Goal: Information Seeking & Learning: Understand process/instructions

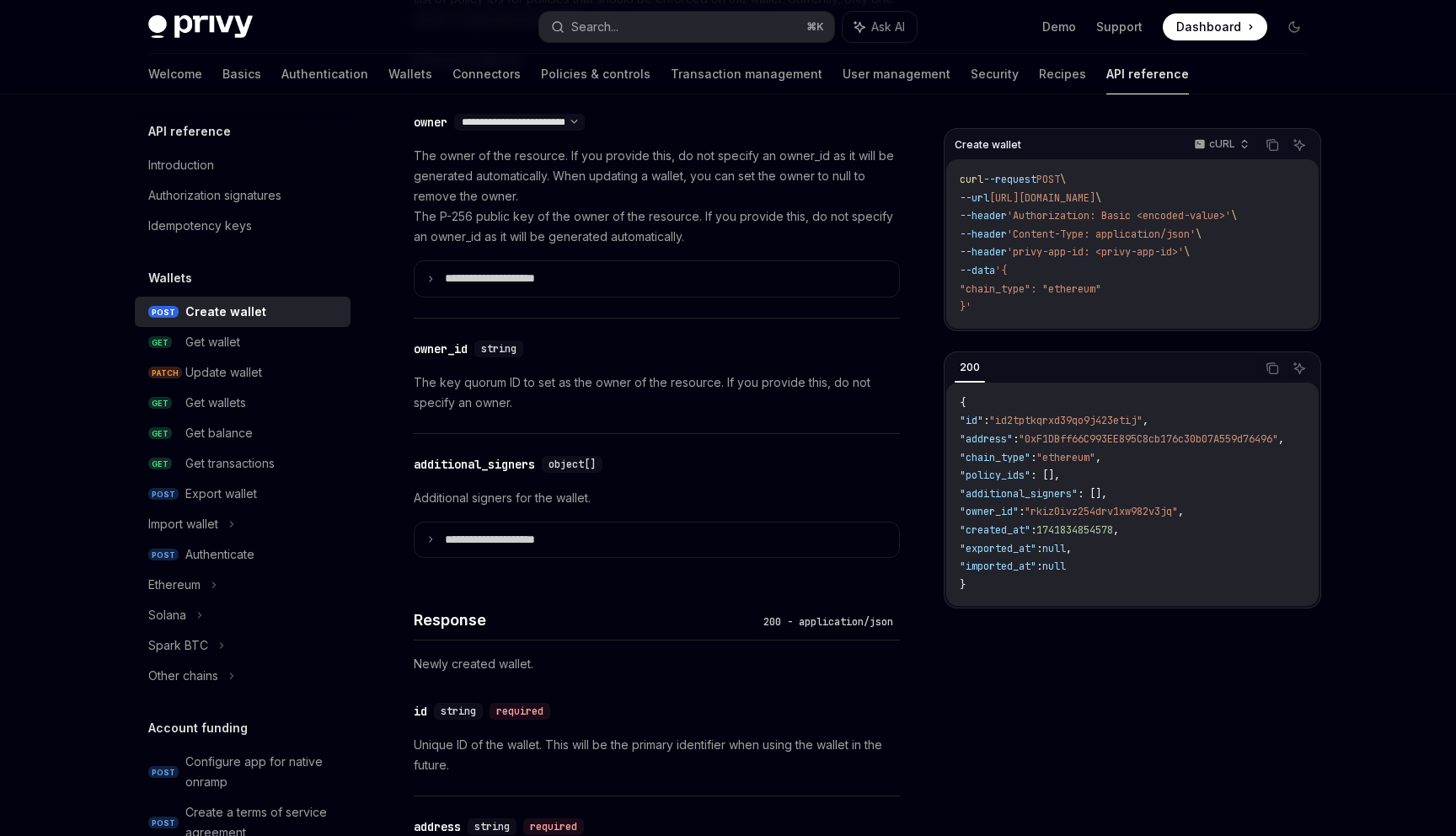
scroll to position [1092, 0]
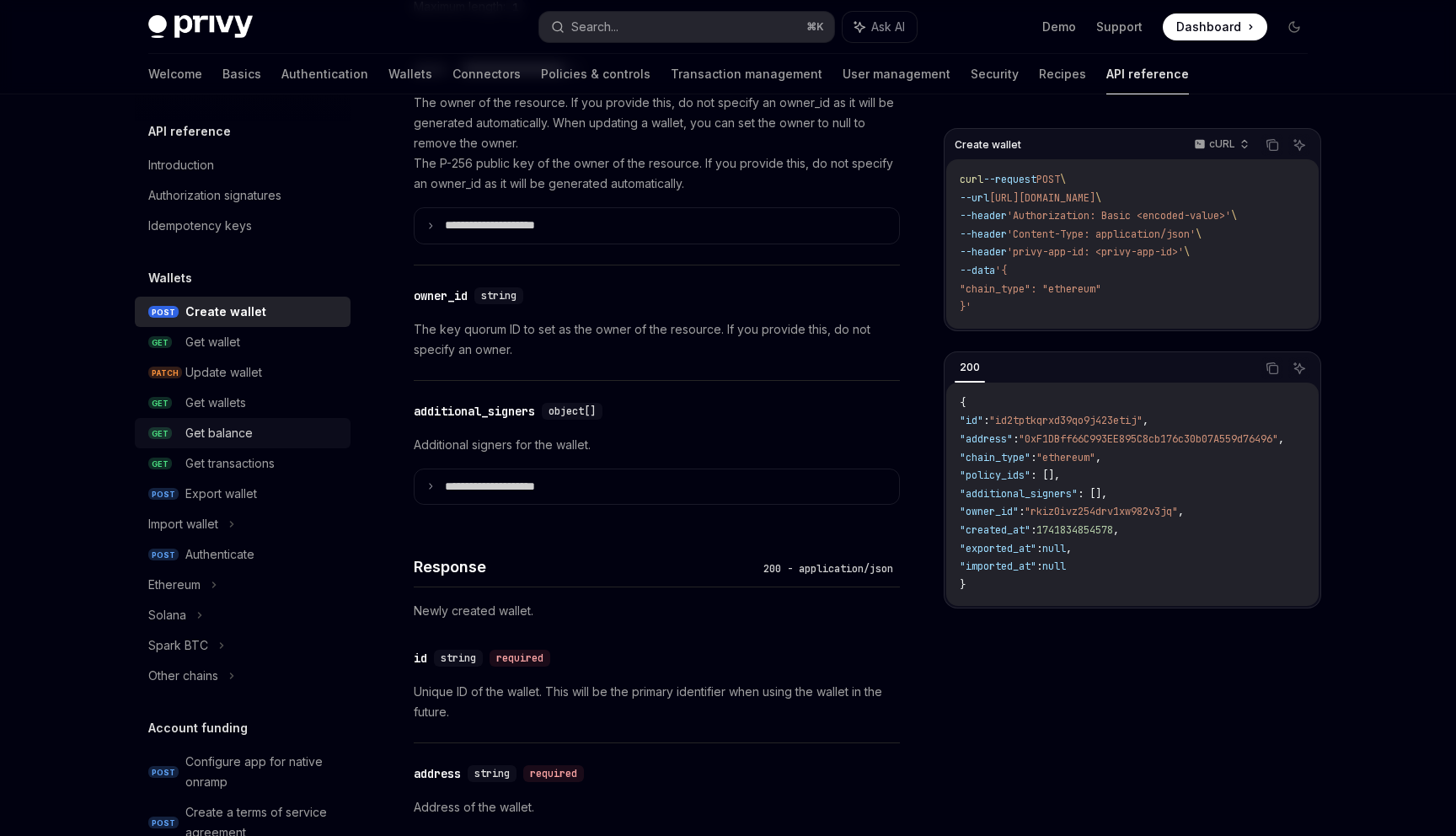
click at [239, 440] on div "Get balance" at bounding box center [219, 433] width 68 height 20
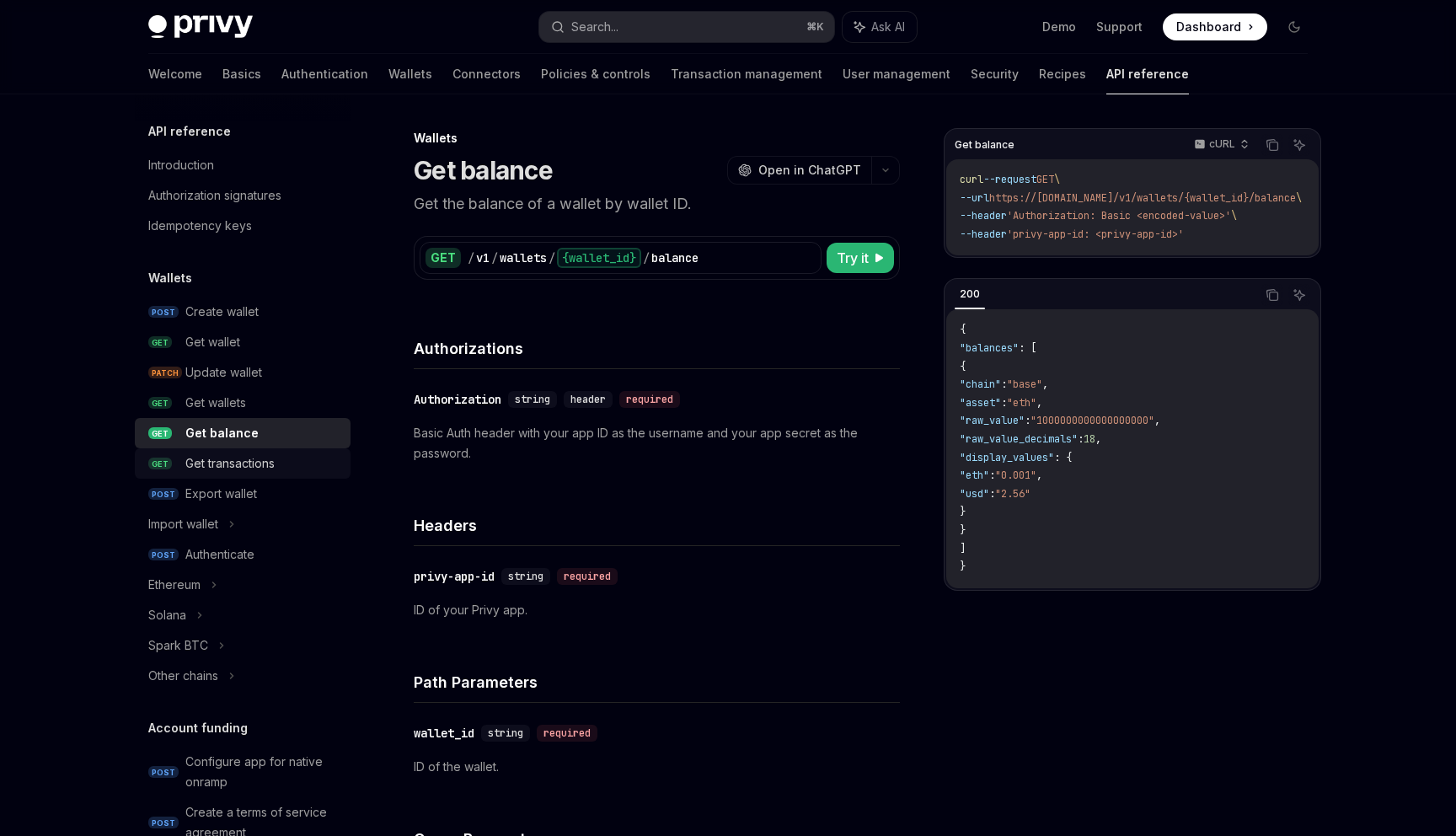
click at [225, 466] on div "Get transactions" at bounding box center [230, 464] width 89 height 20
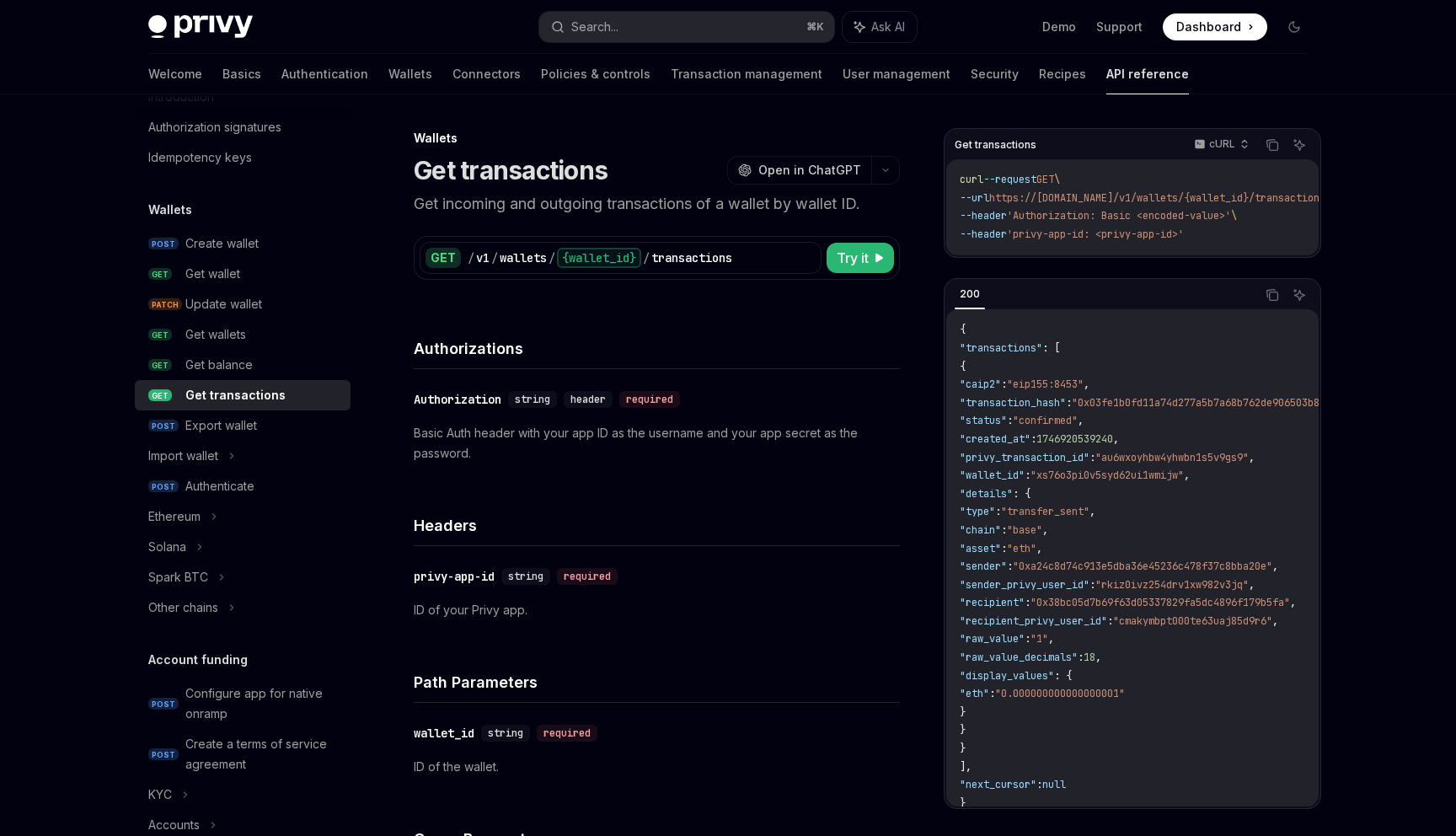
scroll to position [139, 0]
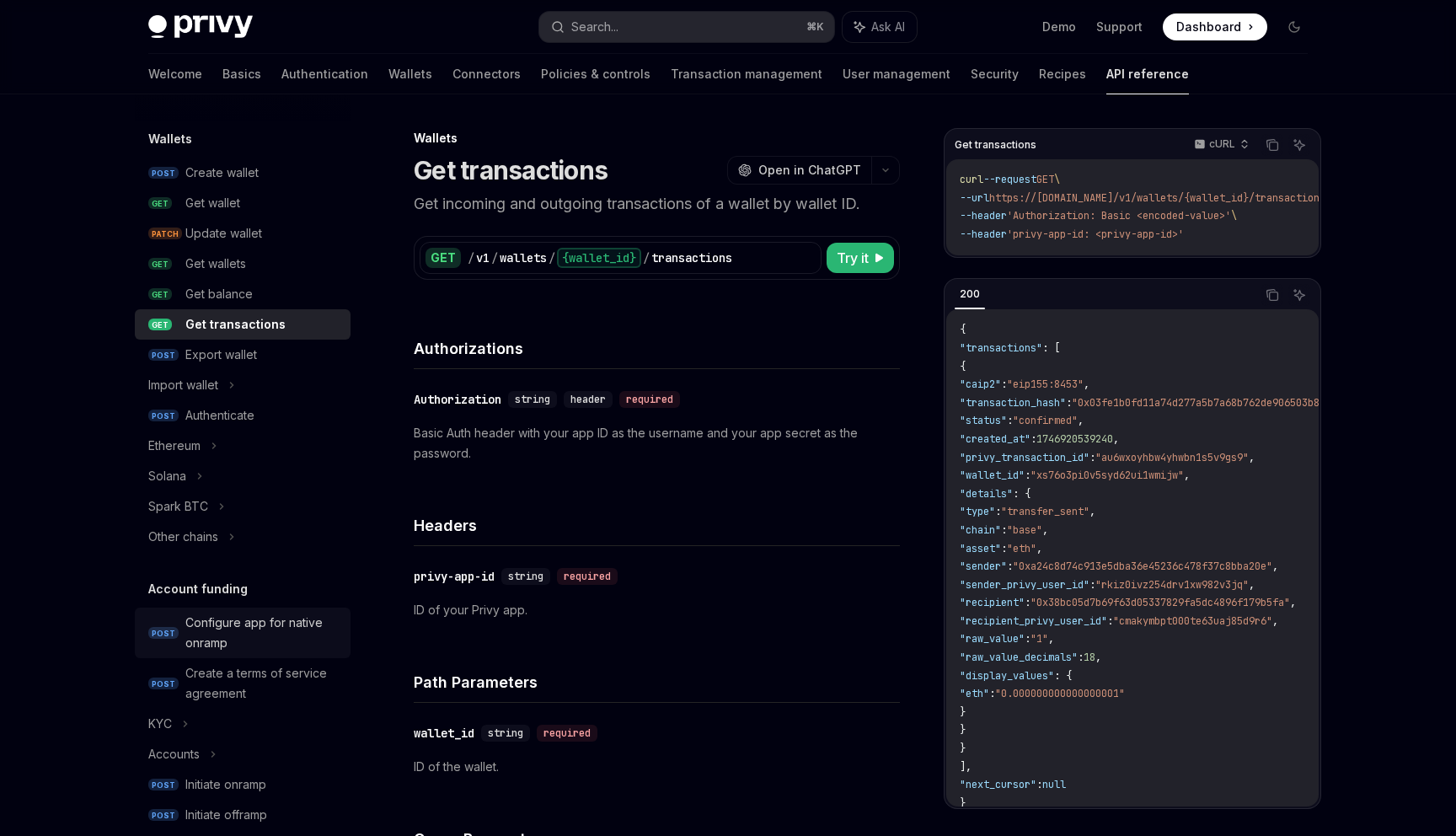
click at [203, 620] on div "Configure app for native onramp" at bounding box center [263, 632] width 155 height 40
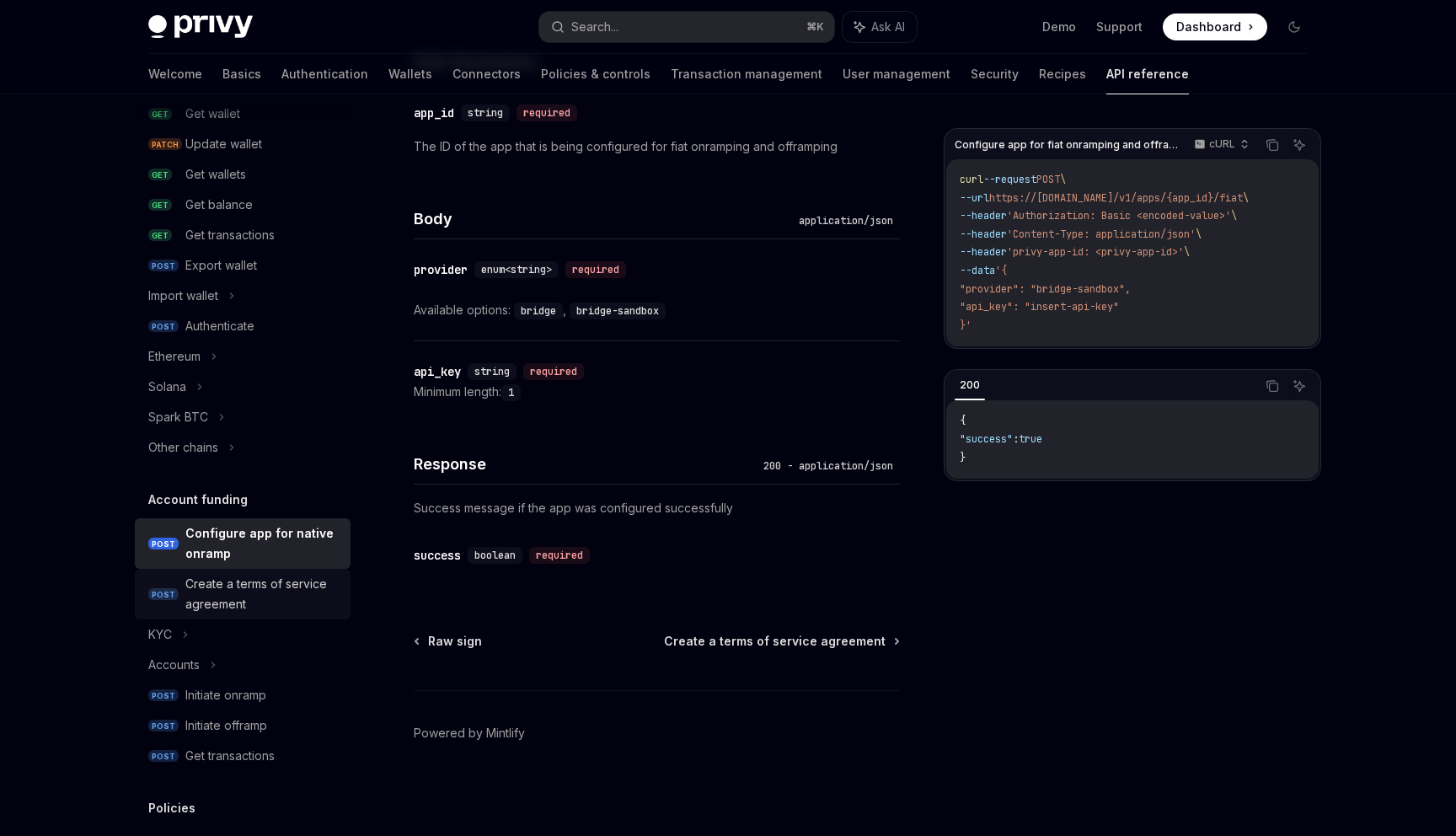
scroll to position [270, 0]
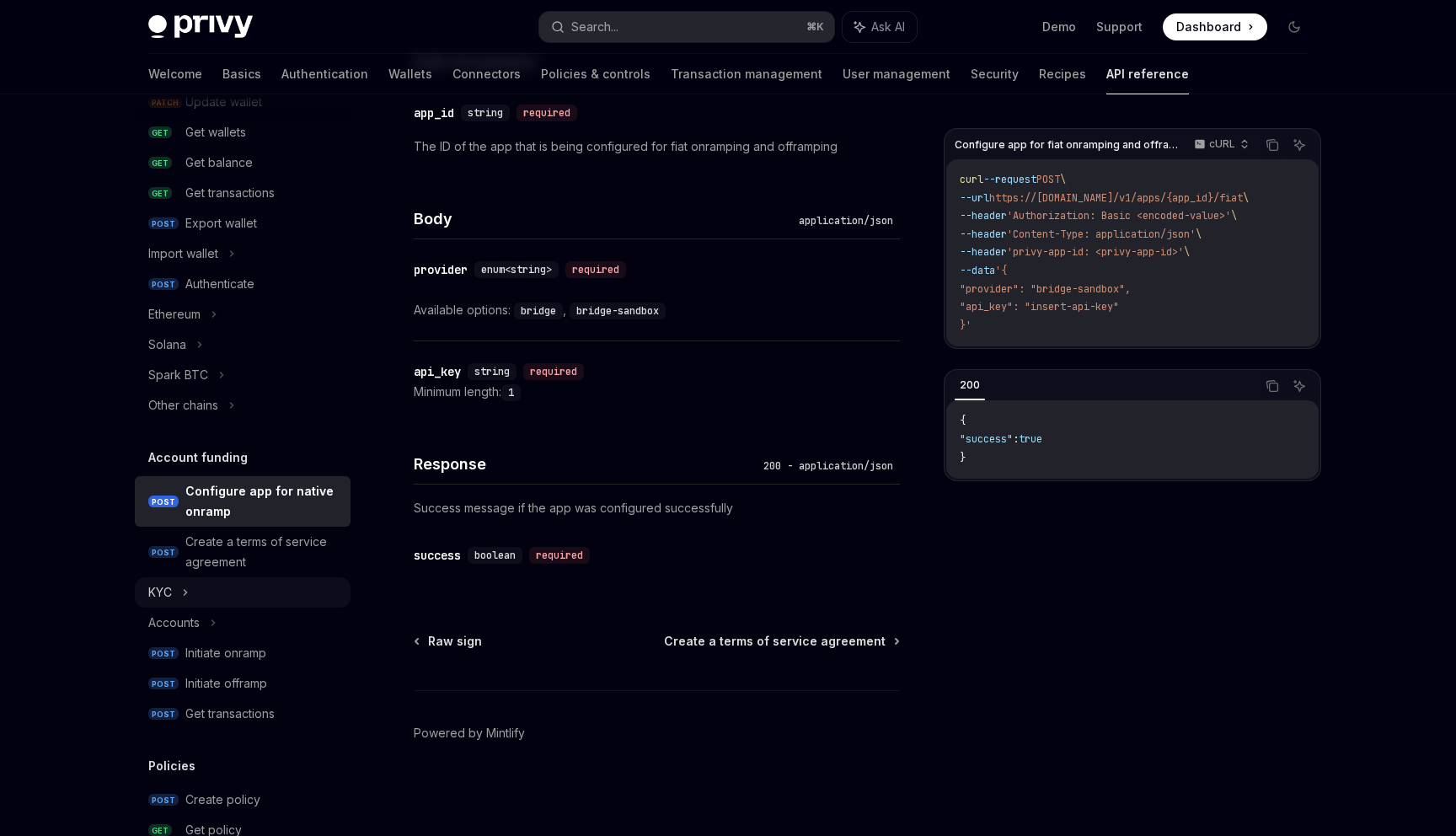
click at [184, 590] on icon at bounding box center [185, 592] width 3 height 5
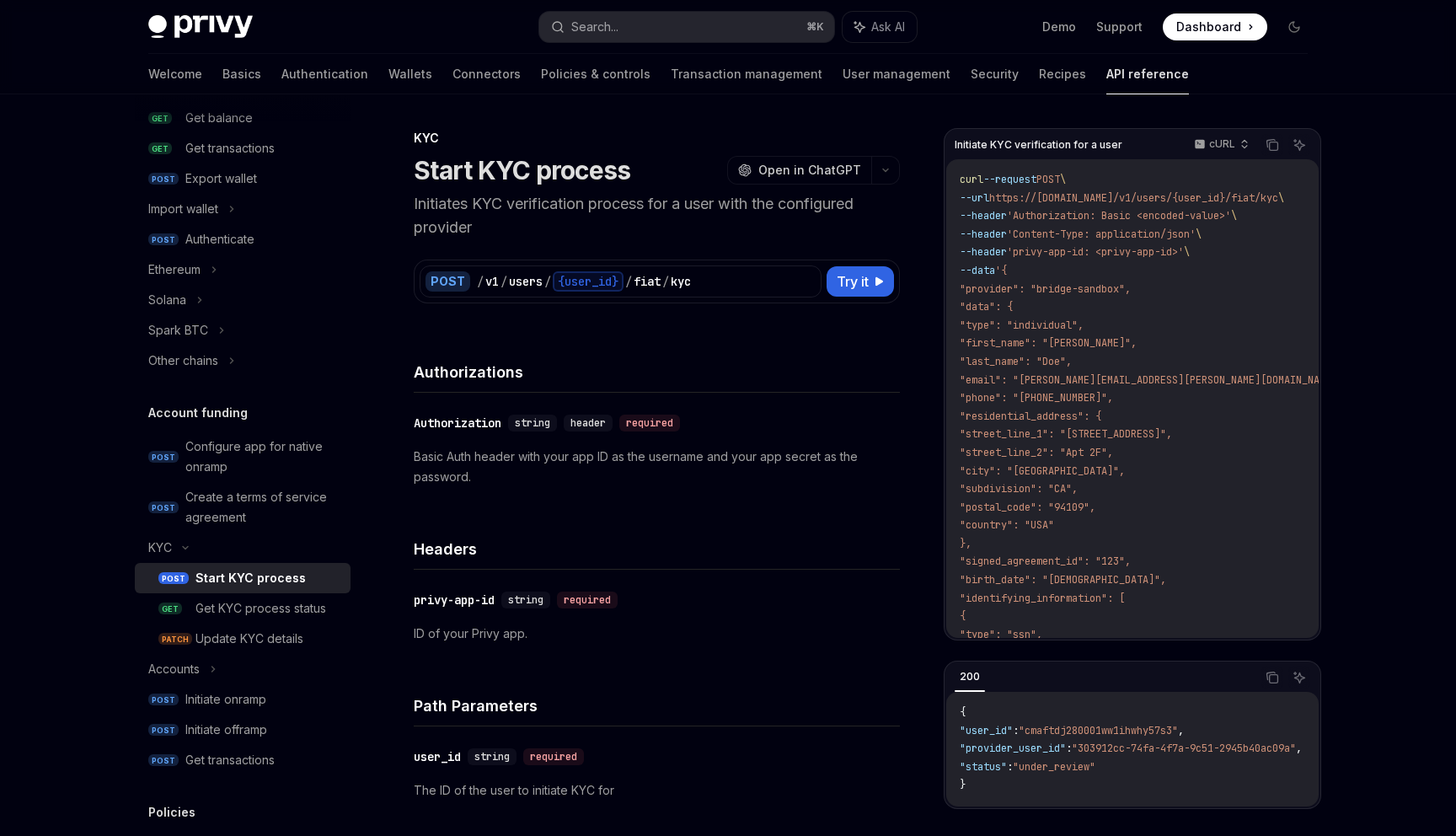
scroll to position [319, 0]
click at [214, 701] on div "Initiate onramp" at bounding box center [225, 695] width 81 height 20
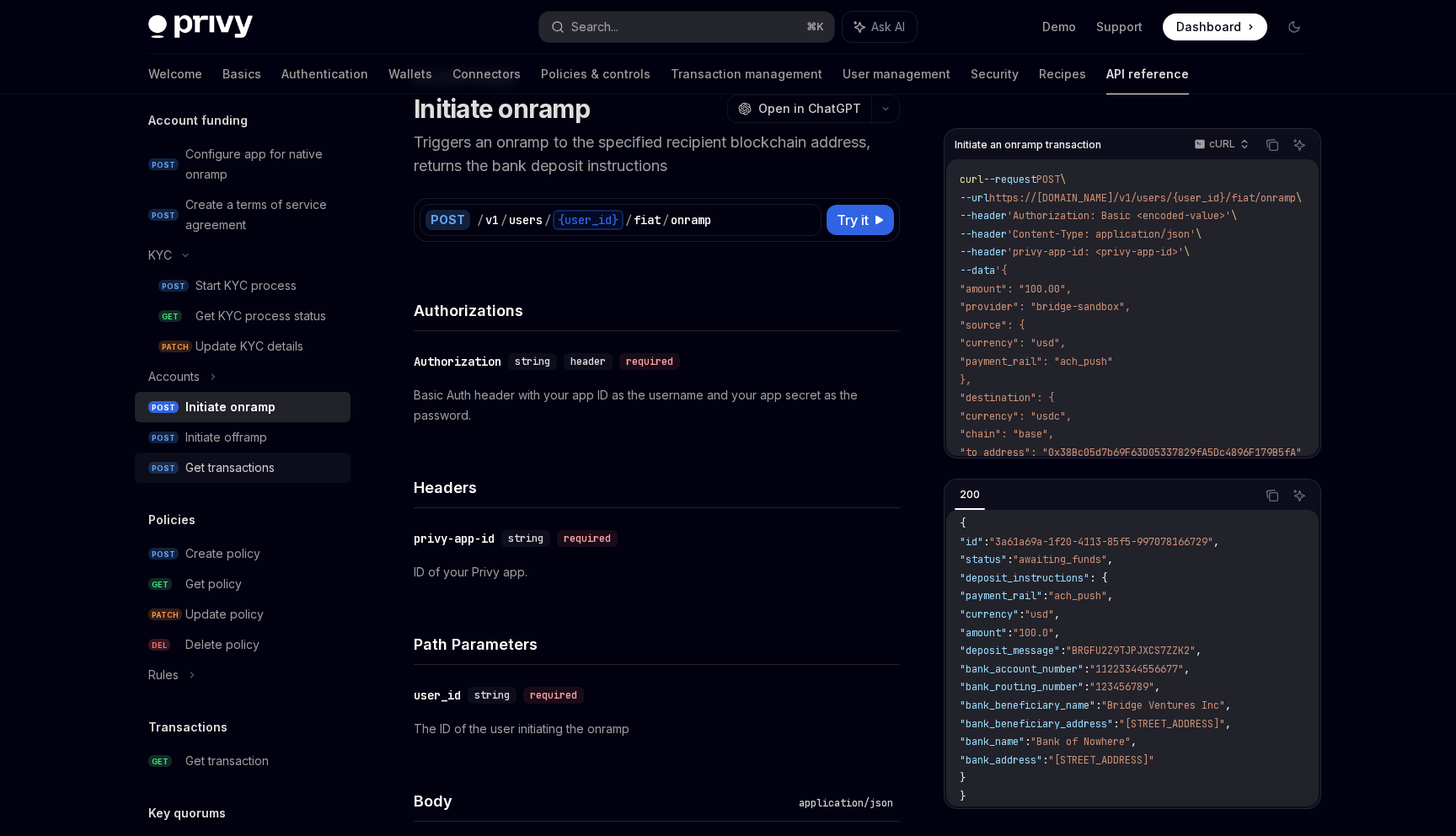
scroll to position [649, 0]
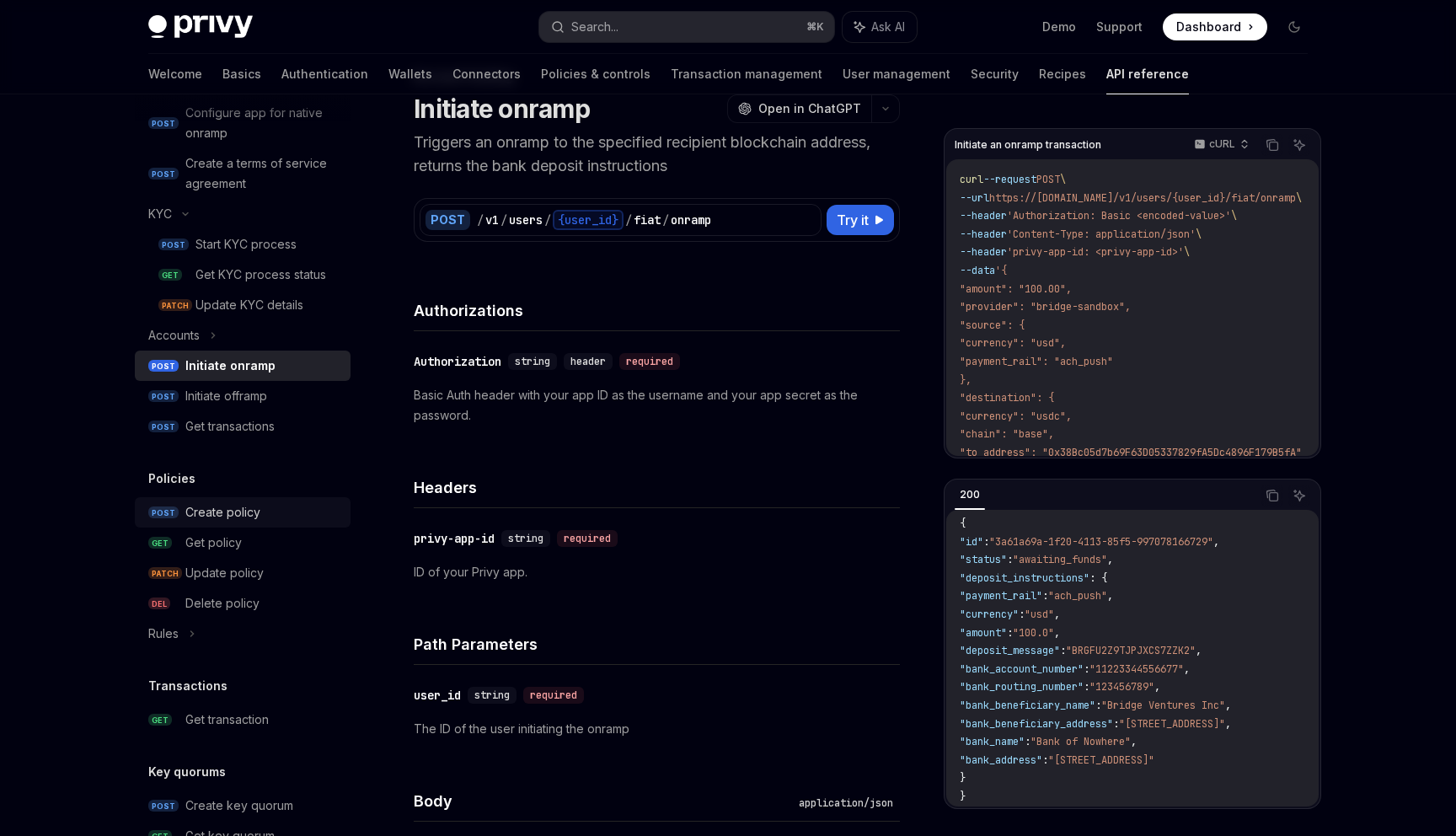
click at [254, 520] on div "Create policy" at bounding box center [223, 512] width 75 height 20
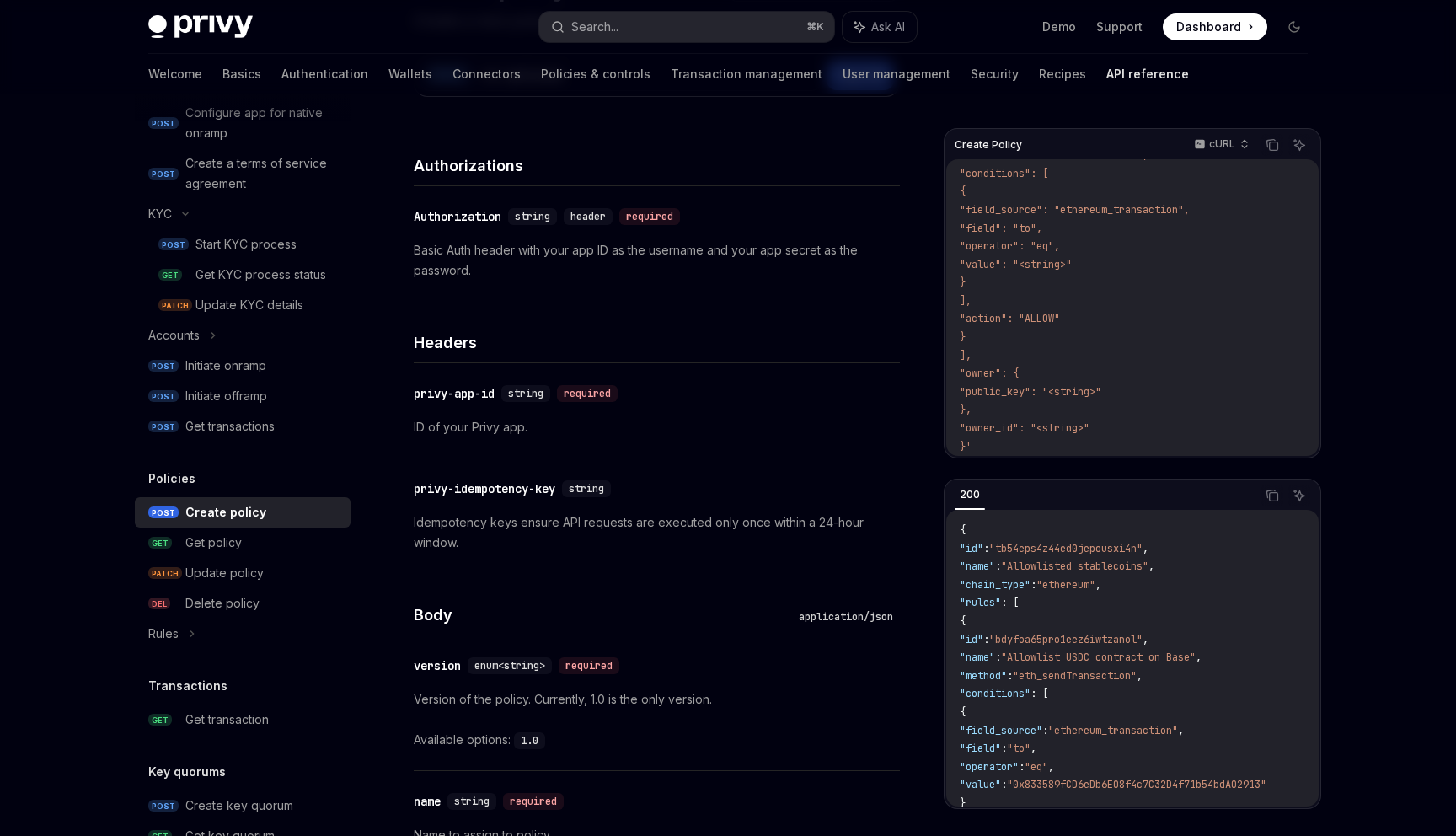
scroll to position [288, 0]
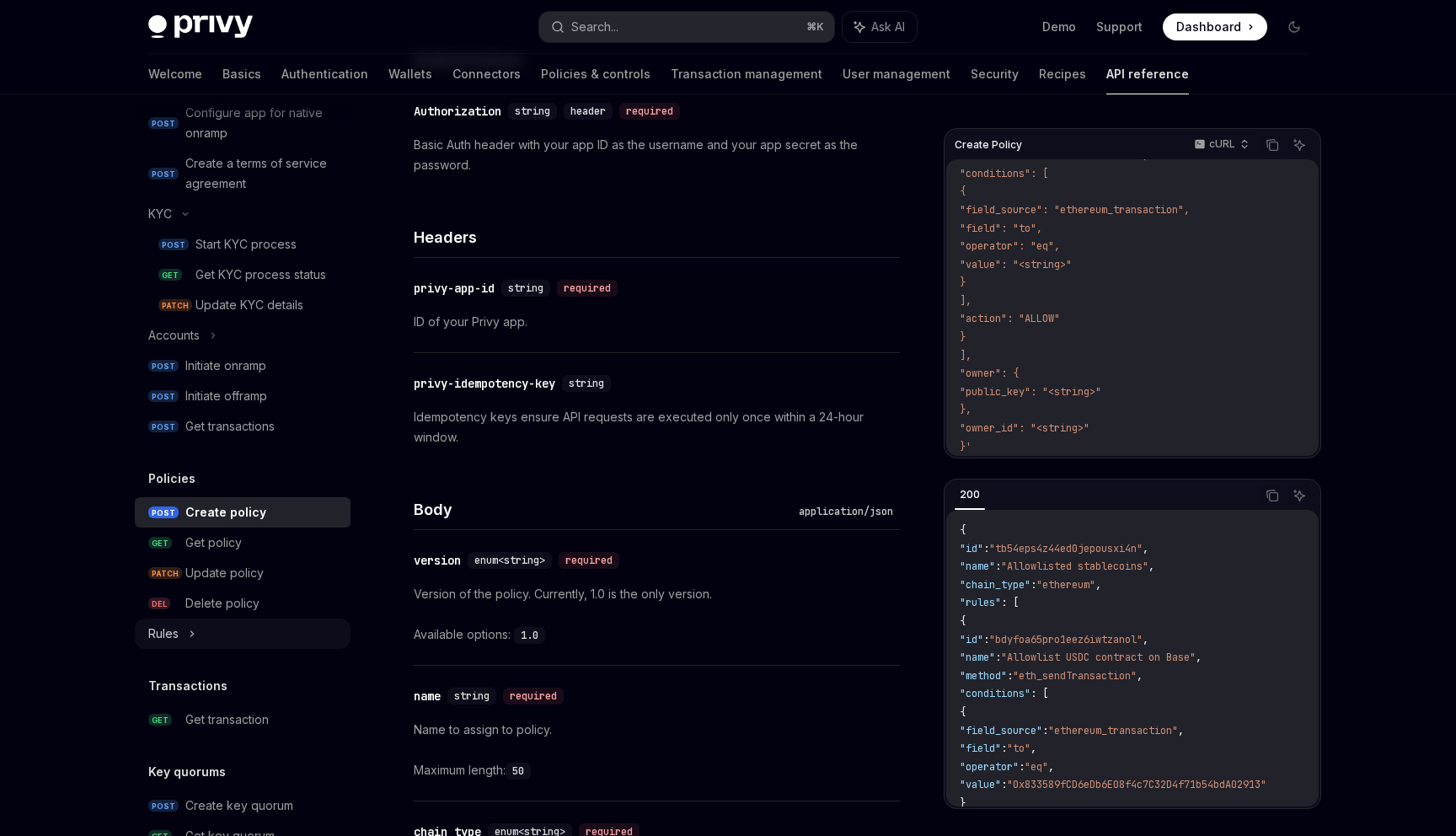
click at [191, 643] on icon at bounding box center [192, 633] width 6 height 20
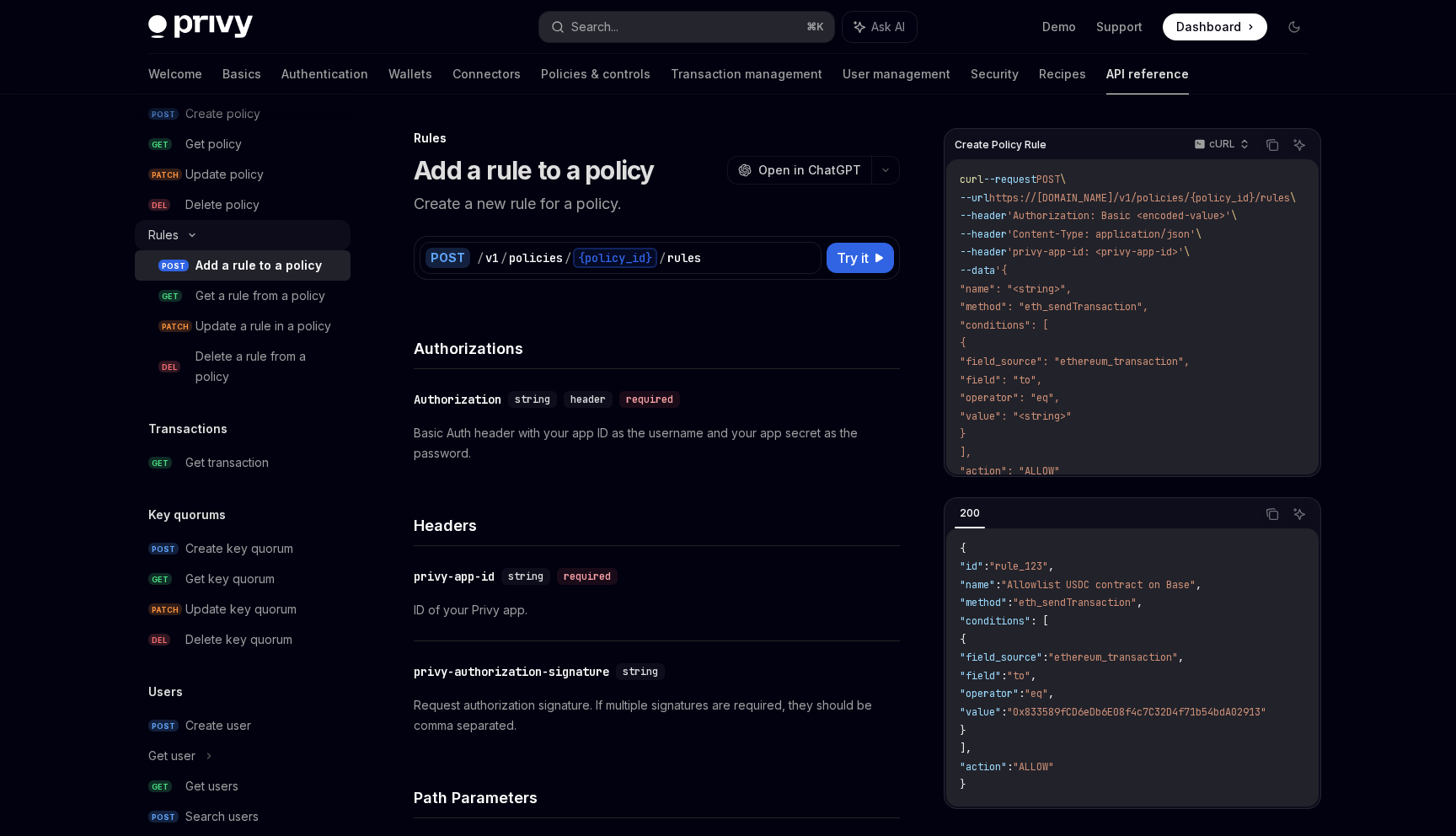
scroll to position [1050, 0]
click at [259, 542] on div "Create key quorum" at bounding box center [239, 545] width 108 height 20
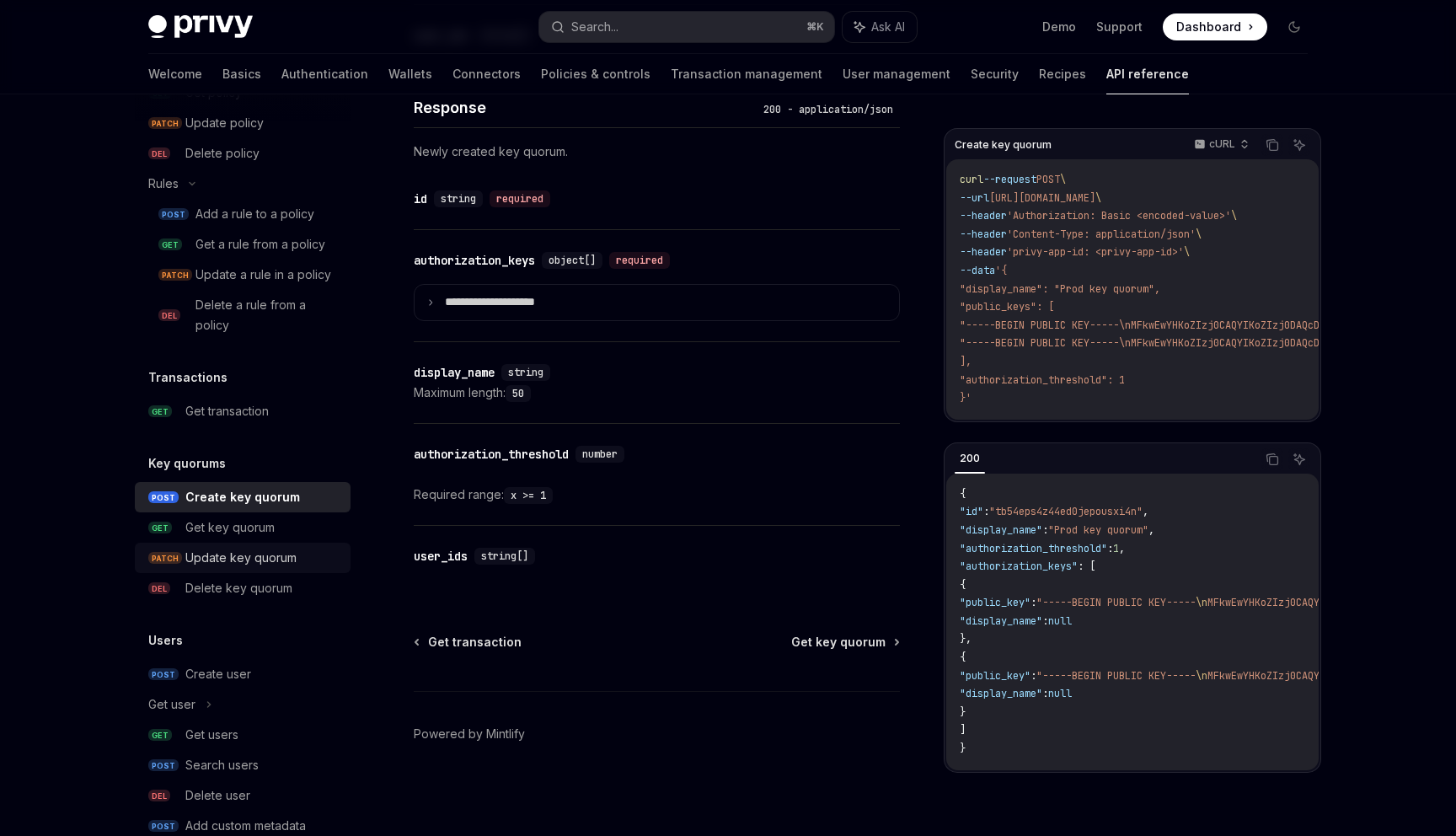
scroll to position [1102, 0]
click at [244, 667] on div "Create user" at bounding box center [218, 672] width 66 height 20
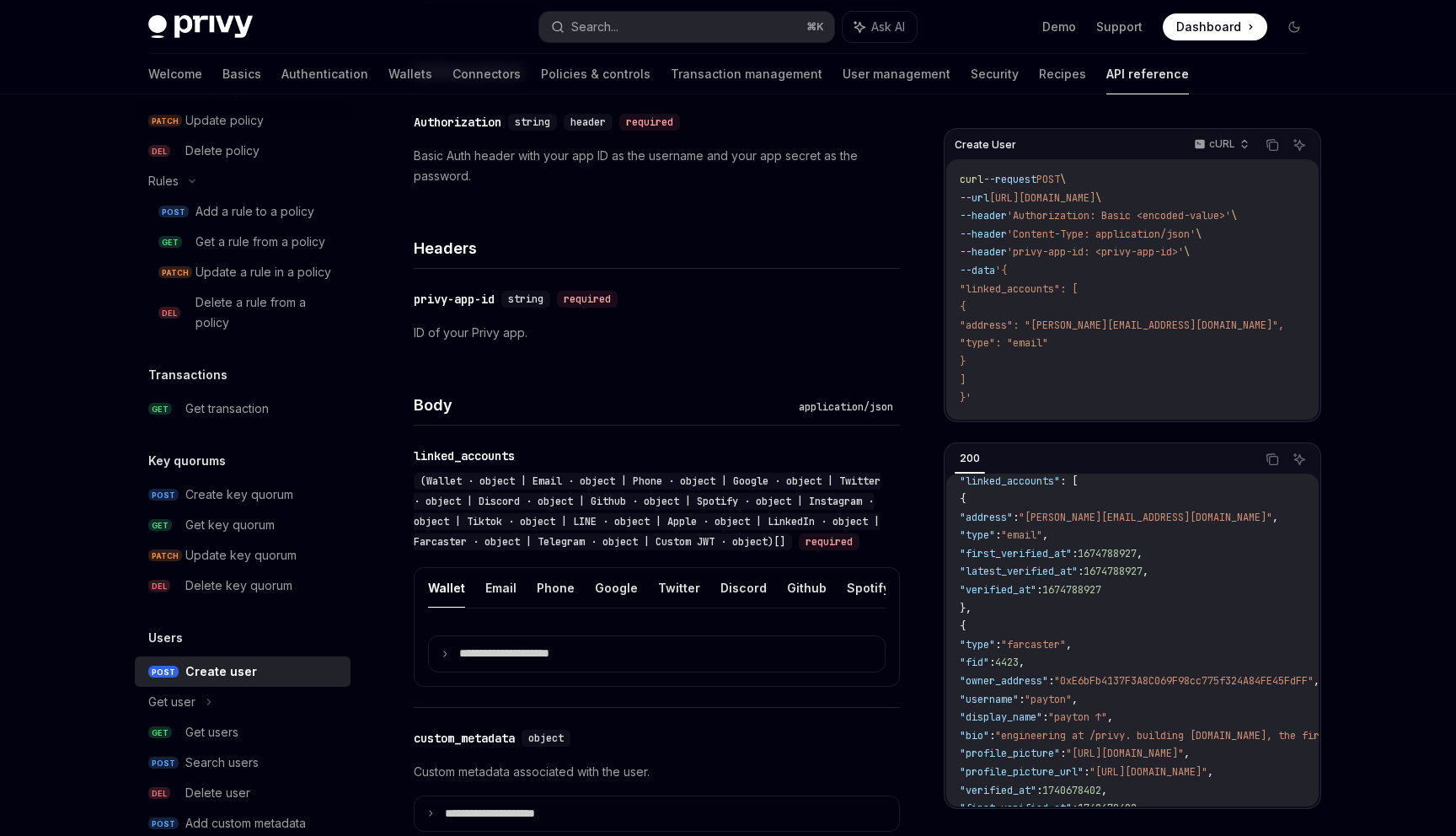
scroll to position [369, 0]
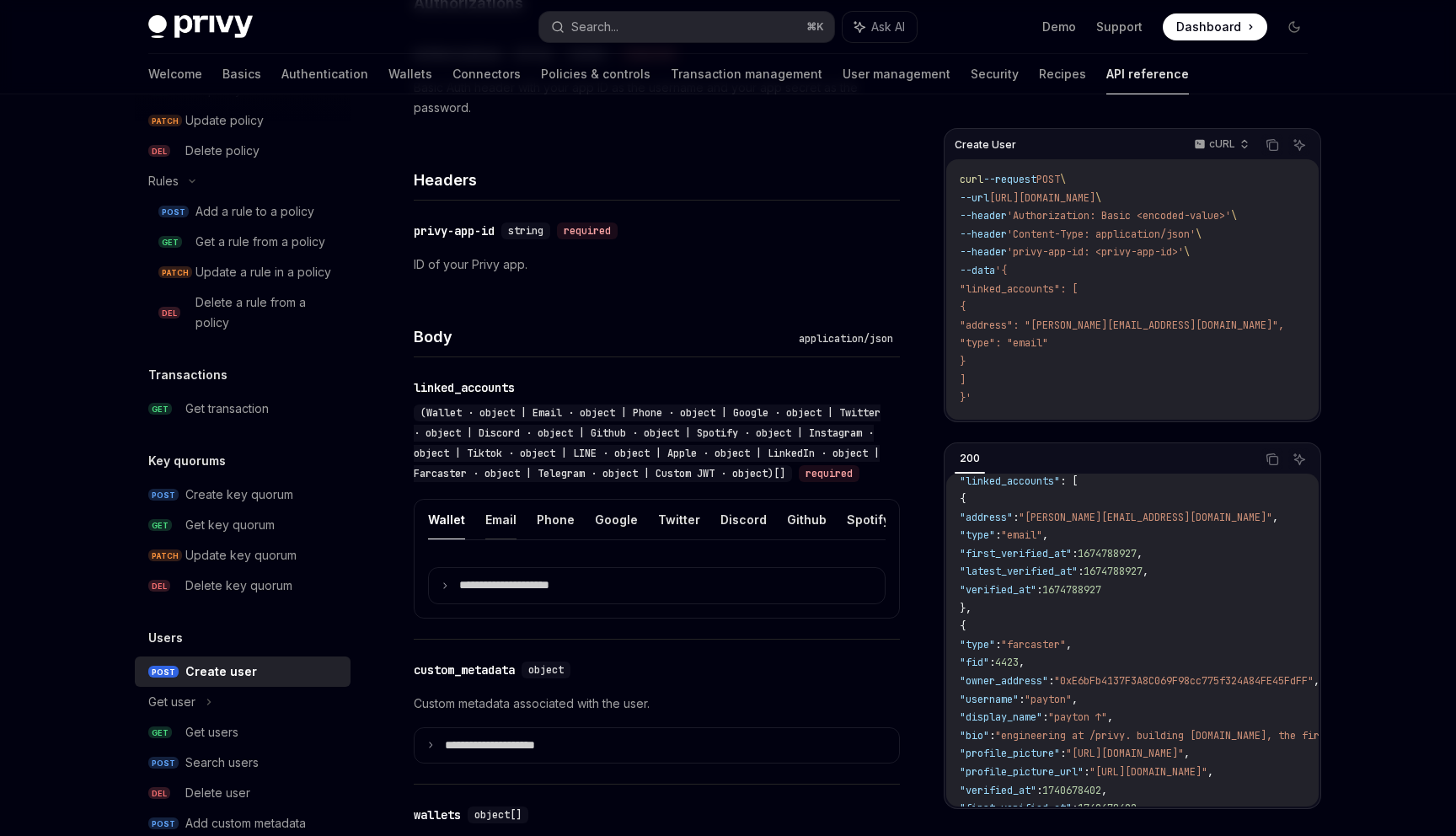
click at [486, 539] on button "Email" at bounding box center [501, 518] width 31 height 39
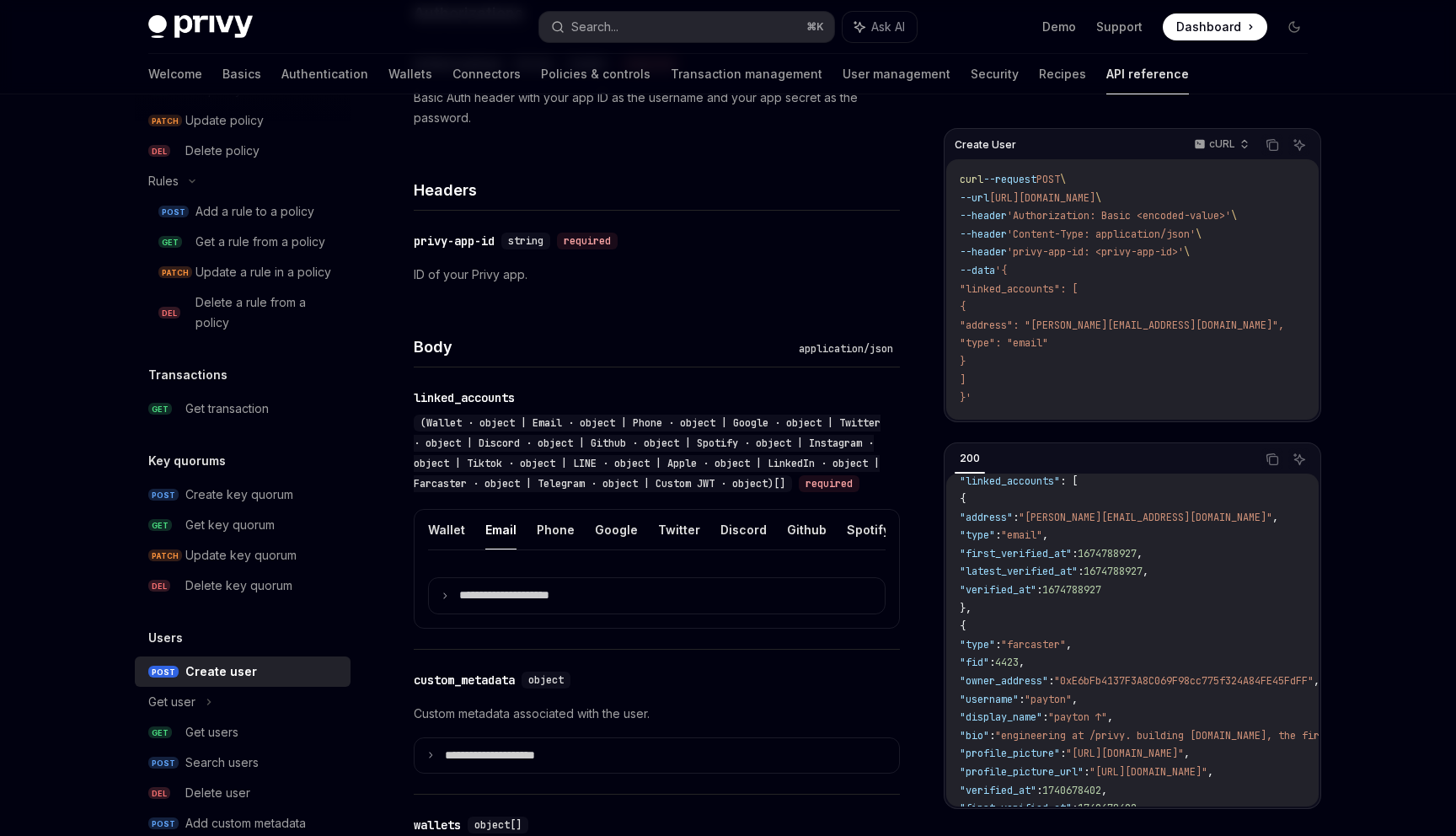
scroll to position [361, 0]
click at [617, 548] on button "Google" at bounding box center [616, 528] width 43 height 39
click at [558, 601] on p "**********" at bounding box center [518, 594] width 117 height 16
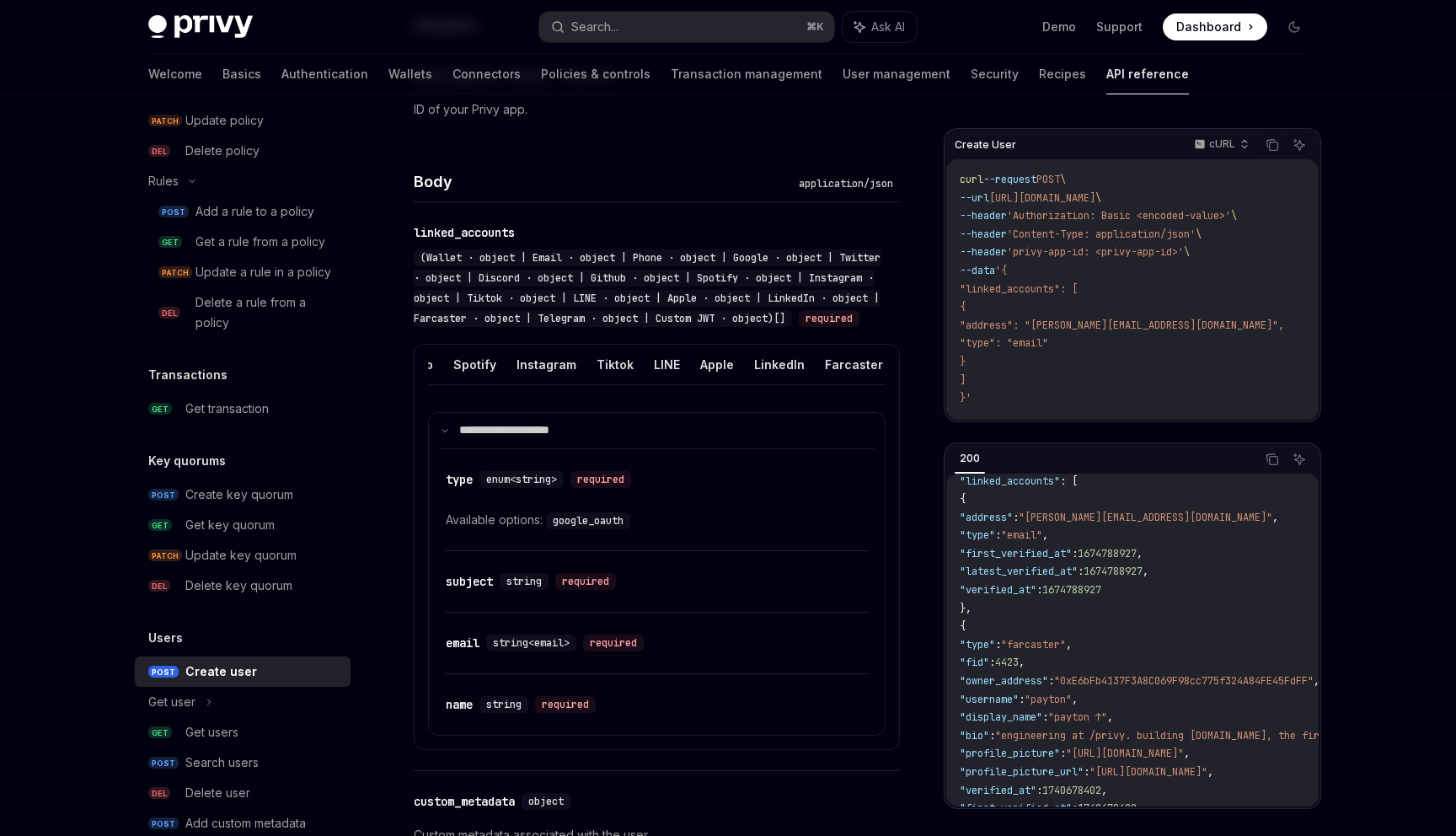
scroll to position [0, 466]
click at [627, 381] on button "Apple" at bounding box center [644, 364] width 34 height 39
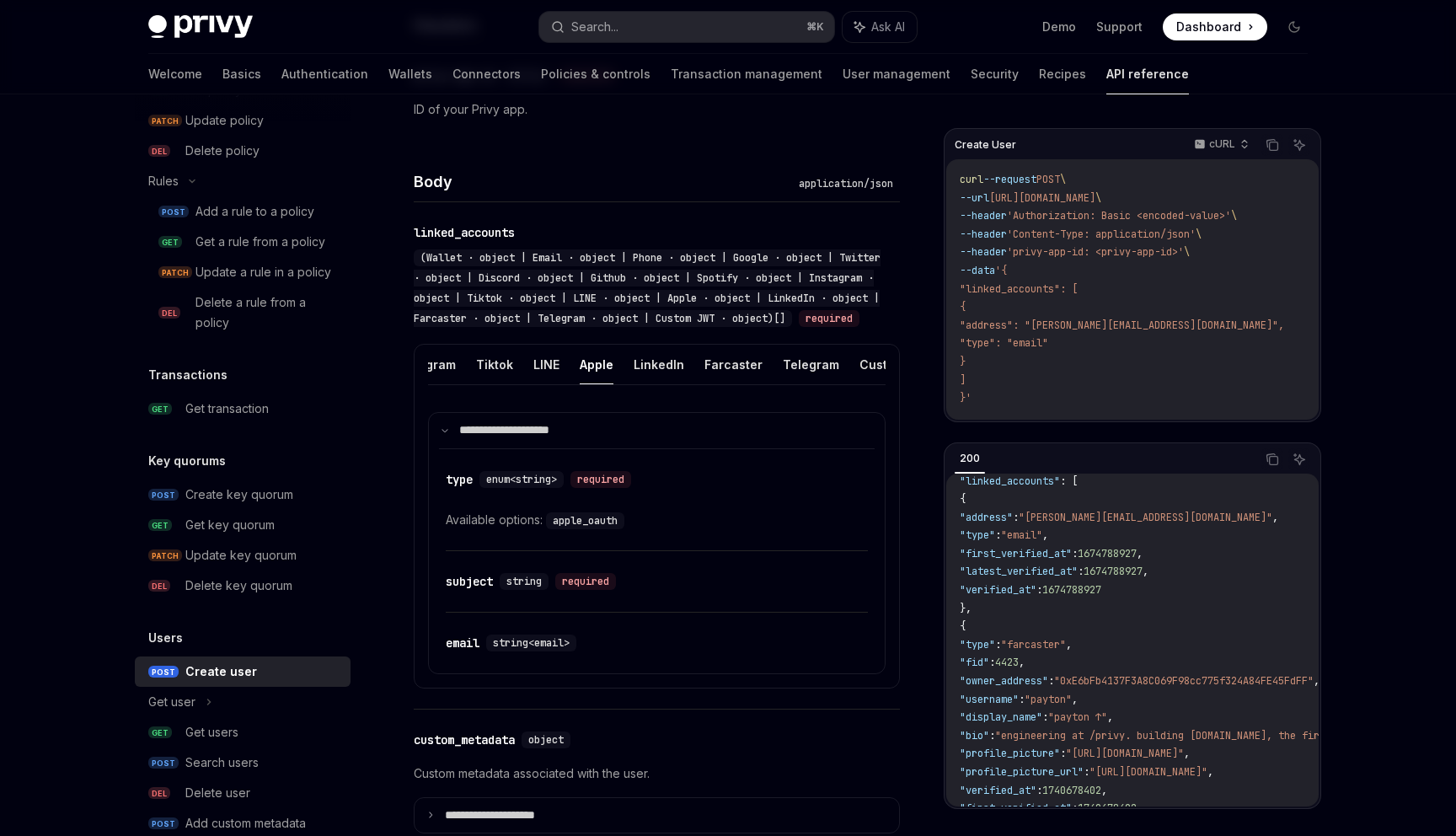
scroll to position [0, 532]
click at [849, 376] on button "Custom JWT" at bounding box center [879, 364] width 77 height 39
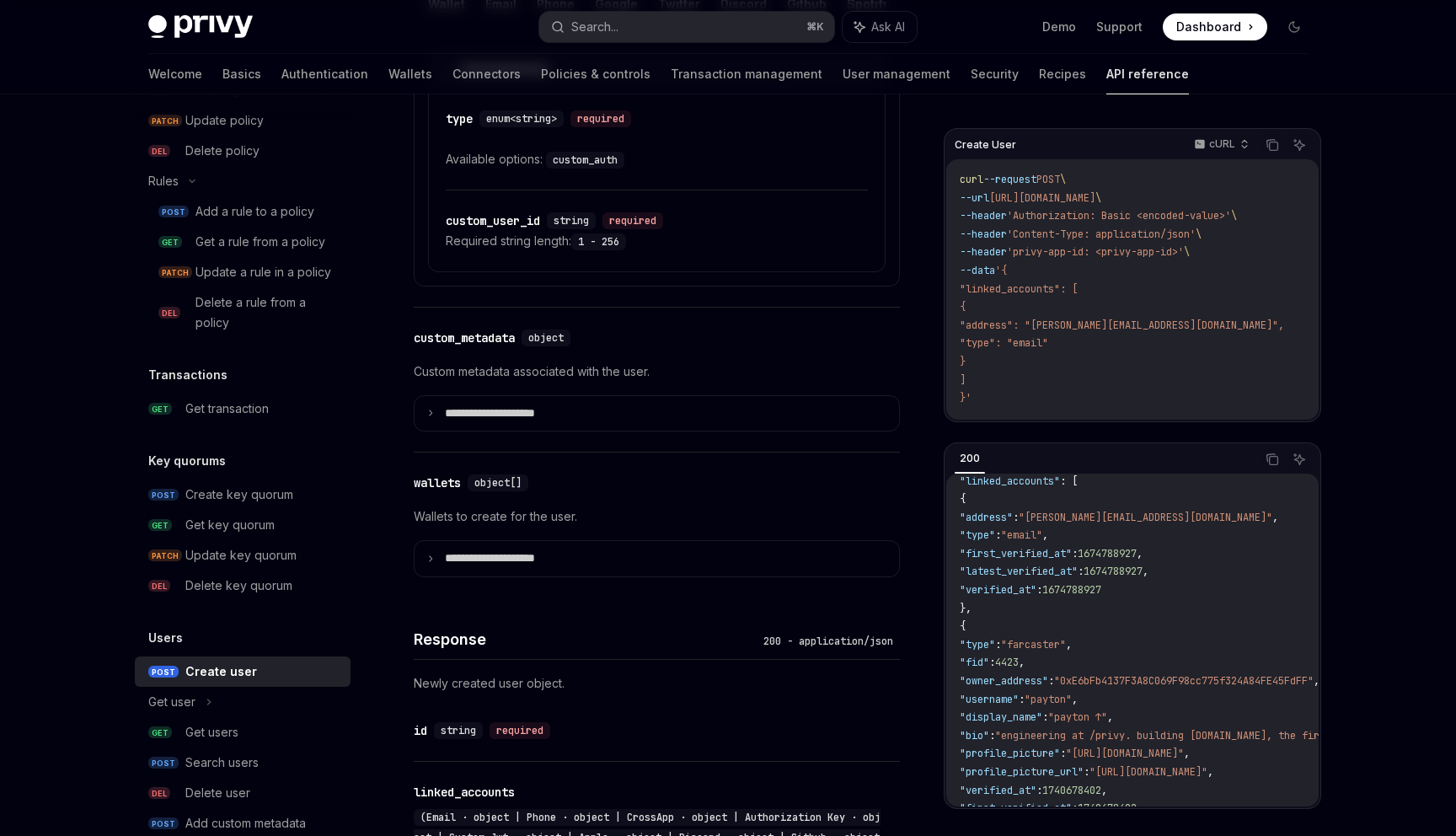
scroll to position [886, 0]
click at [654, 575] on summary "**********" at bounding box center [656, 557] width 485 height 36
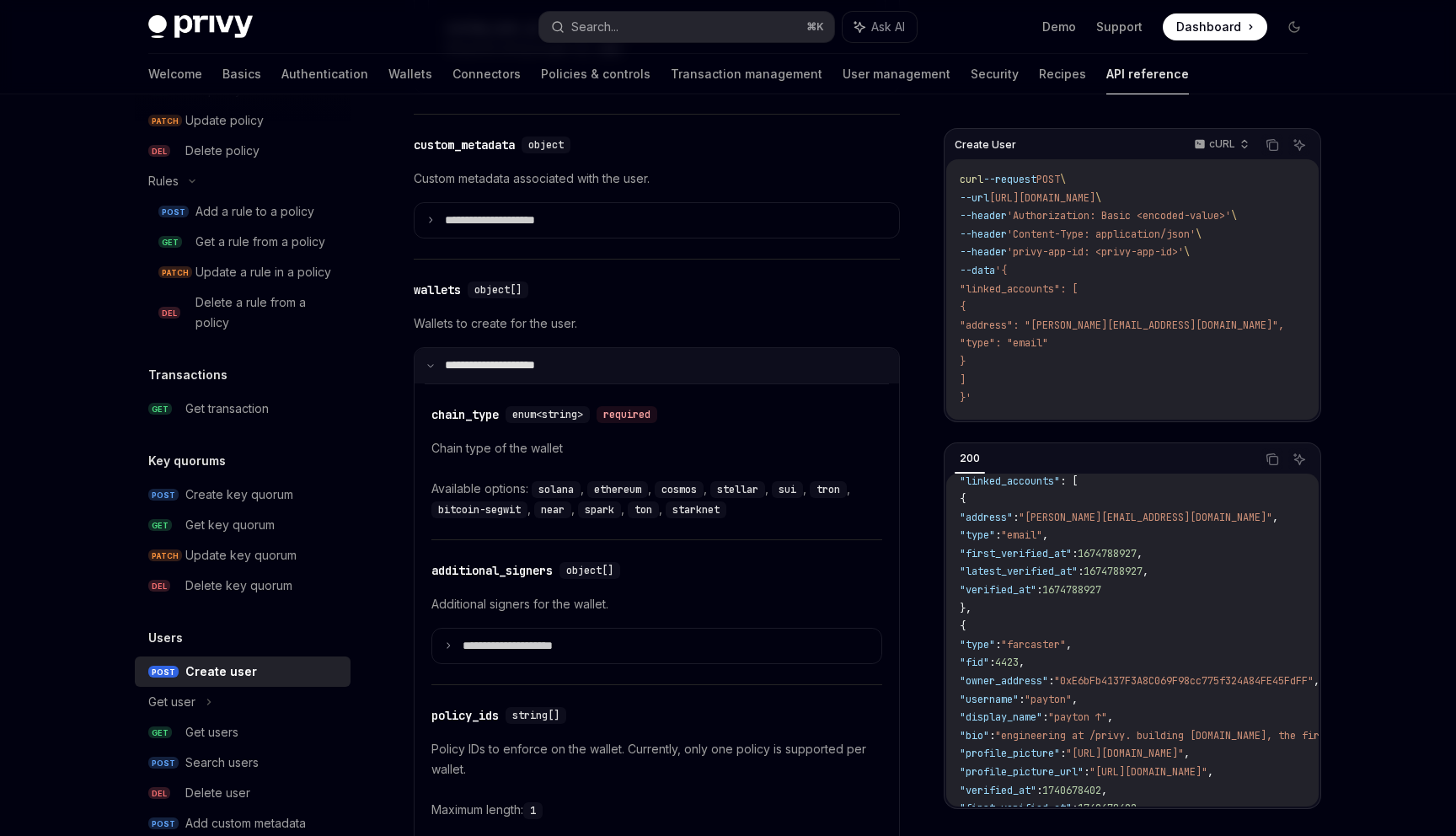
scroll to position [1098, 0]
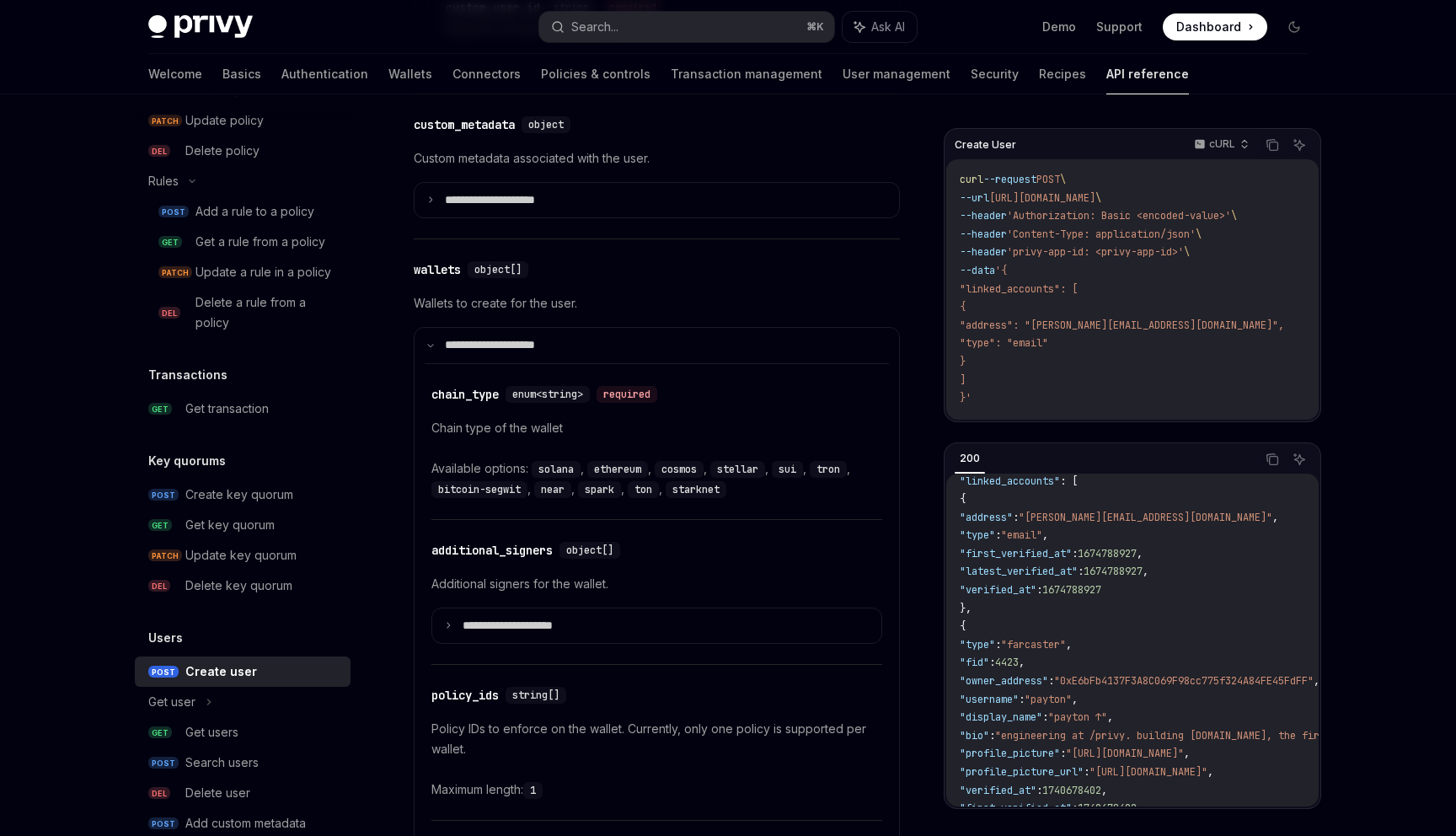
click at [609, 664] on div "**********" at bounding box center [657, 592] width 451 height 145
click at [609, 643] on summary "**********" at bounding box center [657, 626] width 449 height 36
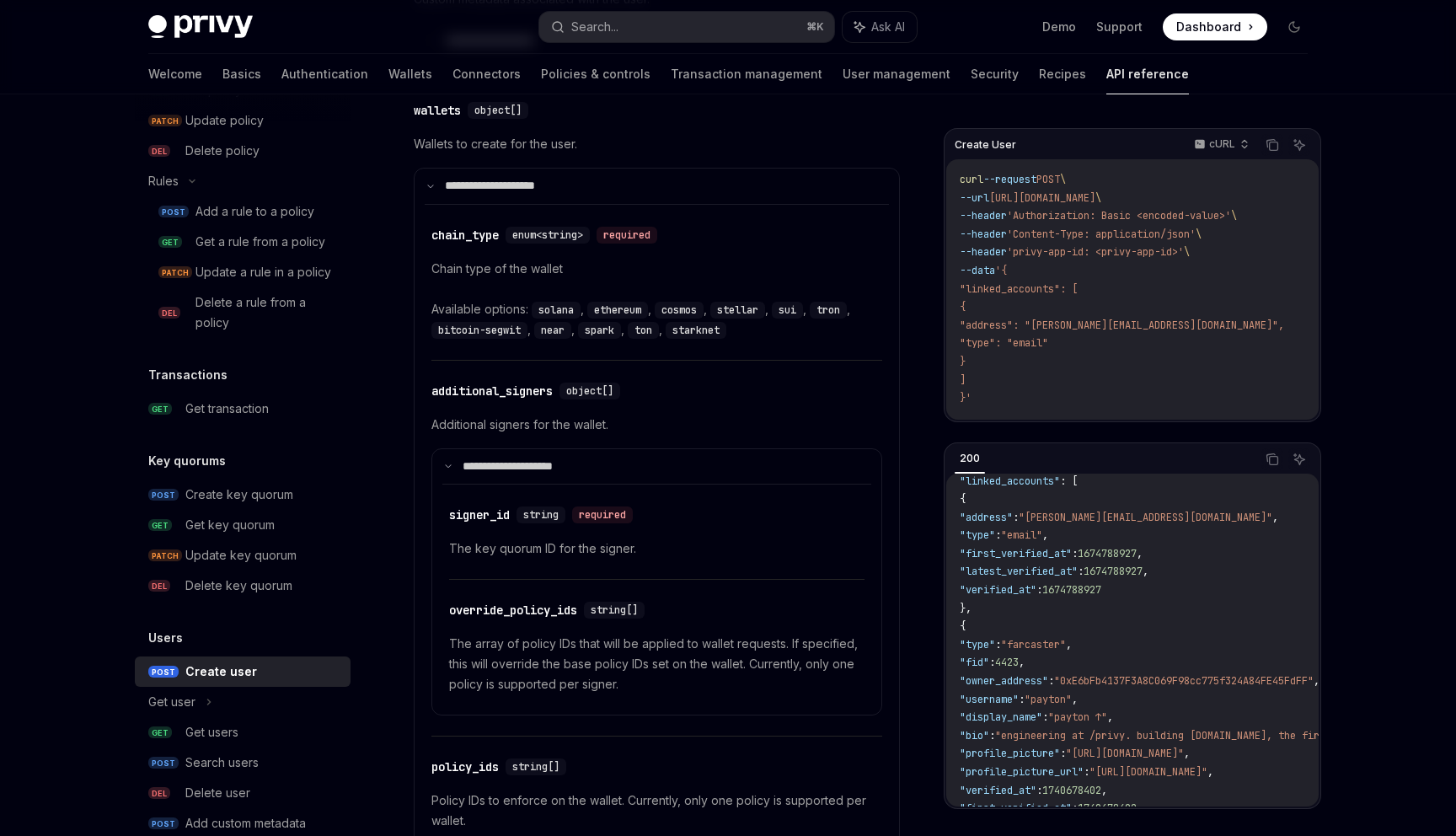
scroll to position [1277, 0]
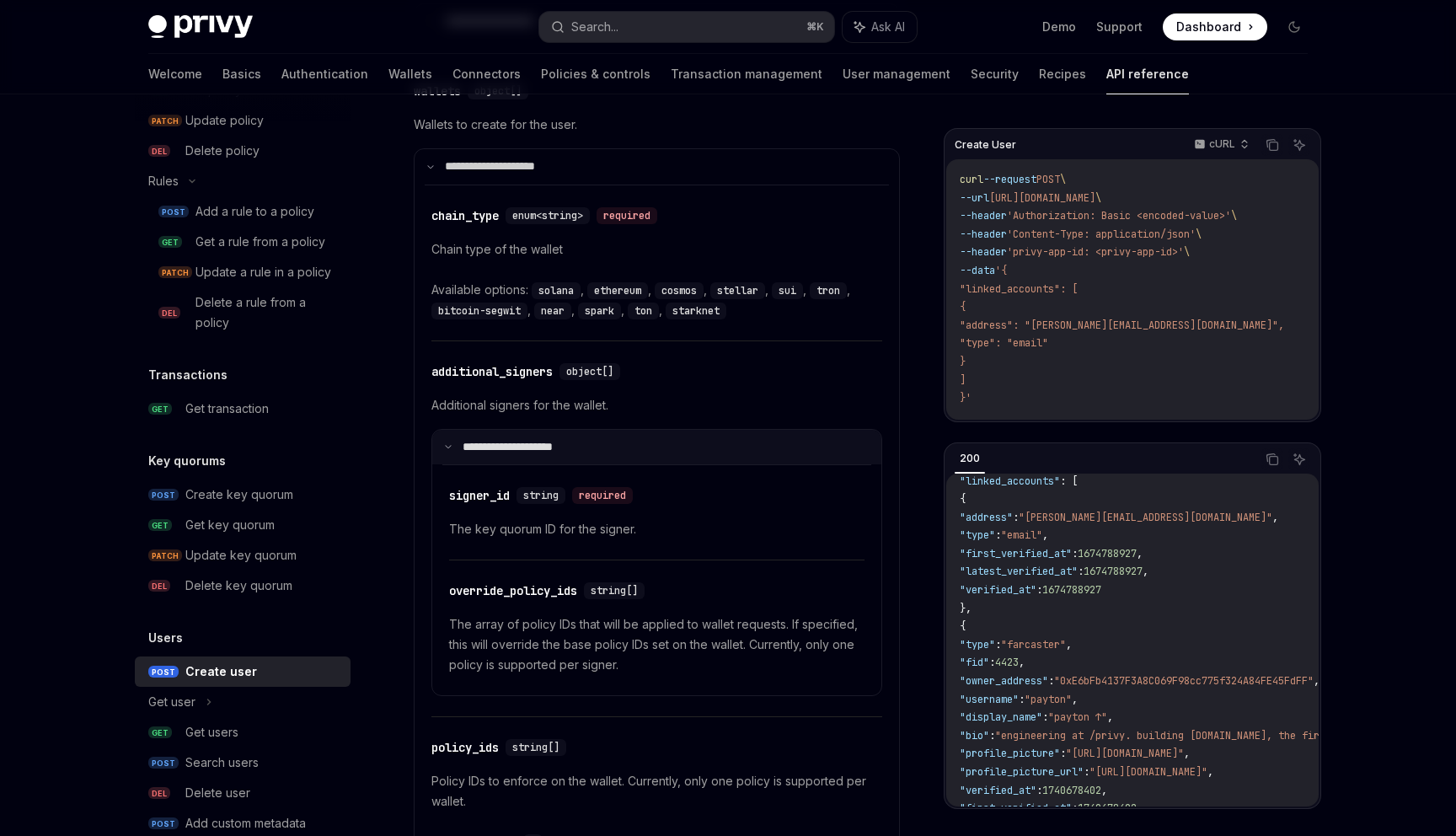
click at [591, 465] on summary "**********" at bounding box center [657, 447] width 449 height 36
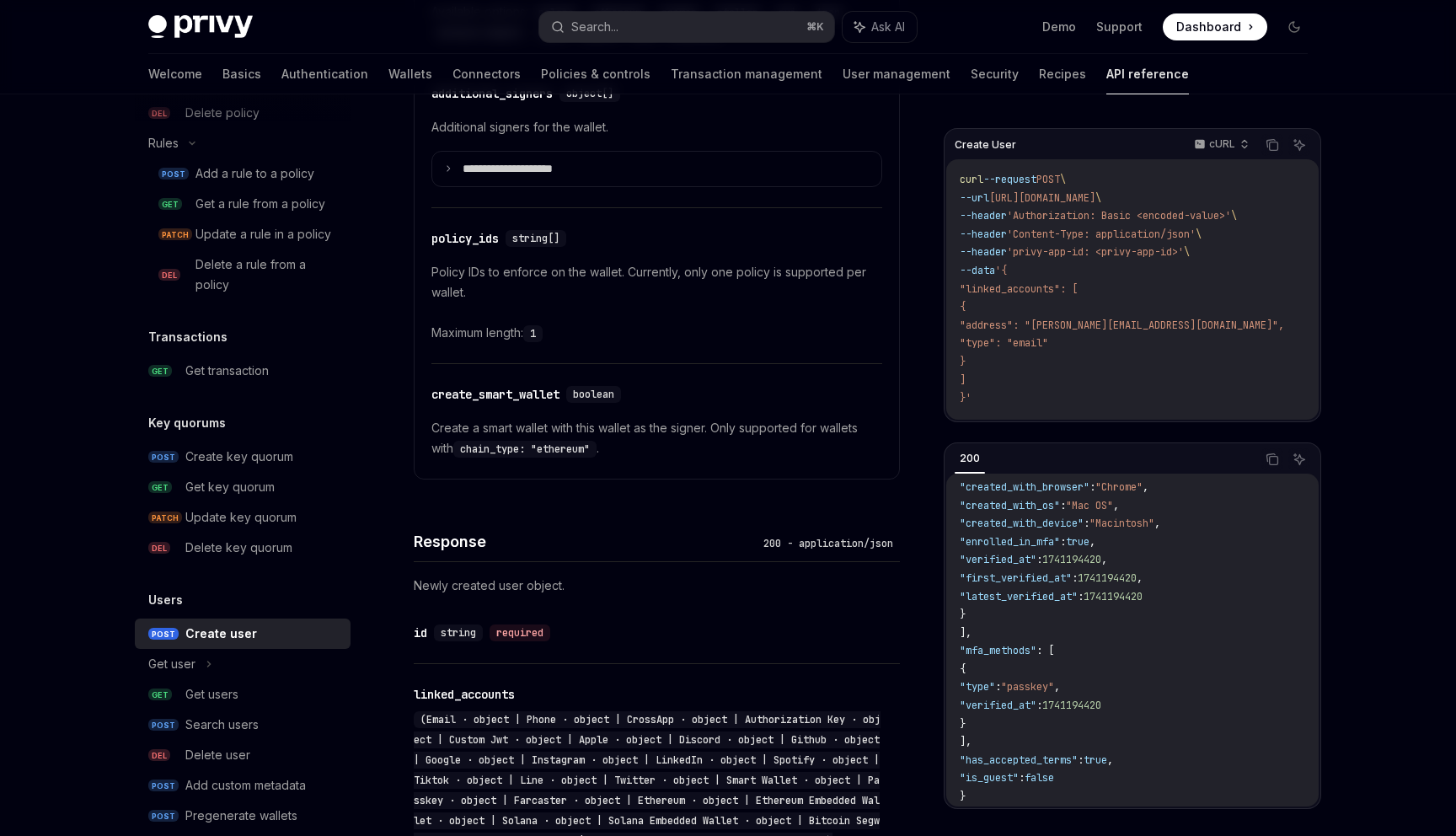
scroll to position [1168, 0]
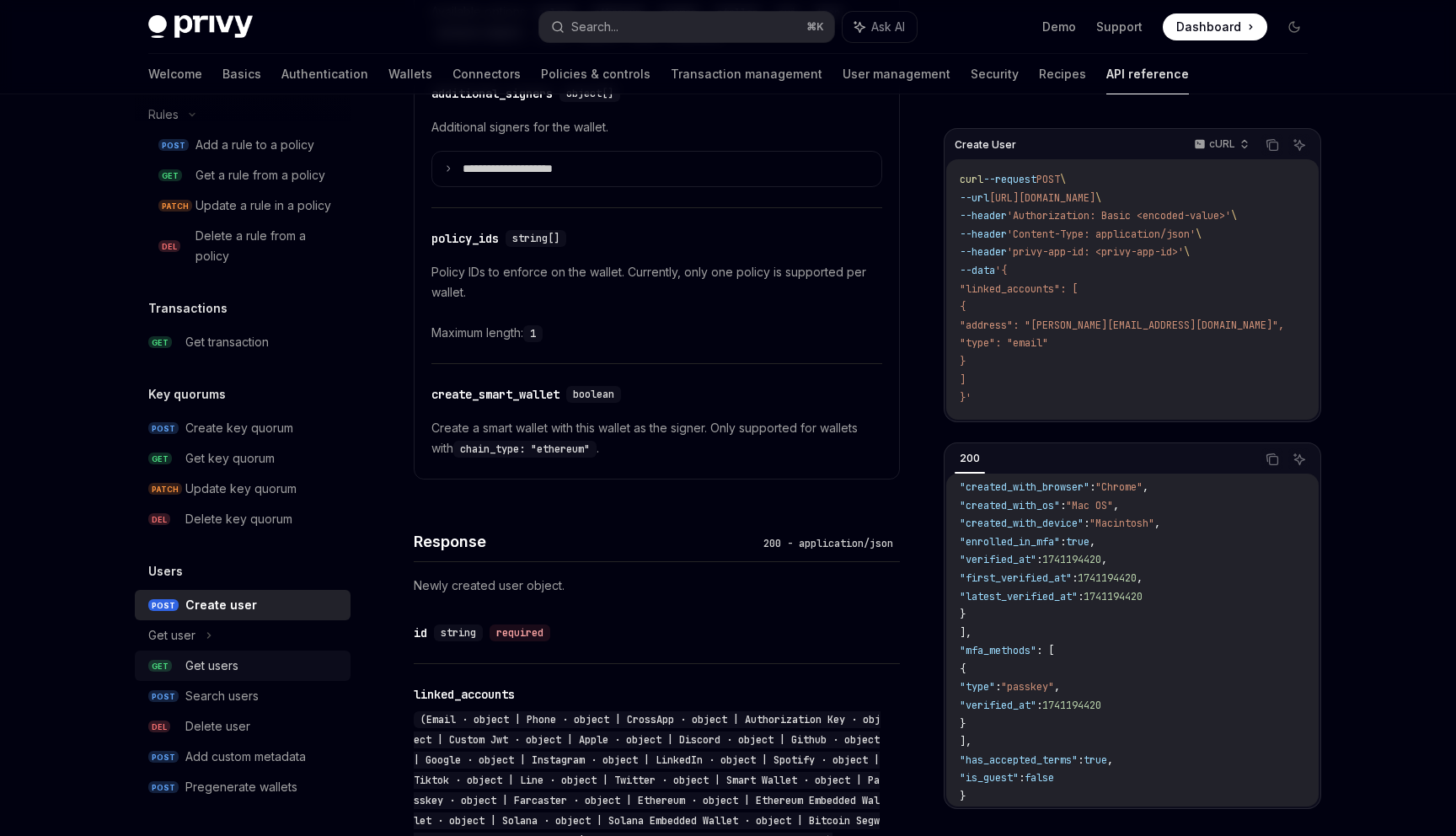
click at [191, 669] on div "Get users" at bounding box center [212, 665] width 53 height 20
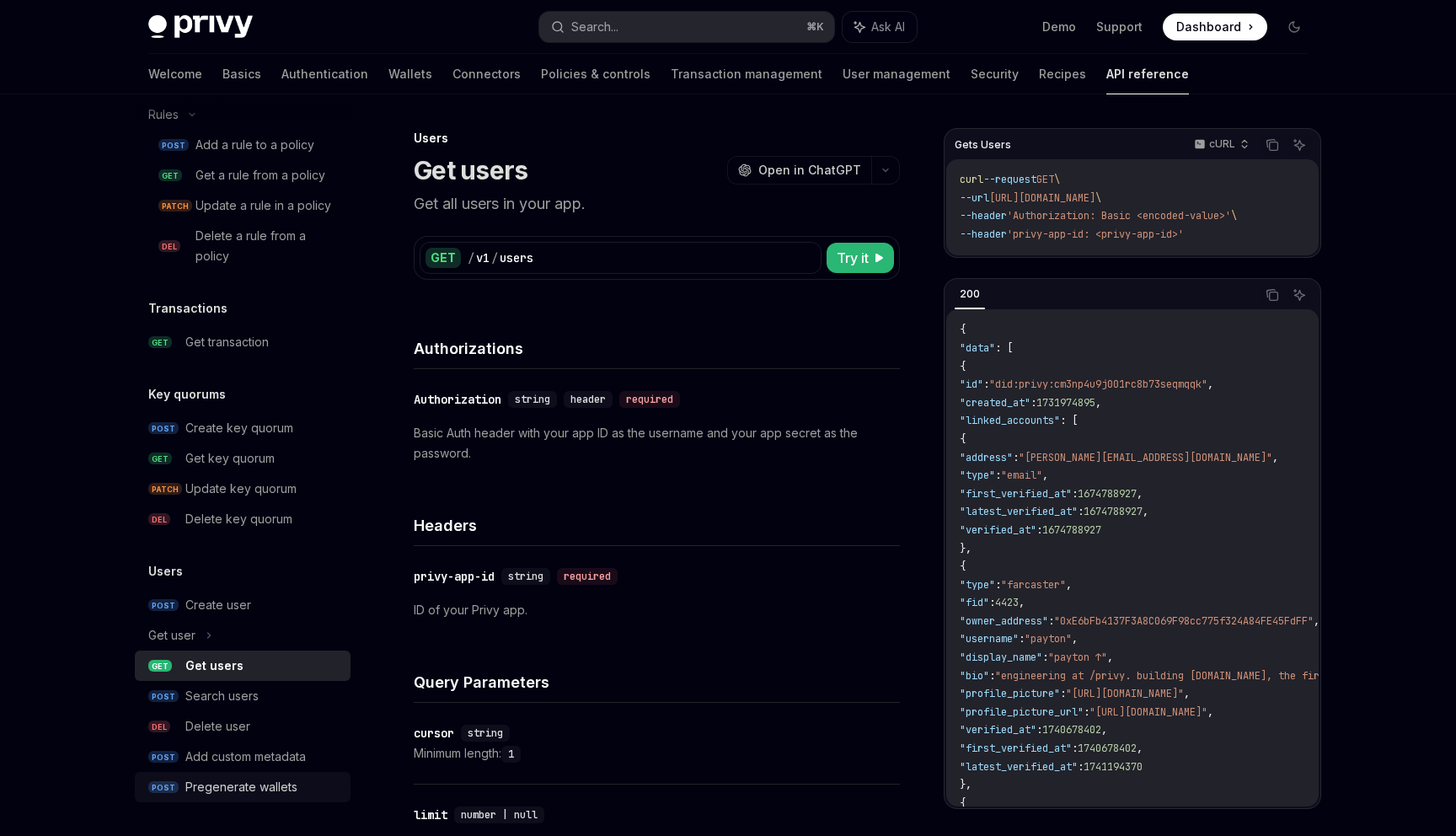
click at [215, 779] on div "Pregenerate wallets" at bounding box center [241, 787] width 112 height 20
type textarea "*"
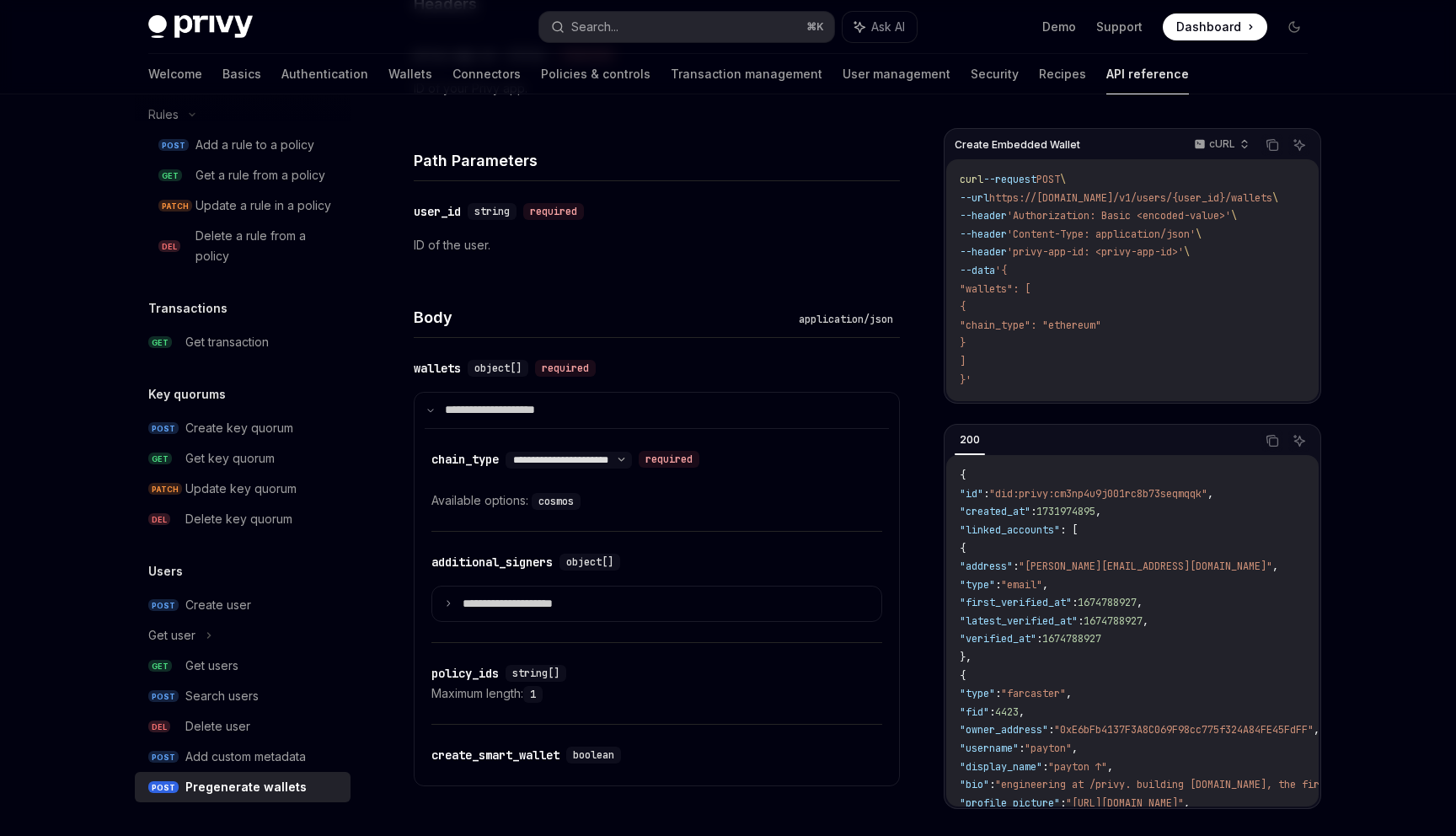
scroll to position [543, 0]
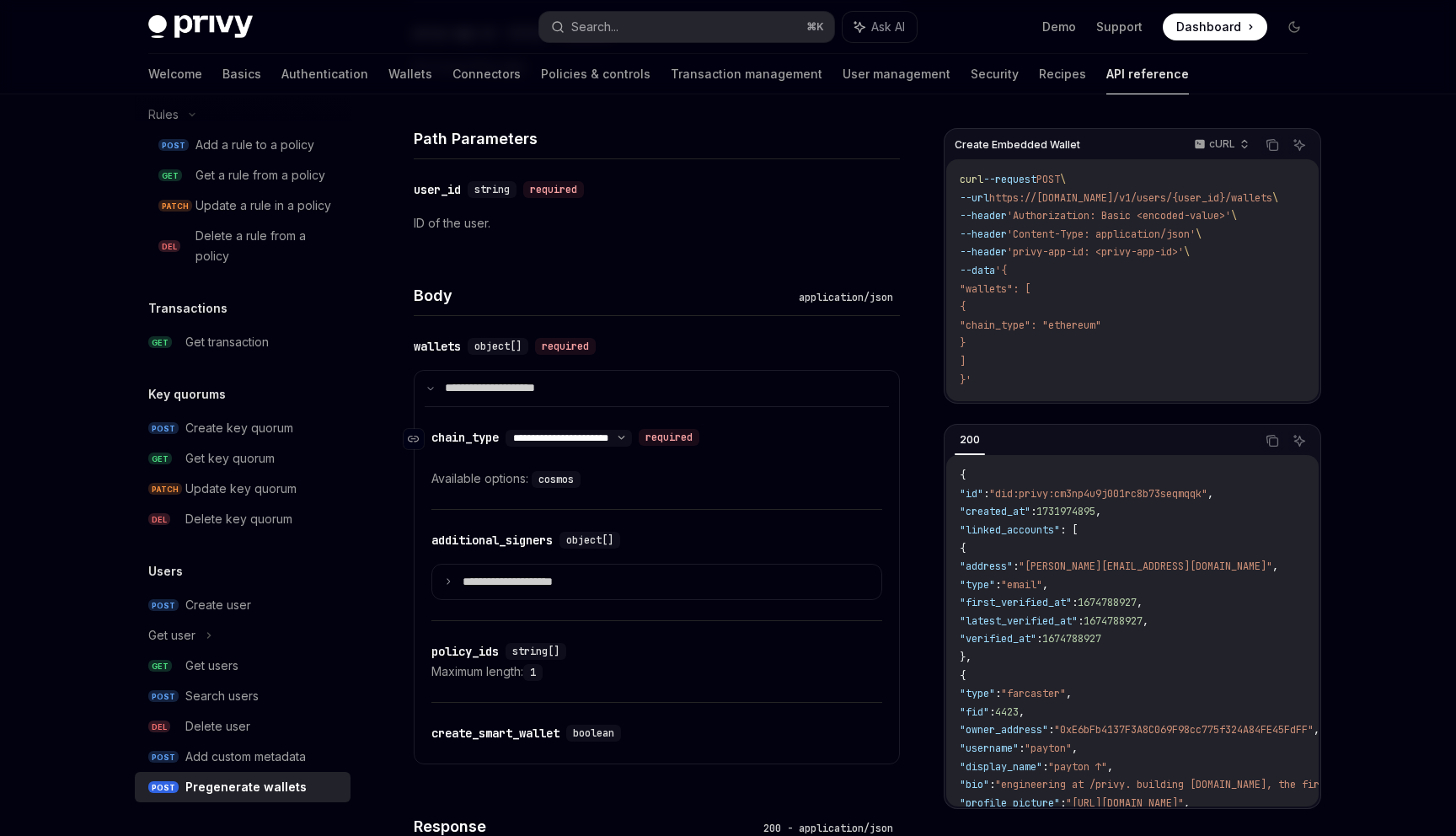
click at [632, 435] on select "**********" at bounding box center [569, 438] width 126 height 14
click at [509, 432] on select "**********" at bounding box center [569, 438] width 126 height 14
click at [632, 436] on select "**********" at bounding box center [569, 438] width 126 height 14
click at [509, 432] on select "**********" at bounding box center [569, 438] width 126 height 14
click at [632, 438] on select "**********" at bounding box center [569, 438] width 126 height 14
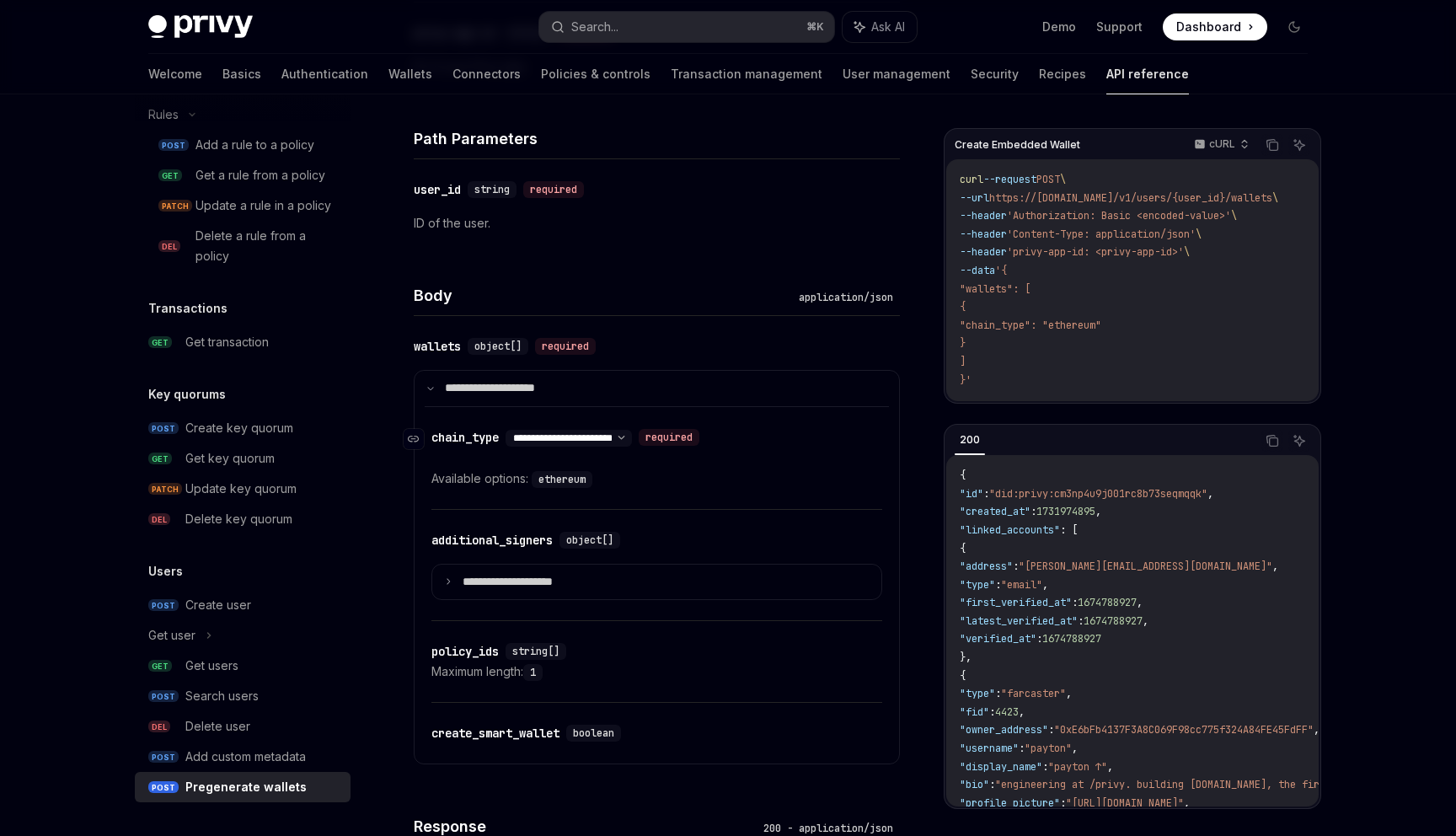
select select "*"
click at [509, 432] on select "**********" at bounding box center [569, 438] width 126 height 14
click at [570, 477] on code "cosmos" at bounding box center [557, 479] width 49 height 16
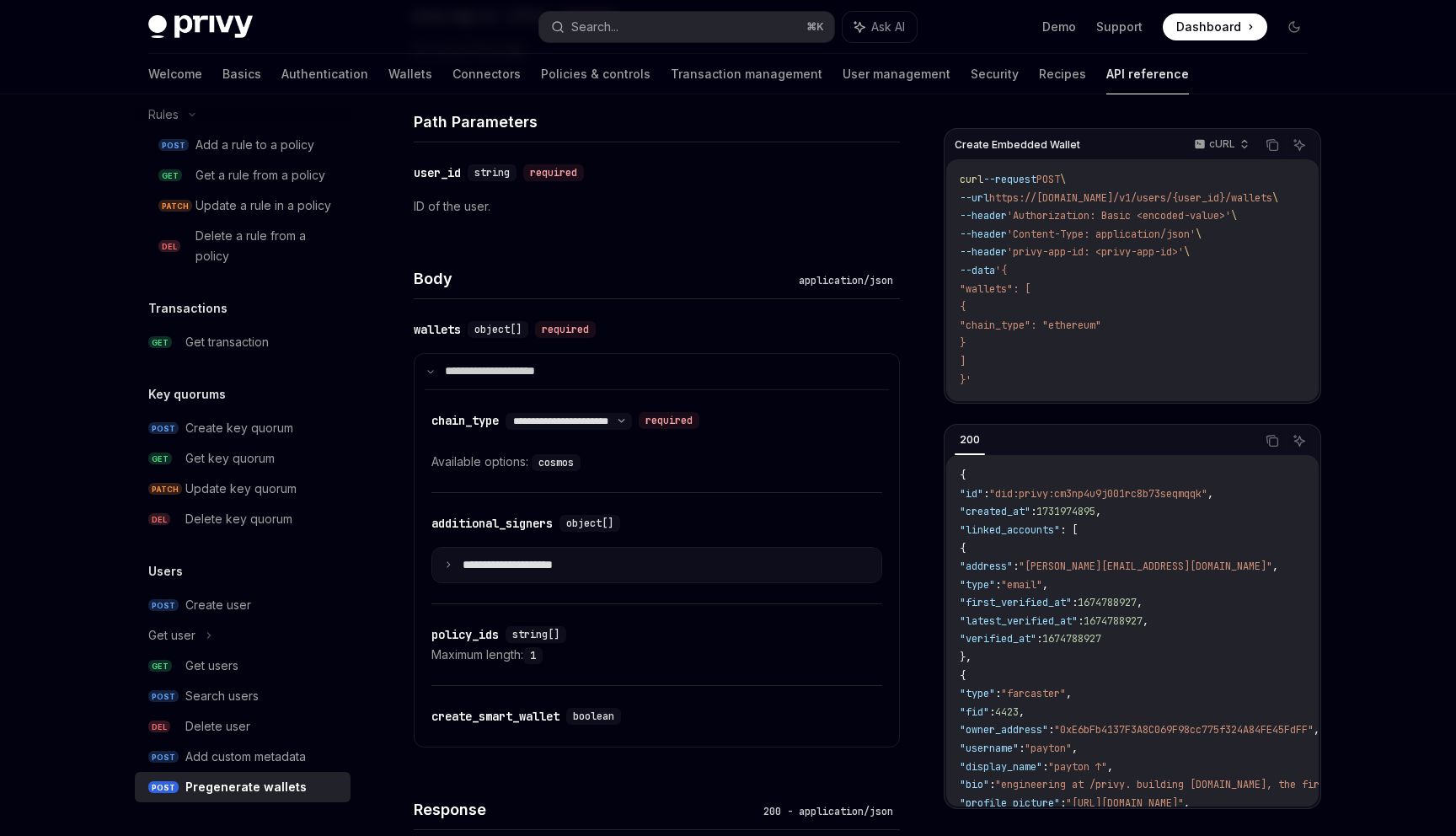
click at [611, 561] on summary "**********" at bounding box center [657, 565] width 449 height 36
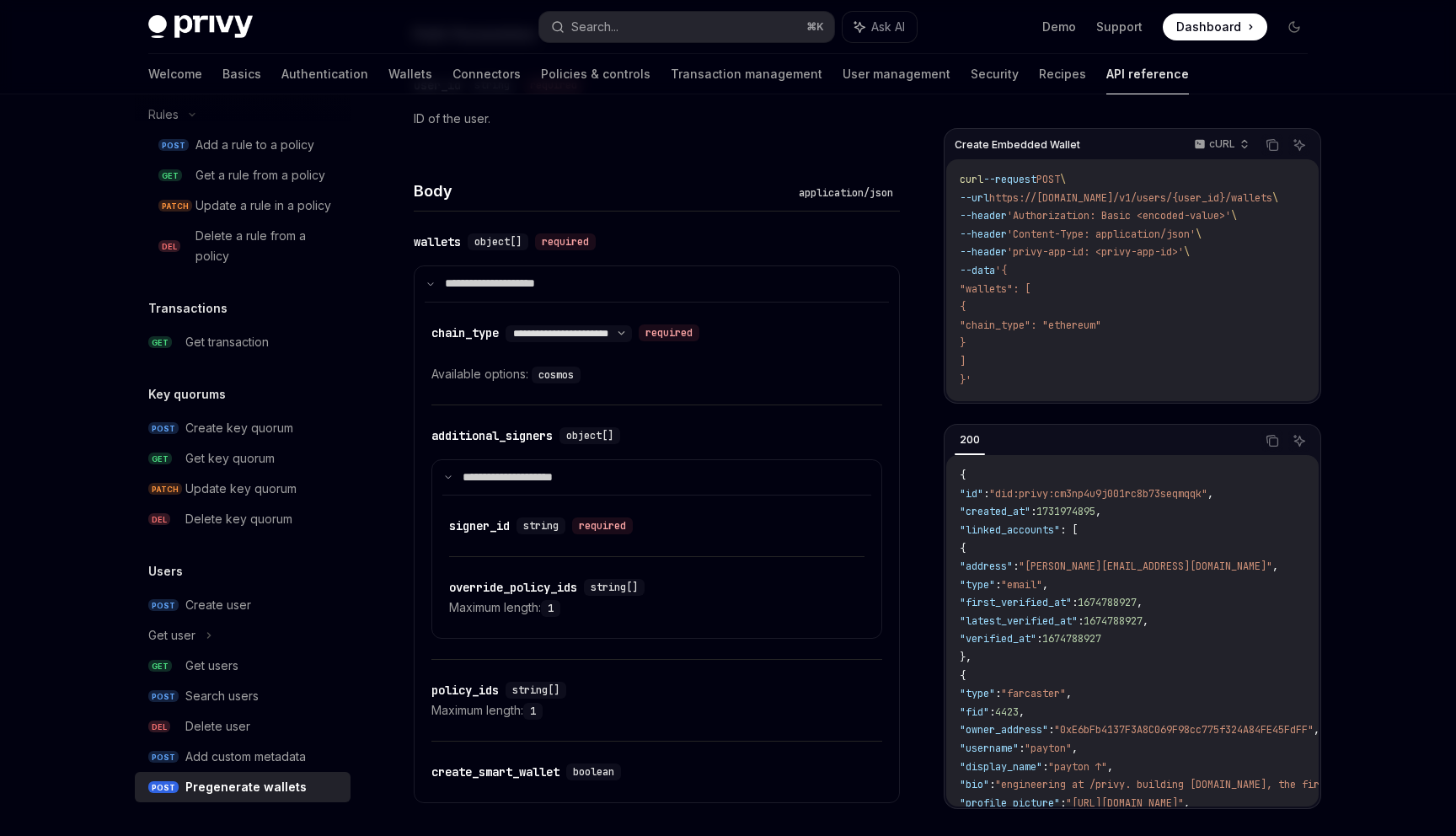
scroll to position [668, 0]
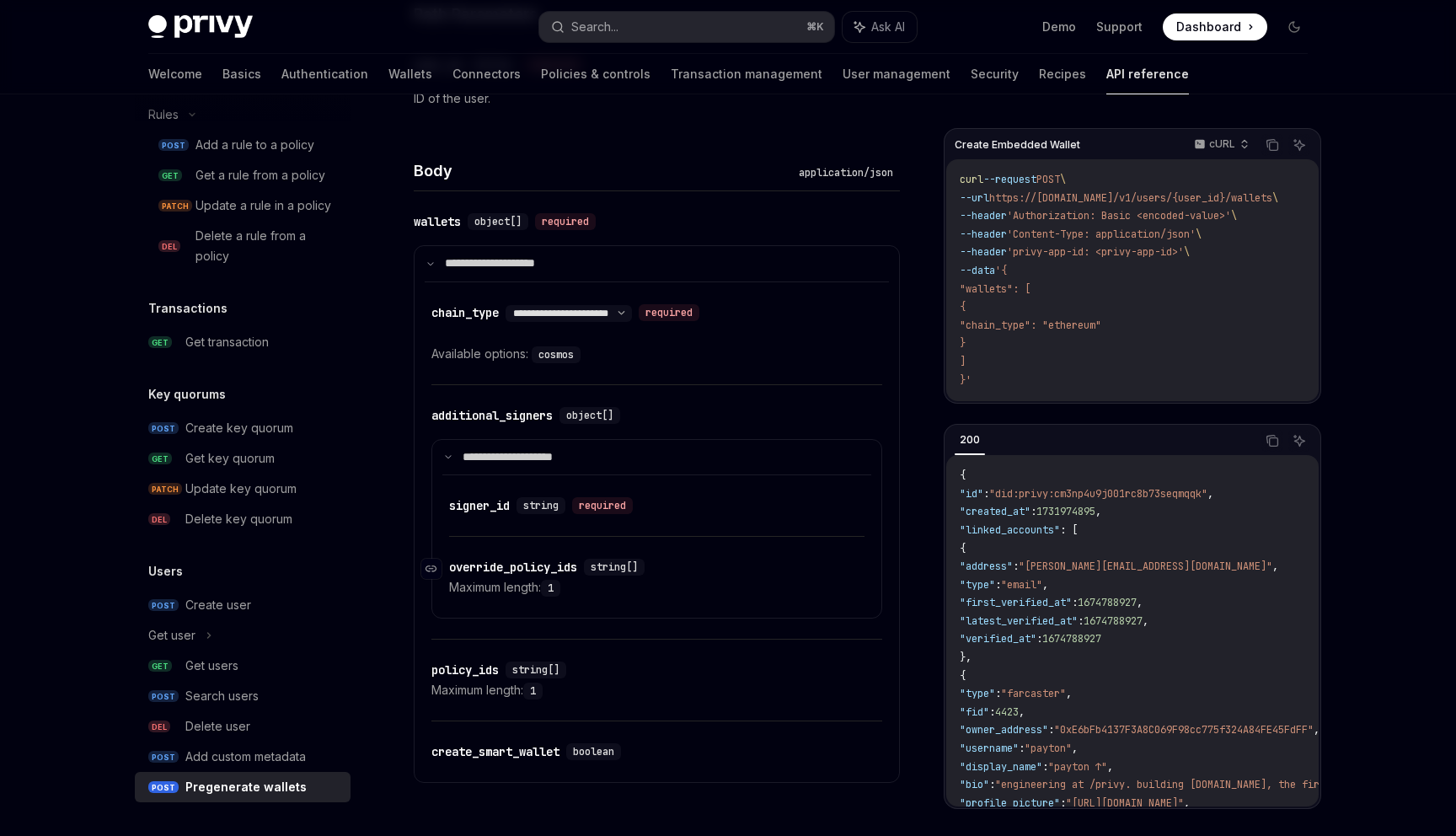
click at [598, 566] on span "string[]" at bounding box center [614, 567] width 47 height 14
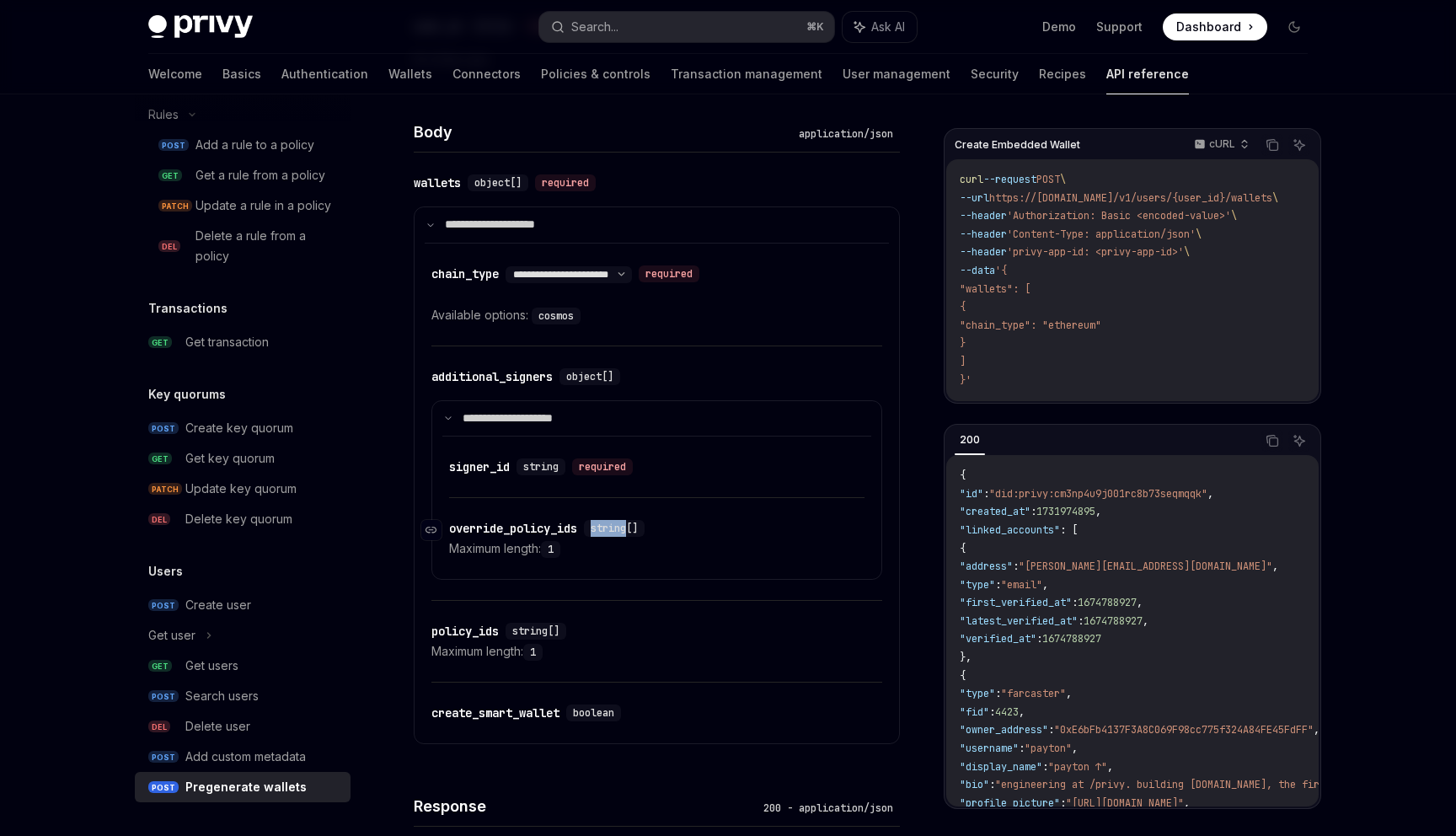
scroll to position [711, 0]
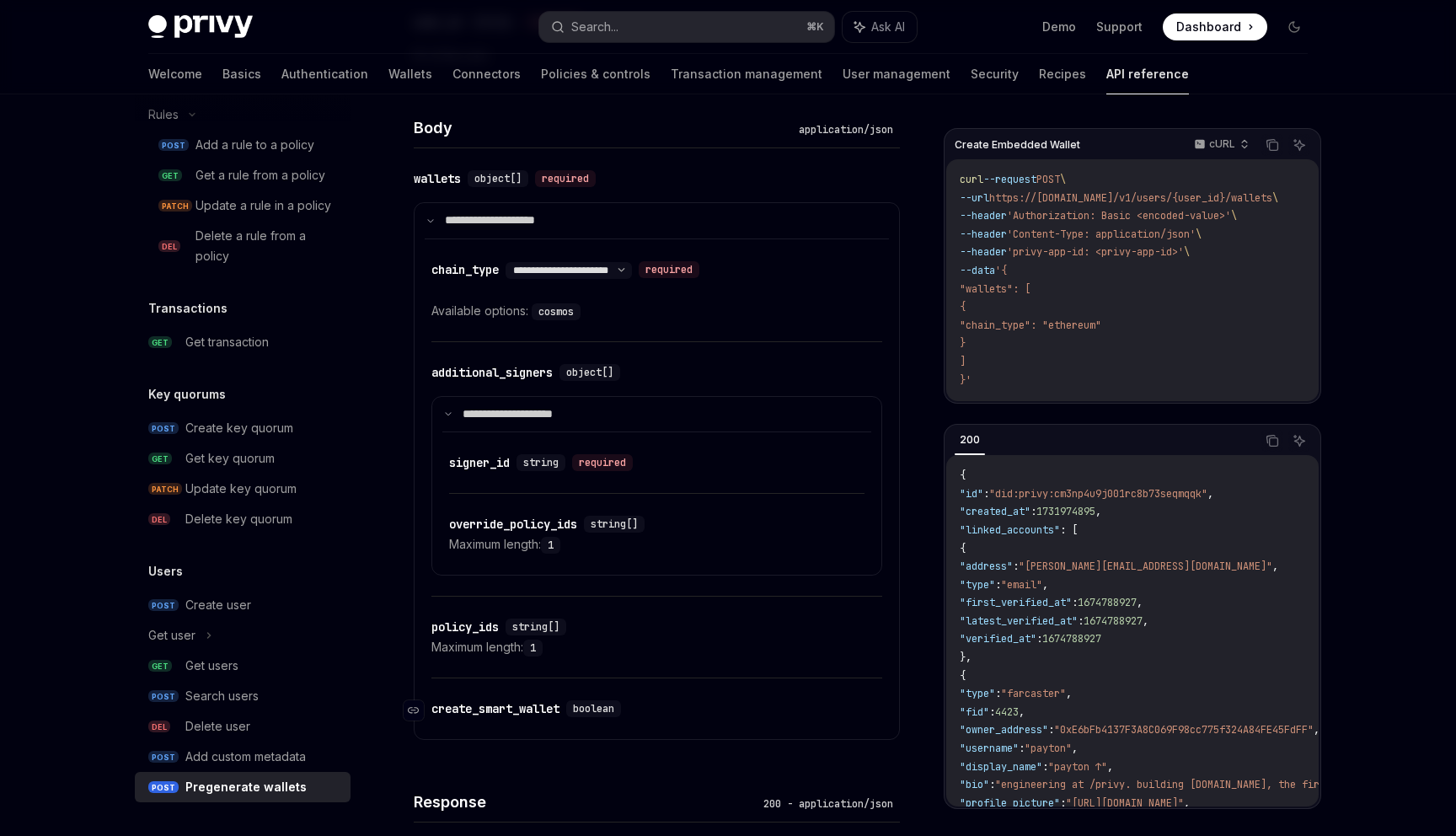
click at [560, 709] on div "create_smart_wallet" at bounding box center [496, 708] width 128 height 16
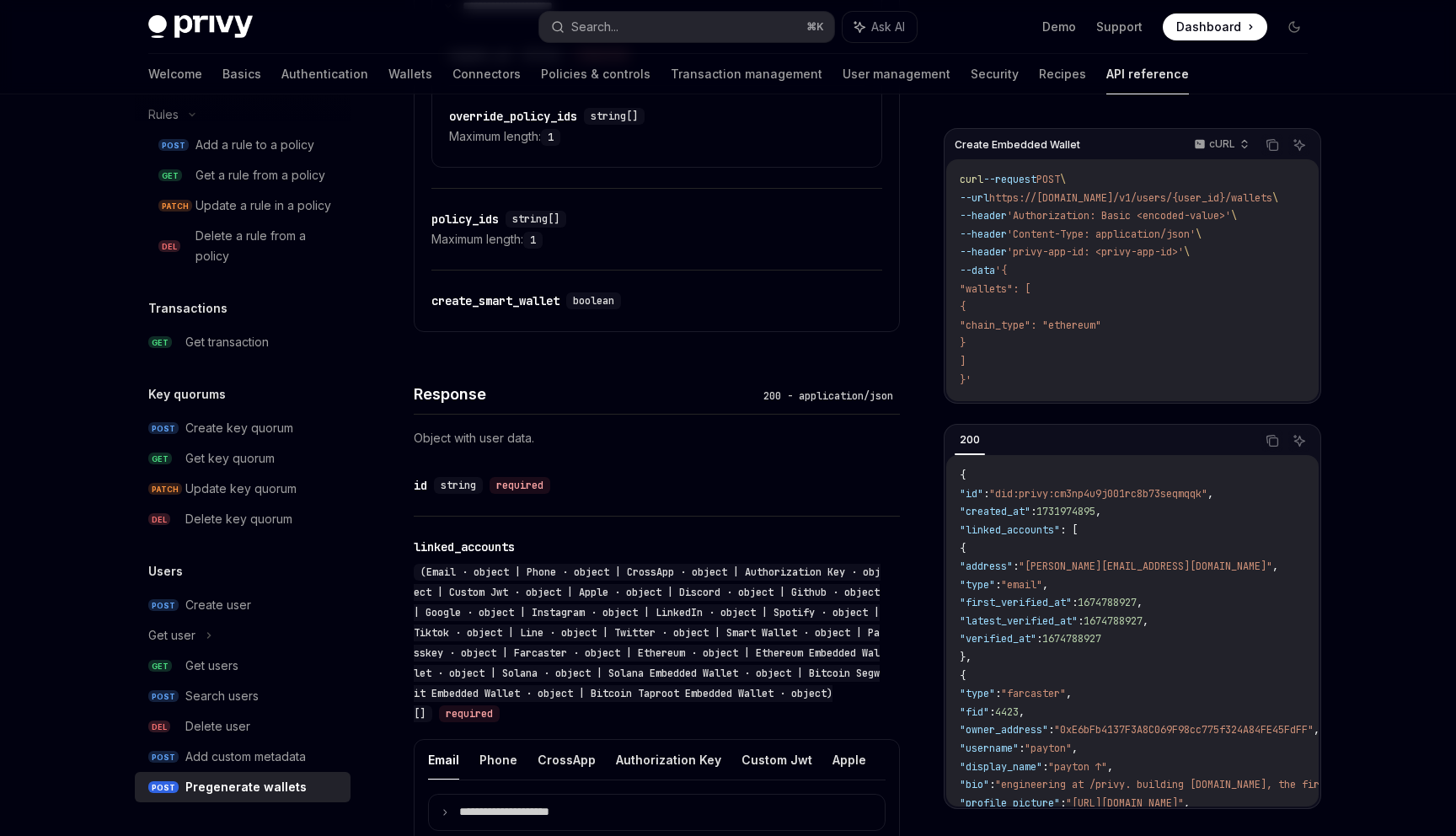
scroll to position [1155, 0]
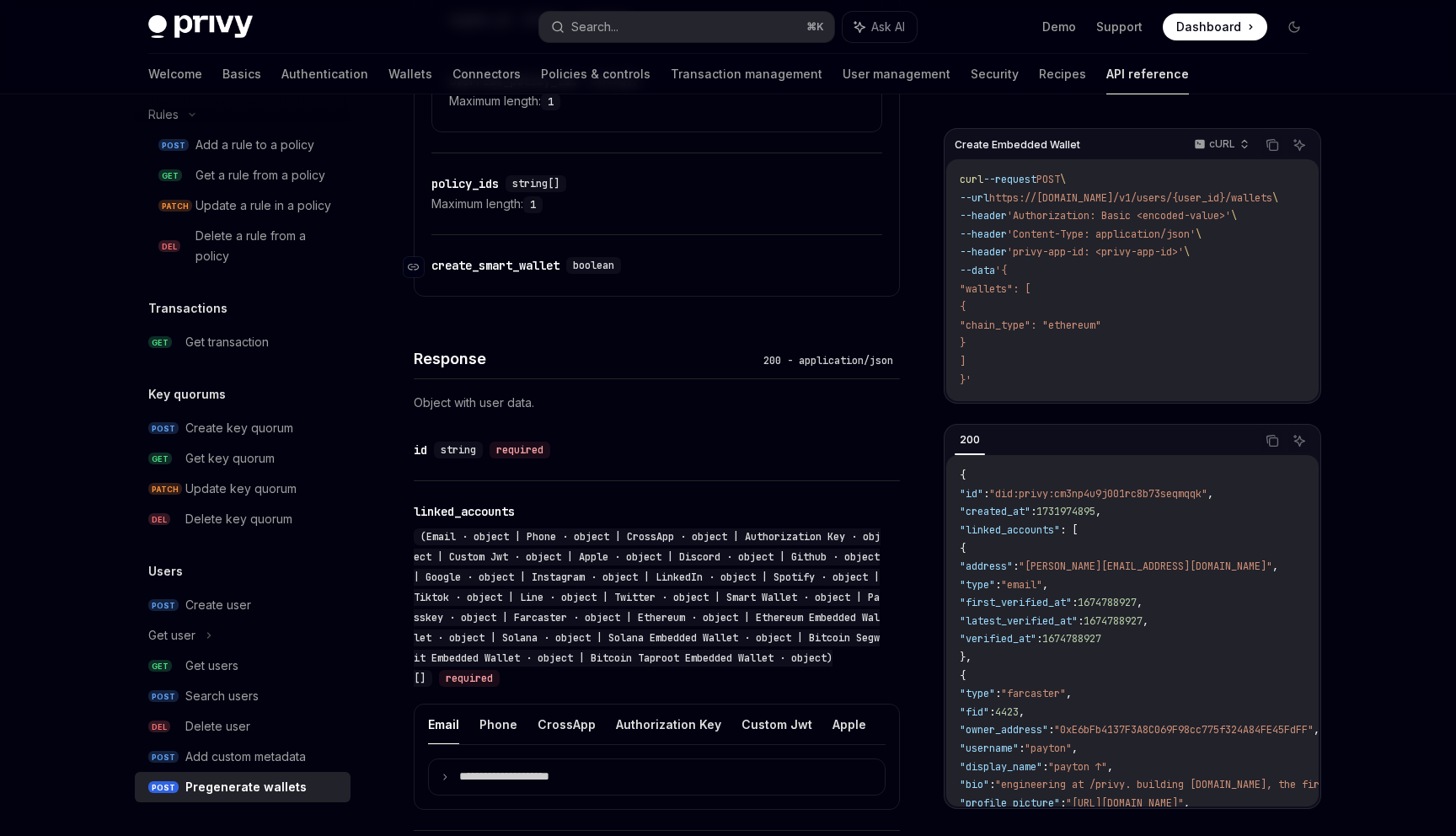
click at [559, 267] on div "create_smart_wallet" at bounding box center [496, 266] width 128 height 16
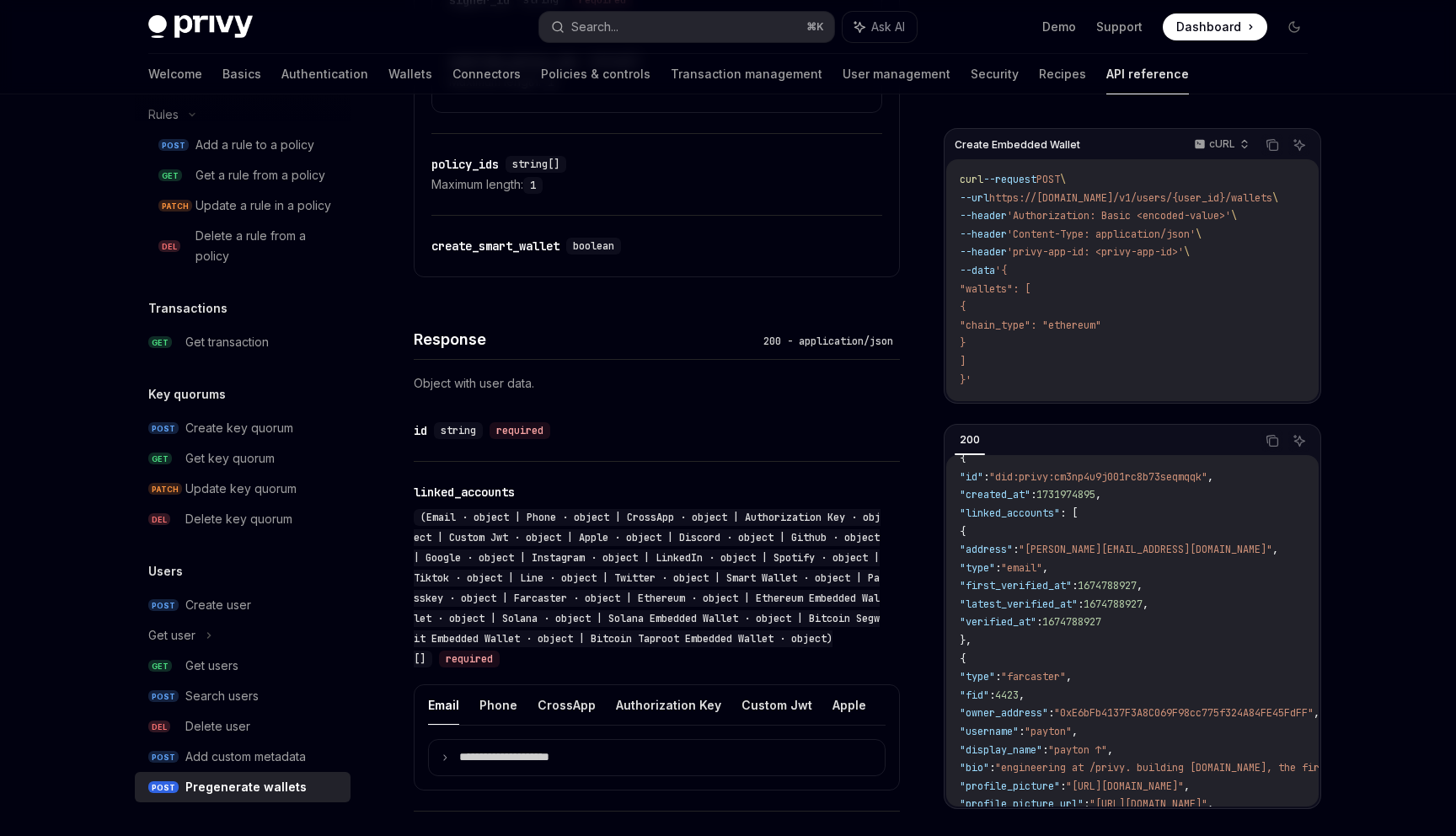
scroll to position [17, 0]
click at [657, 656] on div "(Email · object | Phone · object | CrossApp · object | Authorization Key · obje…" at bounding box center [648, 588] width 469 height 162
click at [657, 623] on div "(Email · object | Phone · object | CrossApp · object | Authorization Key · obje…" at bounding box center [646, 589] width 466 height 159
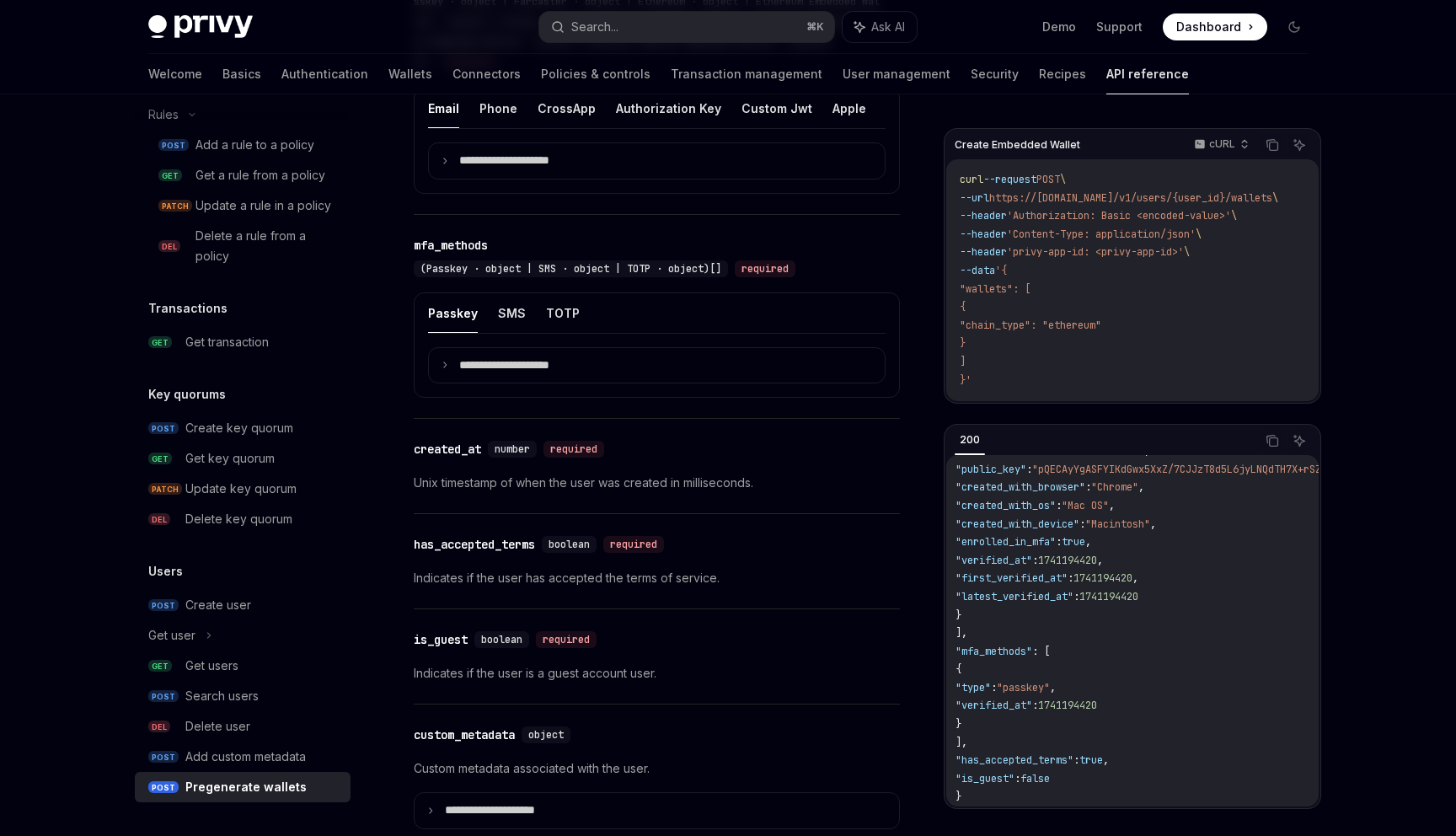
scroll to position [1656, 0]
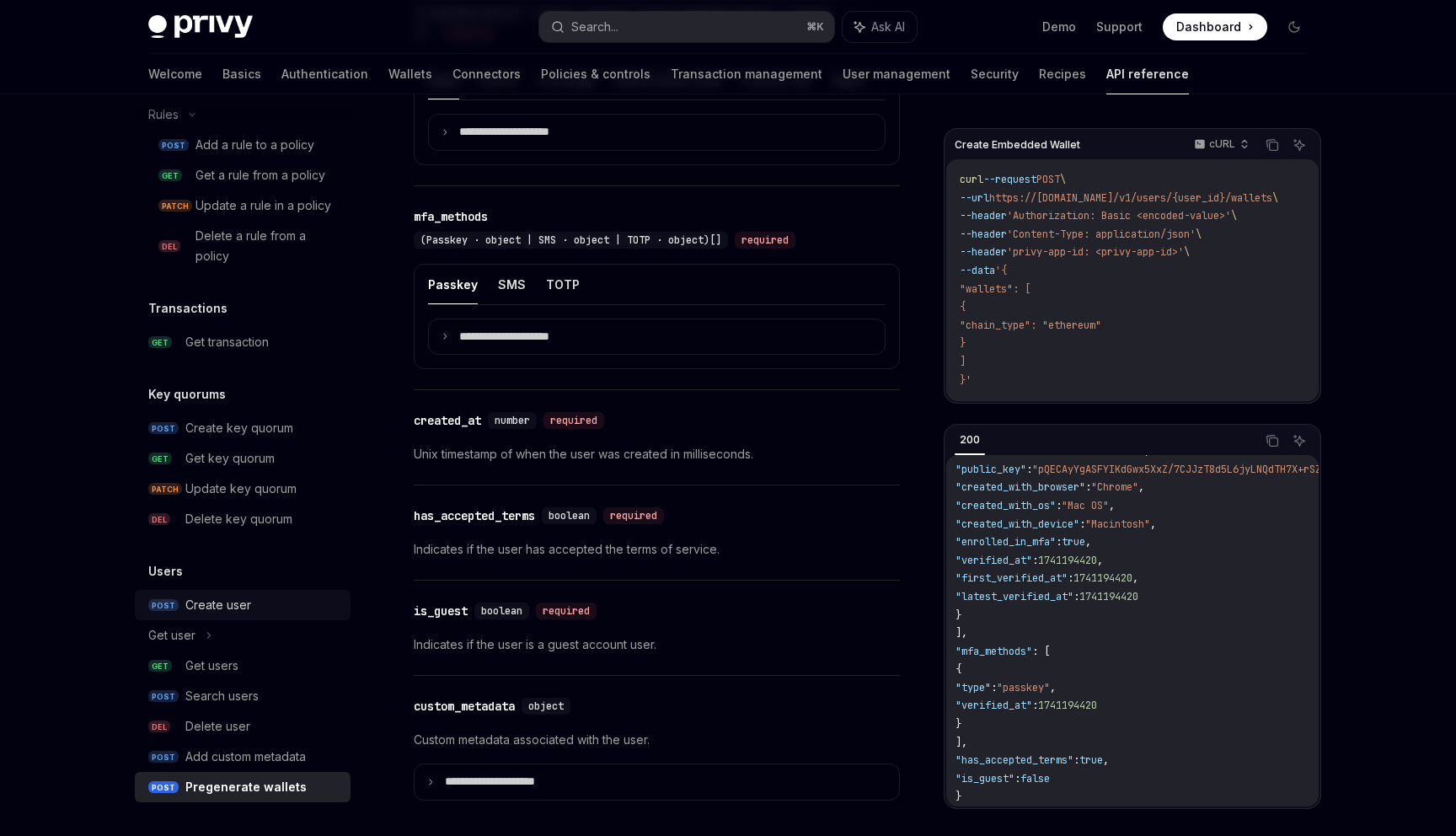
click at [249, 609] on div "Create user" at bounding box center [218, 605] width 66 height 20
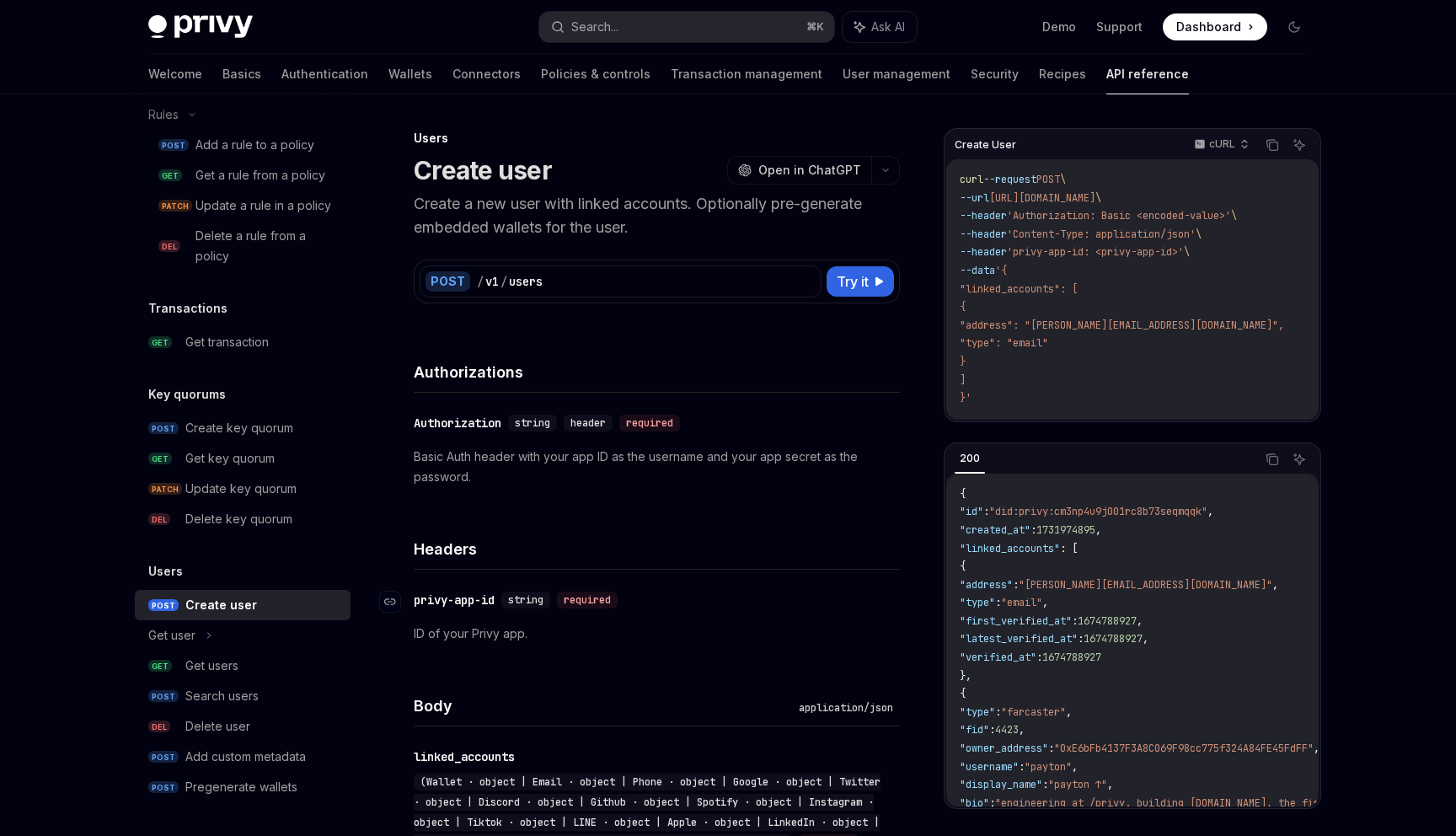
click at [539, 601] on span "string" at bounding box center [526, 600] width 36 height 14
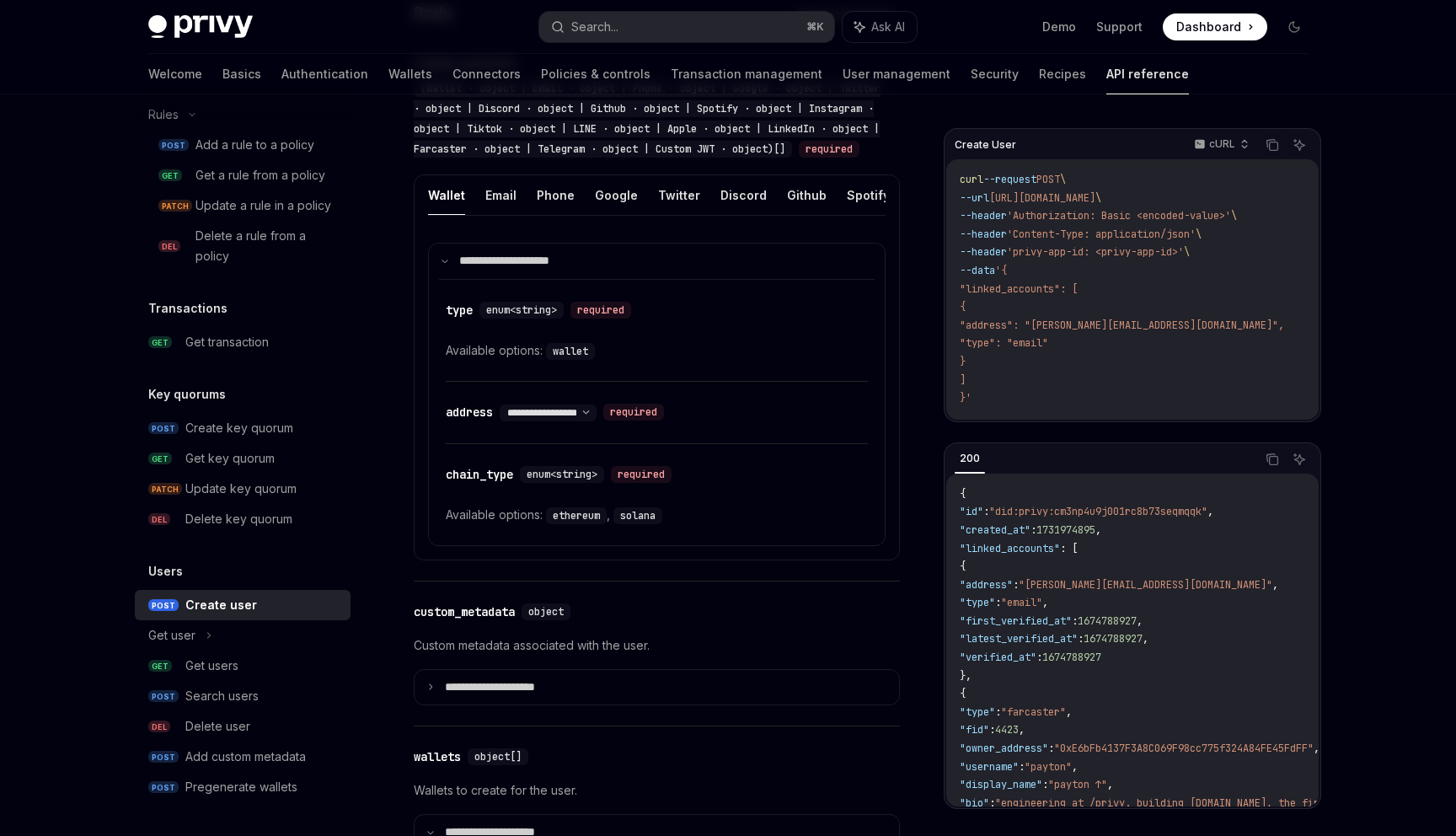
scroll to position [371, 0]
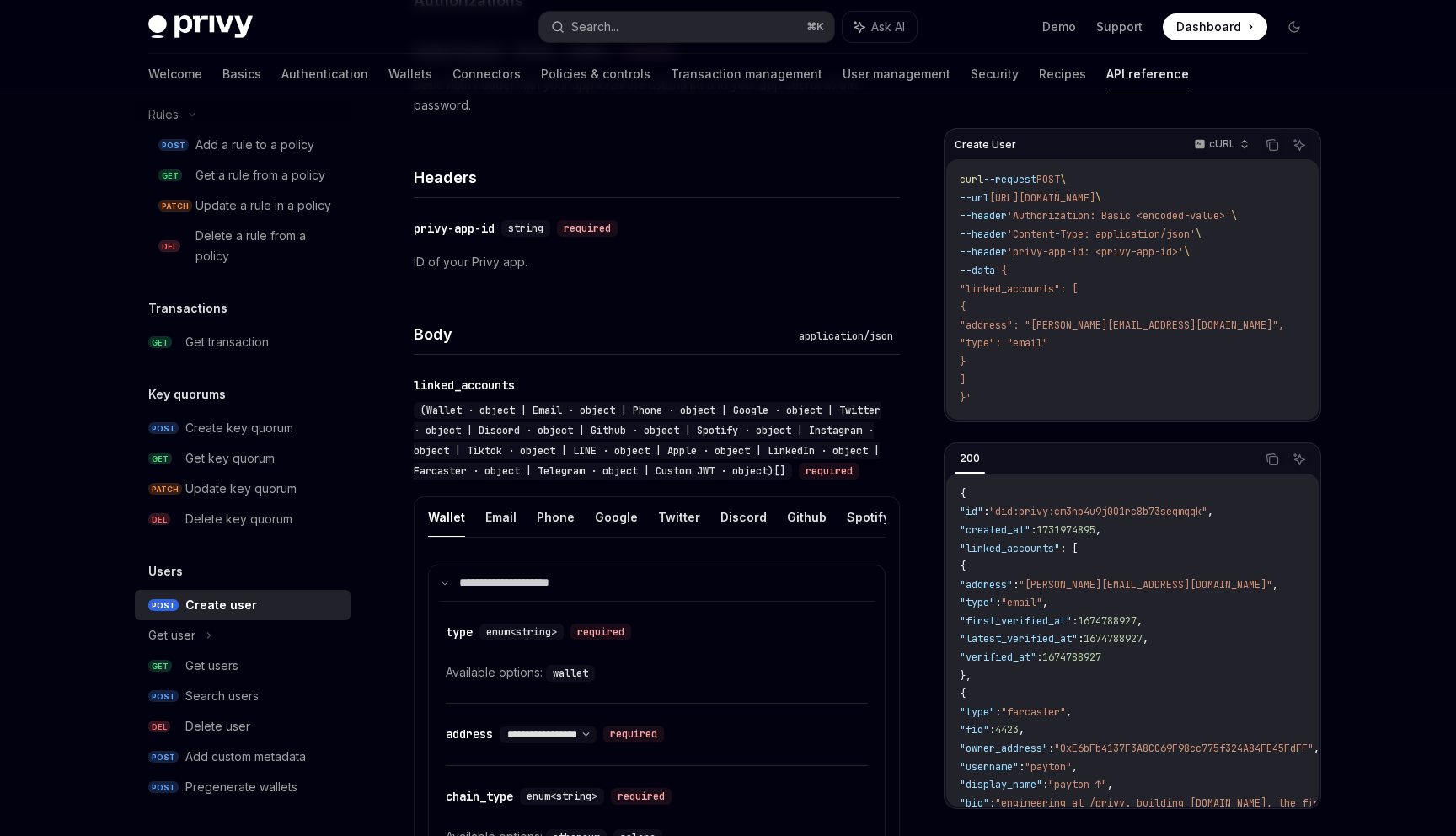
click at [443, 339] on h4 "Body" at bounding box center [602, 334] width 379 height 23
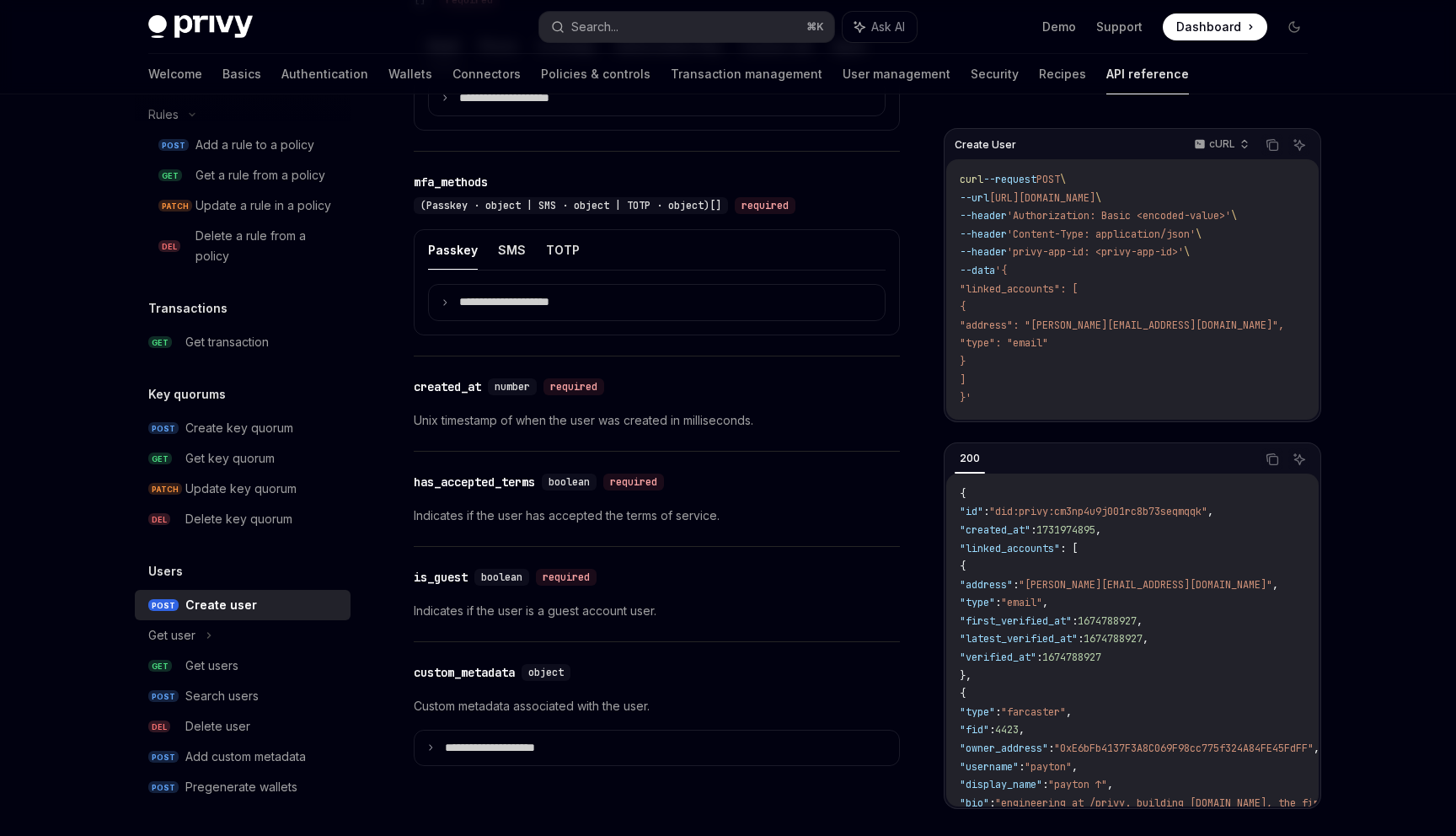
scroll to position [1656, 0]
click at [550, 270] on button "TOTP" at bounding box center [562, 253] width 34 height 39
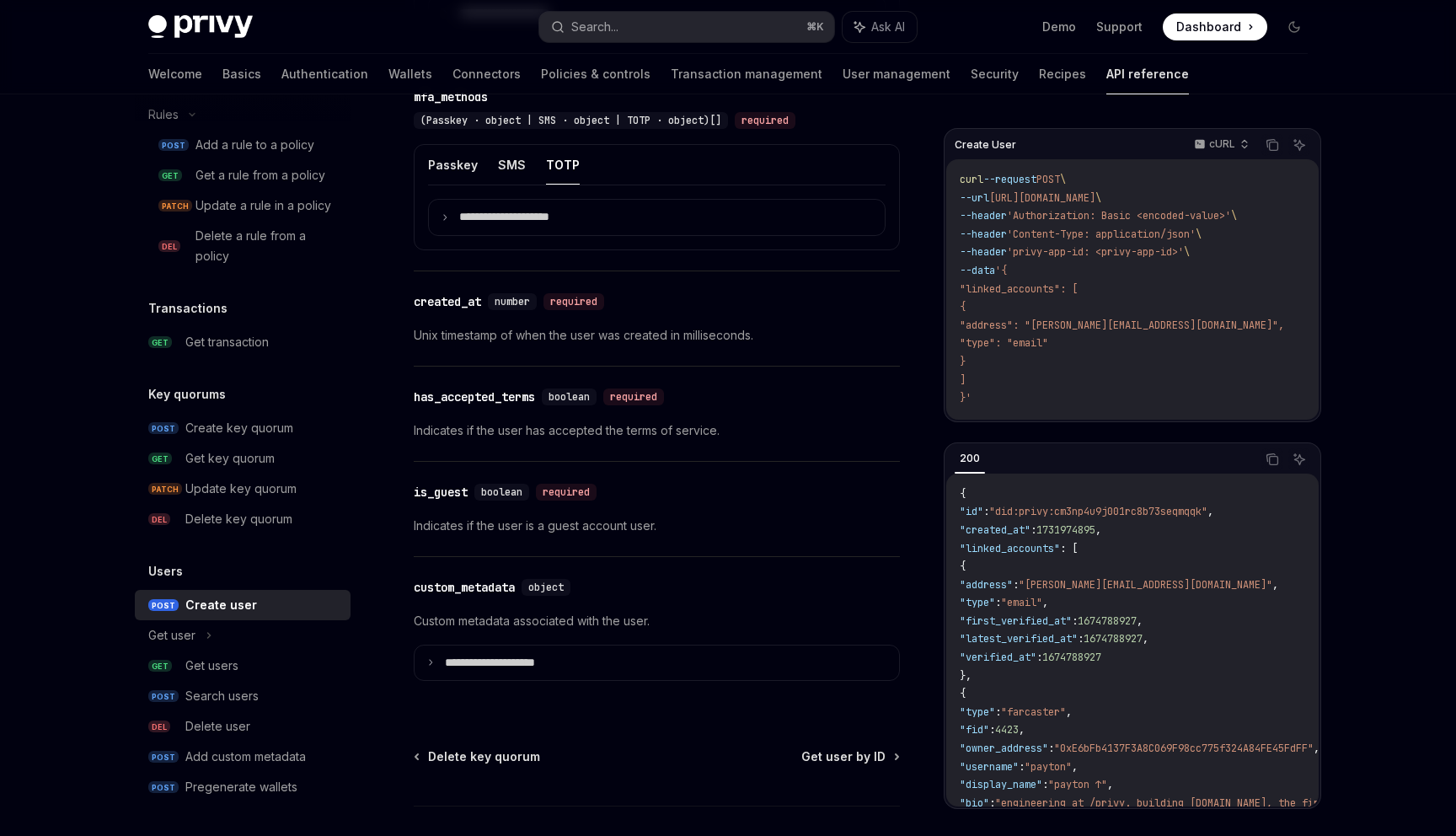
scroll to position [1799, 0]
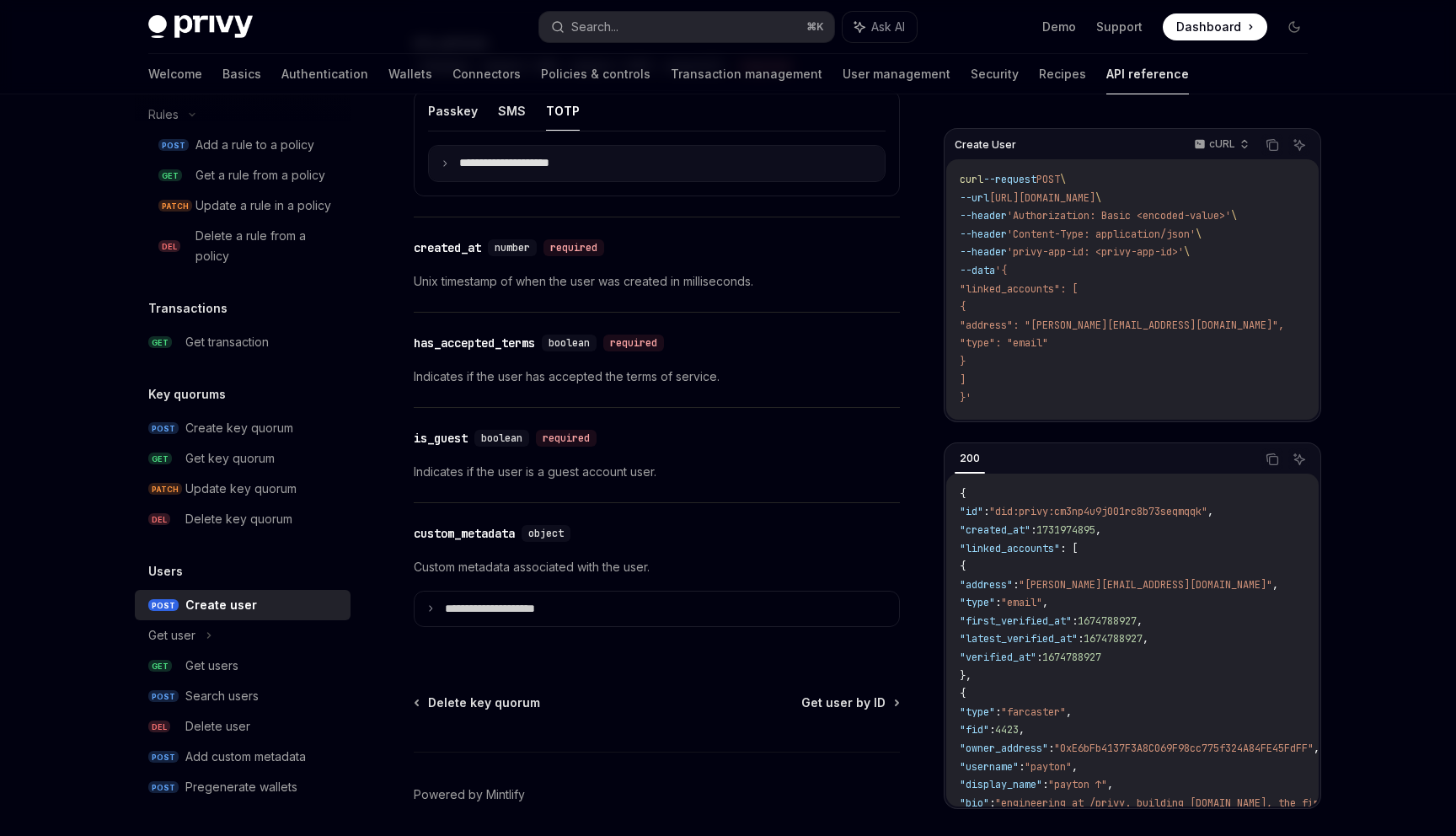
click at [457, 181] on summary "**********" at bounding box center [656, 163] width 456 height 36
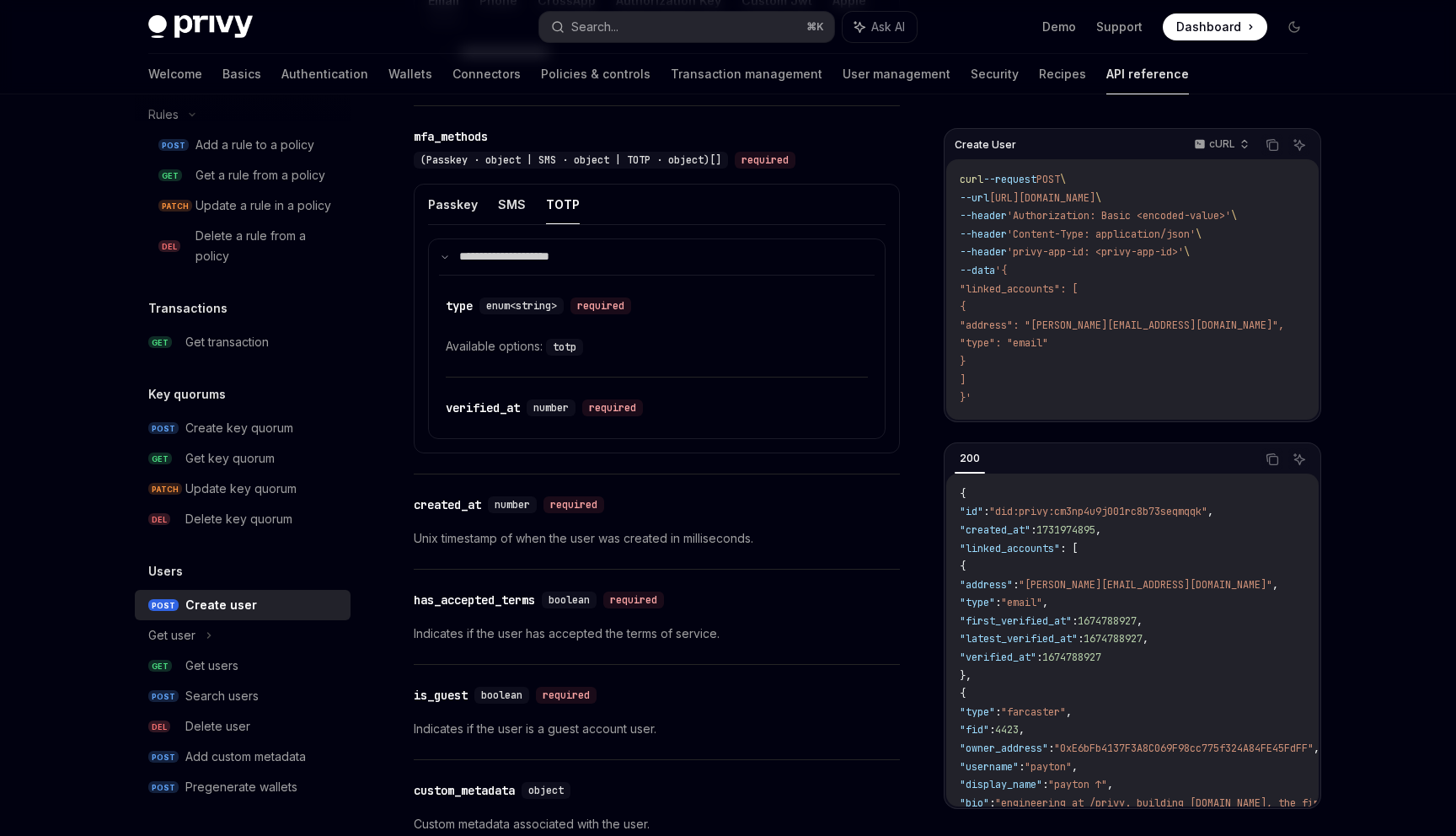
scroll to position [1696, 0]
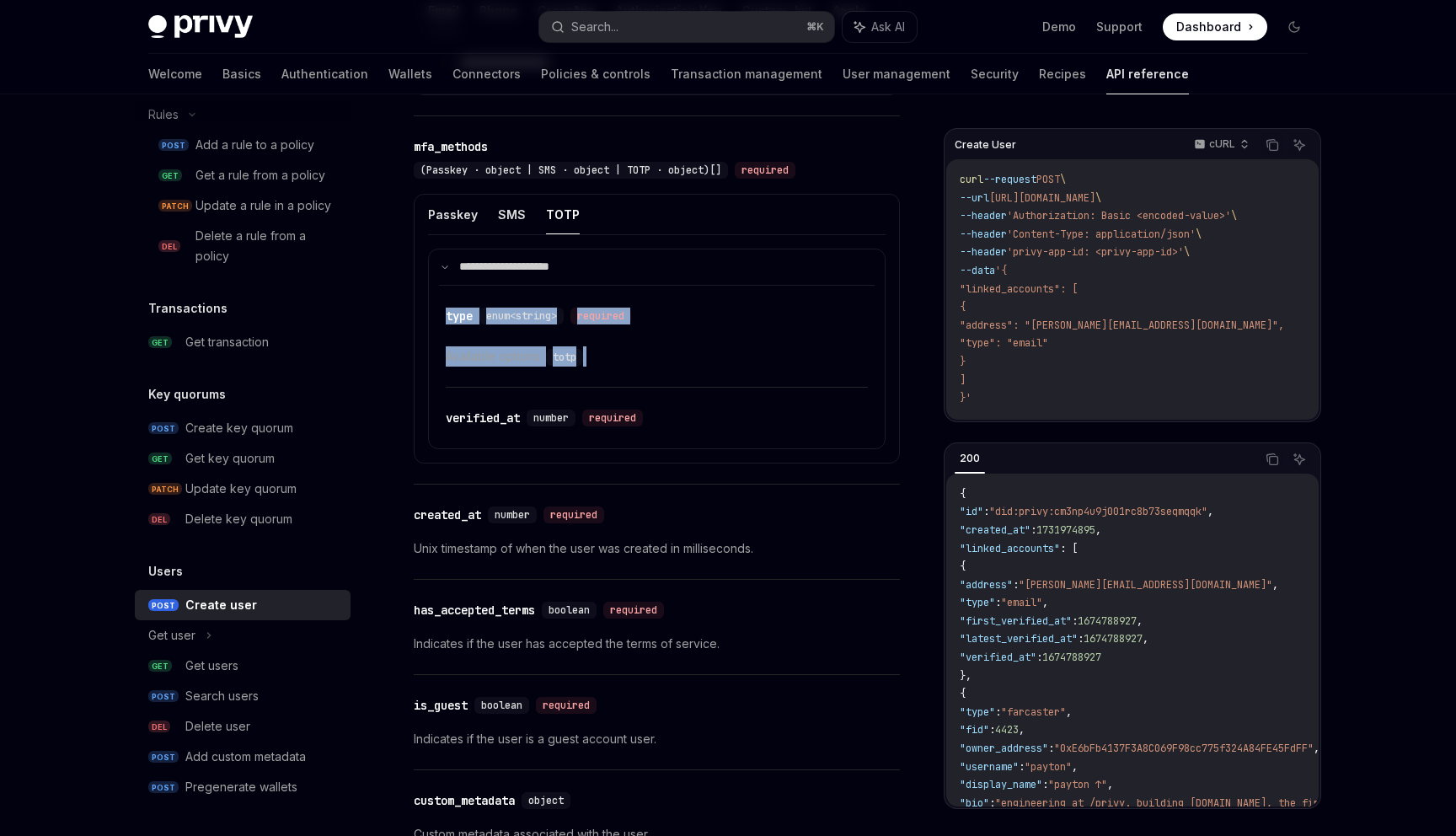
drag, startPoint x: 447, startPoint y: 306, endPoint x: 443, endPoint y: 409, distance: 103.1
click at [443, 409] on div "​ type enum<string> required Available options: totp ​ verified_at number requi…" at bounding box center [656, 366] width 435 height 163
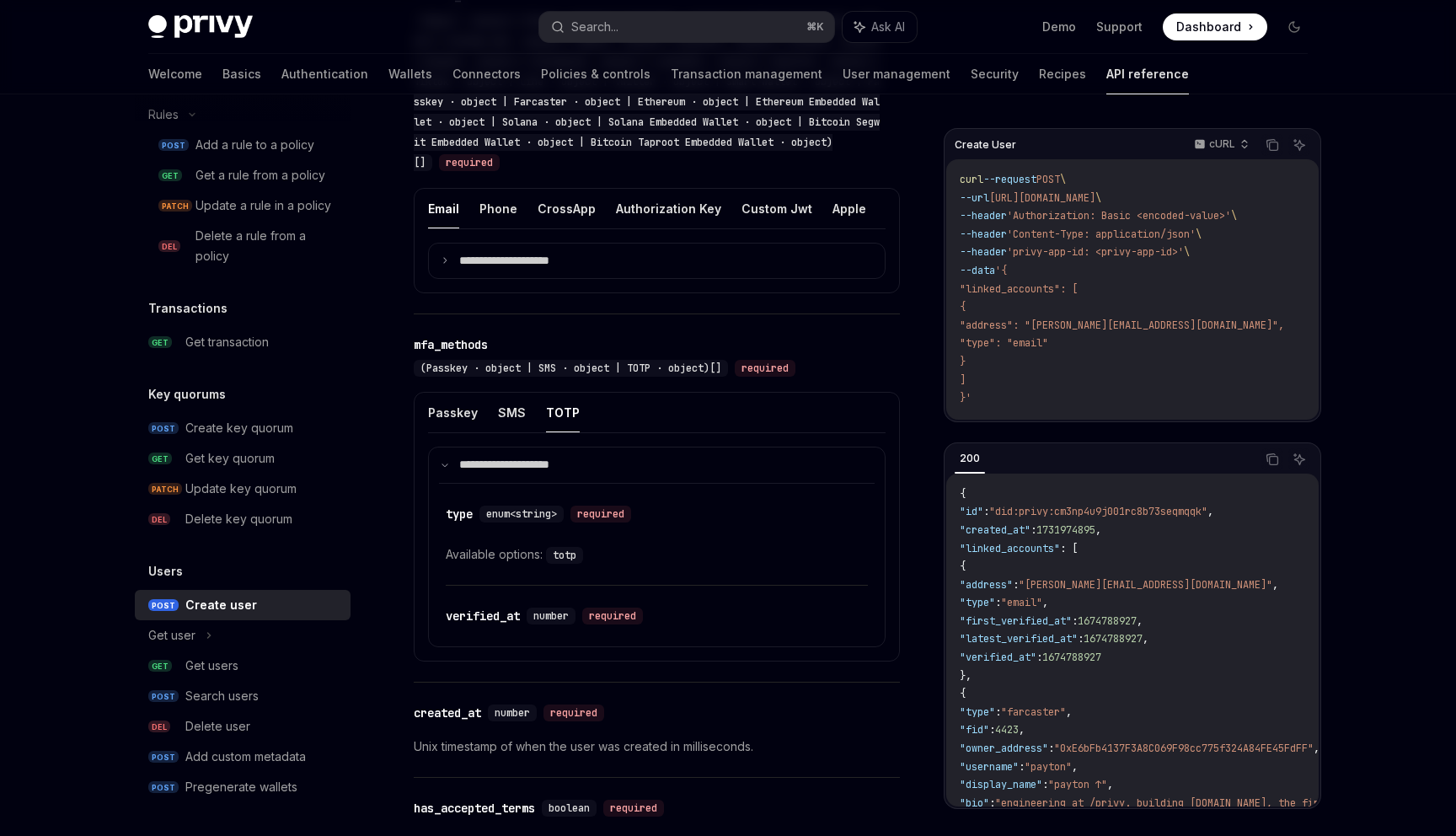
scroll to position [1497, 0]
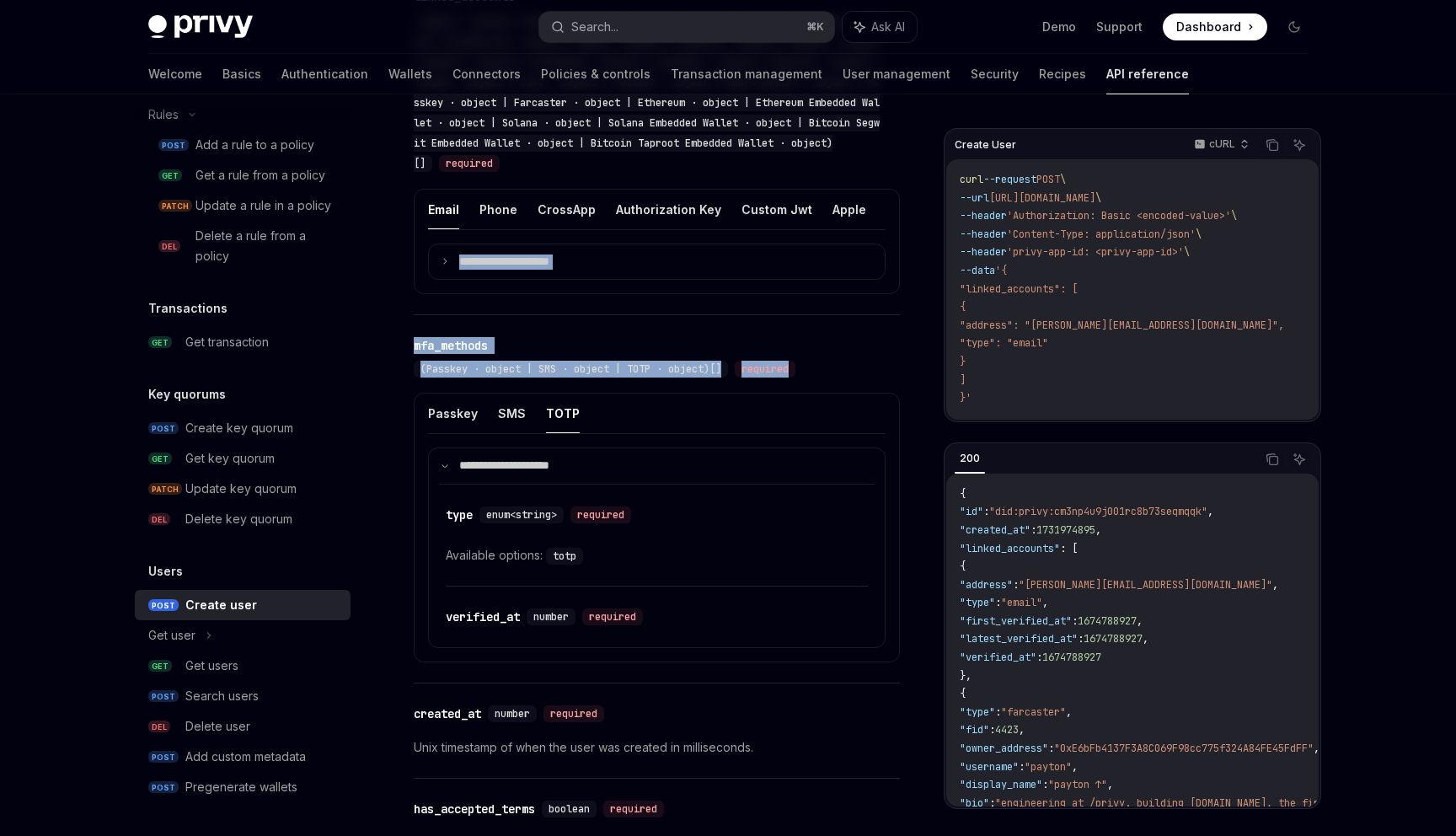
drag, startPoint x: 400, startPoint y: 329, endPoint x: 397, endPoint y: 433, distance: 104.0
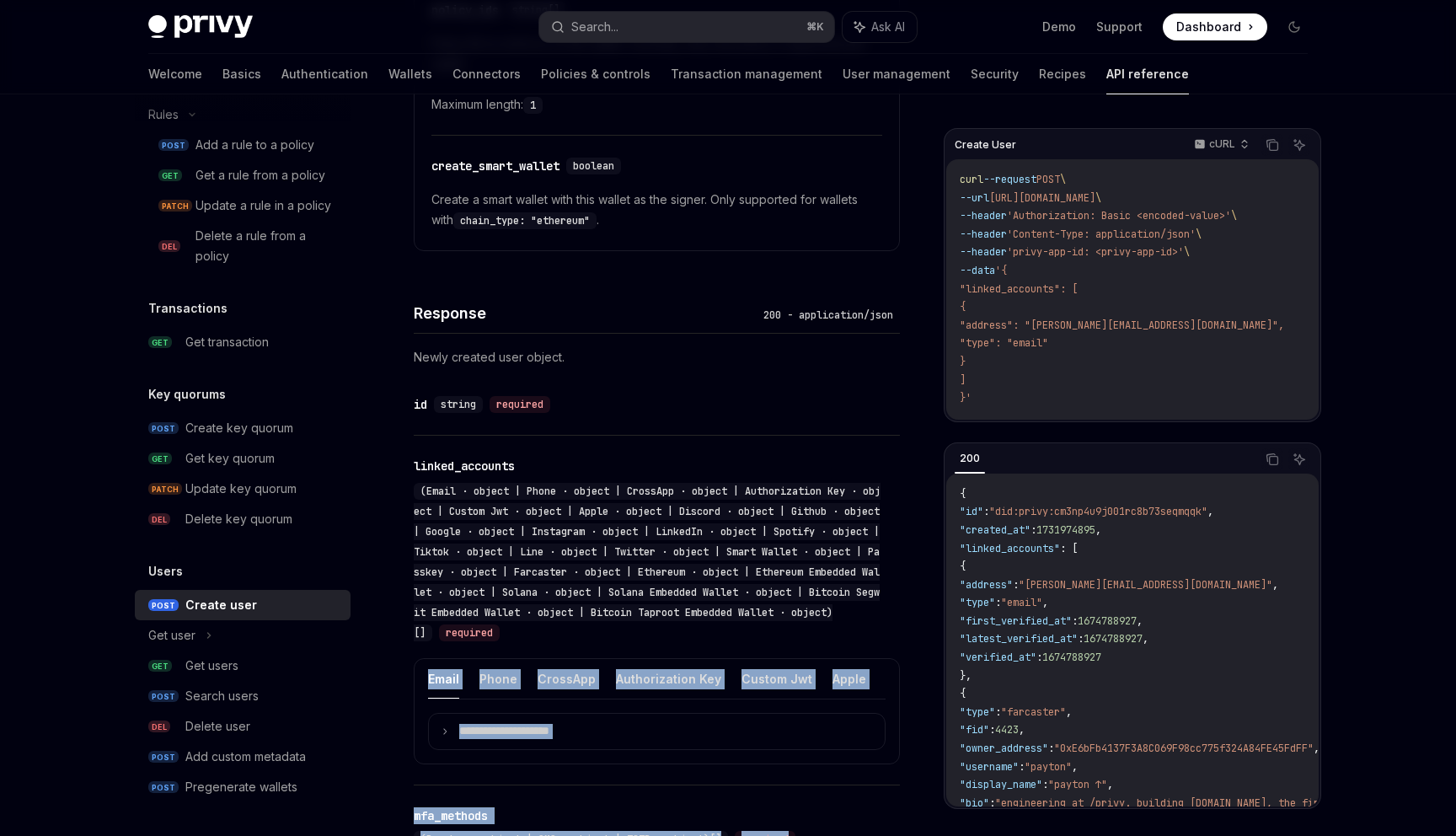
scroll to position [1841, 0]
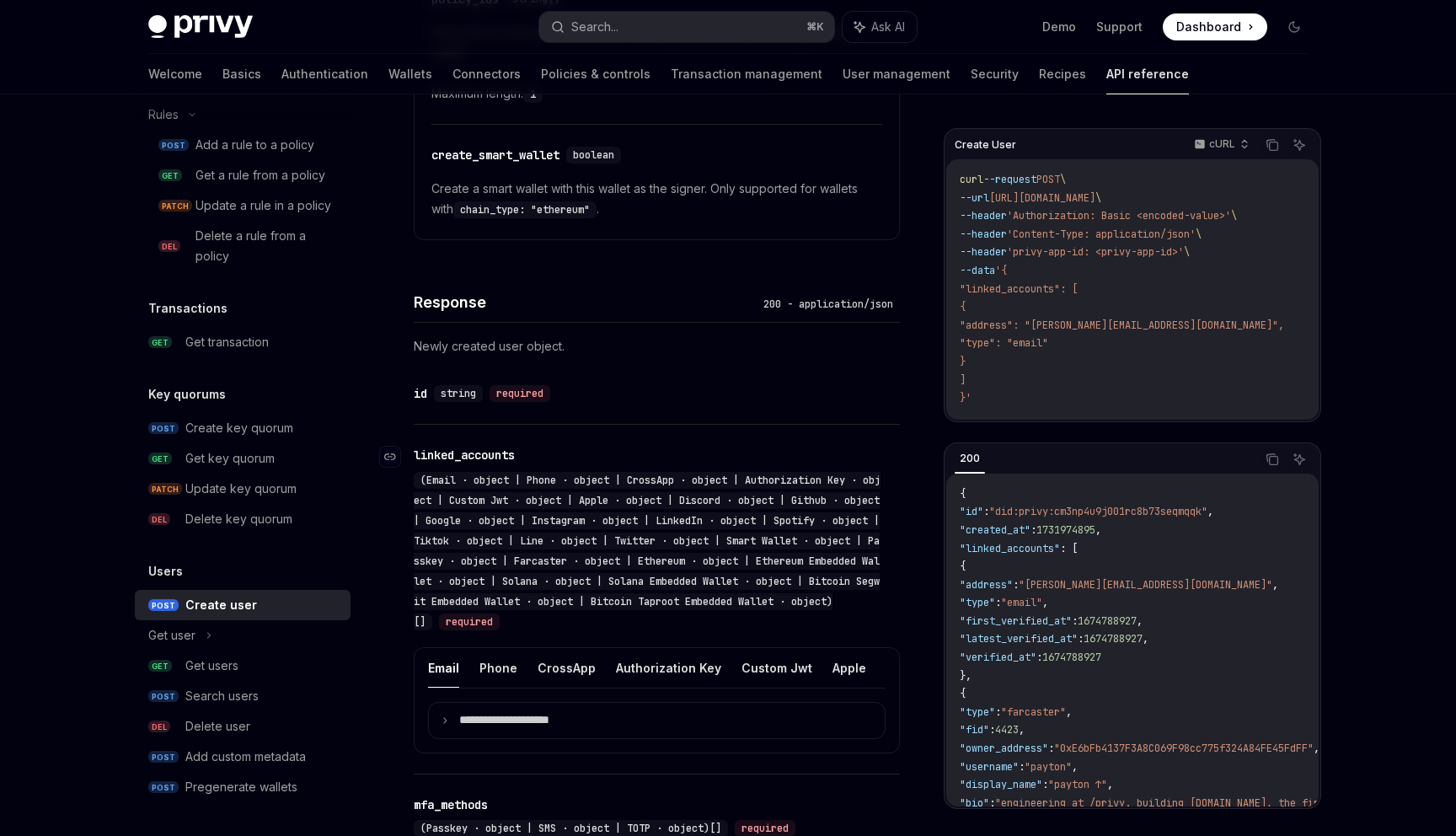
click at [442, 573] on div "(Email · object | Phone · object | CrossApp · object | Authorization Key · obje…" at bounding box center [646, 551] width 466 height 159
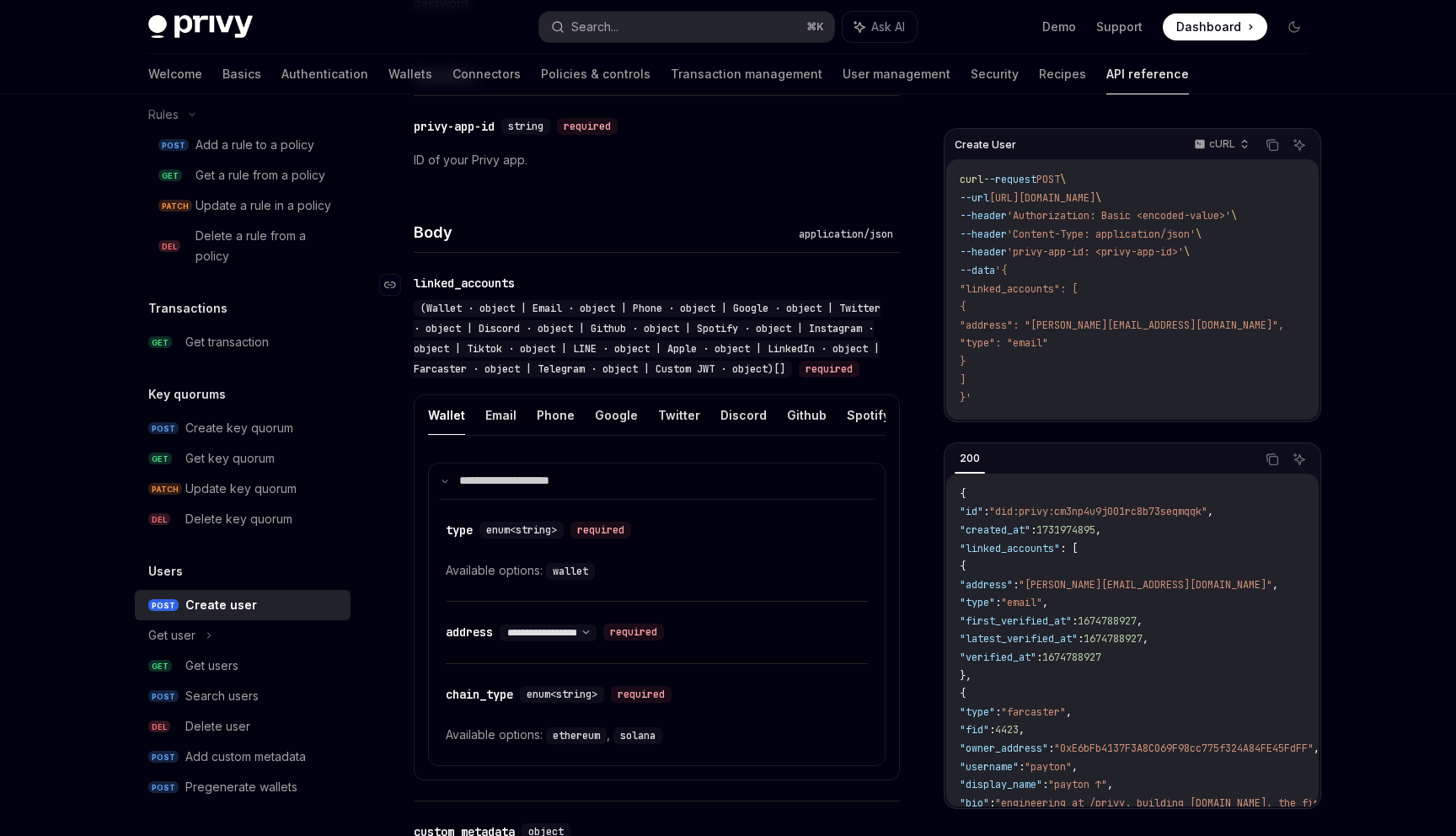
scroll to position [449, 0]
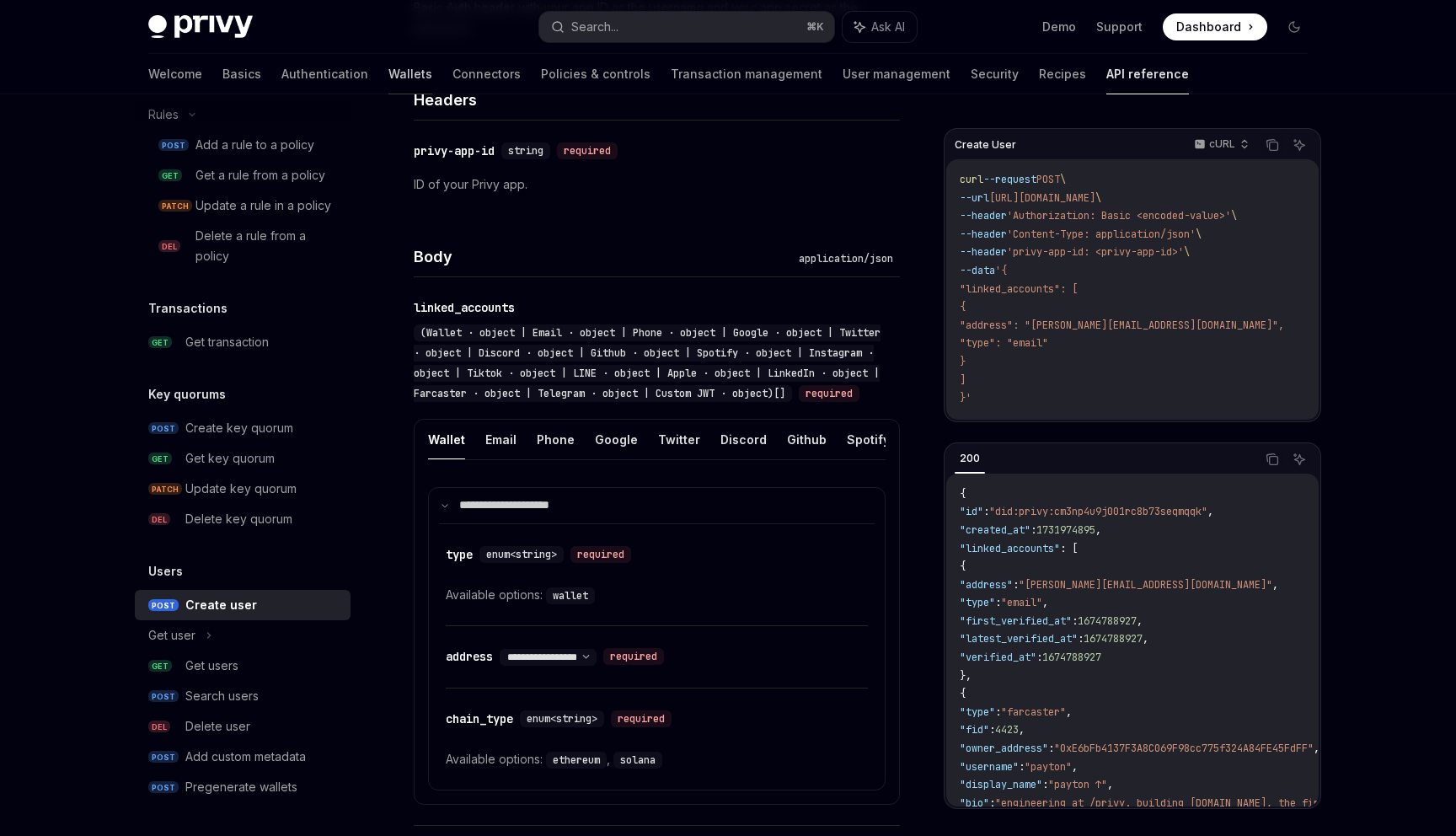
click at [389, 72] on link "Wallets" at bounding box center [411, 74] width 44 height 40
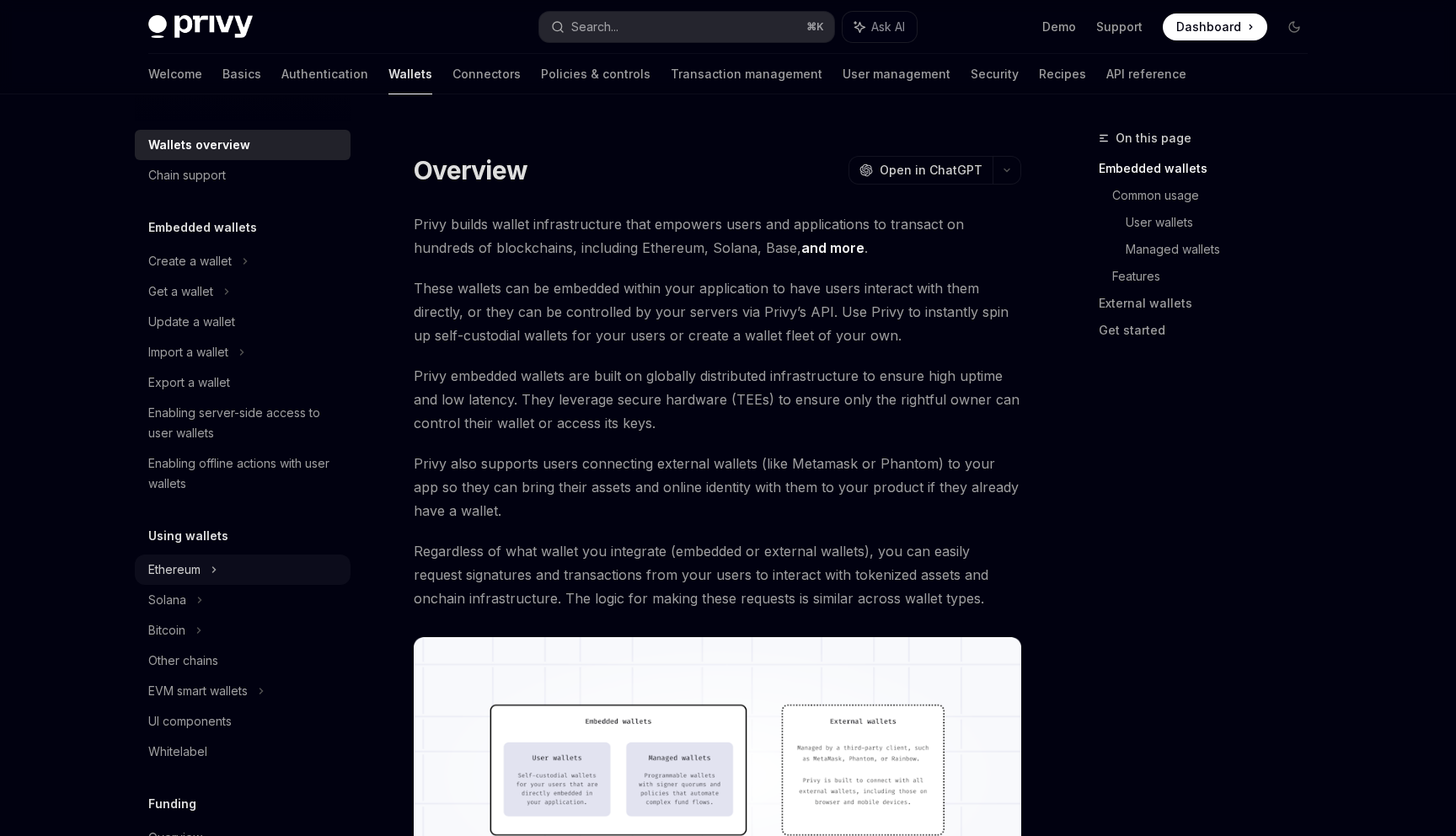
click at [214, 561] on icon at bounding box center [214, 570] width 6 height 20
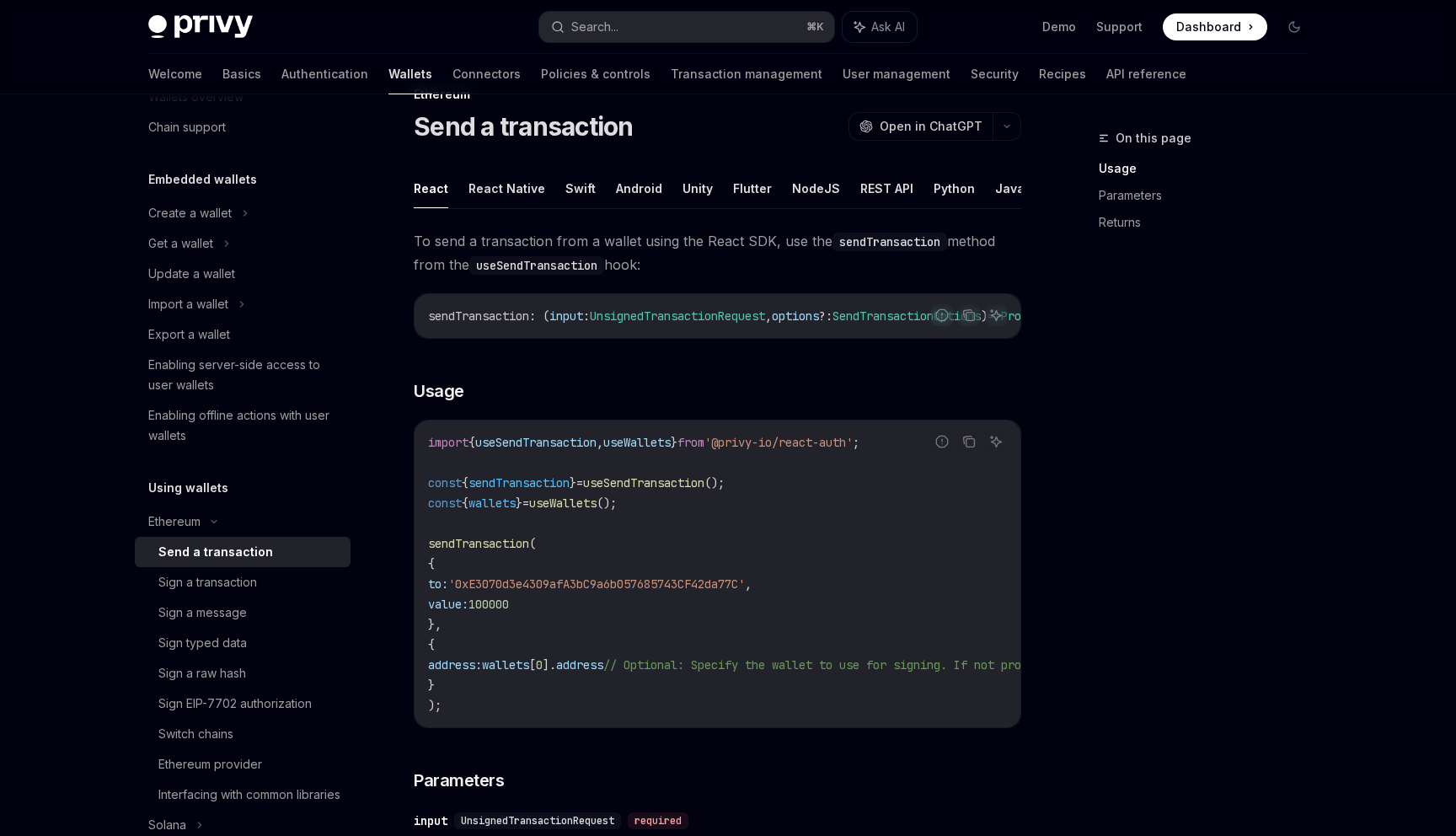
scroll to position [58, 0]
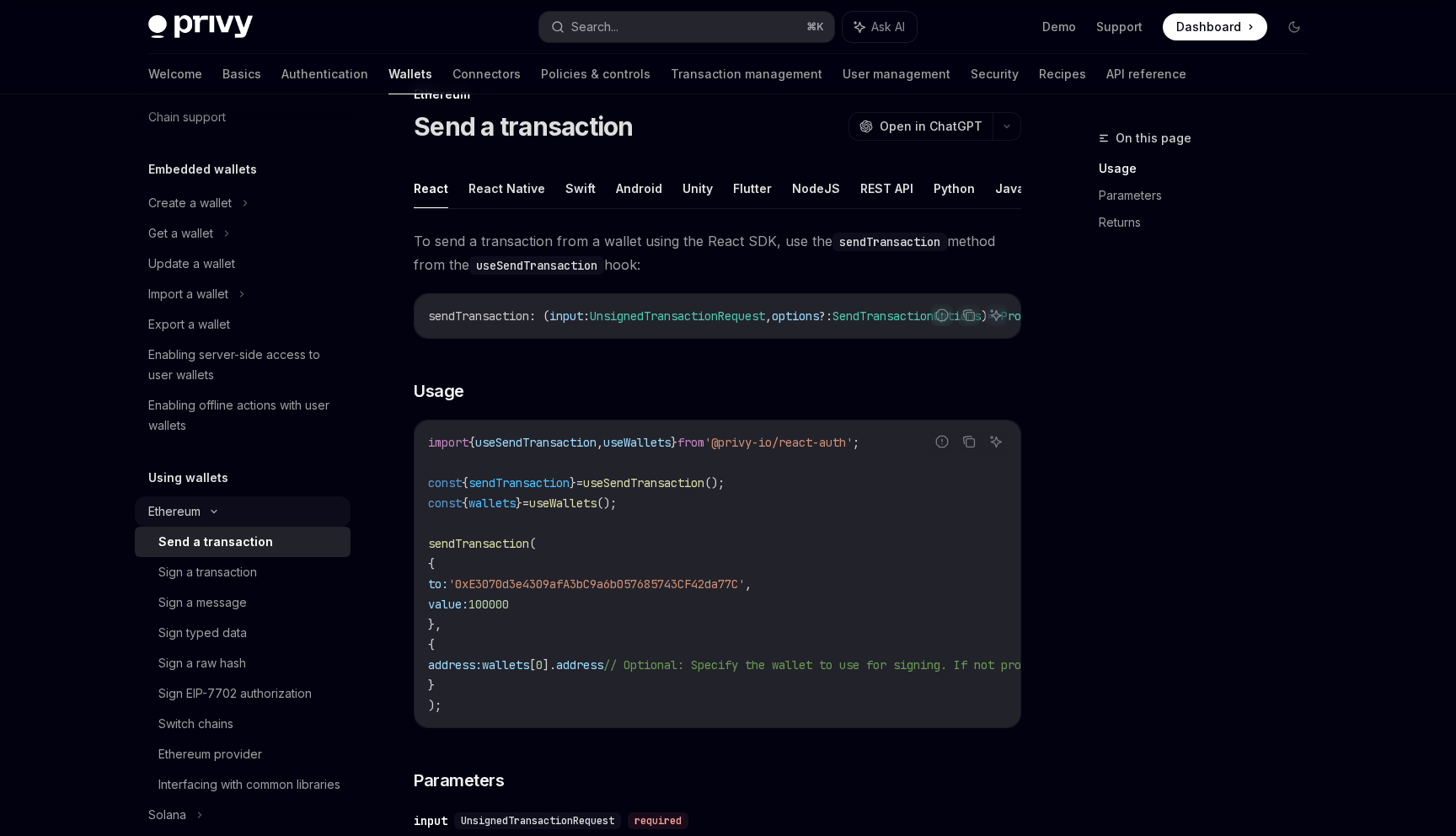
click at [203, 516] on div "Ethereum" at bounding box center [243, 511] width 215 height 30
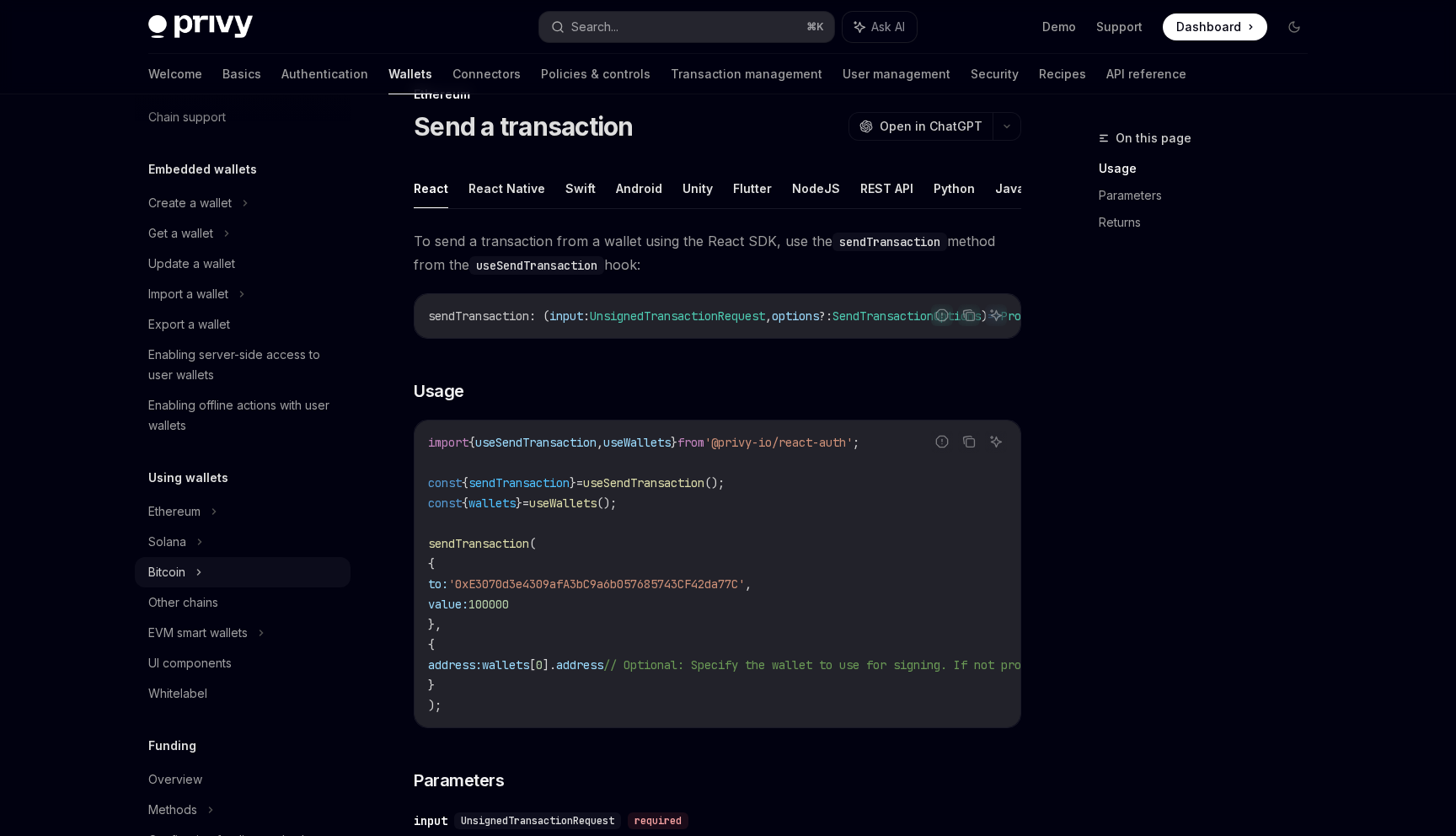
click at [215, 560] on div "Bitcoin" at bounding box center [243, 571] width 215 height 30
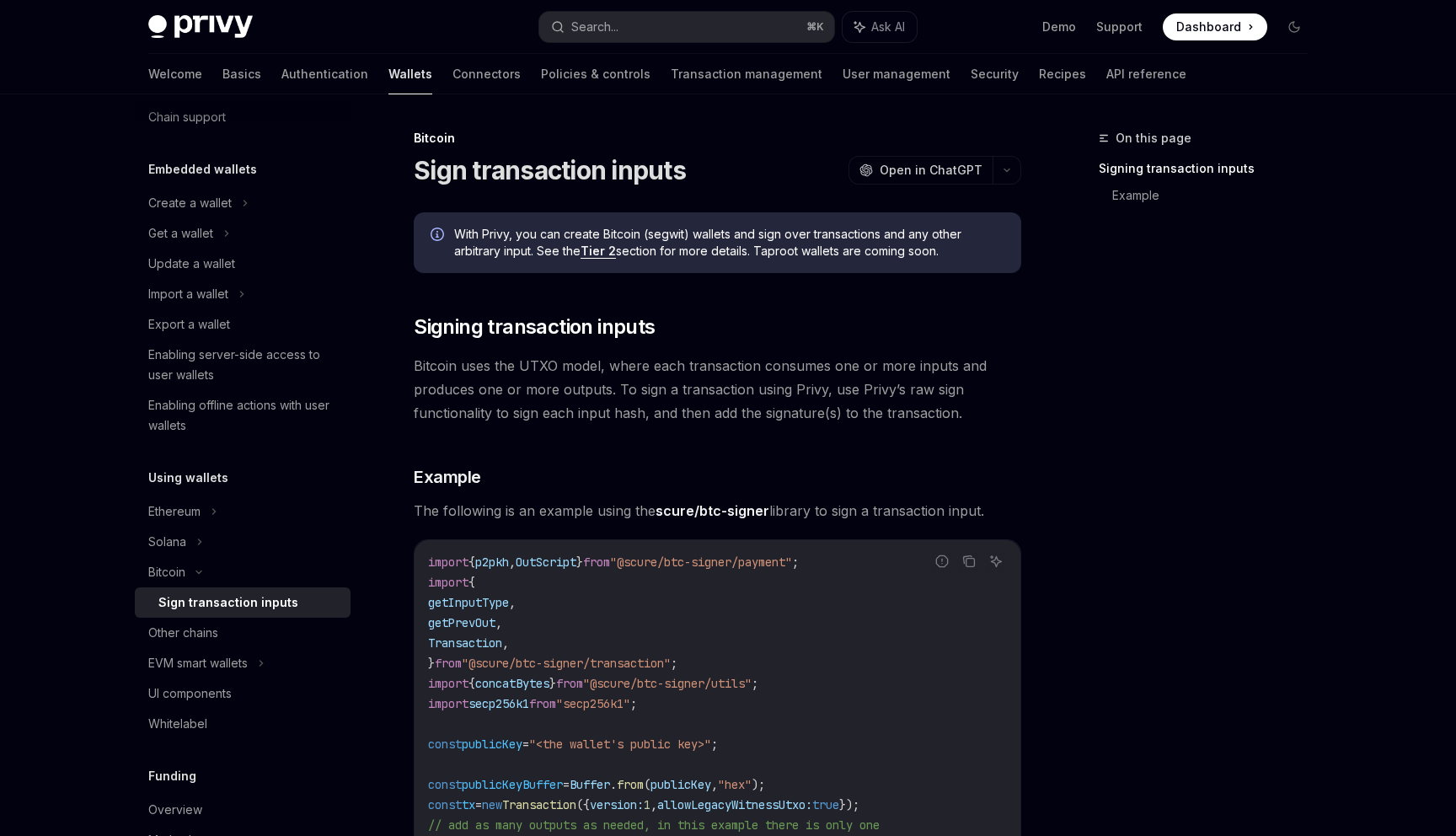
click at [671, 226] on span "With Privy, you can create Bitcoin (segwit) wallets and sign over transactions …" at bounding box center [729, 242] width 550 height 34
copy span "segwit"
click at [785, 248] on span "With Privy, you can create Bitcoin (segwit) wallets and sign over transactions …" at bounding box center [729, 242] width 550 height 34
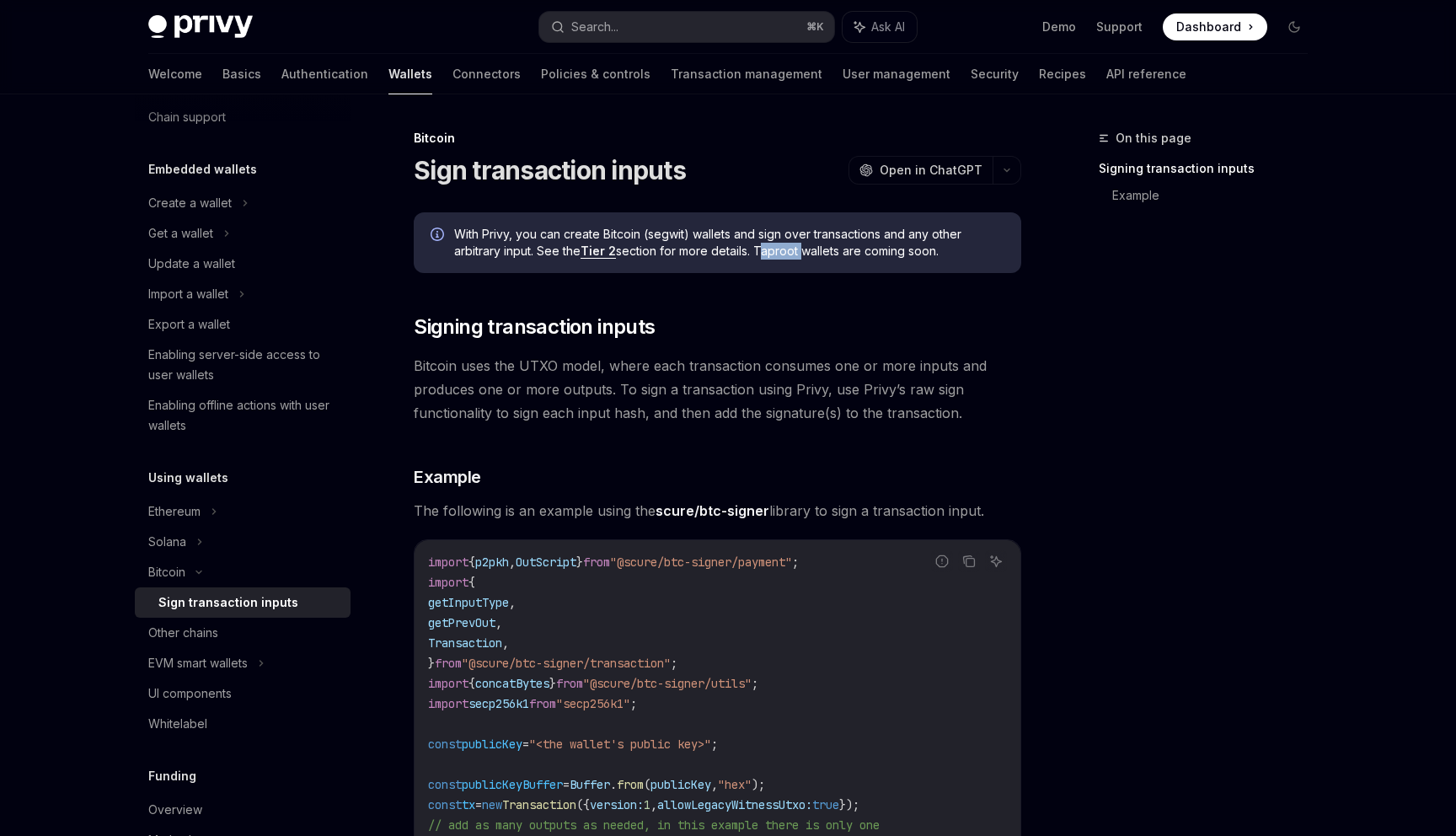
copy span "Taproot"
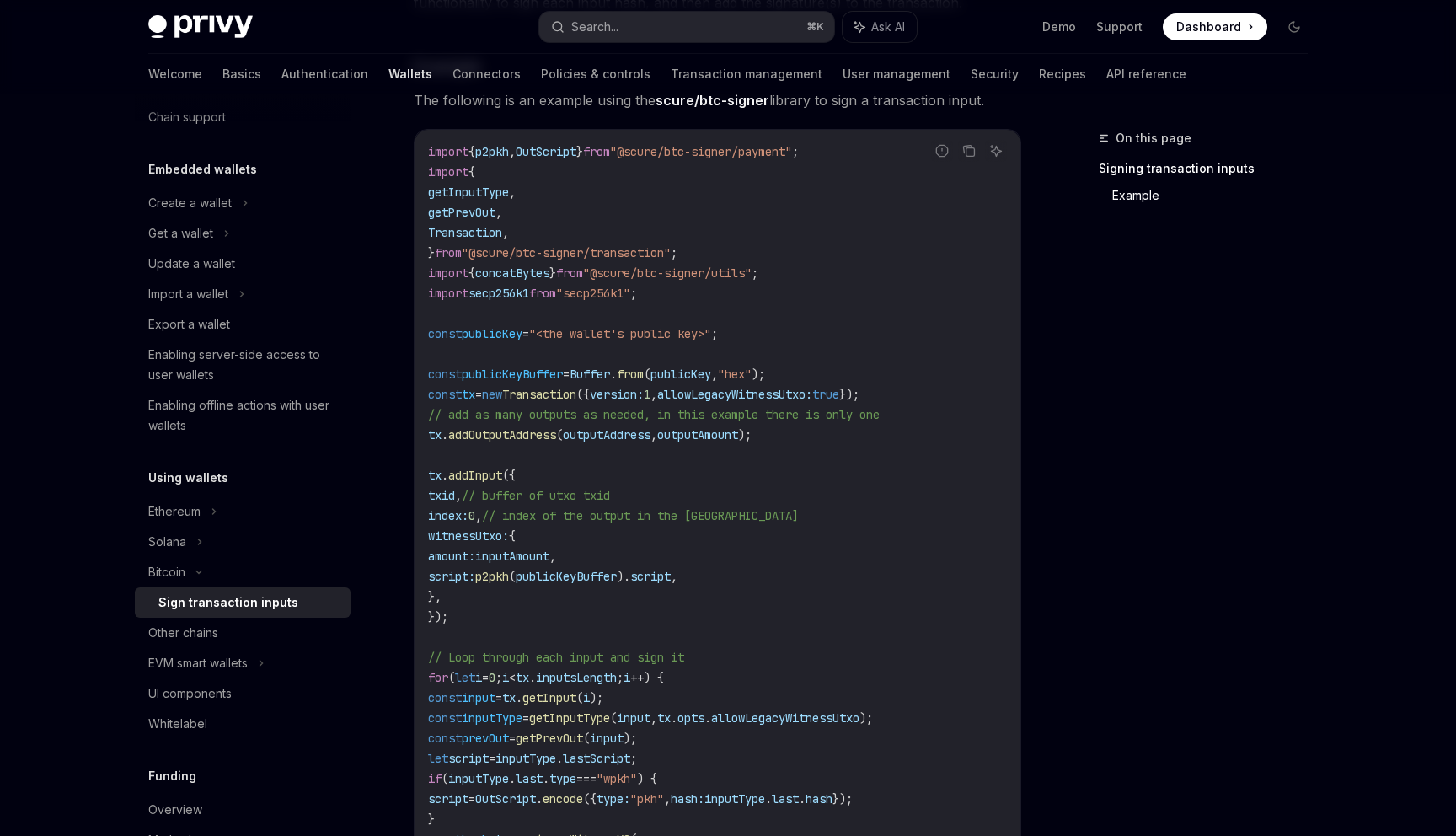
scroll to position [331, 0]
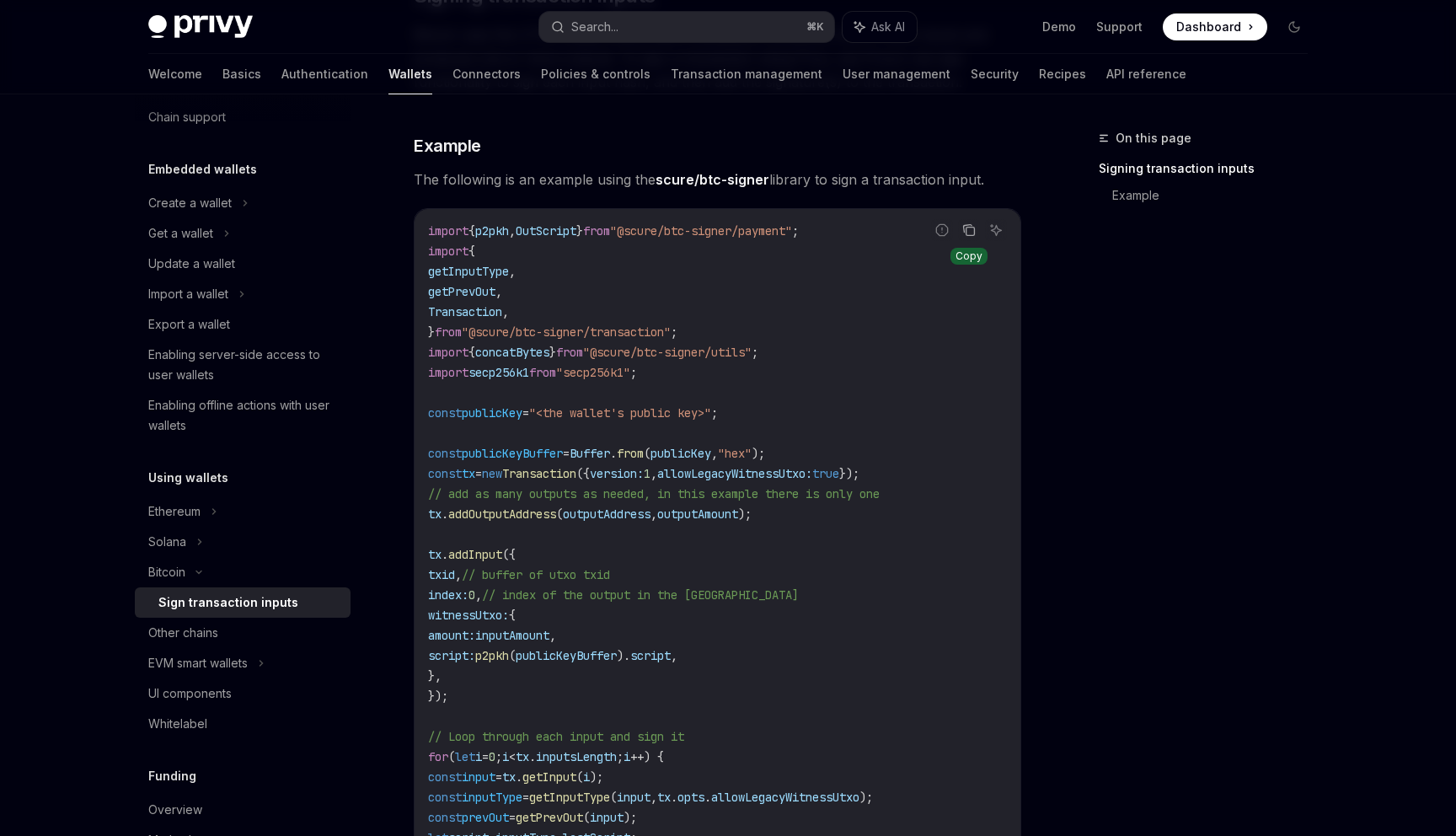
click at [967, 228] on icon "Copy the contents from the code block" at bounding box center [969, 230] width 14 height 14
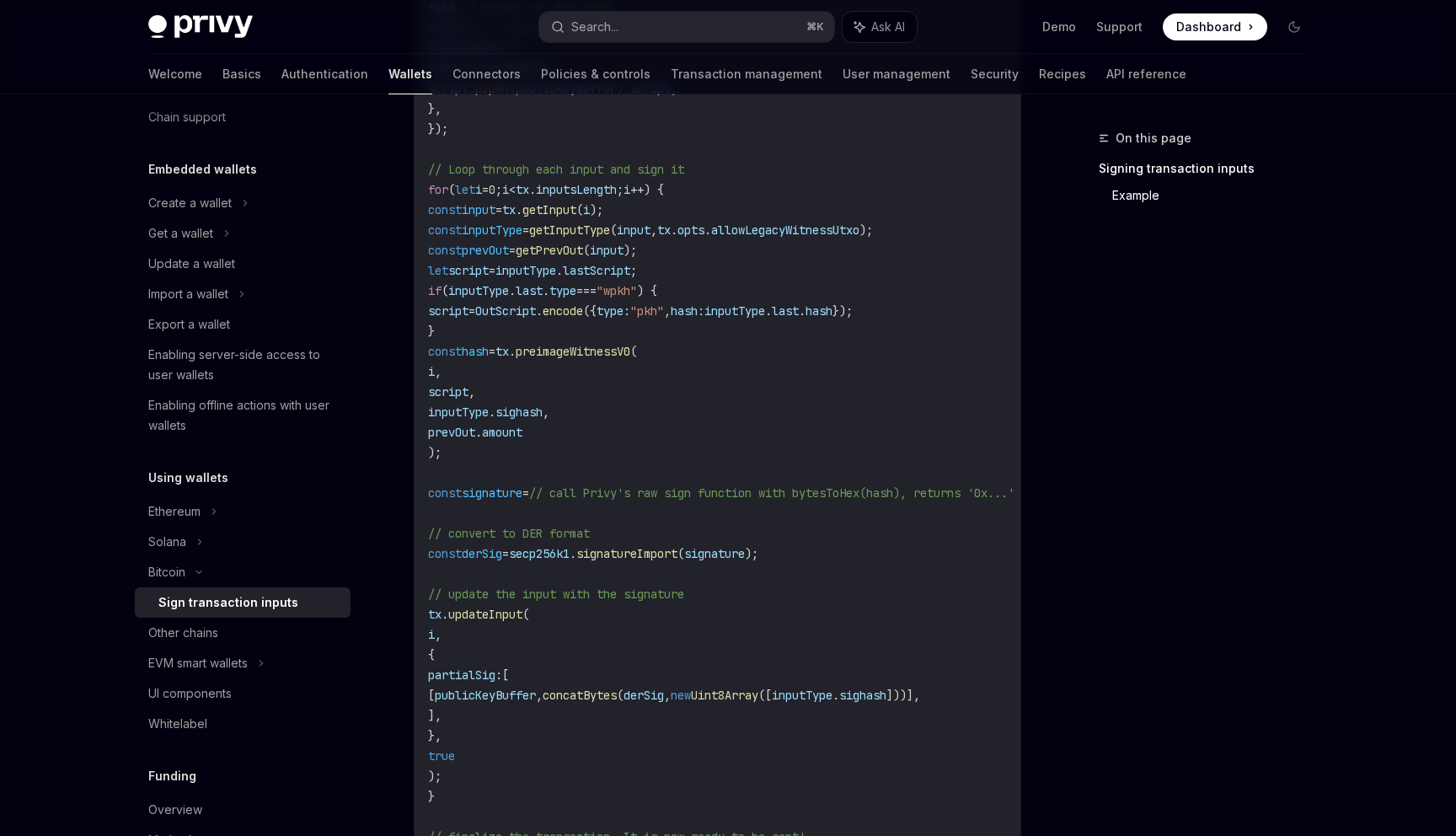
scroll to position [906, 0]
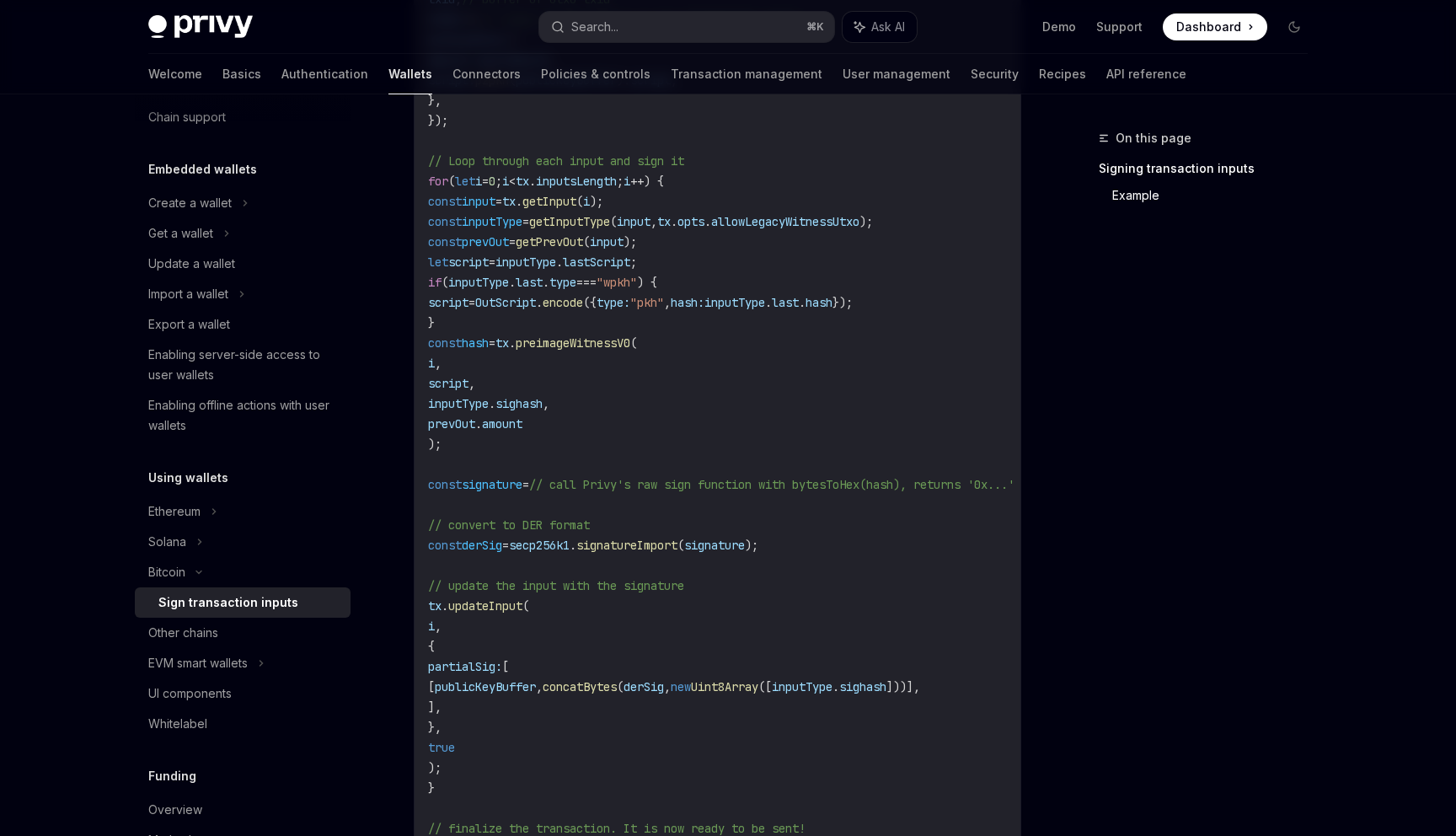
click at [621, 484] on span "// call Privy's raw sign function with bytesToHex(hash), returns '0x...'" at bounding box center [772, 485] width 486 height 16
drag, startPoint x: 621, startPoint y: 484, endPoint x: 707, endPoint y: 487, distance: 86.1
click at [707, 487] on span "// call Privy's raw sign function with bytesToHex(hash), returns '0x...'" at bounding box center [772, 485] width 486 height 16
copy span "Privy's raw sign"
click at [592, 484] on span "// call Privy's raw sign function with bytesToHex(hash), returns '0x...'" at bounding box center [772, 485] width 486 height 16
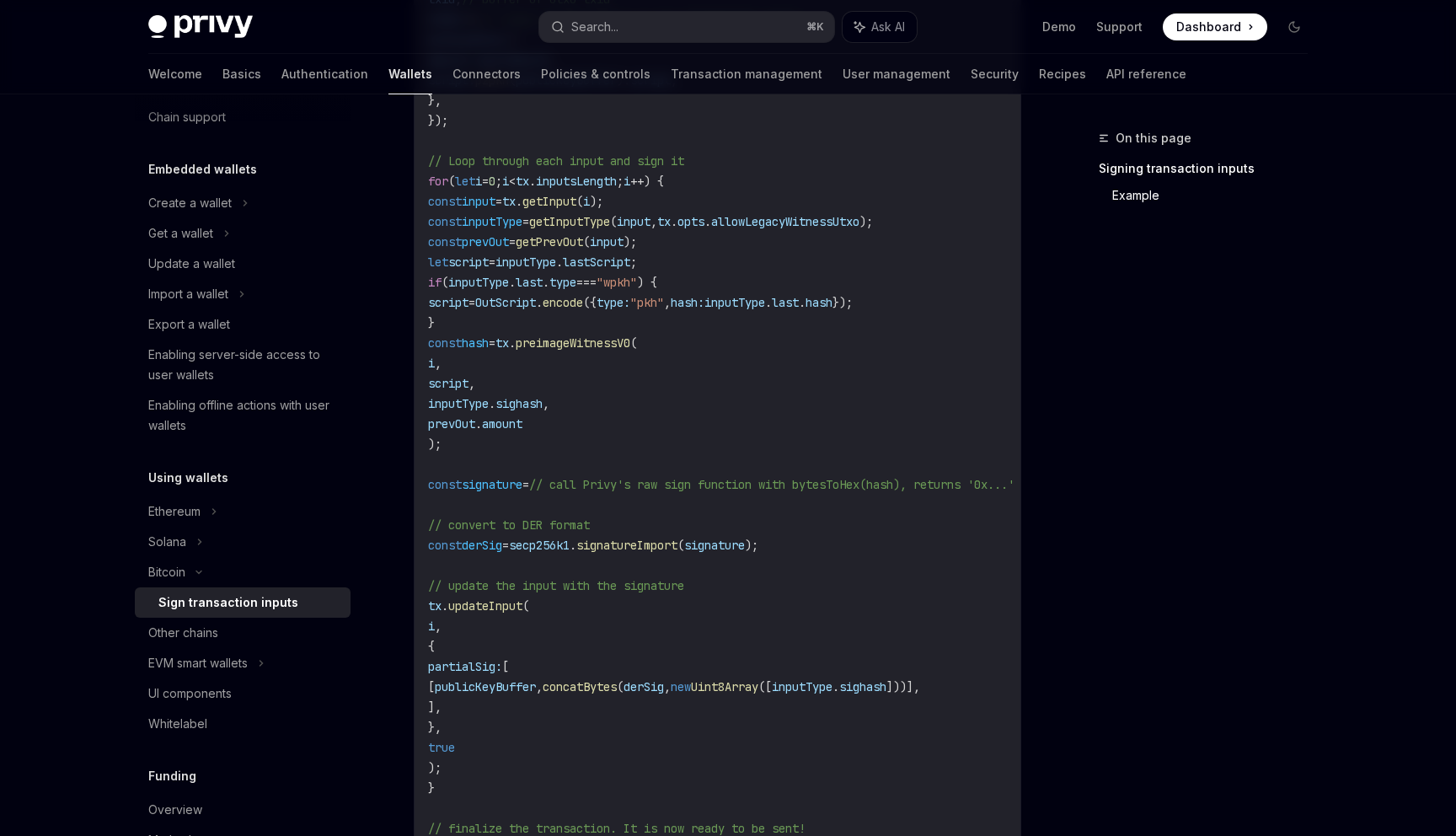
click at [620, 484] on span "// call Privy's raw sign function with bytesToHex(hash), returns '0x...'" at bounding box center [772, 485] width 486 height 16
drag, startPoint x: 620, startPoint y: 484, endPoint x: 937, endPoint y: 478, distance: 317.1
click at [937, 478] on span "// call Privy's raw sign function with bytesToHex(hash), returns '0x...'" at bounding box center [772, 485] width 486 height 16
copy span "Privy's raw sign function with bytesToHex(hash)"
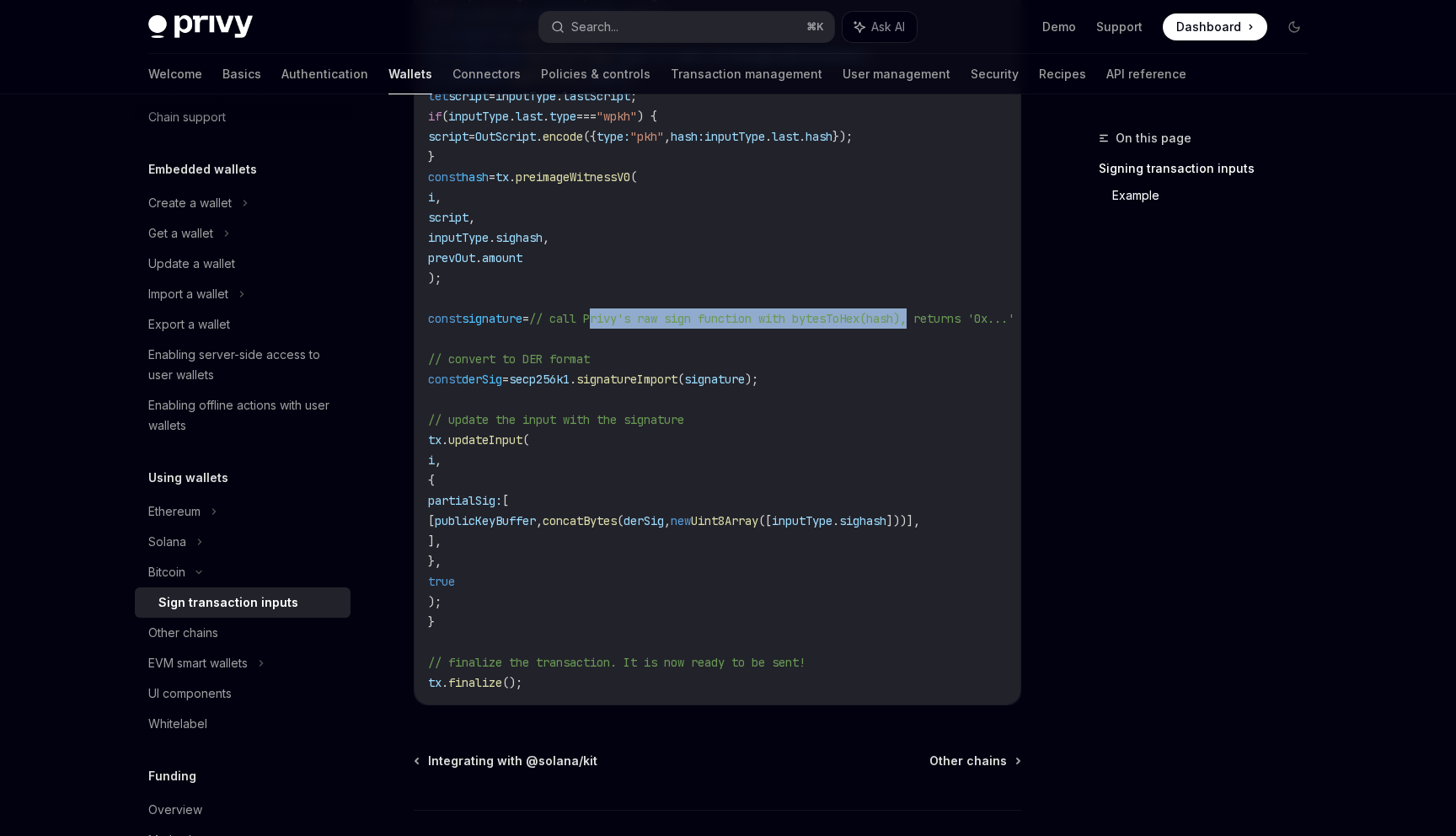
scroll to position [1199, 0]
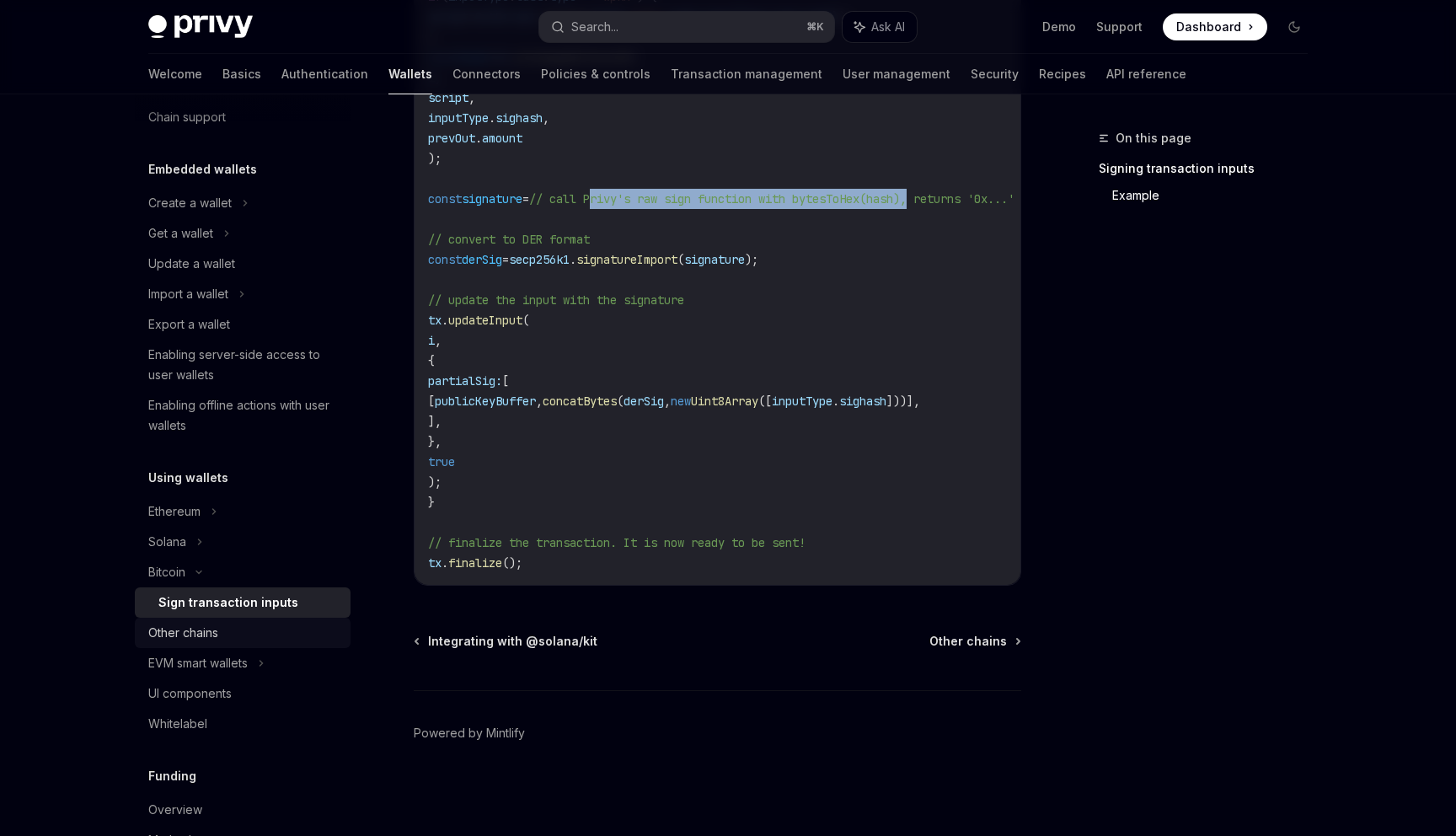
click at [264, 631] on div "Other chains" at bounding box center [244, 632] width 192 height 20
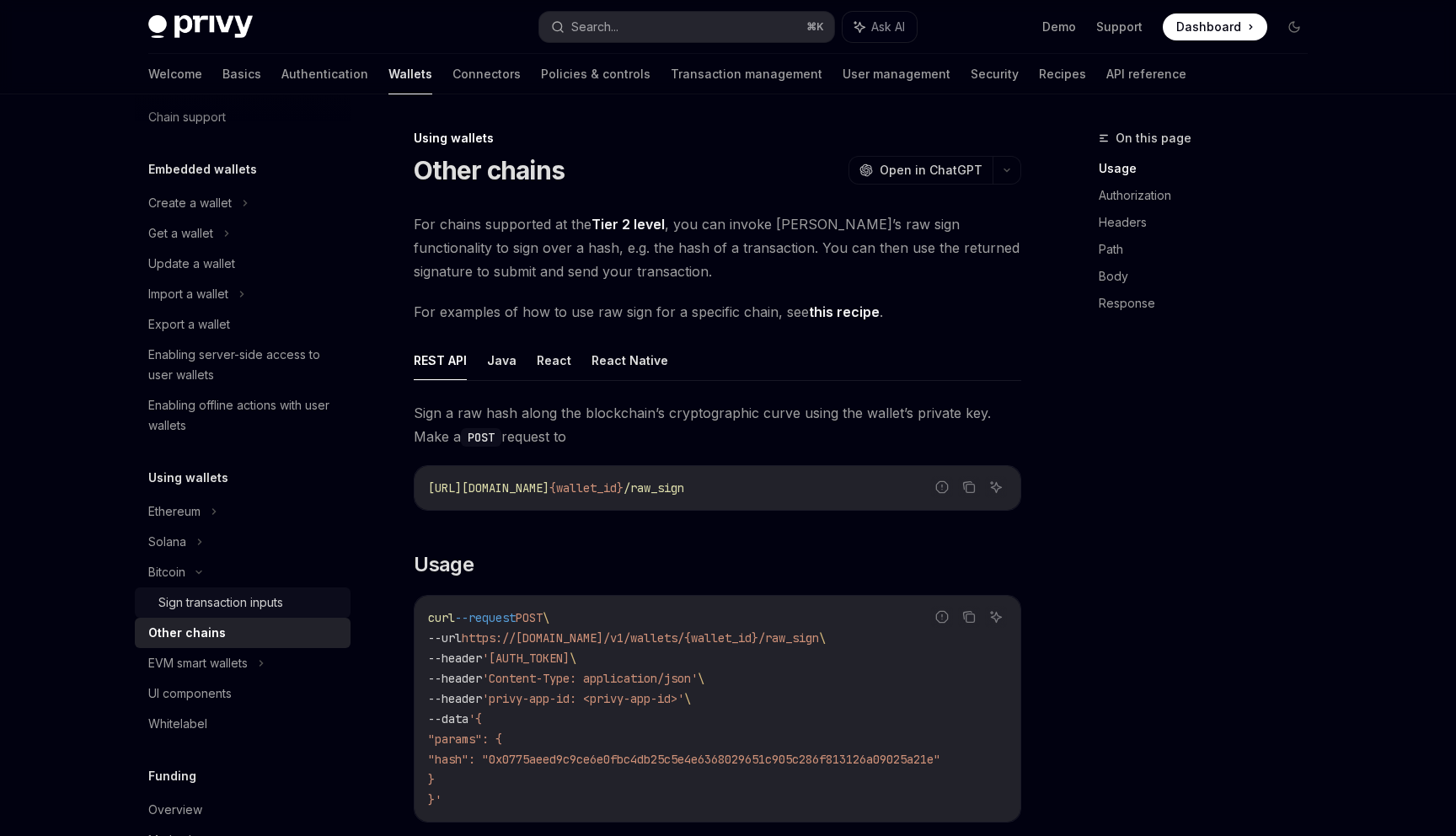
click at [236, 607] on div "Sign transaction inputs" at bounding box center [221, 602] width 125 height 20
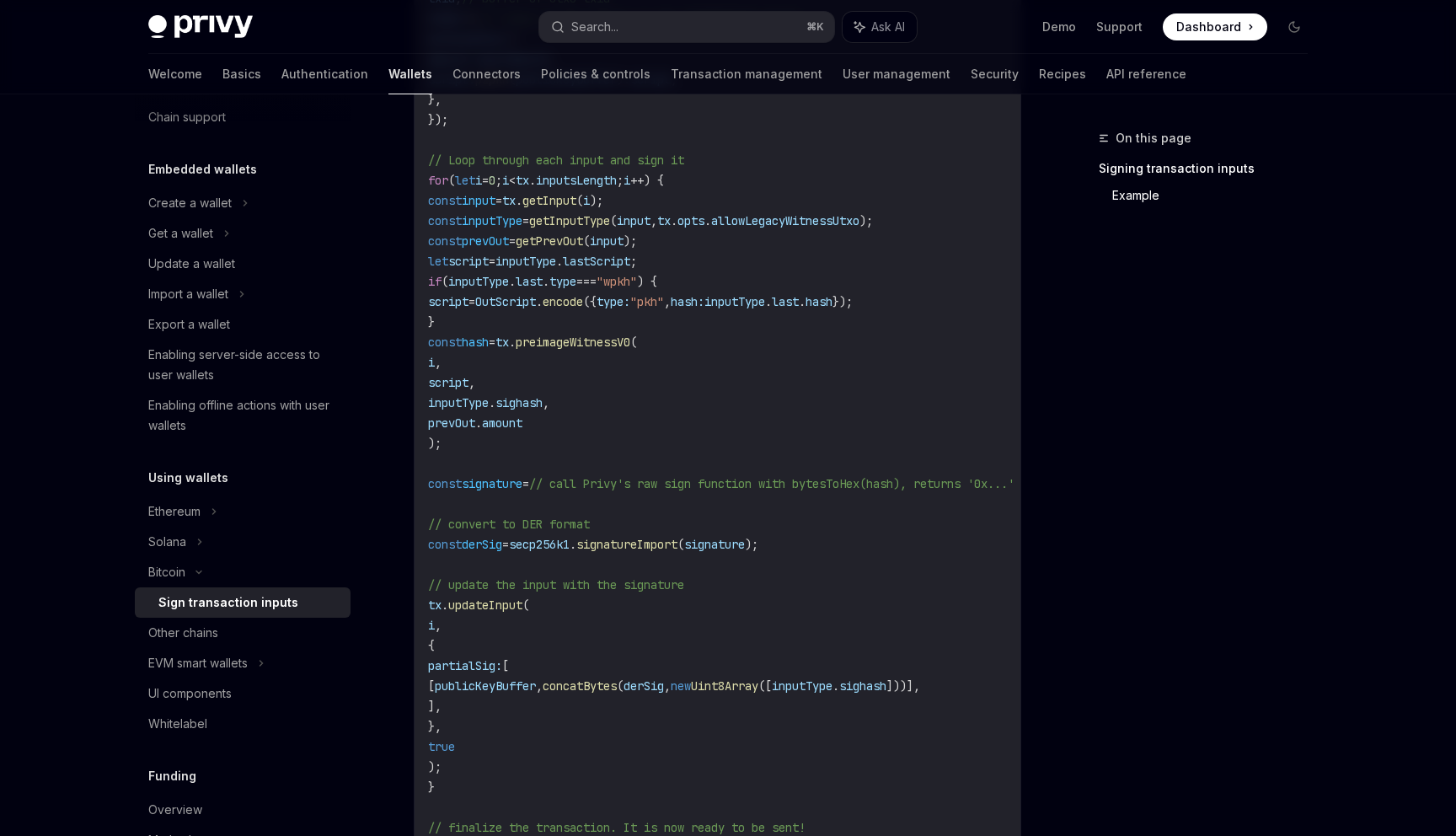
scroll to position [1015, 0]
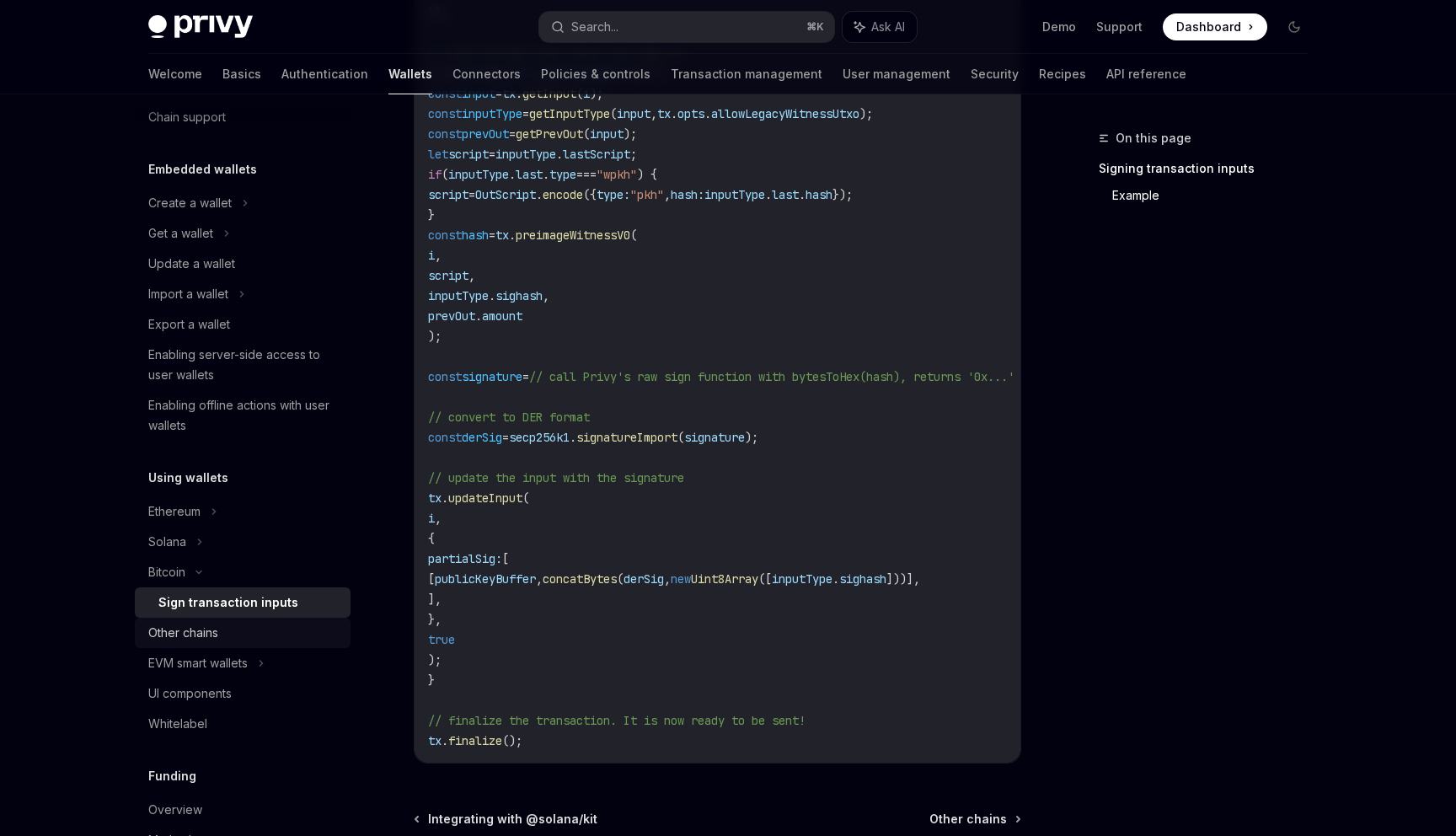
click at [261, 631] on div "Other chains" at bounding box center [244, 632] width 192 height 20
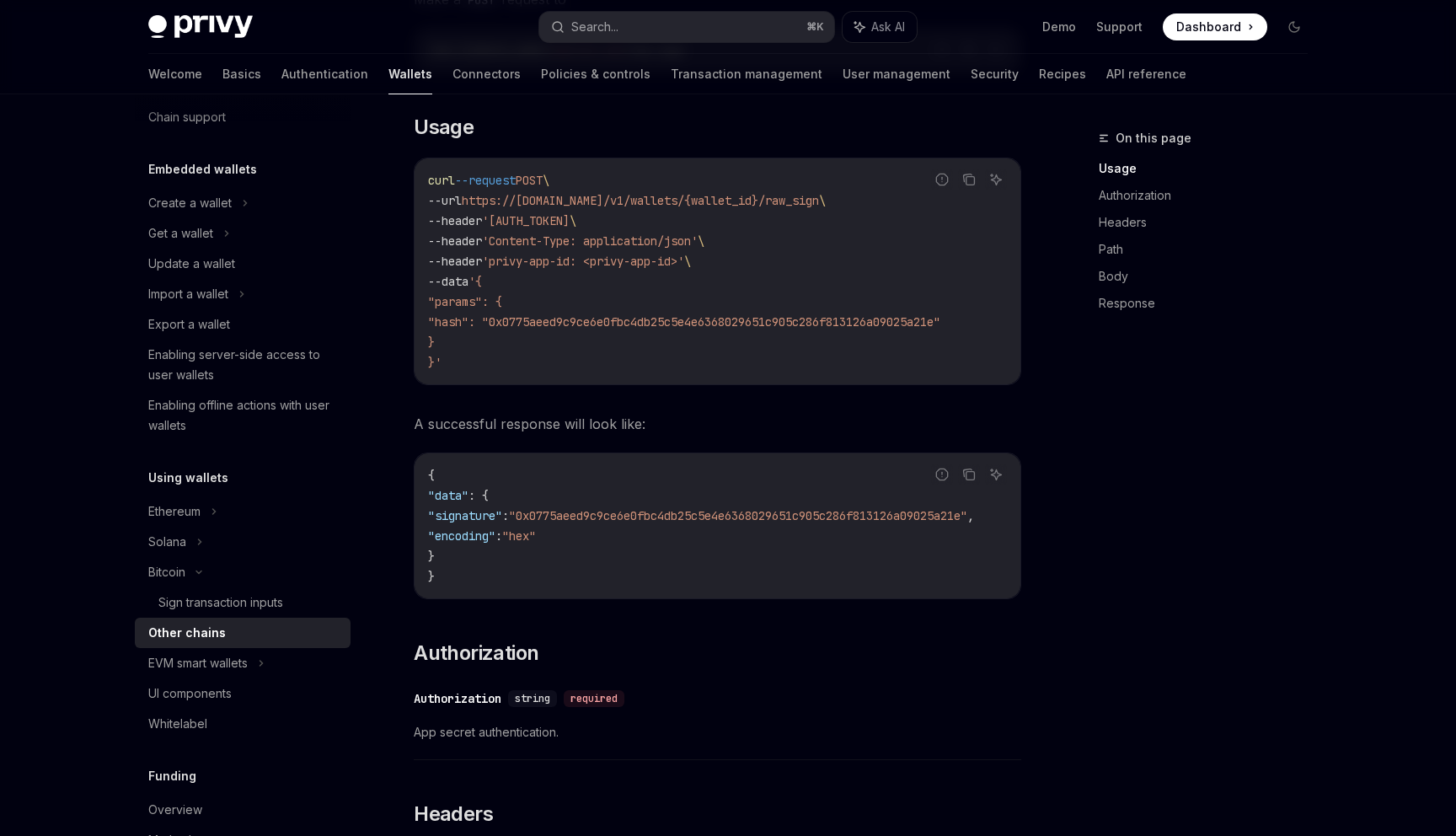
scroll to position [496, 0]
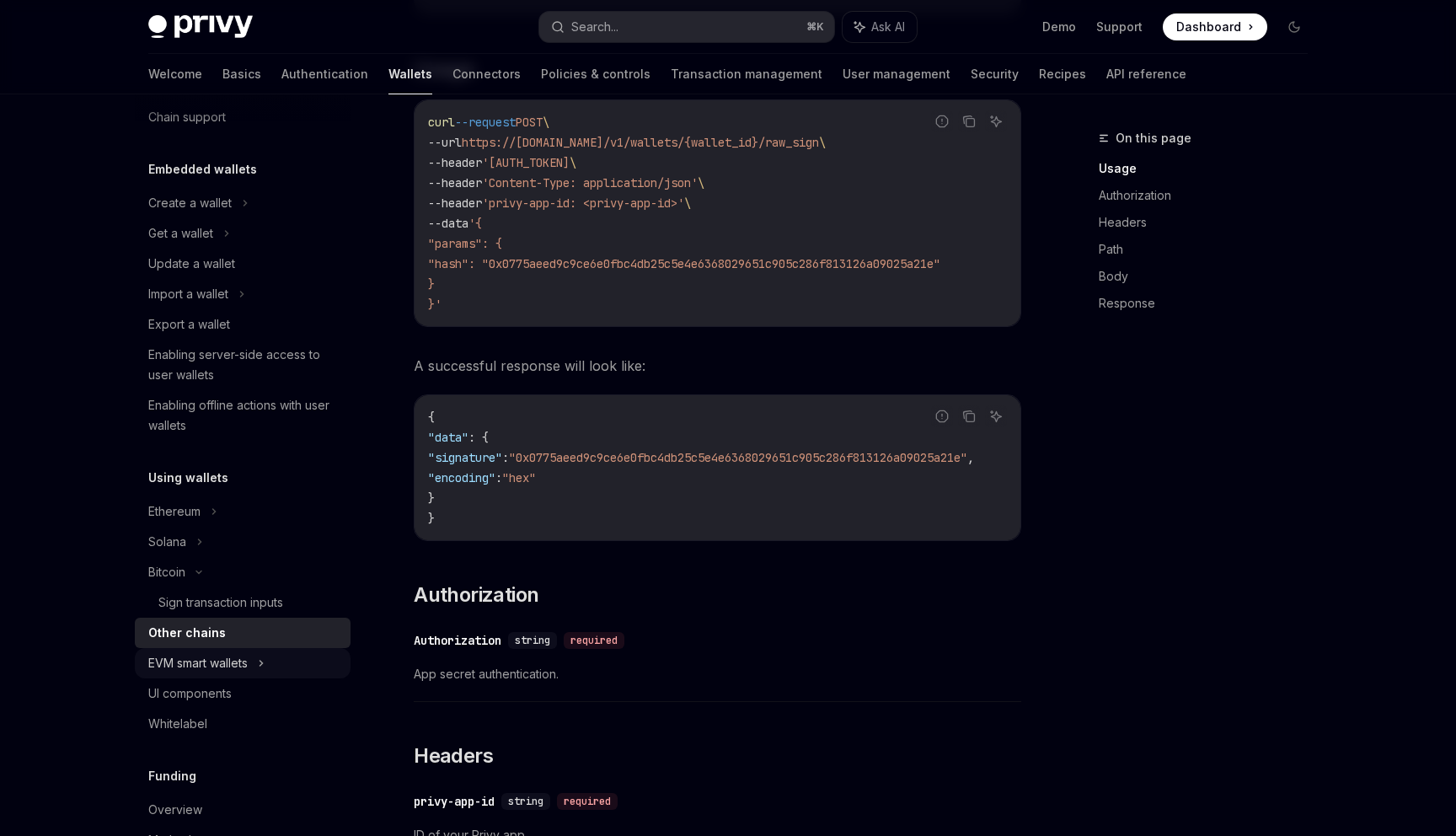
click at [206, 668] on div "EVM smart wallets" at bounding box center [197, 663] width 100 height 20
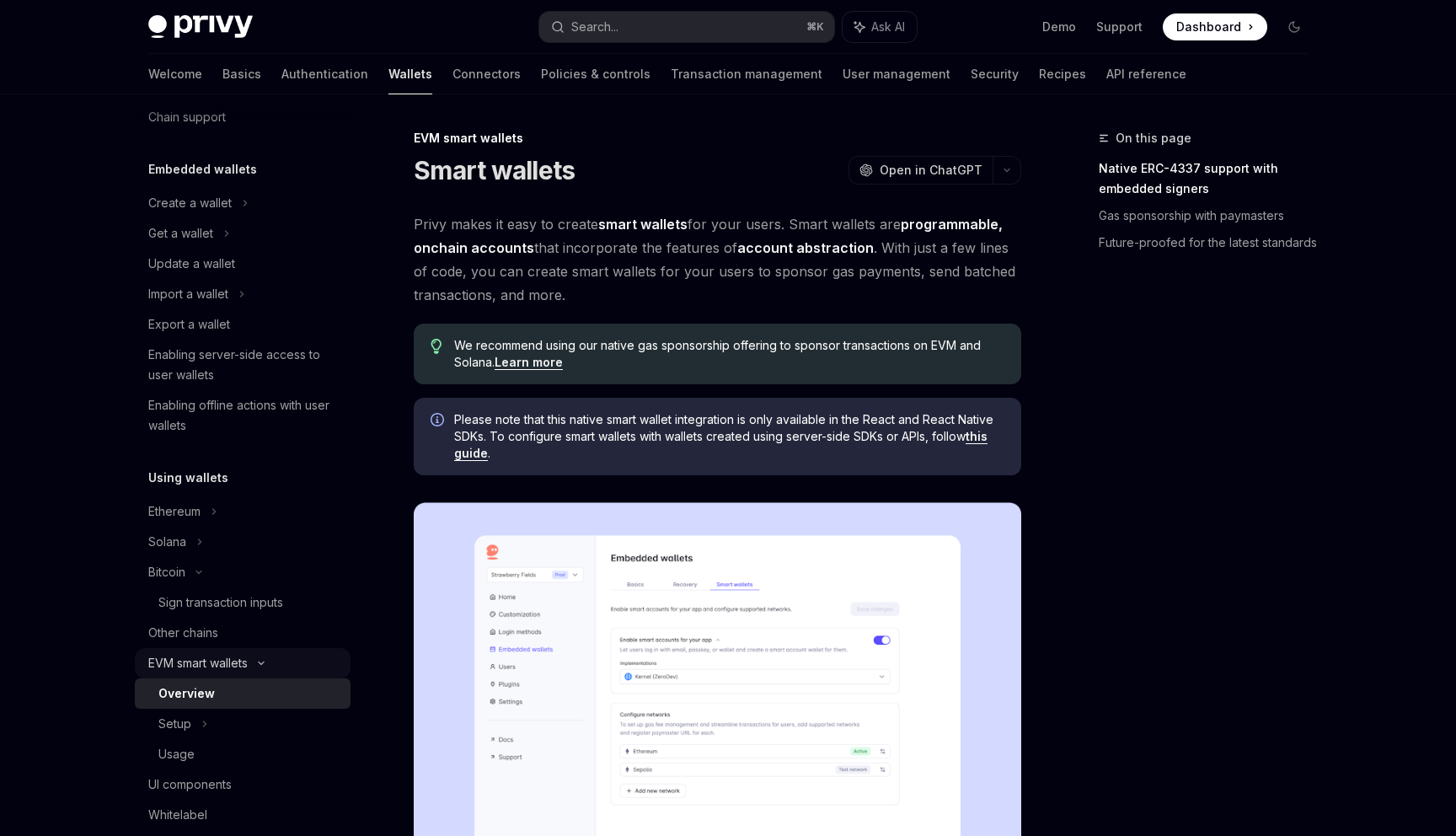
click at [195, 654] on div "EVM smart wallets" at bounding box center [197, 663] width 100 height 20
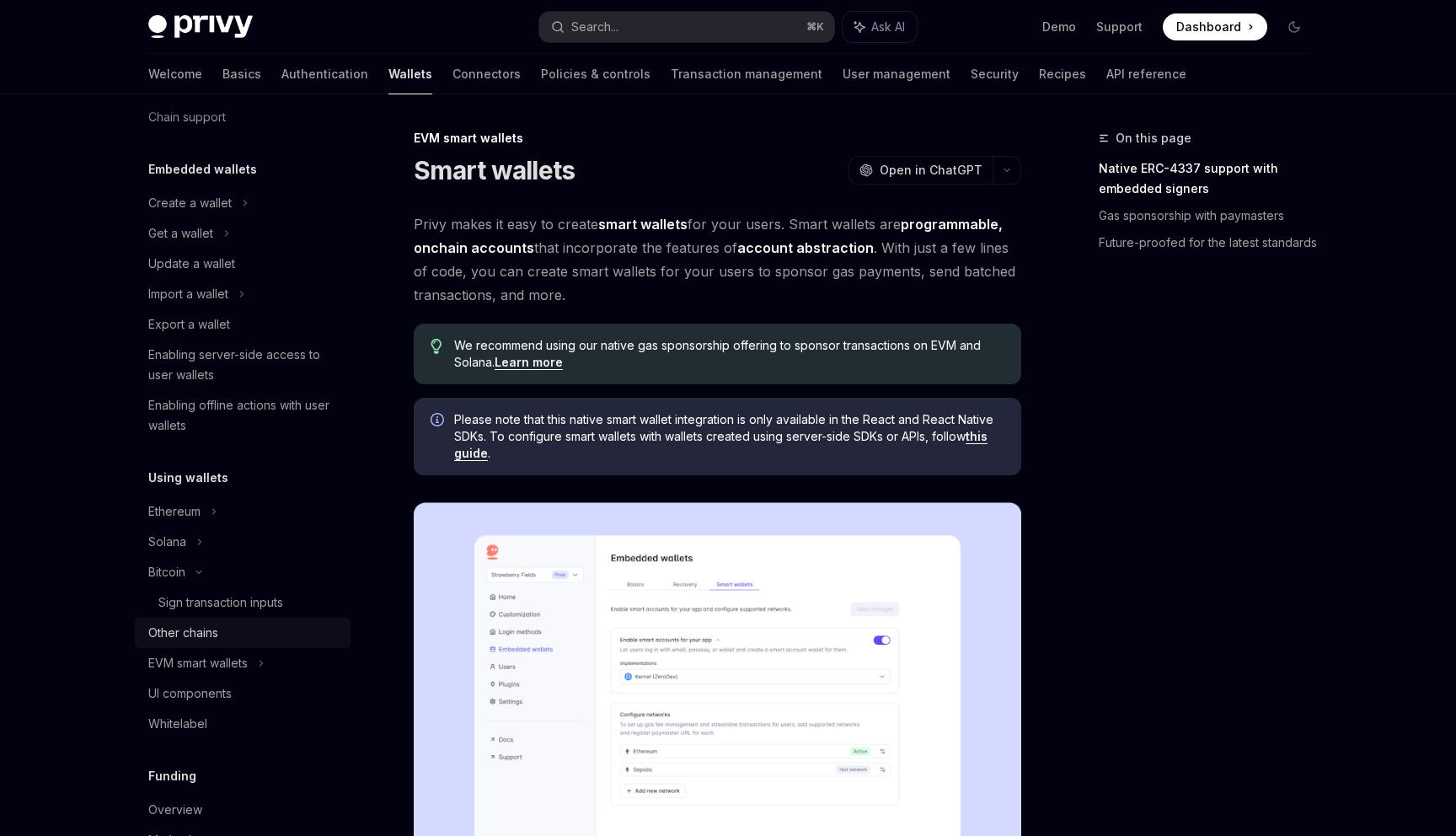
click at [201, 633] on div "Other chains" at bounding box center [183, 632] width 70 height 20
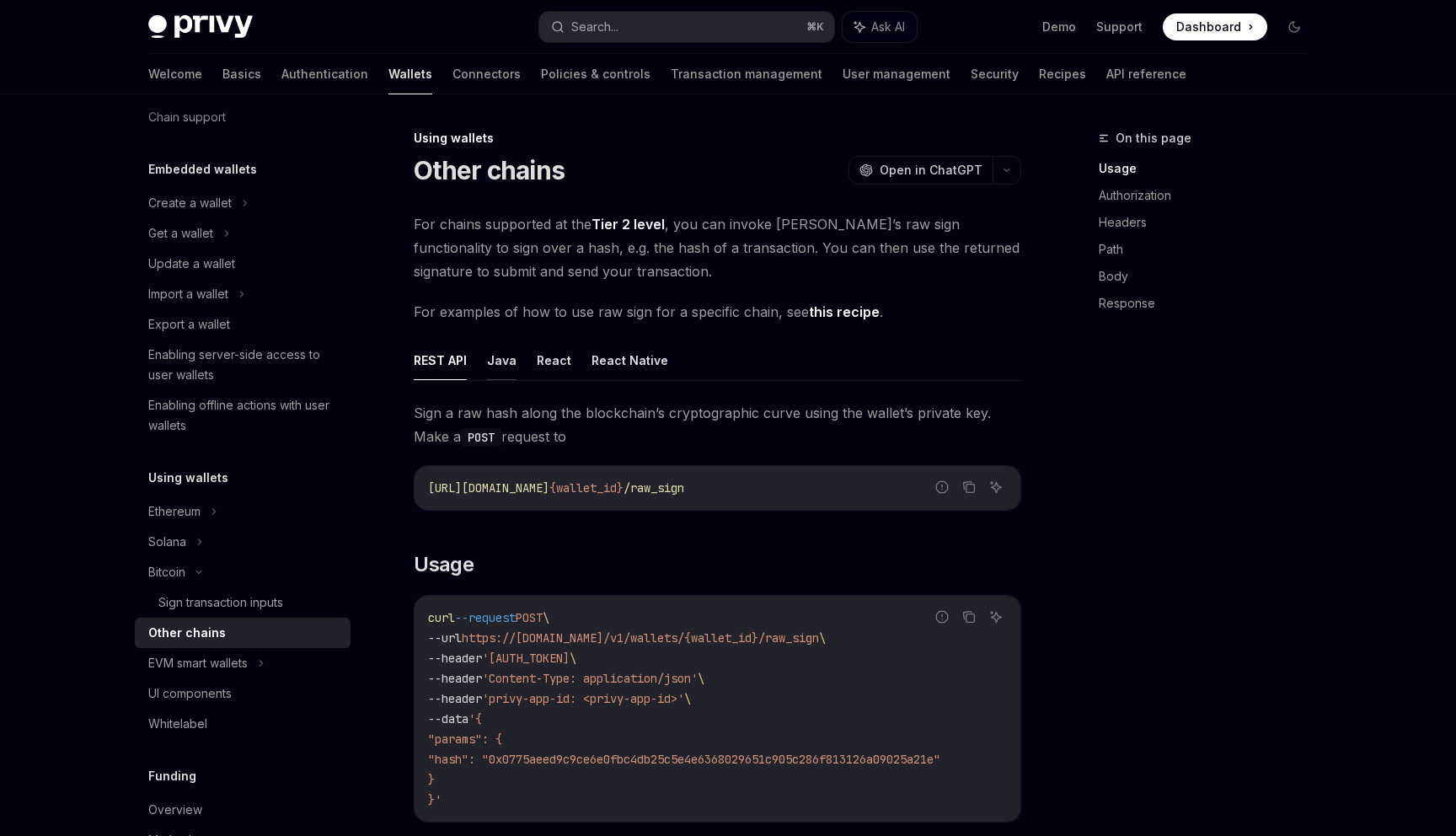
click at [508, 364] on button "Java" at bounding box center [502, 360] width 29 height 39
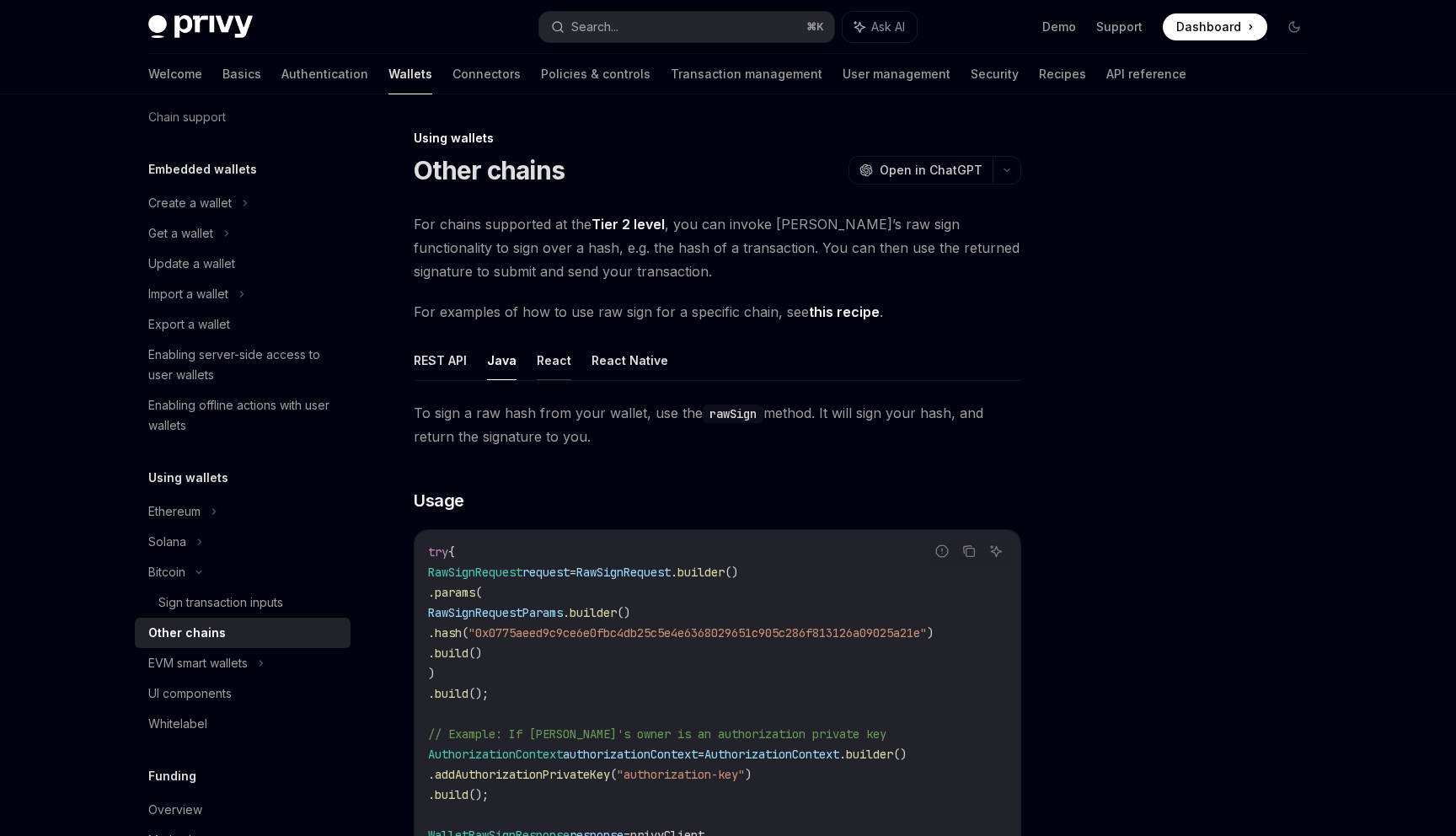
click at [551, 364] on button "React" at bounding box center [554, 360] width 35 height 39
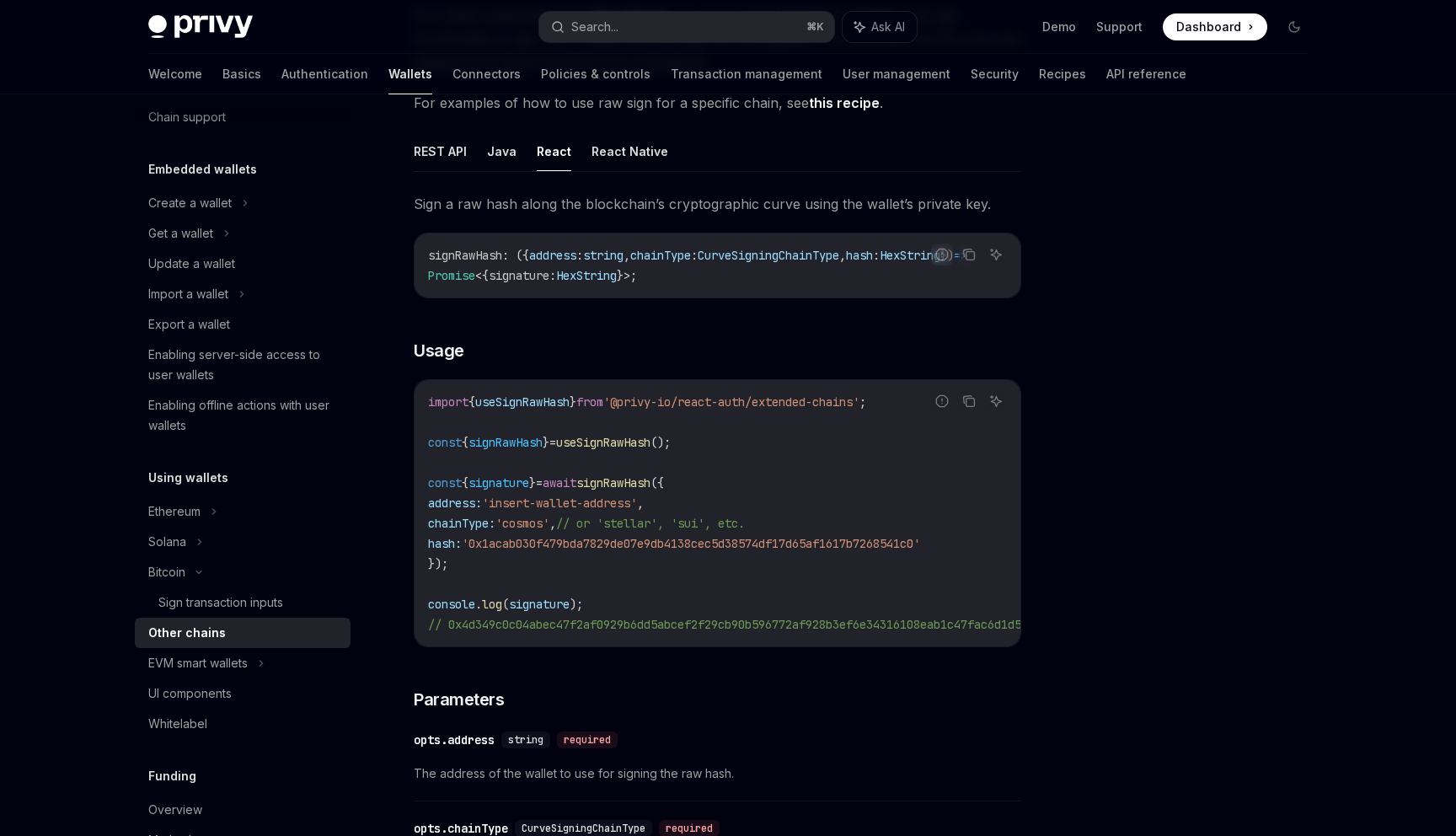
scroll to position [165, 0]
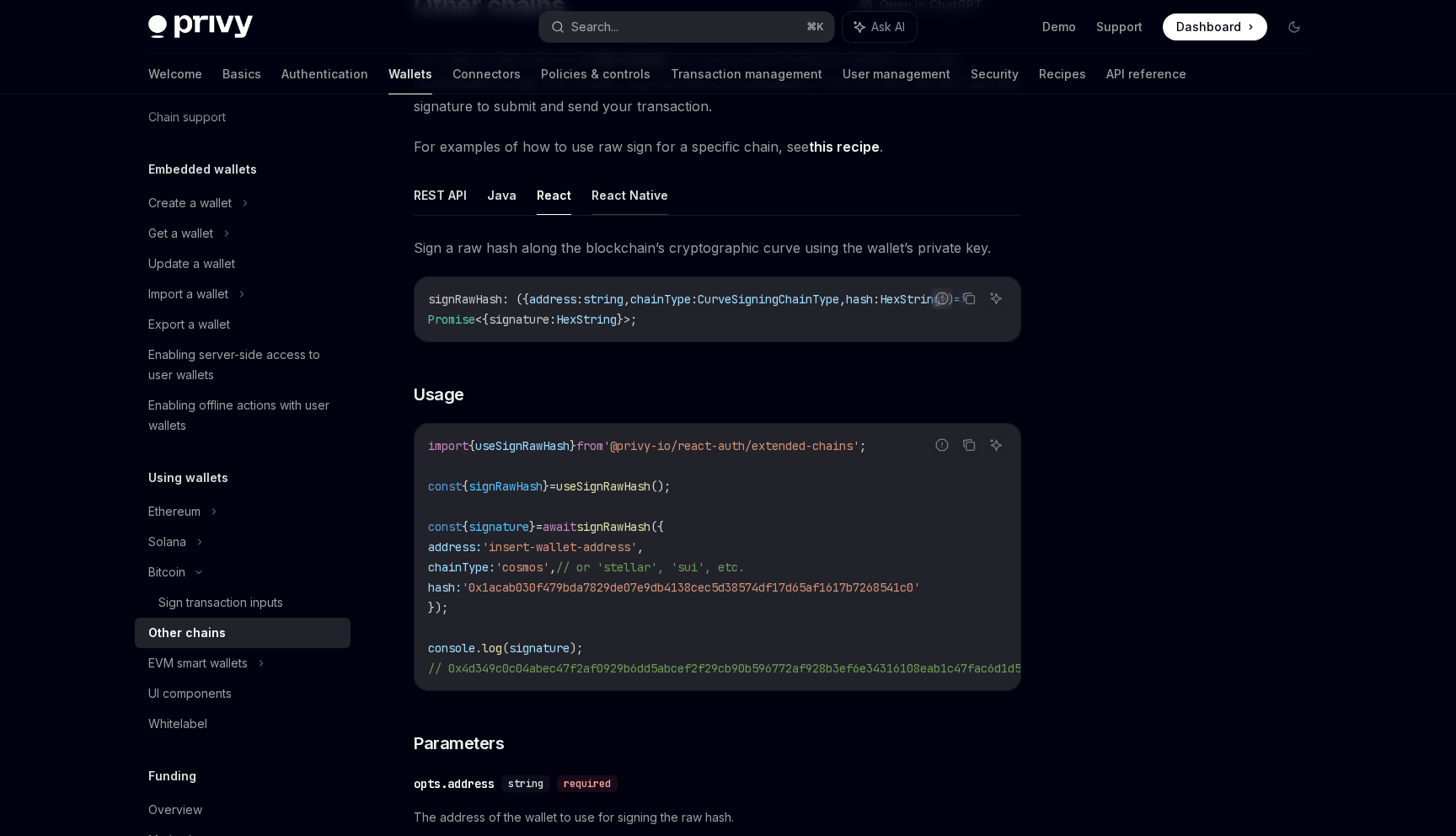
click at [610, 185] on button "React Native" at bounding box center [630, 194] width 77 height 39
click at [555, 204] on button "React" at bounding box center [554, 194] width 35 height 39
click at [606, 203] on button "React Native" at bounding box center [630, 194] width 77 height 39
click at [544, 202] on button "React" at bounding box center [554, 194] width 35 height 39
click at [600, 201] on button "React Native" at bounding box center [630, 194] width 77 height 39
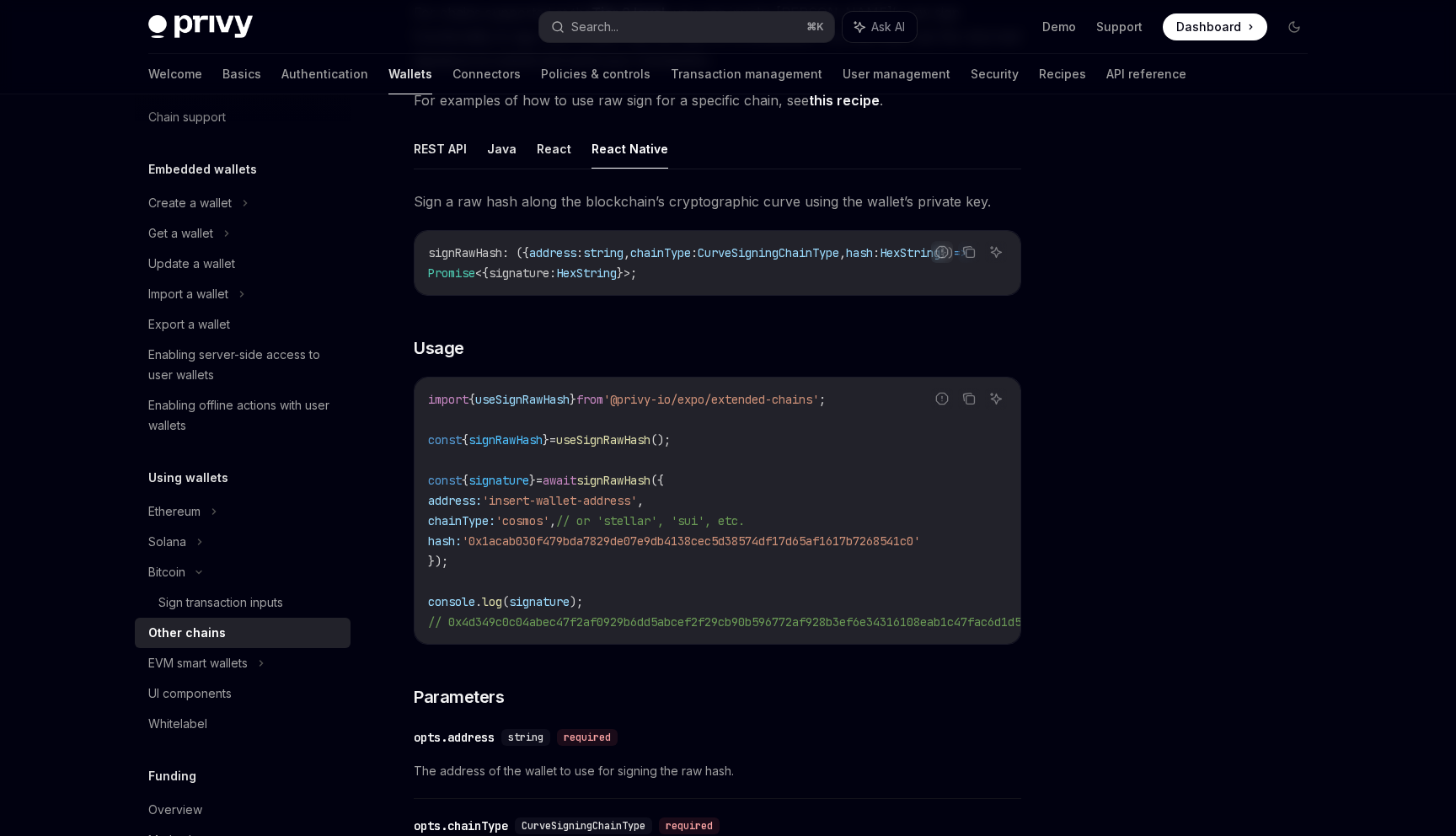
scroll to position [213, 0]
click at [434, 145] on button "REST API" at bounding box center [440, 147] width 53 height 39
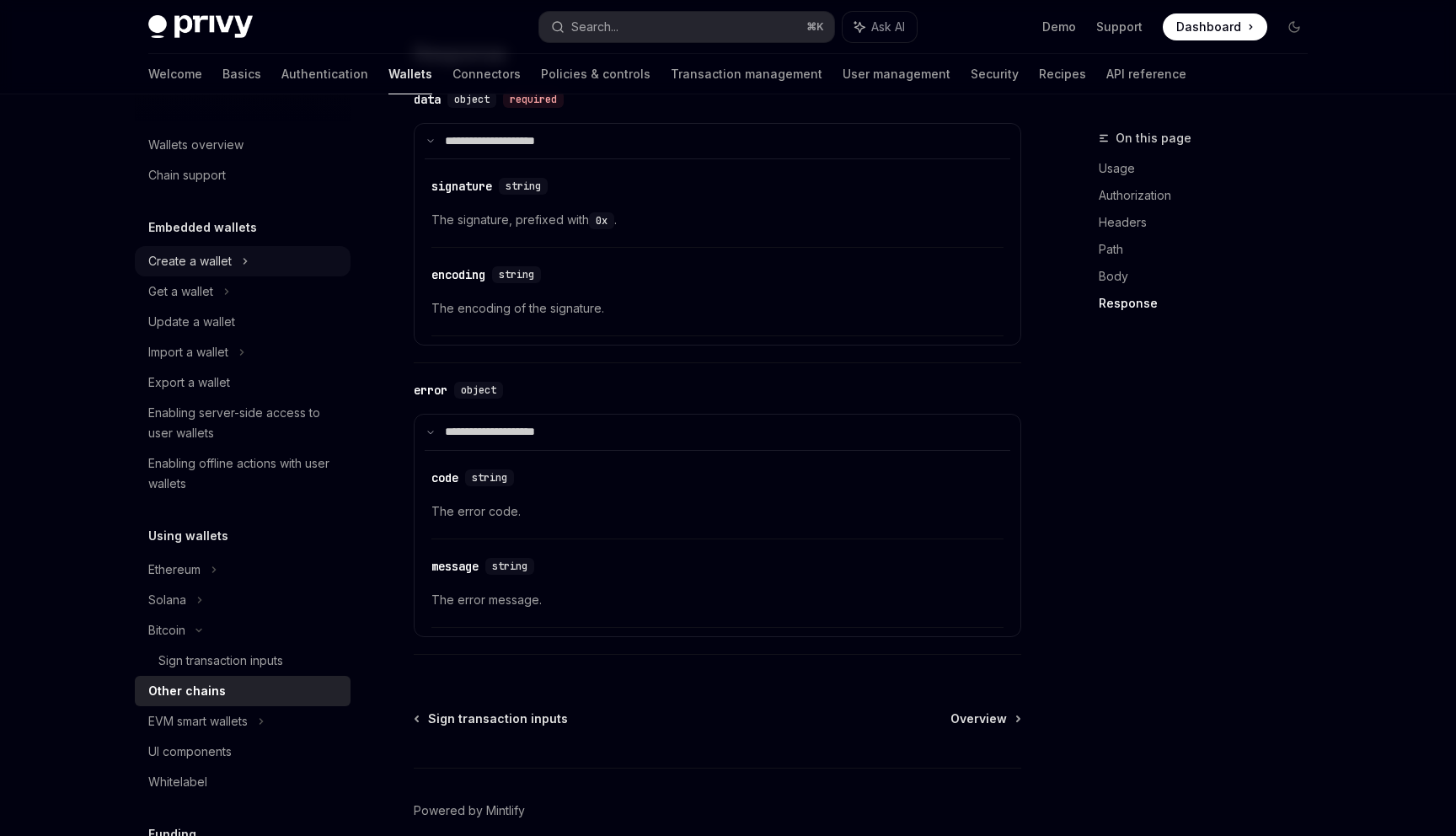
scroll to position [1872, 0]
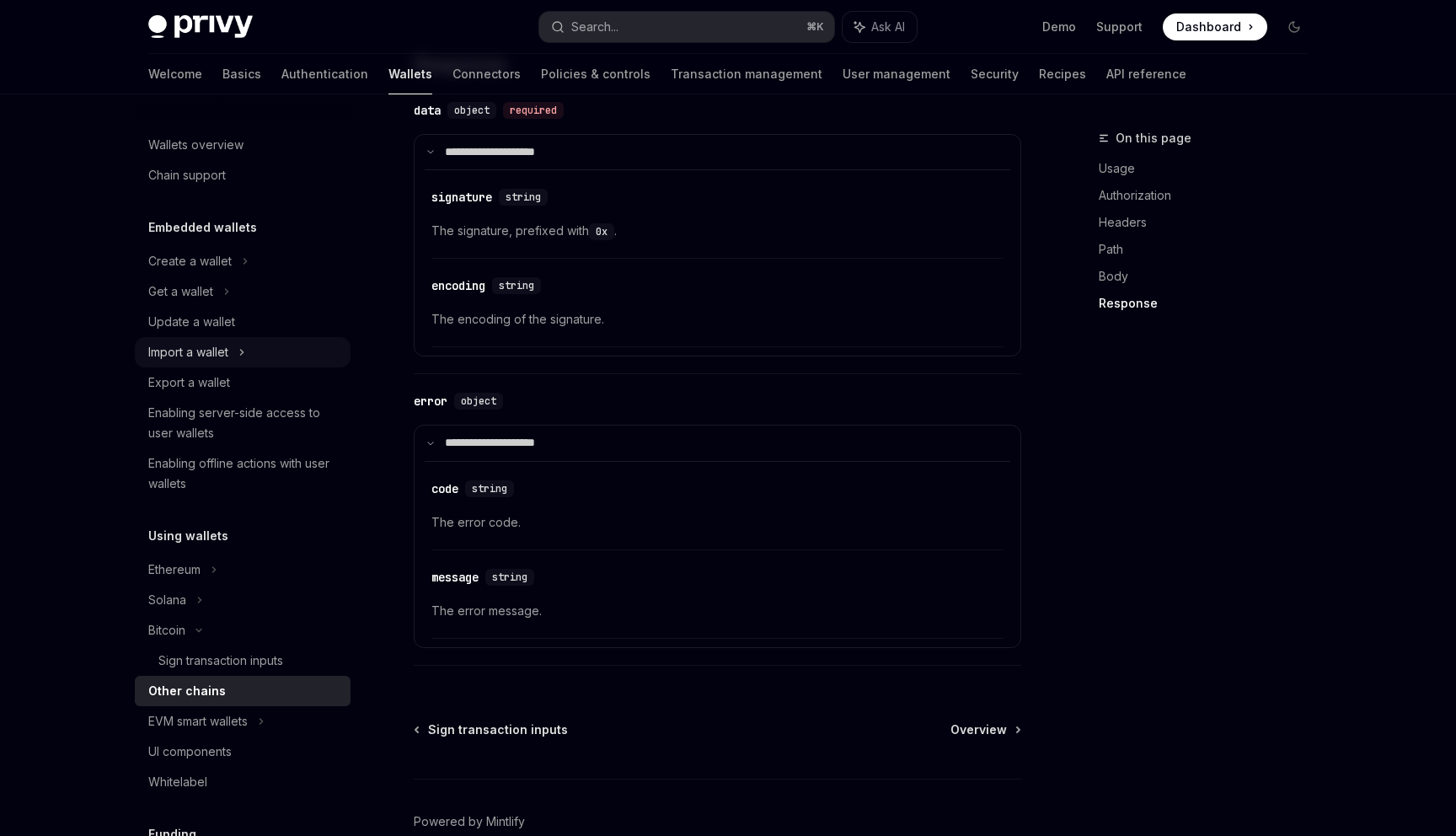
click at [233, 350] on div "Import a wallet" at bounding box center [243, 351] width 215 height 30
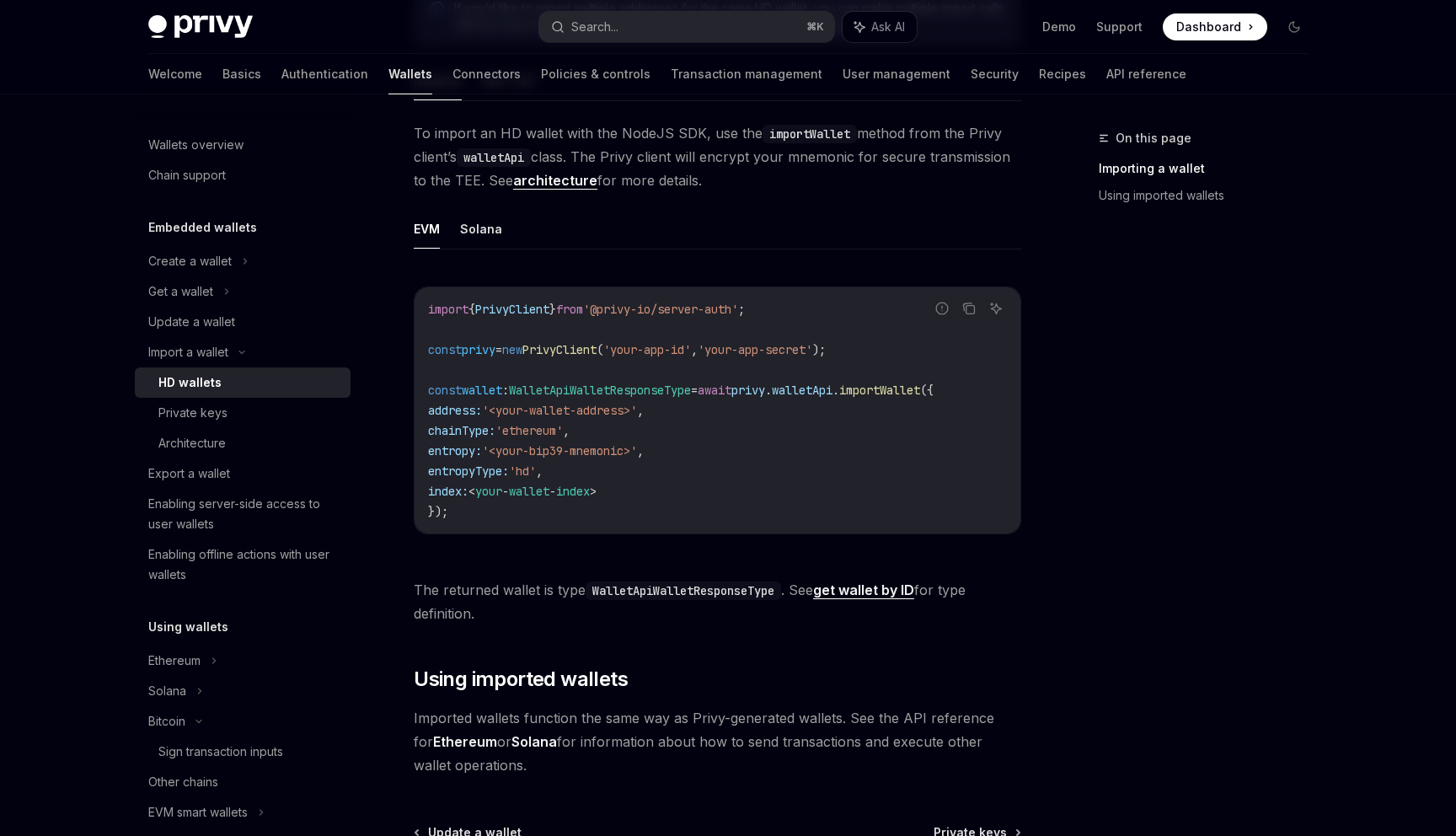
scroll to position [352, 0]
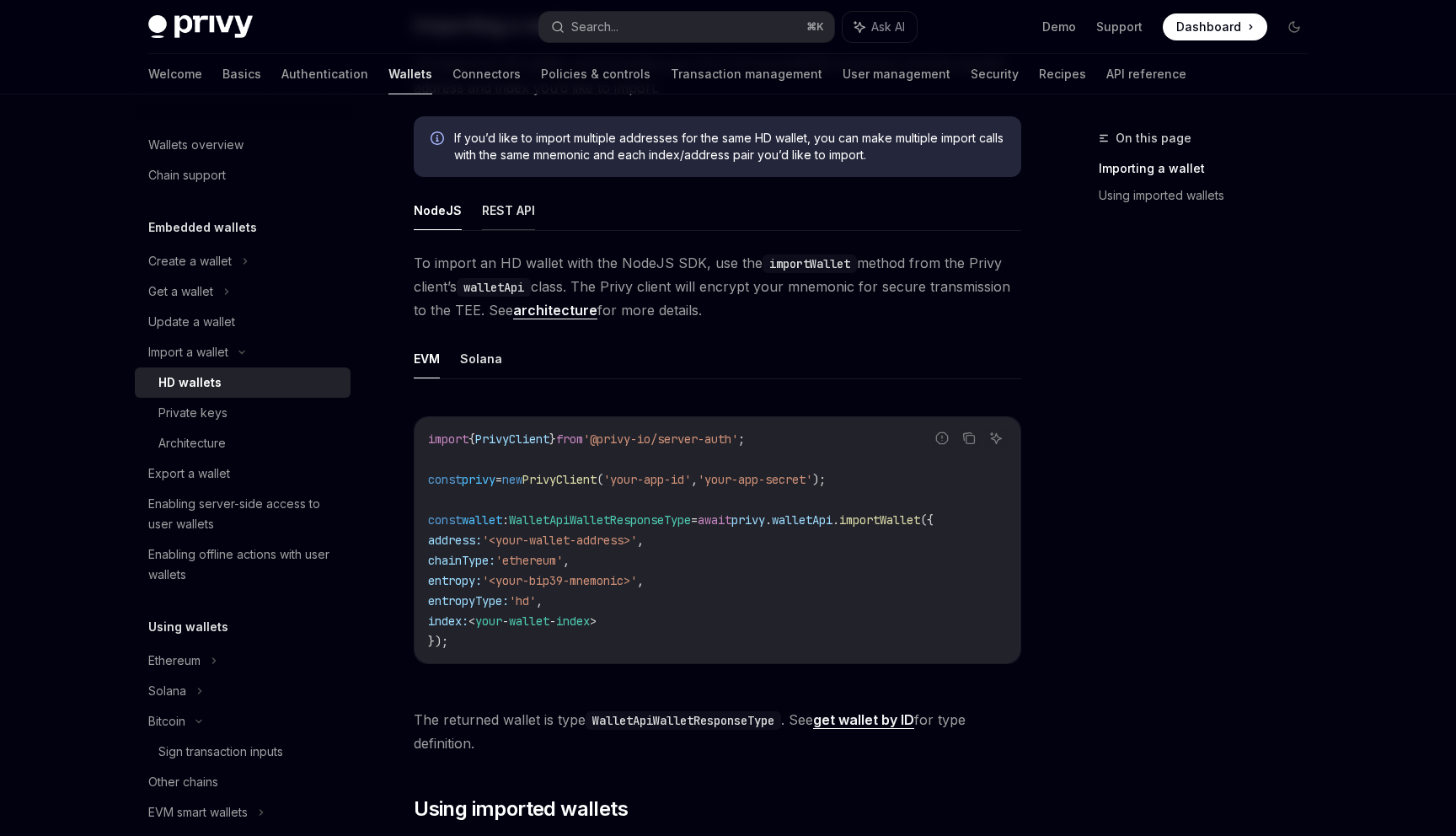
click at [504, 221] on button "REST API" at bounding box center [508, 210] width 53 height 39
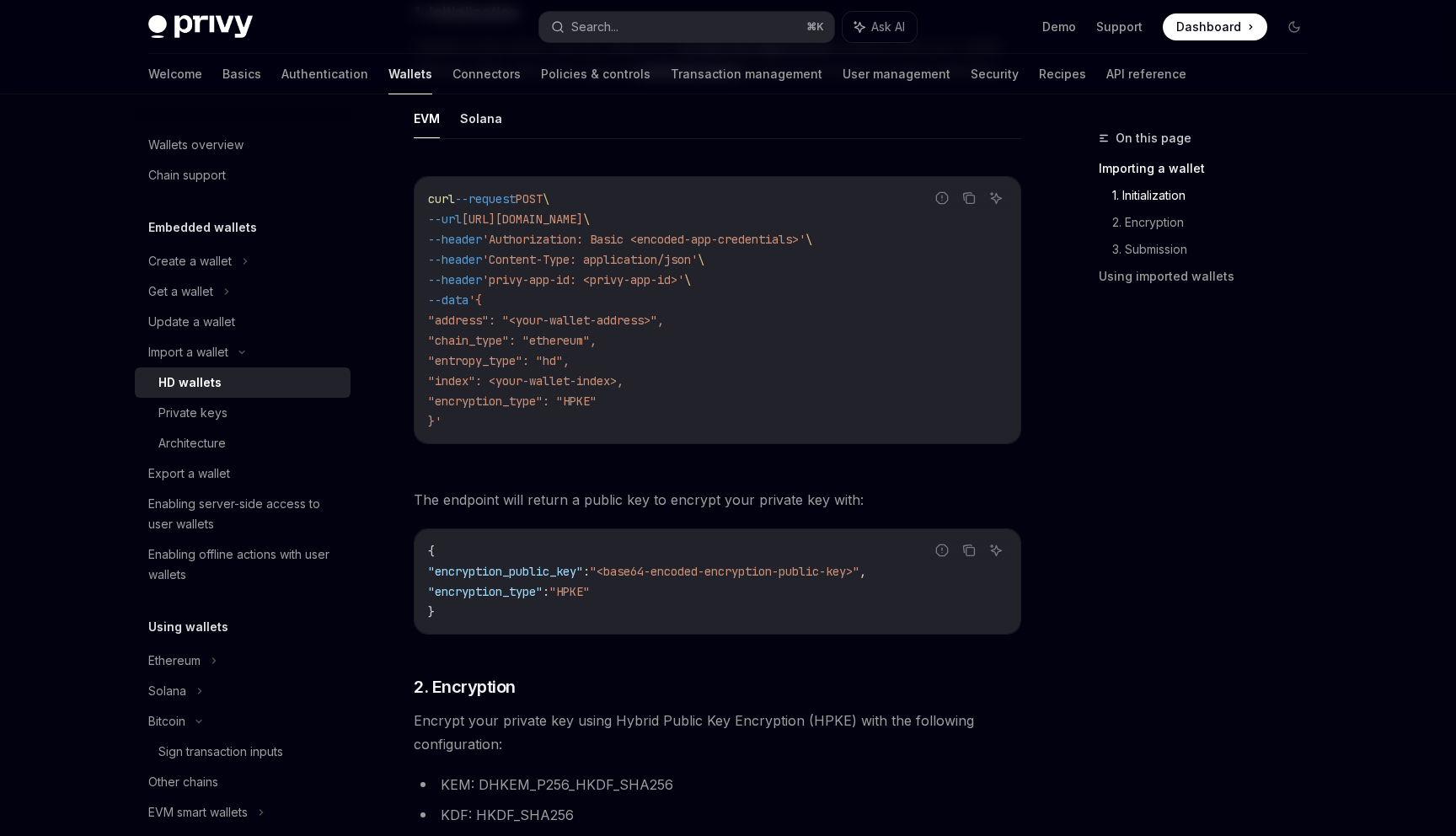
scroll to position [536, 0]
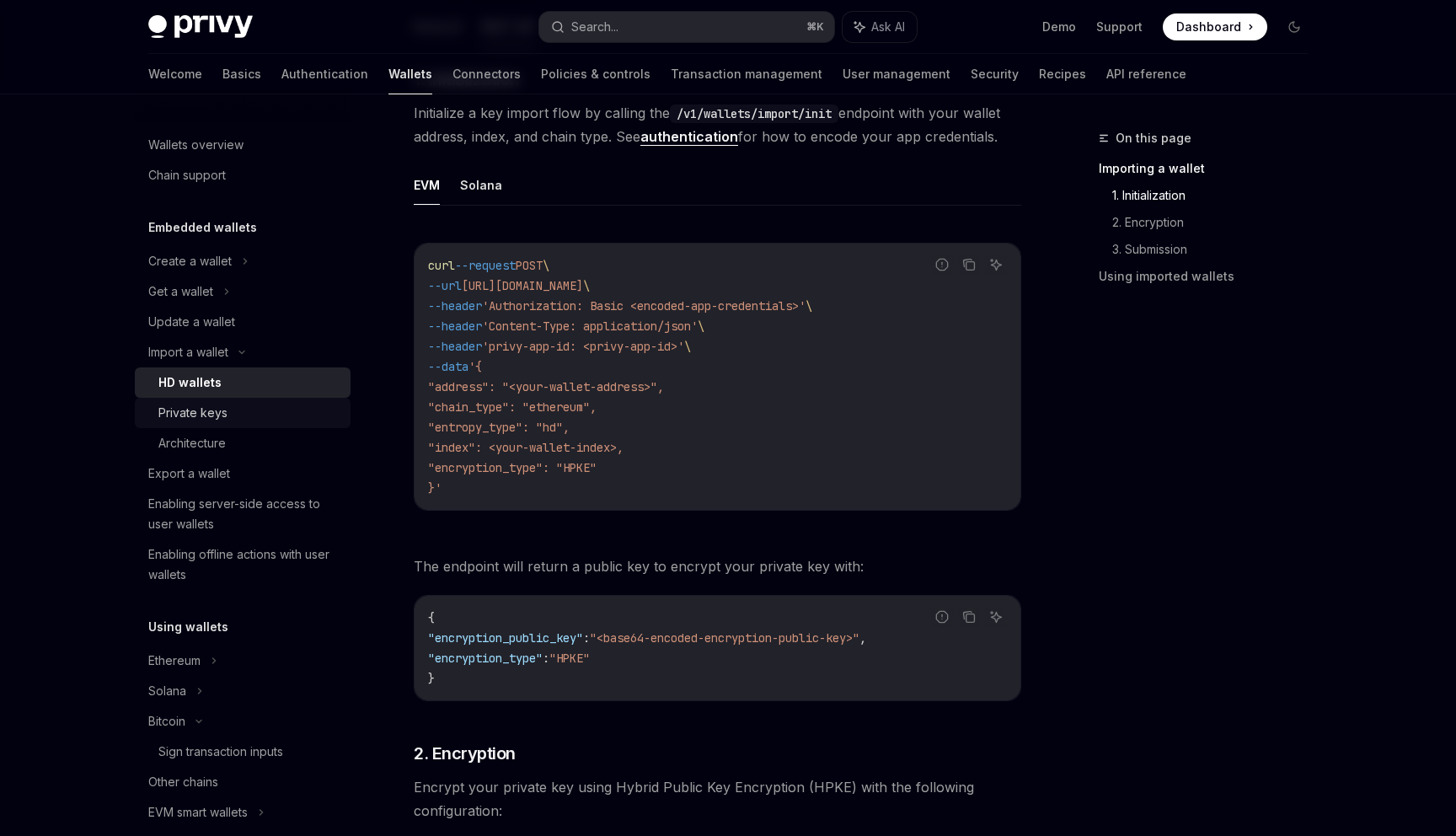
click at [237, 410] on div "Private keys" at bounding box center [249, 413] width 182 height 20
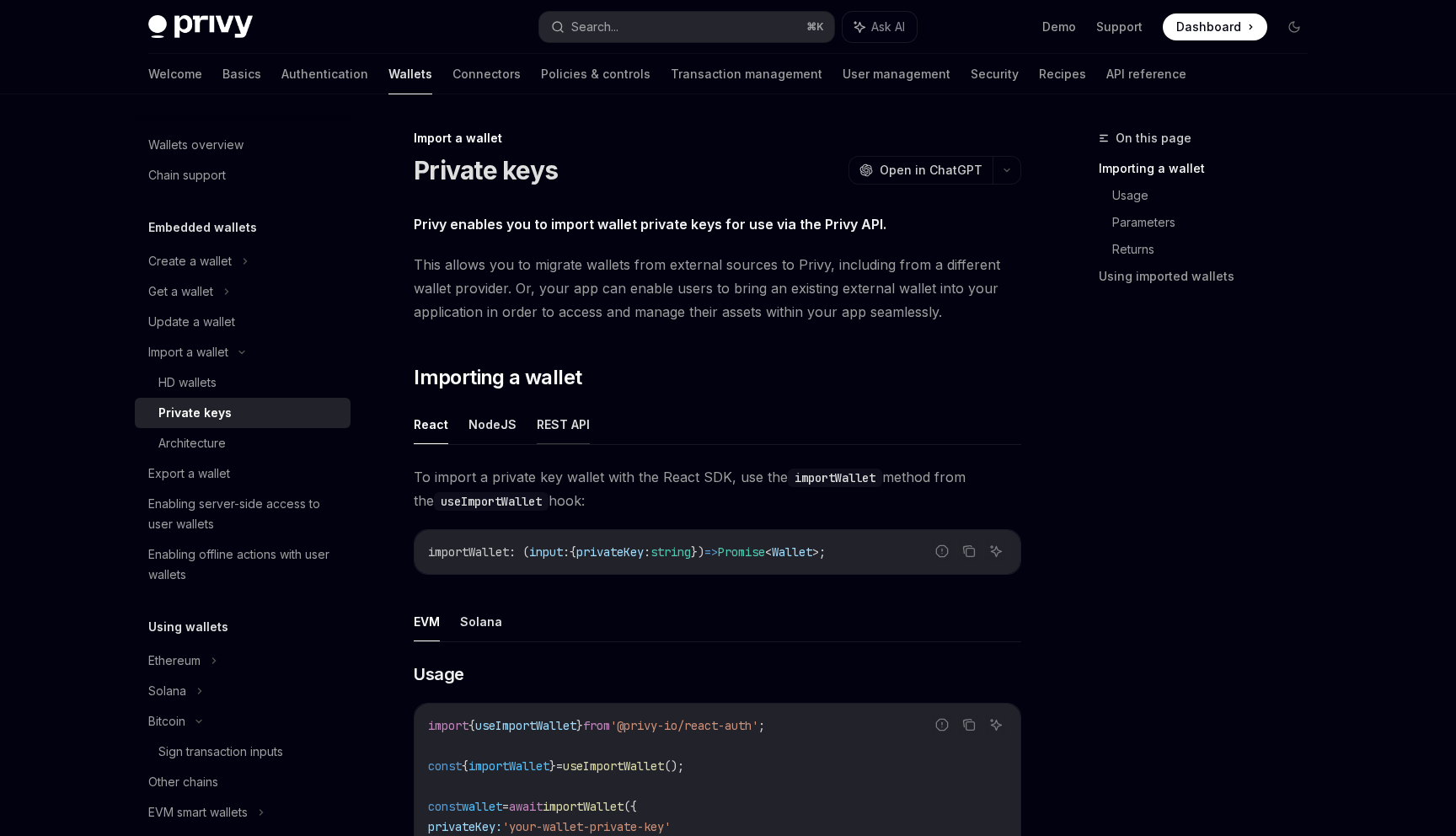
click at [561, 423] on button "REST API" at bounding box center [563, 423] width 53 height 39
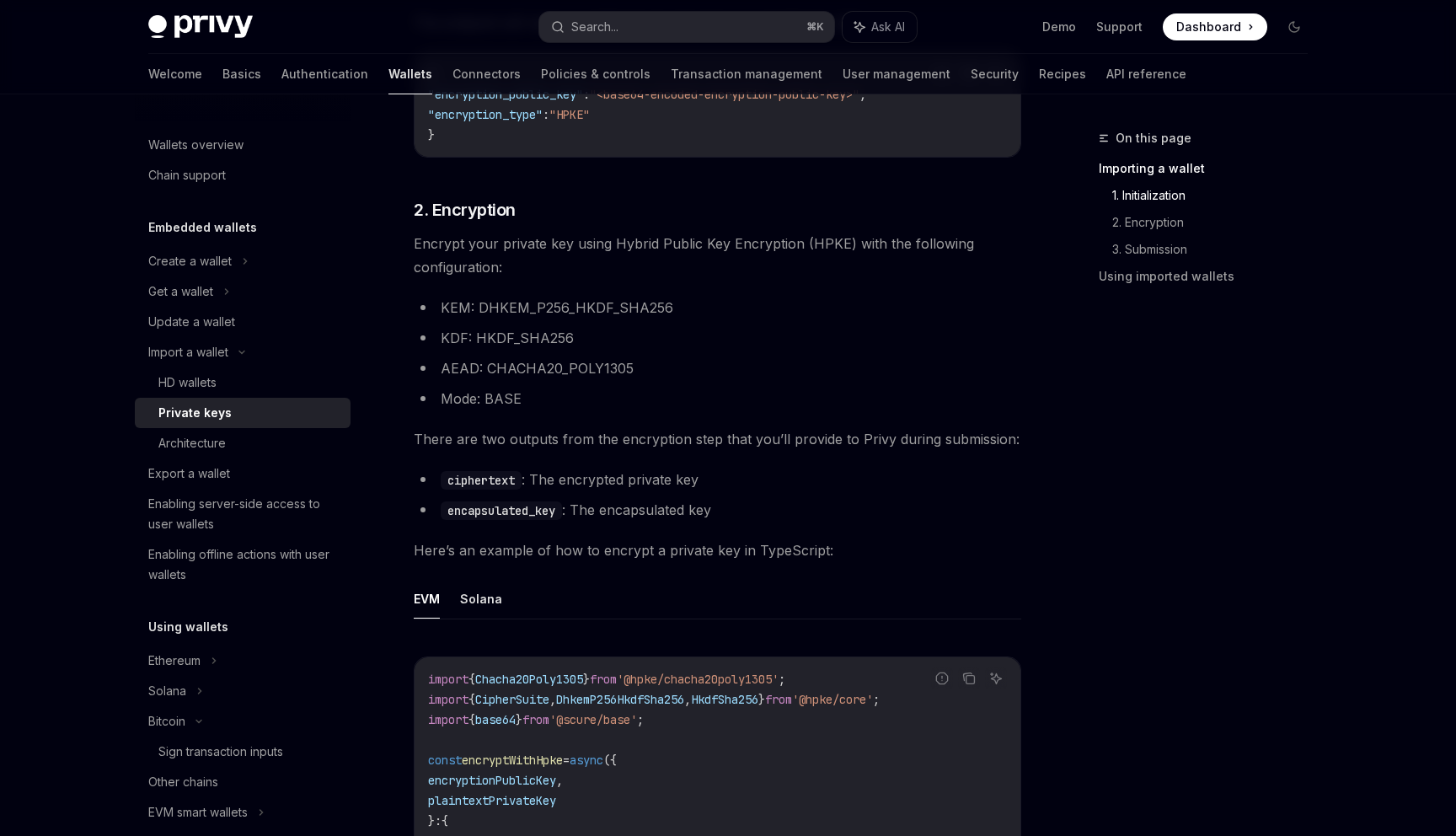
scroll to position [963, 0]
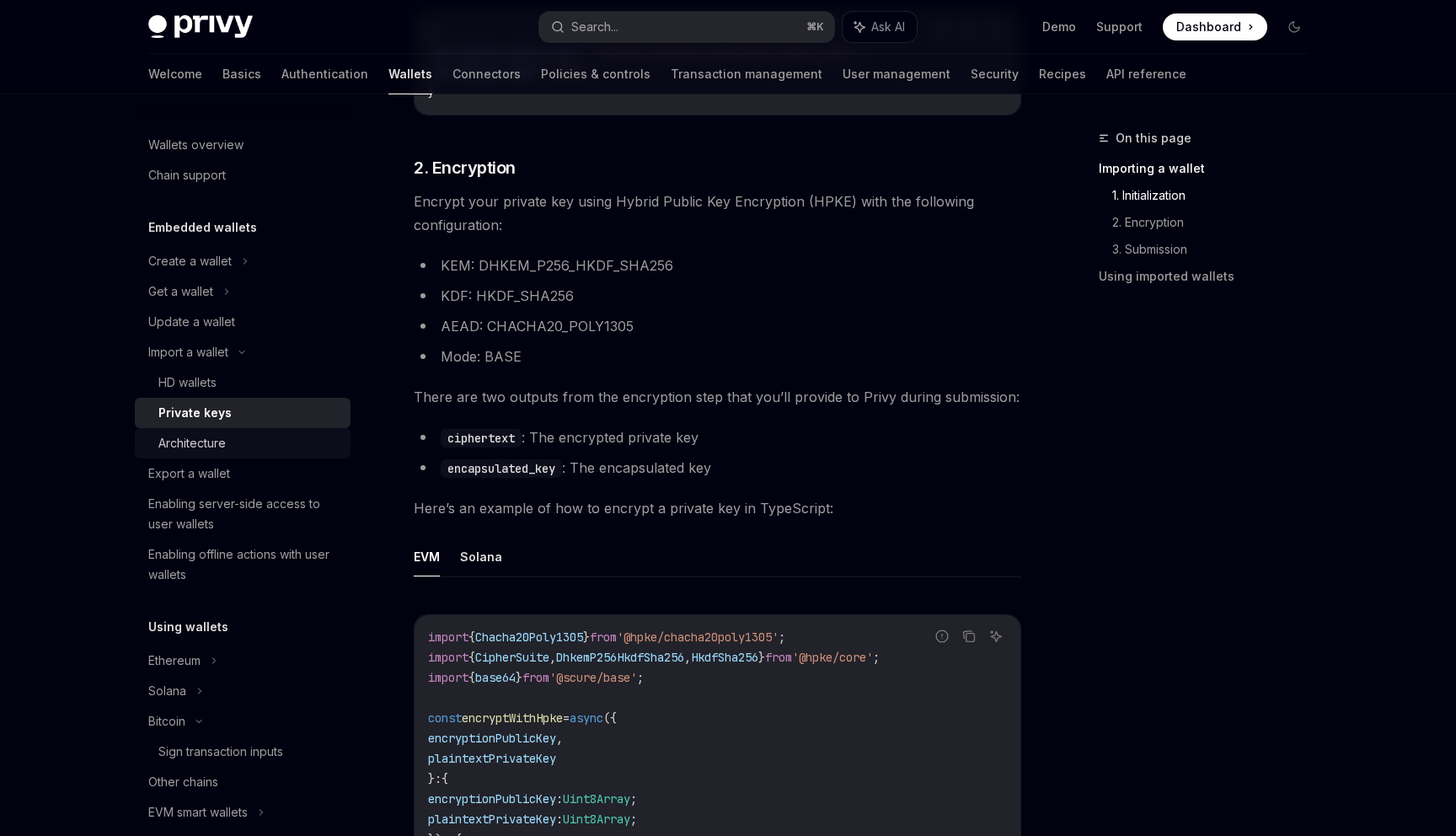
click at [267, 449] on div "Architecture" at bounding box center [249, 444] width 182 height 20
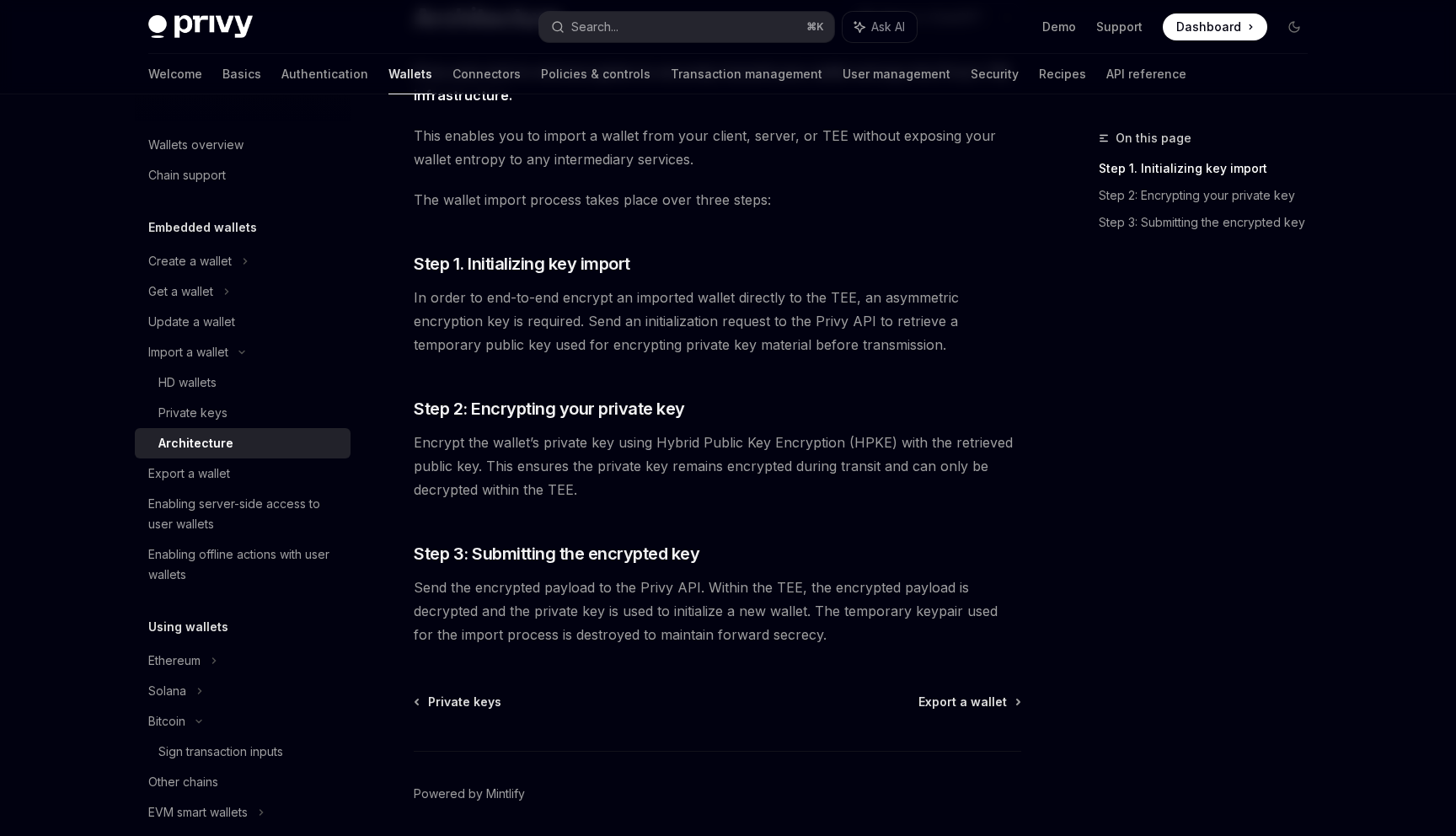
scroll to position [134, 0]
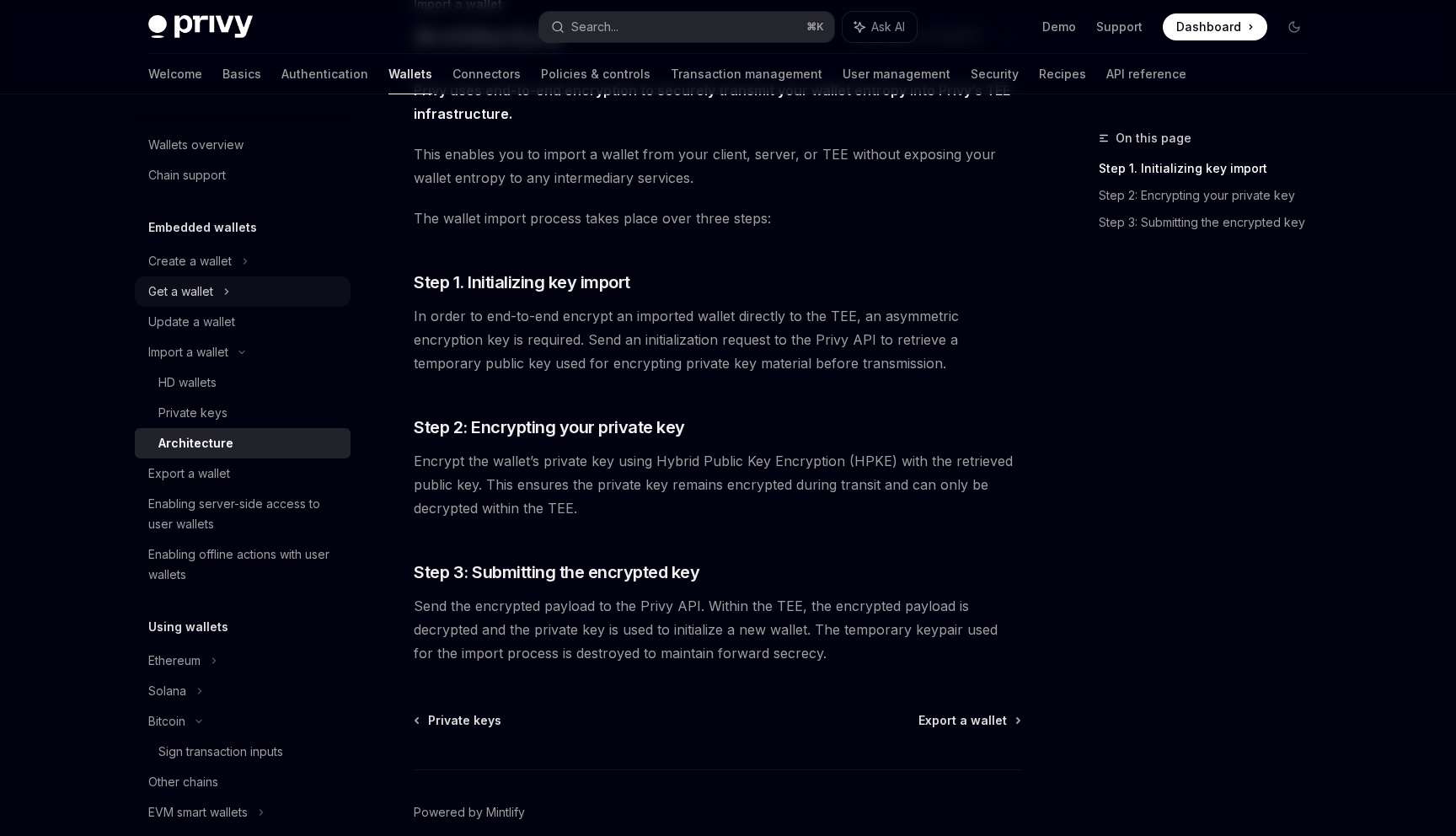
click at [230, 291] on icon at bounding box center [226, 291] width 6 height 20
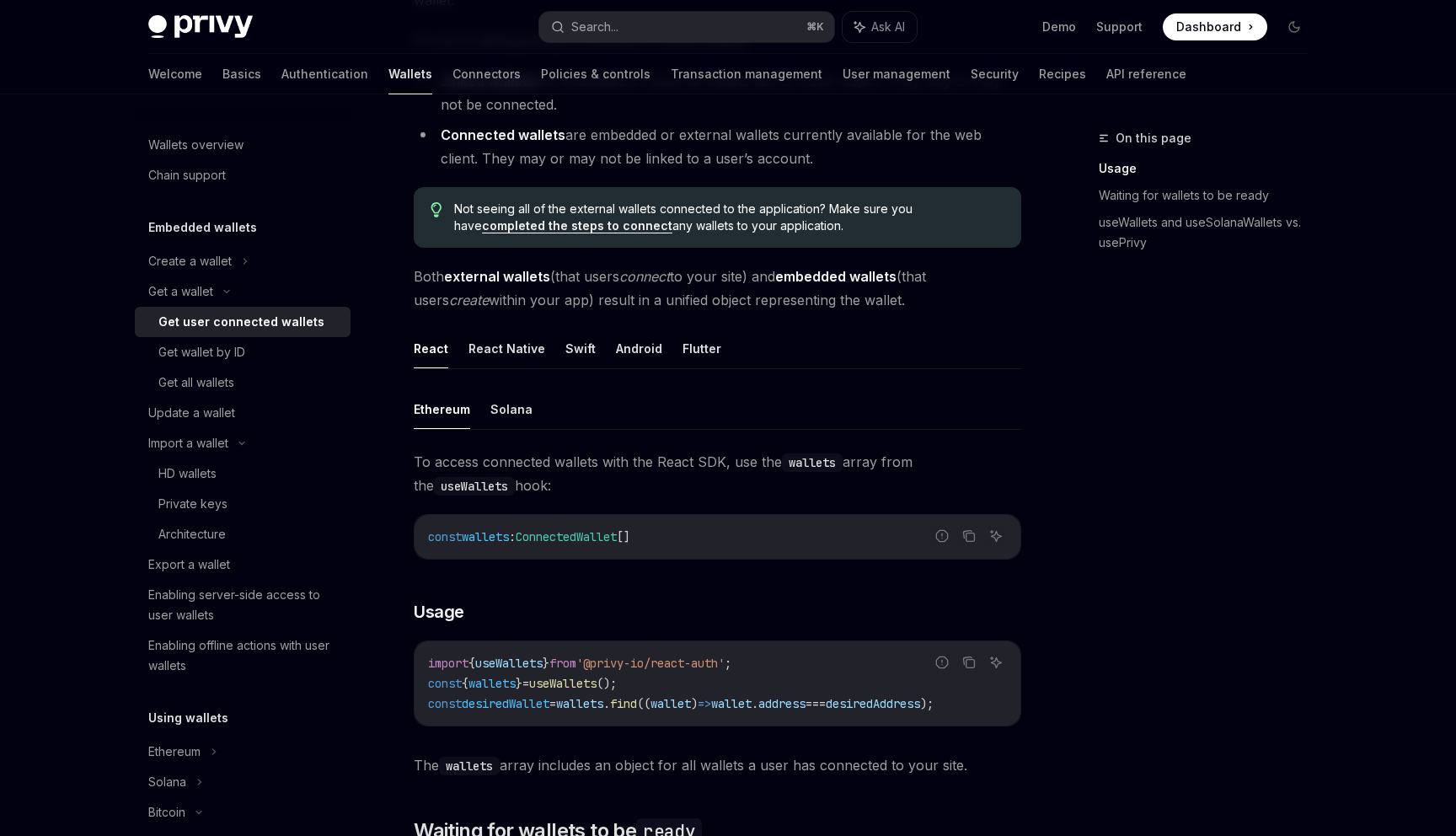
scroll to position [277, 0]
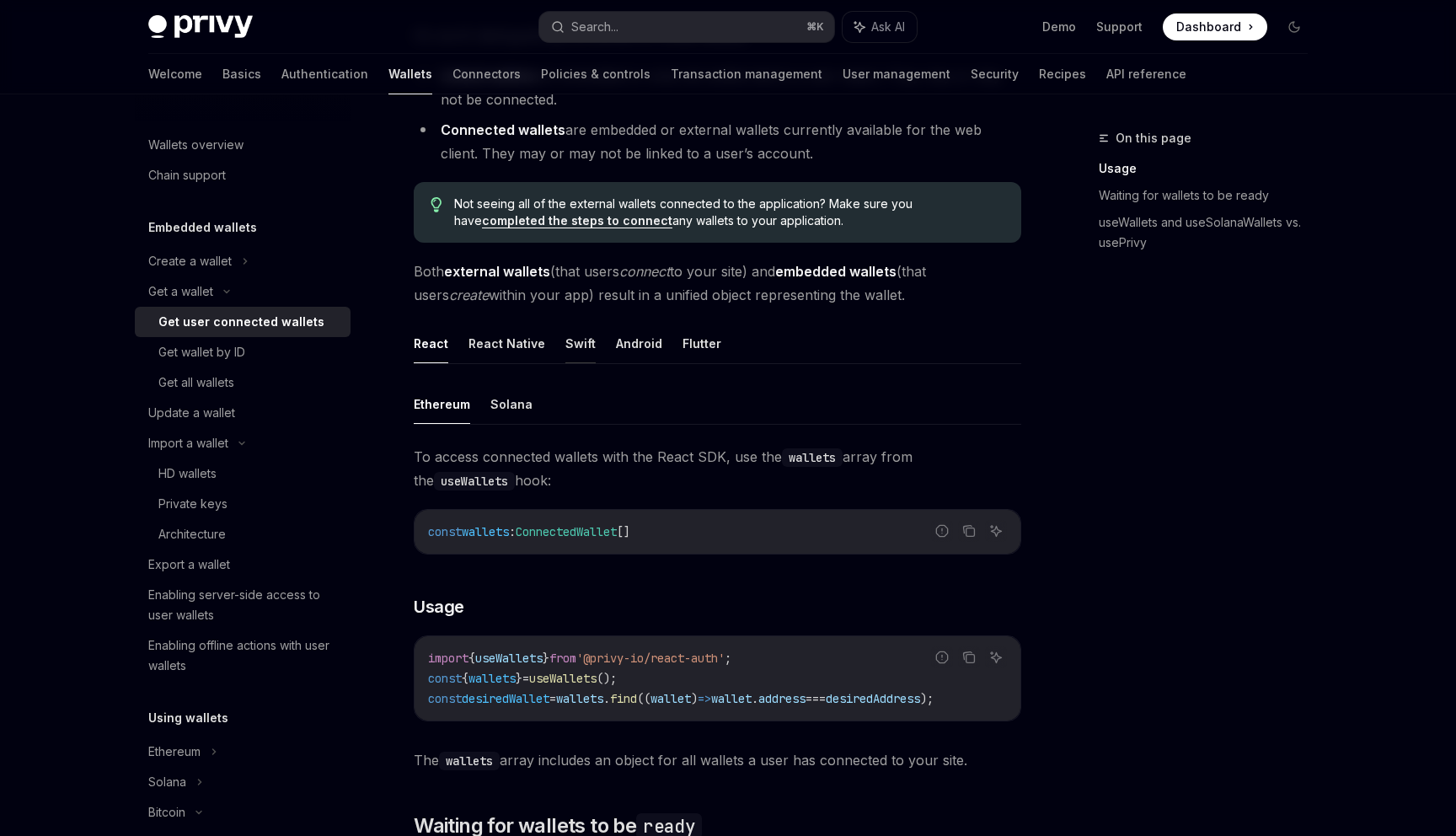
click at [570, 348] on button "Swift" at bounding box center [580, 343] width 30 height 39
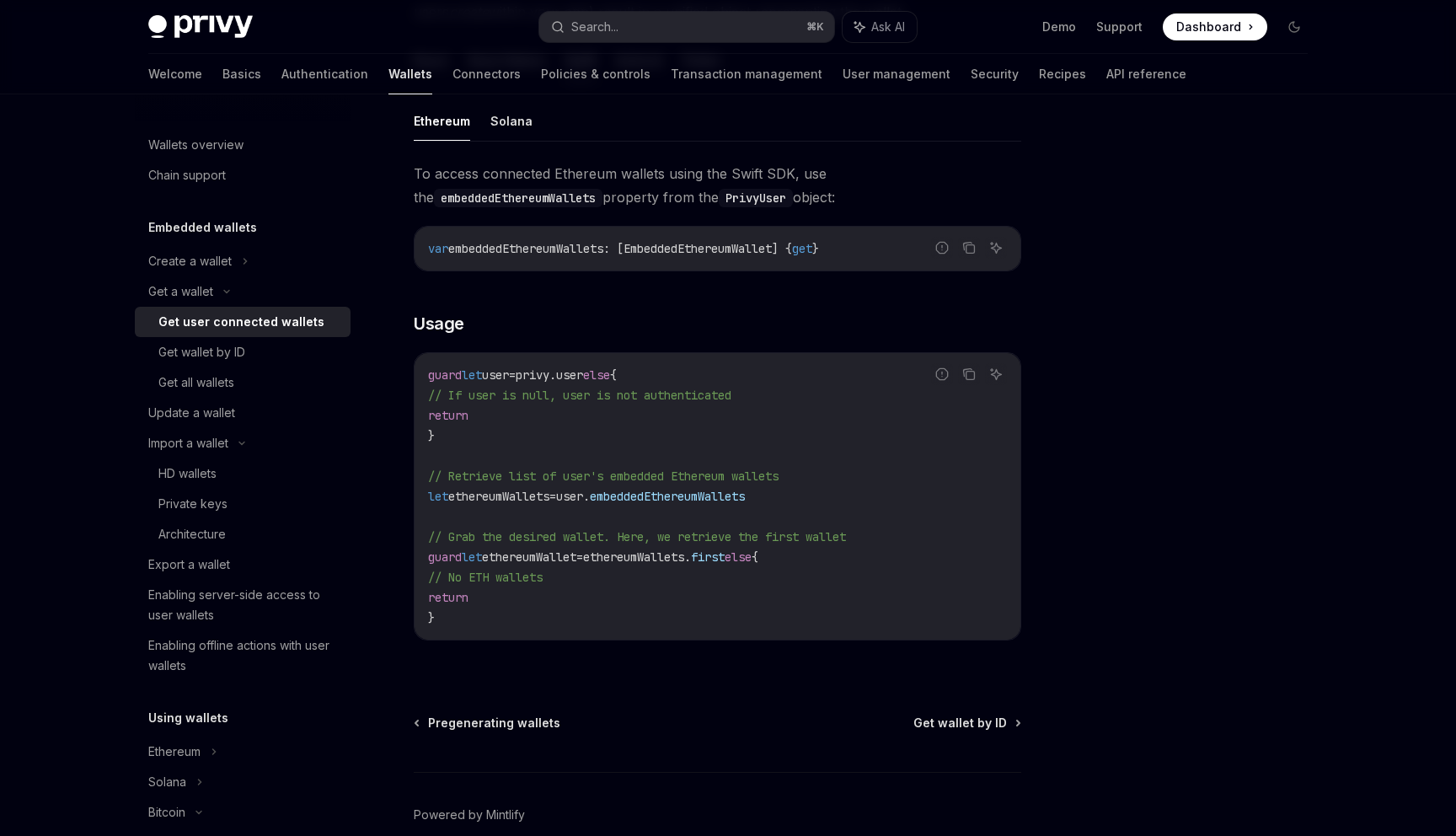
scroll to position [564, 0]
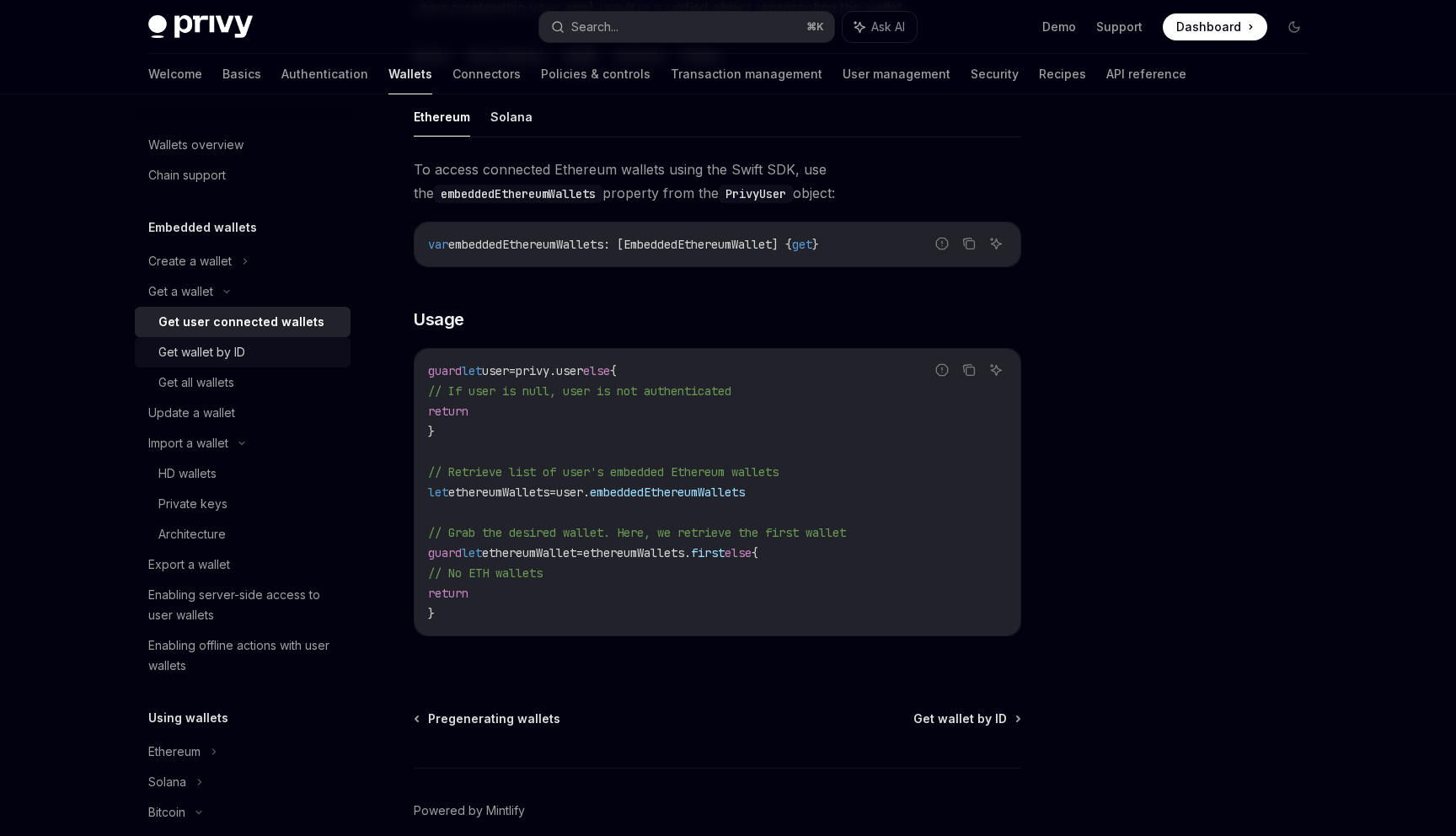
click at [289, 357] on div "Get wallet by ID" at bounding box center [249, 352] width 182 height 20
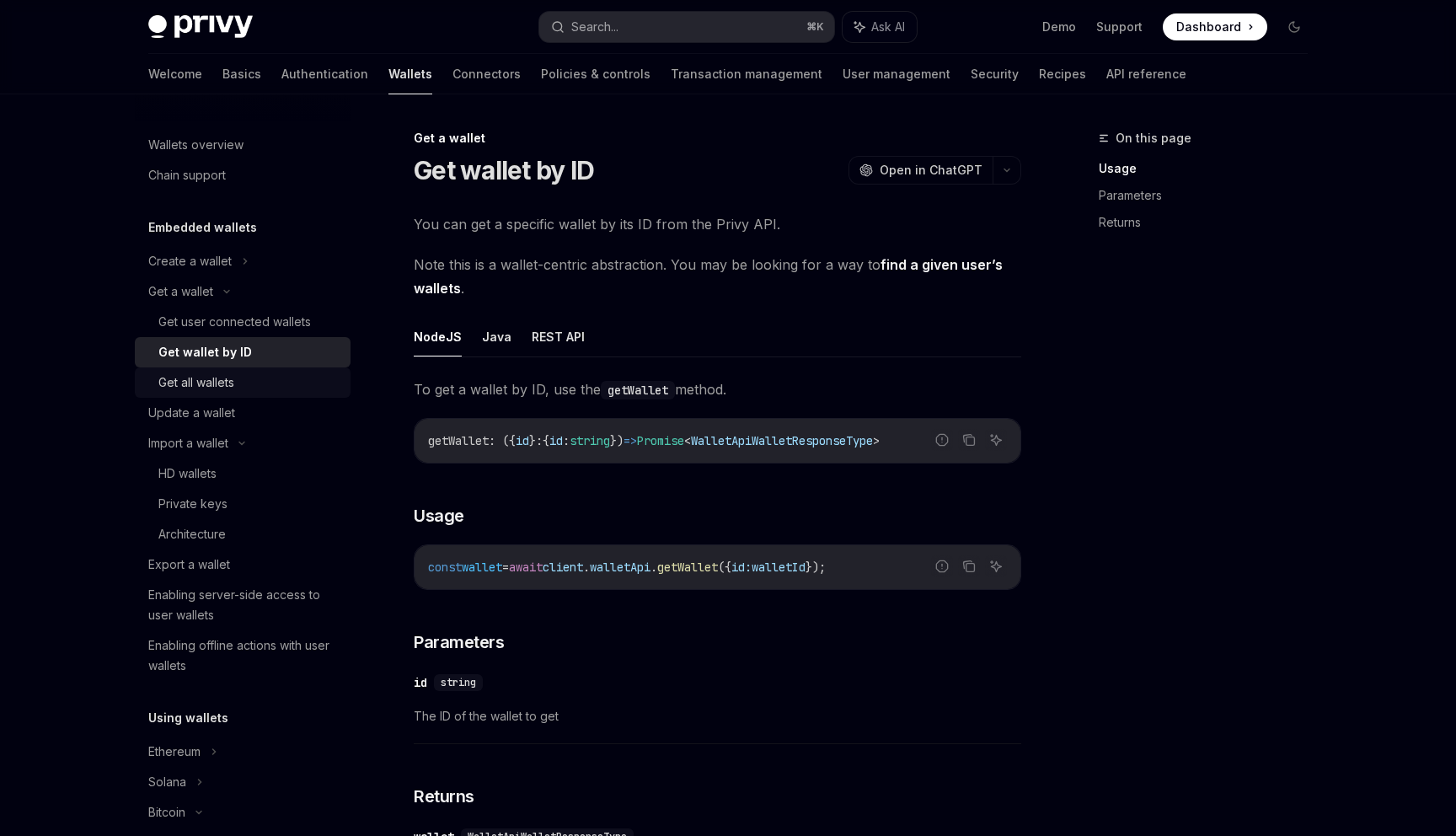
click at [267, 378] on div "Get all wallets" at bounding box center [249, 382] width 182 height 20
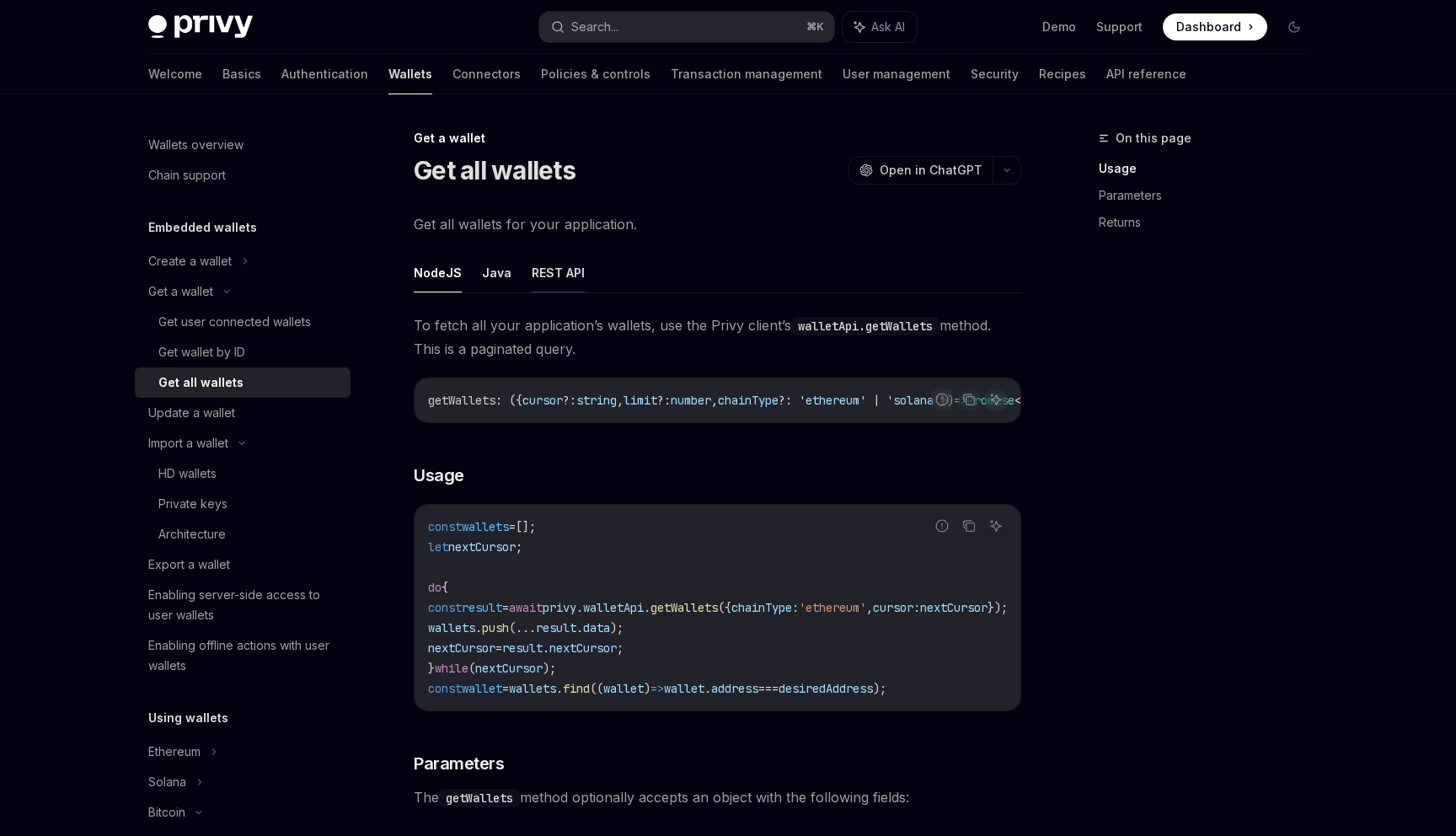
click at [569, 277] on button "REST API" at bounding box center [559, 272] width 53 height 39
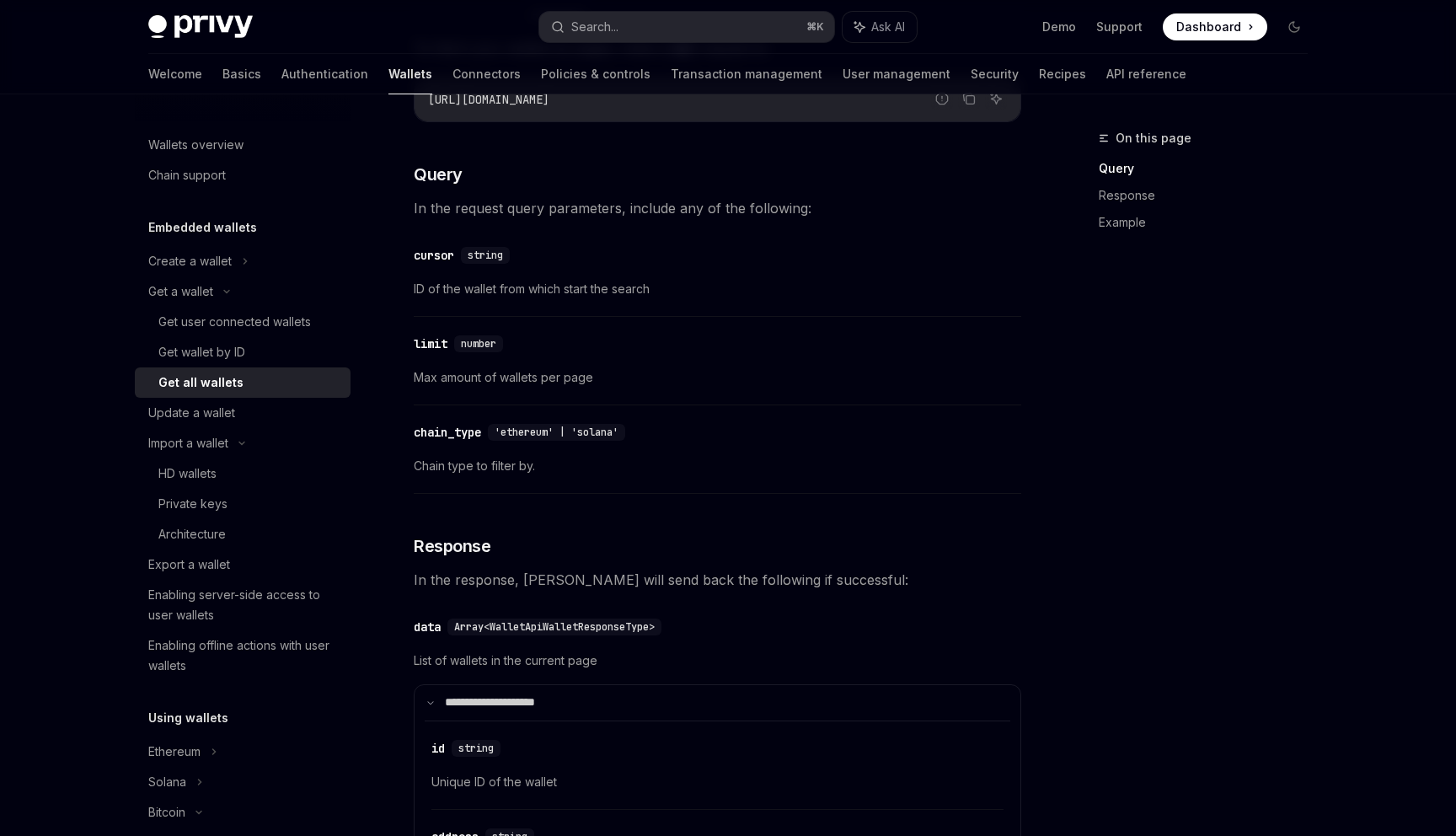
scroll to position [276, 0]
click at [229, 265] on div "Create a wallet" at bounding box center [189, 261] width 83 height 20
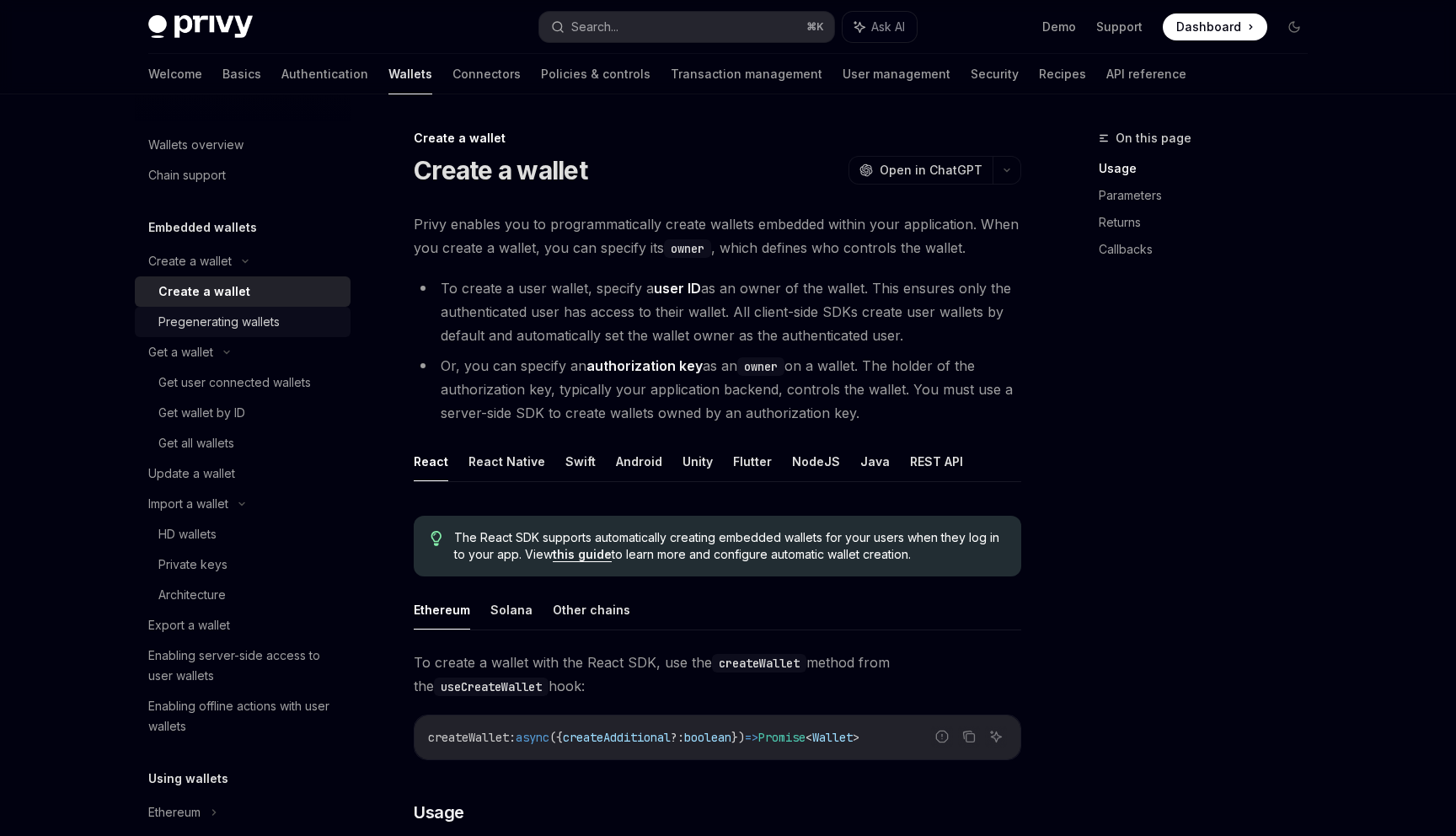
click at [247, 319] on div "Pregenerating wallets" at bounding box center [219, 322] width 121 height 20
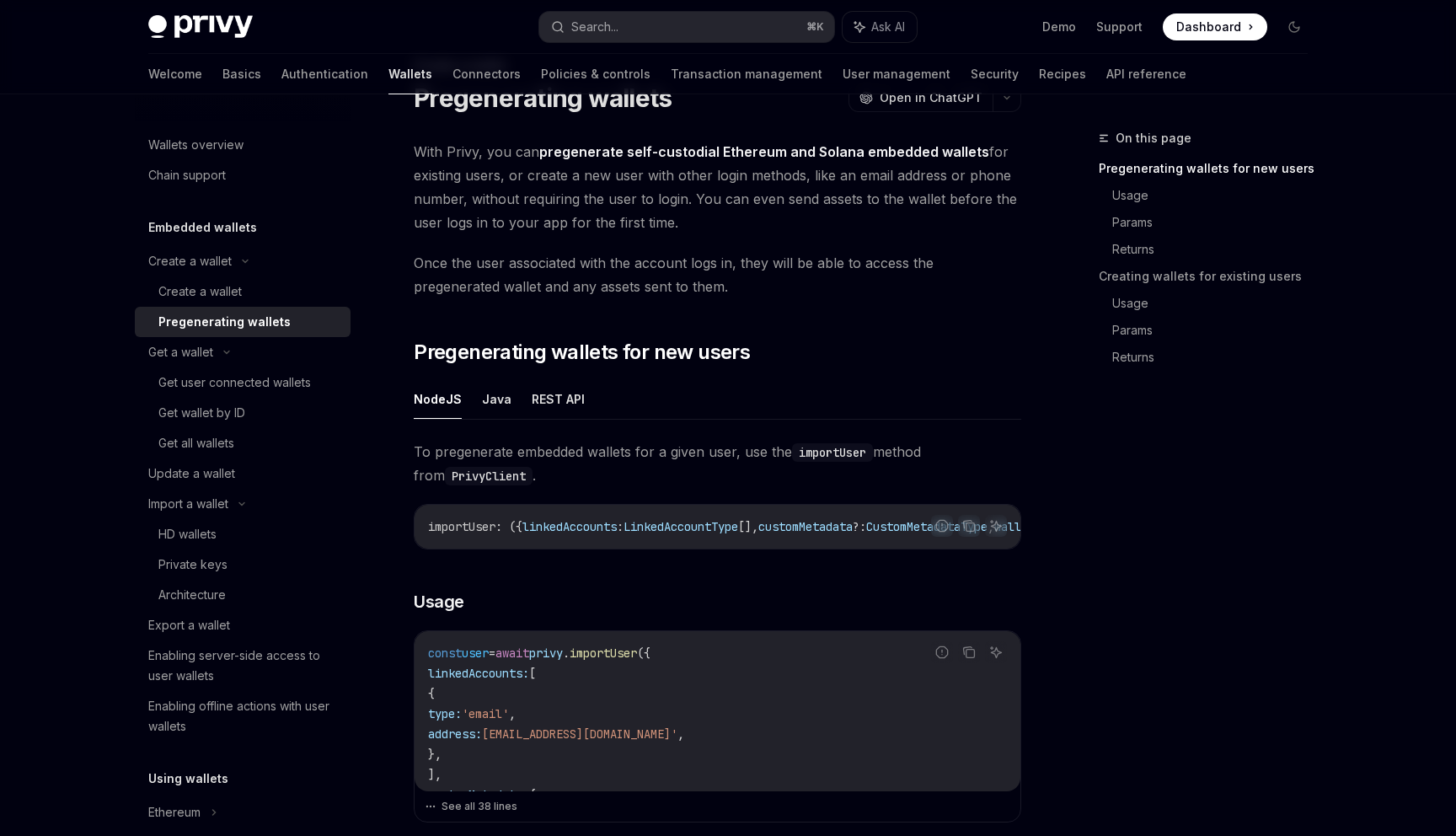
scroll to position [62, 0]
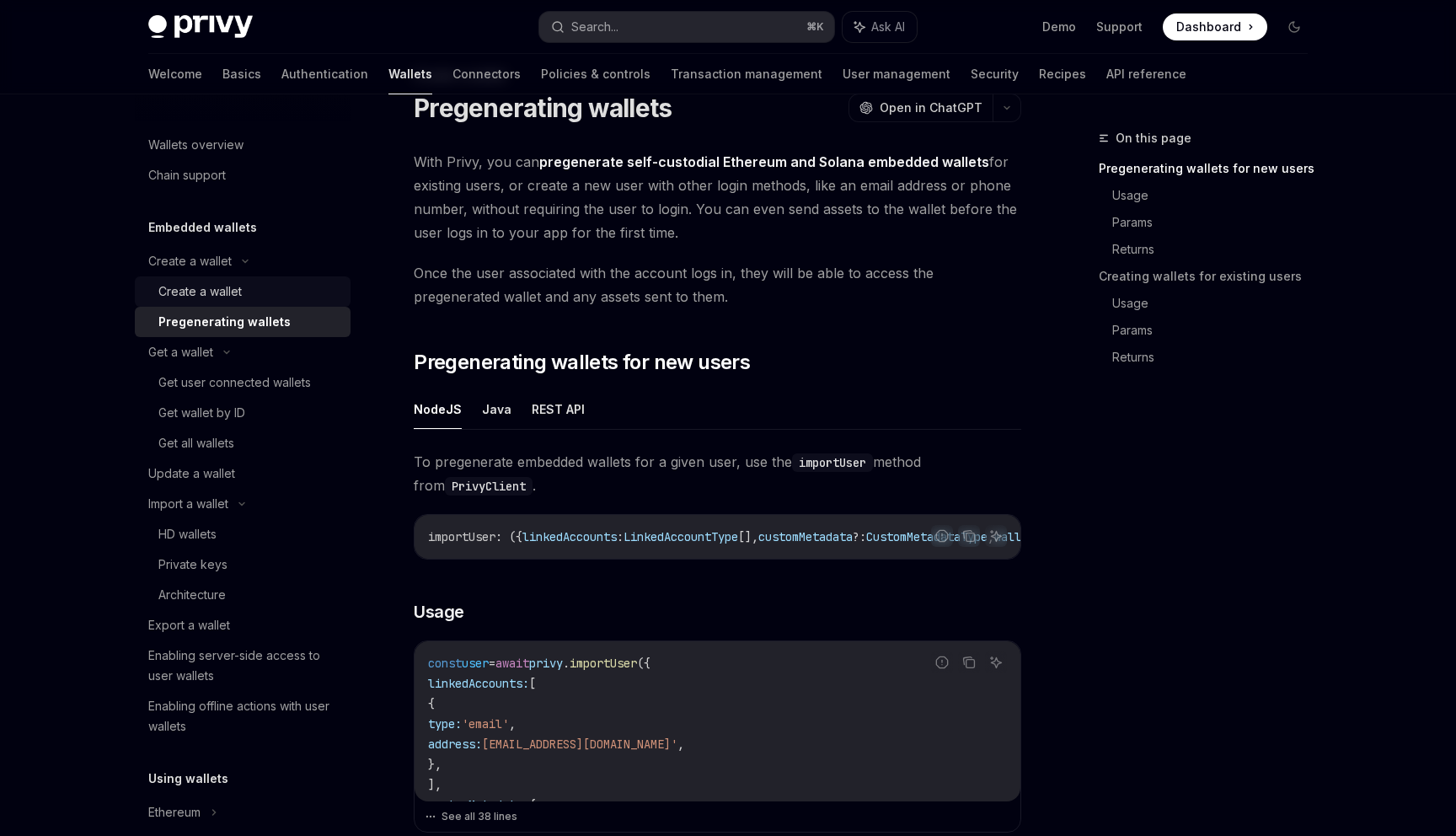
click at [252, 289] on div "Create a wallet" at bounding box center [249, 291] width 182 height 20
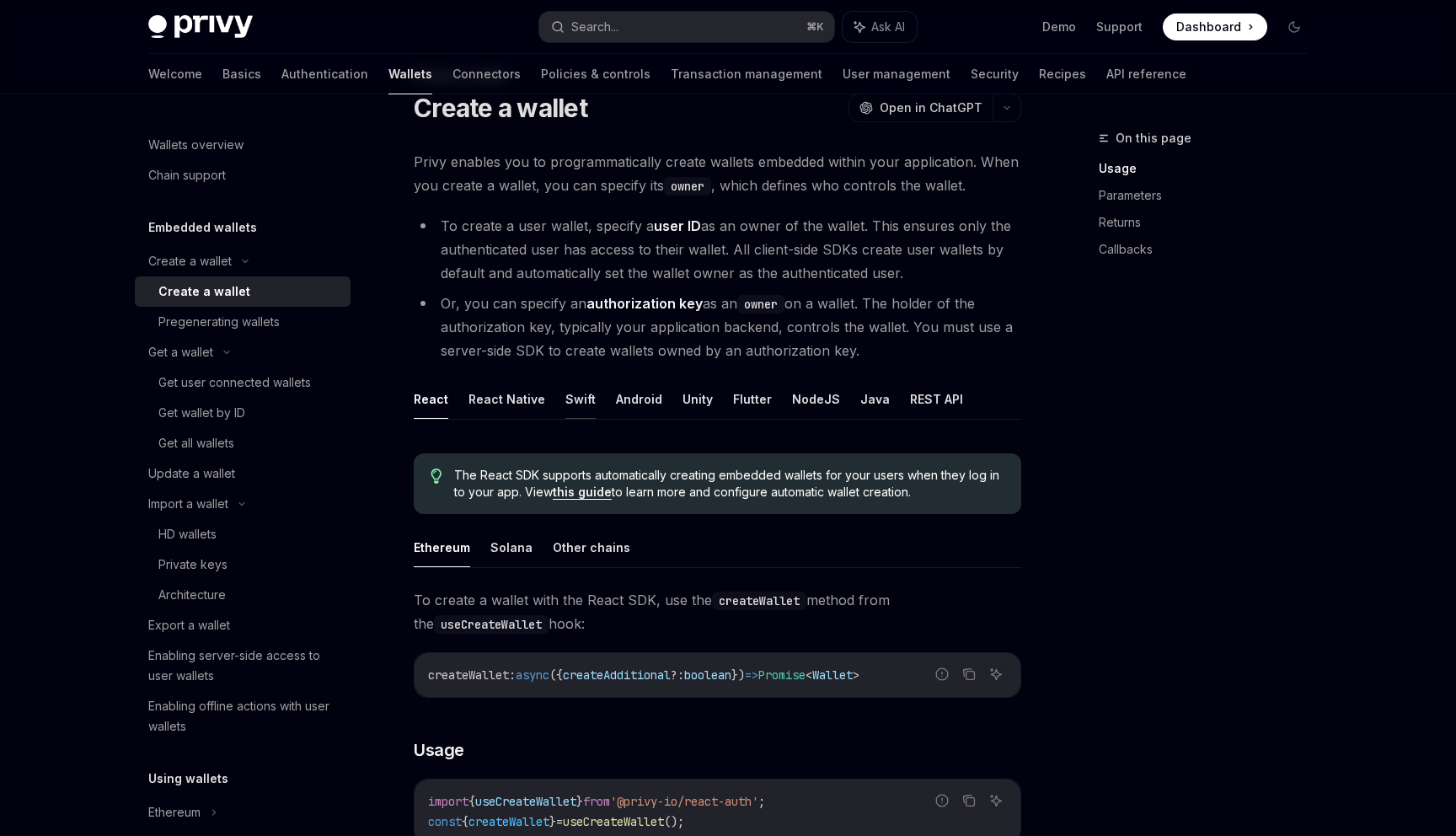
click at [582, 405] on button "Swift" at bounding box center [580, 398] width 30 height 39
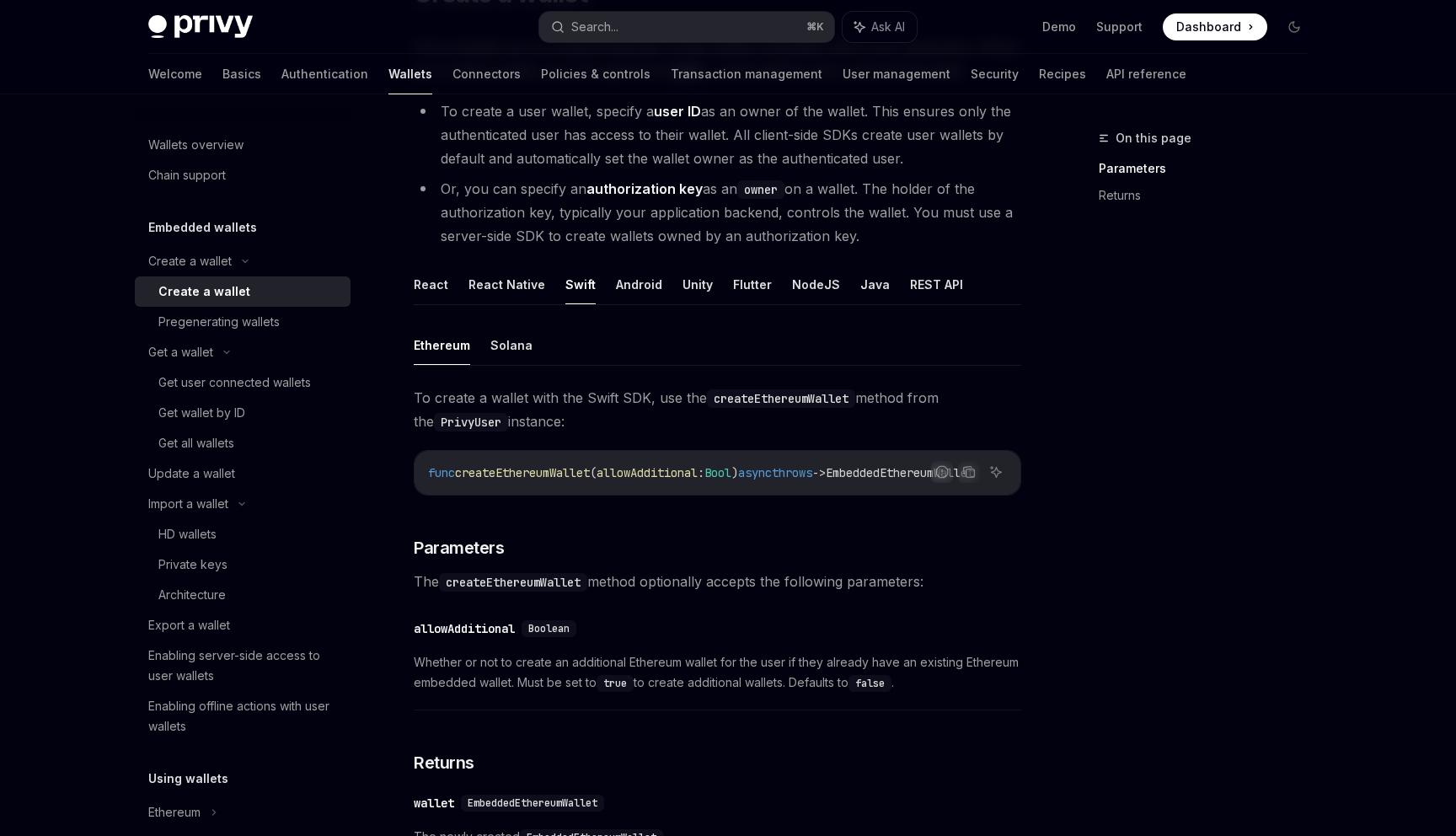
scroll to position [144, 0]
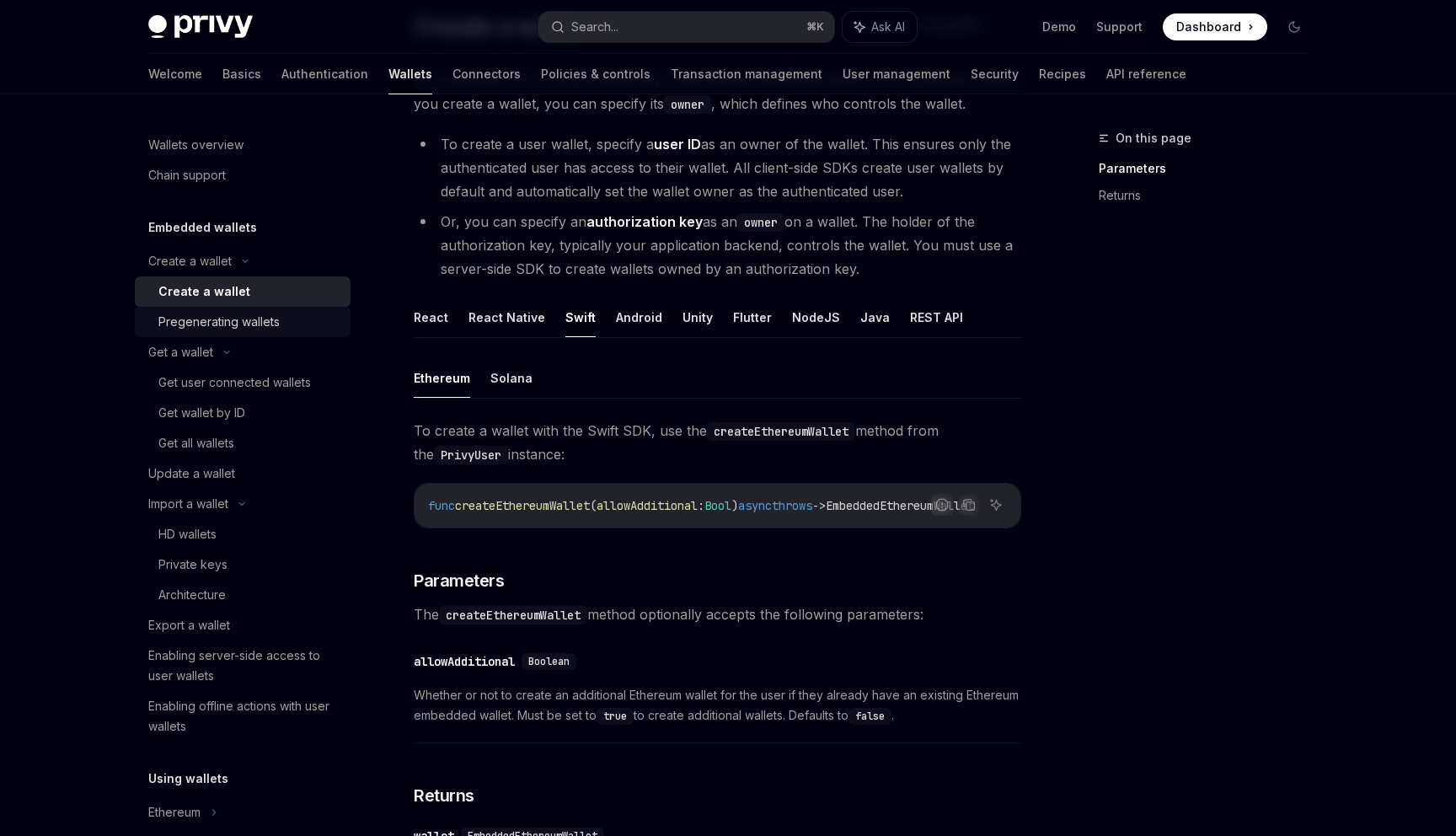
click at [231, 327] on div "Pregenerating wallets" at bounding box center [219, 322] width 121 height 20
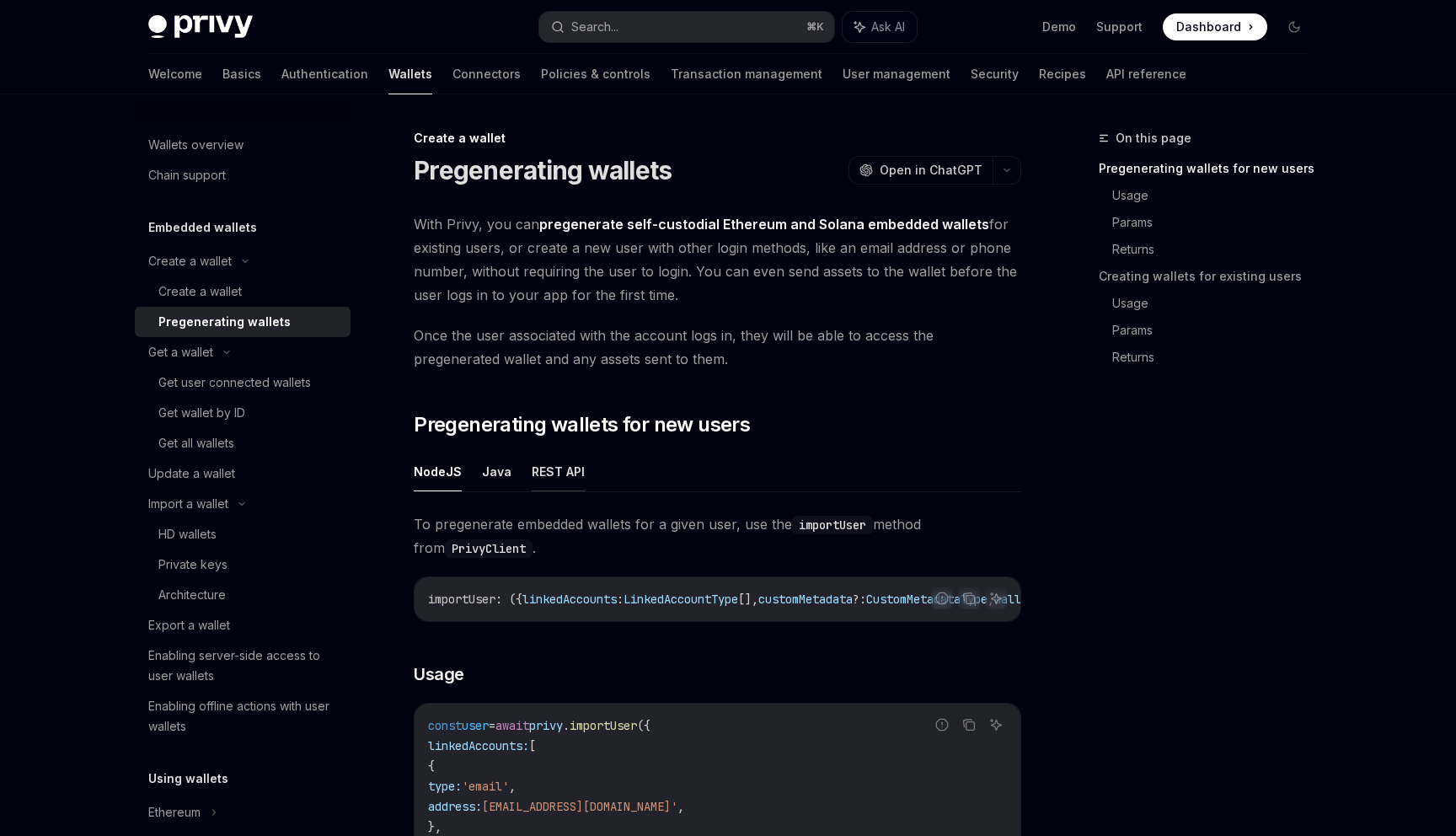
click at [547, 455] on button "REST API" at bounding box center [559, 471] width 53 height 39
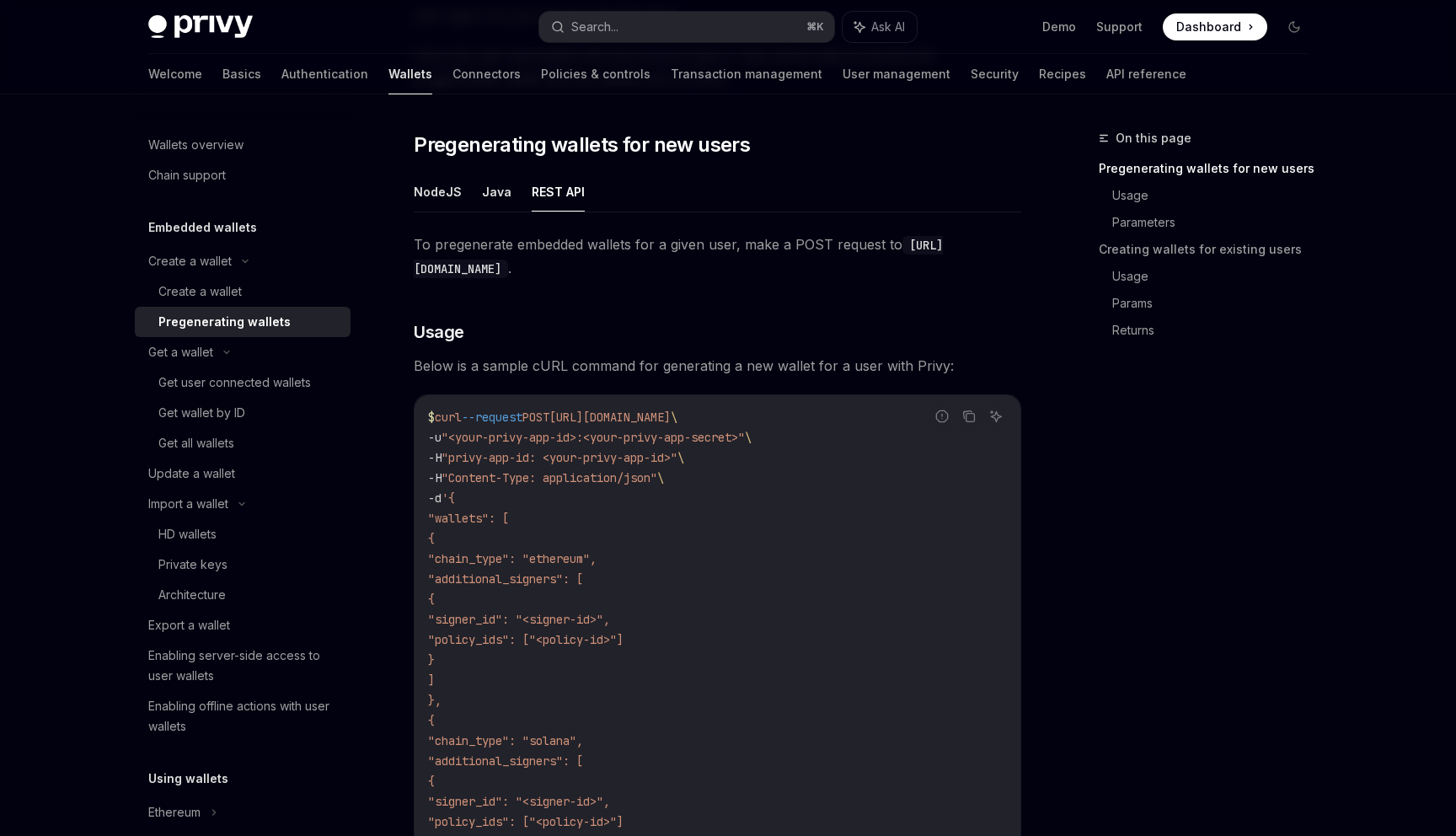
scroll to position [267, 0]
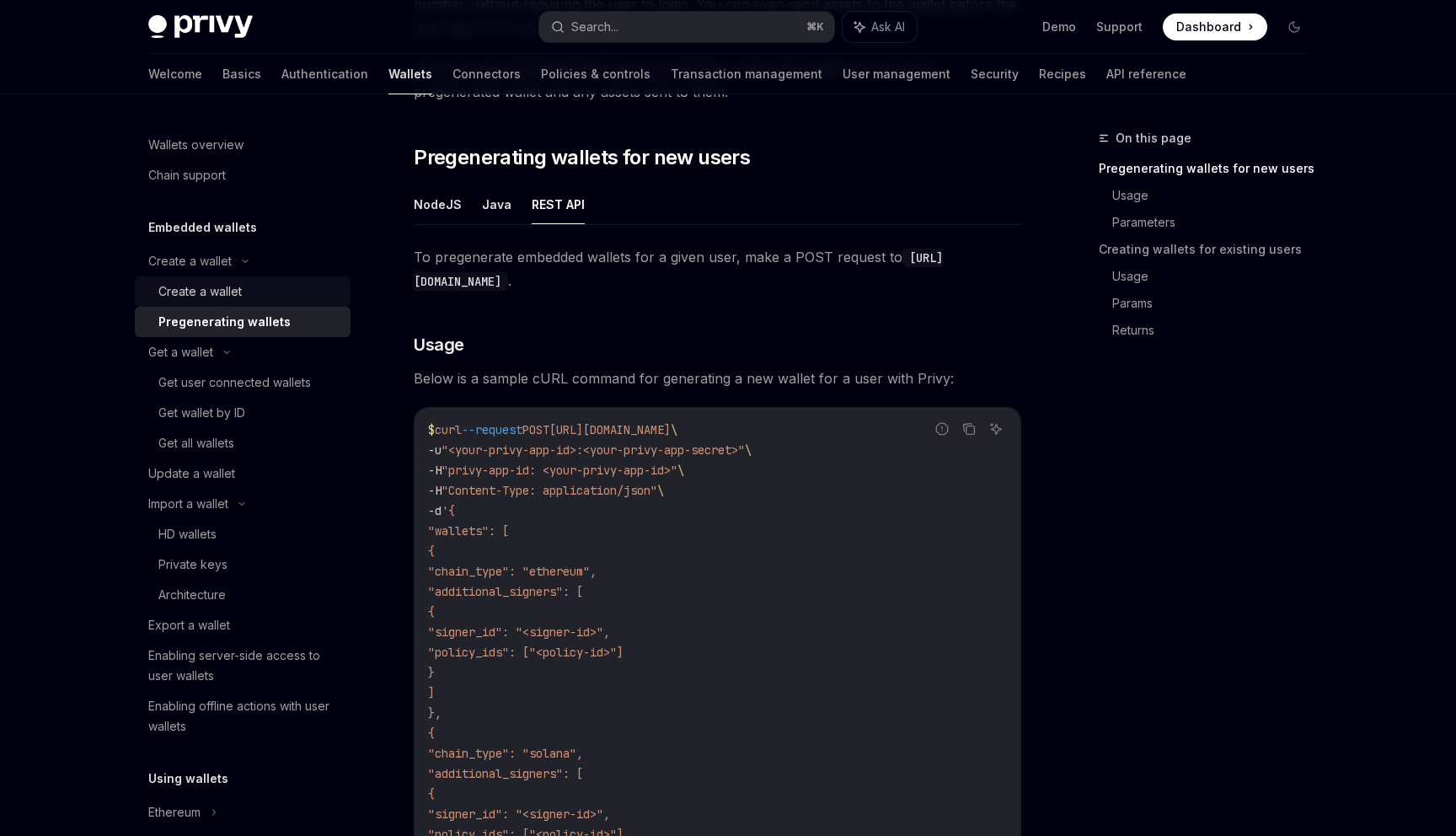
click at [258, 293] on div "Create a wallet" at bounding box center [249, 291] width 182 height 20
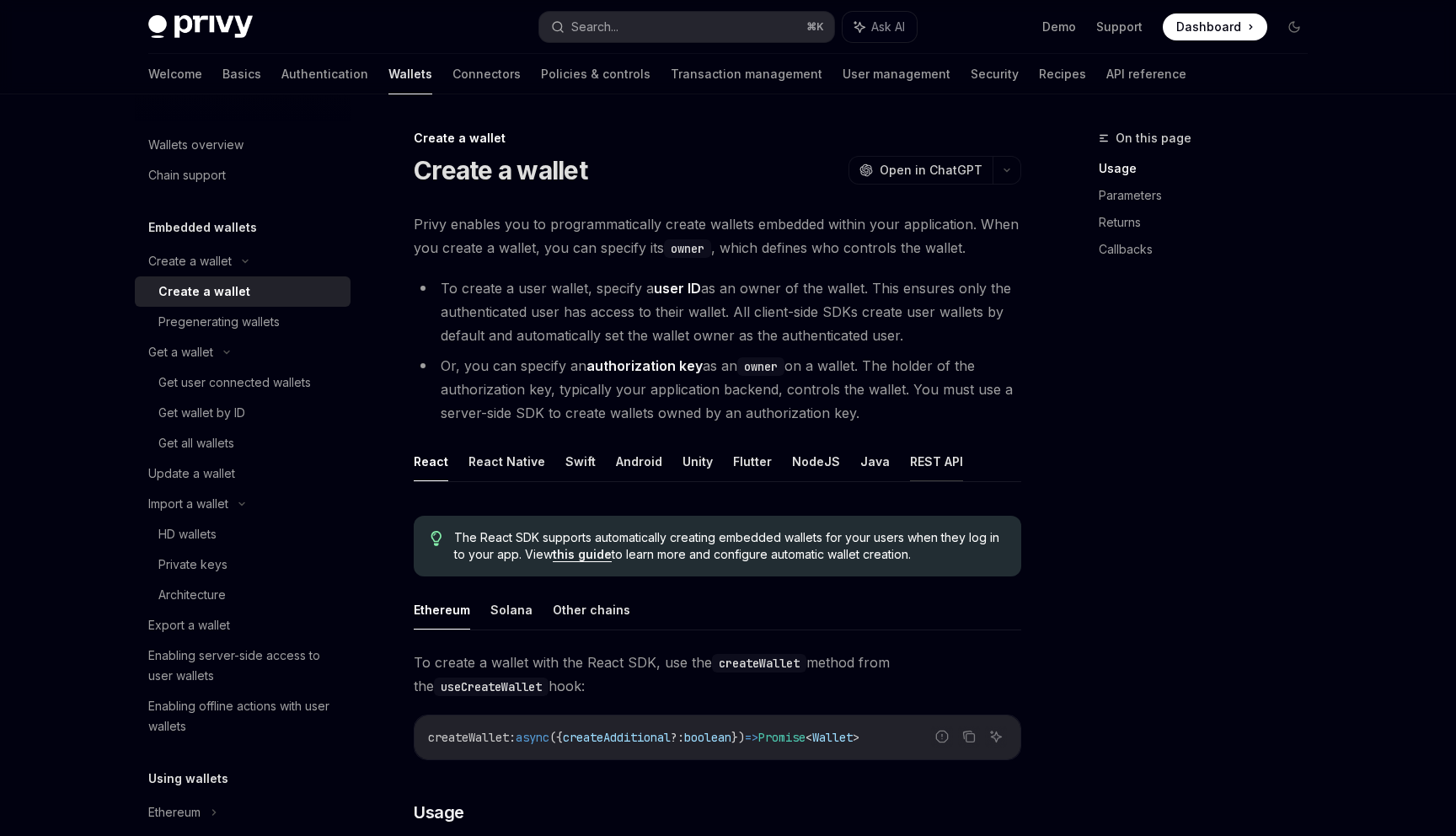
click at [935, 463] on button "REST API" at bounding box center [937, 461] width 53 height 39
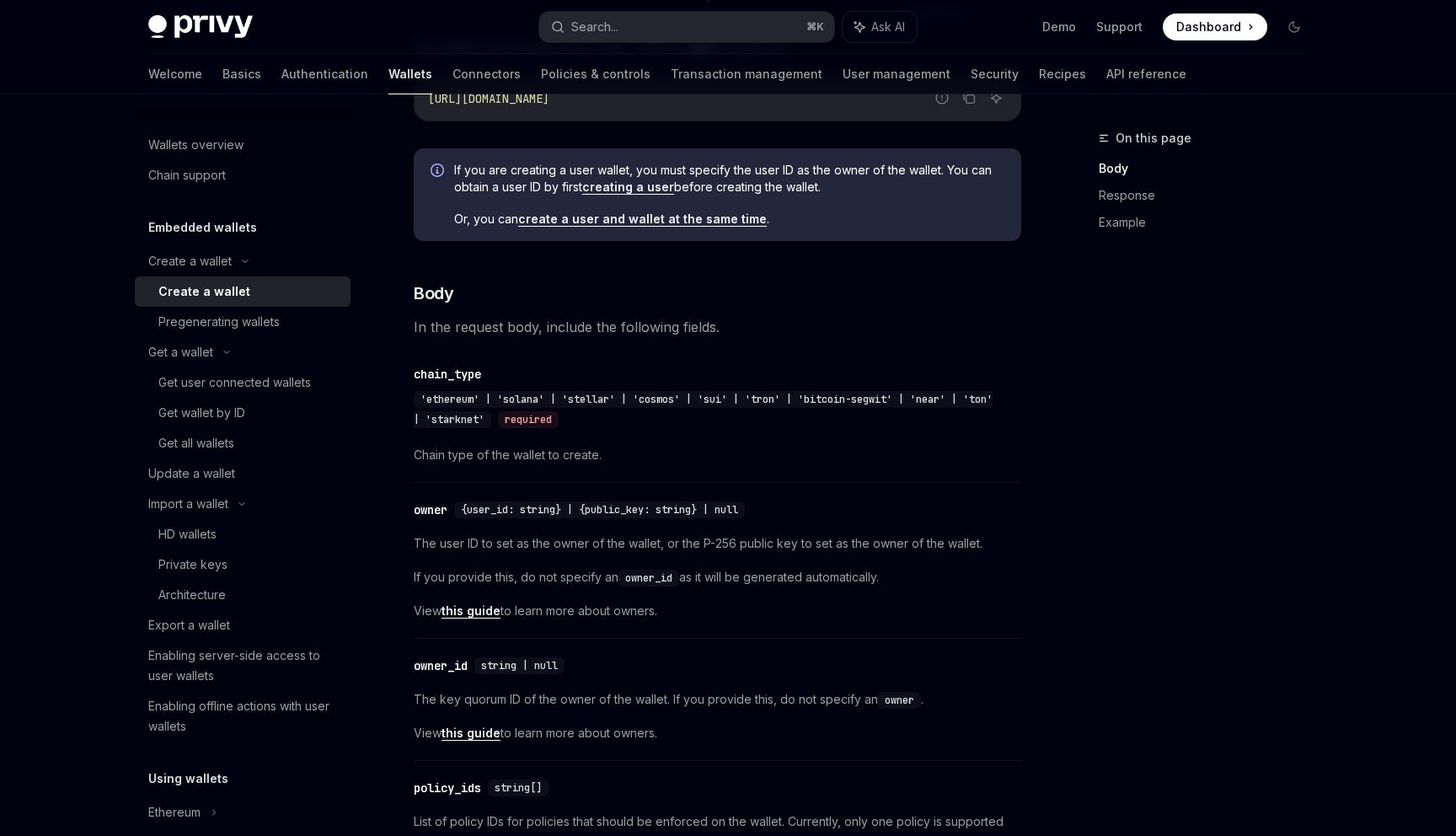
scroll to position [475, 0]
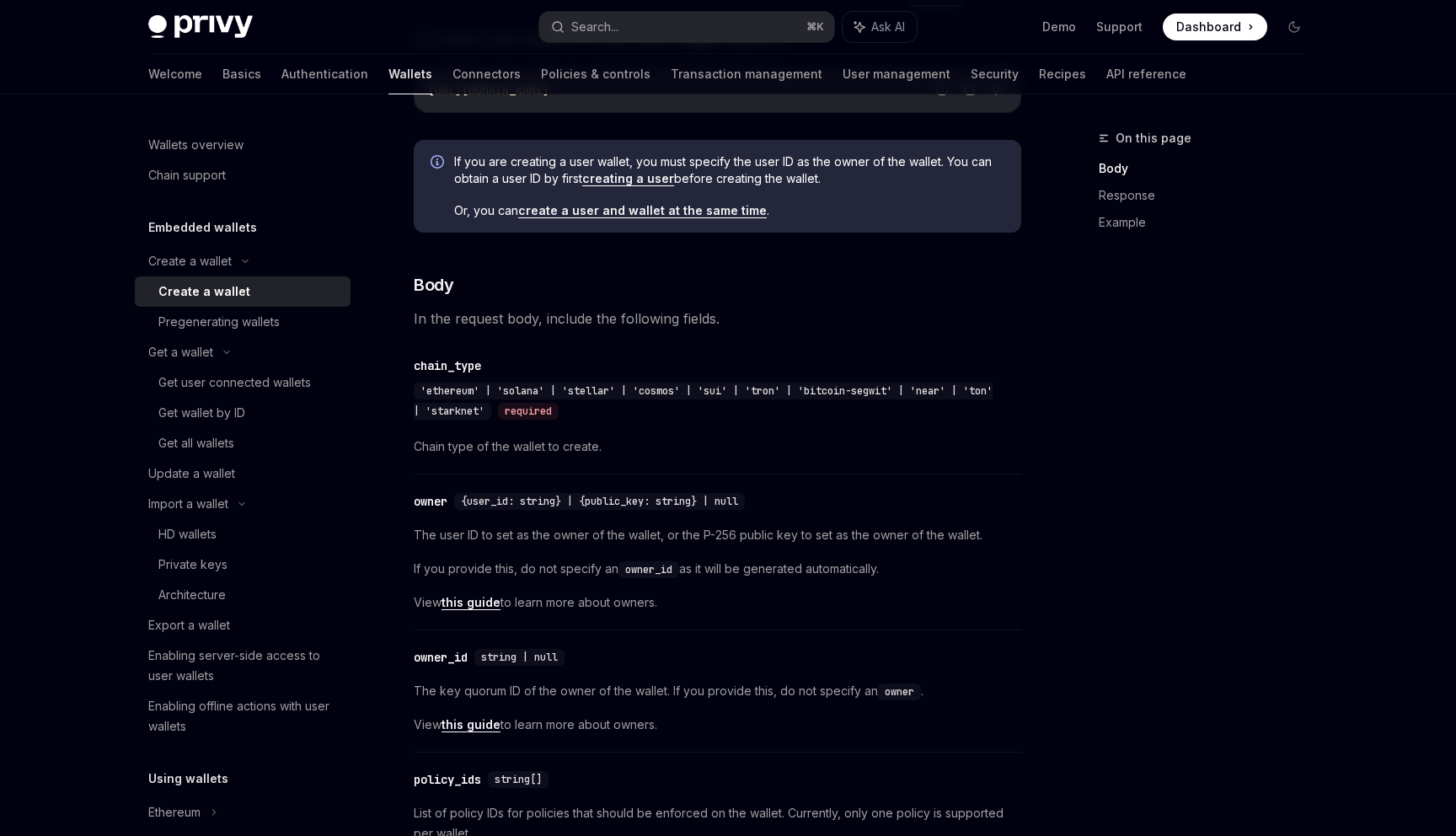
click at [468, 601] on link "this guide" at bounding box center [471, 602] width 59 height 16
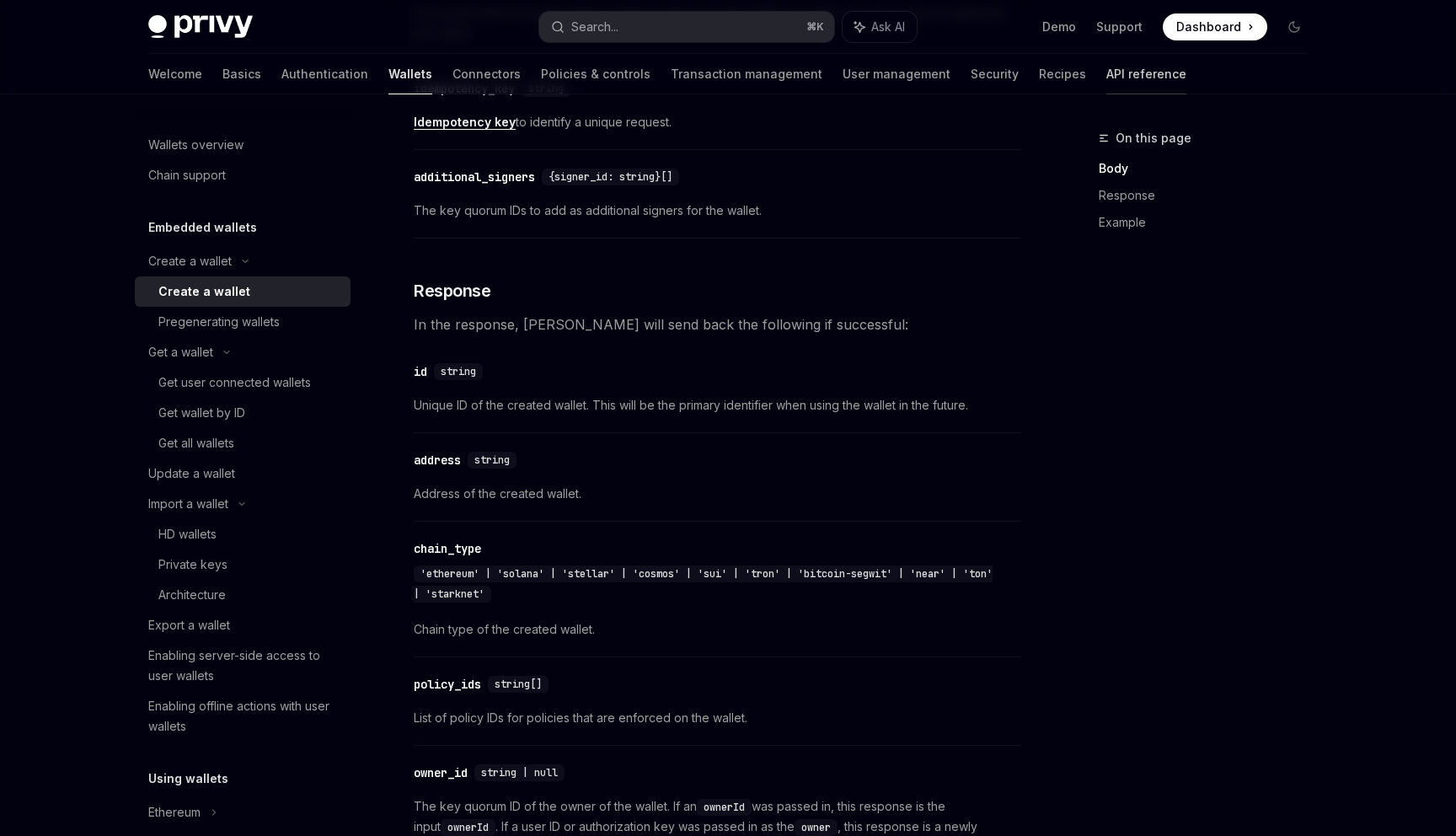
scroll to position [1274, 0]
click at [1106, 70] on link "API reference" at bounding box center [1147, 74] width 80 height 40
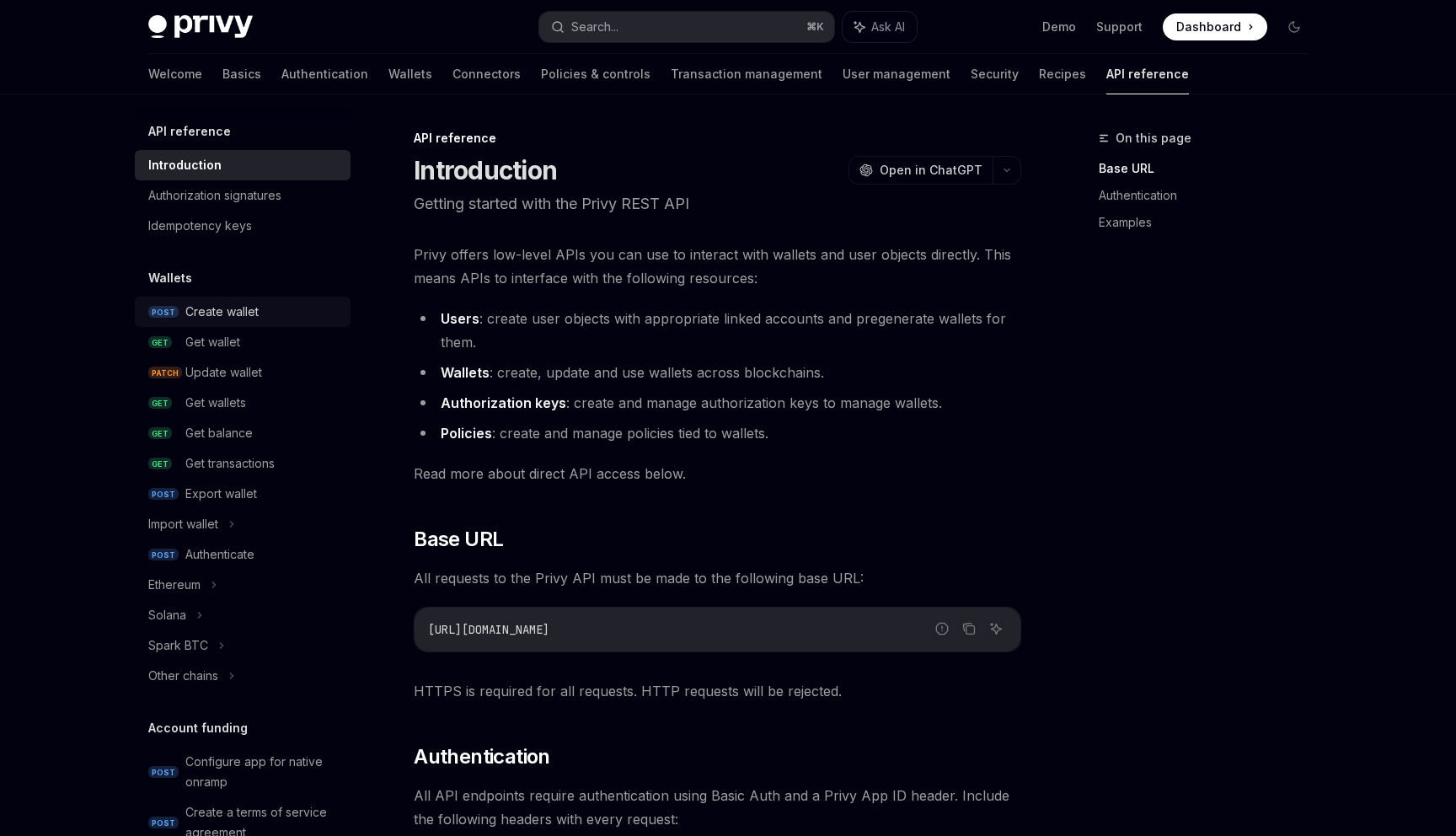
click at [219, 317] on div "Create wallet" at bounding box center [222, 312] width 73 height 20
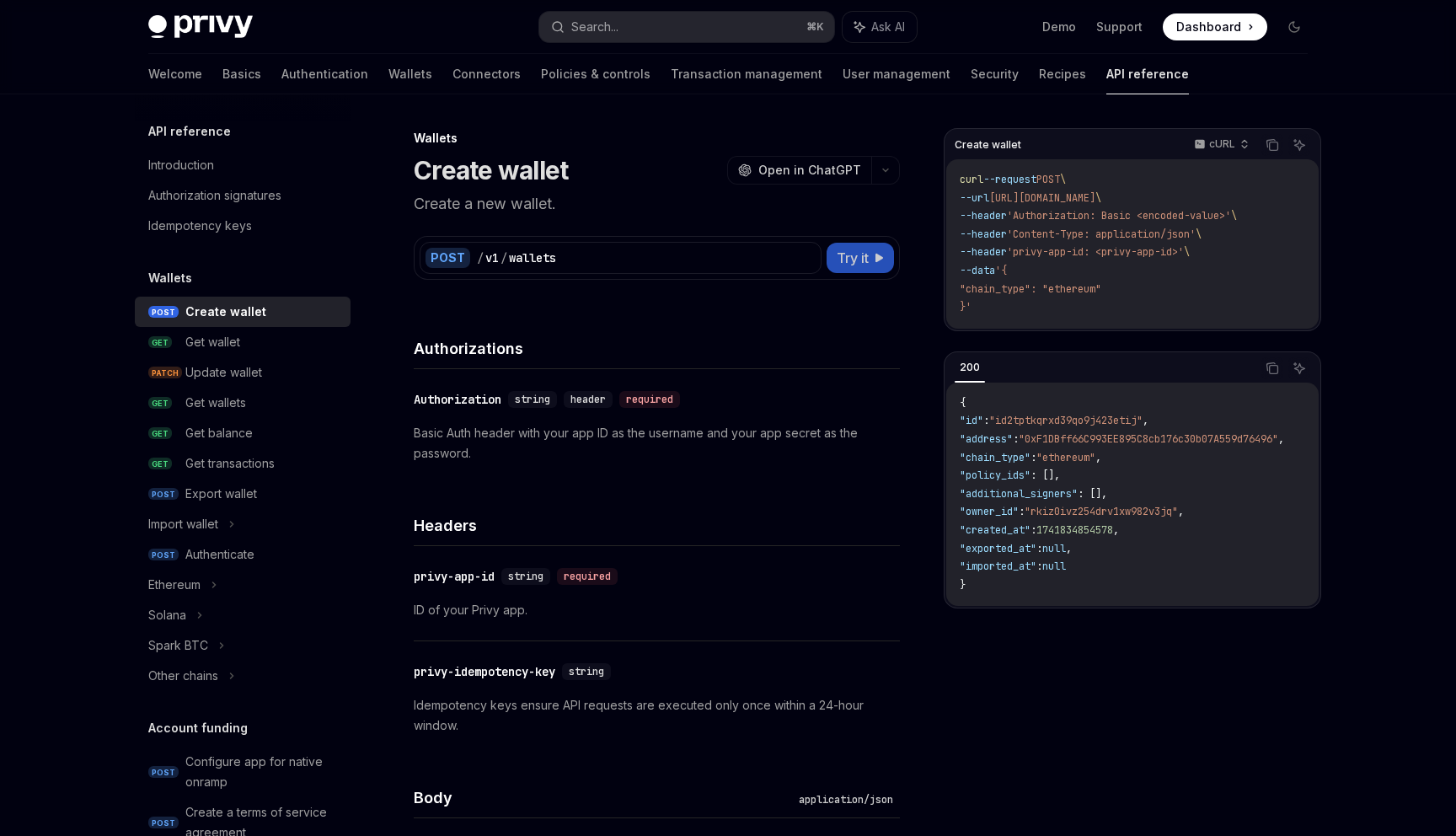
click at [870, 258] on button "Try it" at bounding box center [861, 257] width 68 height 30
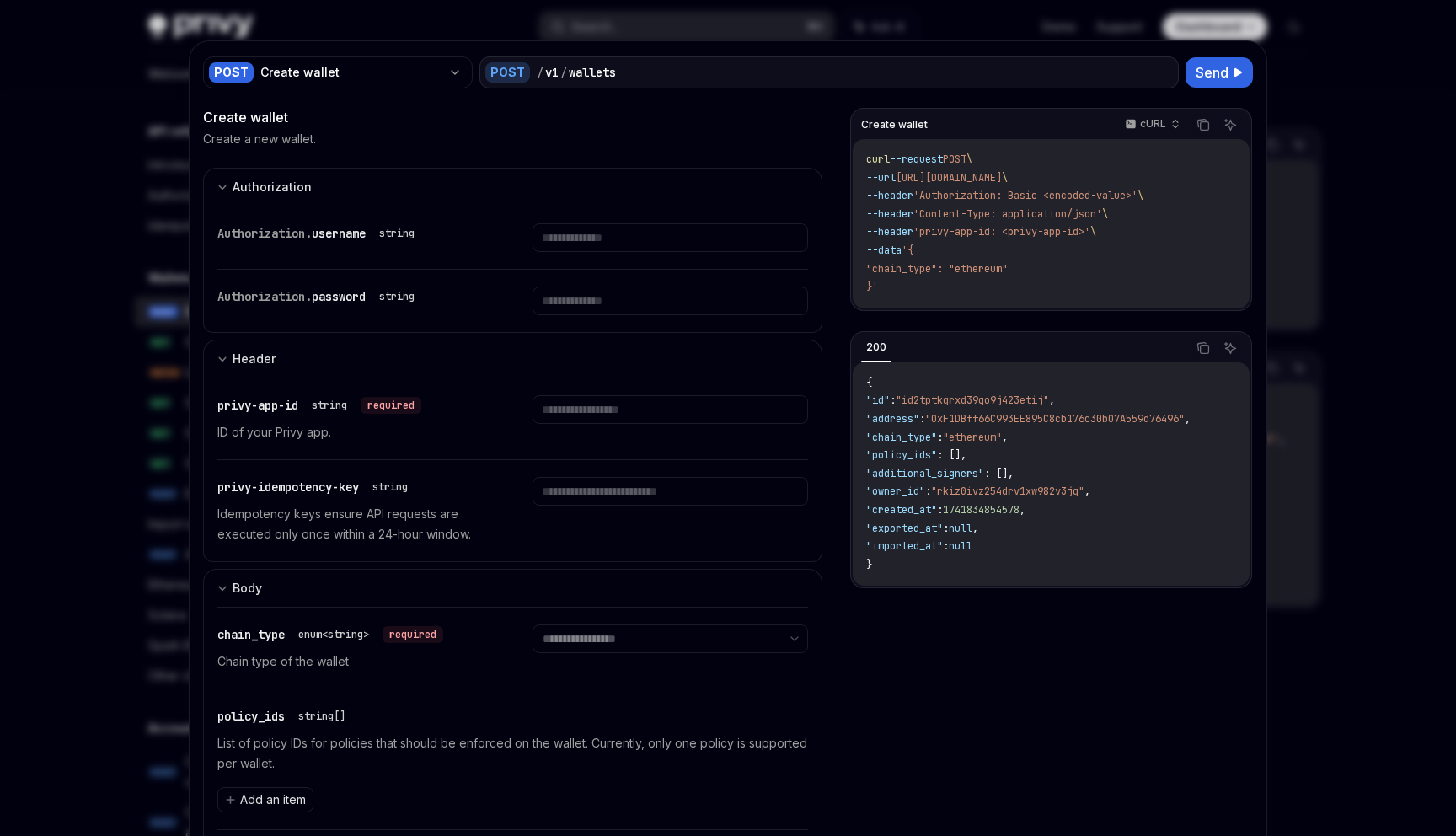
click at [422, 10] on div at bounding box center [728, 418] width 1456 height 836
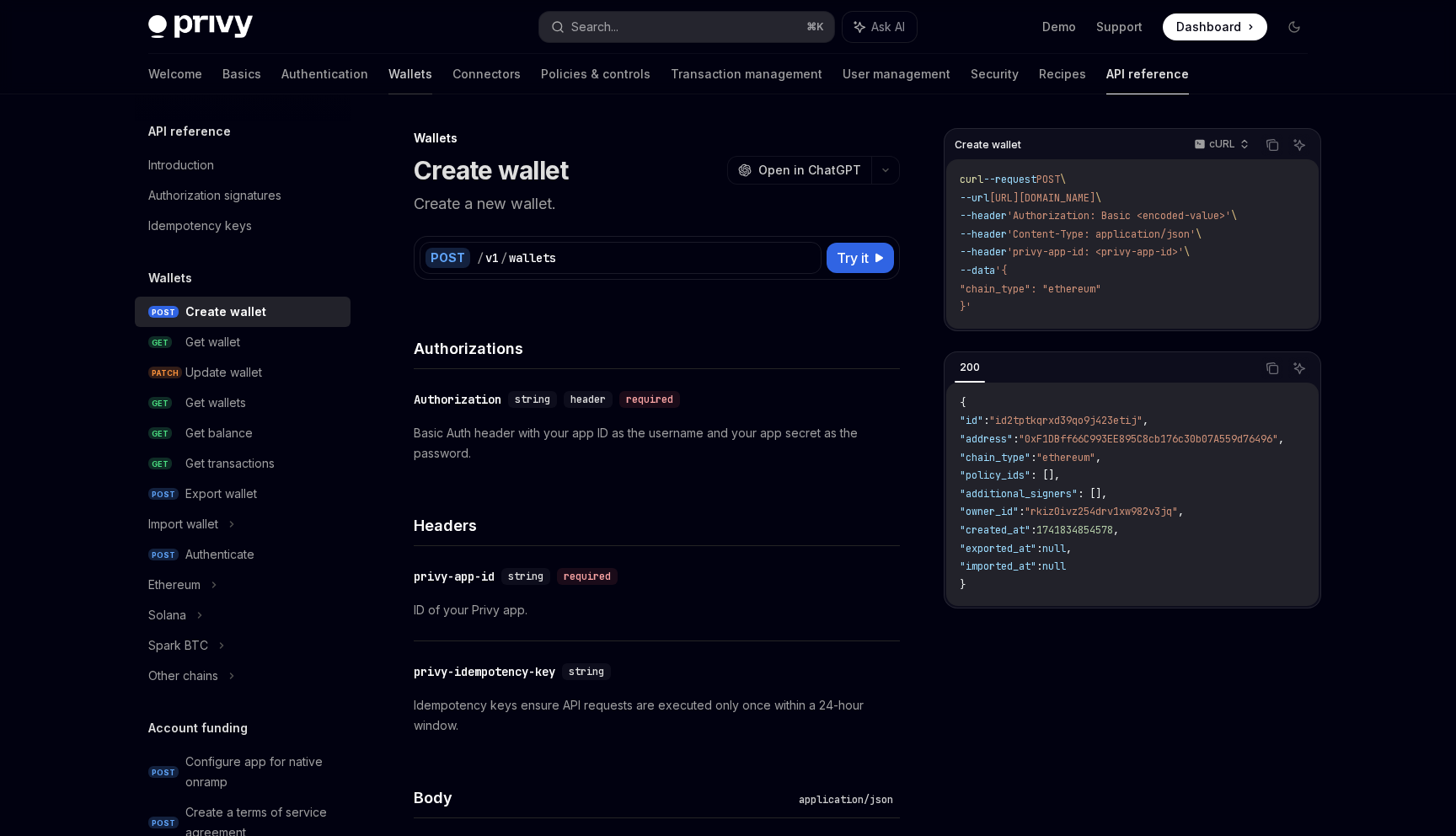
click at [330, 53] on div "Privy Docs home page Search... ⌘ K Ask AI Demo Support Dashboard Dashboard Sear…" at bounding box center [728, 47] width 1241 height 94
click at [389, 66] on link "Wallets" at bounding box center [411, 74] width 44 height 40
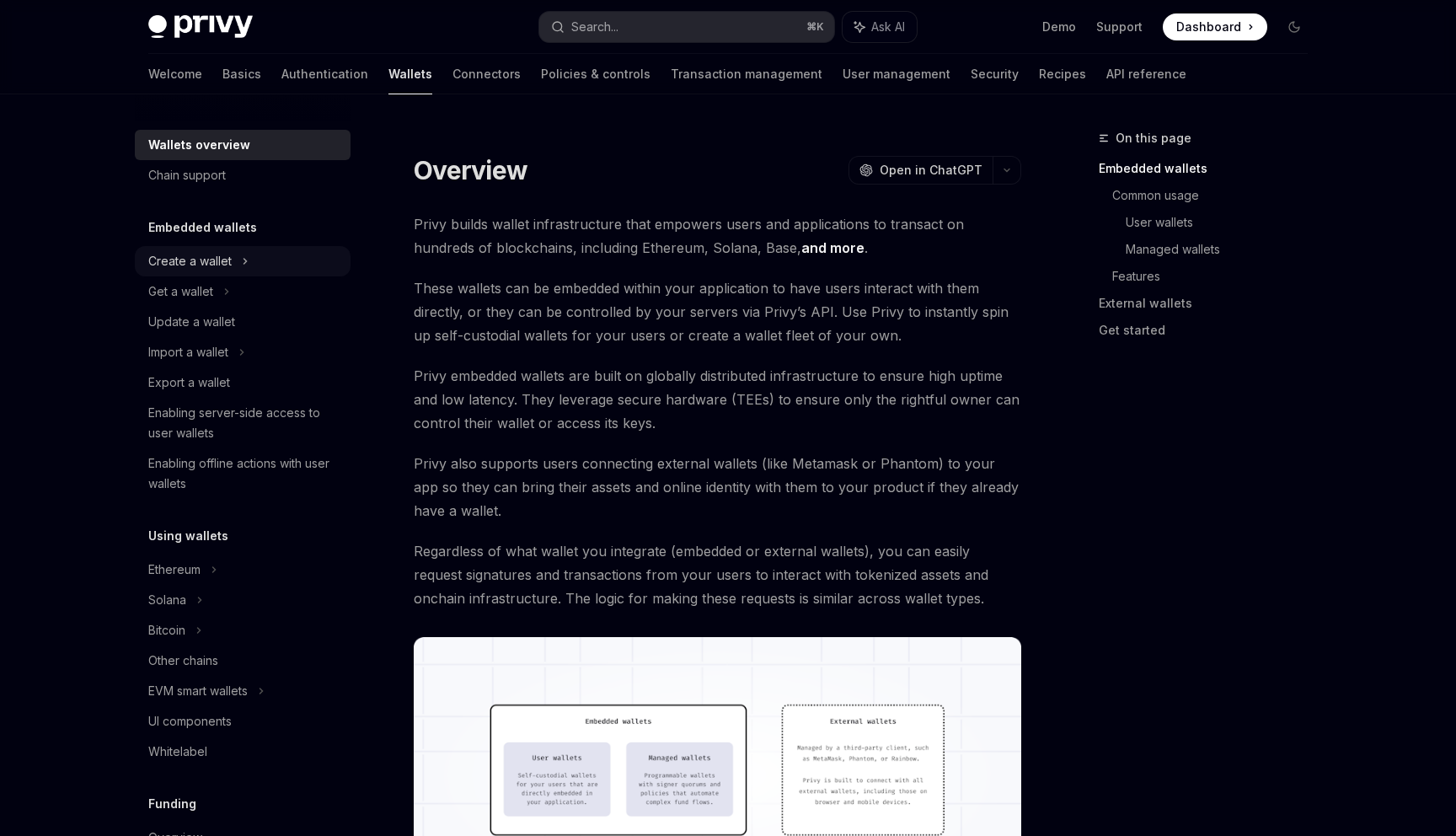
click at [231, 262] on div "Create a wallet" at bounding box center [189, 261] width 83 height 20
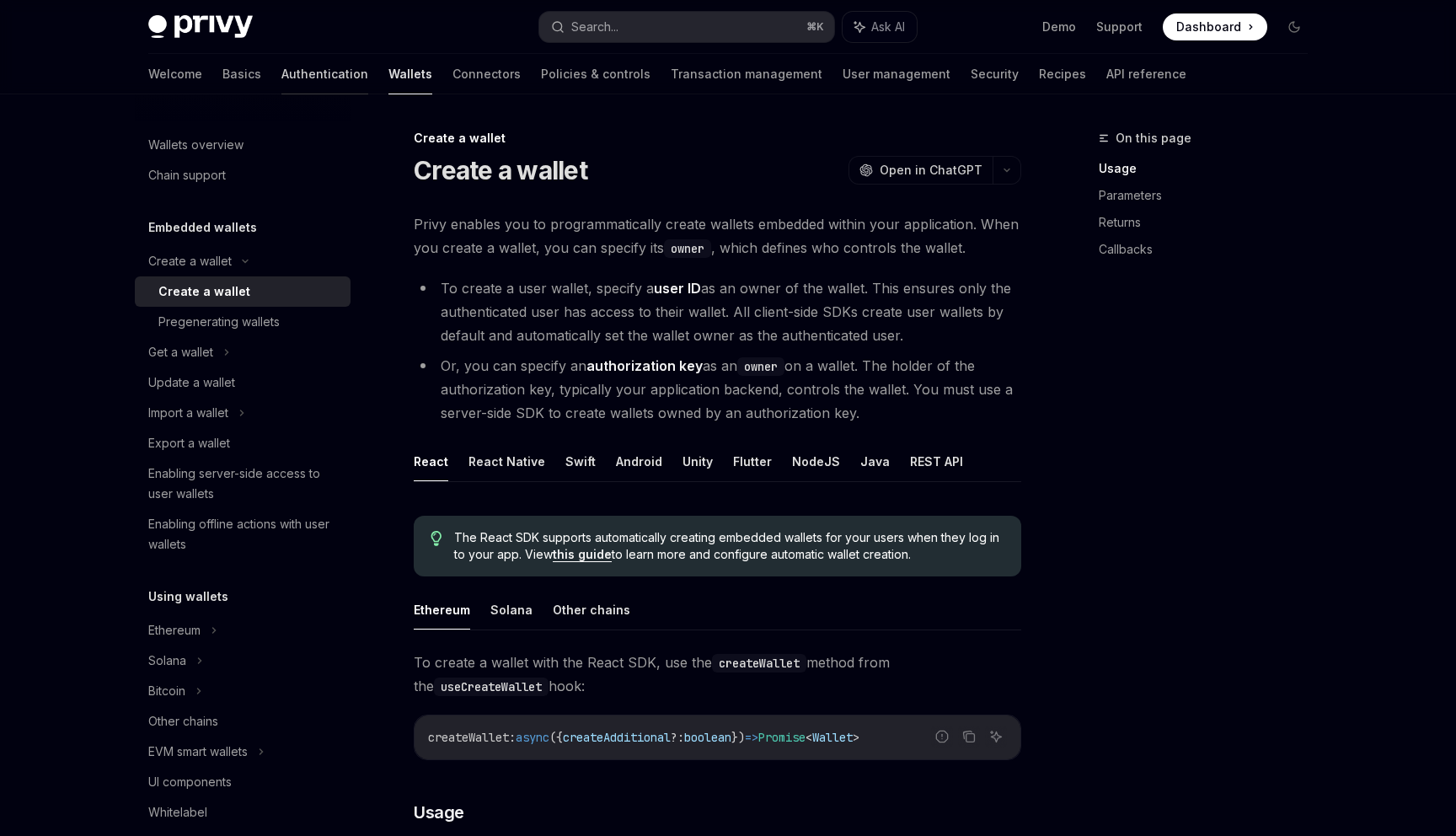
click at [281, 79] on link "Authentication" at bounding box center [324, 74] width 87 height 40
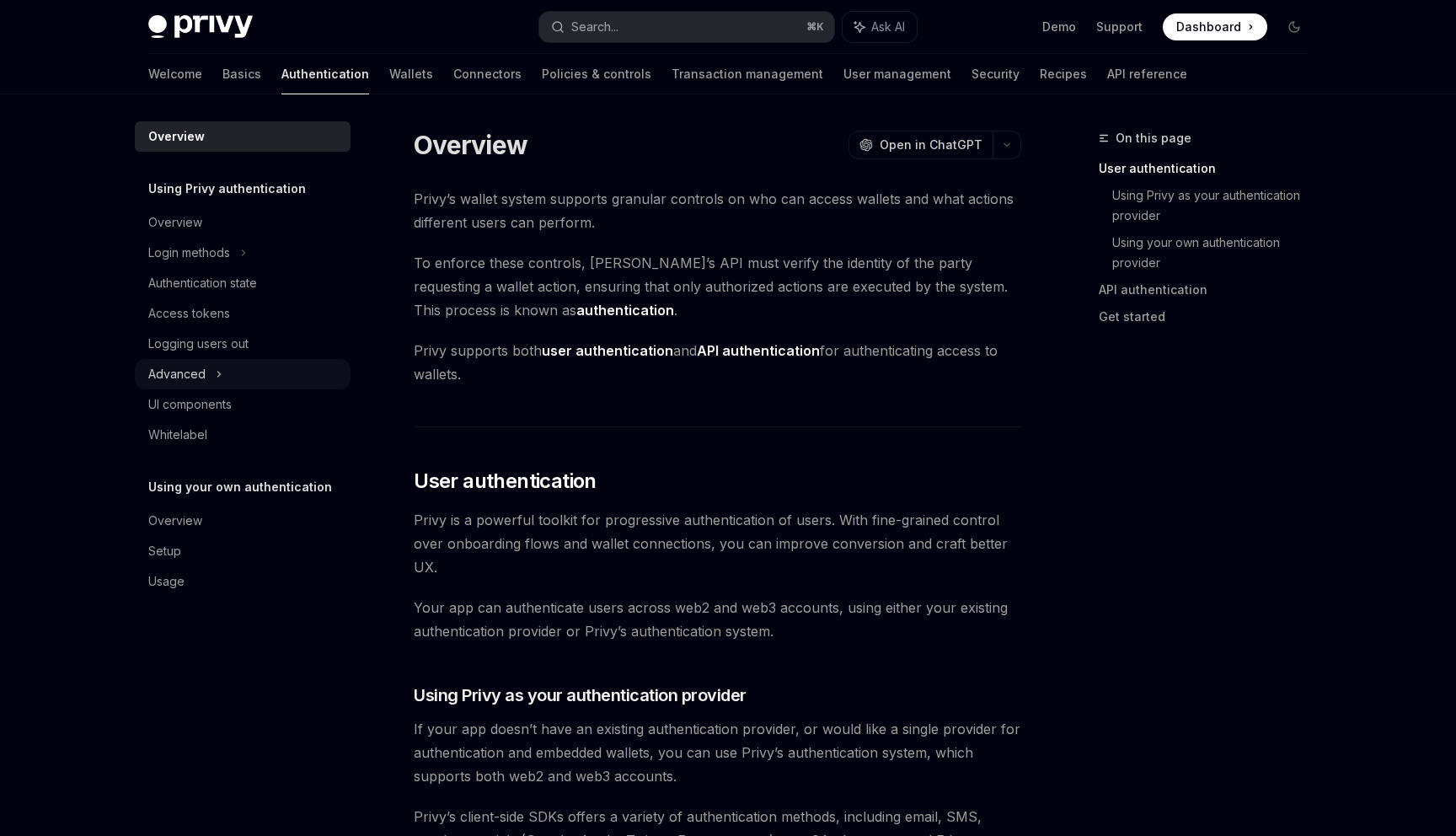
click at [250, 381] on div "Advanced" at bounding box center [243, 373] width 215 height 30
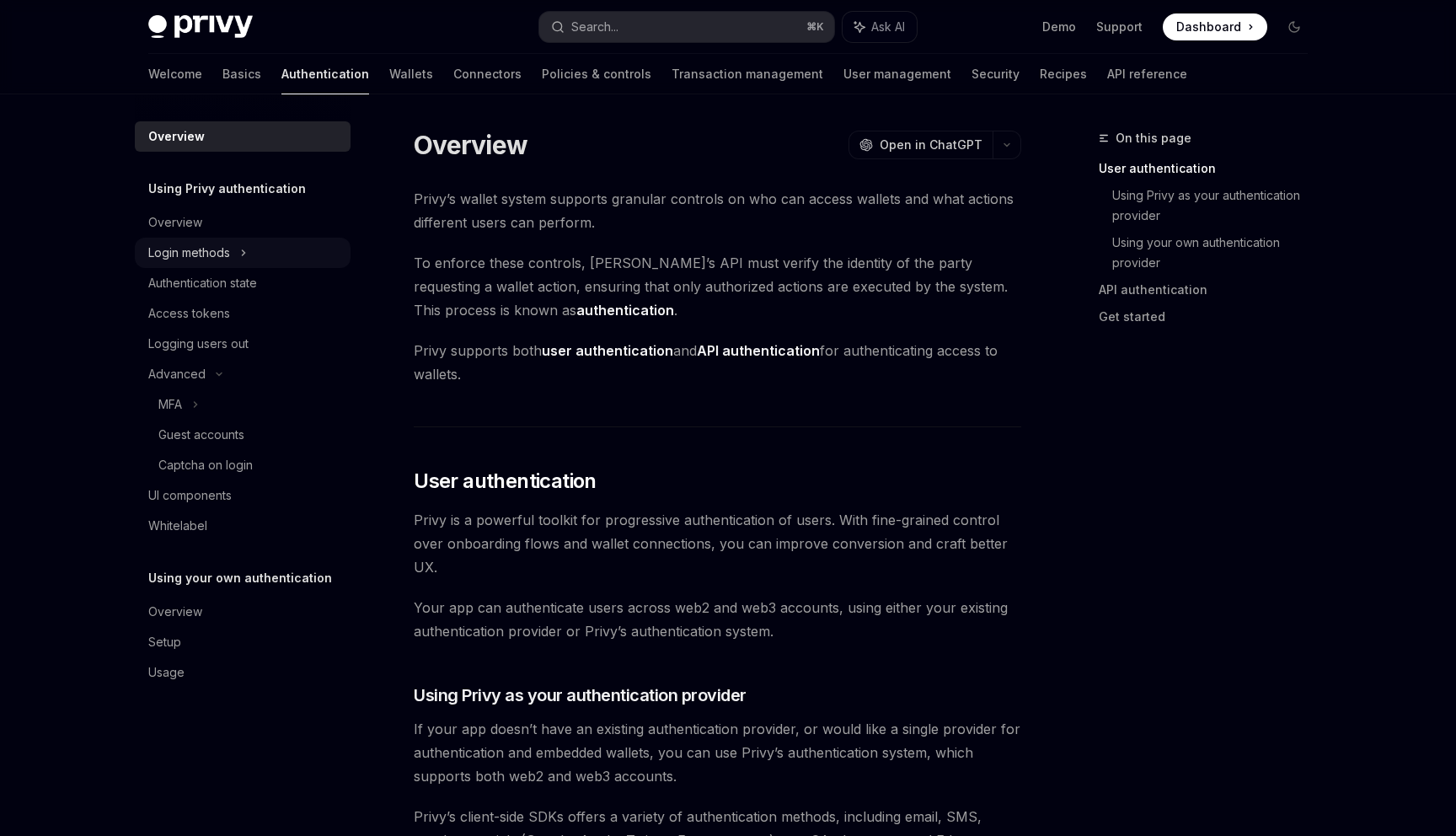
click at [238, 254] on div "Login methods" at bounding box center [243, 252] width 215 height 30
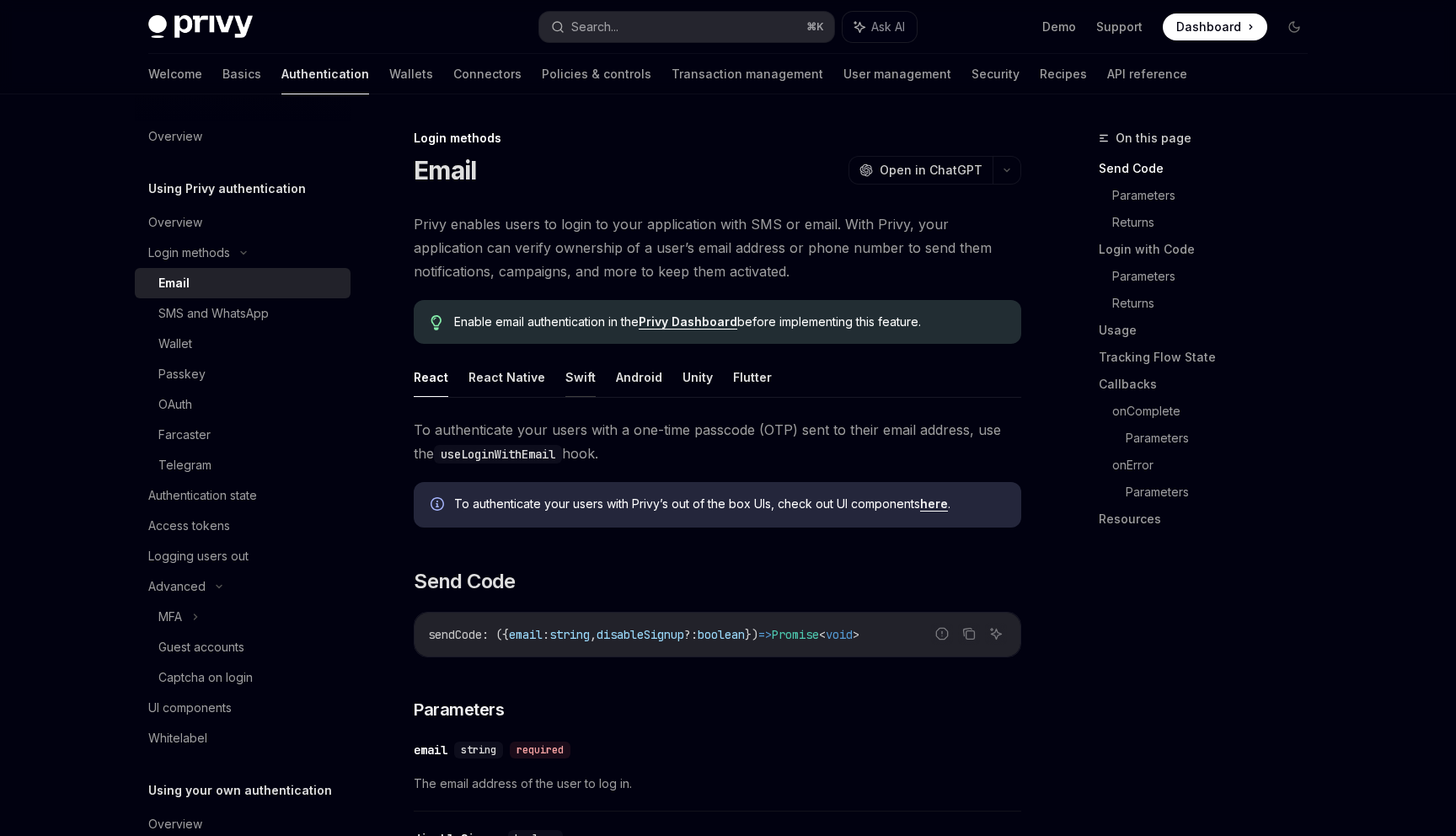
click at [572, 378] on button "Swift" at bounding box center [580, 376] width 30 height 39
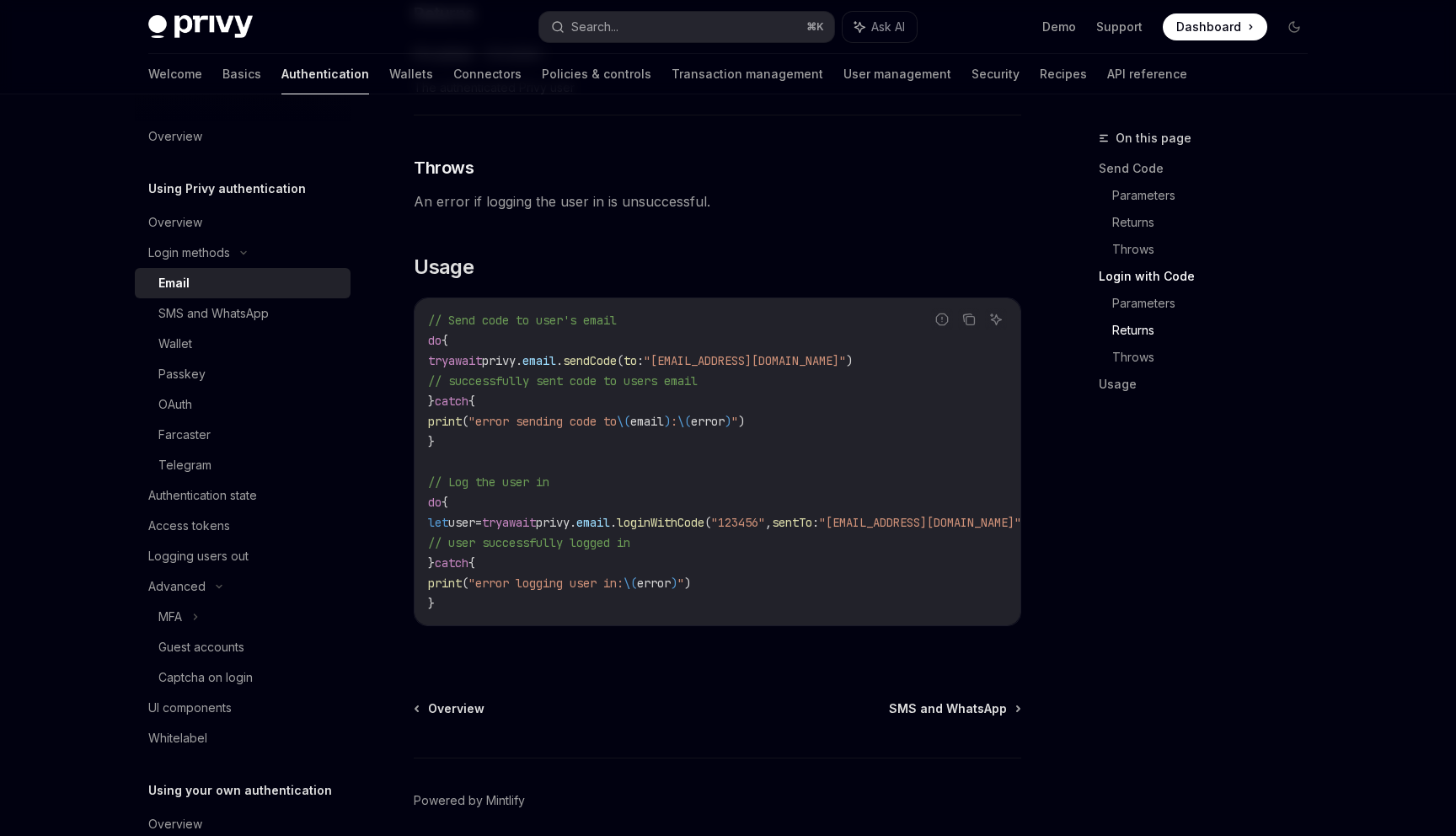
scroll to position [1331, 0]
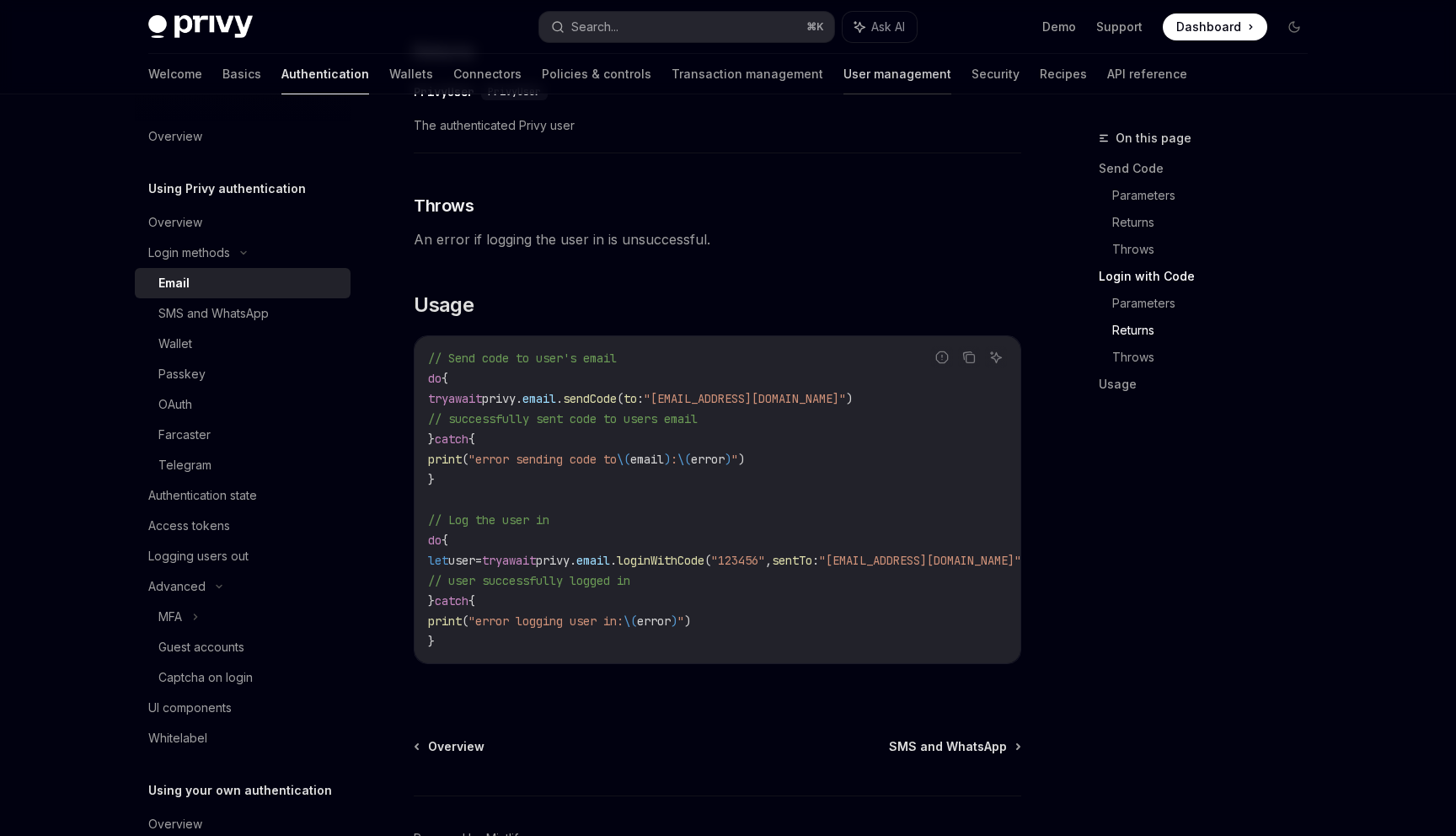
click at [843, 77] on link "User management" at bounding box center [897, 74] width 108 height 40
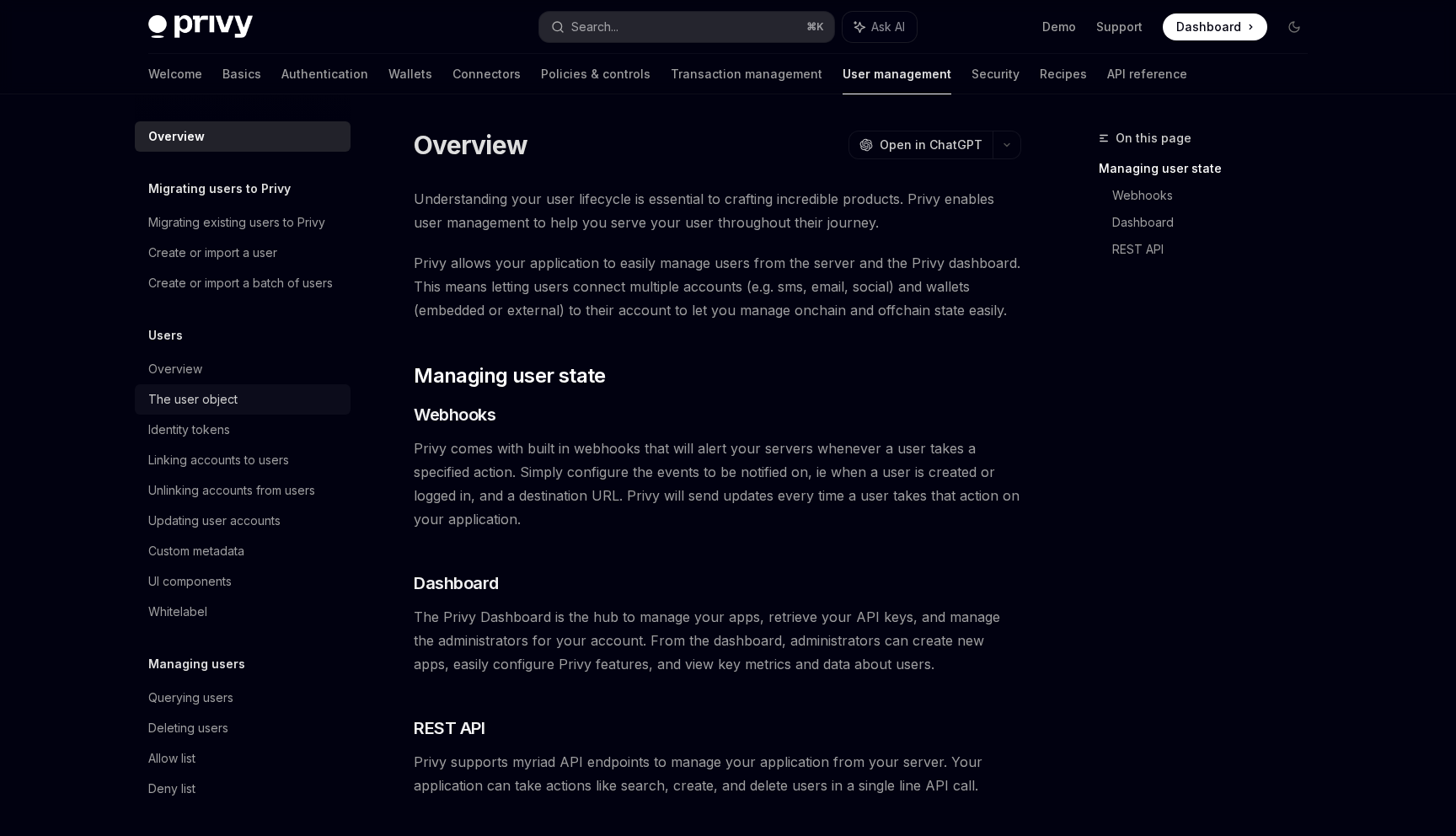
click at [190, 408] on div "The user object" at bounding box center [193, 400] width 89 height 20
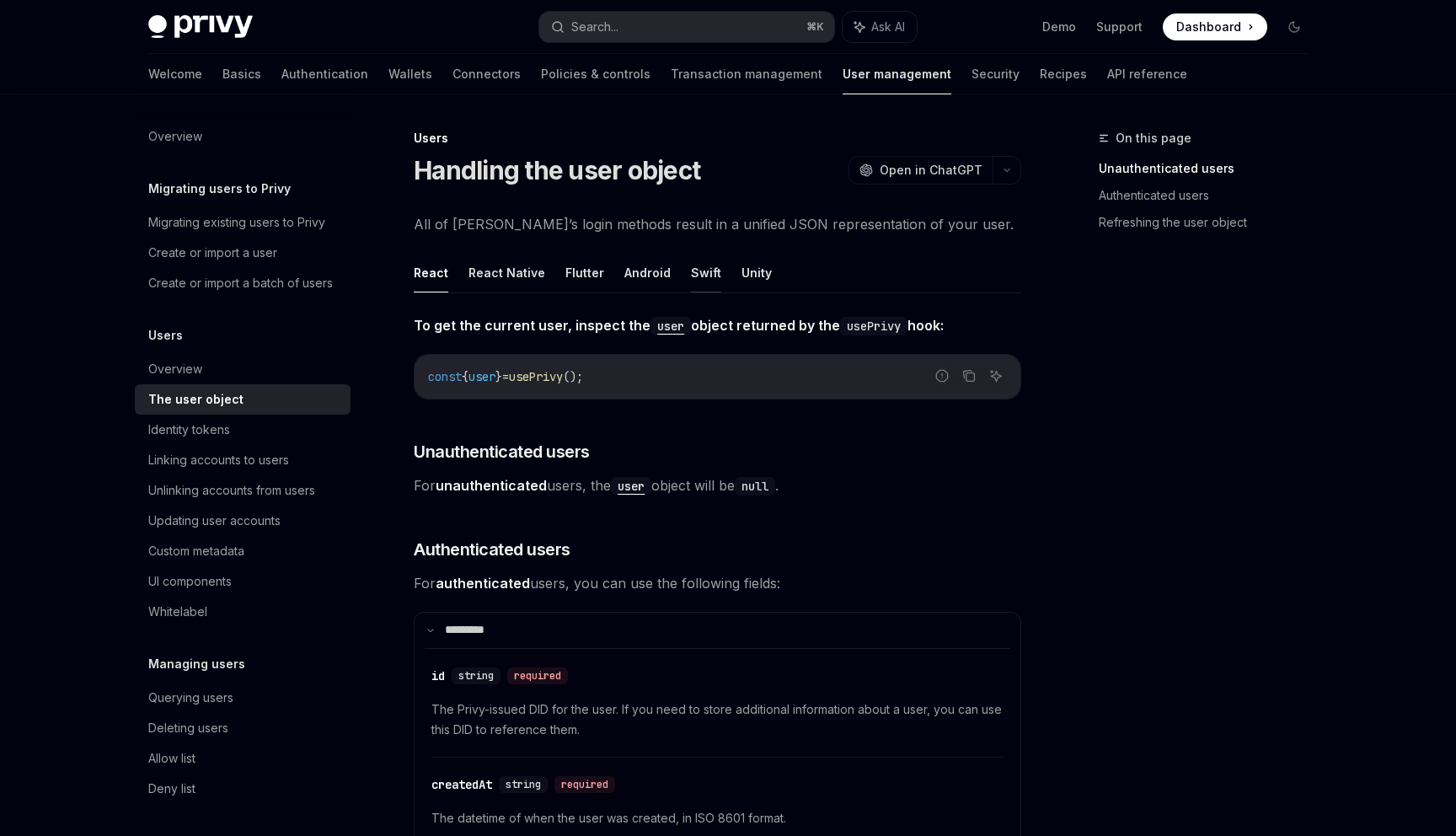
click at [698, 280] on button "Swift" at bounding box center [706, 272] width 30 height 39
type textarea "*"
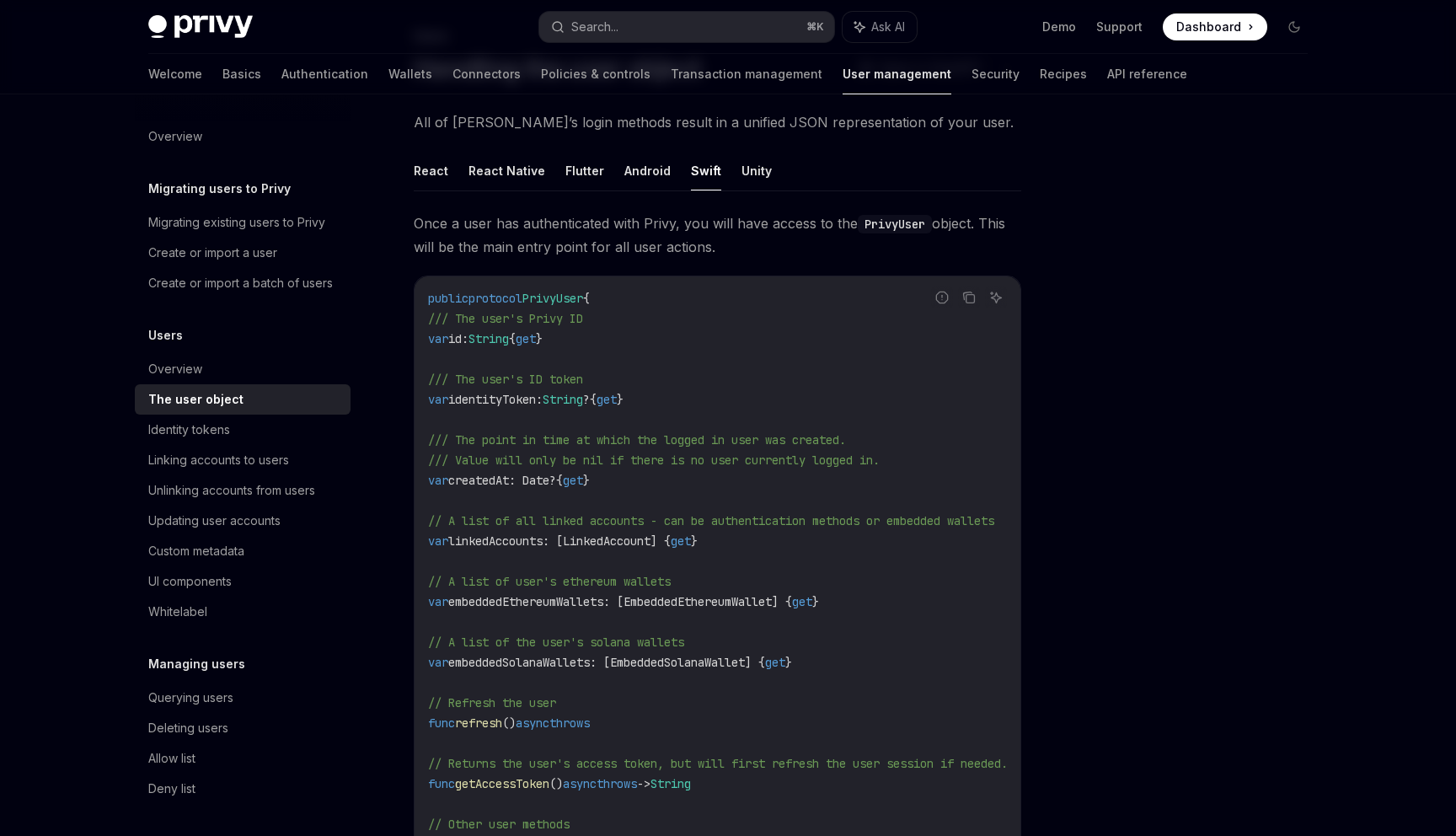
scroll to position [193, 0]
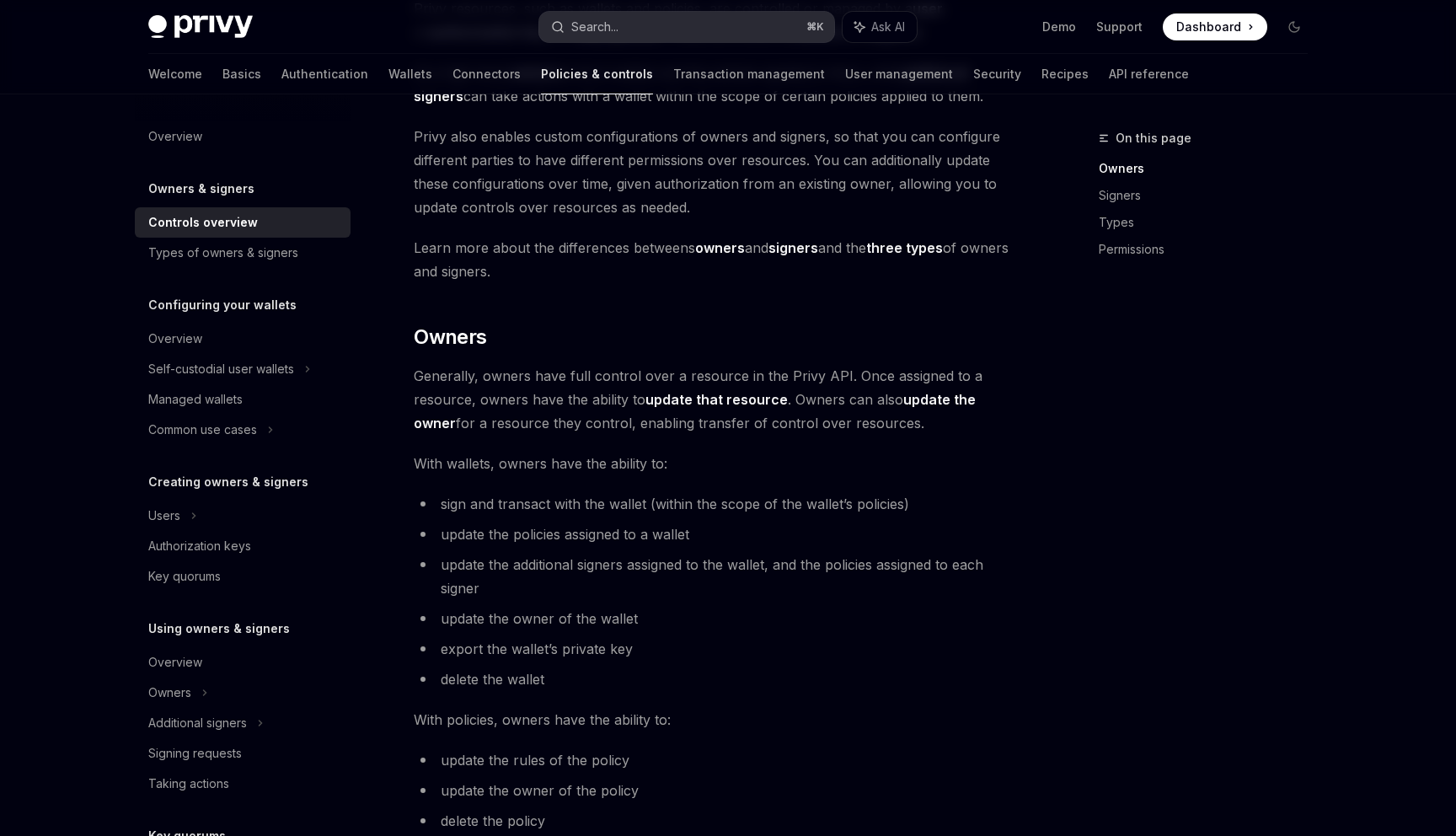
click at [631, 16] on button "Search... ⌘ K" at bounding box center [686, 26] width 295 height 30
type textarea "*"
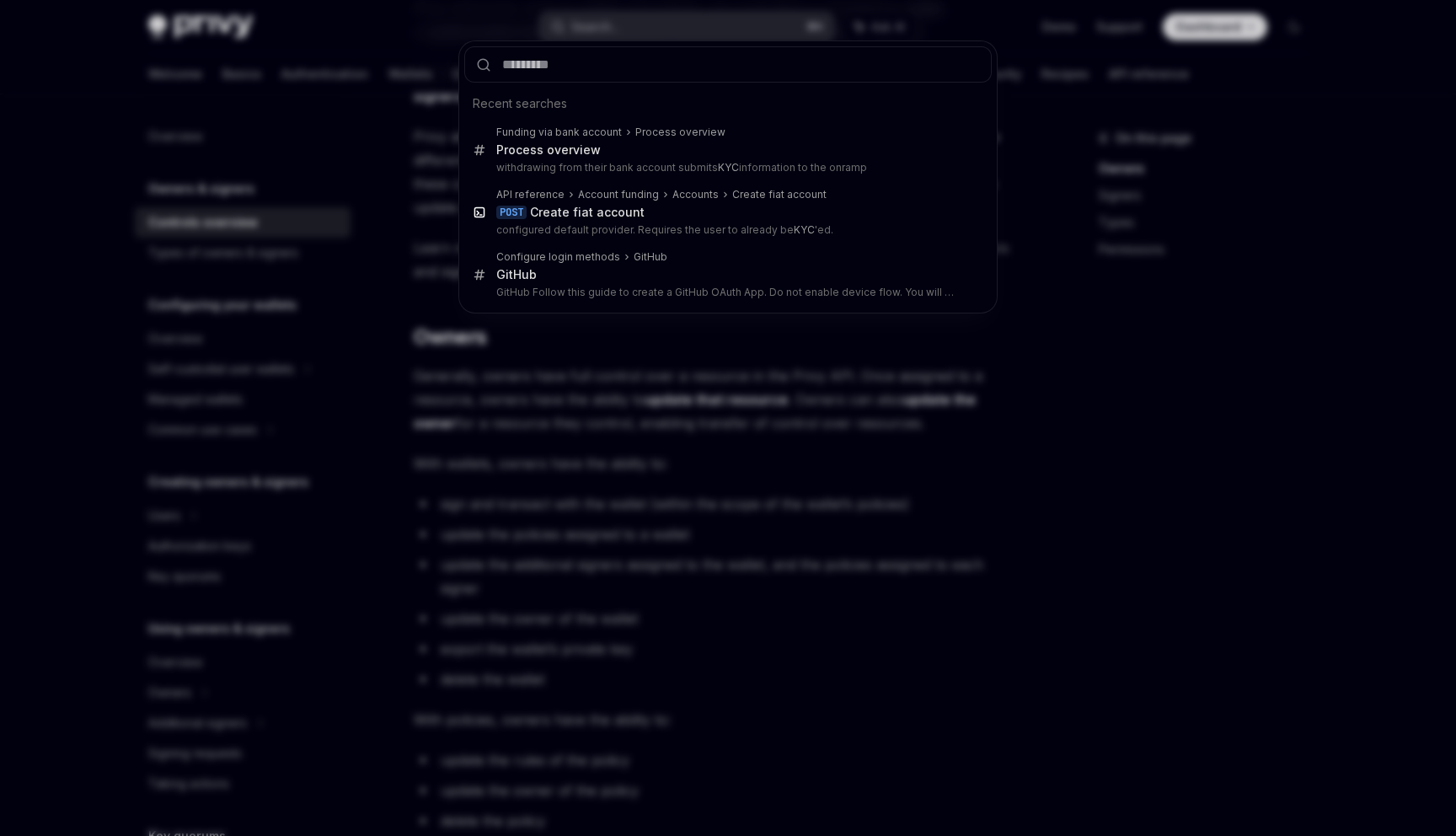
type input "*"
type textarea "*"
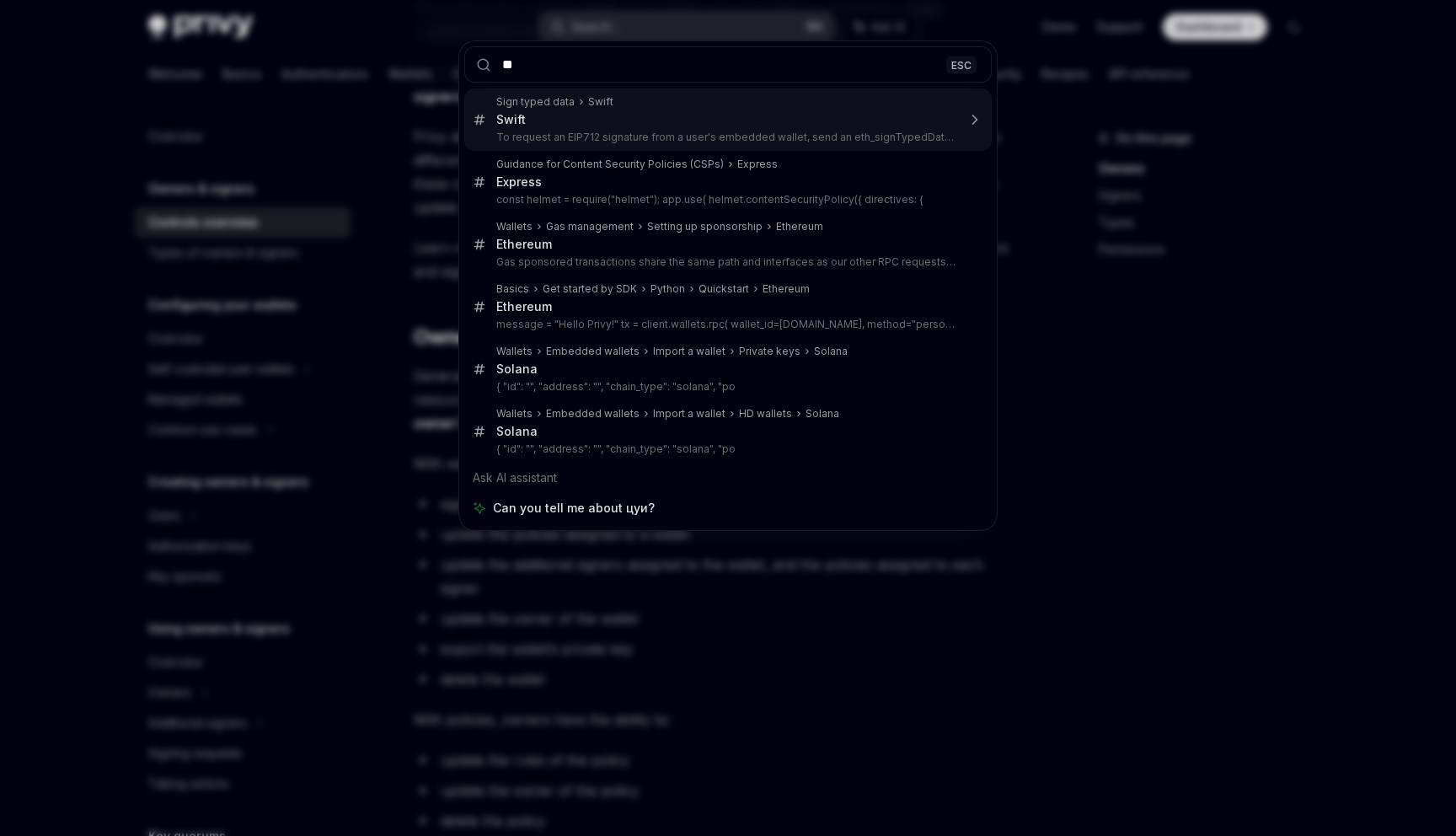
type input "*"
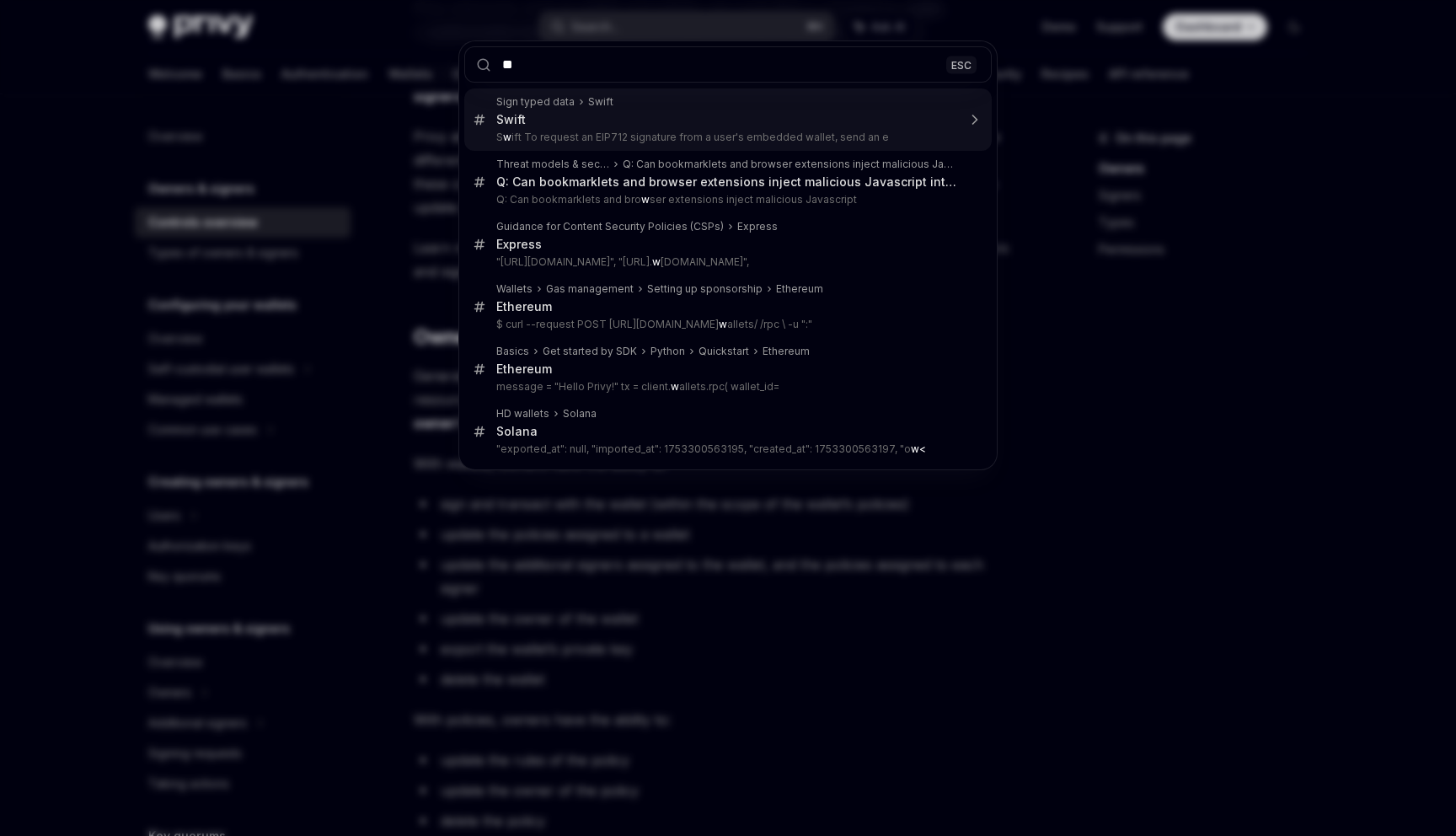
type input "***"
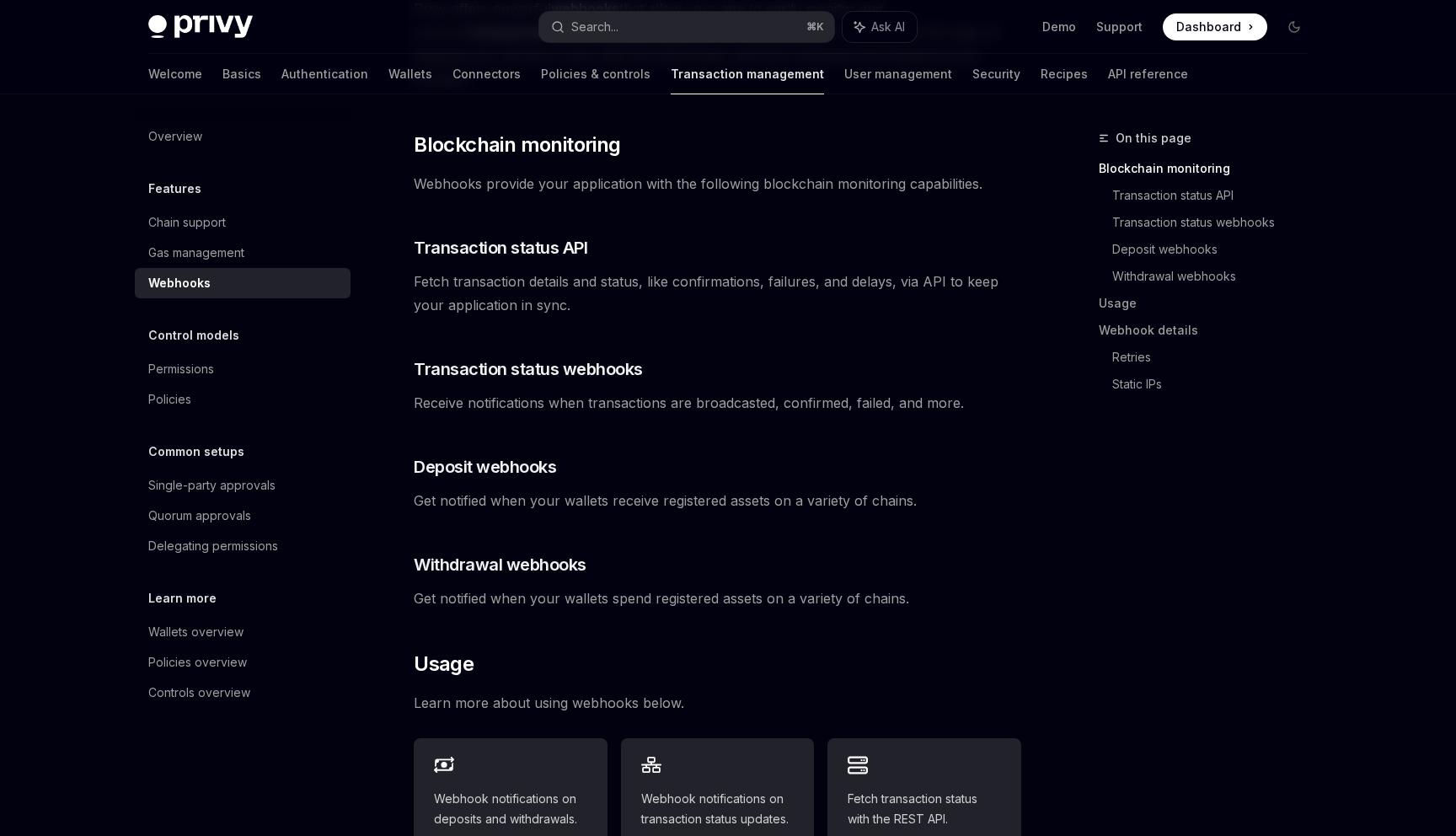
scroll to position [94, 0]
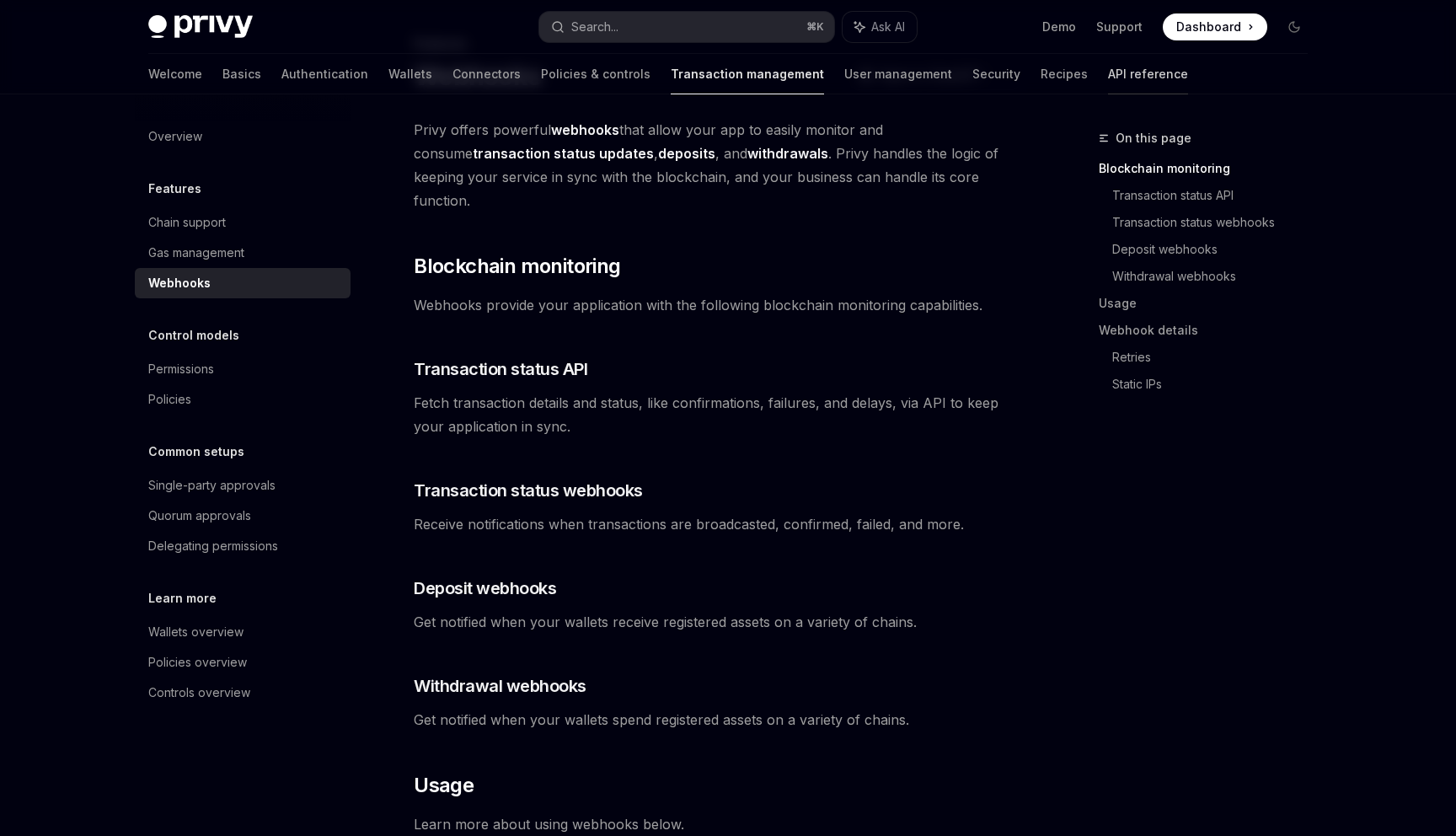
click at [1108, 73] on link "API reference" at bounding box center [1148, 74] width 80 height 40
type textarea "*"
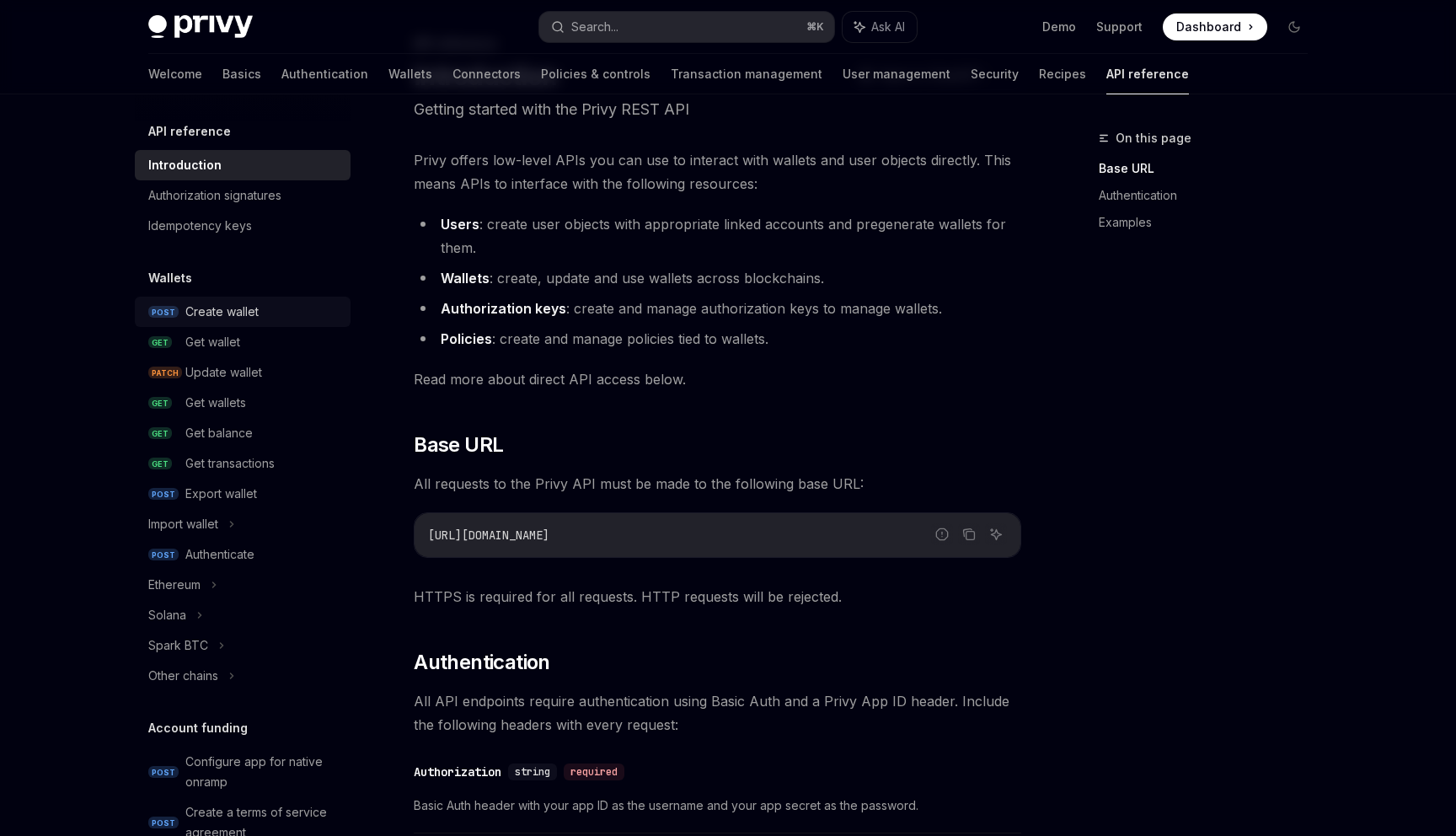
click at [216, 325] on link "POST Create wallet" at bounding box center [243, 311] width 215 height 30
click at [223, 297] on link "POST Create wallet" at bounding box center [243, 311] width 215 height 30
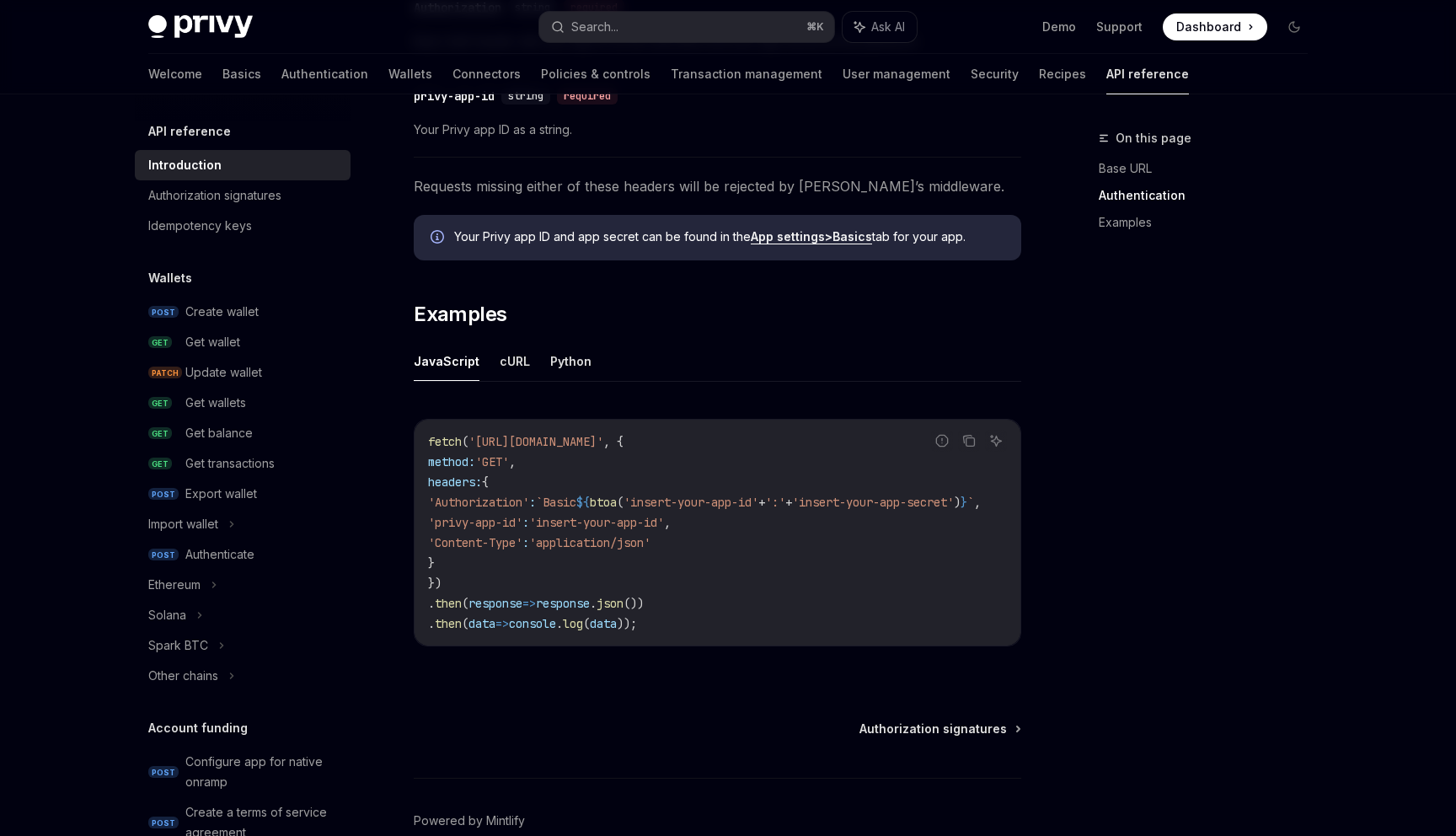
scroll to position [846, 0]
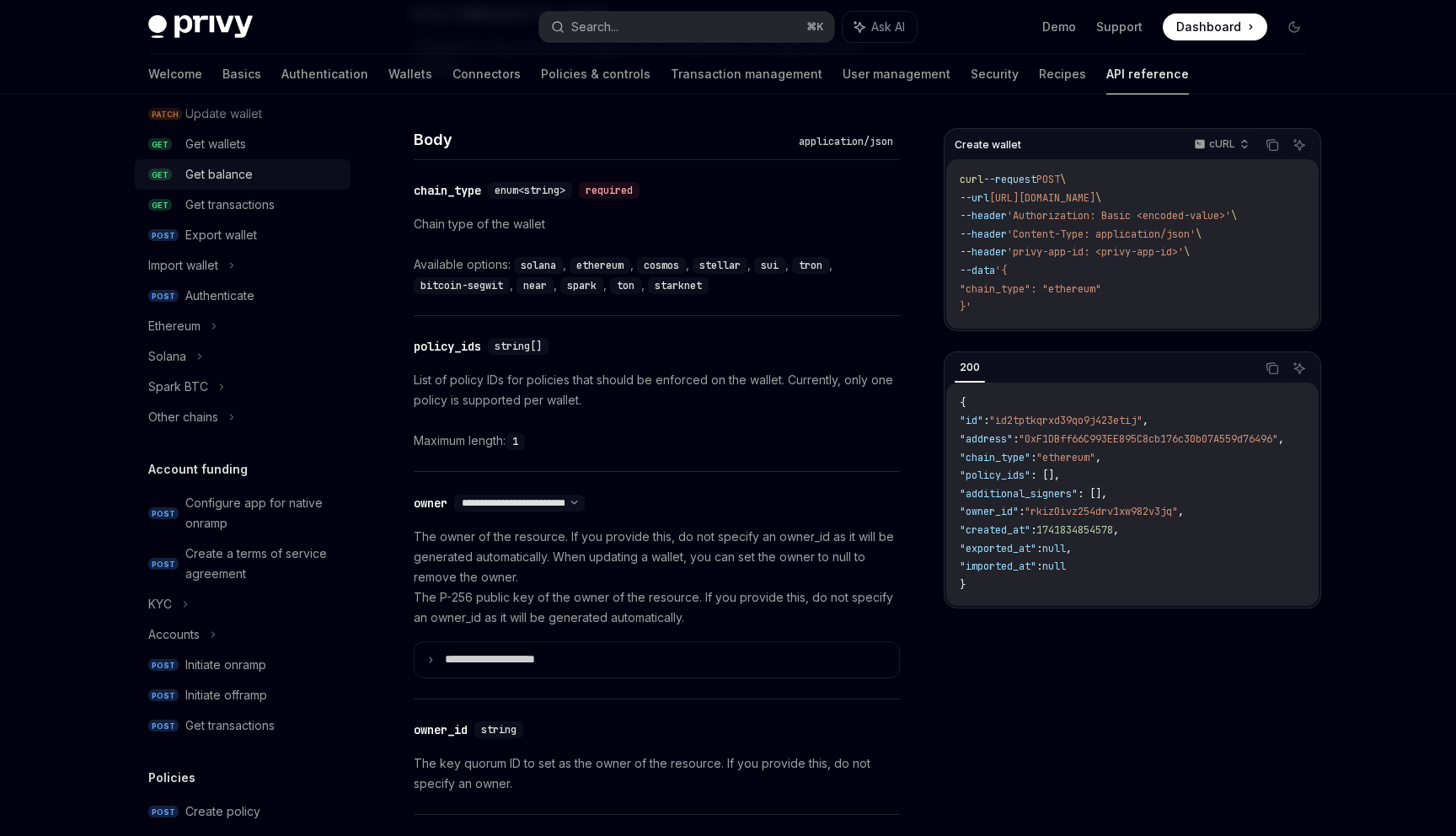
scroll to position [234, 0]
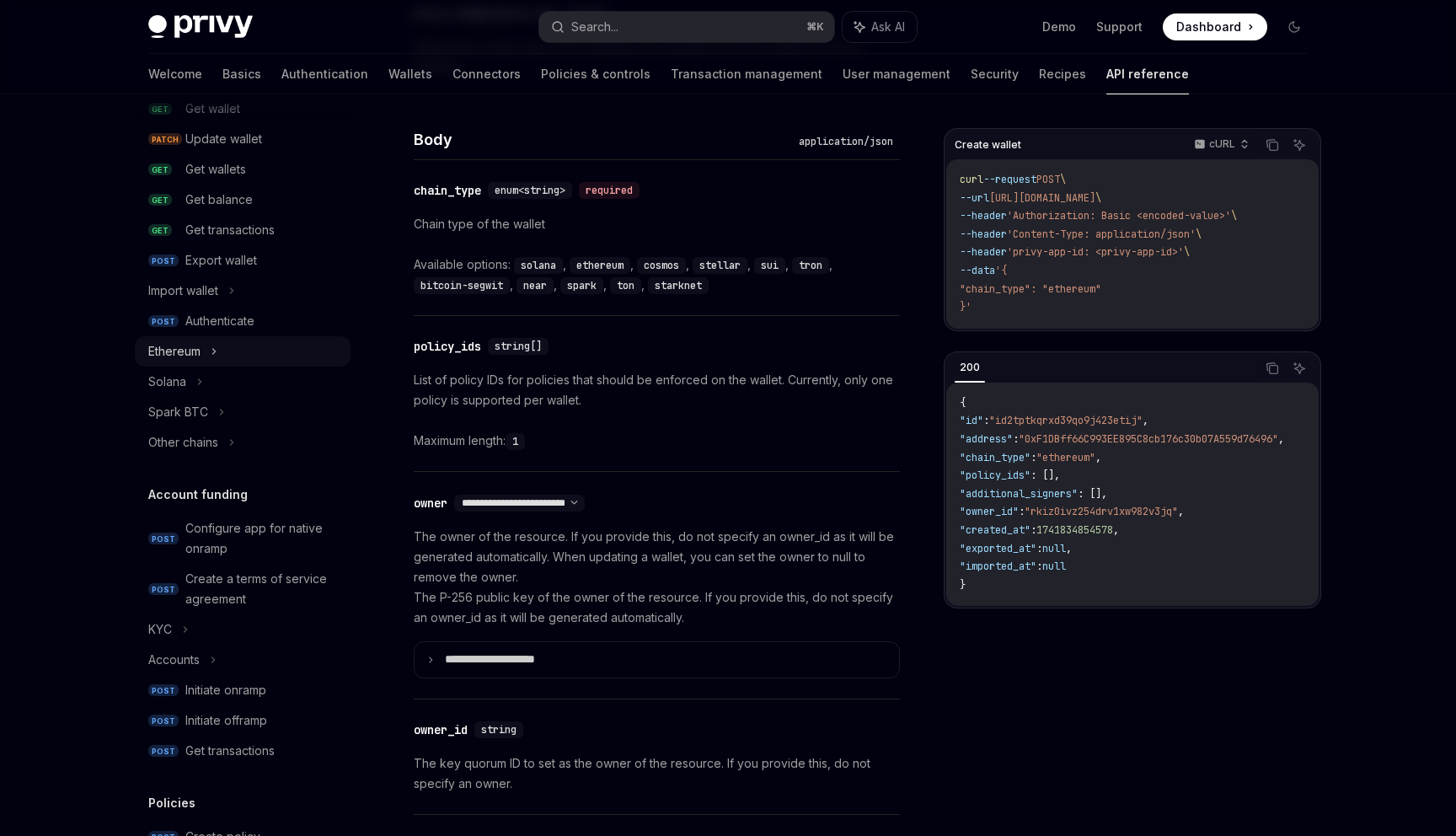
click at [225, 351] on div "Ethereum" at bounding box center [243, 350] width 215 height 30
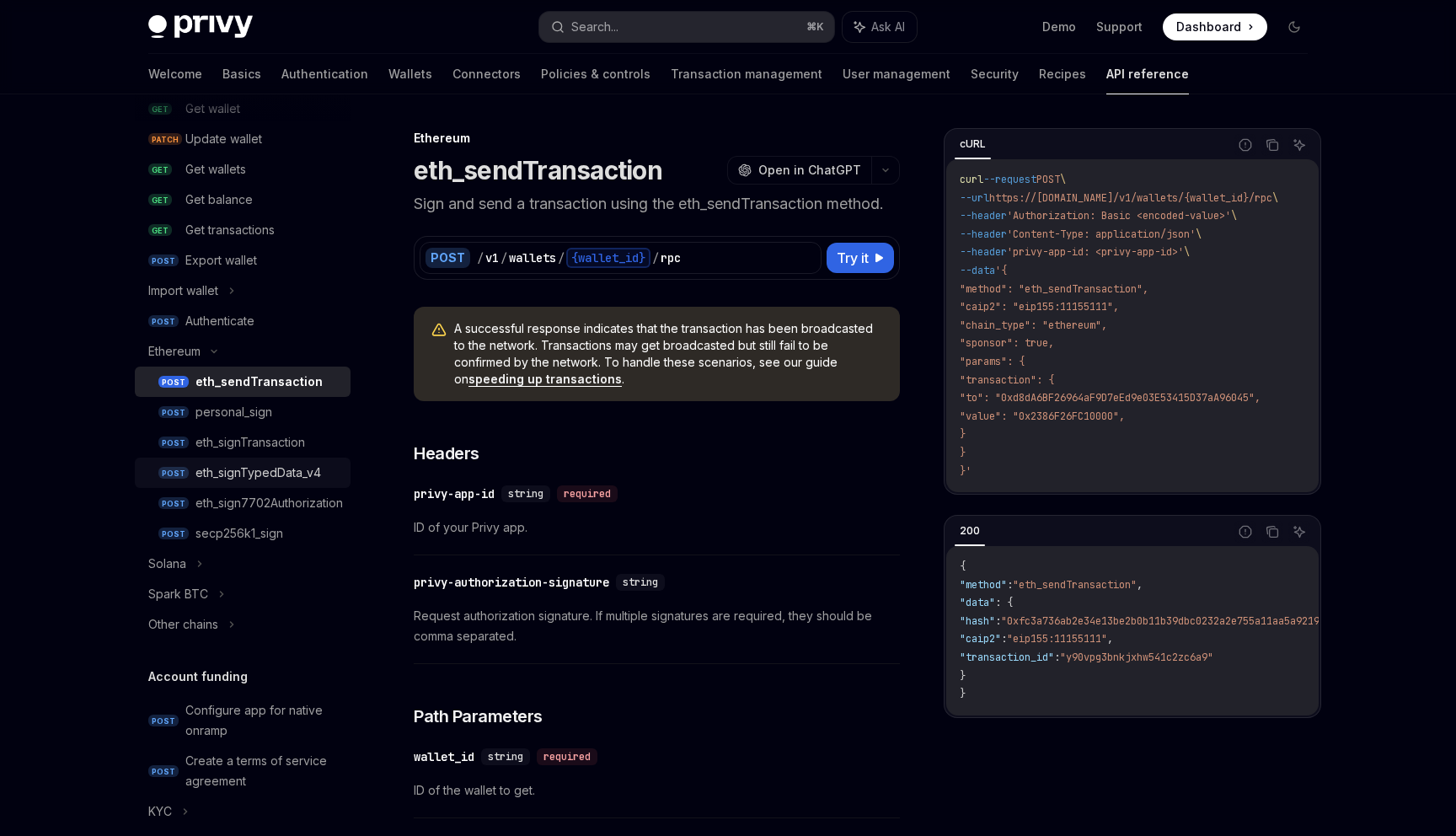
click at [196, 457] on link "POST eth_signTypedData_v4" at bounding box center [243, 472] width 215 height 30
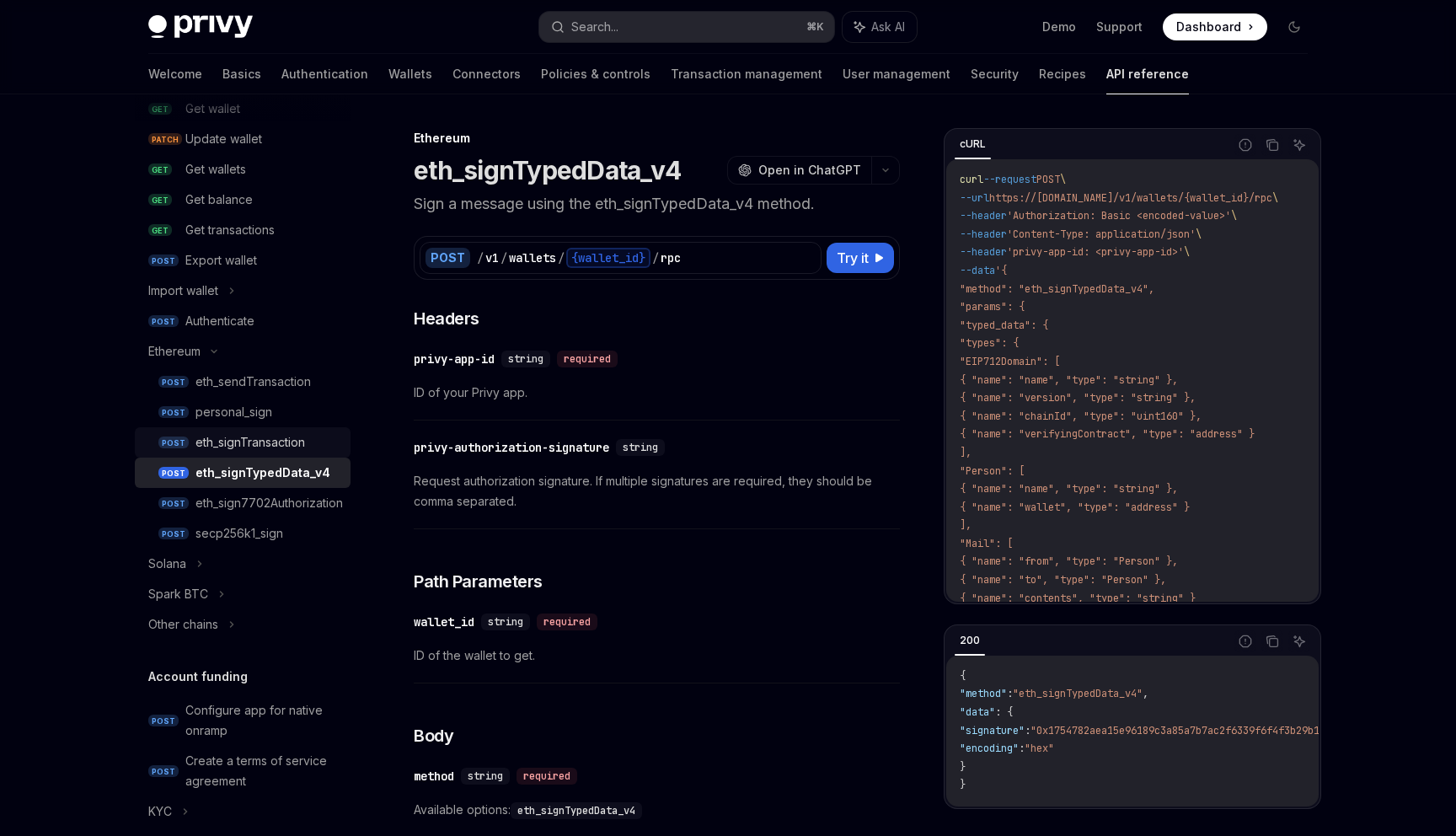
click at [211, 433] on div "eth_signTransaction" at bounding box center [250, 443] width 110 height 20
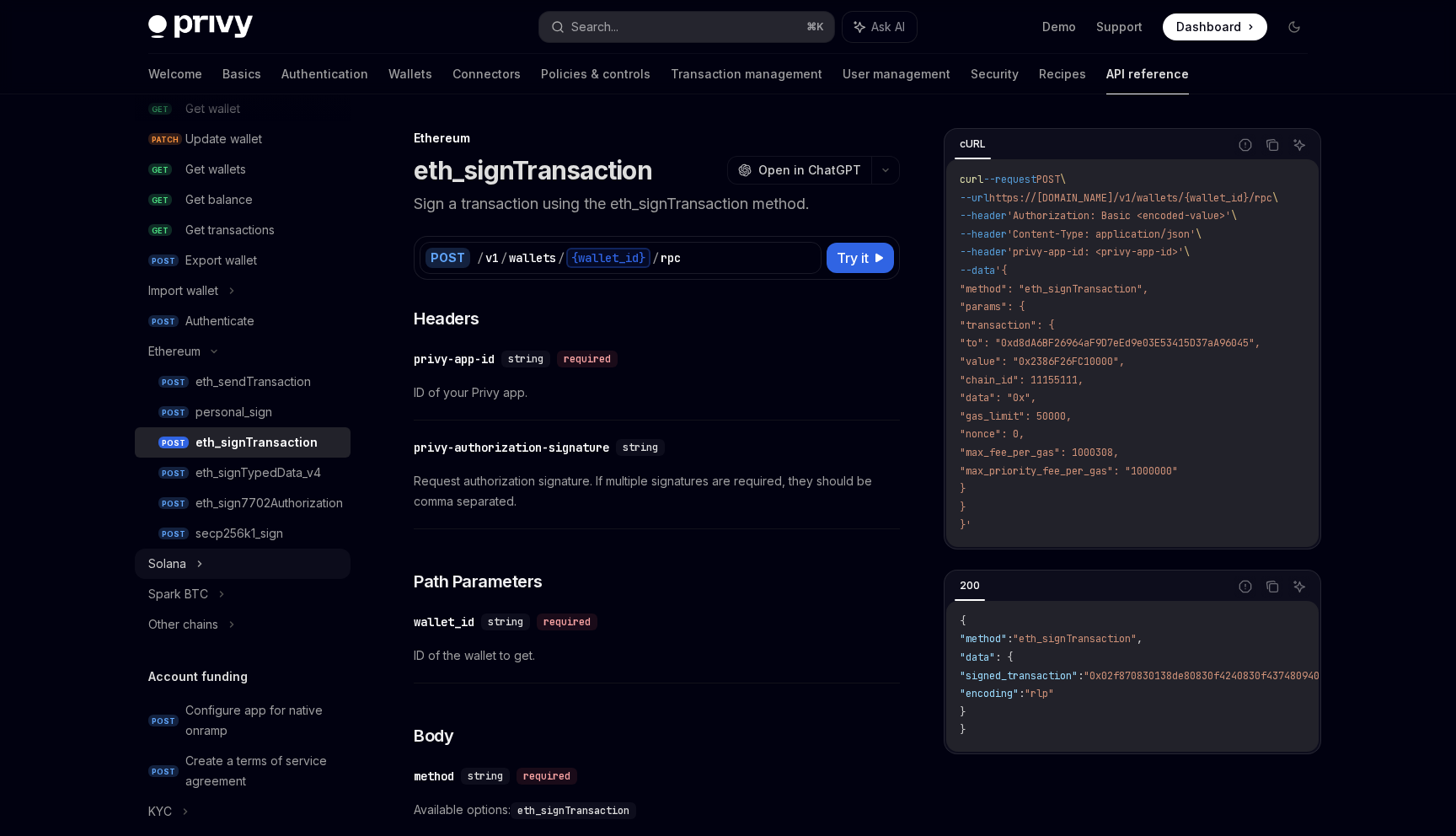
click at [196, 558] on icon at bounding box center [199, 564] width 6 height 20
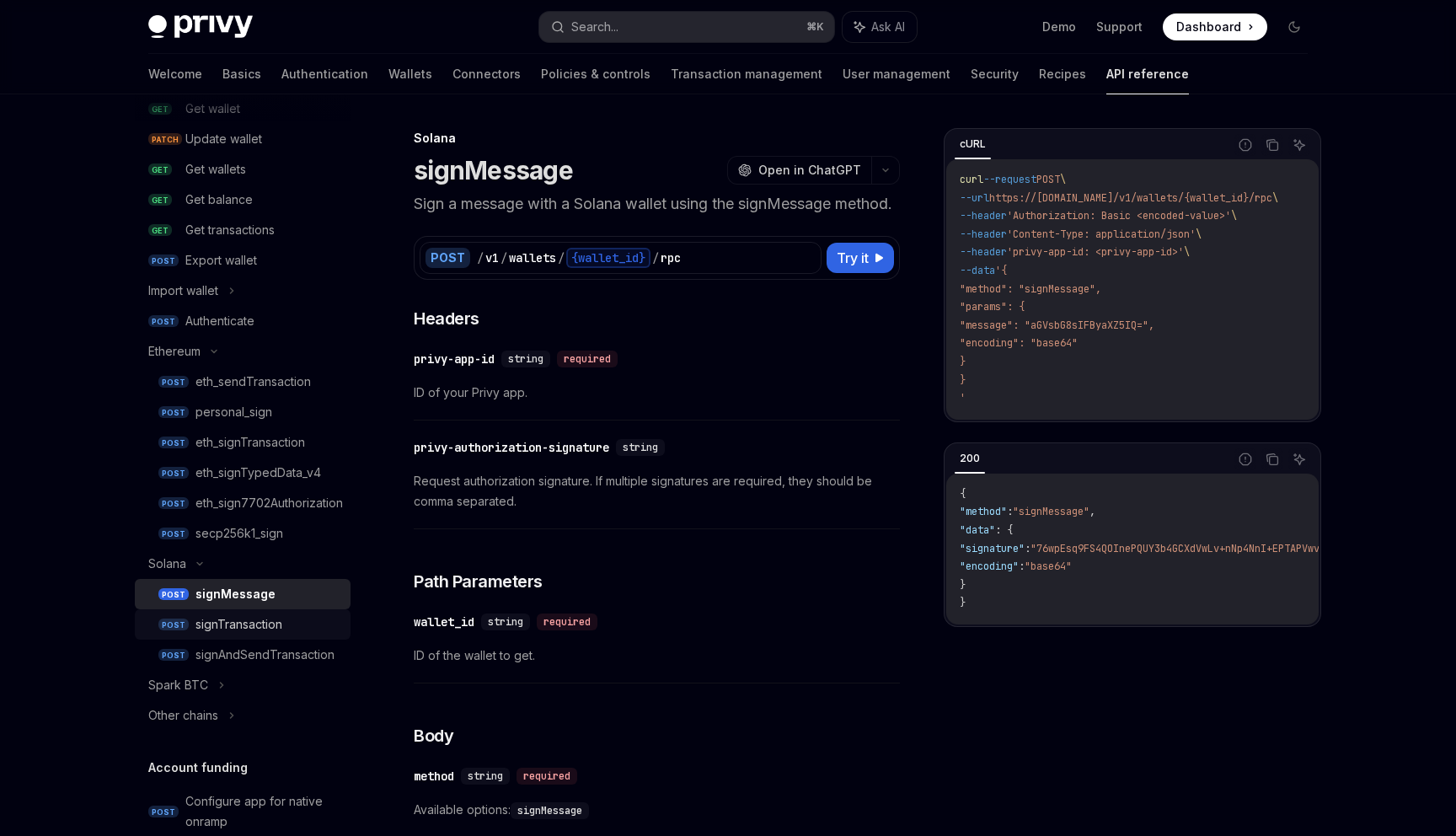
click at [204, 620] on div "signTransaction" at bounding box center [238, 624] width 87 height 20
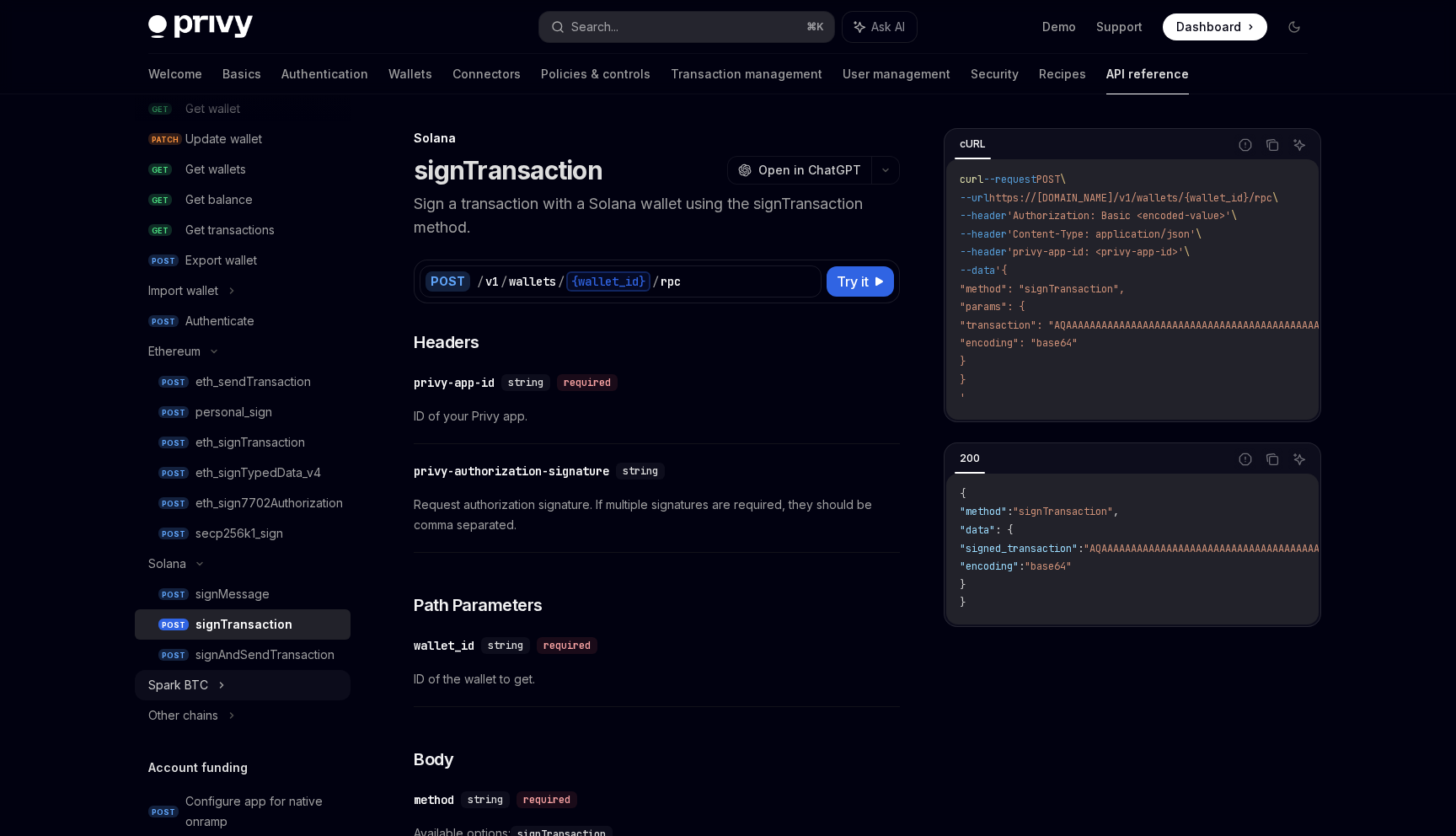
click at [192, 688] on div "Spark BTC" at bounding box center [178, 684] width 60 height 20
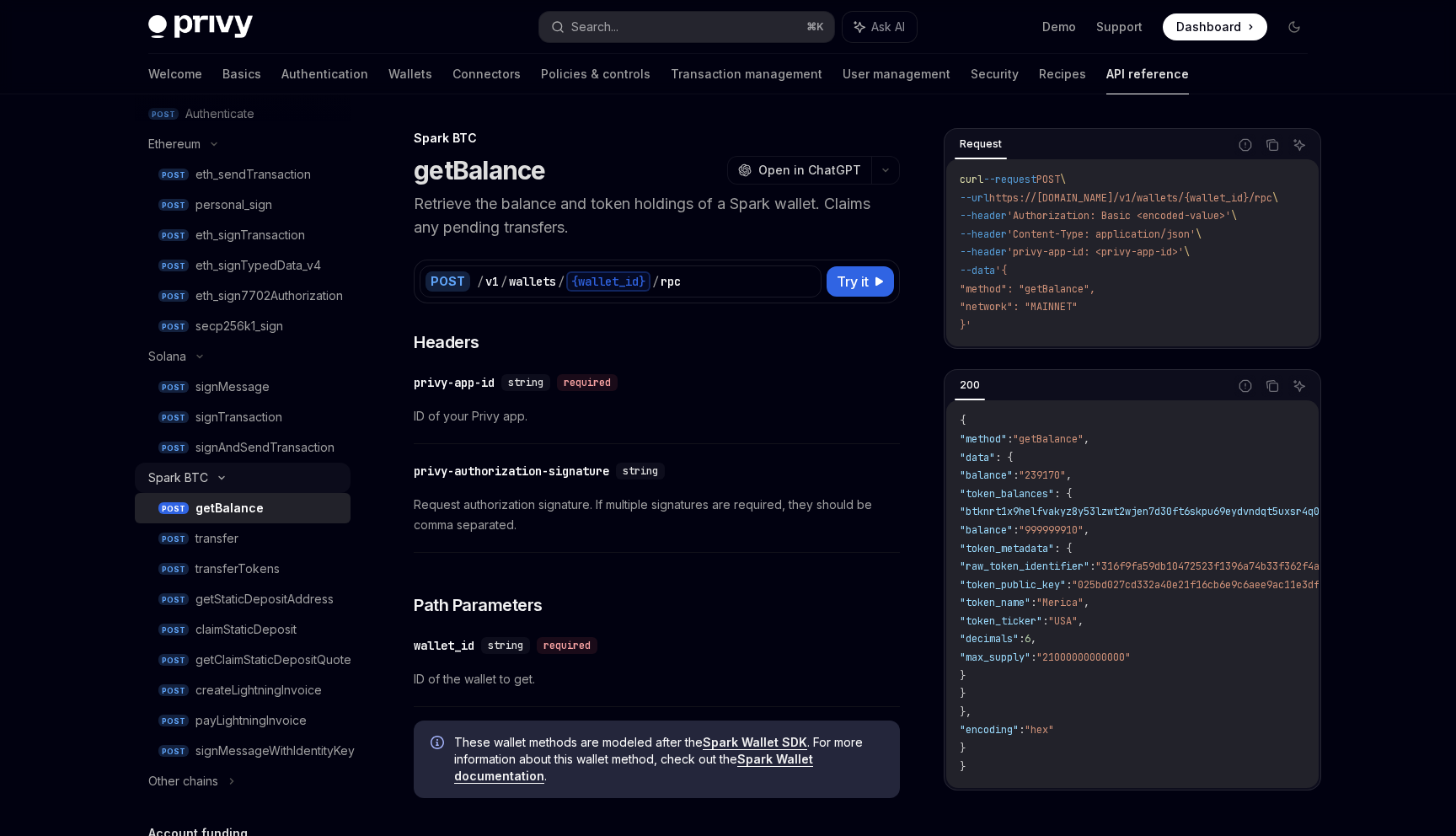
scroll to position [444, 0]
click at [165, 468] on div "Spark BTC" at bounding box center [178, 474] width 60 height 20
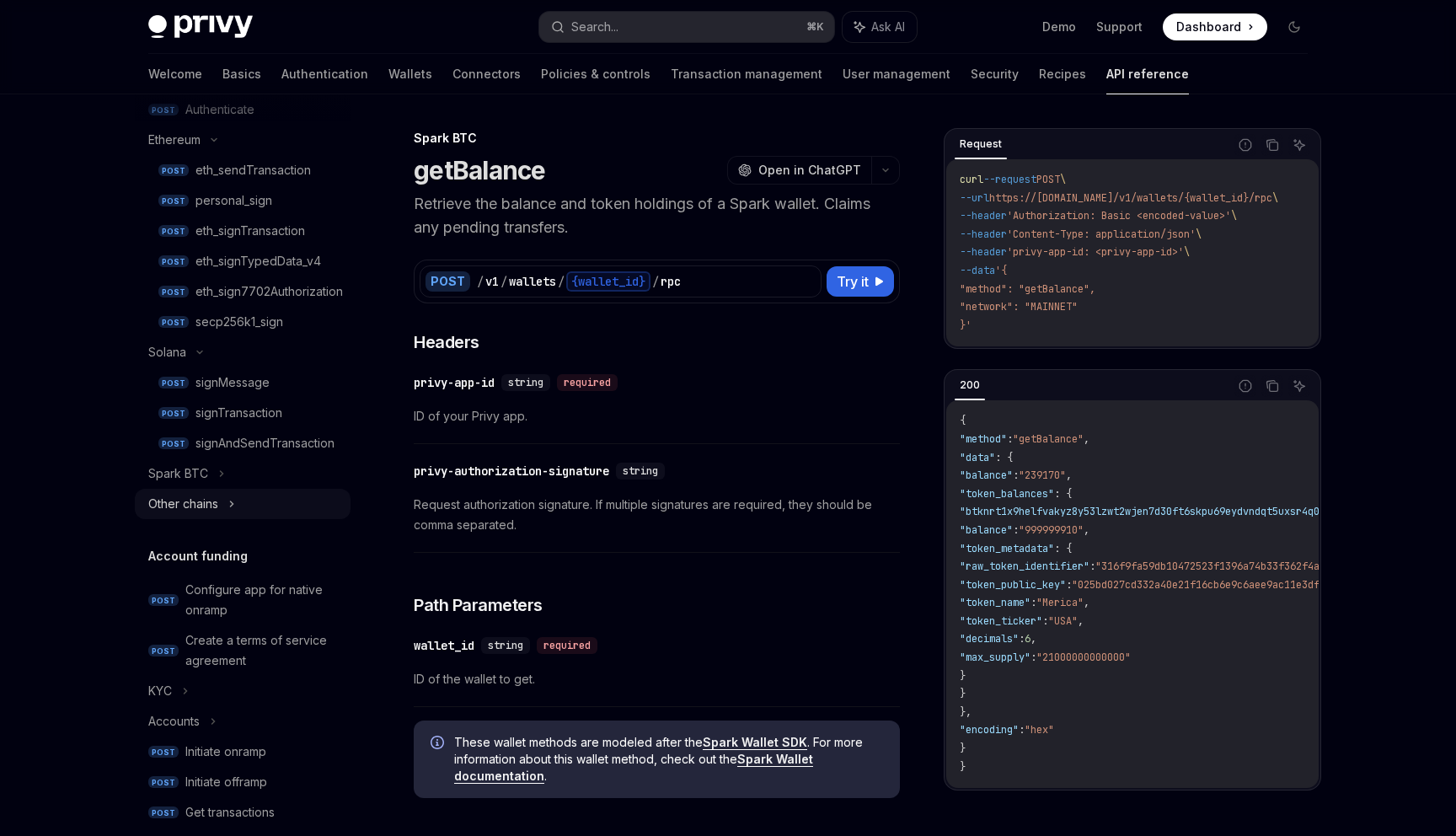
click at [192, 508] on div "Other chains" at bounding box center [183, 504] width 70 height 20
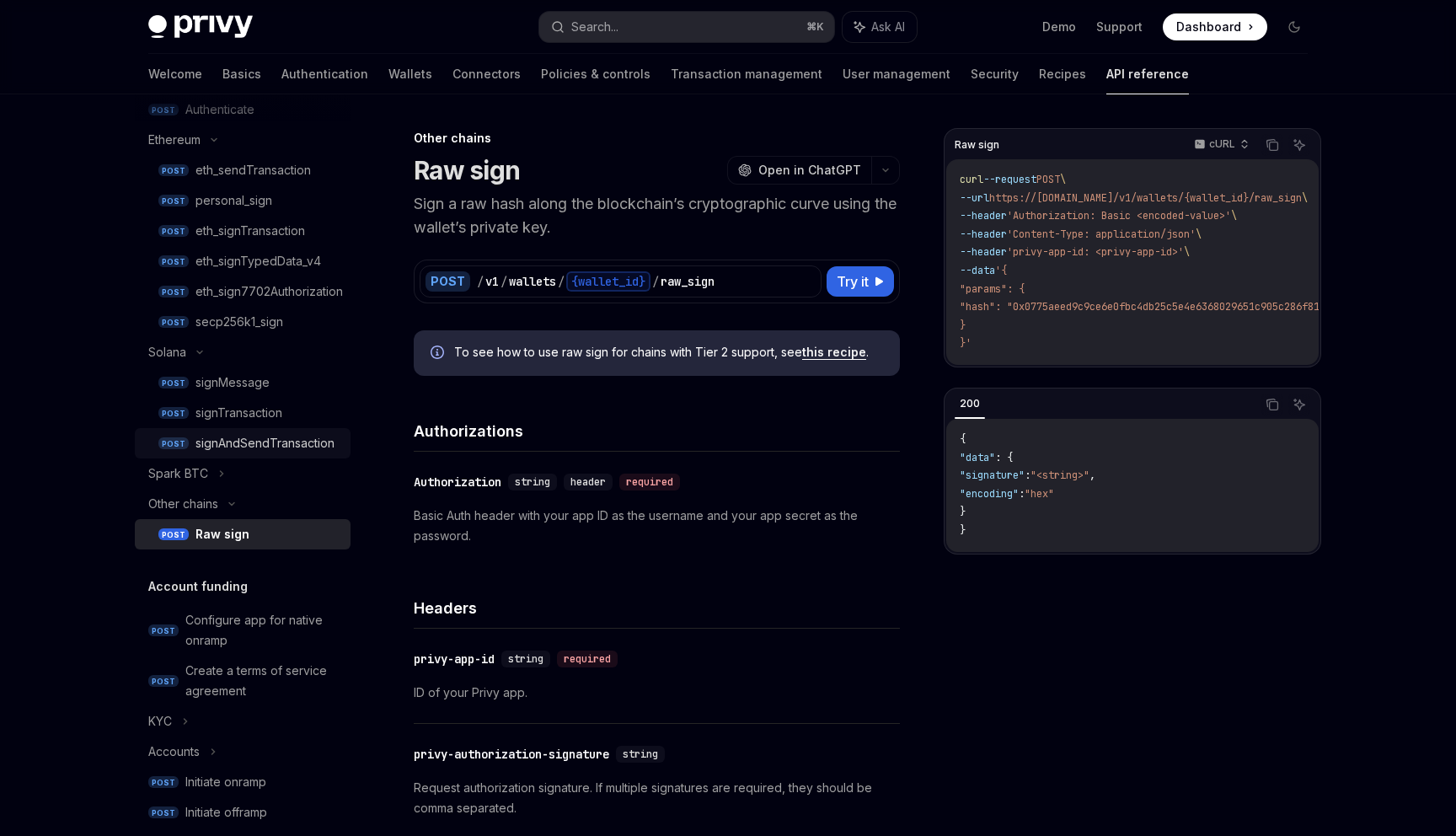
click at [208, 436] on div "signAndSendTransaction" at bounding box center [265, 444] width 139 height 20
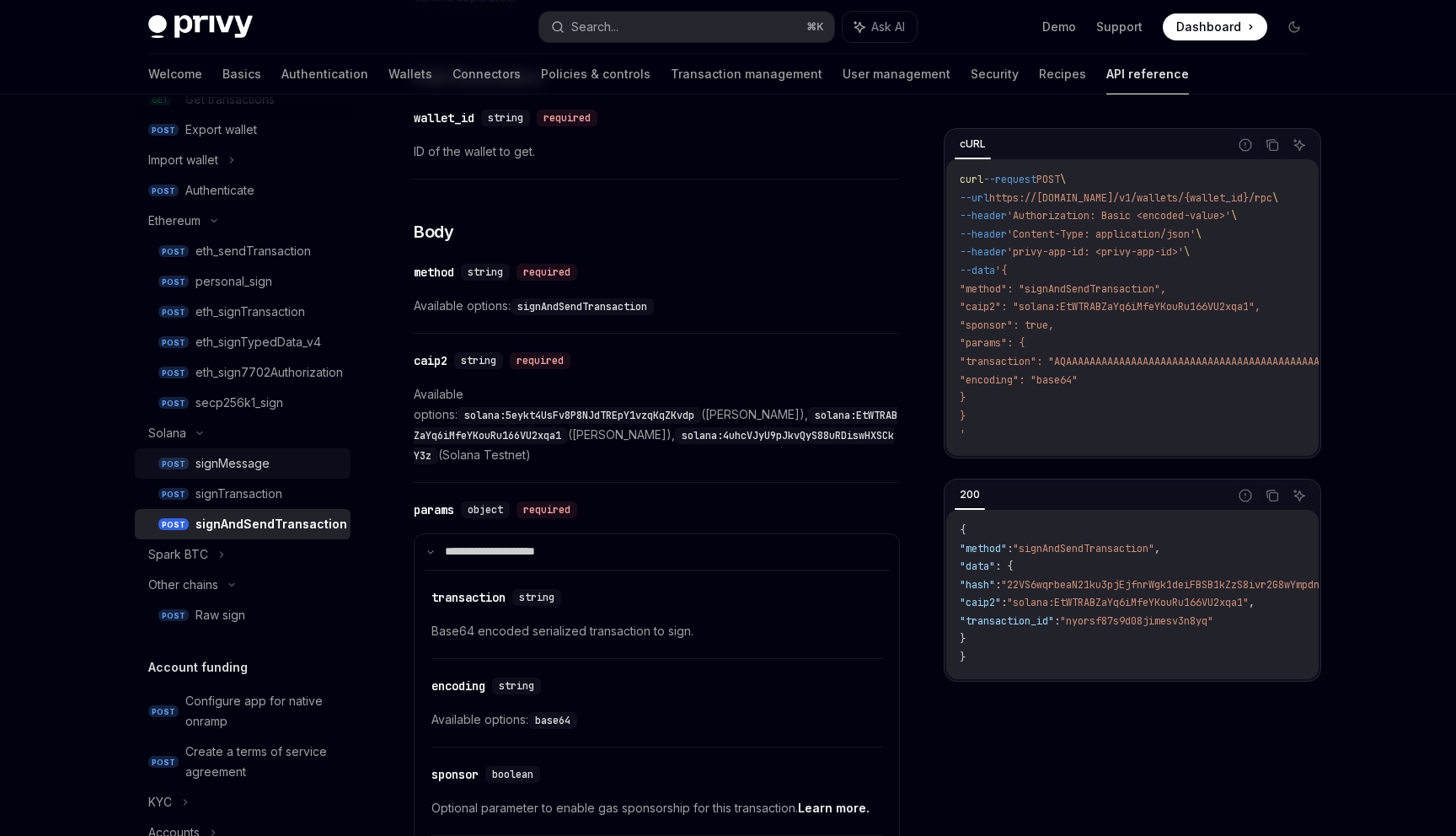
scroll to position [350, 0]
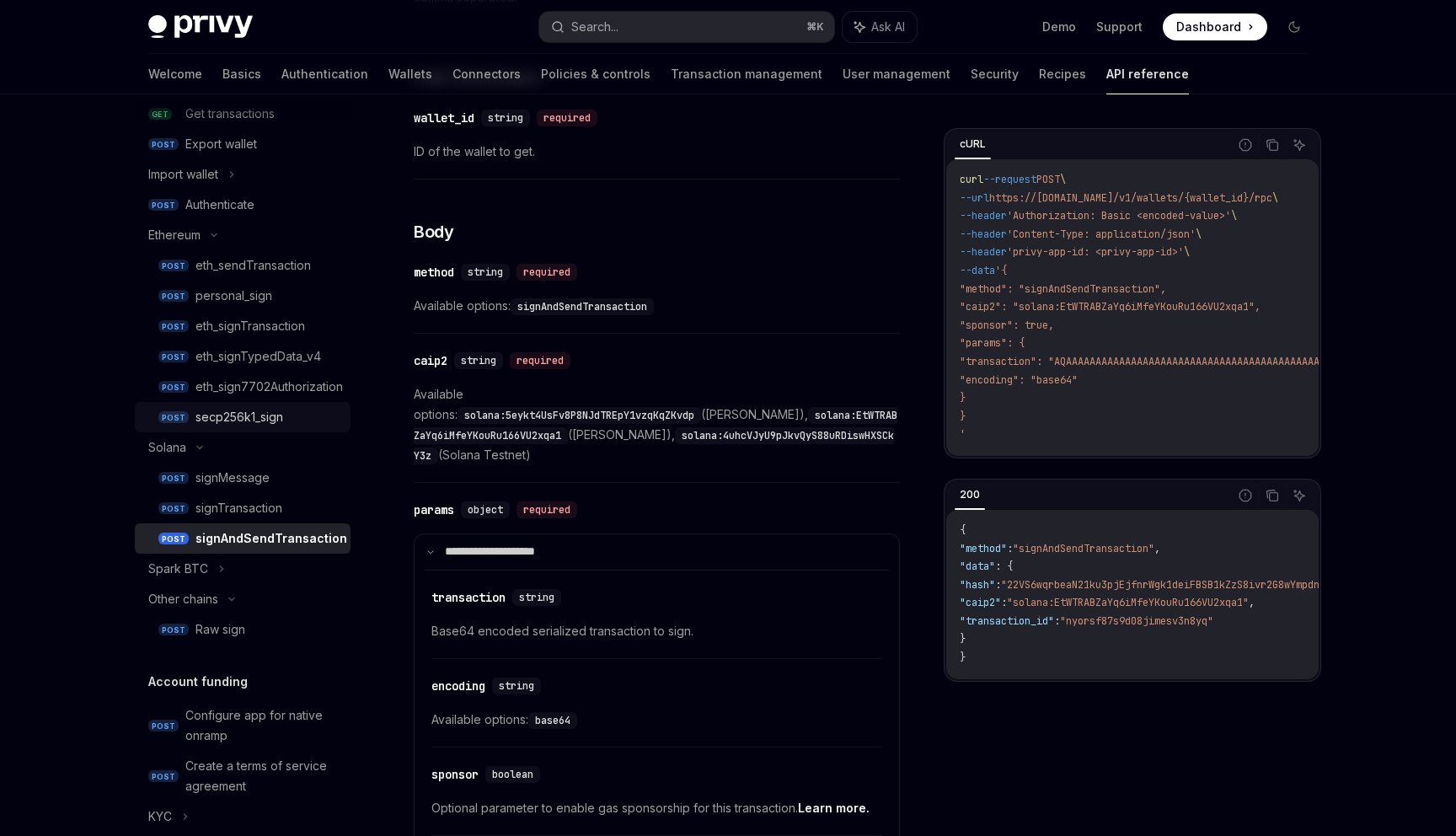
click at [258, 409] on div "secp256k1_sign" at bounding box center [239, 417] width 88 height 20
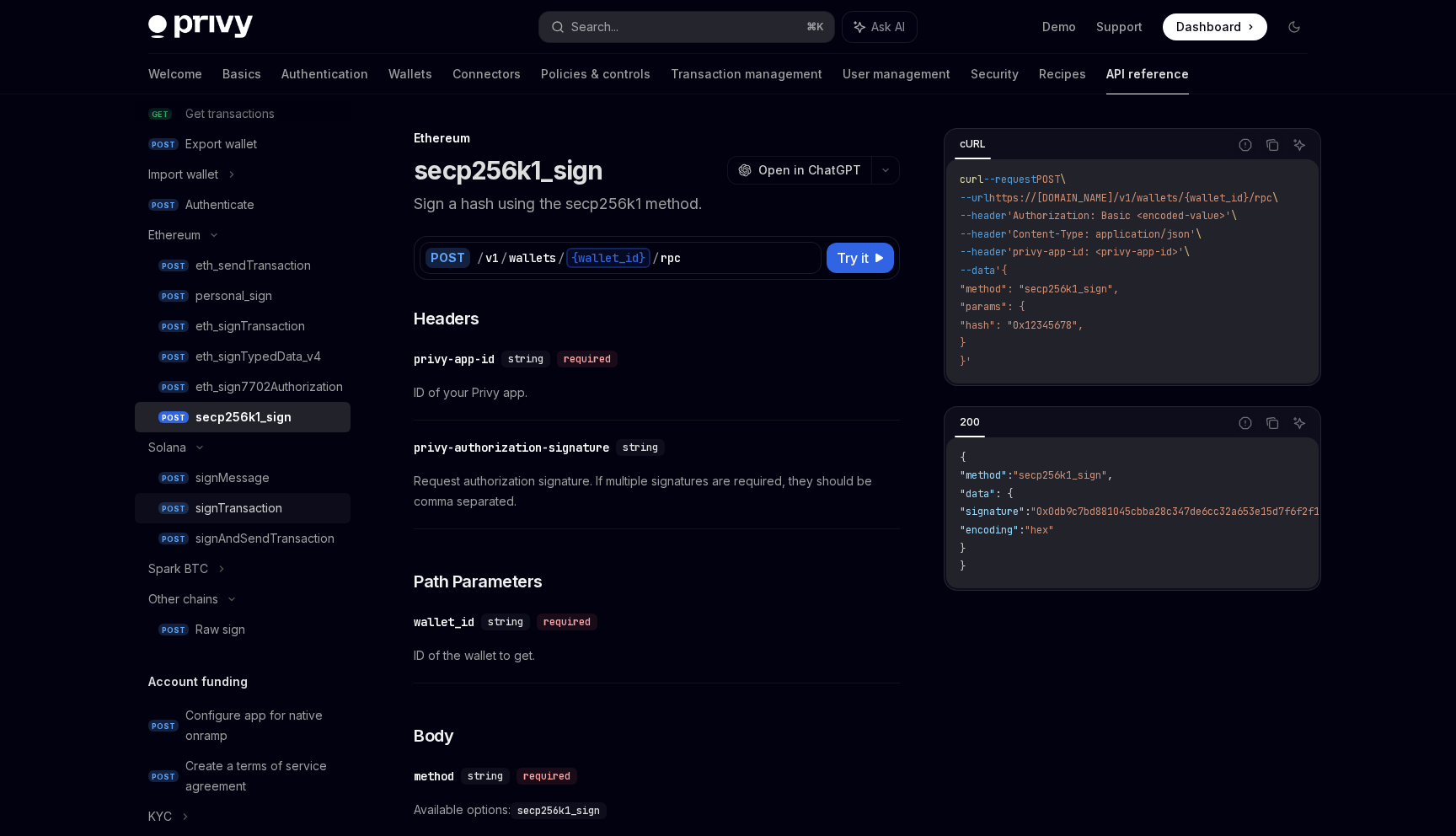
click at [229, 515] on div "signTransaction" at bounding box center [238, 508] width 87 height 20
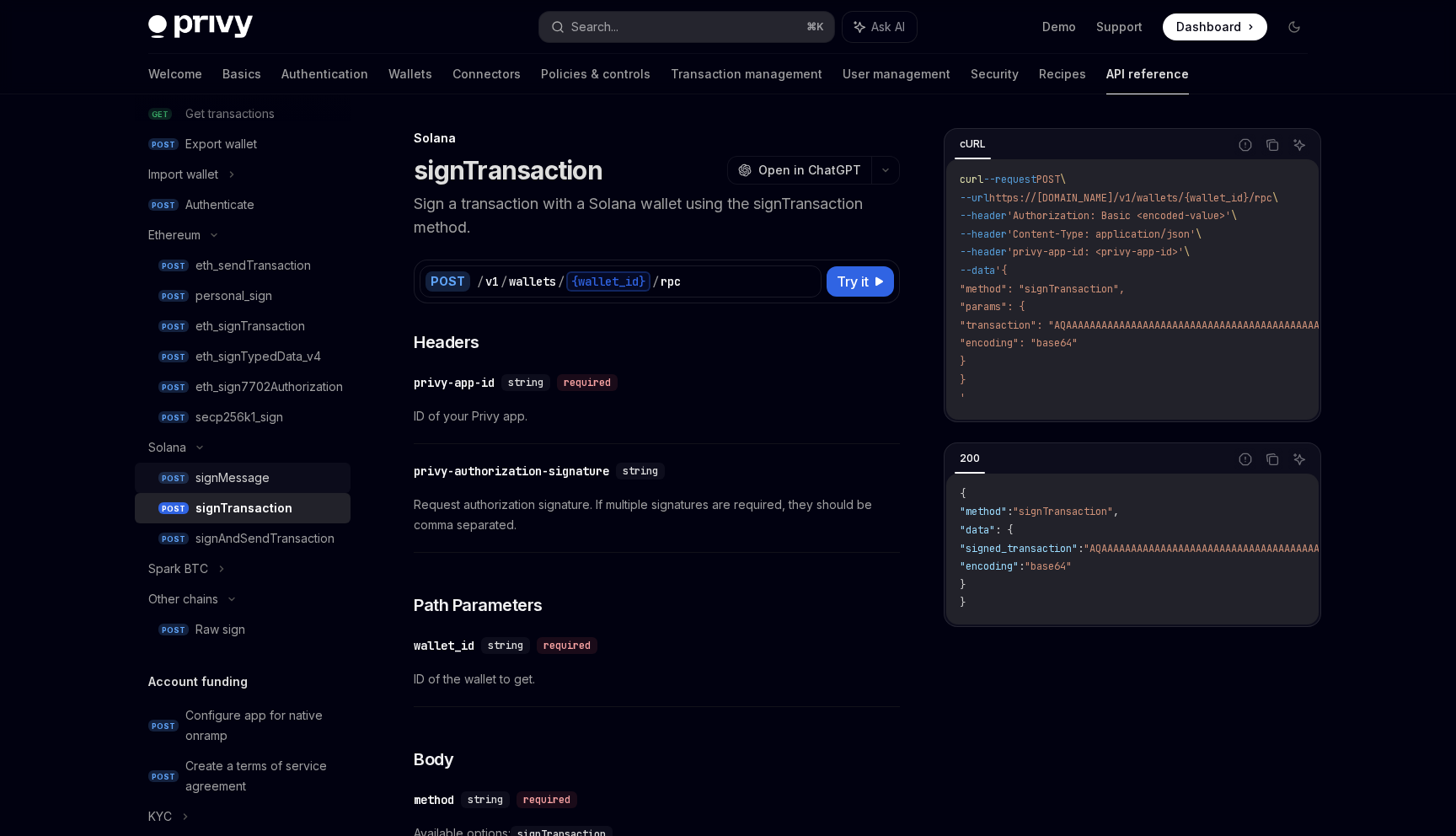
click at [229, 477] on div "signMessage" at bounding box center [232, 477] width 74 height 20
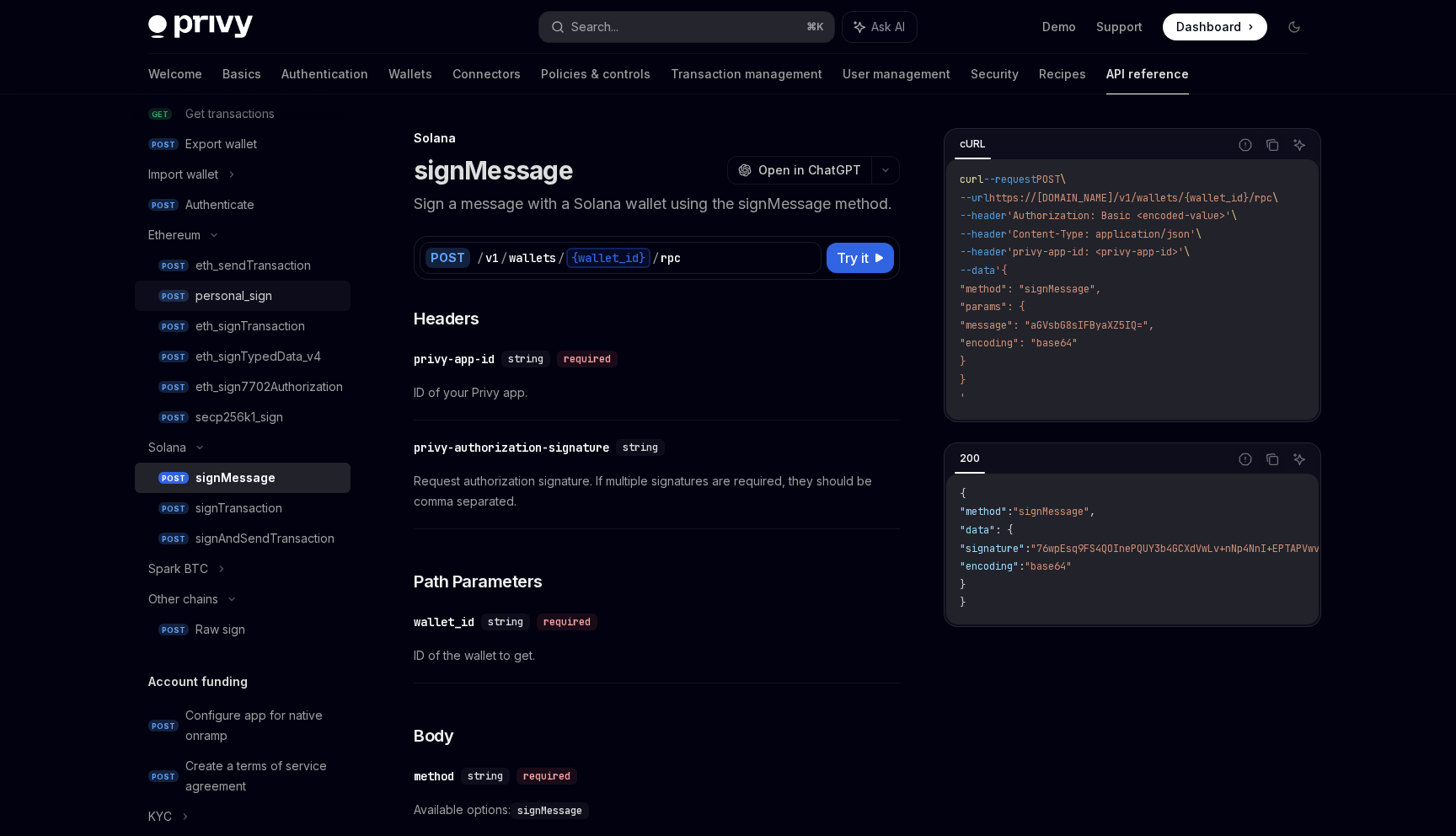
click at [264, 298] on div "personal_sign" at bounding box center [234, 296] width 77 height 20
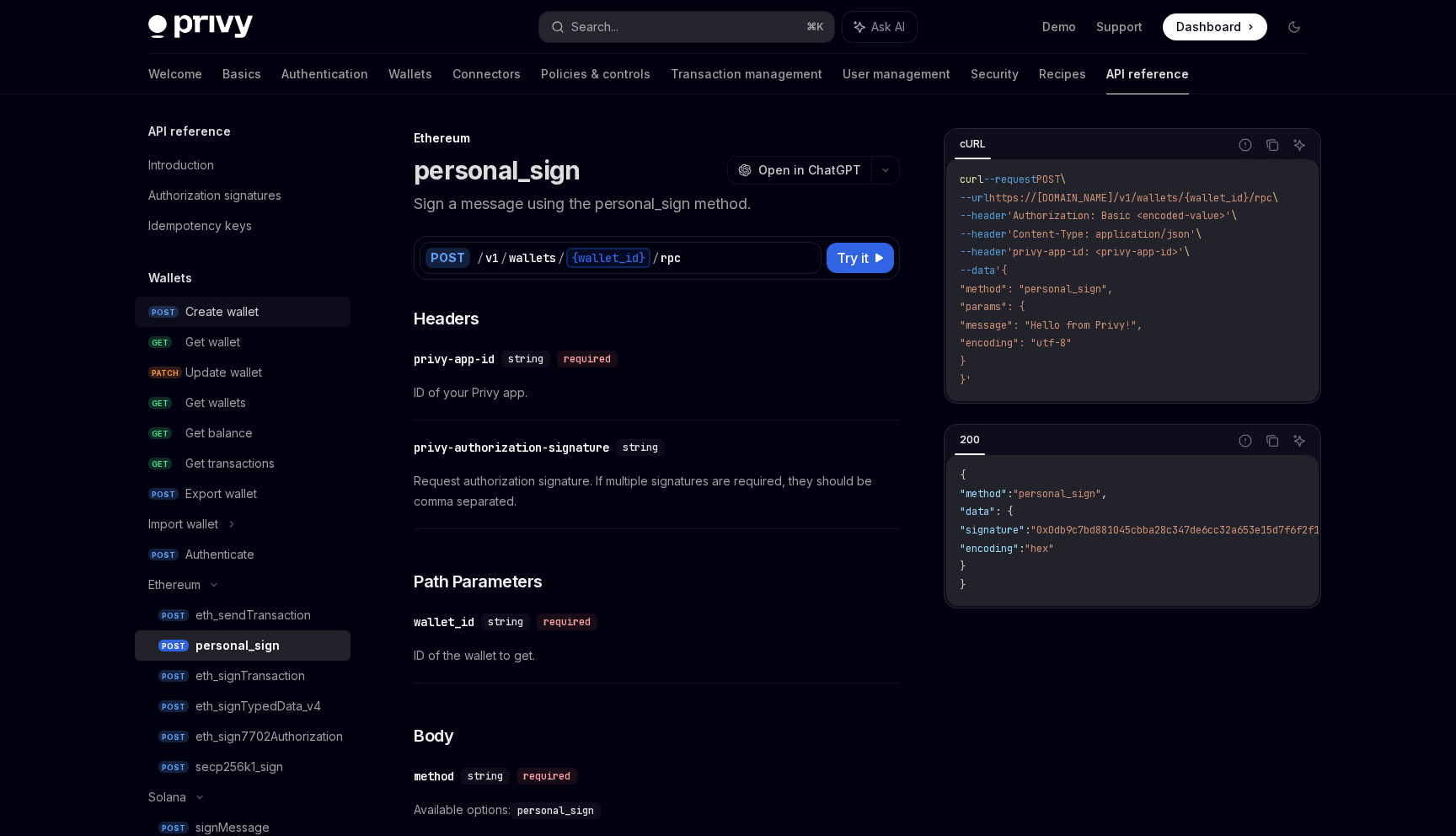
click at [225, 315] on div "Create wallet" at bounding box center [222, 312] width 73 height 20
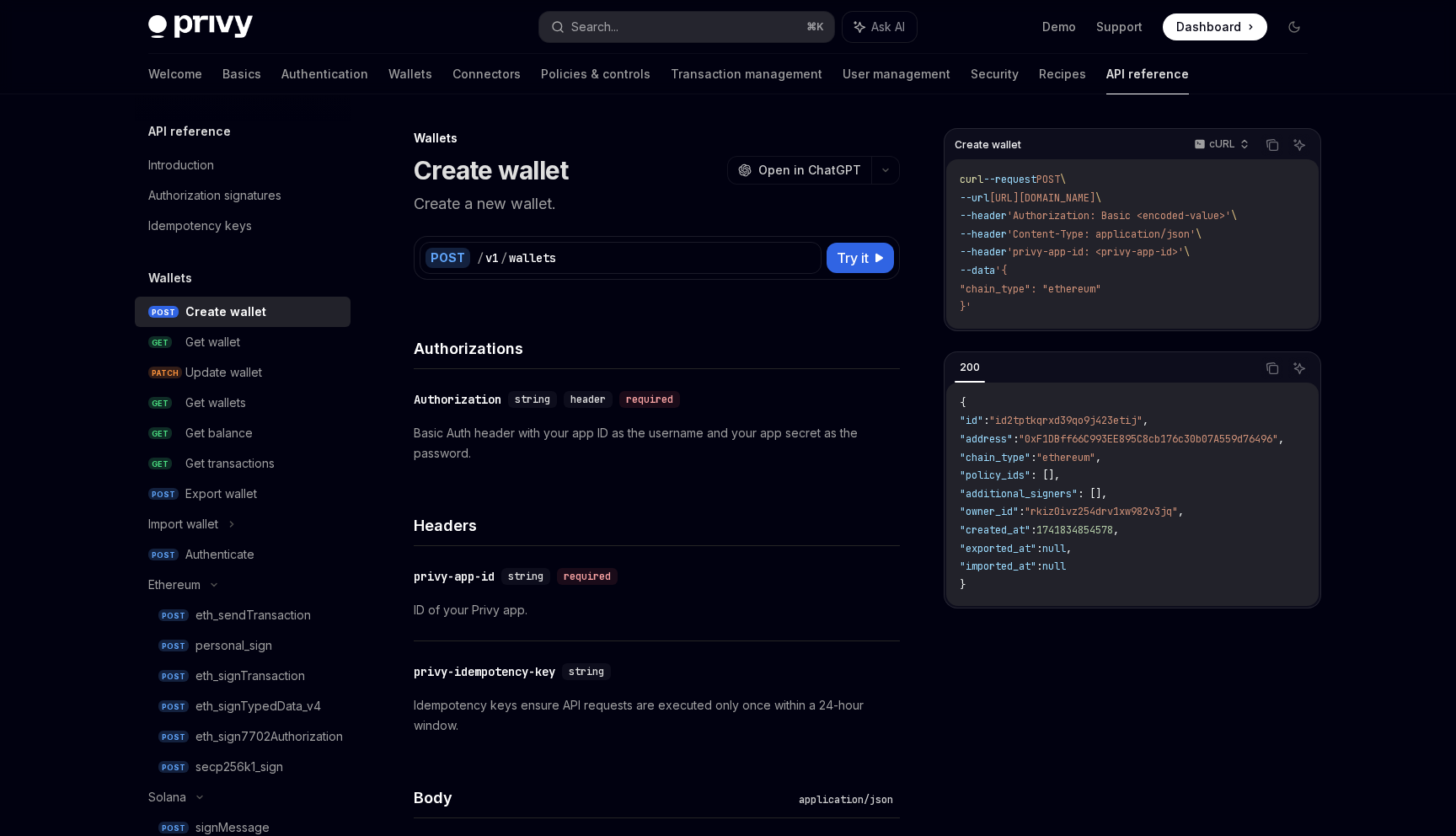
click at [780, 431] on p "Basic Auth header with your app ID as the username and your app secret as the p…" at bounding box center [656, 443] width 487 height 40
click at [773, 433] on p "Basic Auth header with your app ID as the username and your app secret as the p…" at bounding box center [656, 443] width 487 height 40
drag, startPoint x: 773, startPoint y: 433, endPoint x: 789, endPoint y: 432, distance: 16.0
click at [789, 432] on p "Basic Auth header with your app ID as the username and your app secret as the p…" at bounding box center [656, 443] width 487 height 40
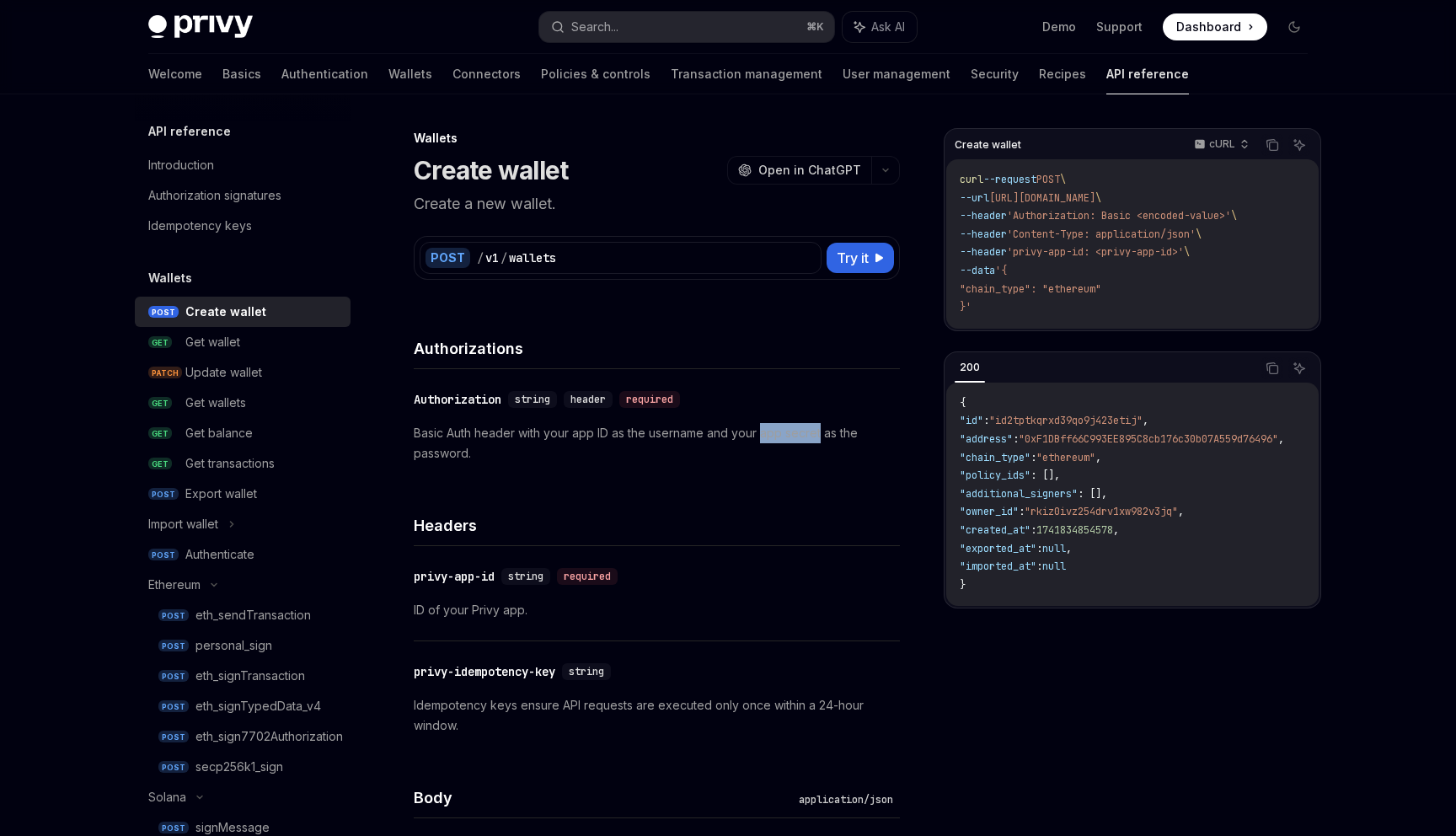
copy p "app secret"
click at [1015, 195] on span "https://api.privy.io/v1/wallets" at bounding box center [1042, 198] width 106 height 14
click at [1029, 201] on span "https://api.privy.io/v1/wallets" at bounding box center [1042, 198] width 106 height 14
drag, startPoint x: 1029, startPoint y: 201, endPoint x: 1124, endPoint y: 198, distance: 95.0
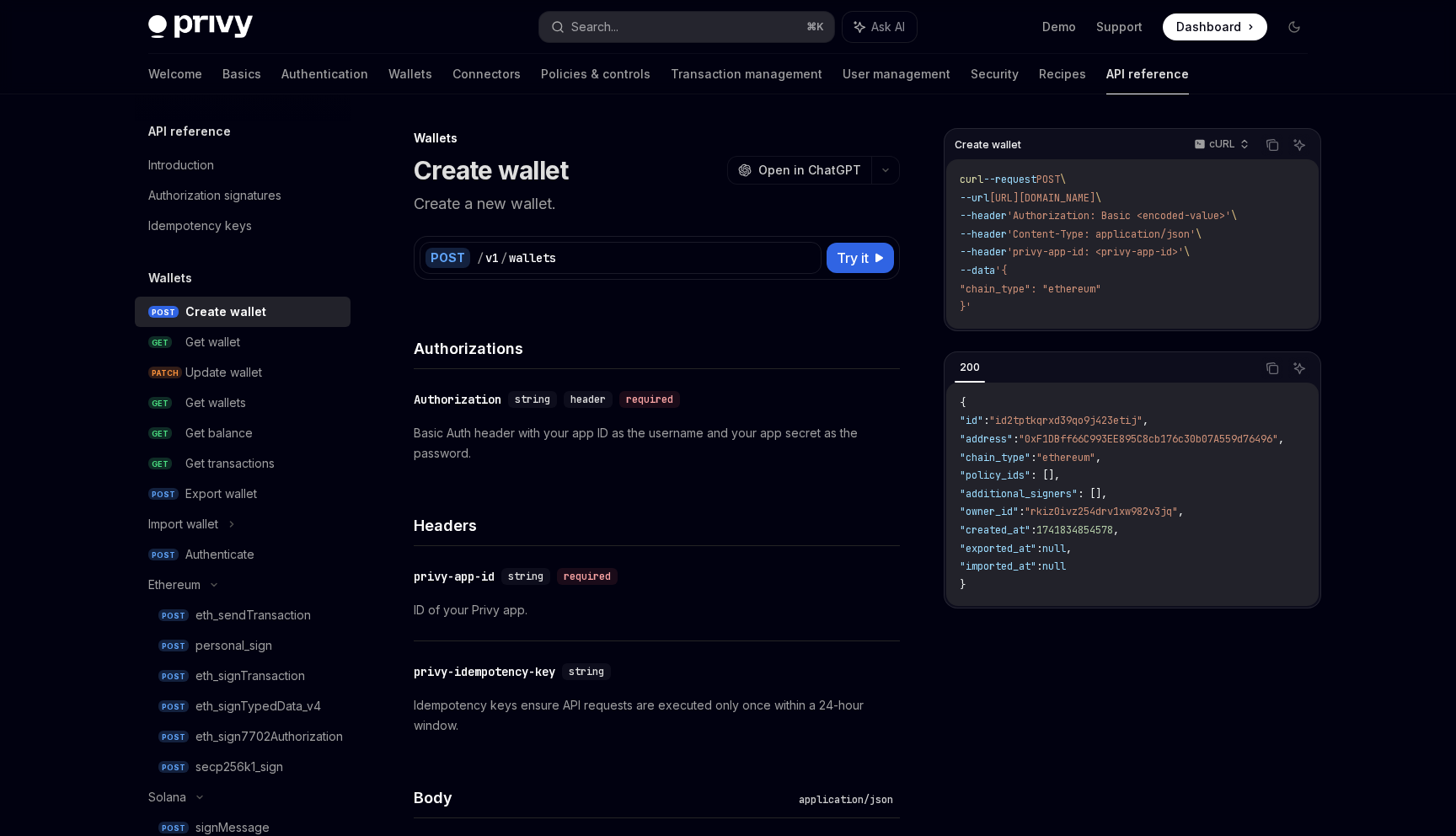
click at [1095, 198] on span "https://api.privy.io/v1/wallets" at bounding box center [1042, 198] width 106 height 14
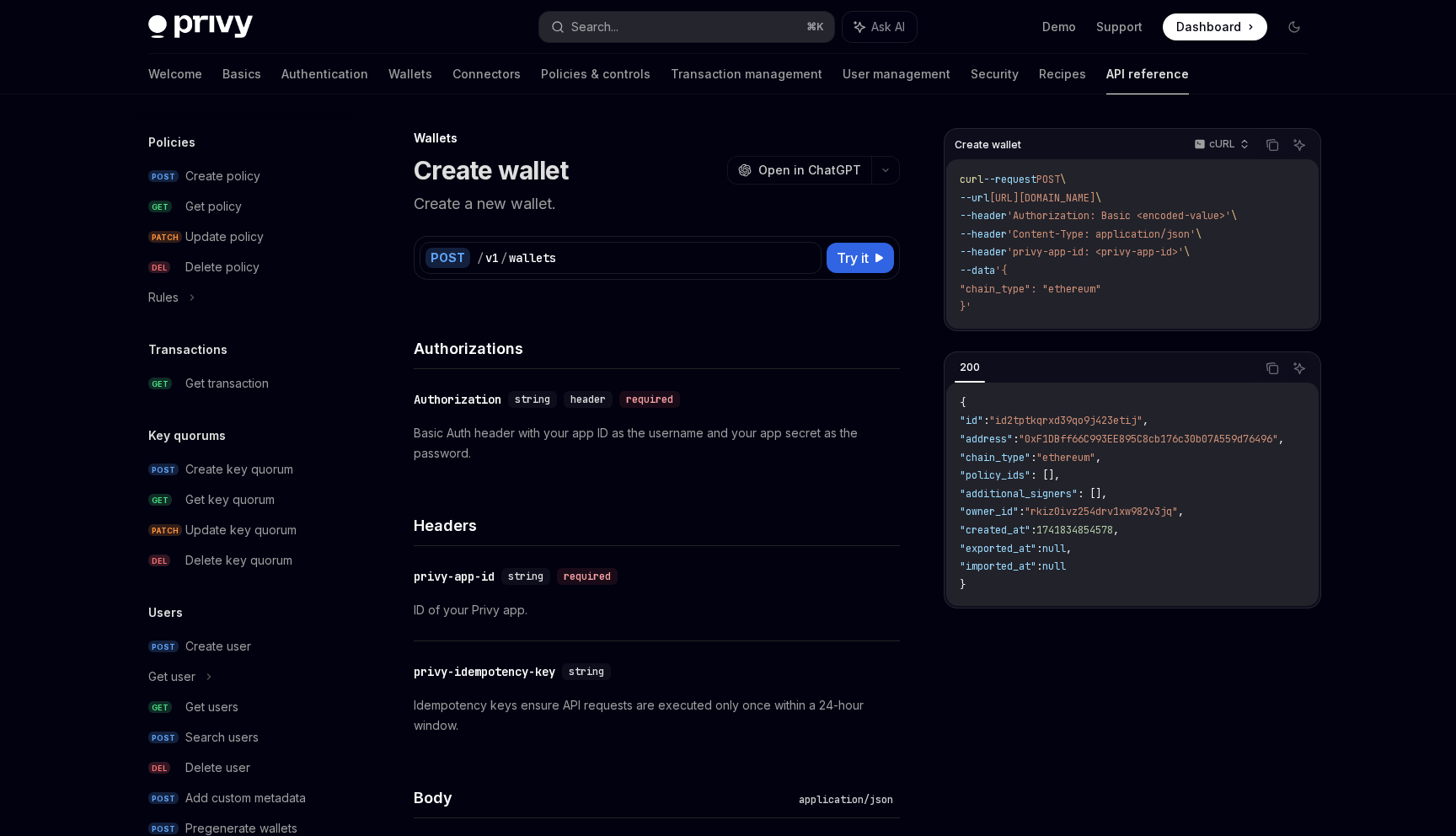
scroll to position [1238, 0]
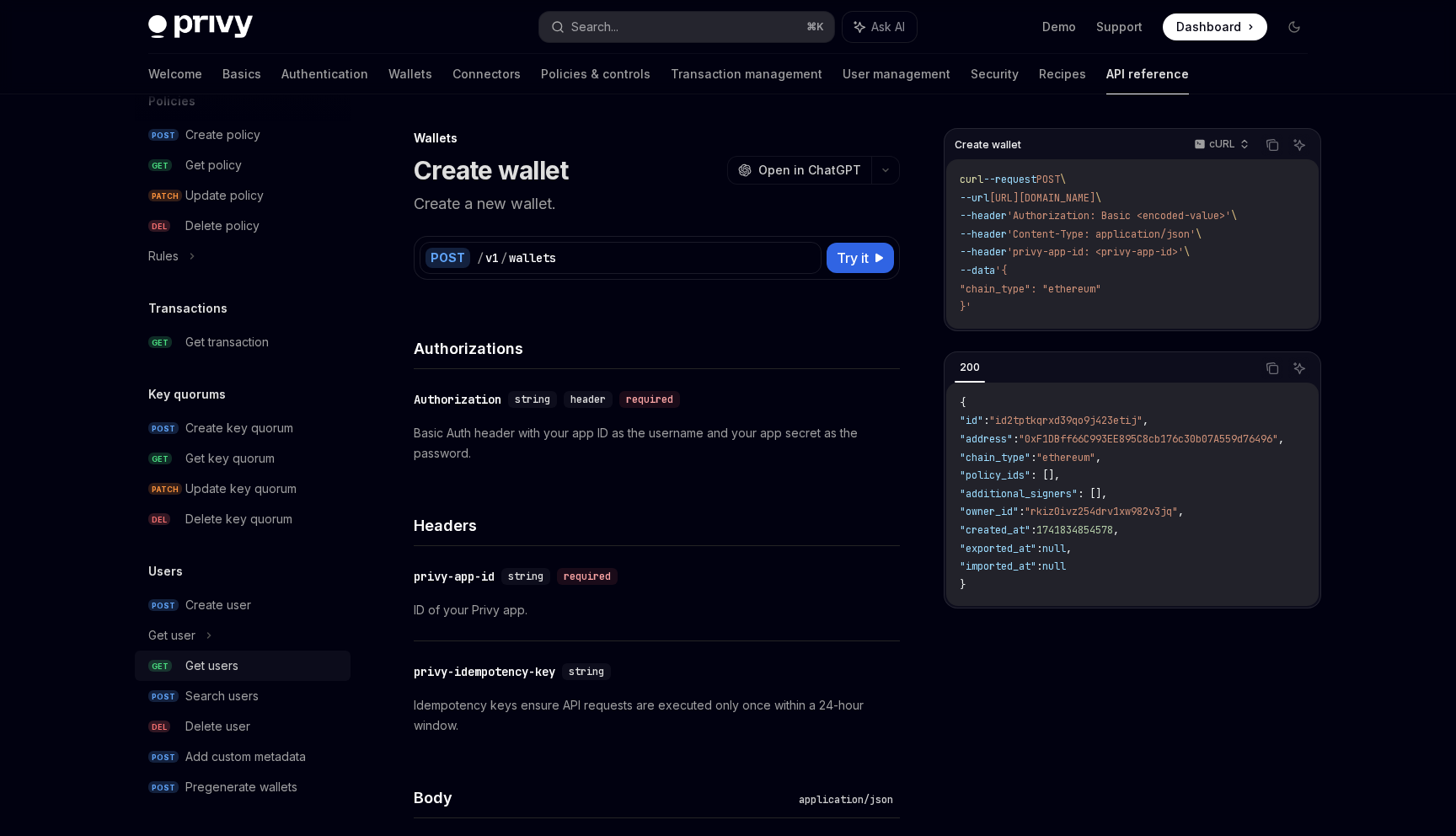
click at [222, 660] on div "Get users" at bounding box center [212, 665] width 53 height 20
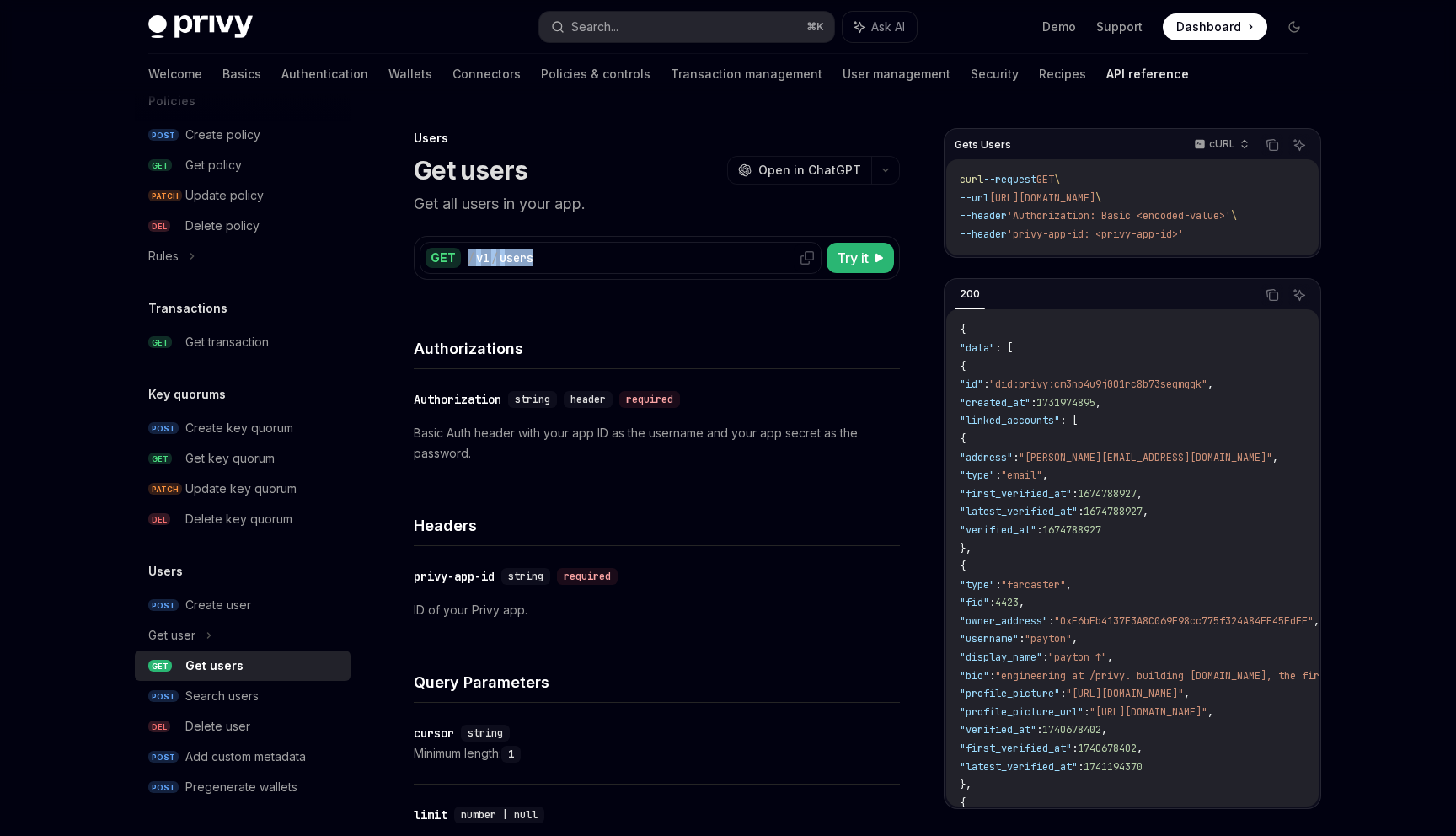
drag, startPoint x: 554, startPoint y: 256, endPoint x: 469, endPoint y: 264, distance: 85.4
click at [469, 264] on div "/ v1 / users" at bounding box center [641, 257] width 348 height 16
copy div "/ v1 / users"
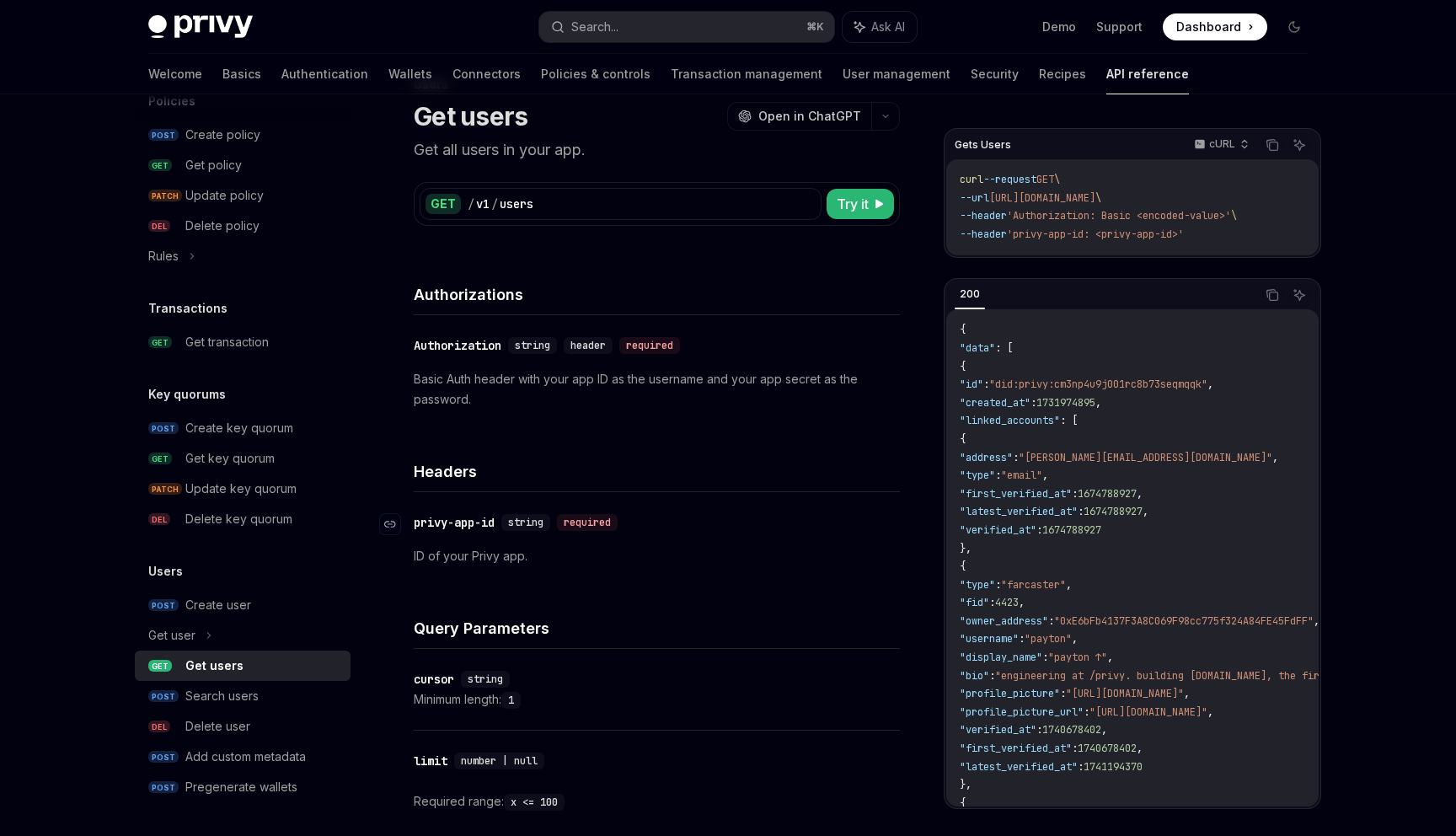
click at [469, 523] on div "privy-app-id" at bounding box center [454, 522] width 81 height 16
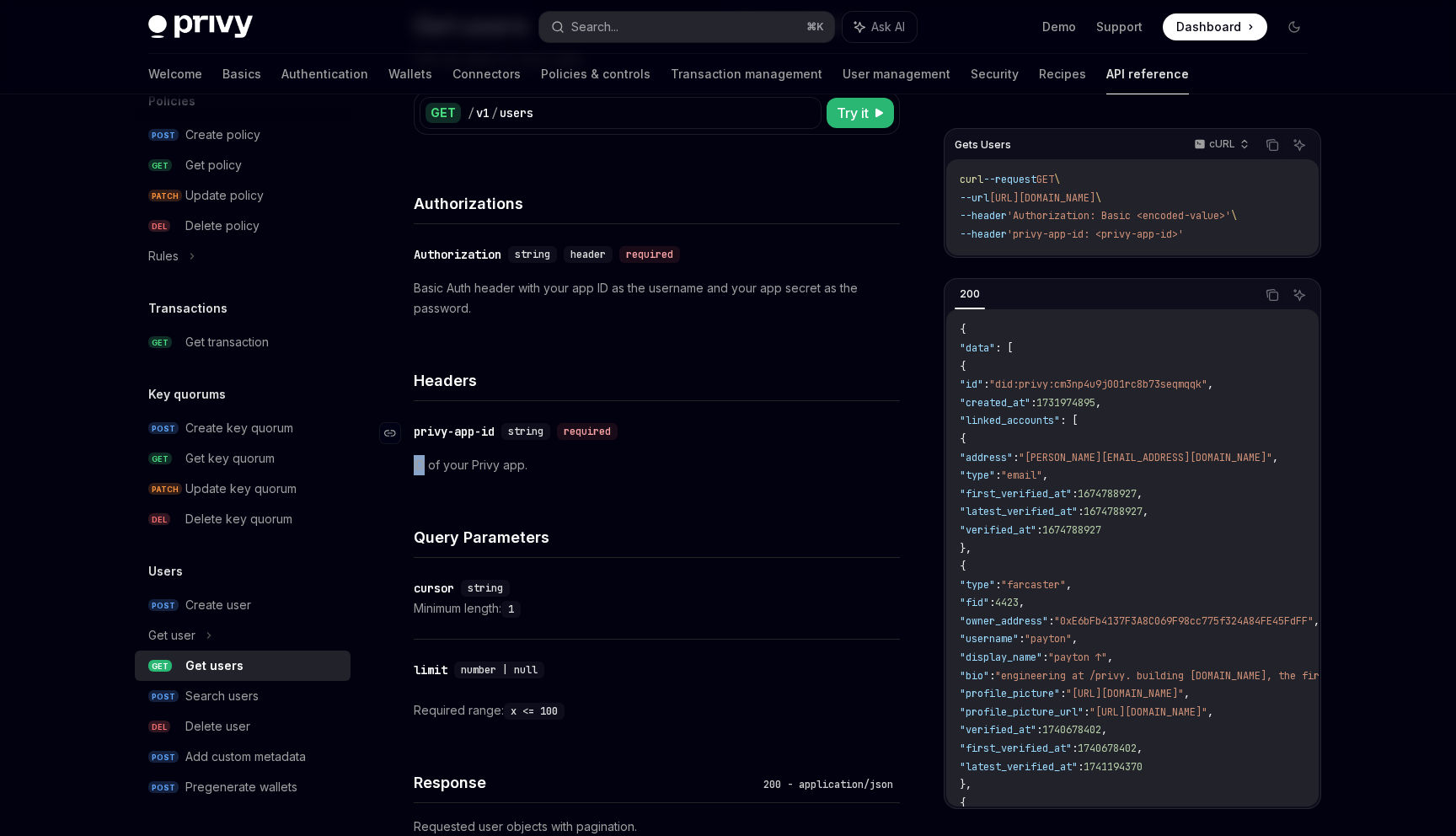
click at [469, 523] on div "**********" at bounding box center [656, 589] width 487 height 854
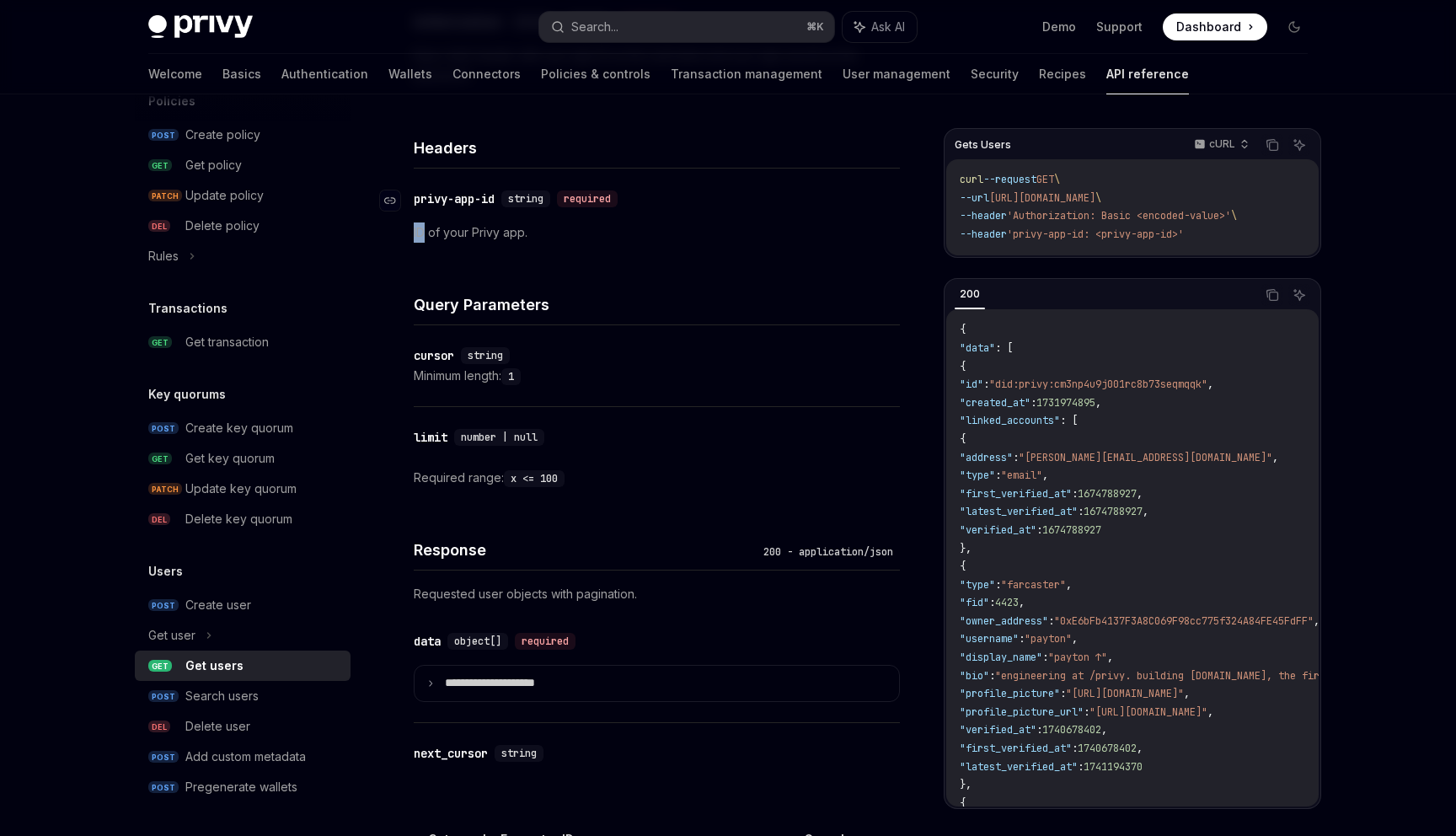
scroll to position [455, 0]
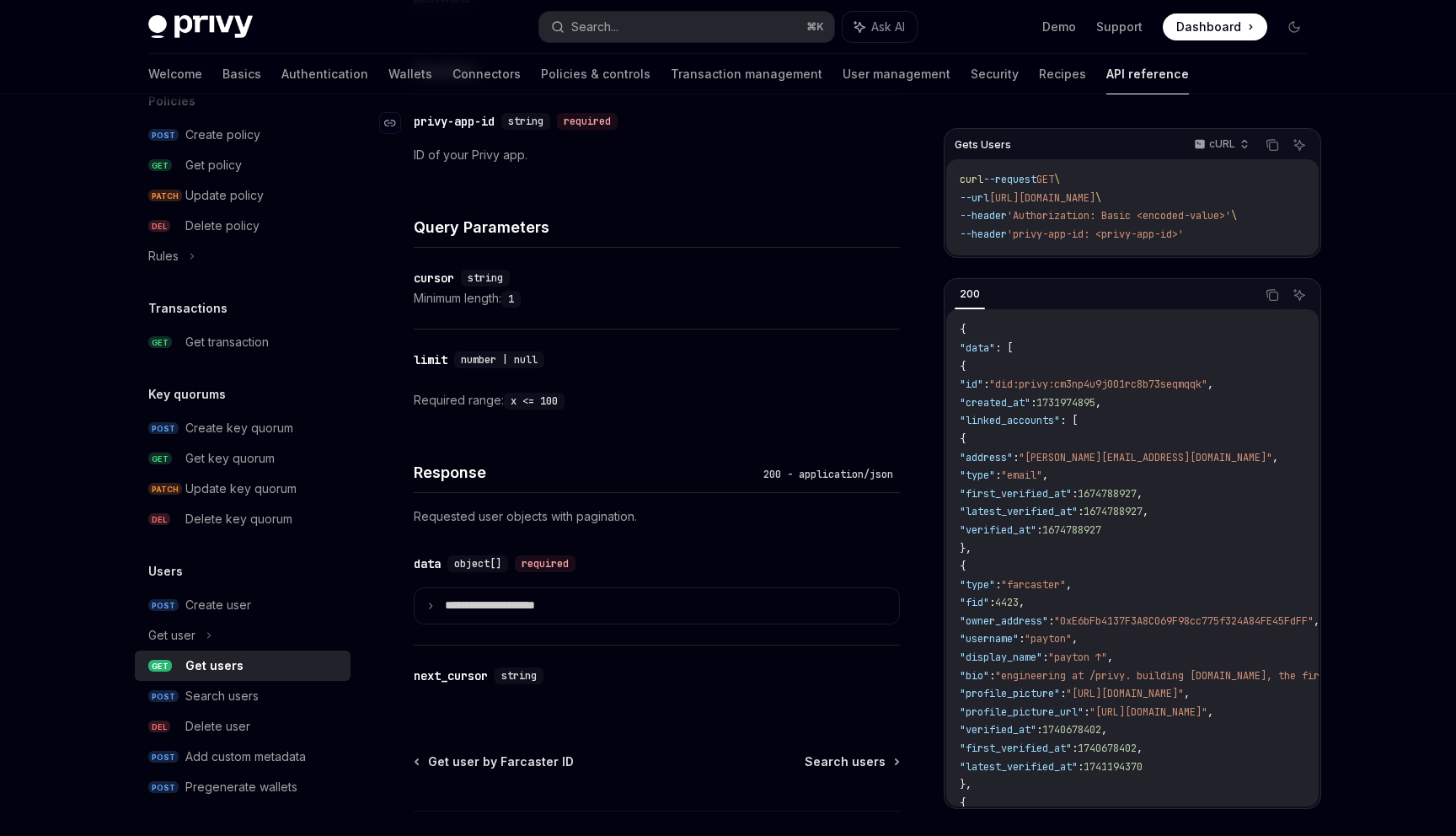
click at [424, 120] on div "privy-app-id" at bounding box center [454, 121] width 81 height 16
click at [428, 120] on div "privy-app-id" at bounding box center [454, 121] width 81 height 16
drag, startPoint x: 428, startPoint y: 120, endPoint x: 485, endPoint y: 120, distance: 57.0
click at [485, 120] on div "privy-app-id" at bounding box center [454, 121] width 81 height 16
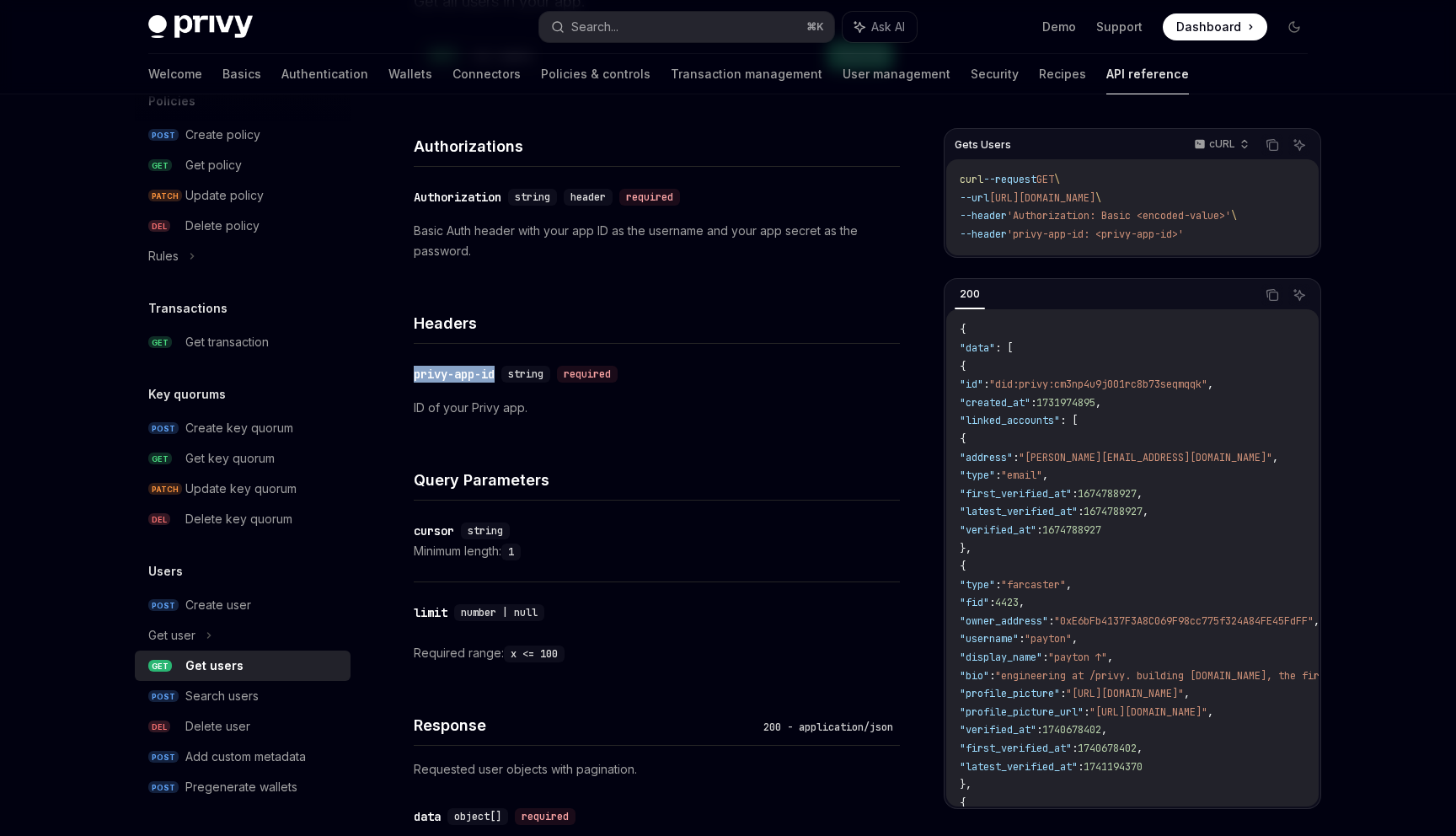
scroll to position [0, 0]
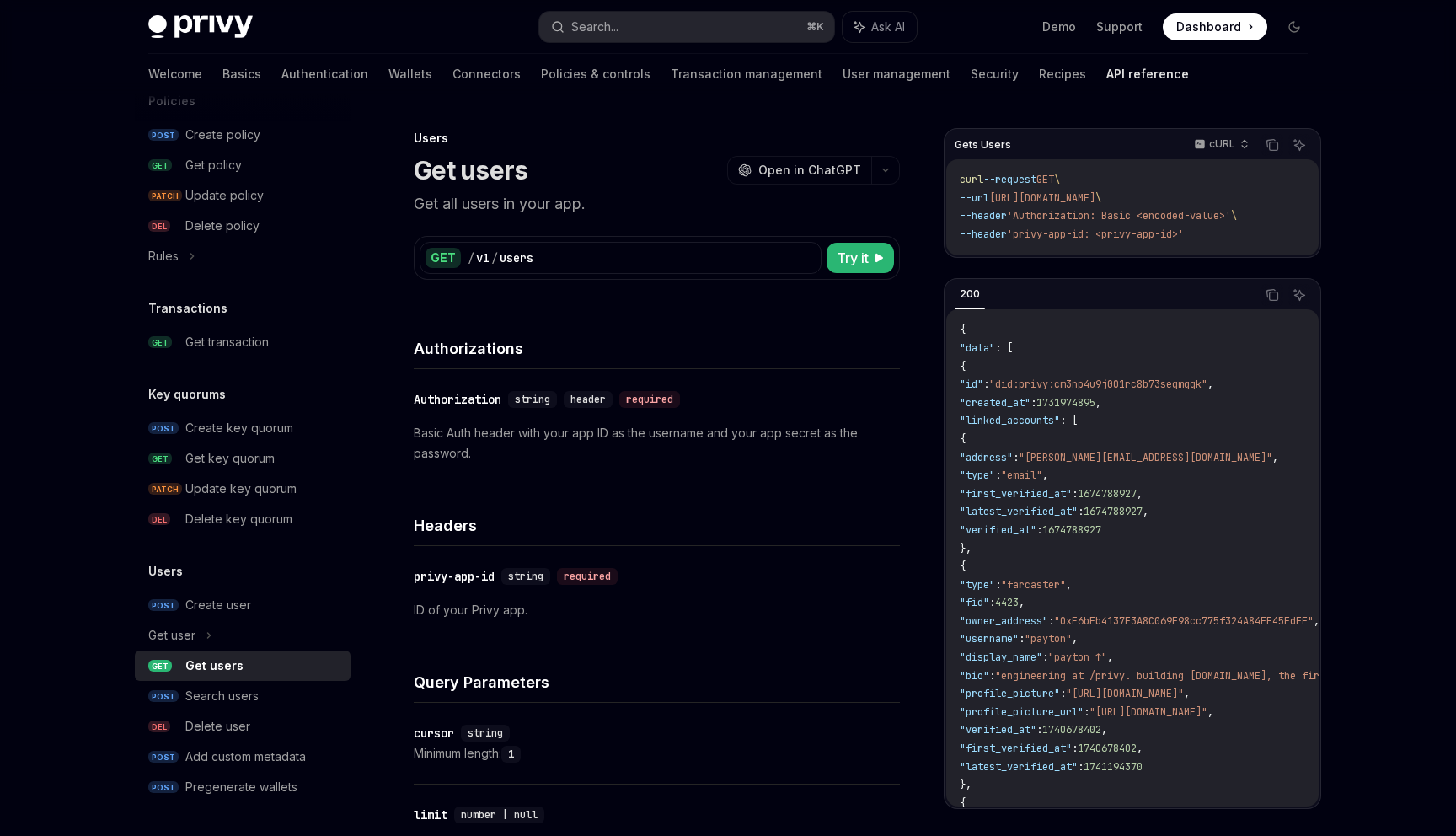
click at [442, 180] on h1 "Get users" at bounding box center [470, 170] width 114 height 30
drag, startPoint x: 442, startPoint y: 180, endPoint x: 485, endPoint y: 176, distance: 43.2
click at [485, 176] on h1 "Get users" at bounding box center [470, 170] width 114 height 30
copy h1 "Get users"
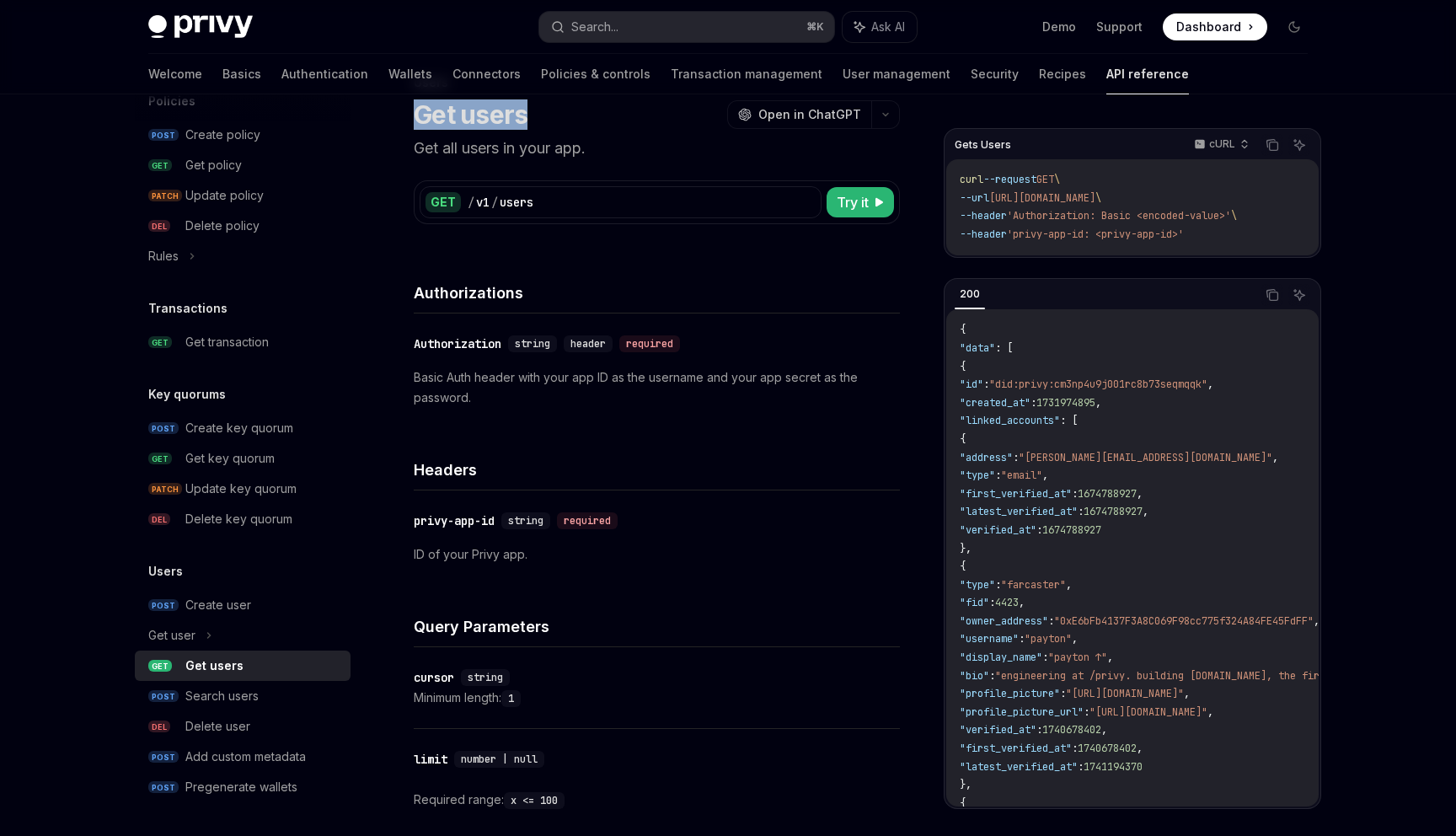
scroll to position [60, 0]
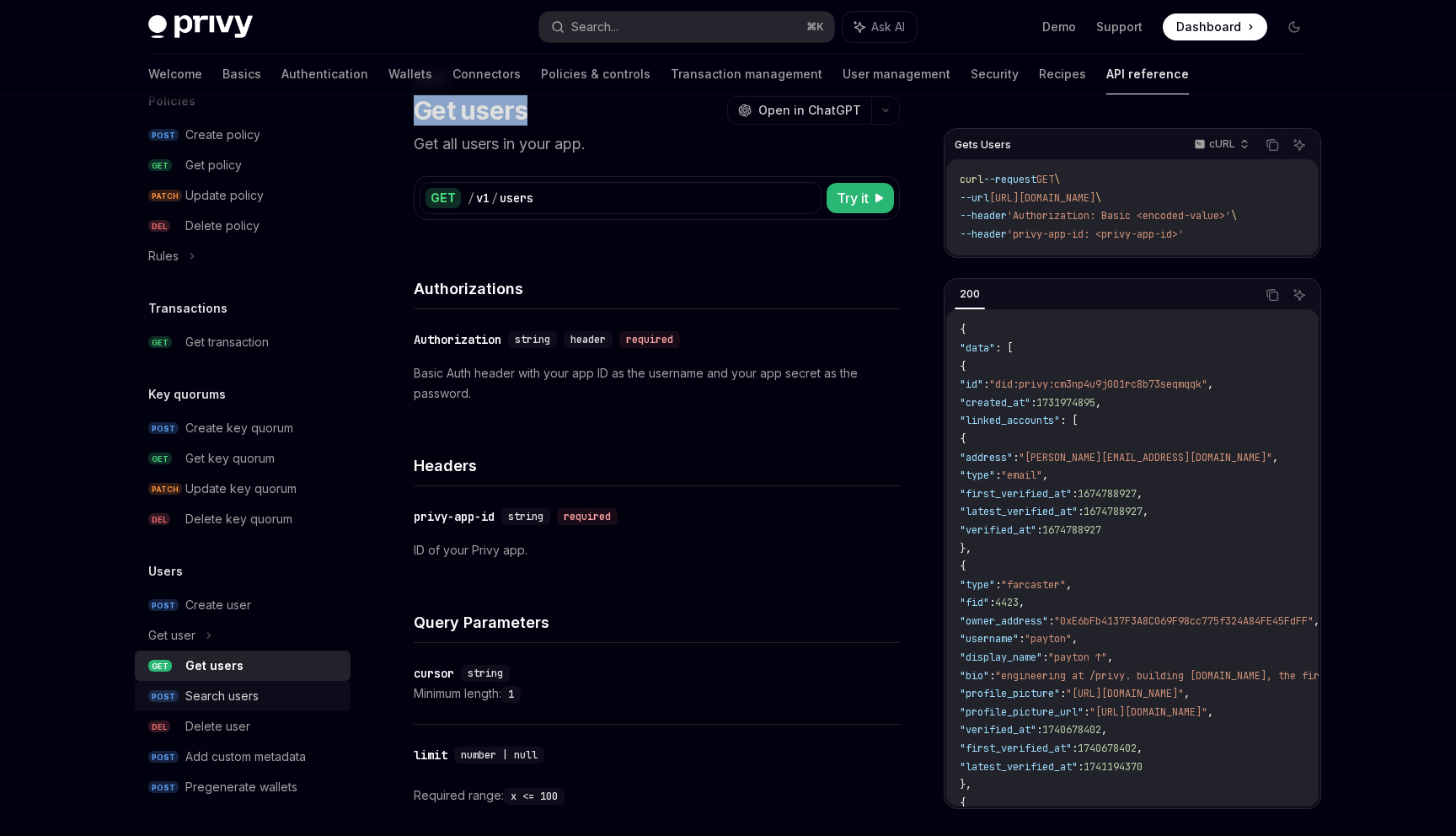
click at [266, 691] on div "Search users" at bounding box center [263, 695] width 155 height 20
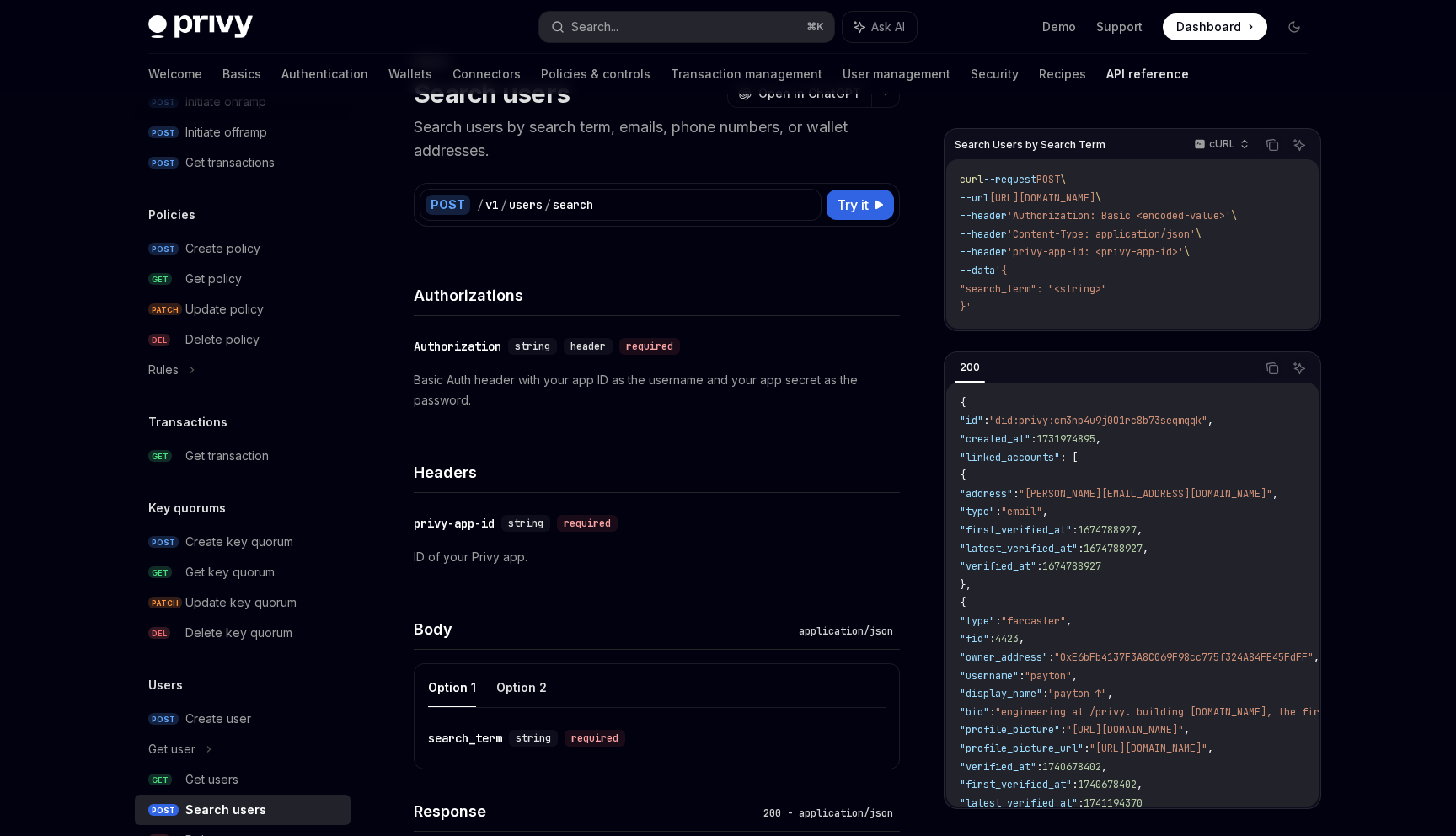
scroll to position [1238, 0]
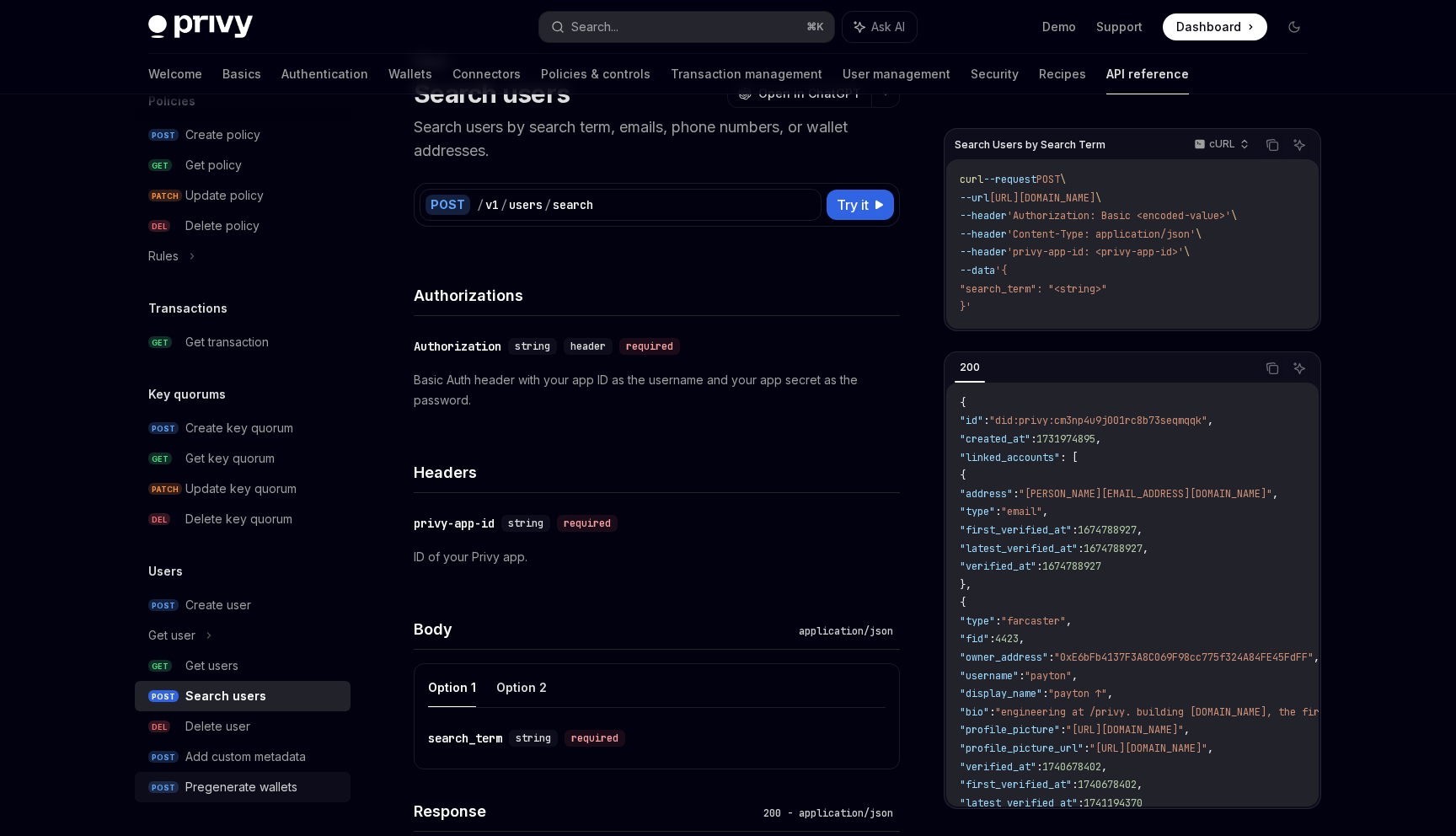
click at [244, 793] on div "Pregenerate wallets" at bounding box center [241, 787] width 112 height 20
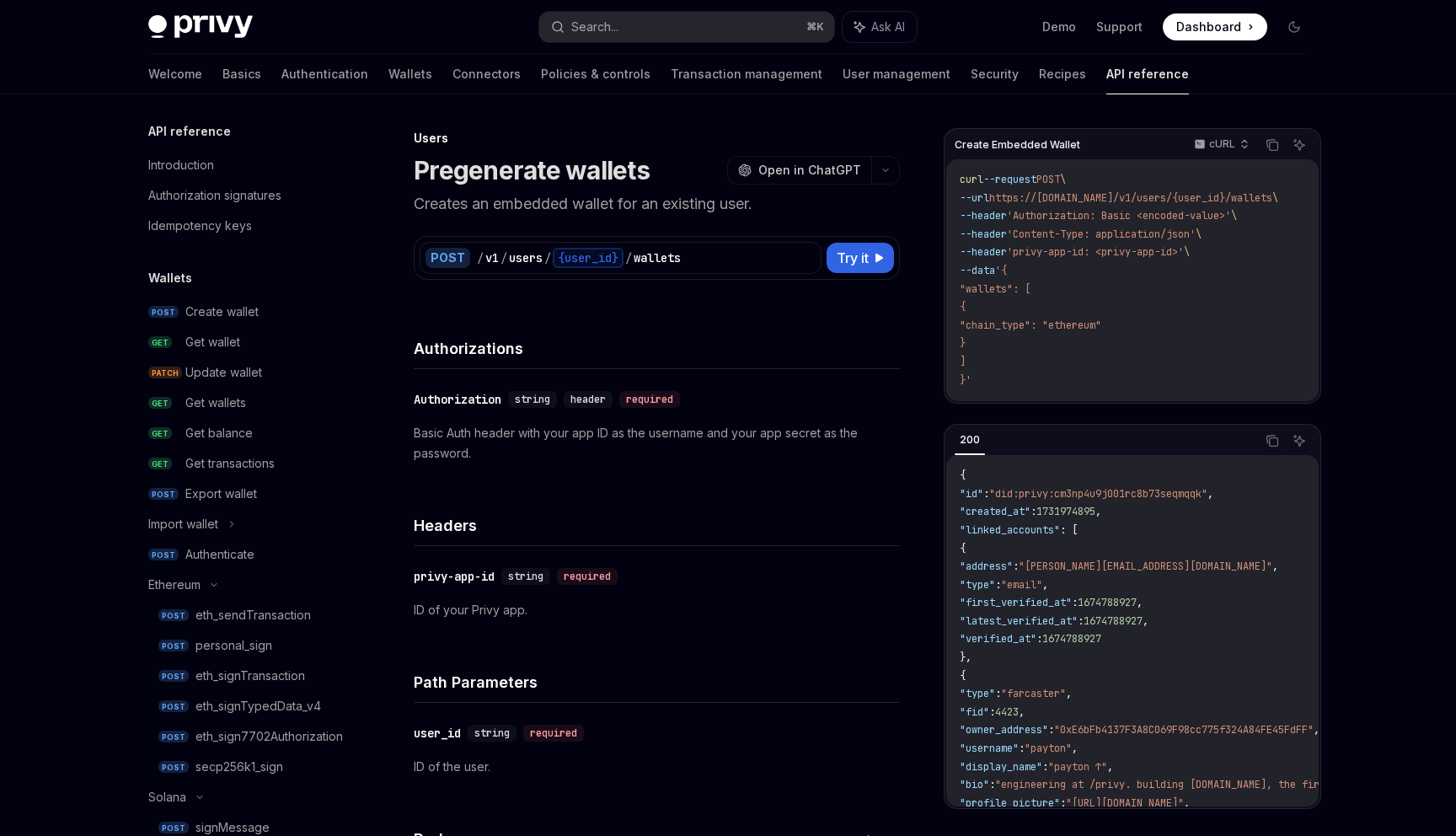
scroll to position [11, 0]
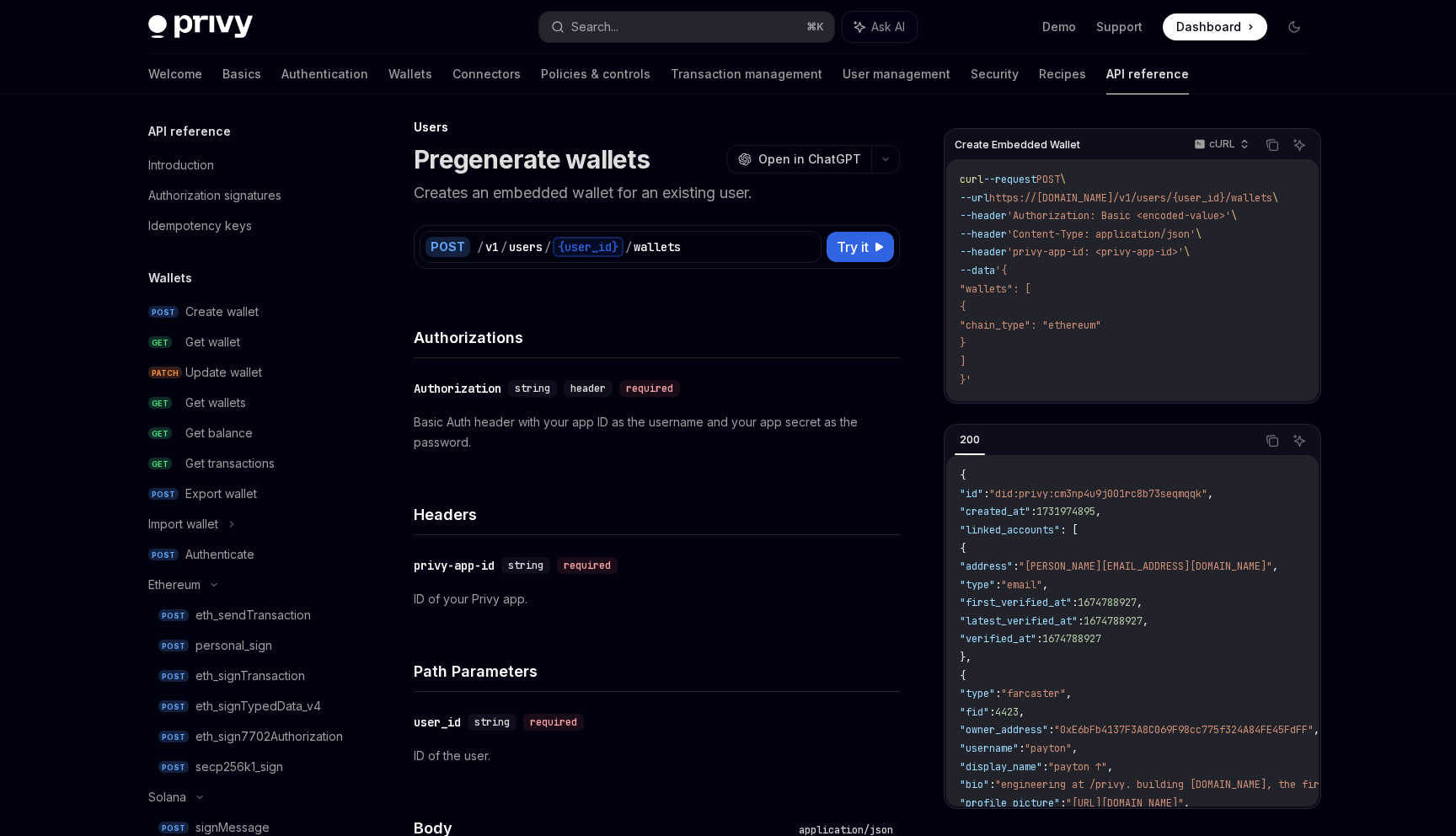
click at [178, 274] on h5 "Wallets" at bounding box center [170, 278] width 44 height 20
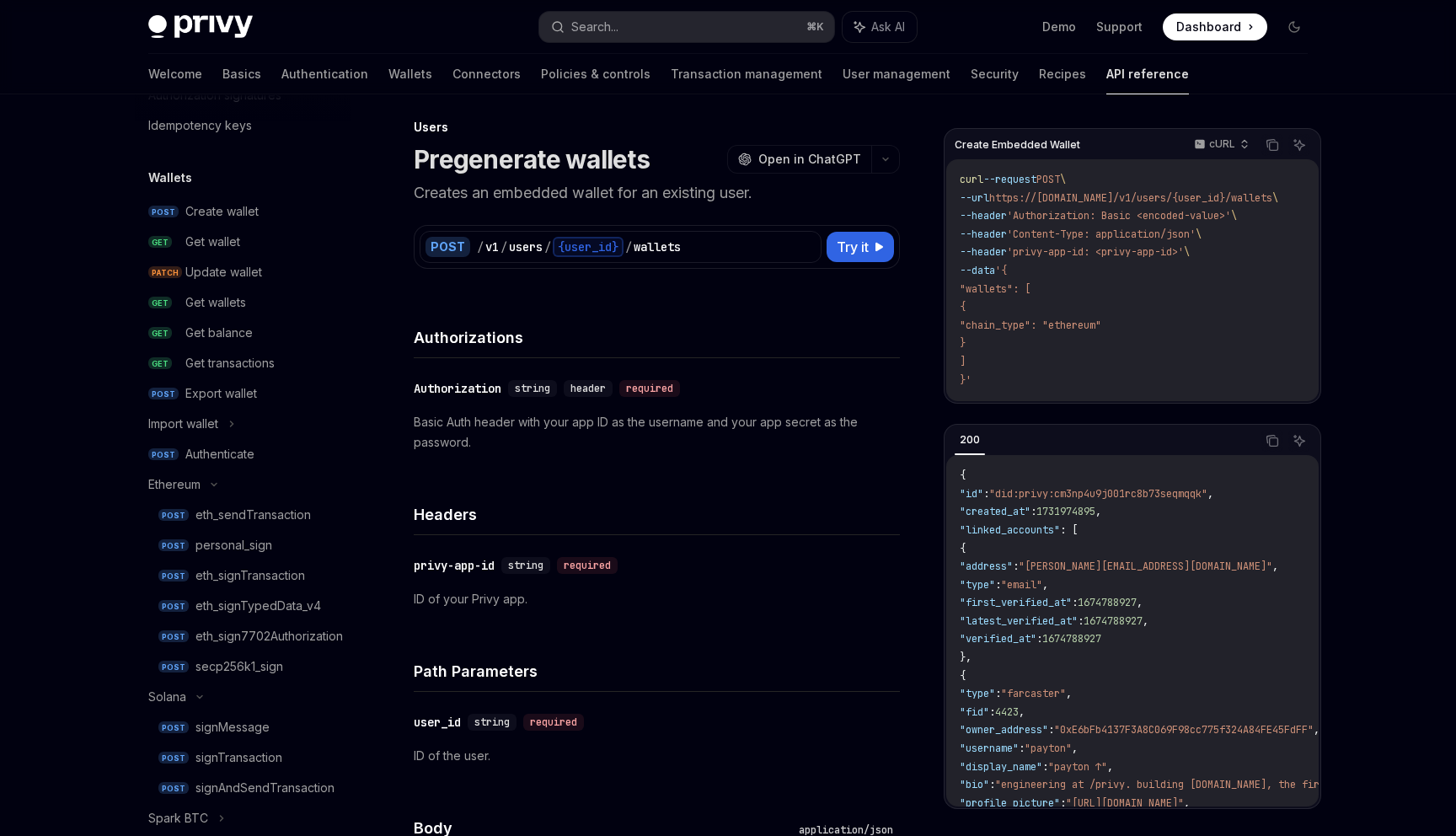
scroll to position [181, 0]
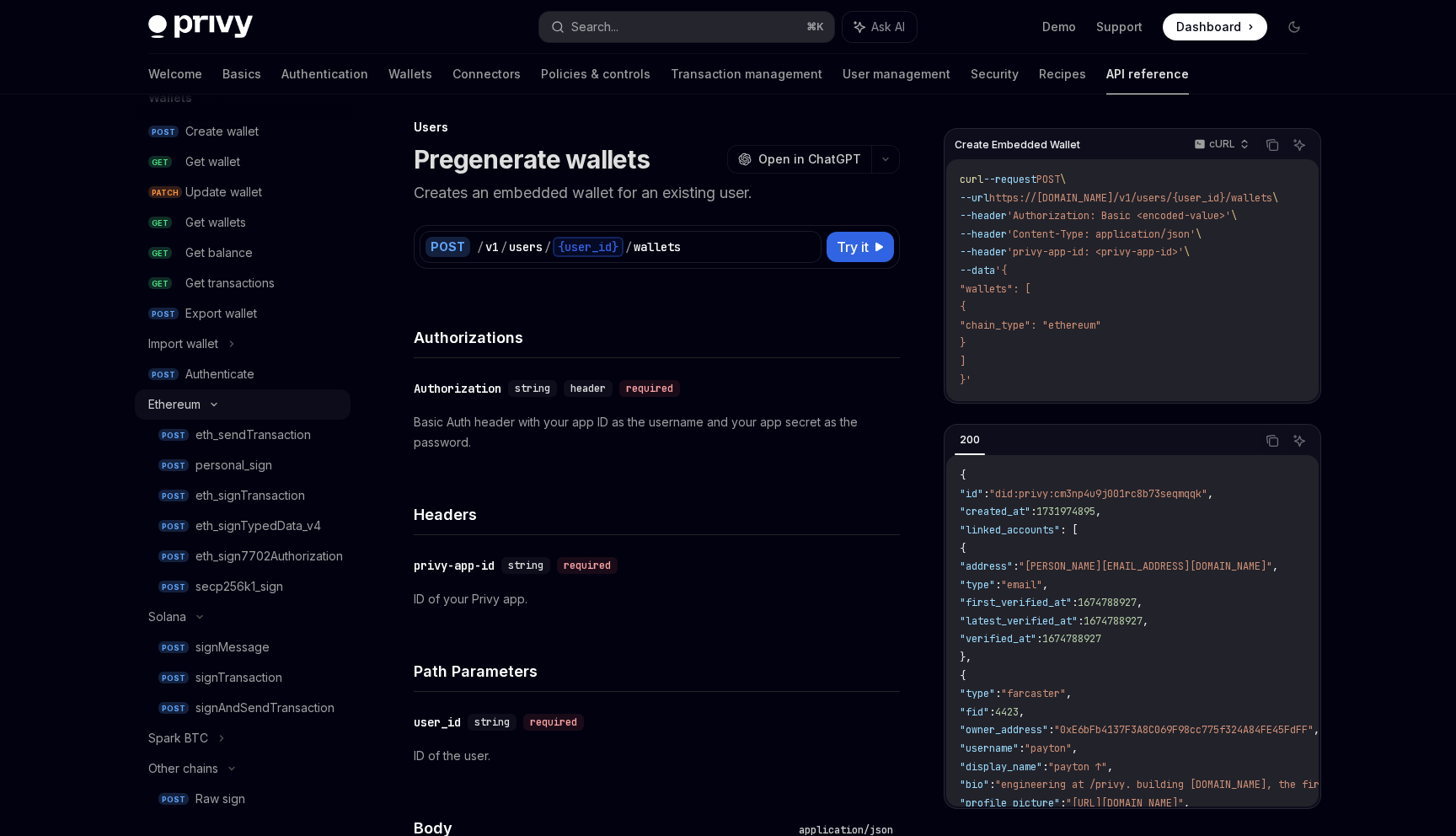
click at [217, 396] on div "Ethereum" at bounding box center [243, 404] width 215 height 30
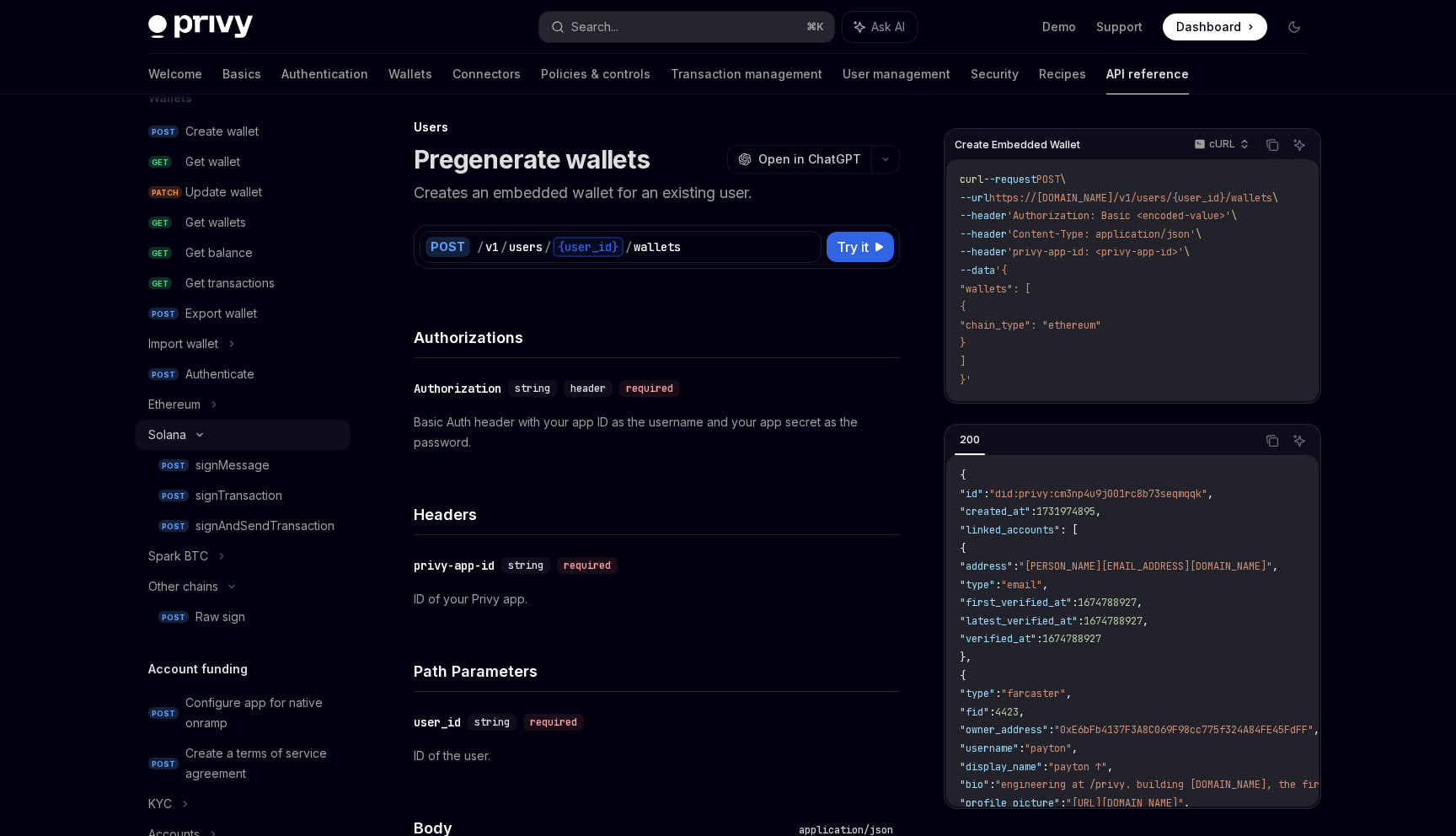
click at [212, 431] on div "Solana" at bounding box center [243, 434] width 215 height 30
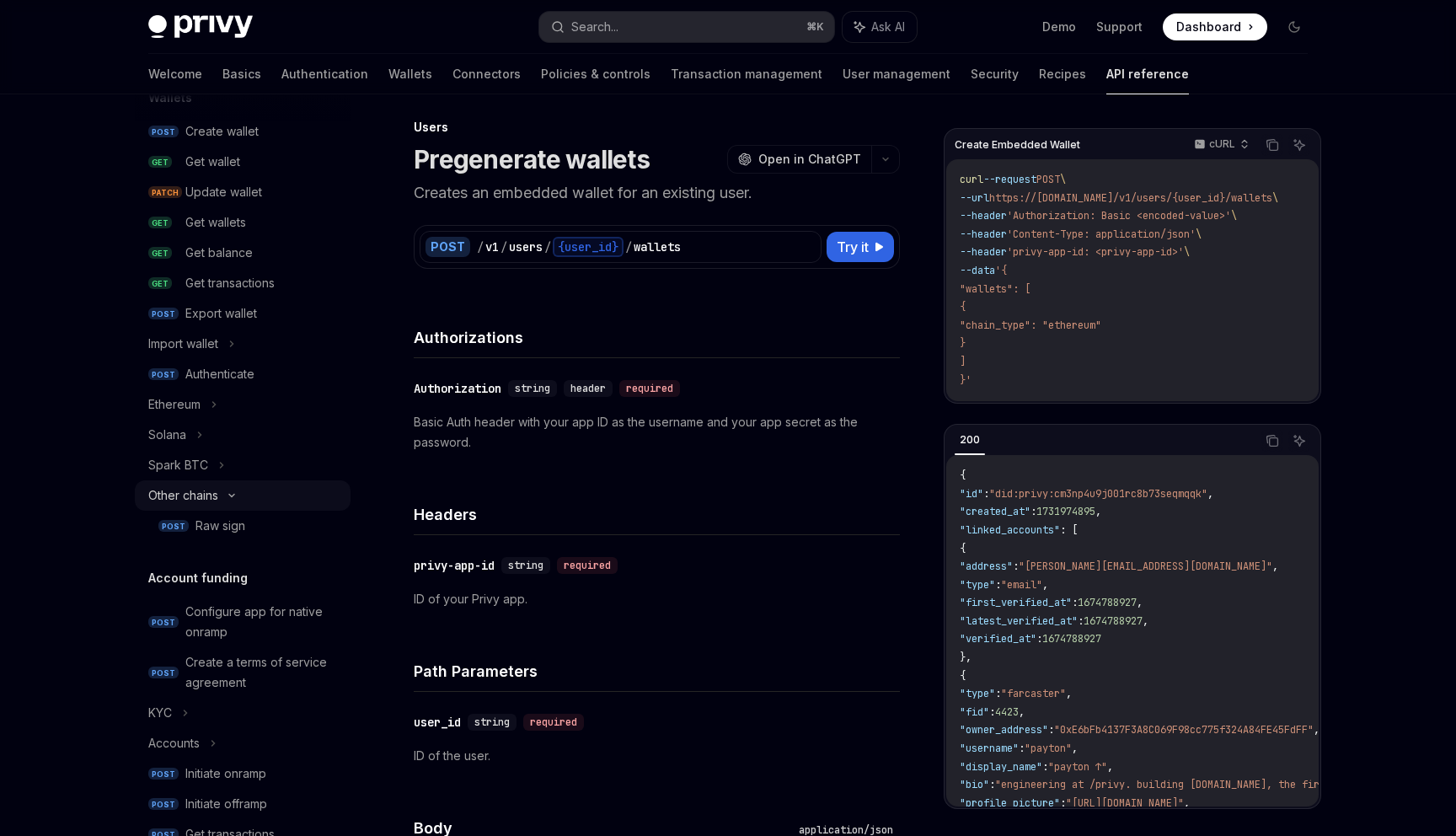
click at [230, 497] on icon at bounding box center [232, 495] width 20 height 6
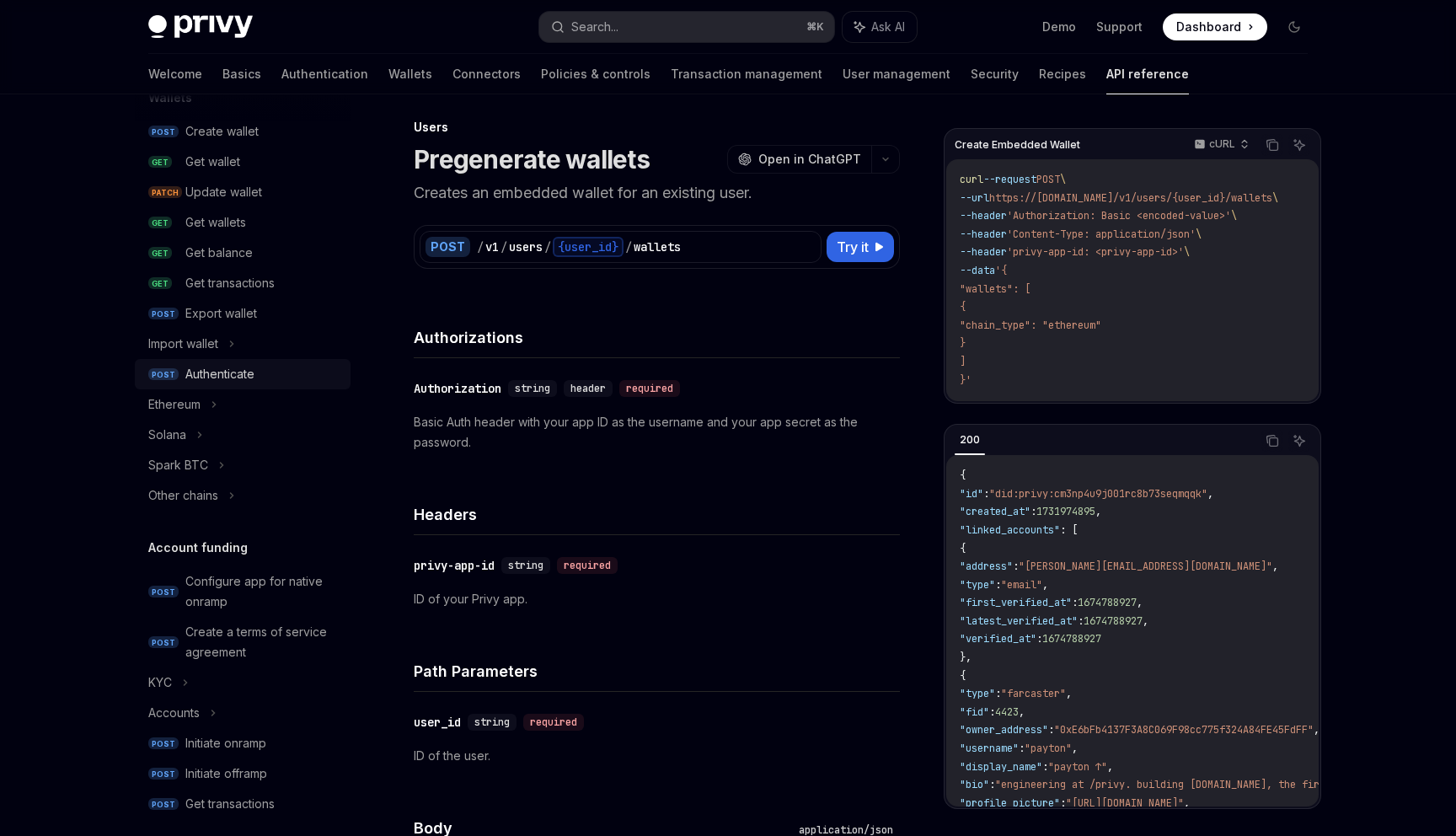
click at [229, 371] on div "Authenticate" at bounding box center [220, 374] width 69 height 20
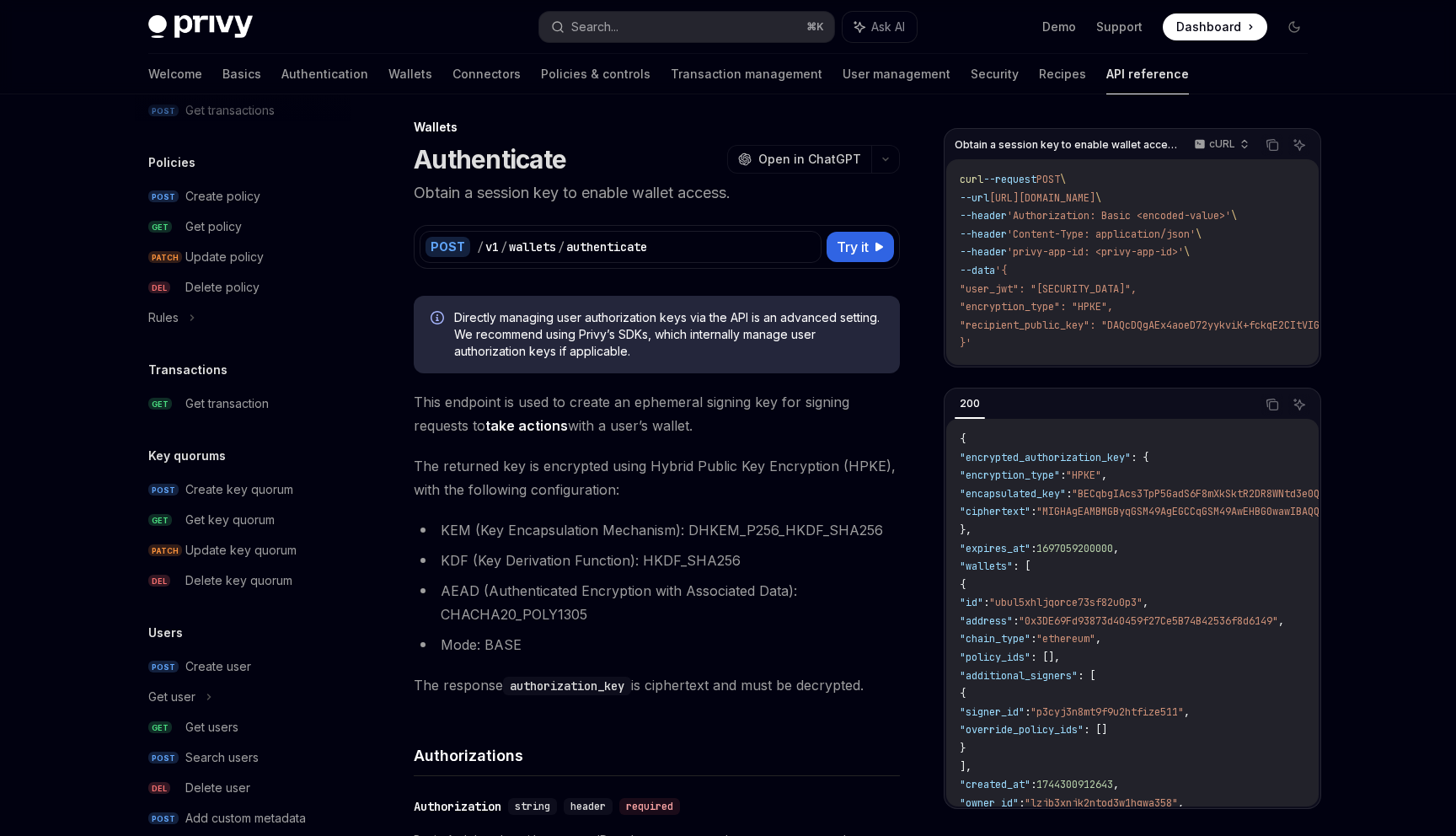
scroll to position [895, 0]
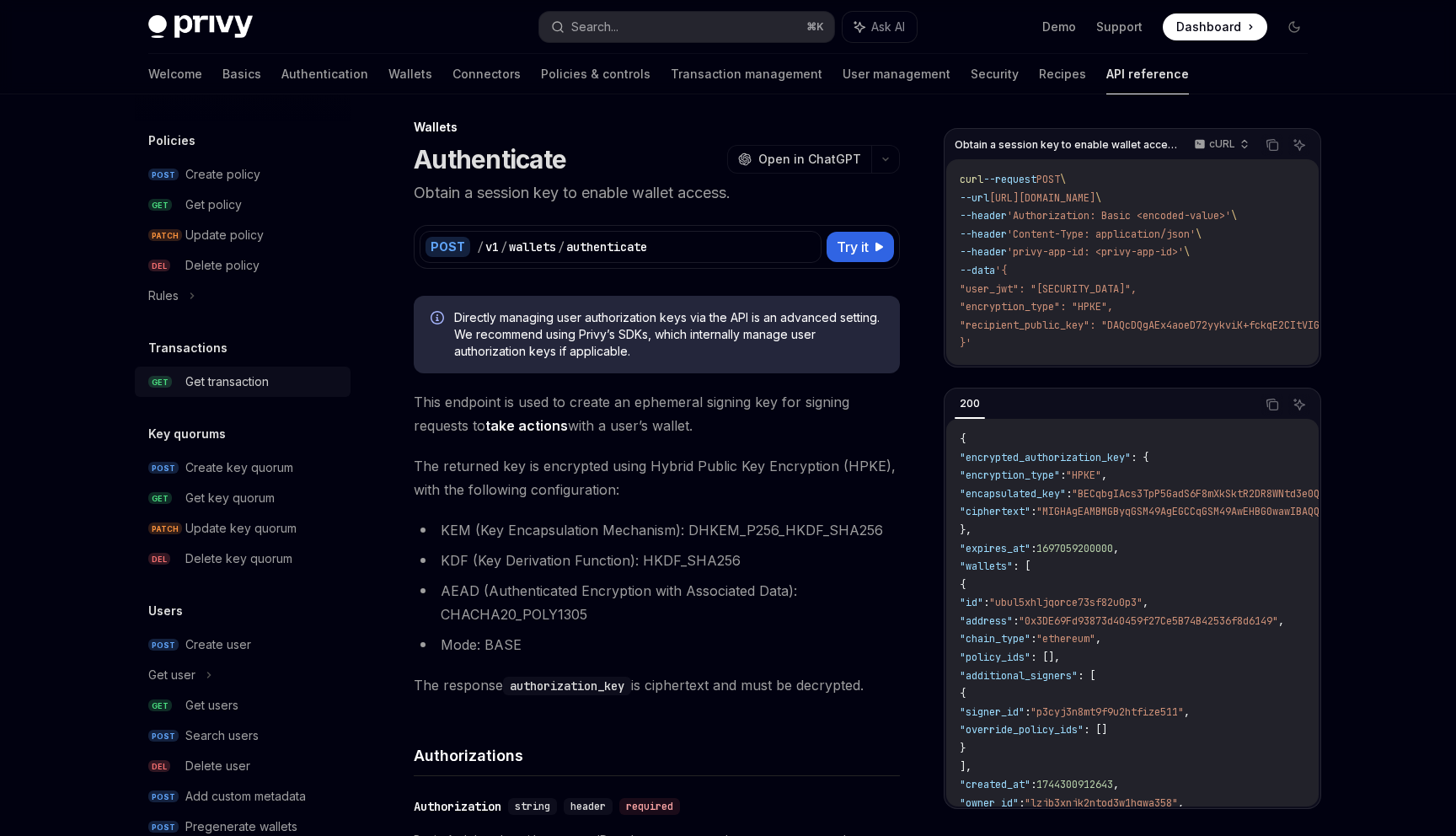
click at [224, 394] on link "GET Get transaction" at bounding box center [243, 381] width 215 height 30
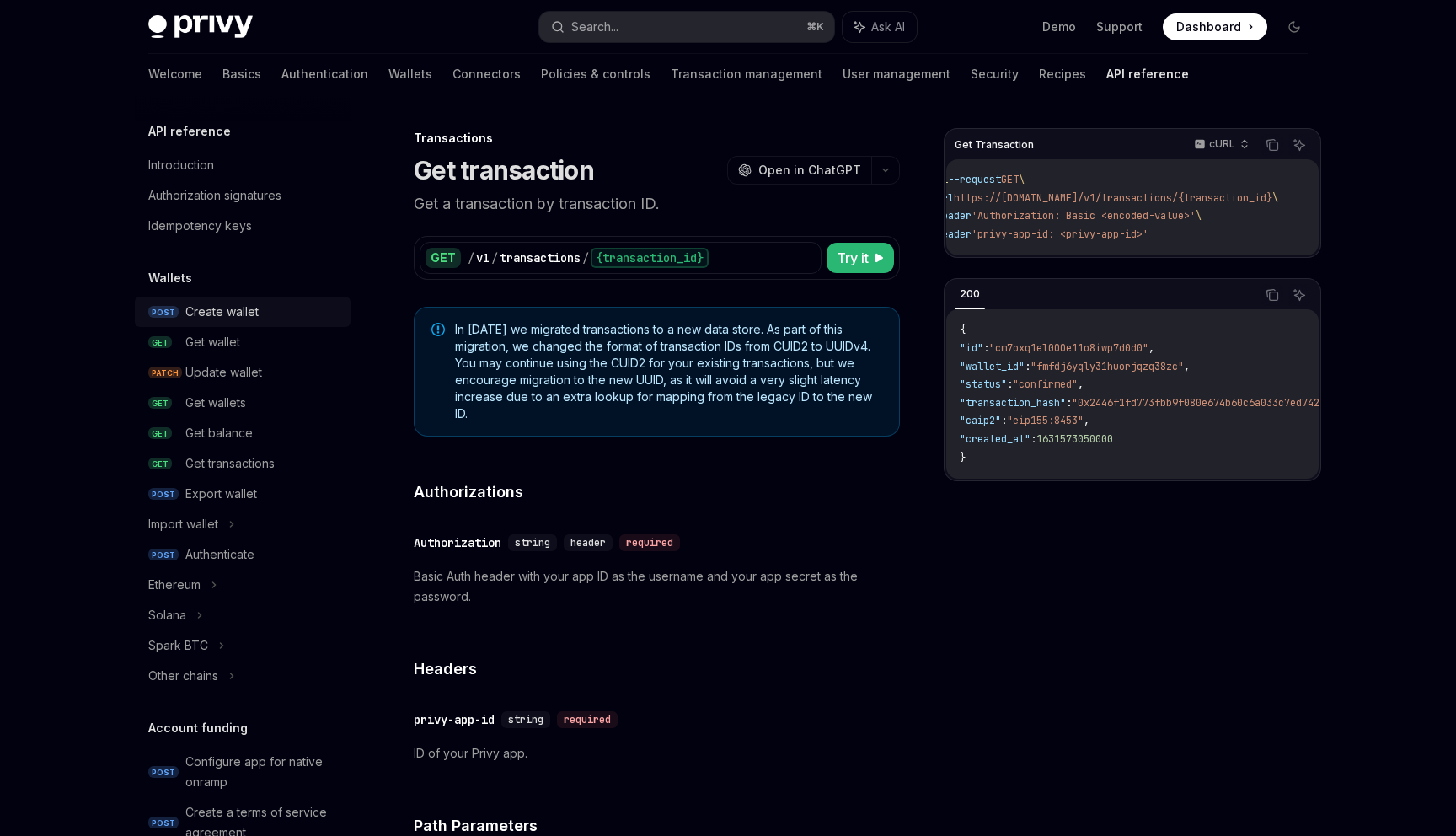
click at [222, 318] on div "Create wallet" at bounding box center [222, 312] width 73 height 20
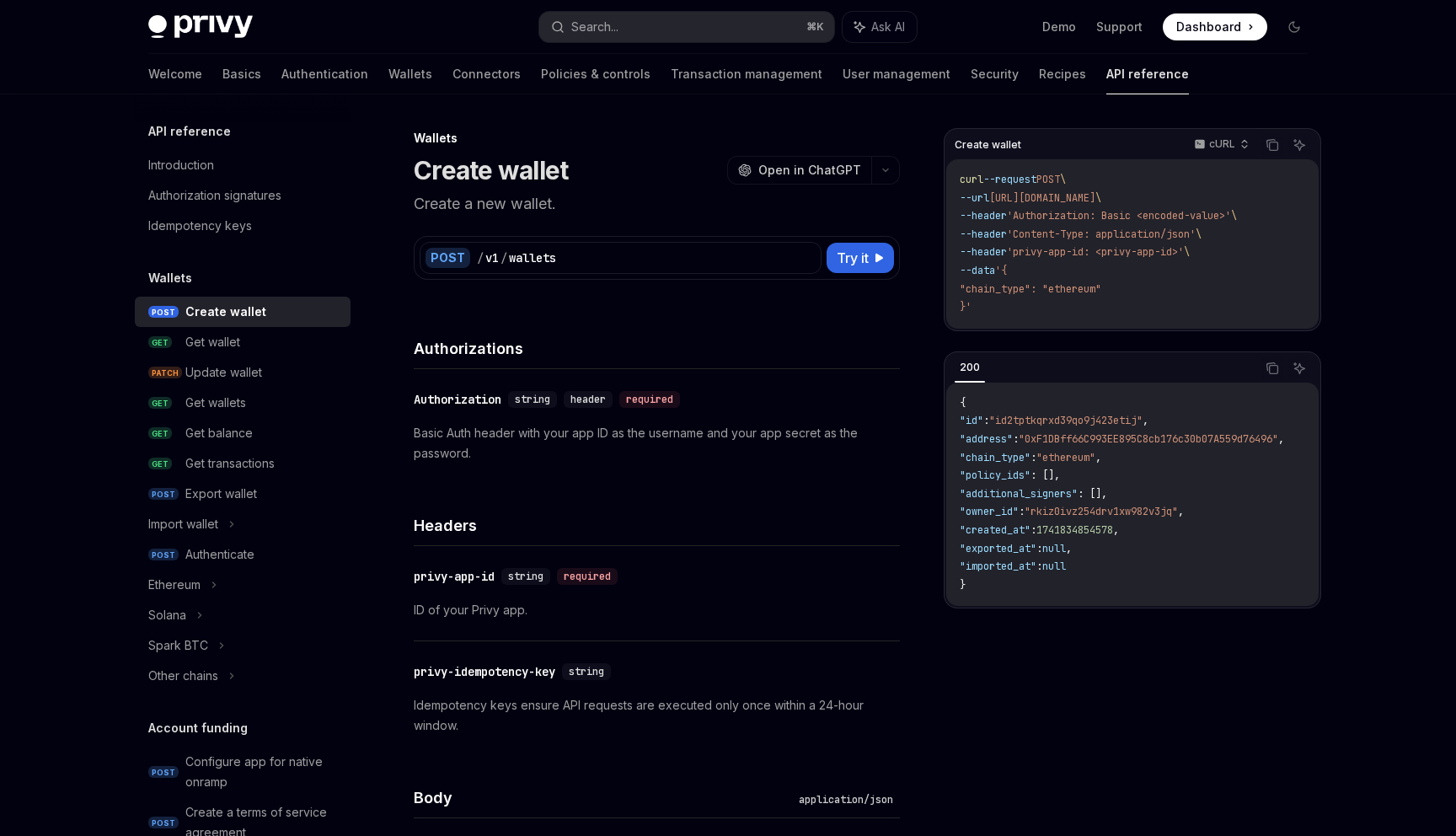
click at [451, 174] on h1 "Create wallet" at bounding box center [490, 170] width 154 height 30
drag, startPoint x: 451, startPoint y: 174, endPoint x: 556, endPoint y: 175, distance: 105.0
click at [556, 175] on h1 "Create wallet" at bounding box center [490, 170] width 154 height 30
copy h1 "Create wallet"
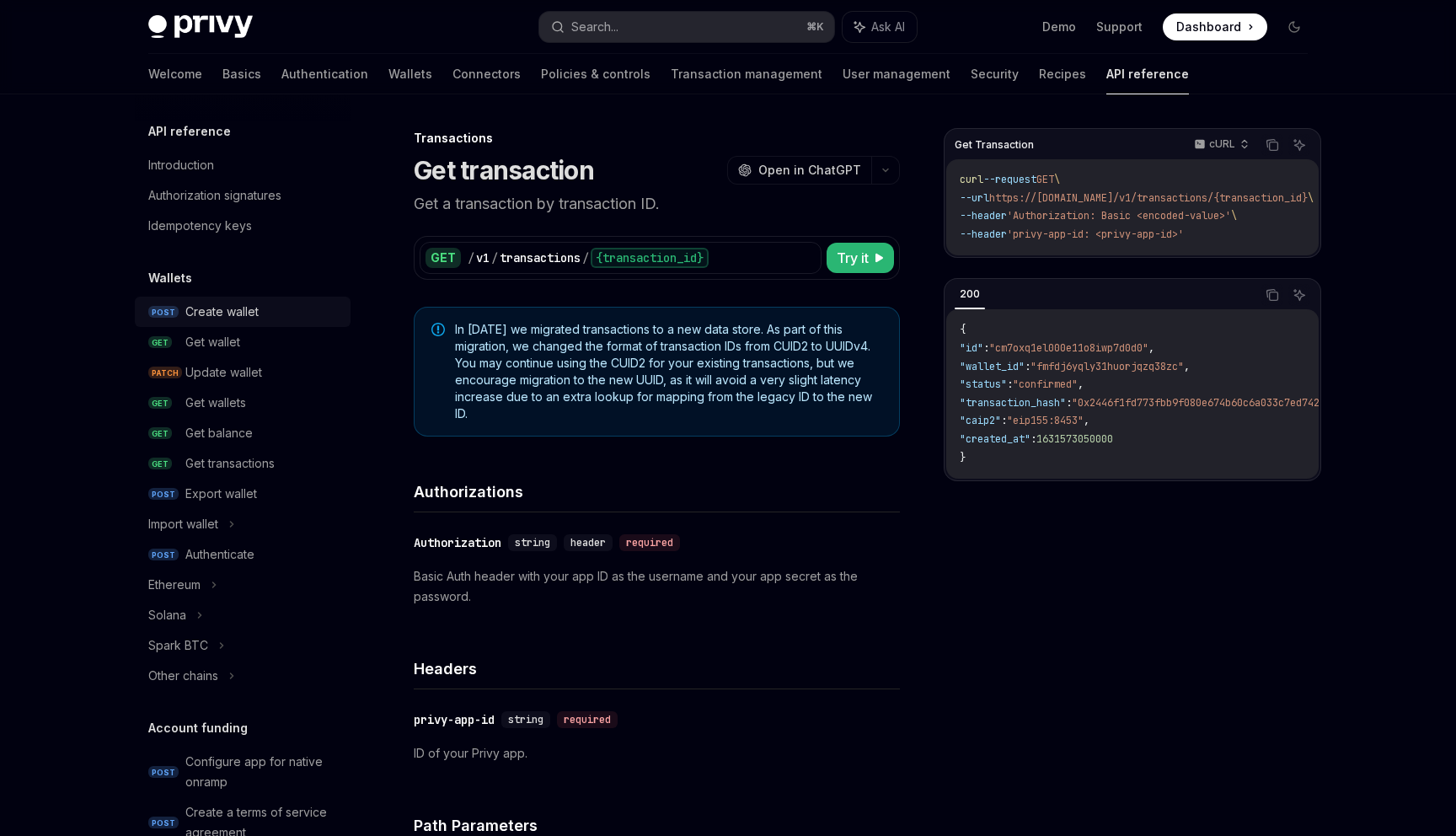
click at [224, 319] on div "Create wallet" at bounding box center [222, 312] width 73 height 20
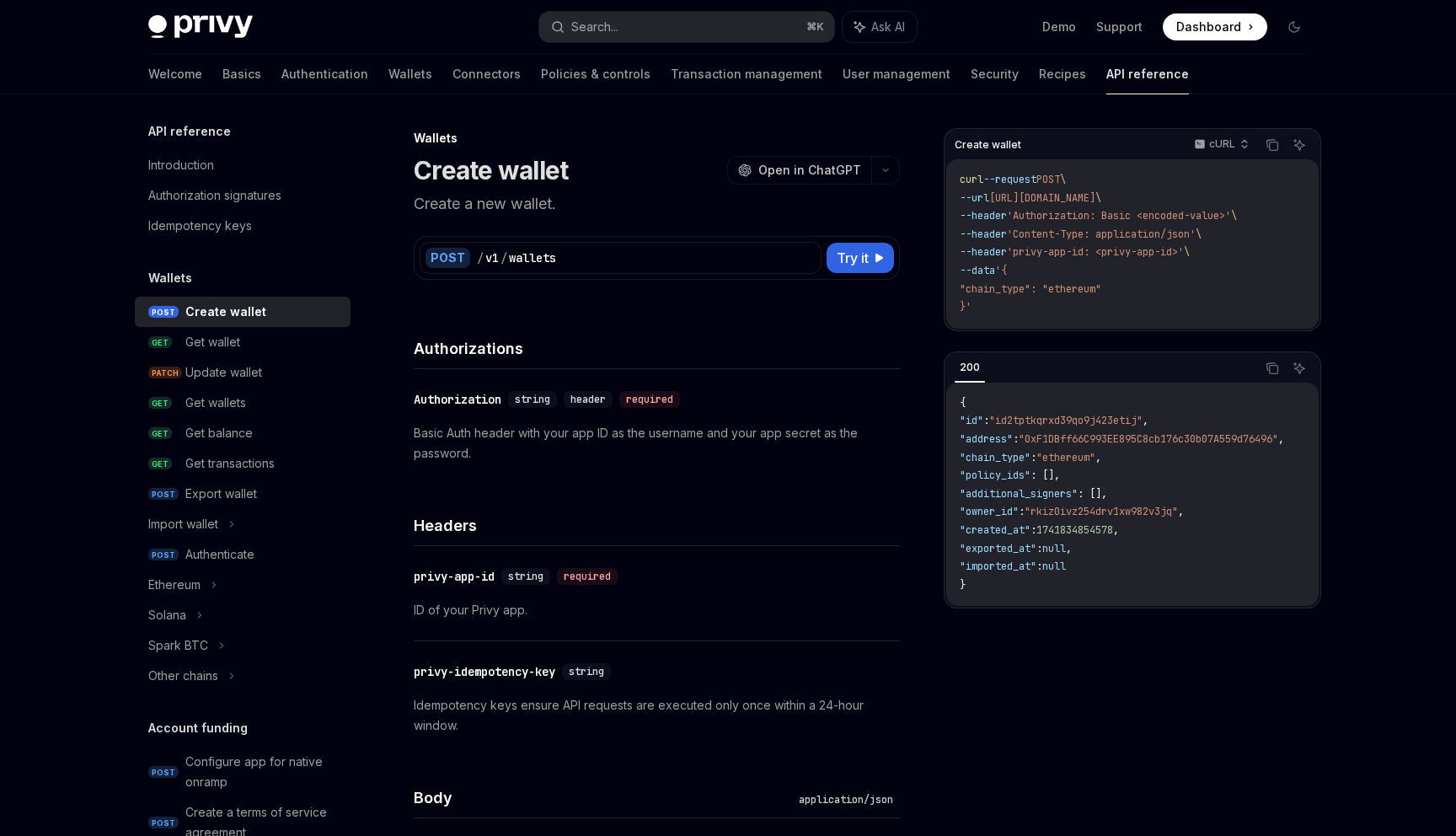
click at [465, 176] on h1 "Create wallet" at bounding box center [490, 170] width 154 height 30
copy h1 "Create wallet"
drag, startPoint x: 465, startPoint y: 176, endPoint x: 508, endPoint y: 172, distance: 43.2
click at [508, 172] on h1 "Create wallet" at bounding box center [490, 170] width 154 height 30
drag, startPoint x: 581, startPoint y: 264, endPoint x: 571, endPoint y: 260, distance: 10.8
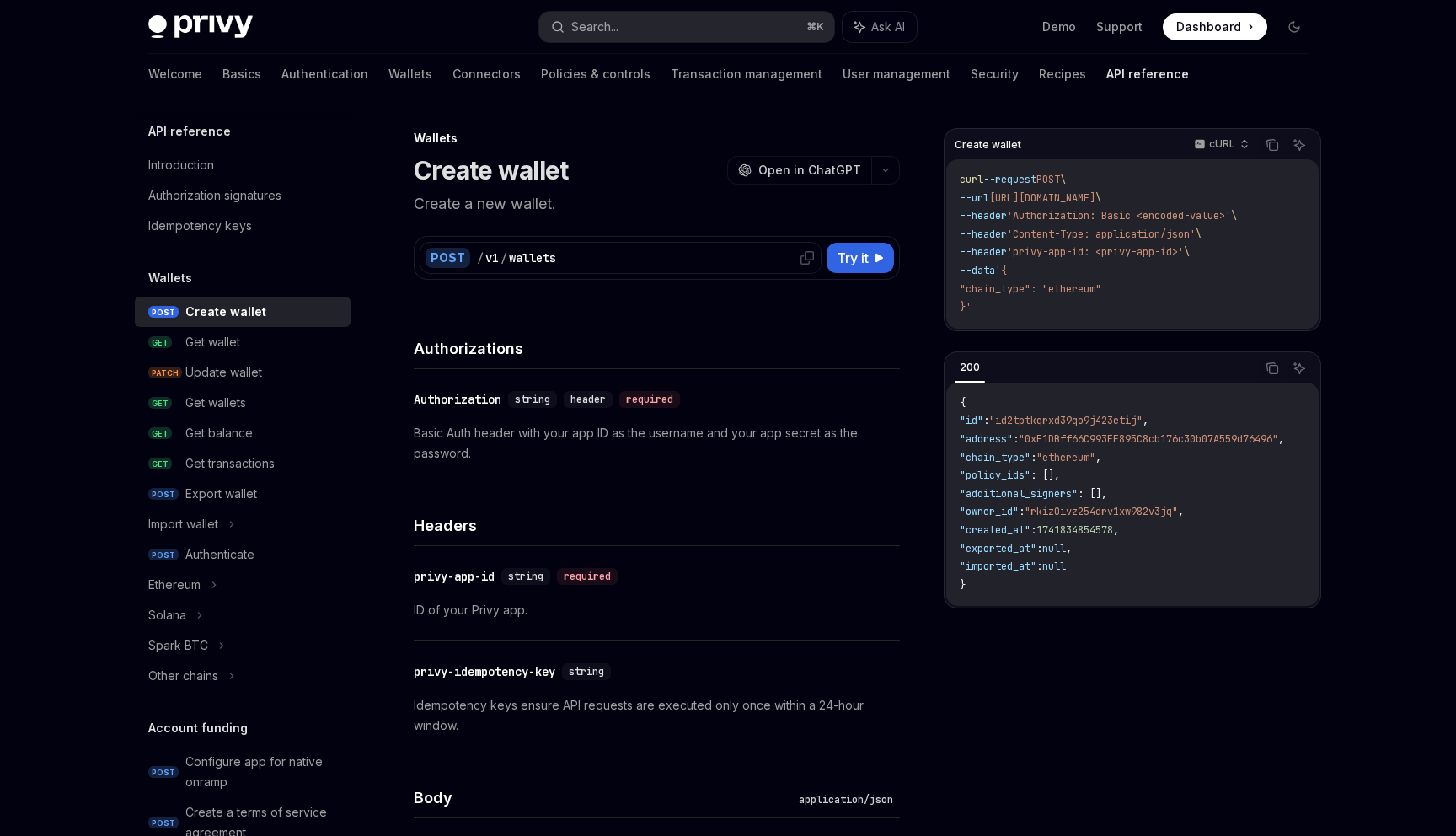
click at [571, 261] on div "/ v1 / wallets" at bounding box center [646, 257] width 339 height 16
click at [807, 258] on icon at bounding box center [807, 257] width 14 height 14
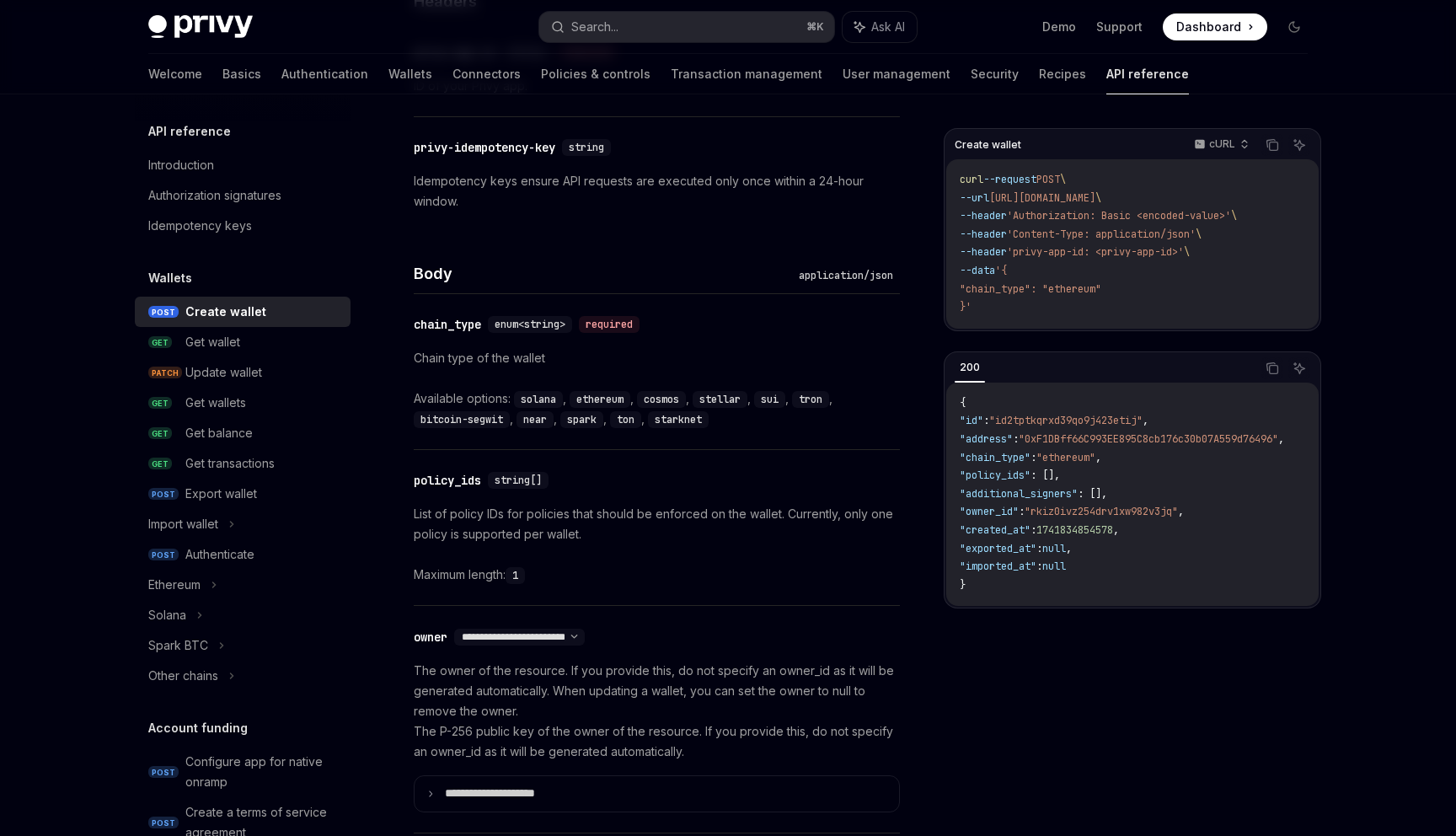
scroll to position [539, 0]
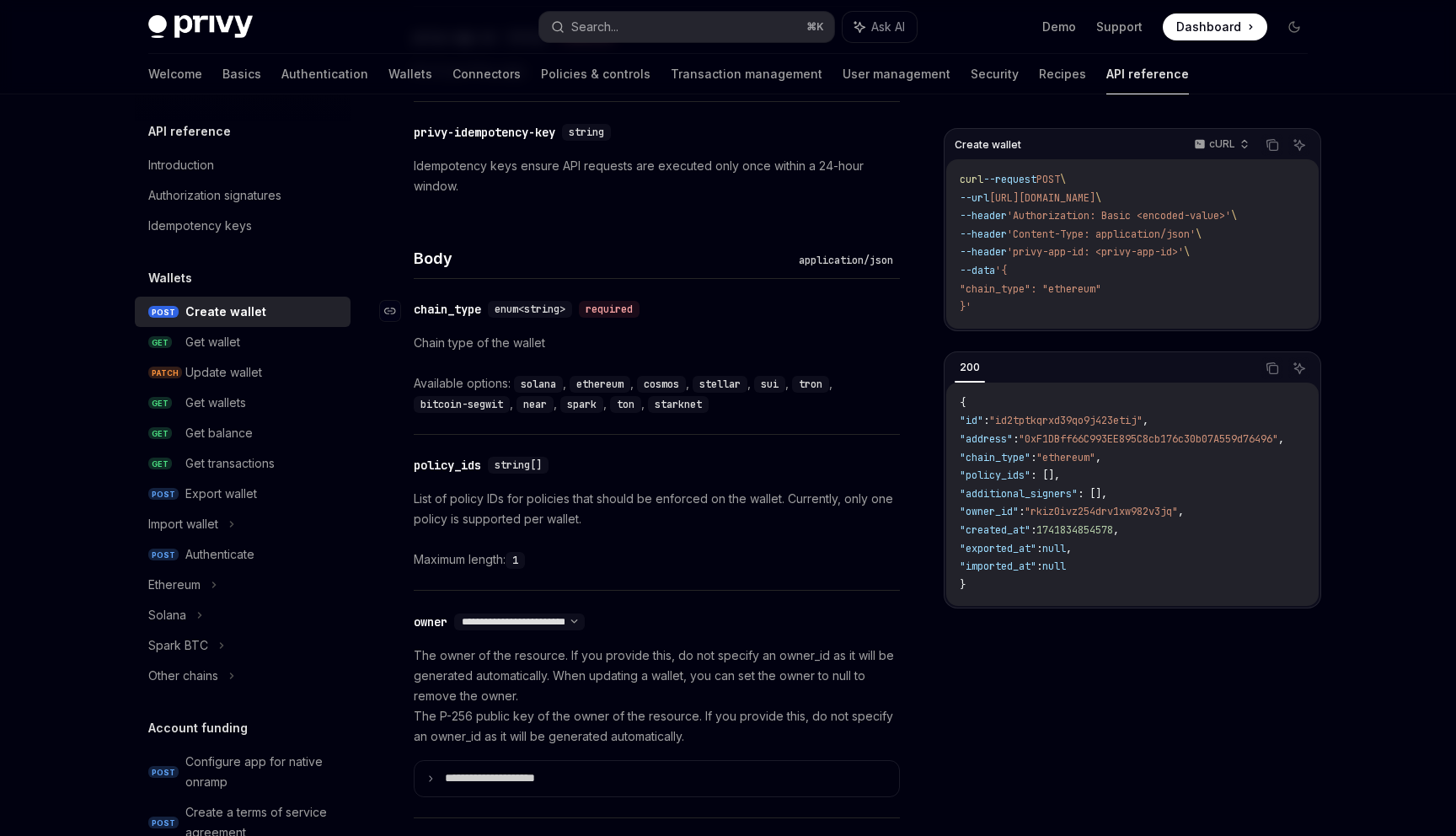
click at [435, 312] on div "chain_type" at bounding box center [447, 309] width 68 height 16
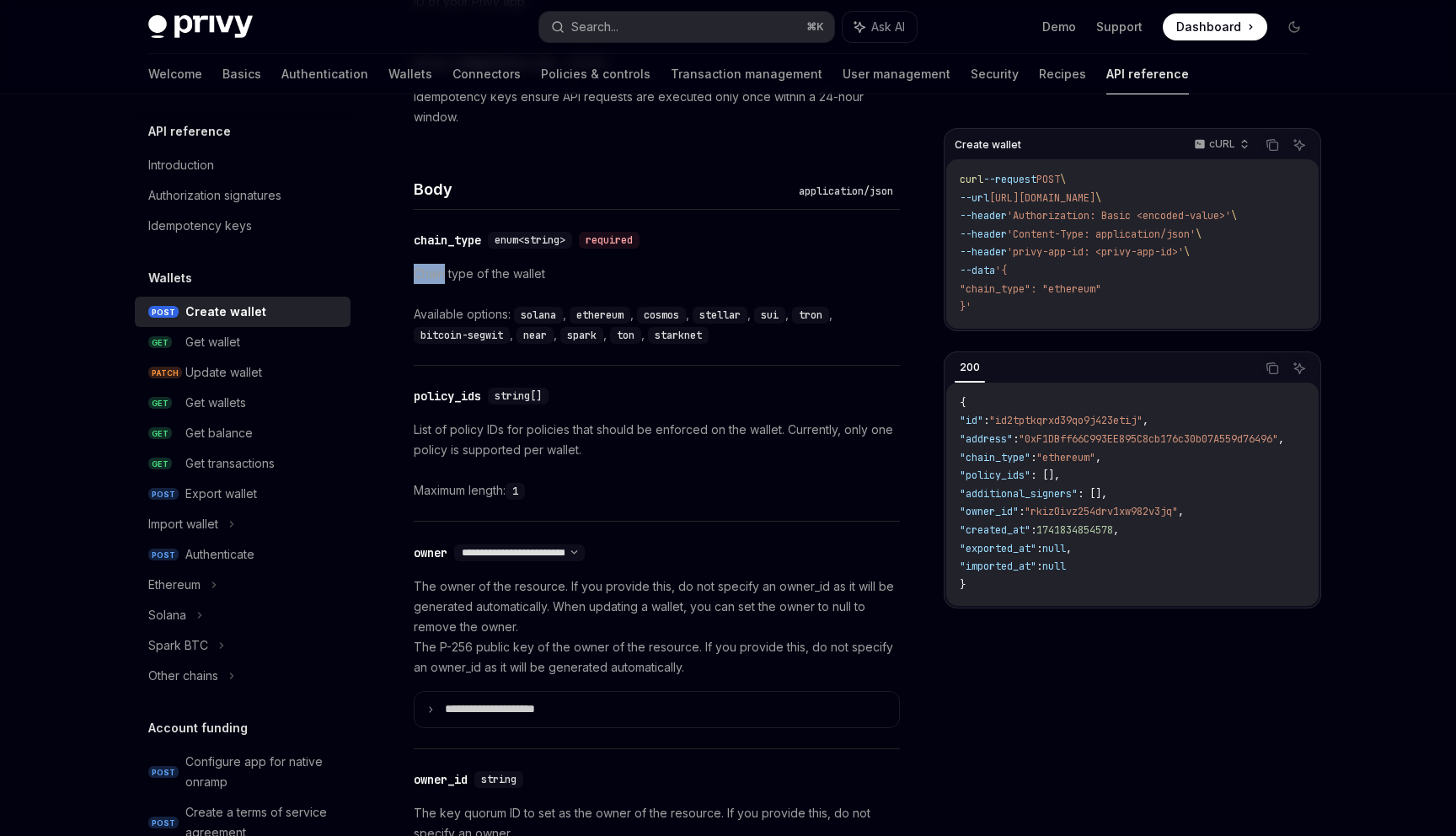
click at [435, 312] on div "​ chain_type enum<string> required Chain type of the wallet Available options: …" at bounding box center [656, 287] width 487 height 155
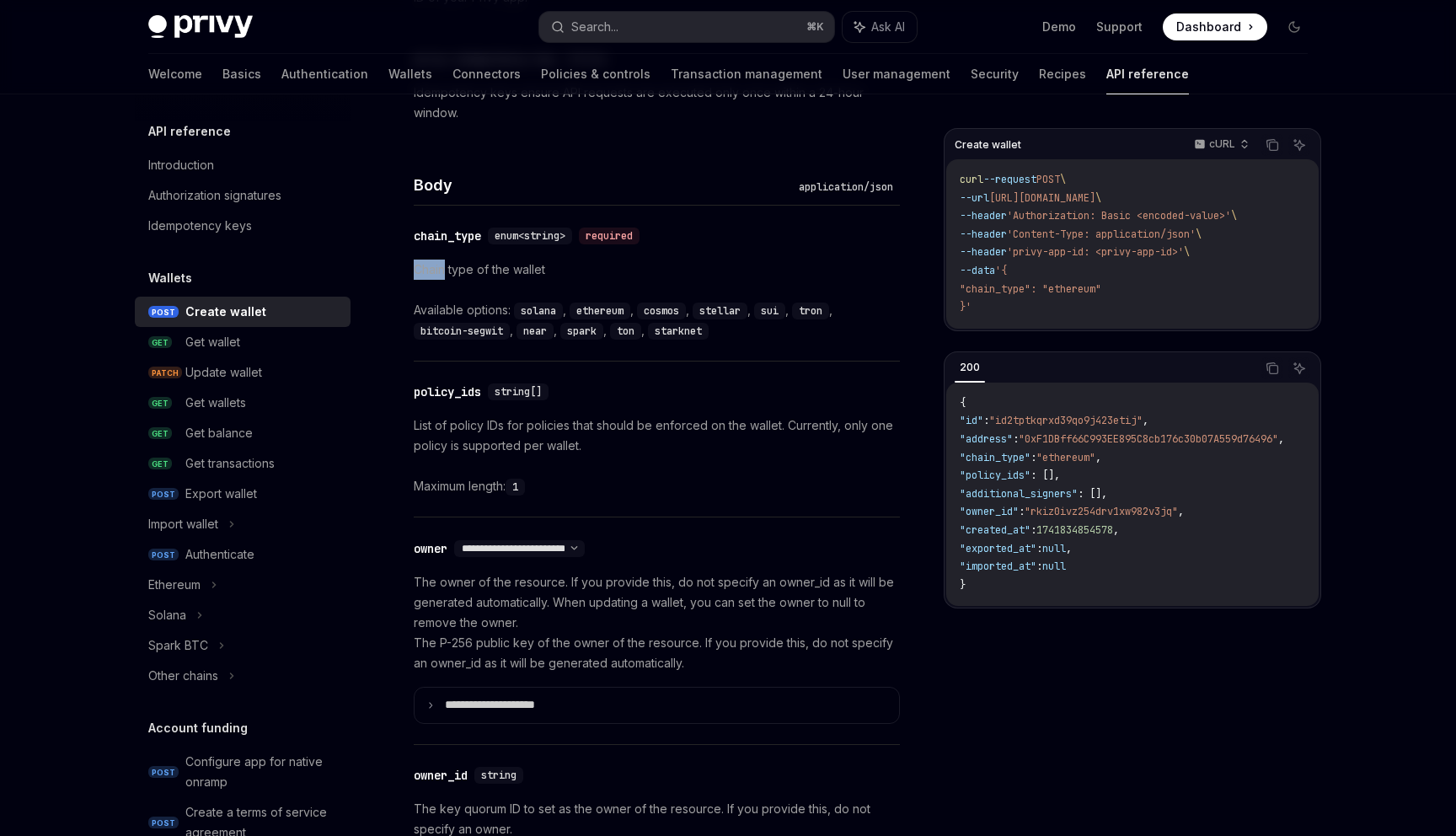
scroll to position [529, 0]
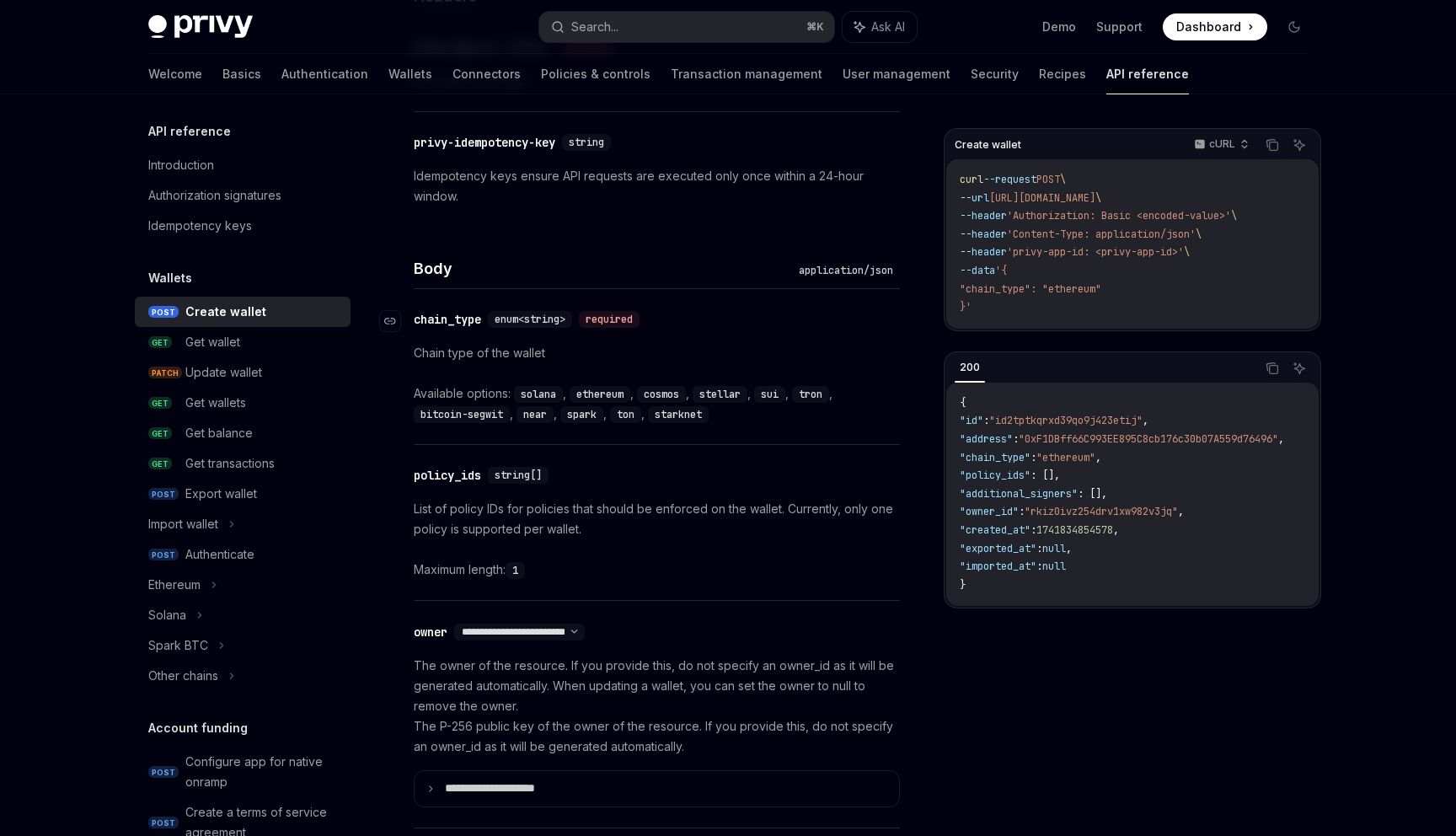
click at [459, 319] on div "chain_type" at bounding box center [447, 319] width 68 height 16
drag, startPoint x: 459, startPoint y: 319, endPoint x: 440, endPoint y: 319, distance: 19.0
click at [440, 319] on div "chain_type" at bounding box center [447, 319] width 68 height 16
copy div "chain_type"
drag, startPoint x: 1011, startPoint y: 302, endPoint x: 1020, endPoint y: 271, distance: 32.3
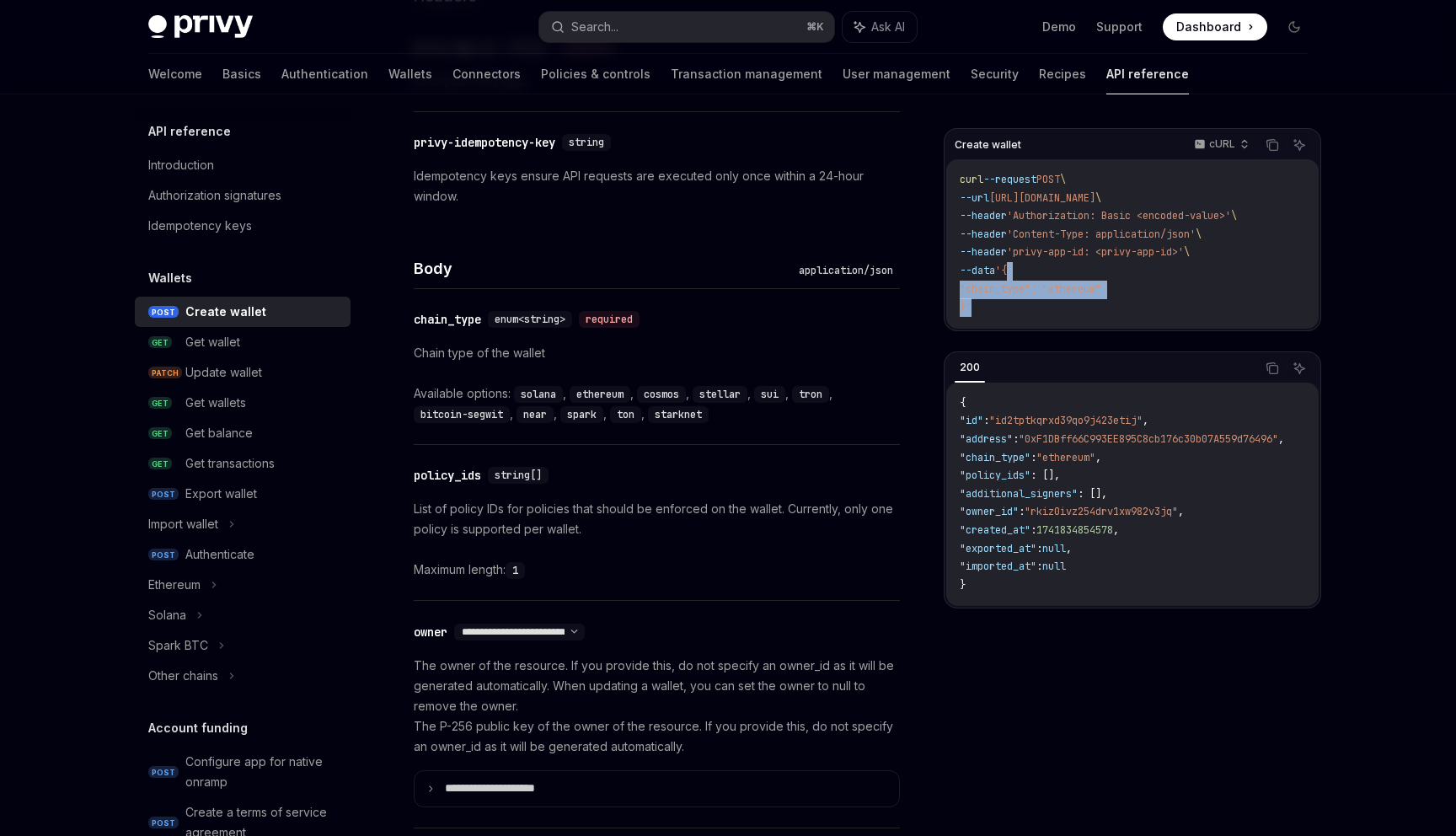
click at [1020, 271] on code "curl --request POST \ --url https://api.privy.io/v1/wallets \ --header 'Authori…" at bounding box center [1133, 244] width 346 height 146
click at [972, 299] on code "curl --request POST \ --url https://api.privy.io/v1/wallets \ --header 'Authori…" at bounding box center [1133, 244] width 346 height 146
drag, startPoint x: 966, startPoint y: 308, endPoint x: 1021, endPoint y: 274, distance: 64.7
click at [1021, 274] on code "curl --request POST \ --url https://api.privy.io/v1/wallets \ --header 'Authori…" at bounding box center [1133, 244] width 346 height 146
copy code "{ "chain_type": "ethereum" }"
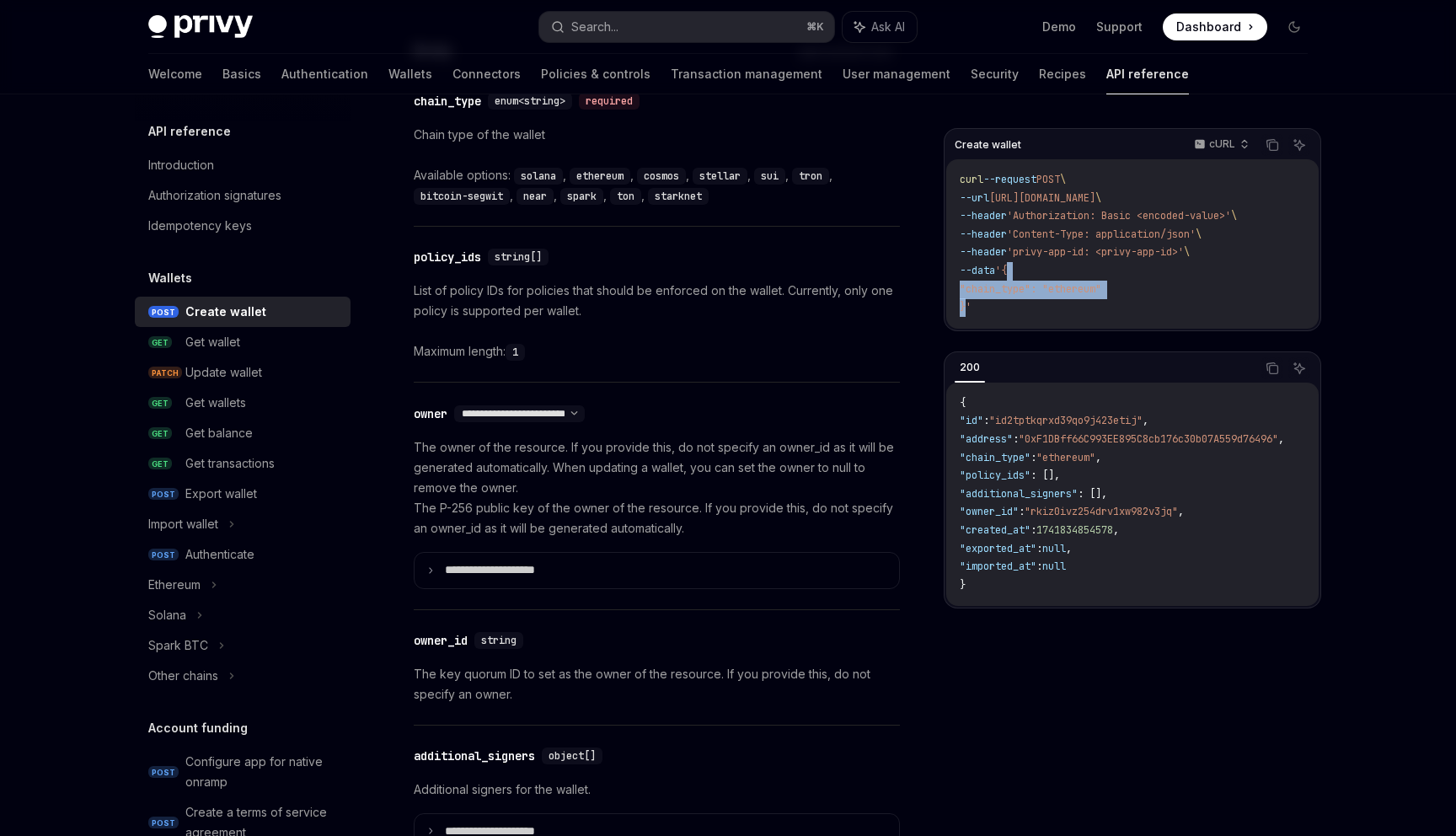
scroll to position [776, 0]
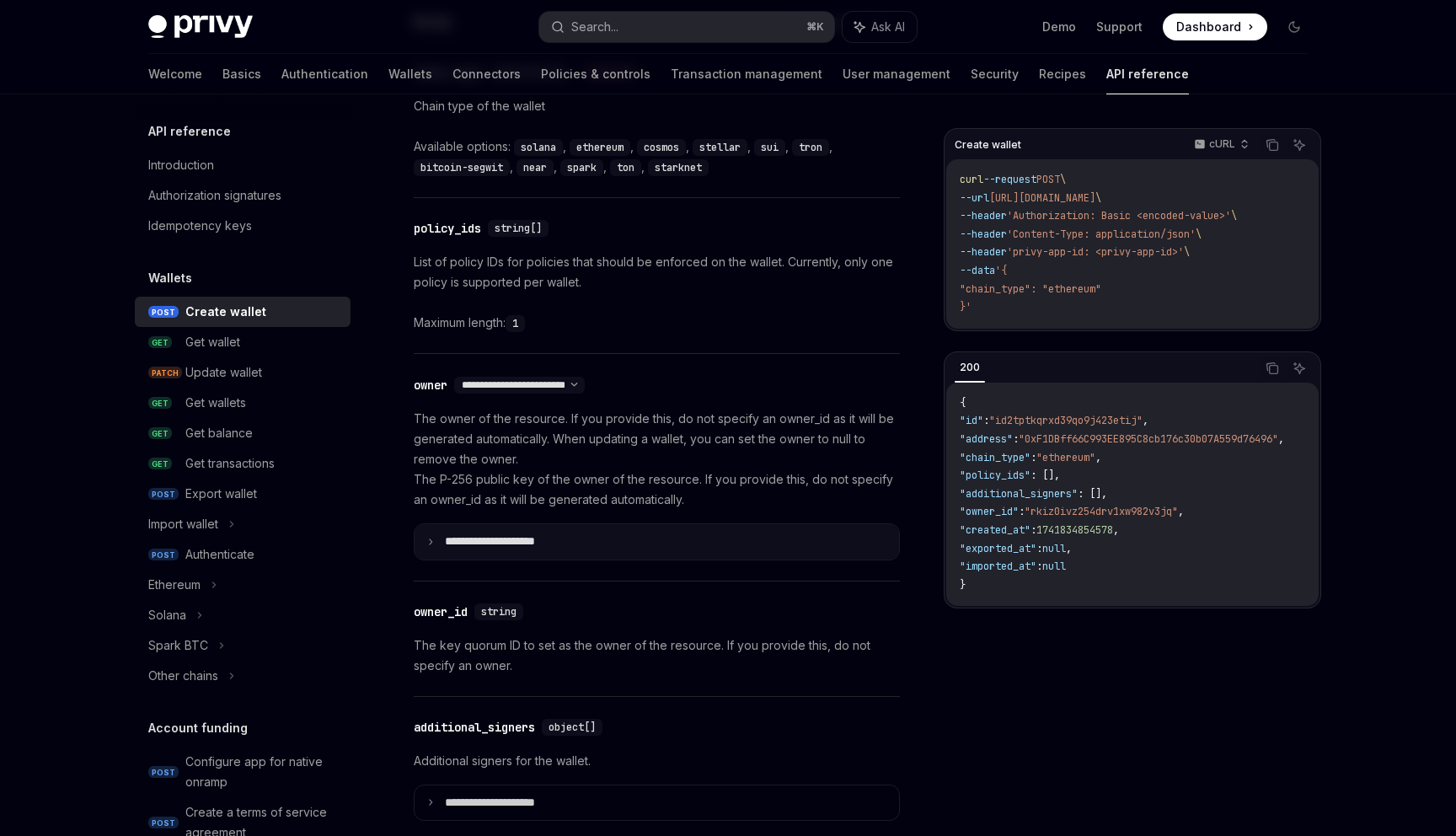
click at [560, 551] on summary "**********" at bounding box center [656, 541] width 485 height 36
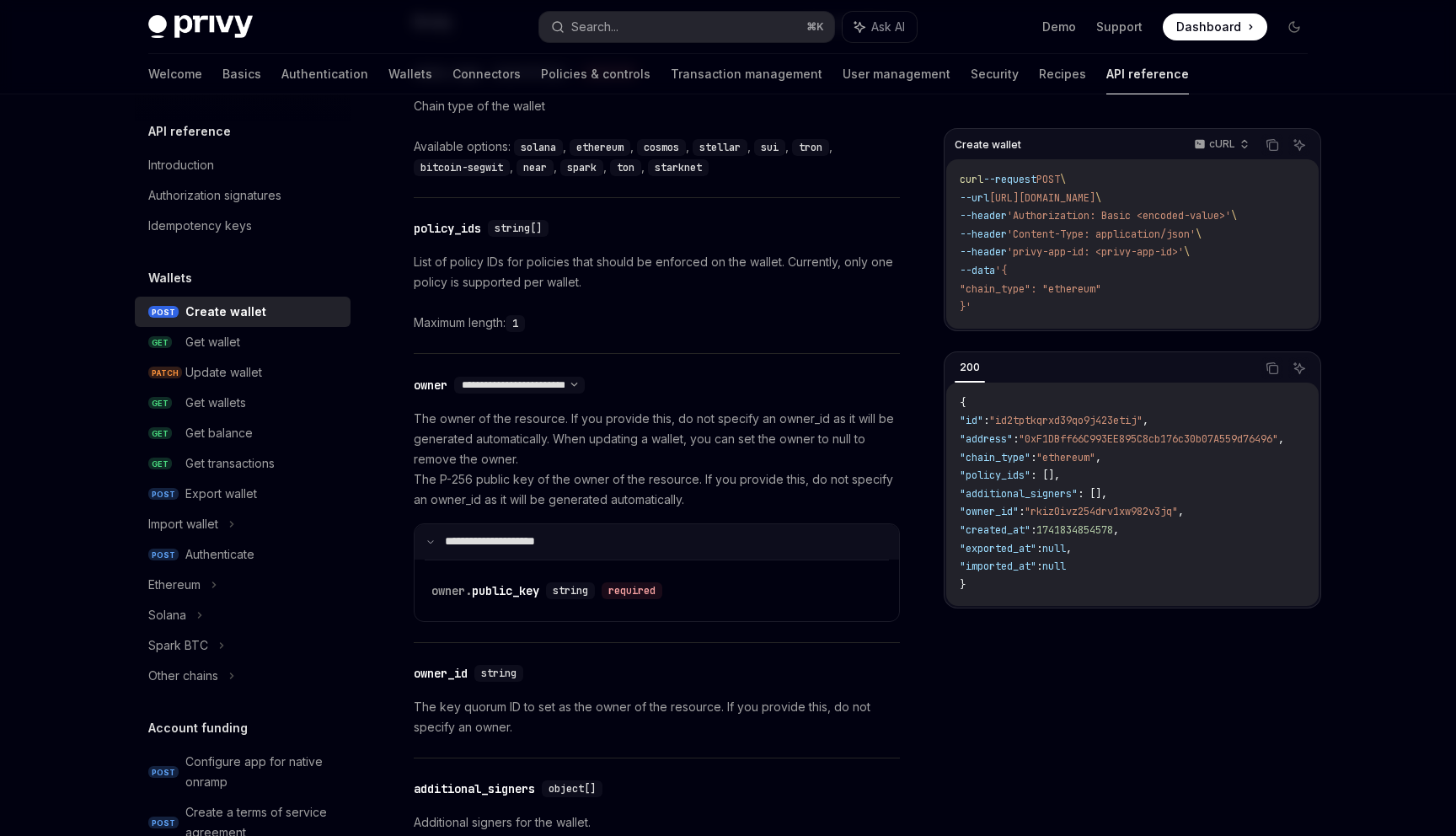
click at [560, 551] on summary "**********" at bounding box center [656, 541] width 485 height 36
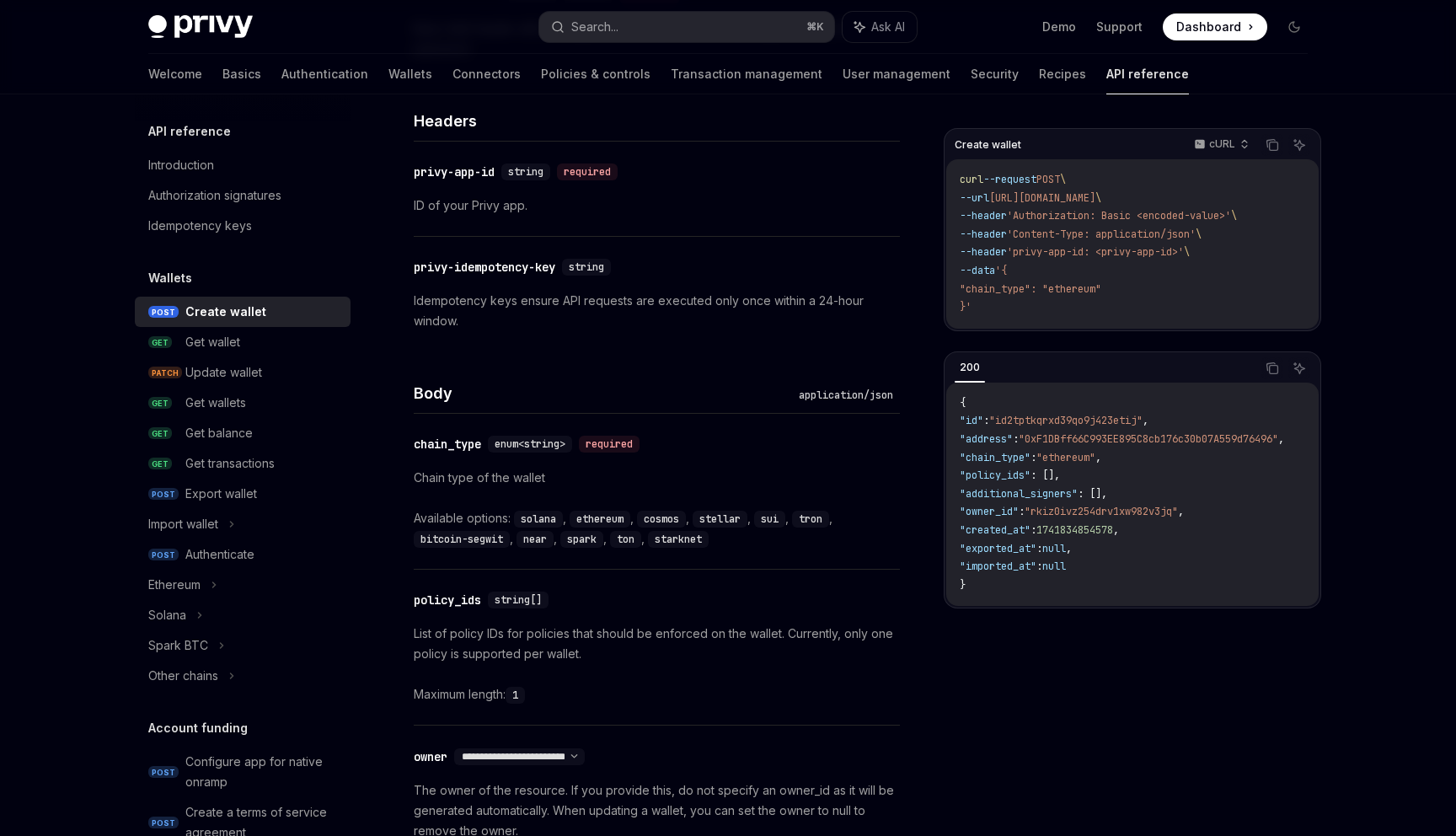
scroll to position [403, 0]
click at [536, 521] on code "solana" at bounding box center [539, 519] width 49 height 16
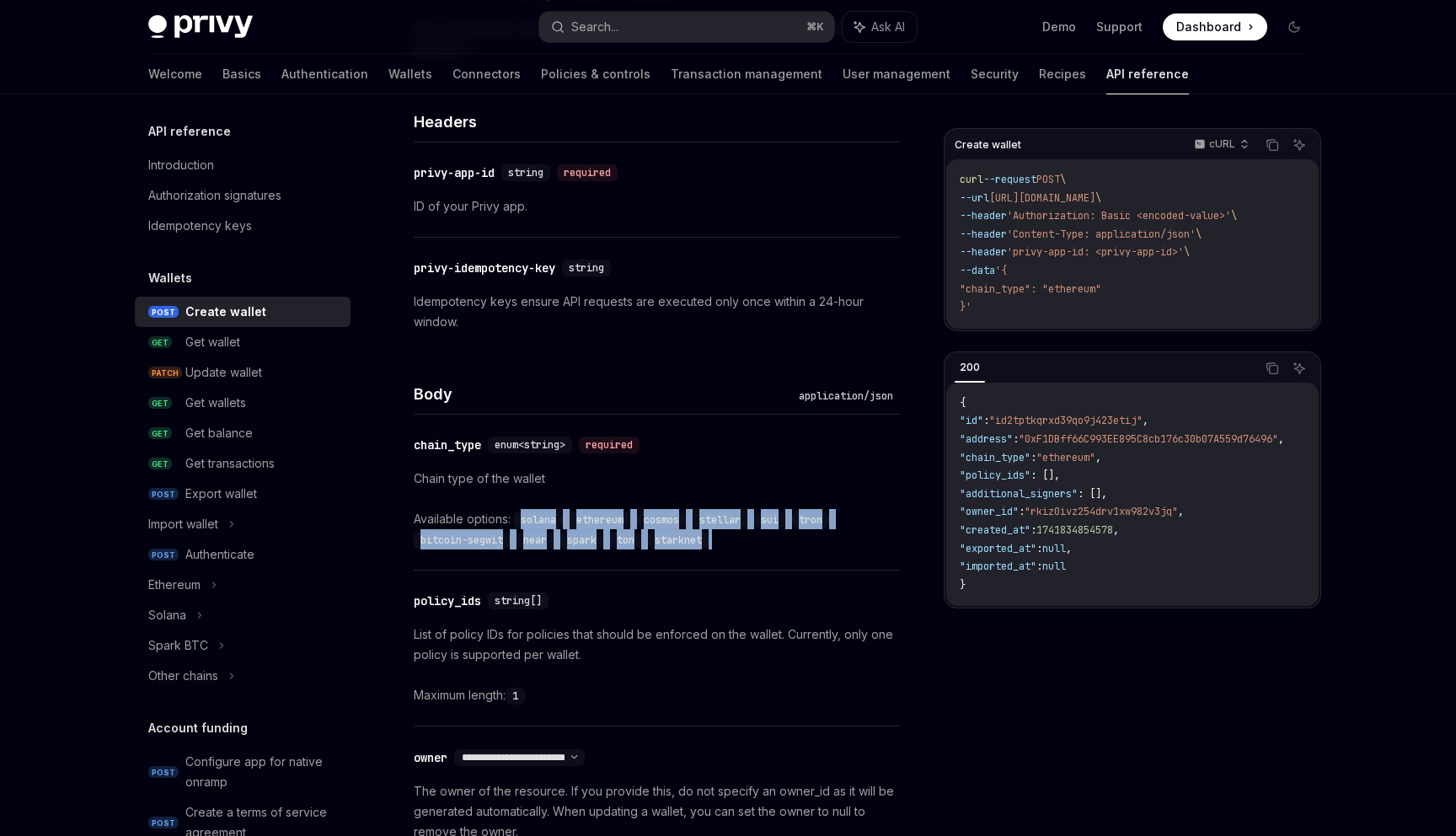
drag, startPoint x: 536, startPoint y: 521, endPoint x: 710, endPoint y: 542, distance: 175.3
click at [710, 542] on div "Available options: solana , ethereum , cosmos , stellar , sui , tron , bitcoin-…" at bounding box center [656, 529] width 487 height 40
copy div "solana , ethereum , cosmos , stellar , sui , tron , bitcoin-segwit , near , spa…"
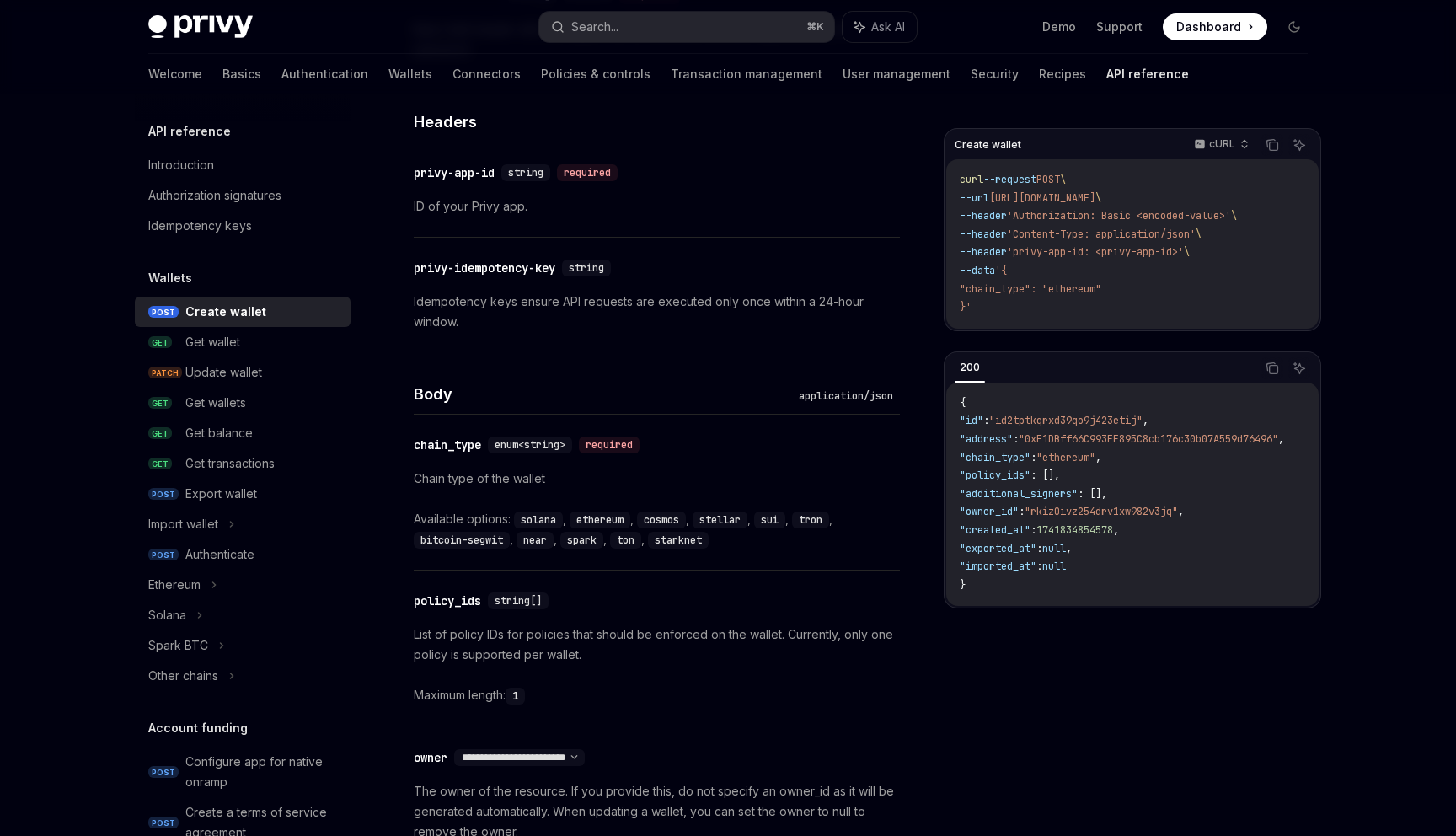
click at [606, 392] on h4 "Body" at bounding box center [602, 393] width 379 height 23
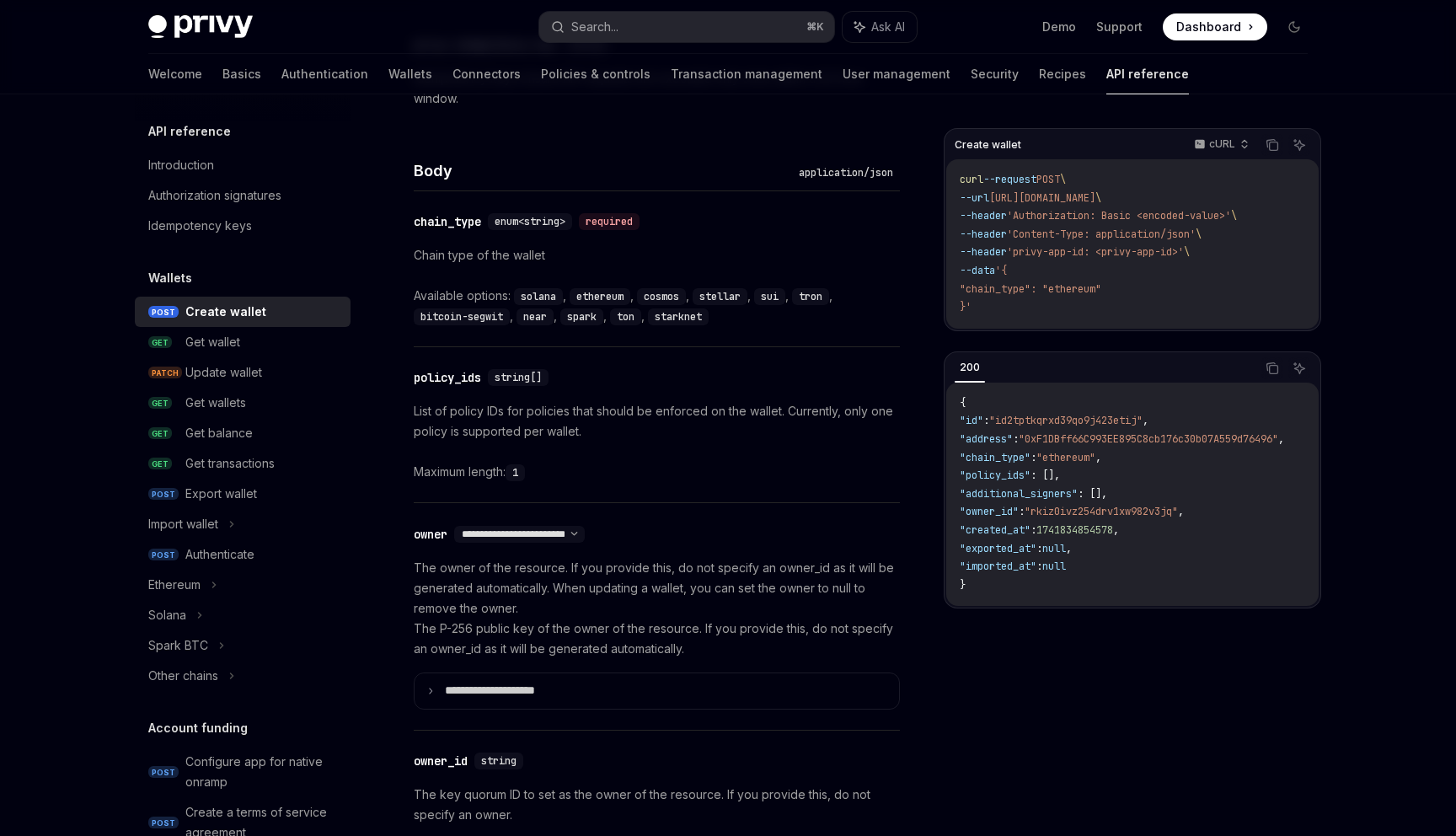
scroll to position [634, 0]
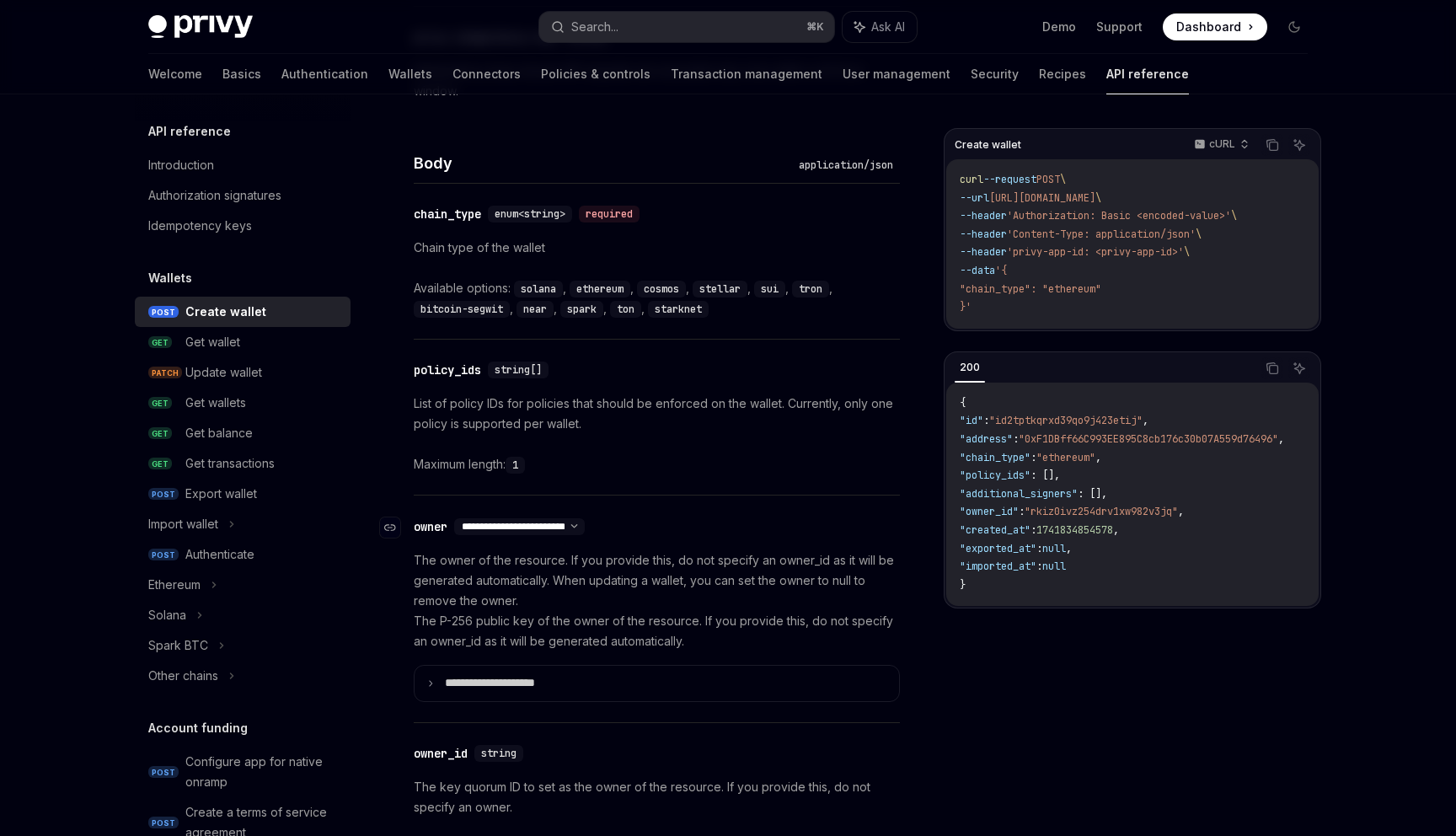
click at [585, 527] on select "**********" at bounding box center [519, 527] width 131 height 14
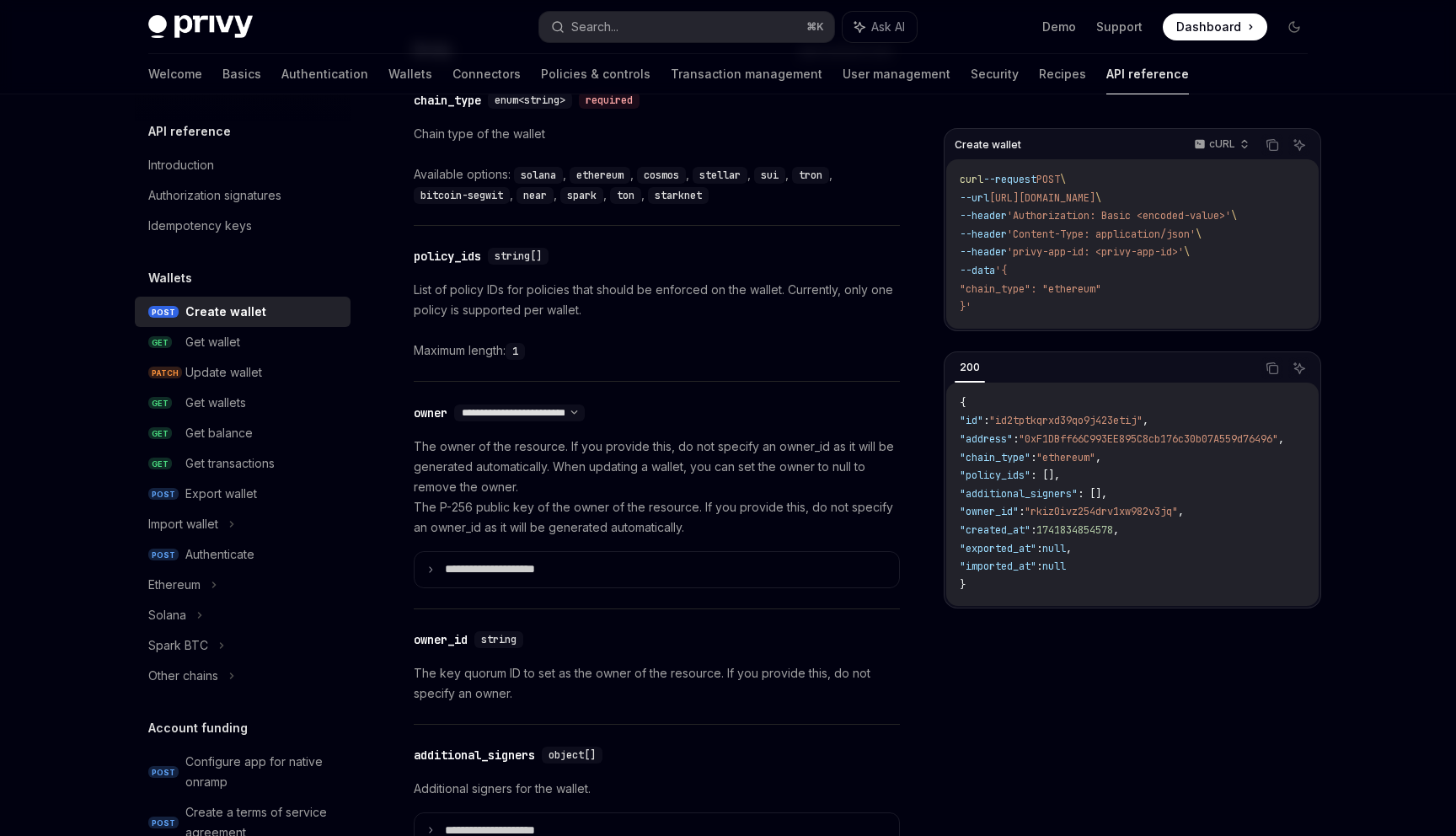
scroll to position [784, 0]
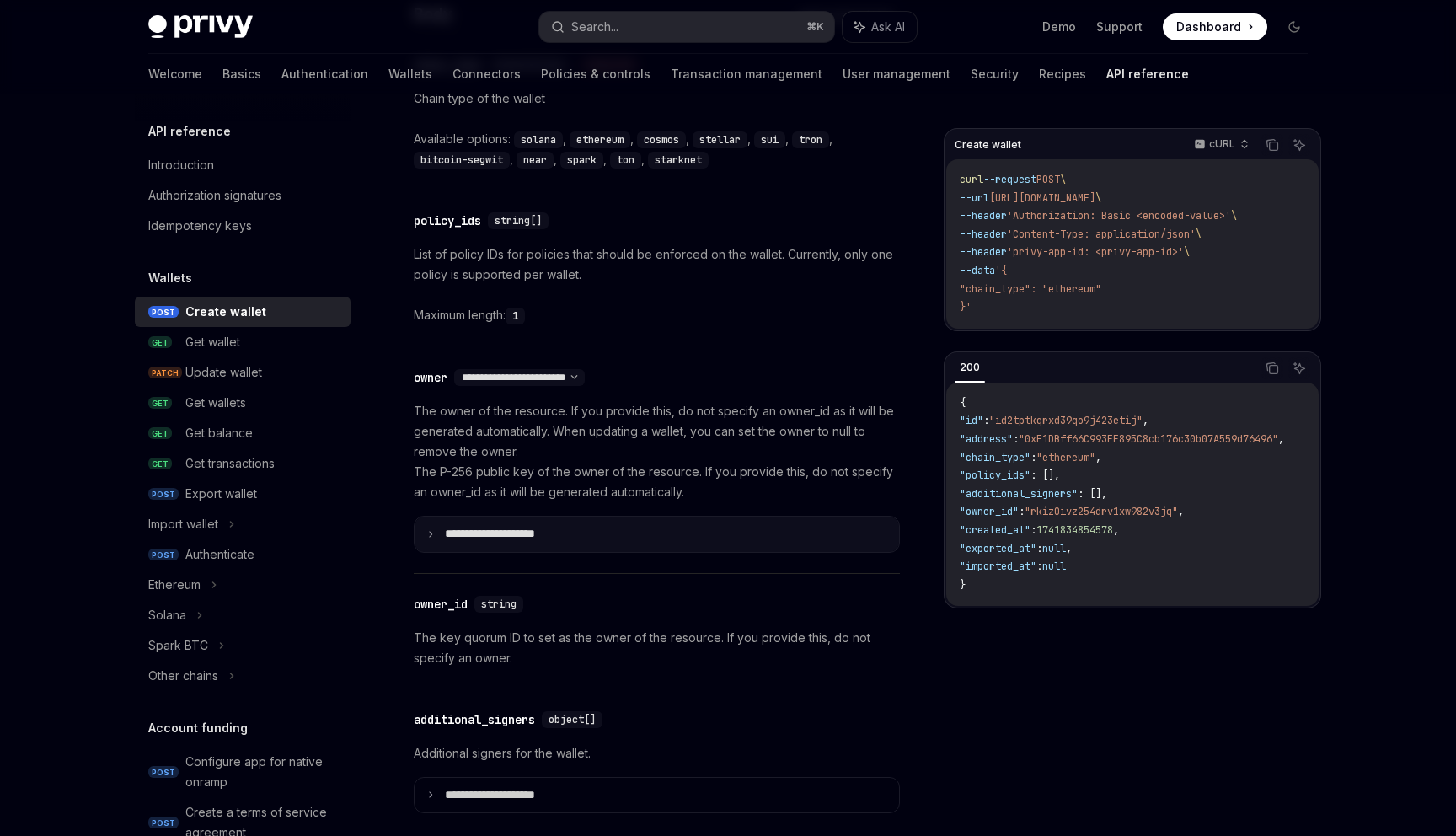
click at [555, 541] on summary "**********" at bounding box center [656, 534] width 485 height 36
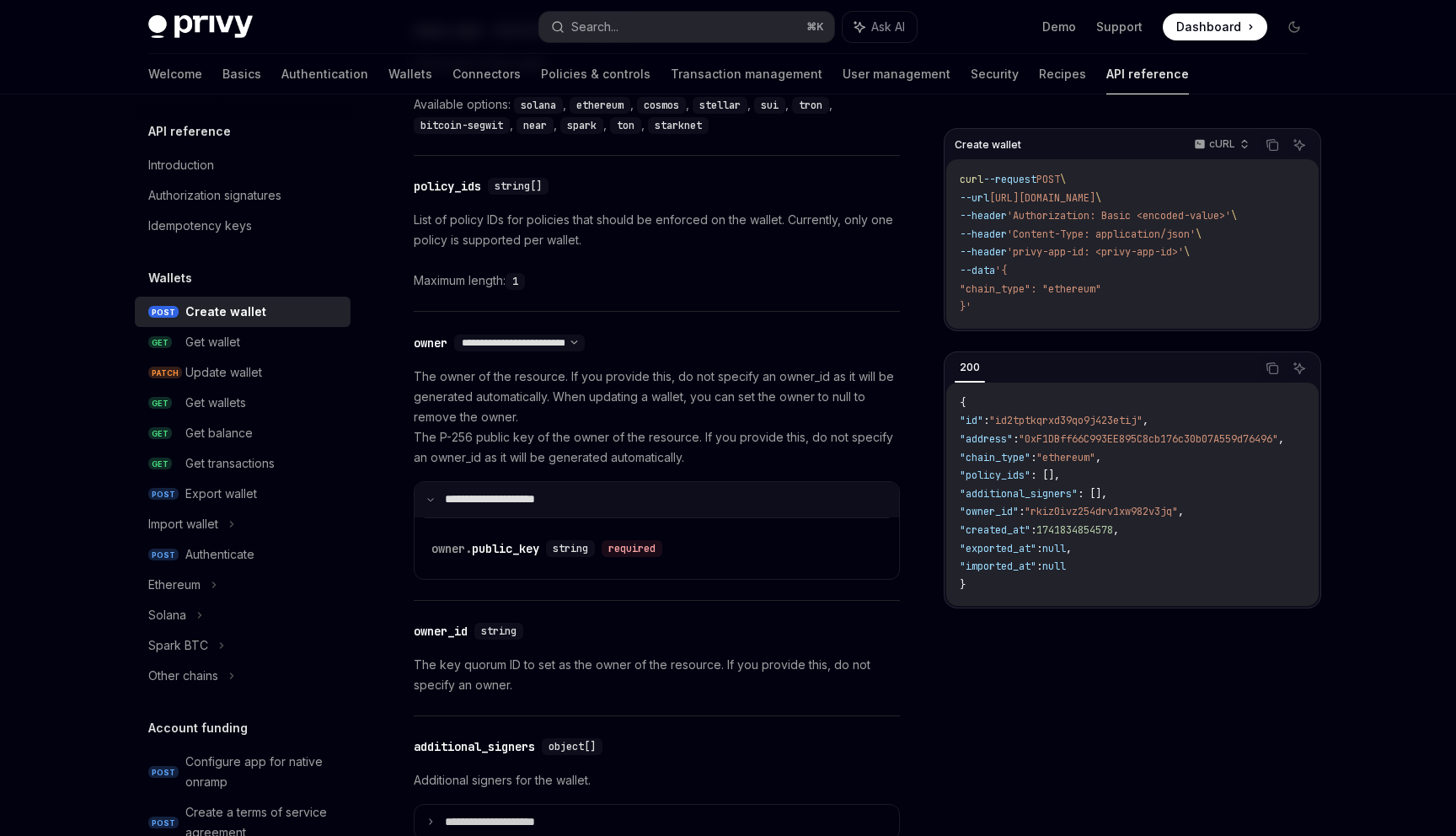
scroll to position [823, 0]
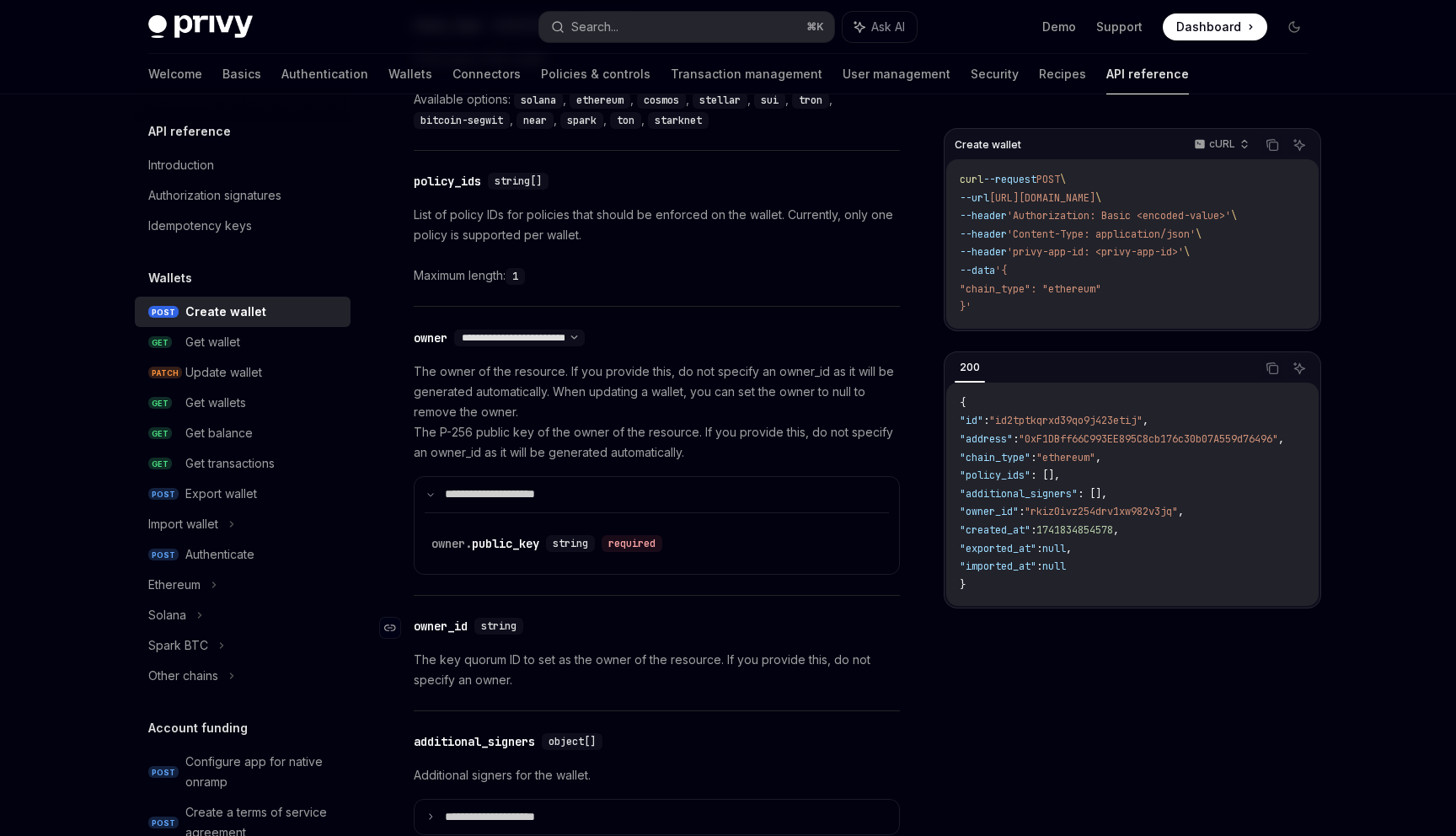
click at [438, 624] on div "owner_id" at bounding box center [440, 626] width 54 height 16
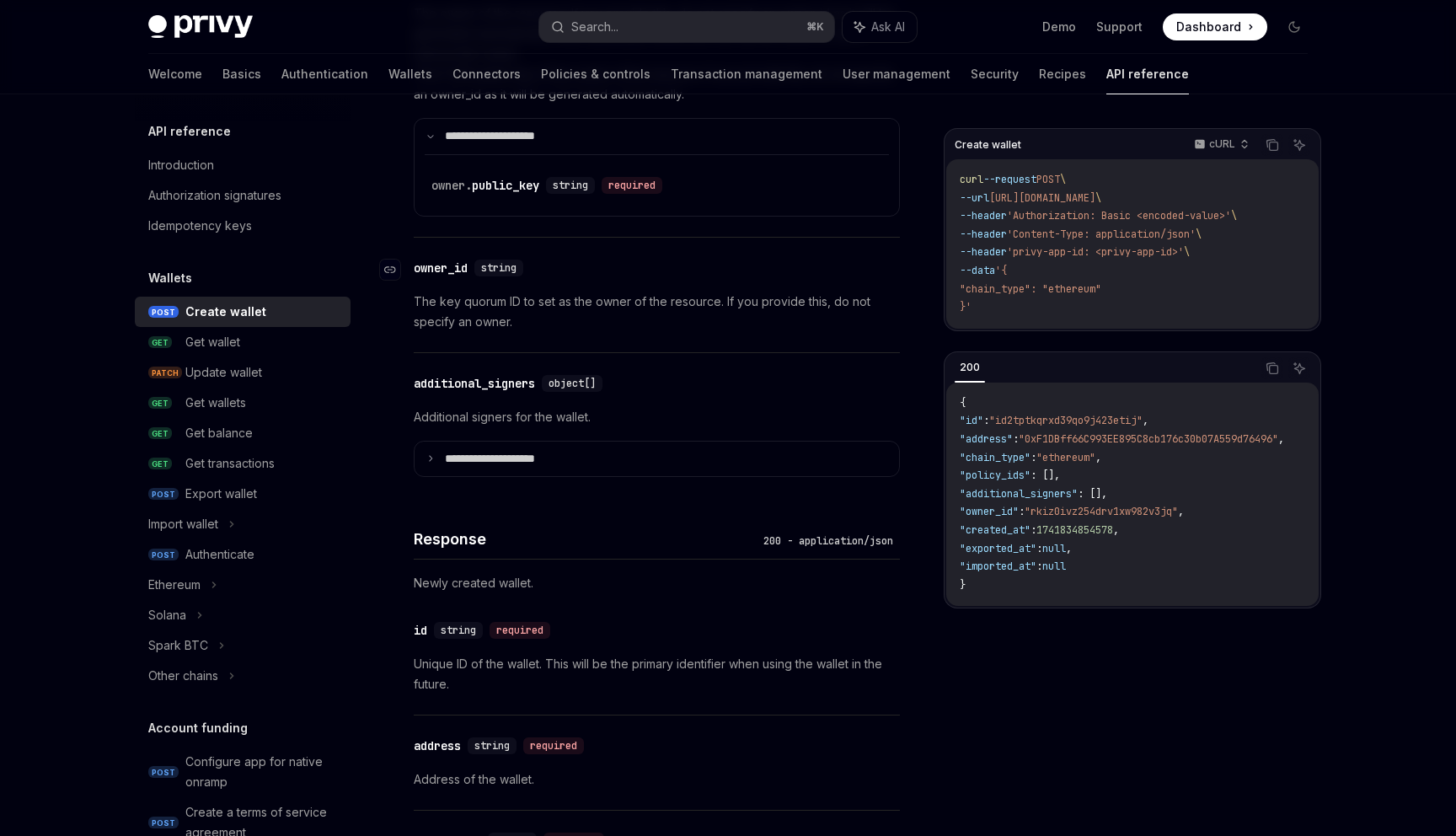
click at [438, 624] on div "**********" at bounding box center [656, 424] width 487 height 2597
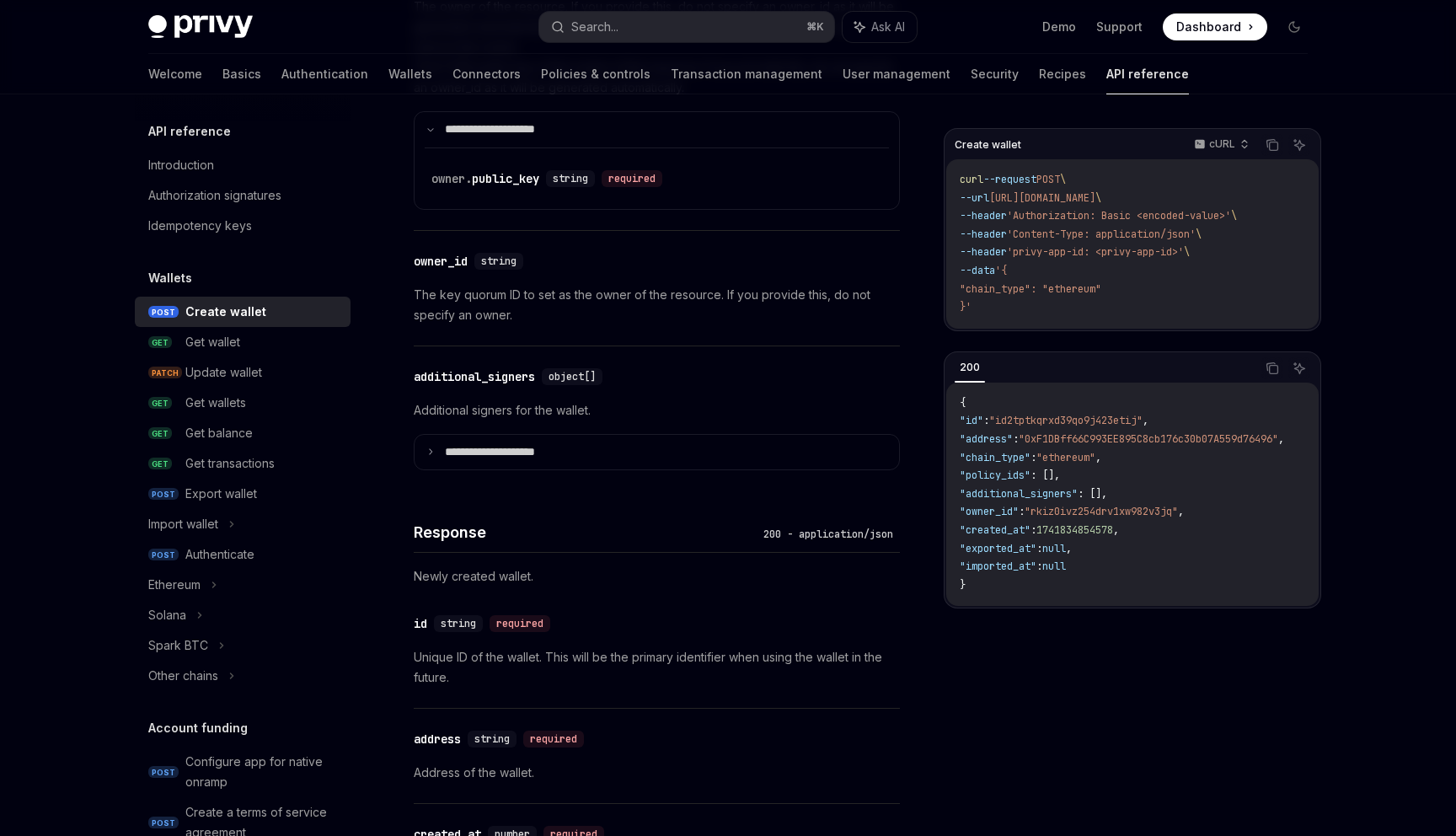
scroll to position [1169, 0]
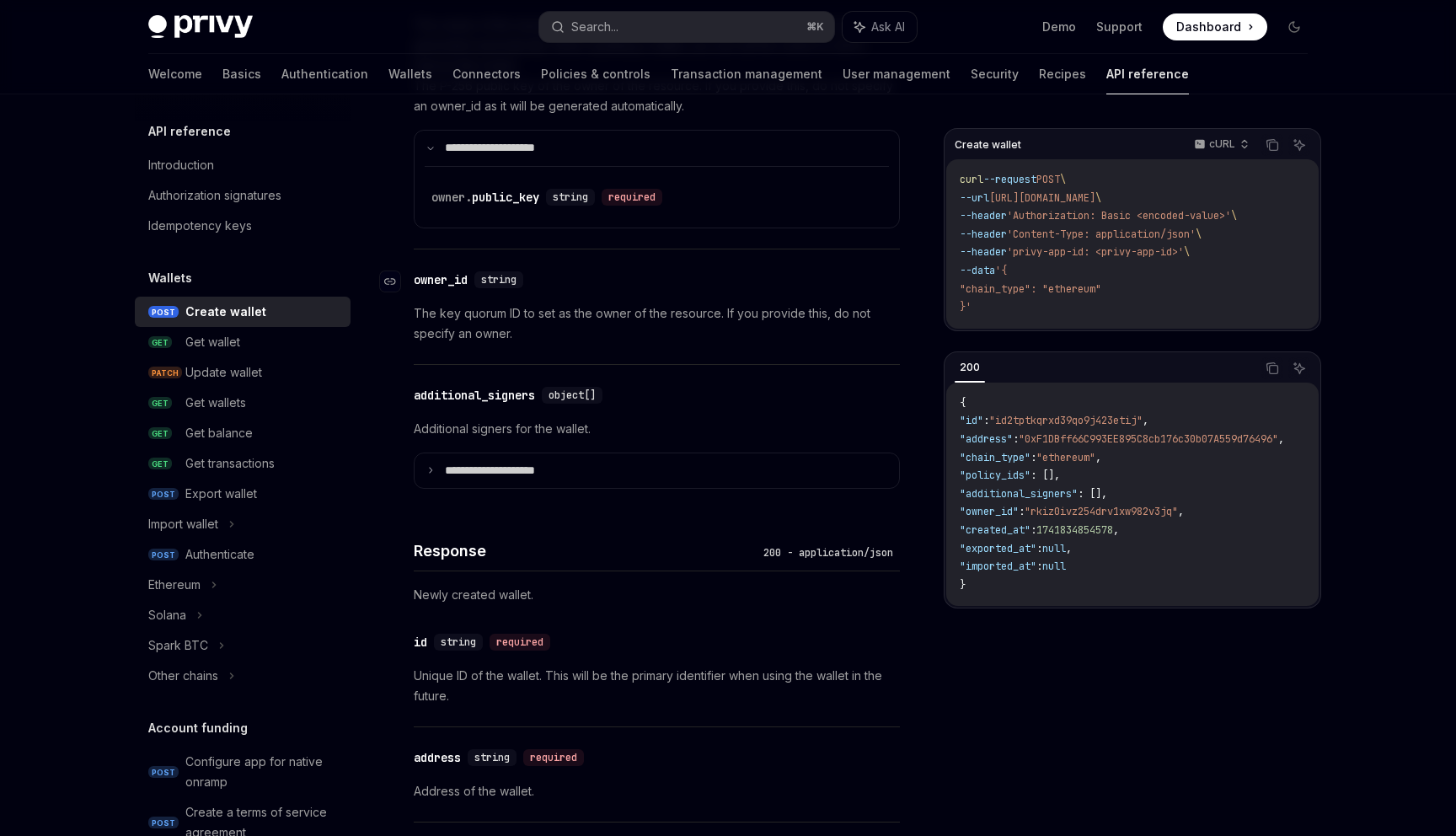
click at [428, 281] on div "owner_id" at bounding box center [440, 279] width 54 height 16
drag, startPoint x: 428, startPoint y: 281, endPoint x: 449, endPoint y: 281, distance: 21.0
click at [449, 281] on div "owner_id" at bounding box center [440, 279] width 54 height 16
copy div "owner_id"
click at [516, 476] on p "**********" at bounding box center [503, 471] width 117 height 16
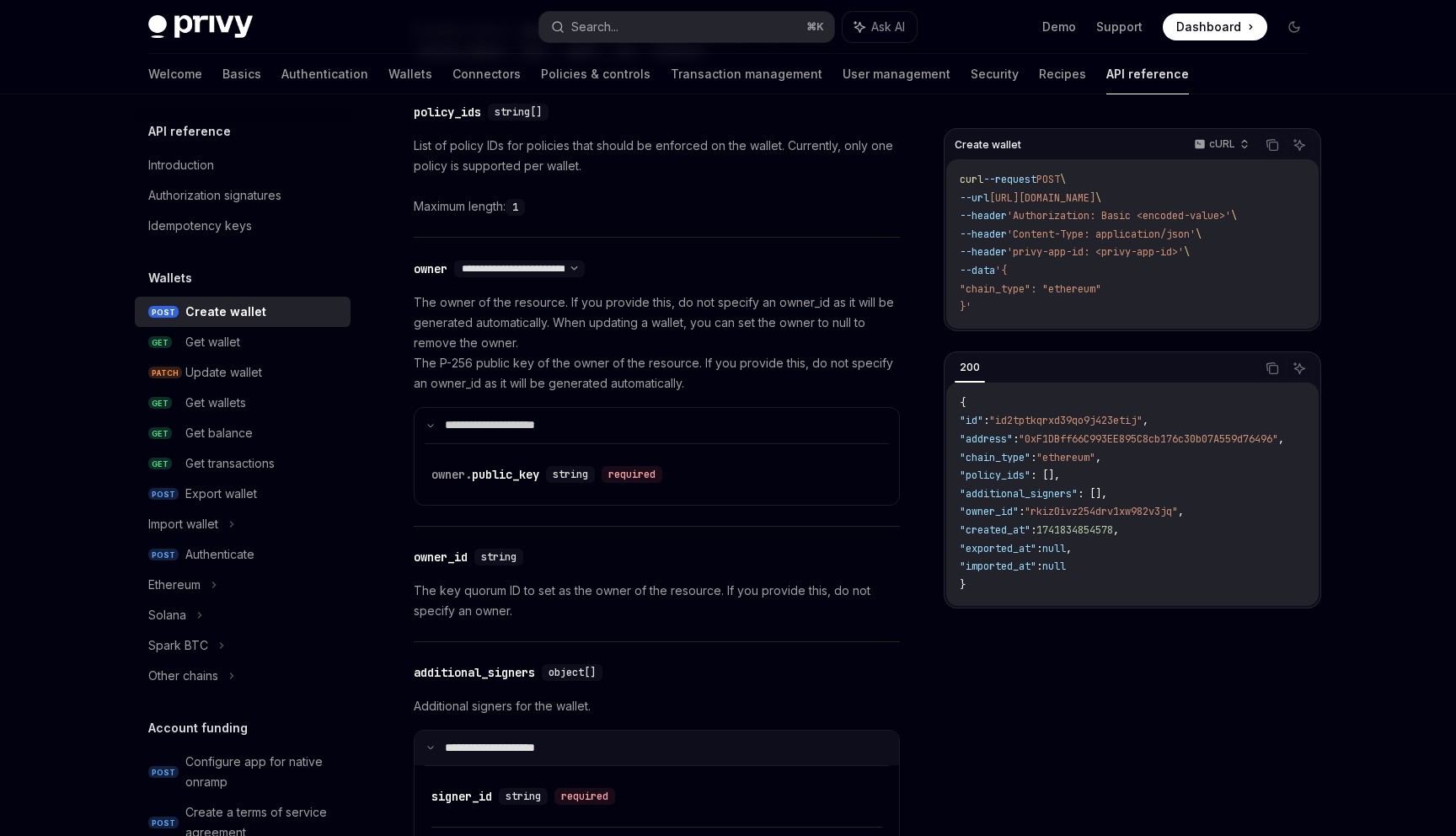
scroll to position [891, 0]
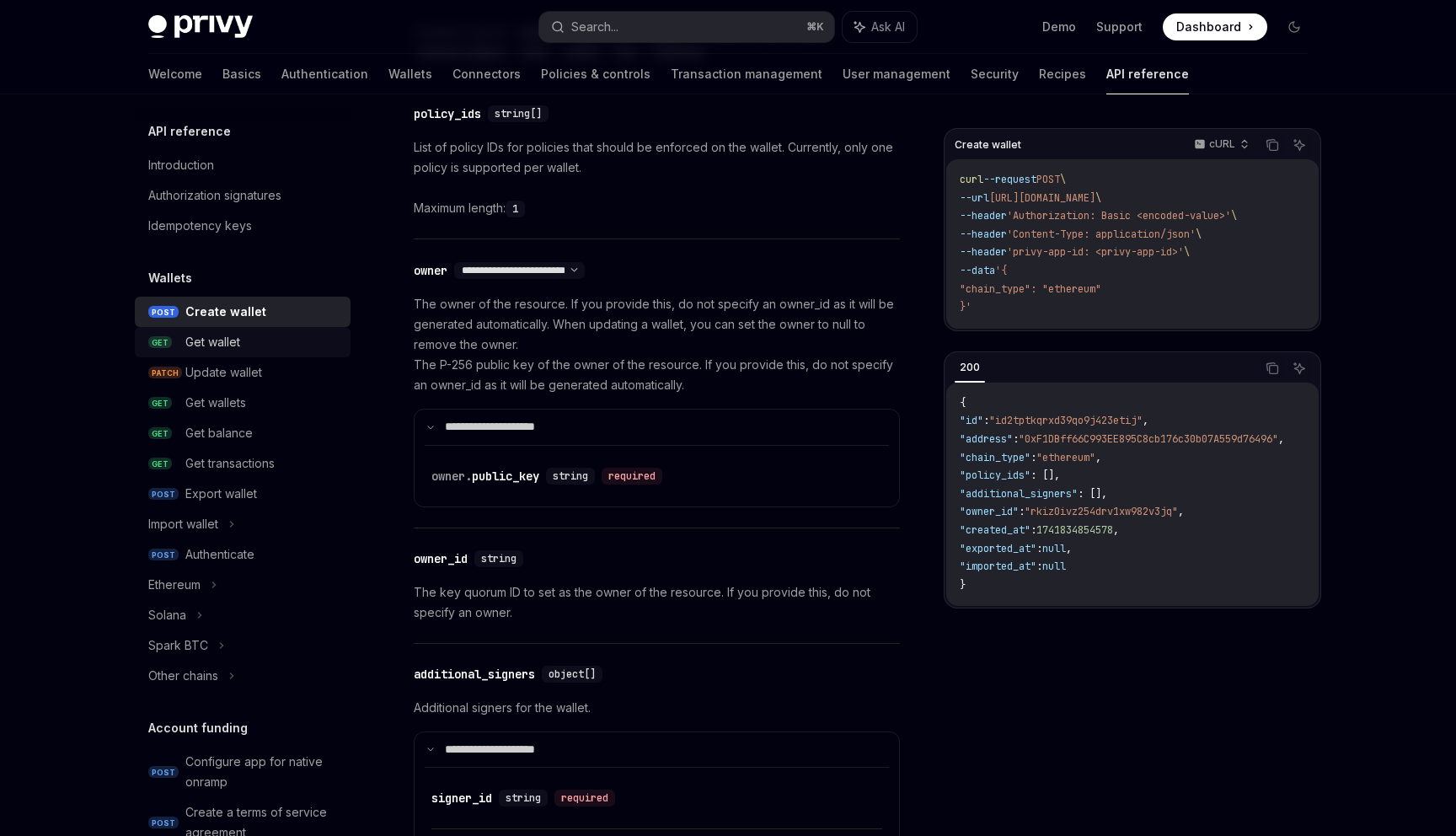
click at [227, 341] on div "Get wallet" at bounding box center [213, 342] width 55 height 20
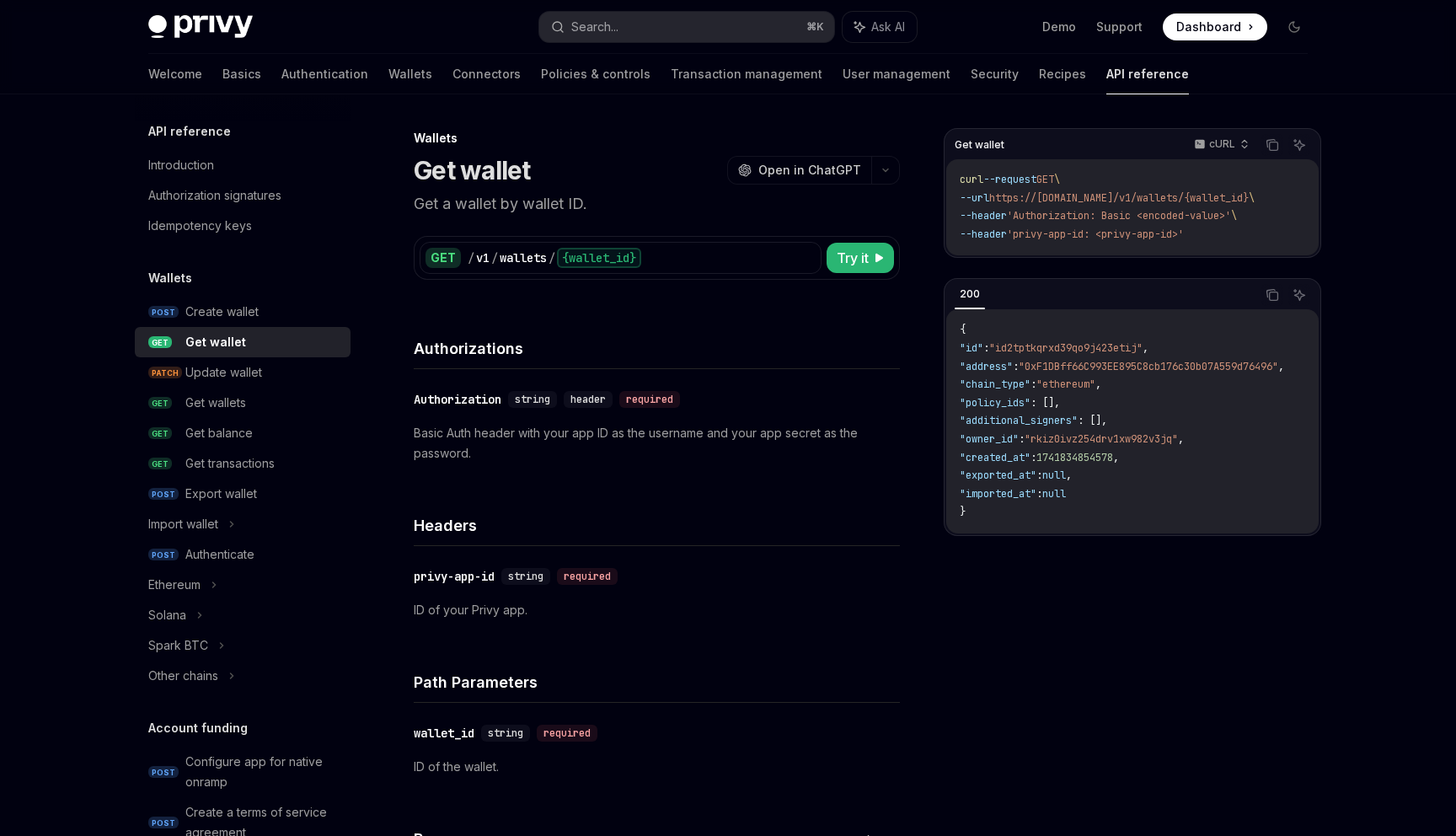
click at [430, 166] on h1 "Get wallet" at bounding box center [472, 170] width 117 height 30
drag, startPoint x: 430, startPoint y: 166, endPoint x: 508, endPoint y: 167, distance: 78.0
click at [508, 167] on h1 "Get wallet" at bounding box center [472, 170] width 117 height 30
copy h1 "Get wallet"
click at [526, 257] on div "wallets" at bounding box center [523, 257] width 47 height 16
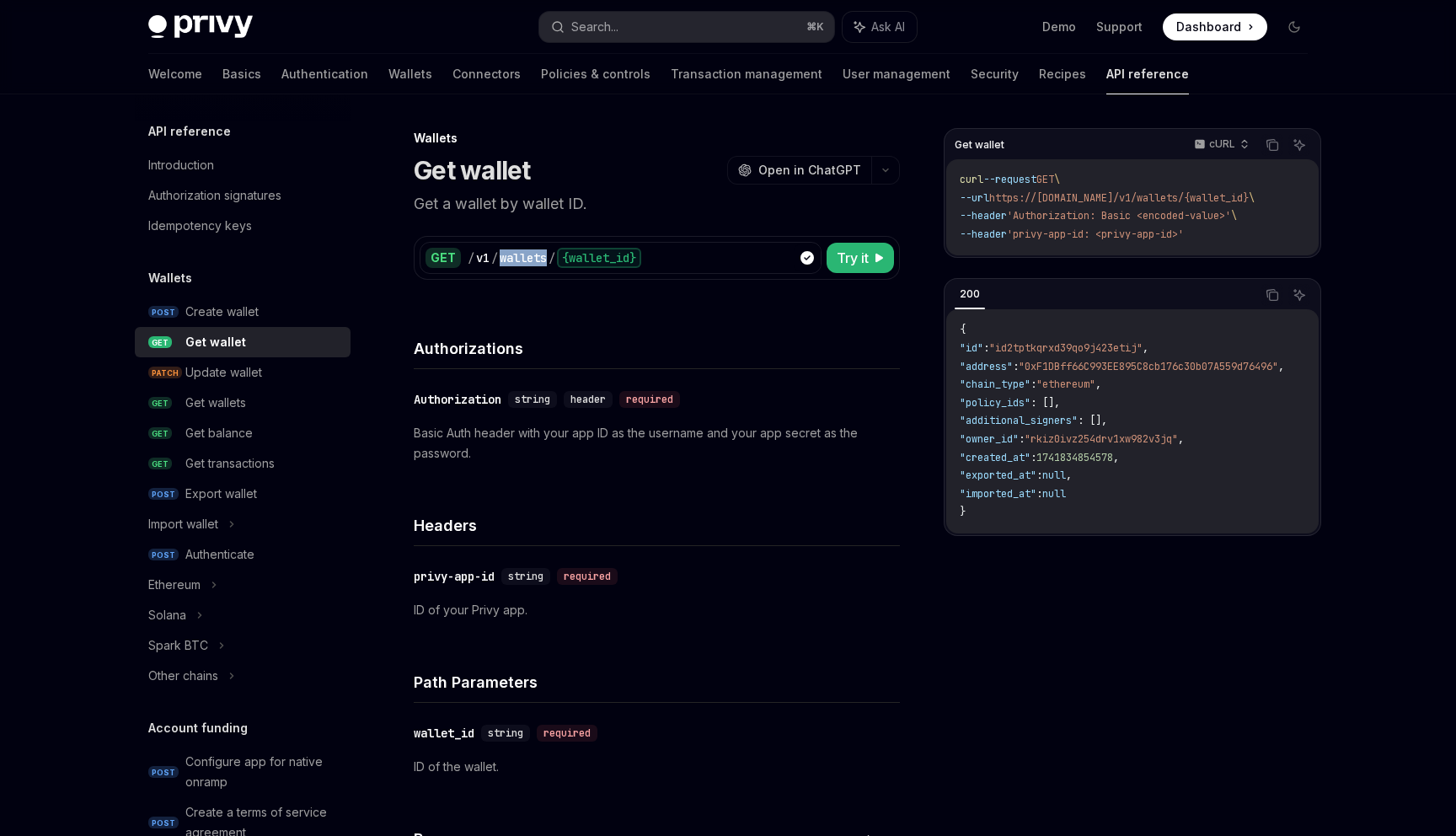
click at [526, 257] on div "wallets" at bounding box center [523, 257] width 47 height 16
drag, startPoint x: 526, startPoint y: 257, endPoint x: 554, endPoint y: 258, distance: 28.0
click at [554, 258] on div "/ v1 / wallets / {wallet_id}" at bounding box center [641, 257] width 348 height 20
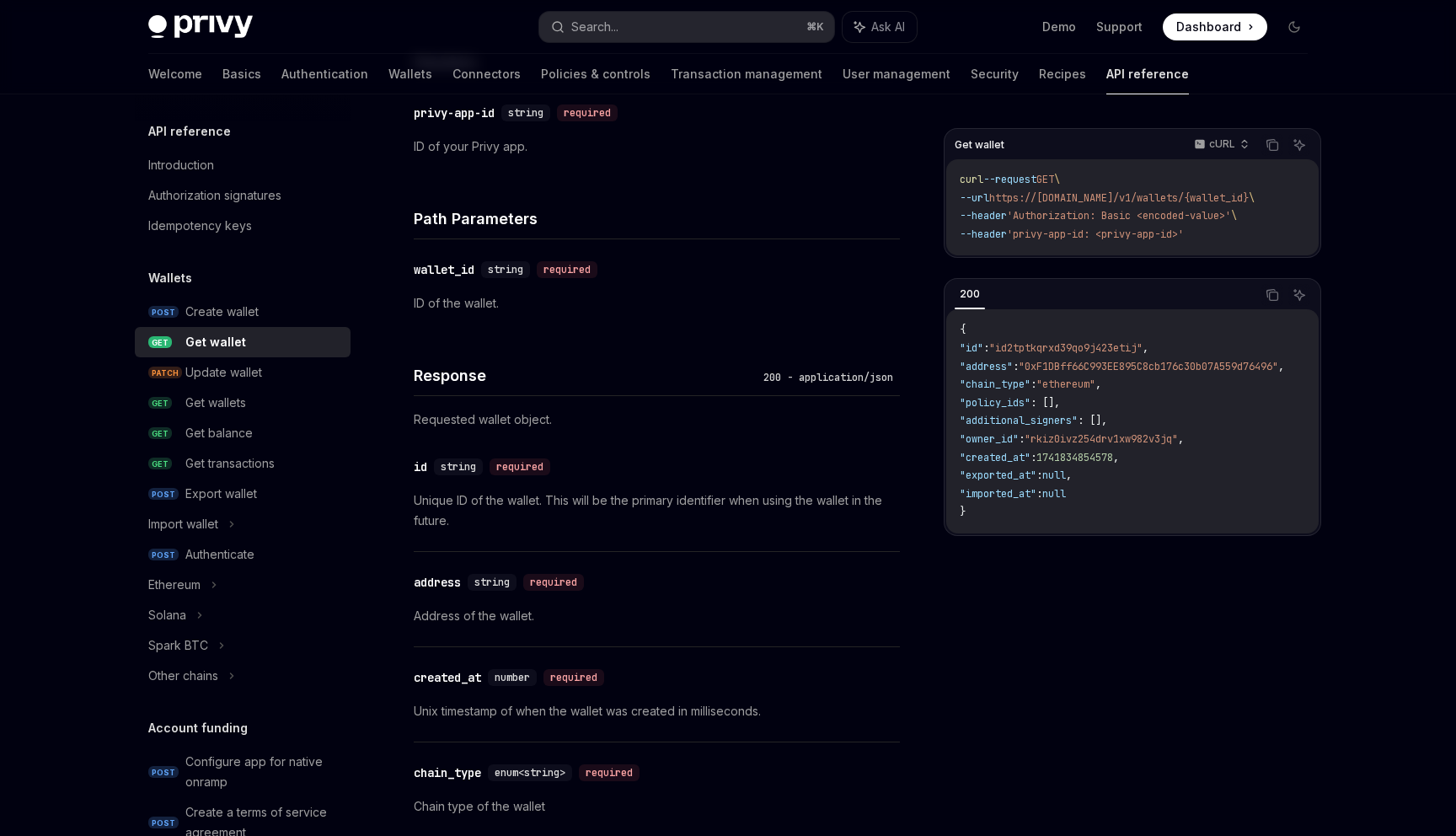
scroll to position [465, 0]
click at [267, 378] on div "Update wallet" at bounding box center [263, 372] width 155 height 20
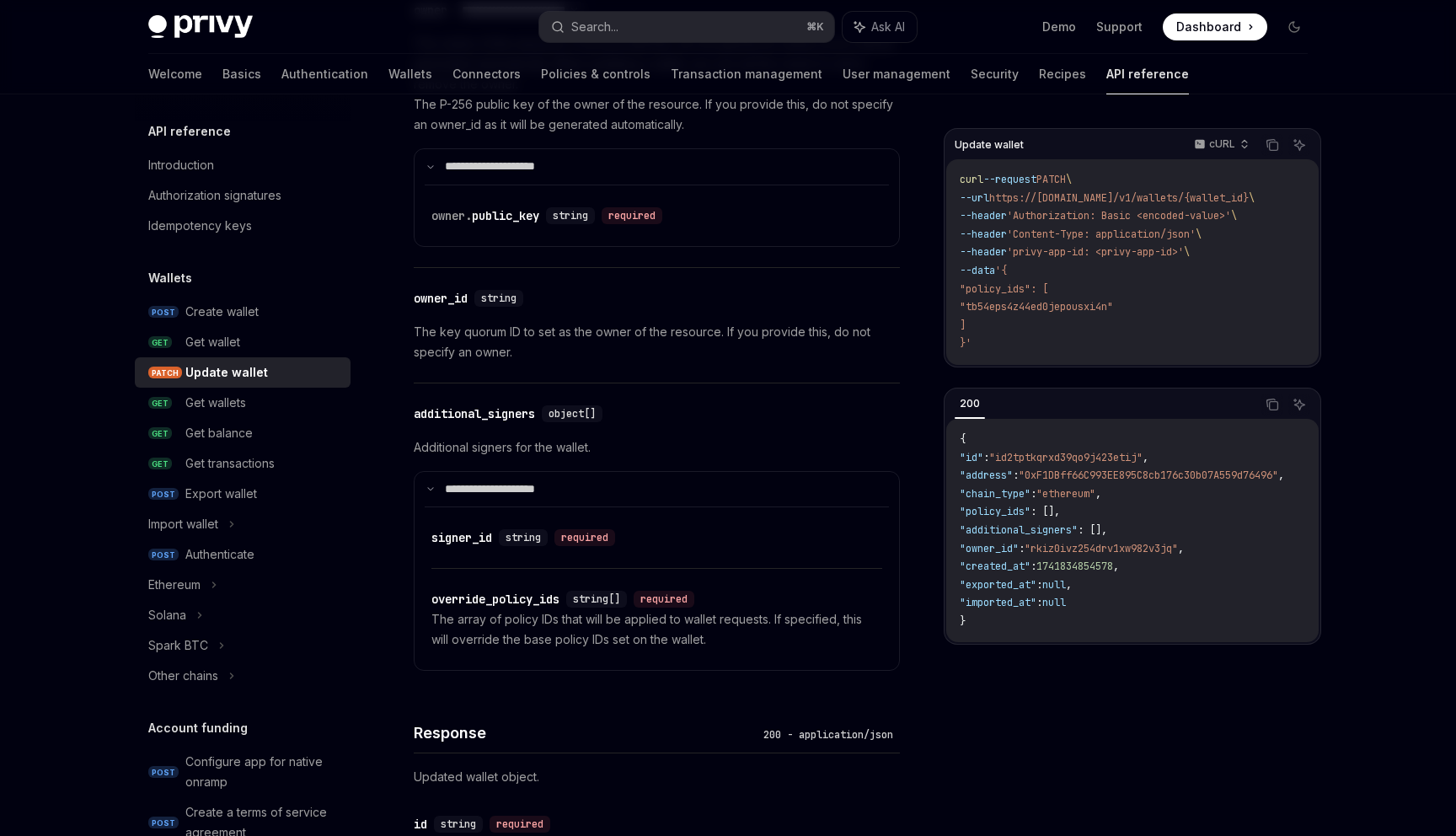
scroll to position [1156, 0]
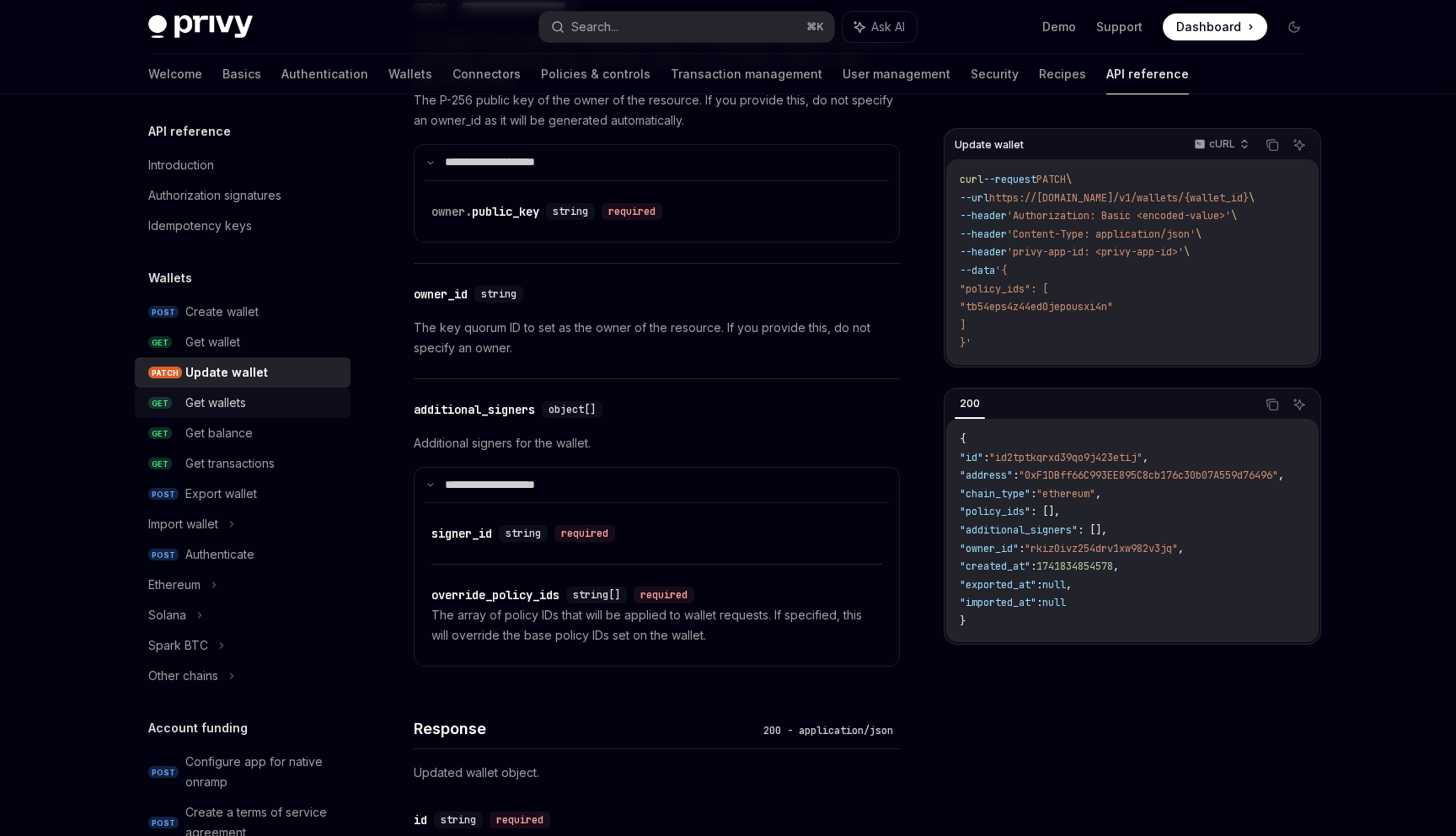
click at [273, 417] on link "GET Get wallets" at bounding box center [243, 402] width 215 height 30
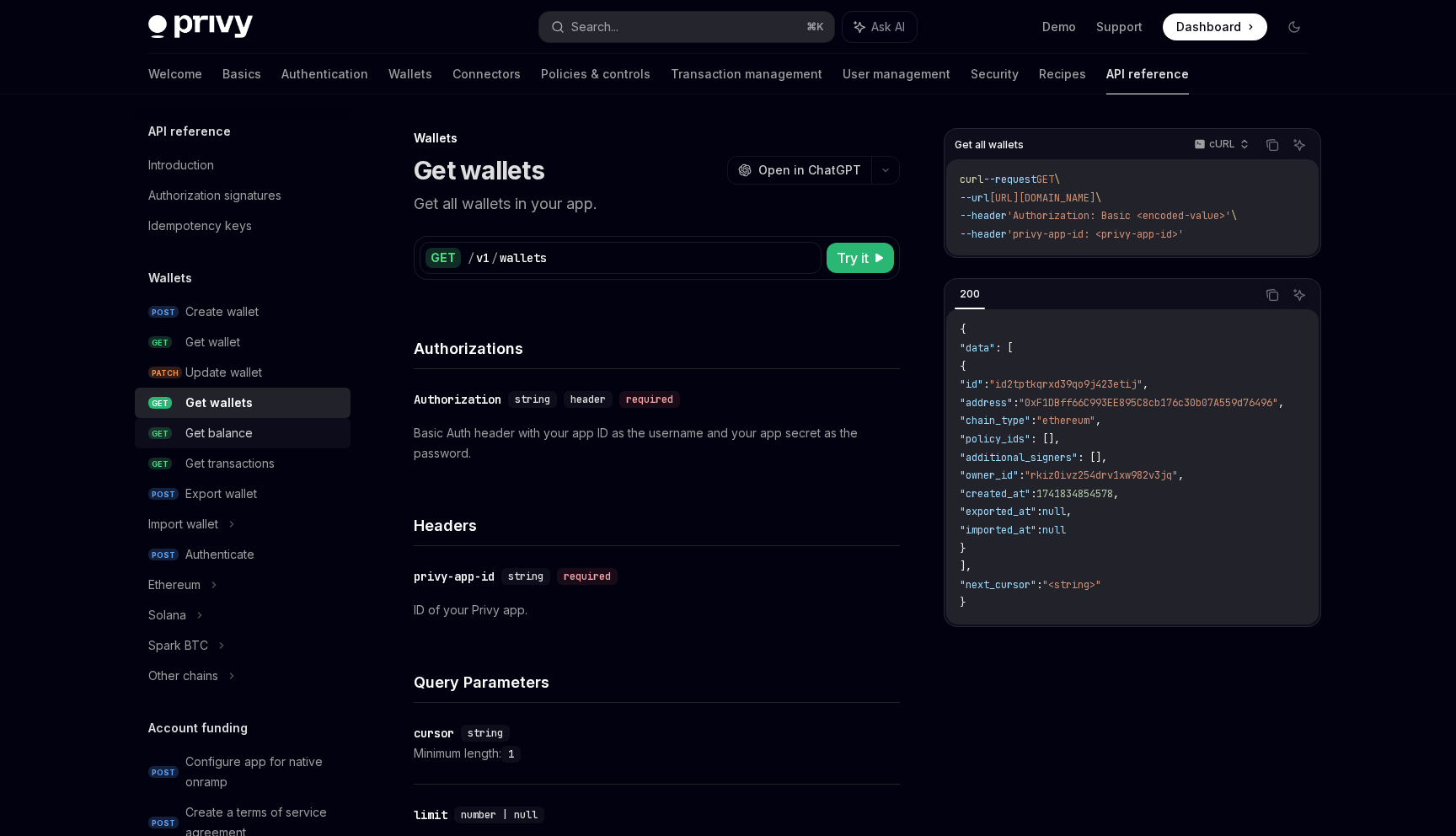
click at [288, 434] on div "Get balance" at bounding box center [263, 433] width 155 height 20
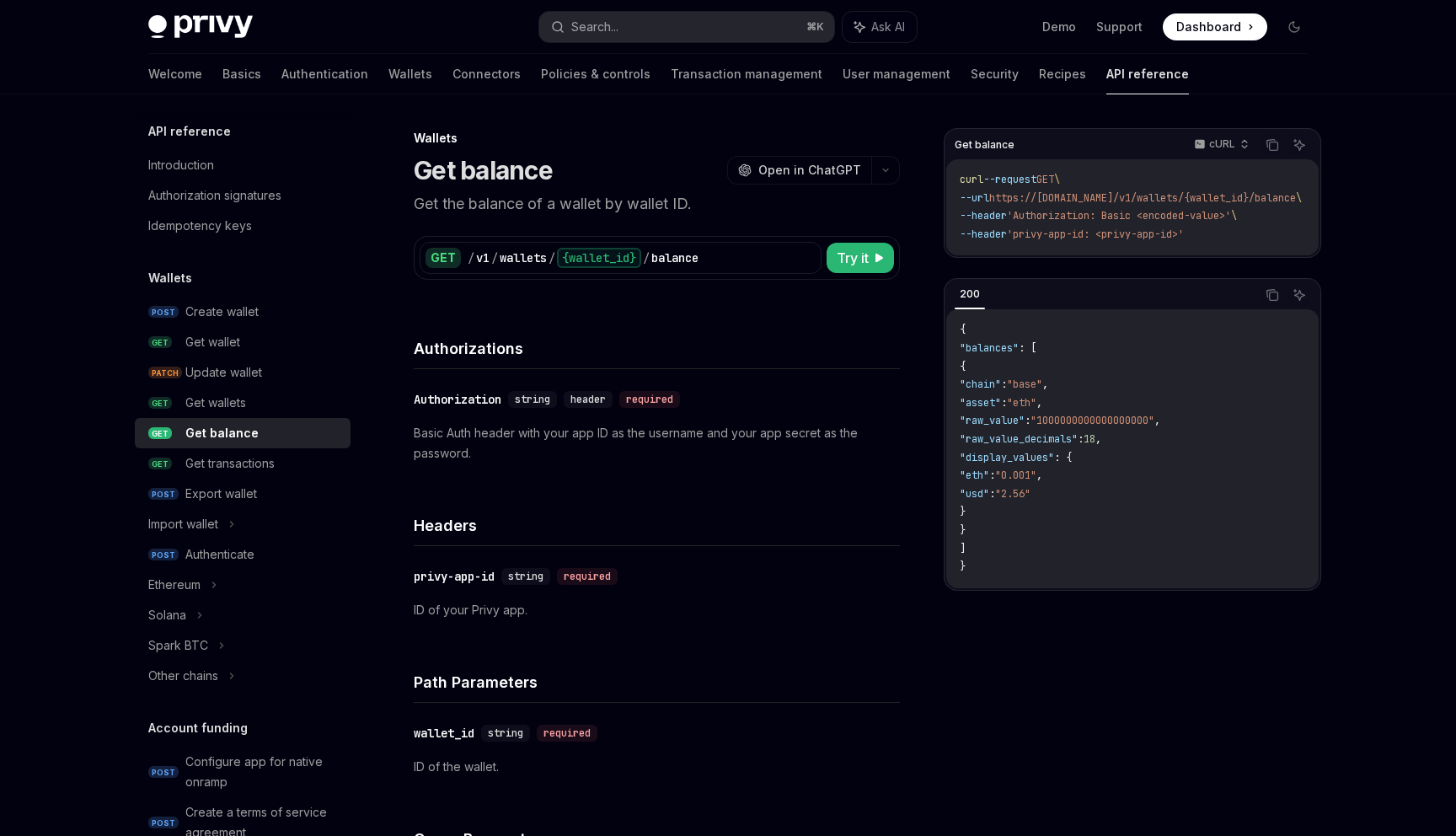
click at [440, 173] on h1 "Get balance" at bounding box center [483, 170] width 139 height 30
drag, startPoint x: 440, startPoint y: 173, endPoint x: 482, endPoint y: 176, distance: 42.1
click at [482, 176] on h1 "Get balance" at bounding box center [483, 170] width 139 height 30
click at [708, 261] on div "/ v1 / wallets / {wallet_id} / balance" at bounding box center [641, 257] width 348 height 20
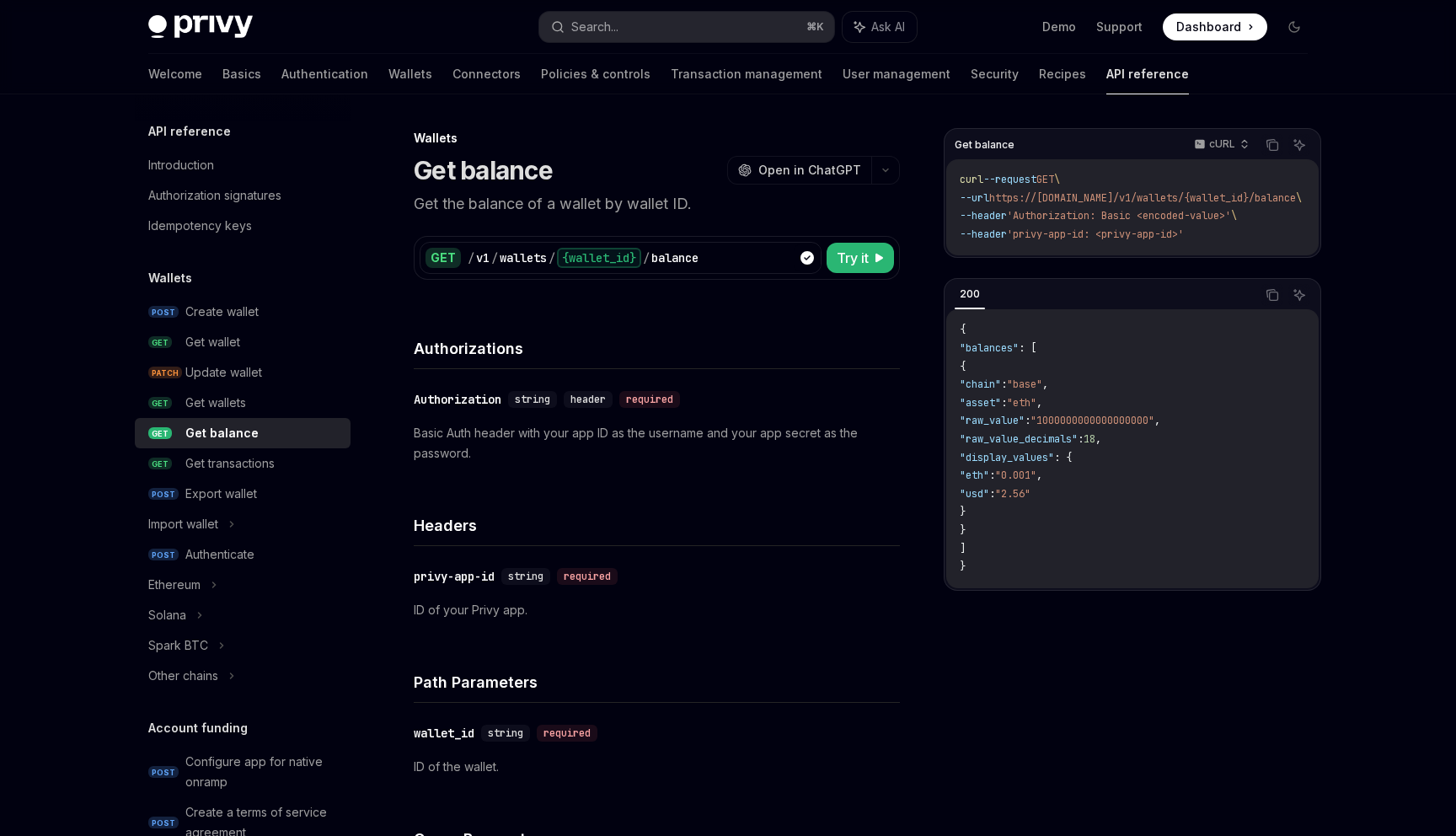
click at [708, 260] on div "/ v1 / wallets / {wallet_id} / balance" at bounding box center [641, 257] width 348 height 20
click at [685, 260] on div "balance" at bounding box center [676, 257] width 47 height 16
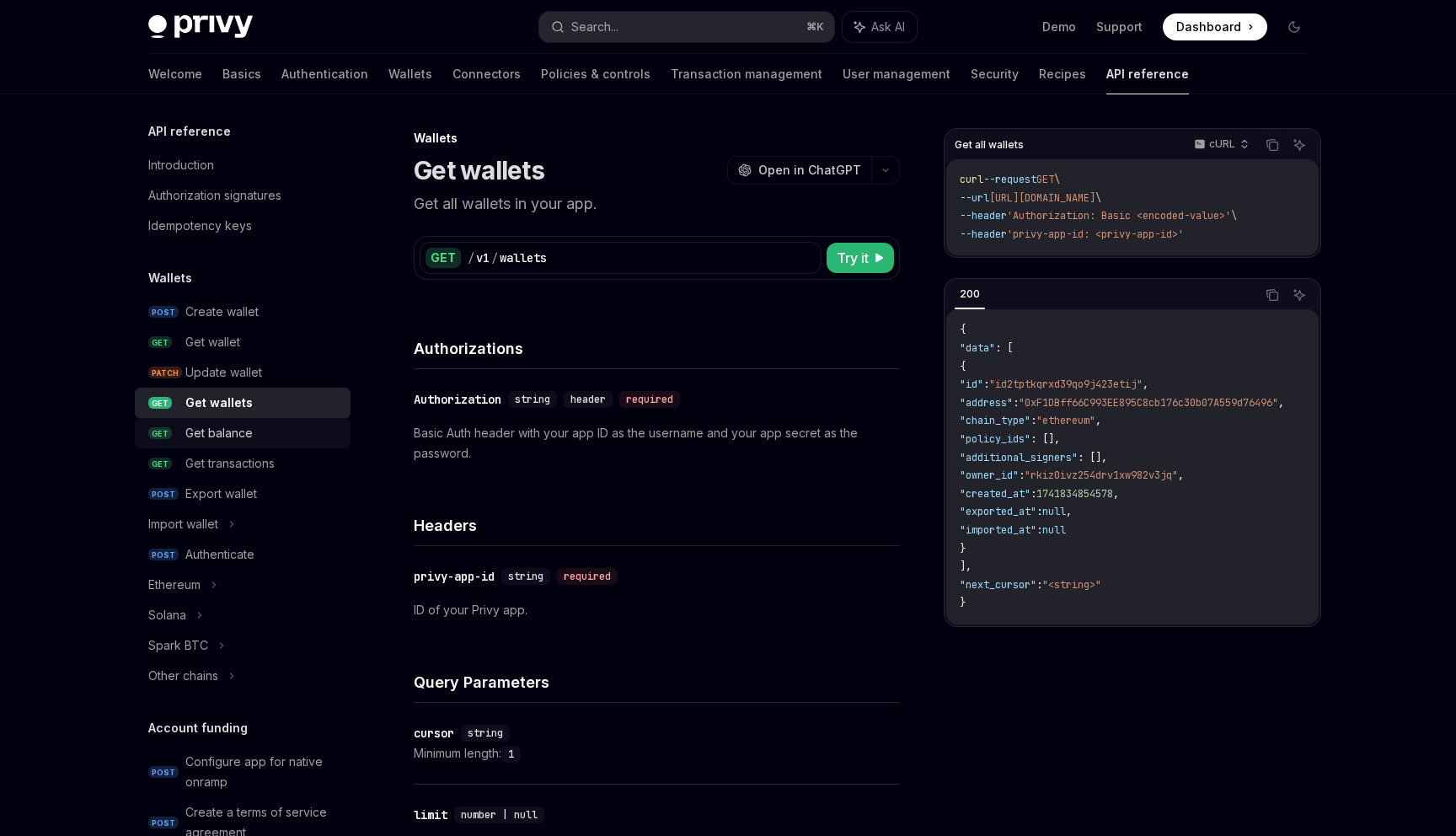
click at [239, 438] on div "Get balance" at bounding box center [219, 433] width 68 height 20
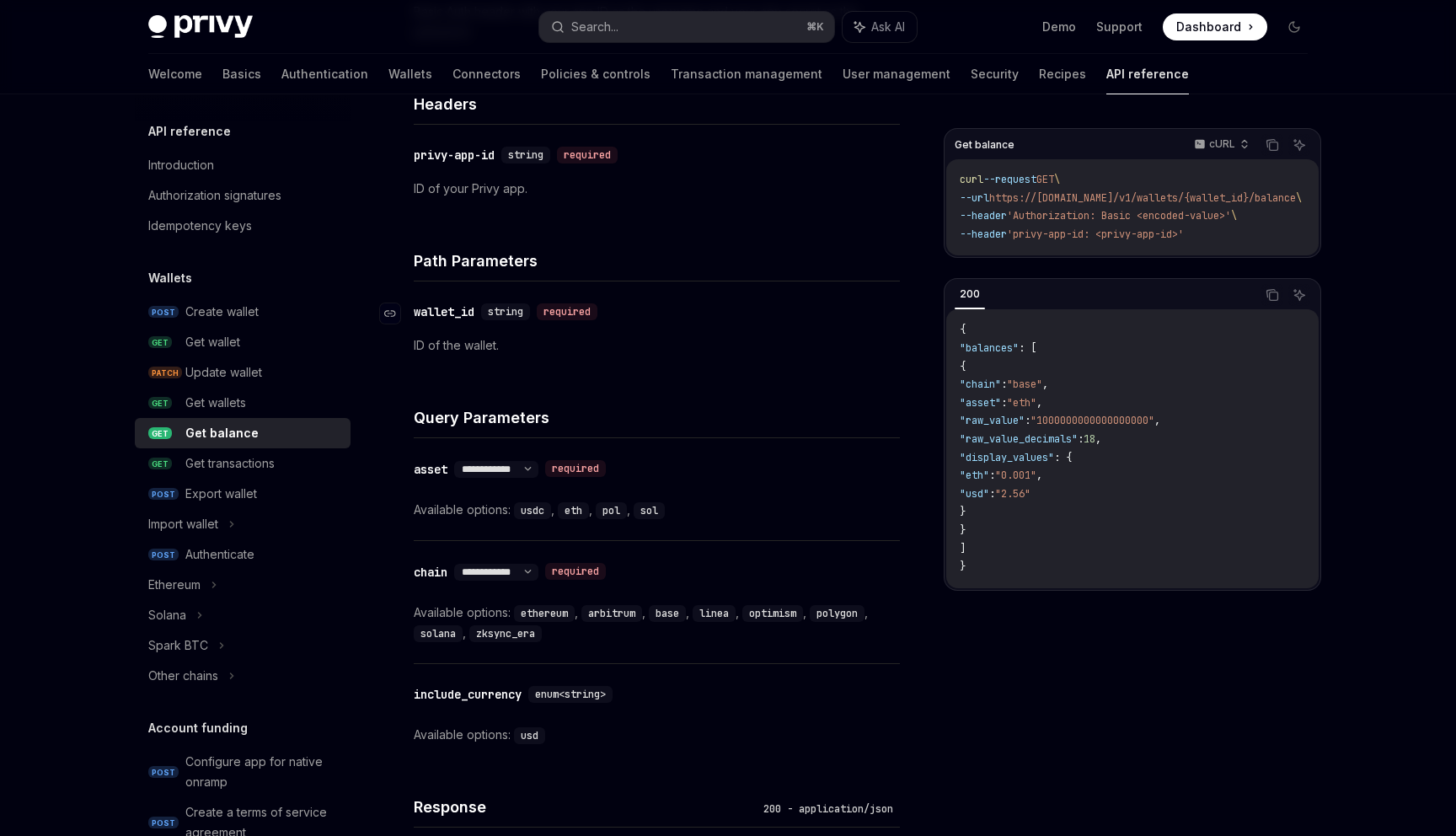
scroll to position [499, 0]
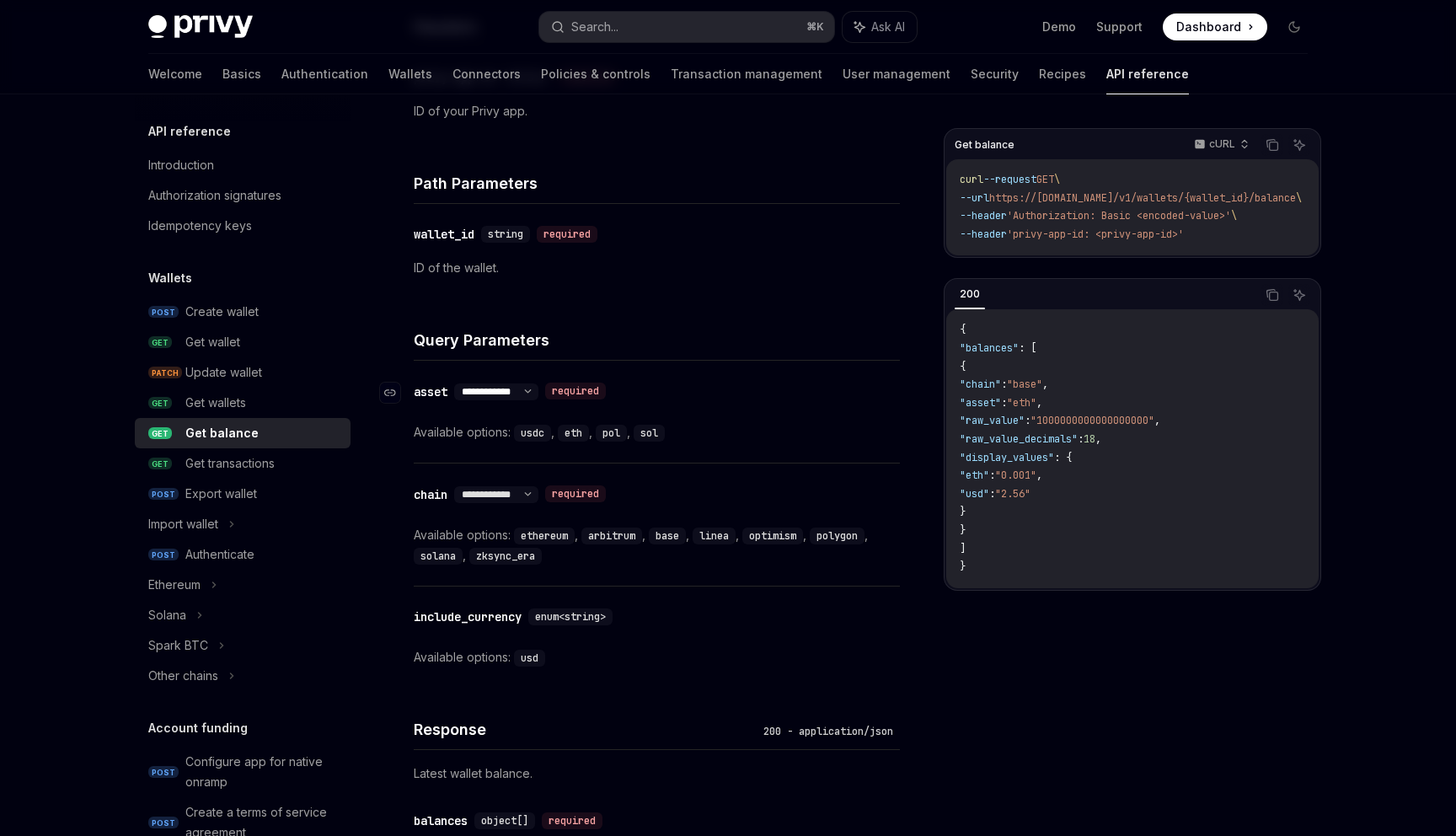
click at [525, 393] on select "**********" at bounding box center [497, 392] width 84 height 14
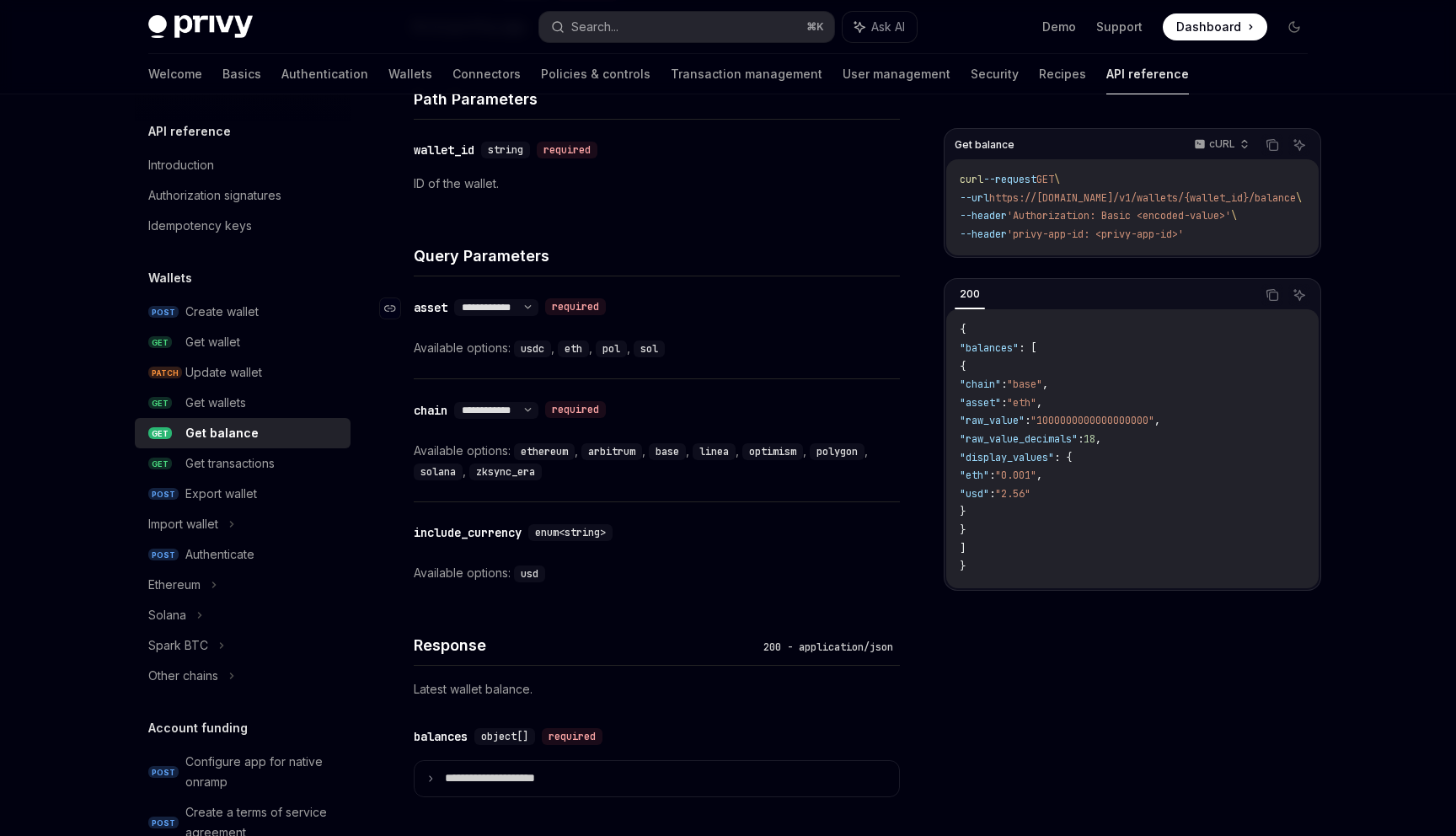
scroll to position [595, 0]
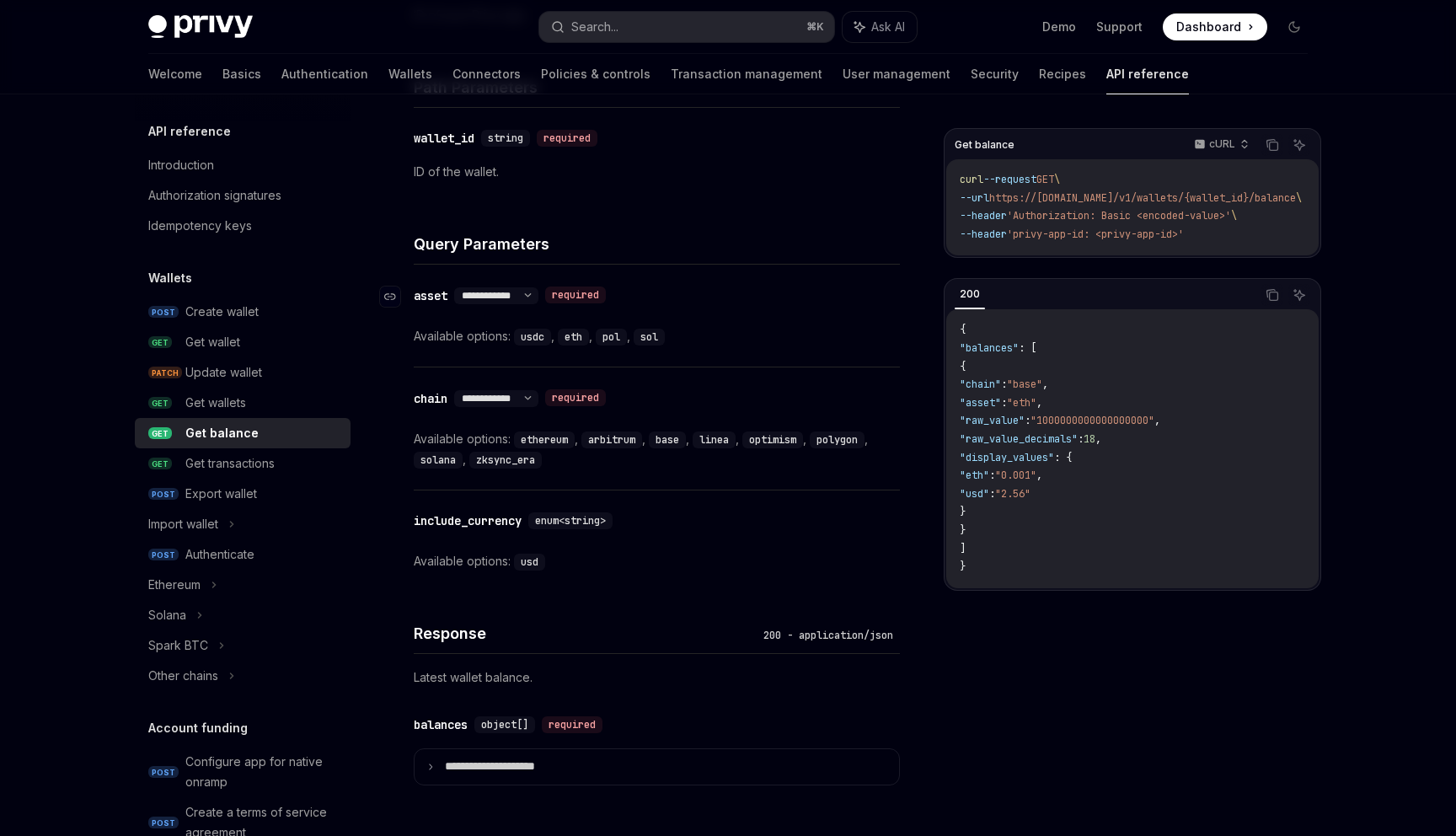
click at [434, 298] on div "asset" at bounding box center [430, 296] width 34 height 16
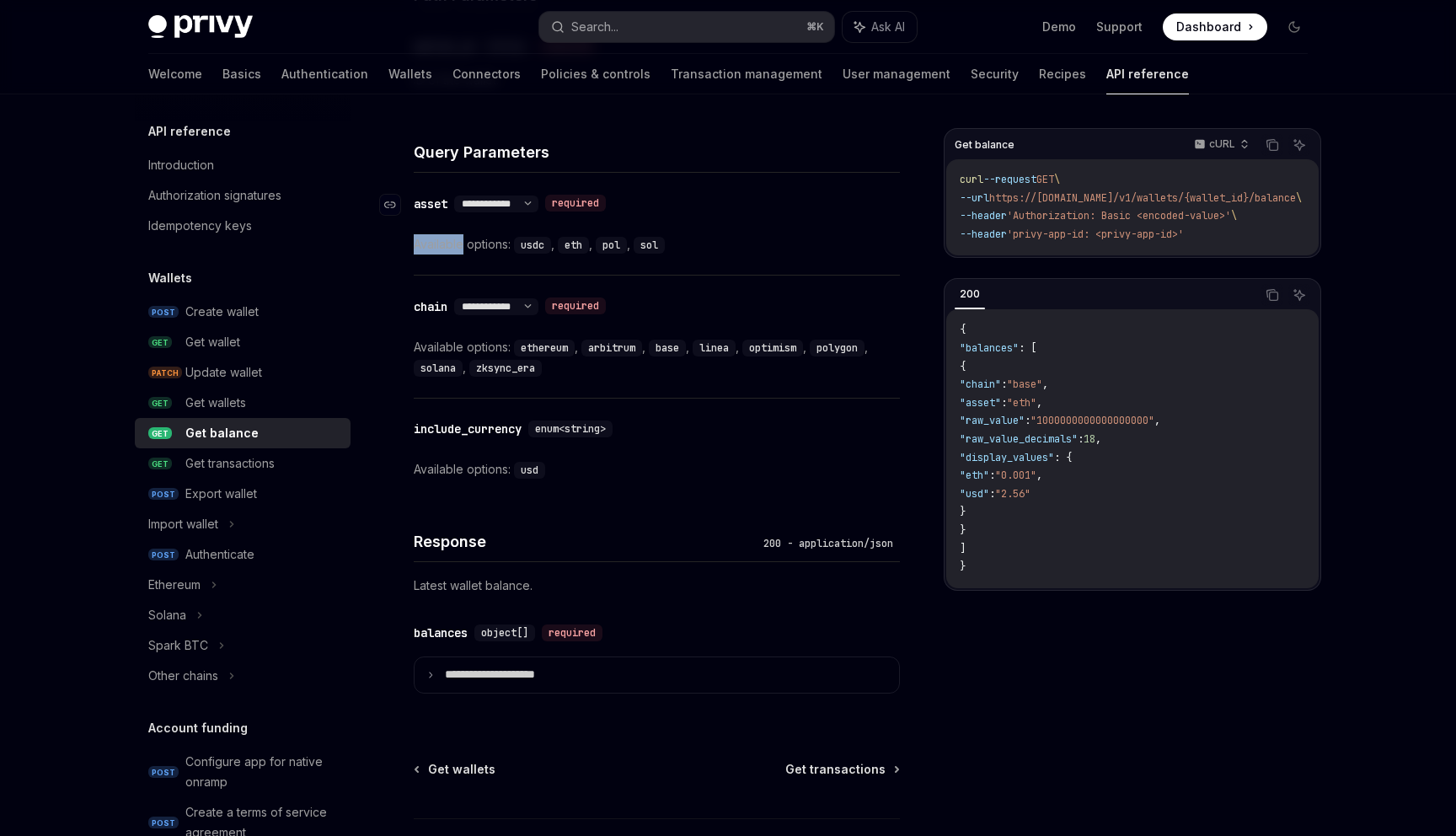
click at [434, 298] on div "**********" at bounding box center [656, 305] width 487 height 390
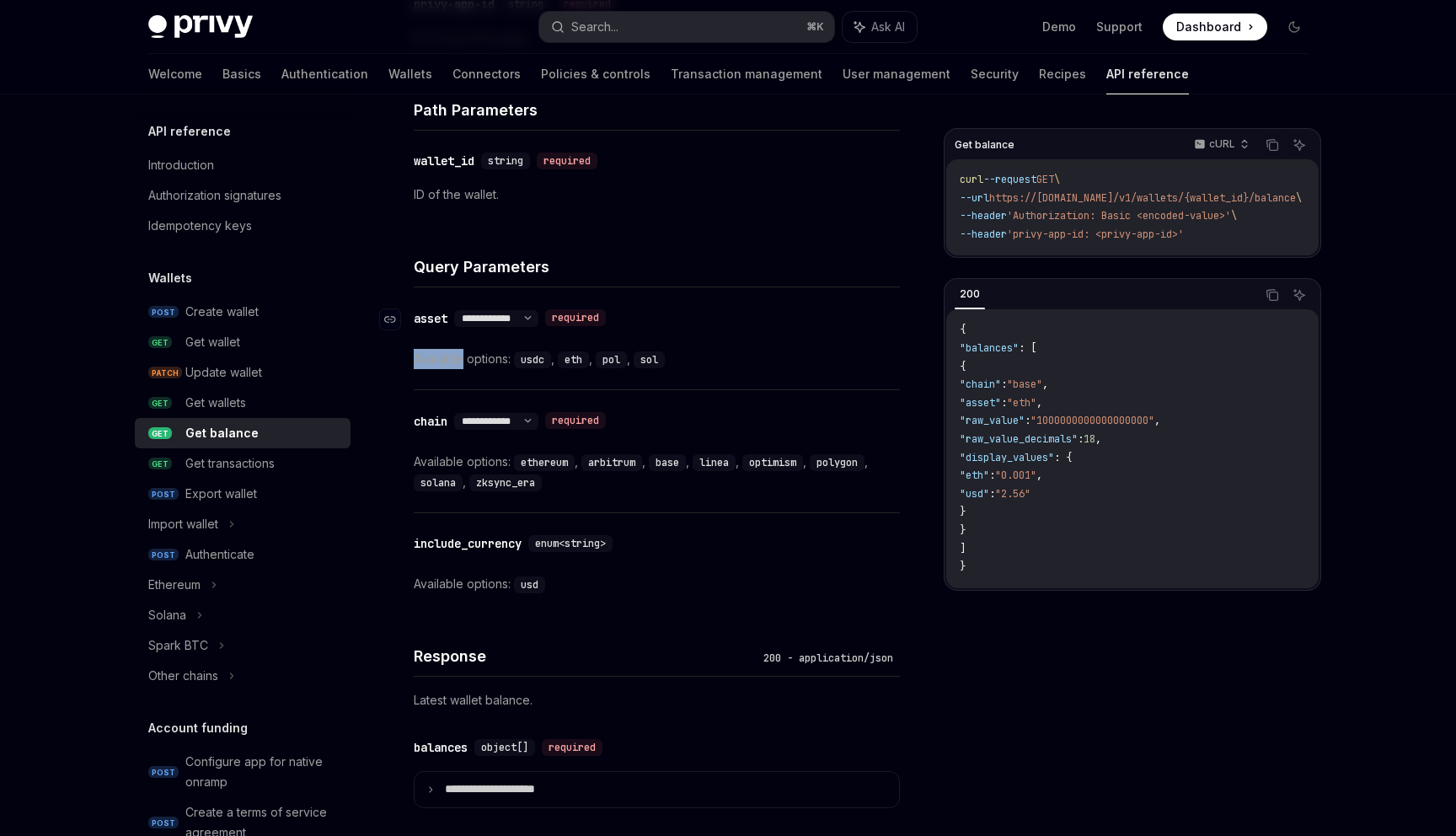
scroll to position [566, 0]
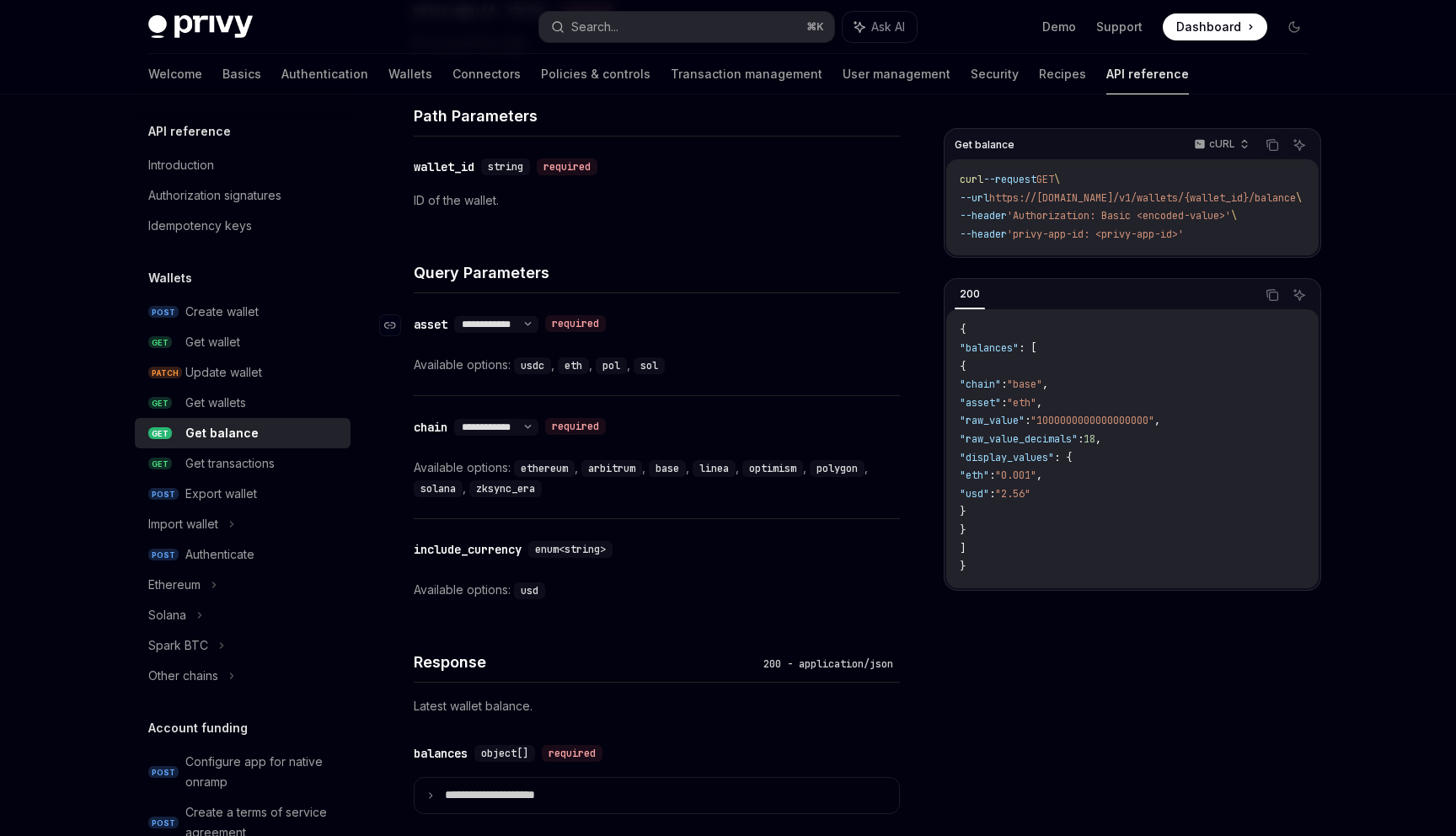
click at [431, 322] on div "asset" at bounding box center [430, 324] width 34 height 16
click at [436, 426] on div "chain" at bounding box center [430, 427] width 34 height 16
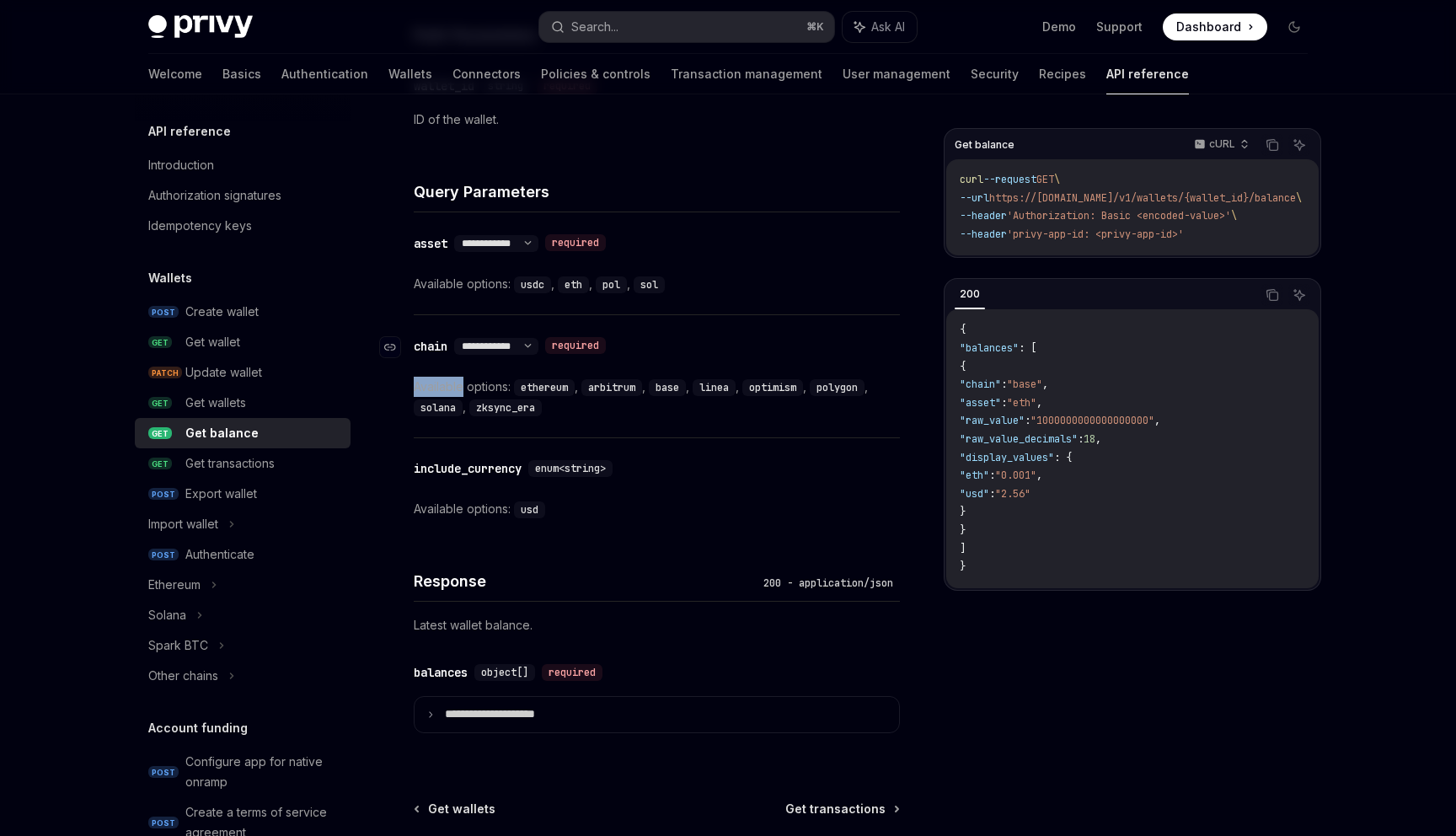
click at [436, 426] on div "**********" at bounding box center [656, 376] width 487 height 122
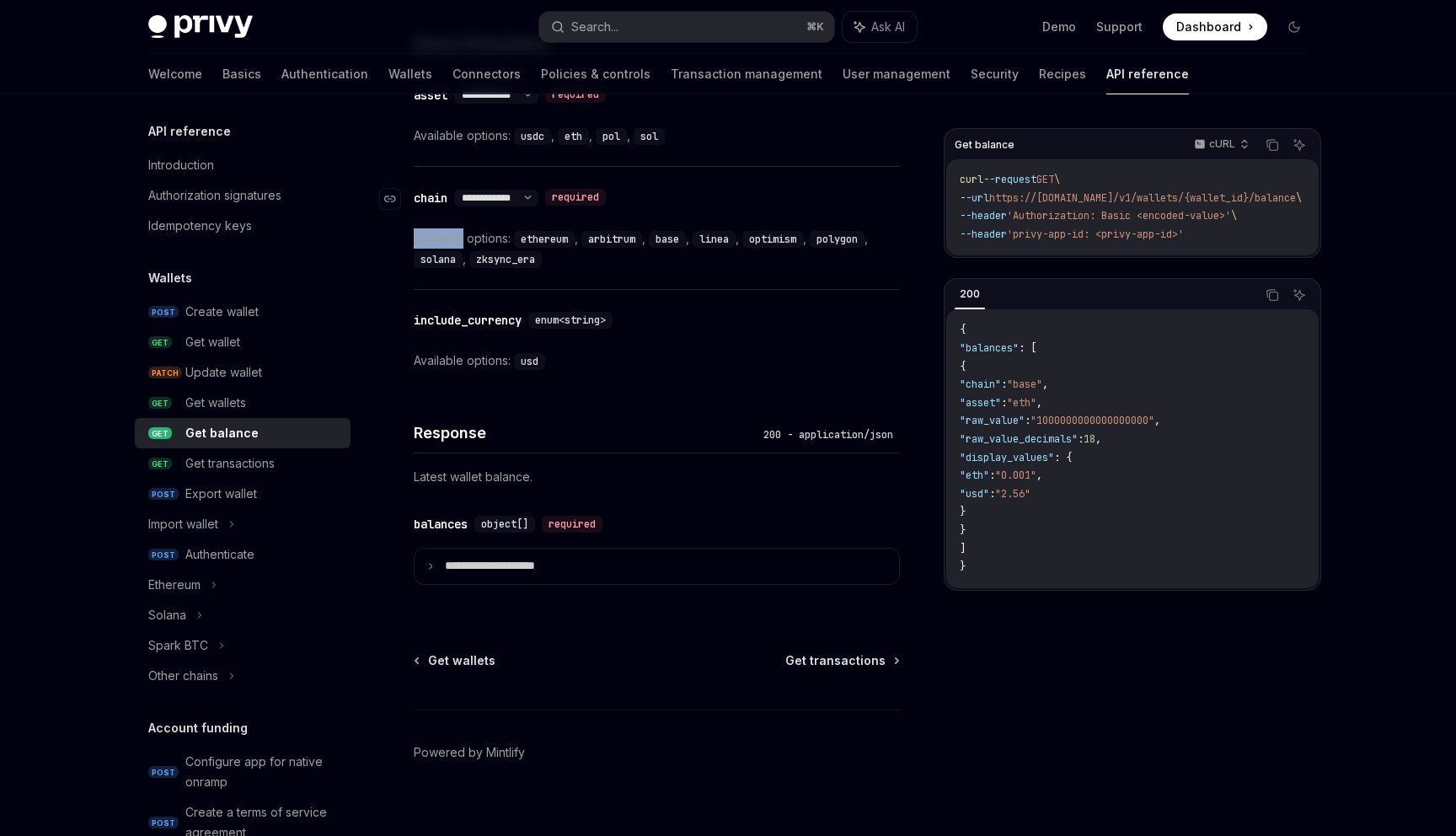
scroll to position [812, 0]
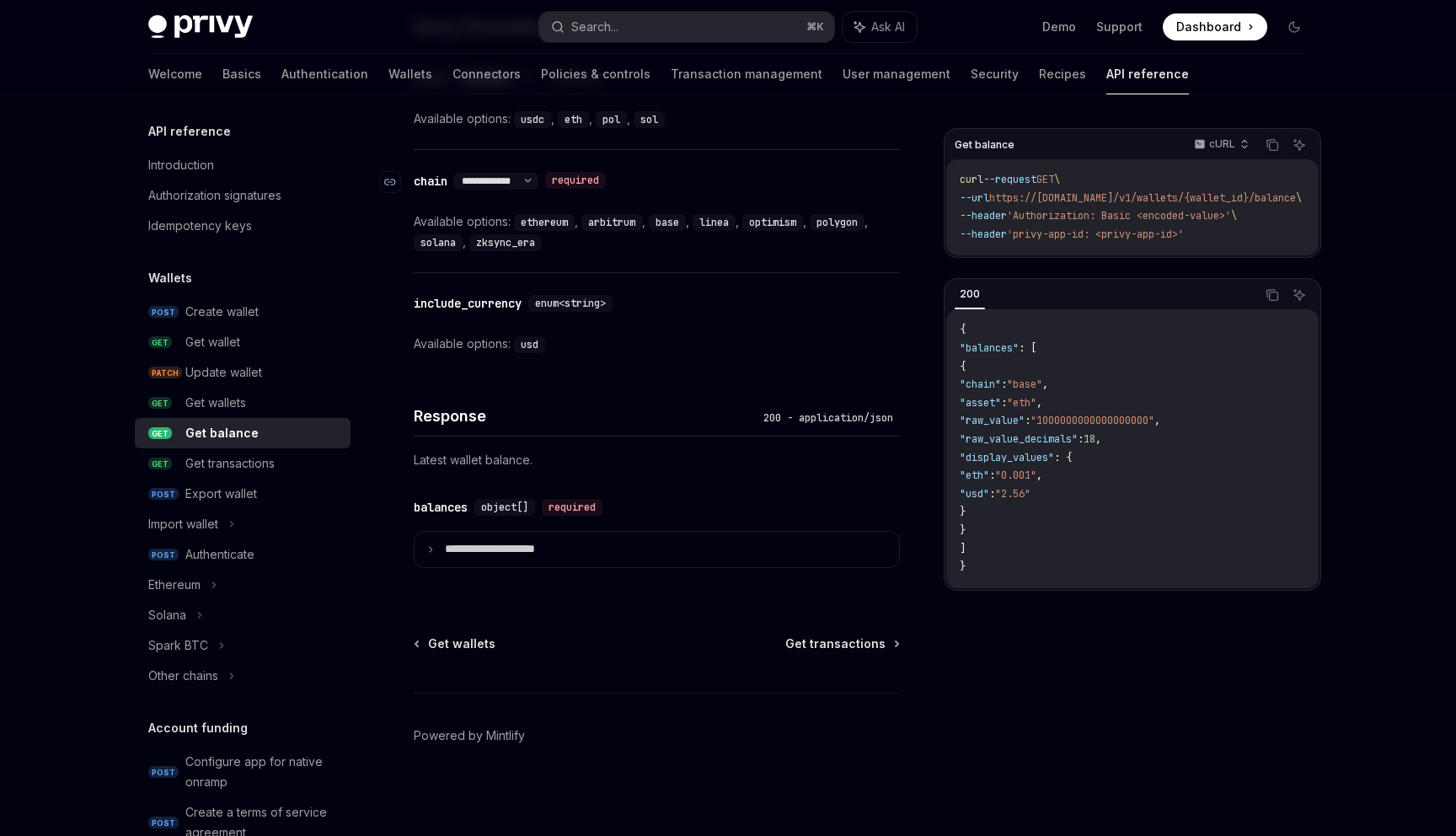
click at [429, 177] on div "chain" at bounding box center [430, 181] width 34 height 16
click at [539, 225] on code "ethereum" at bounding box center [544, 222] width 60 height 16
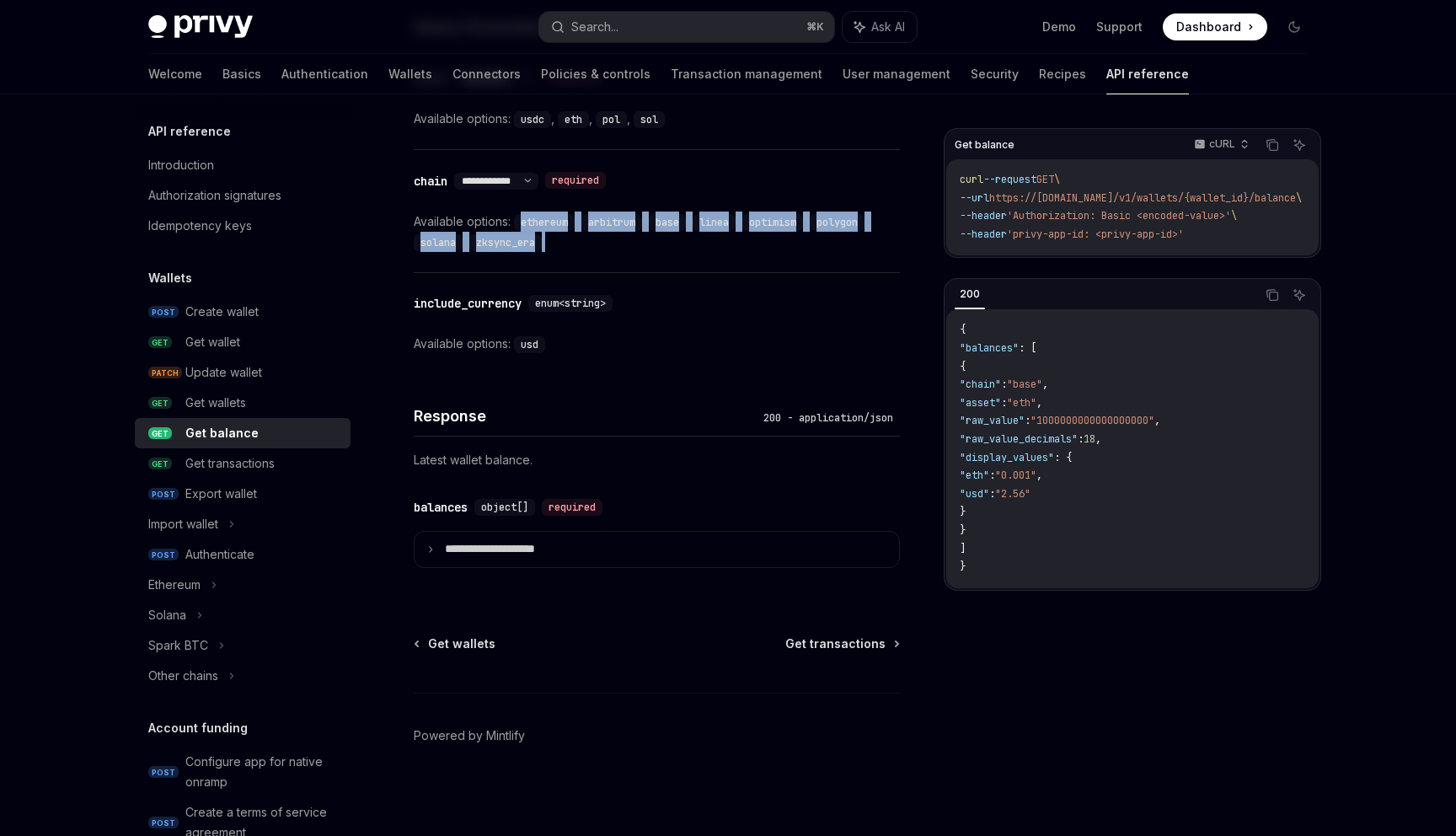
drag, startPoint x: 539, startPoint y: 225, endPoint x: 545, endPoint y: 239, distance: 15.2
click at [545, 239] on div "Available options: ethereum , arbitrum , base , linea , optimism , polygon , so…" at bounding box center [656, 232] width 487 height 40
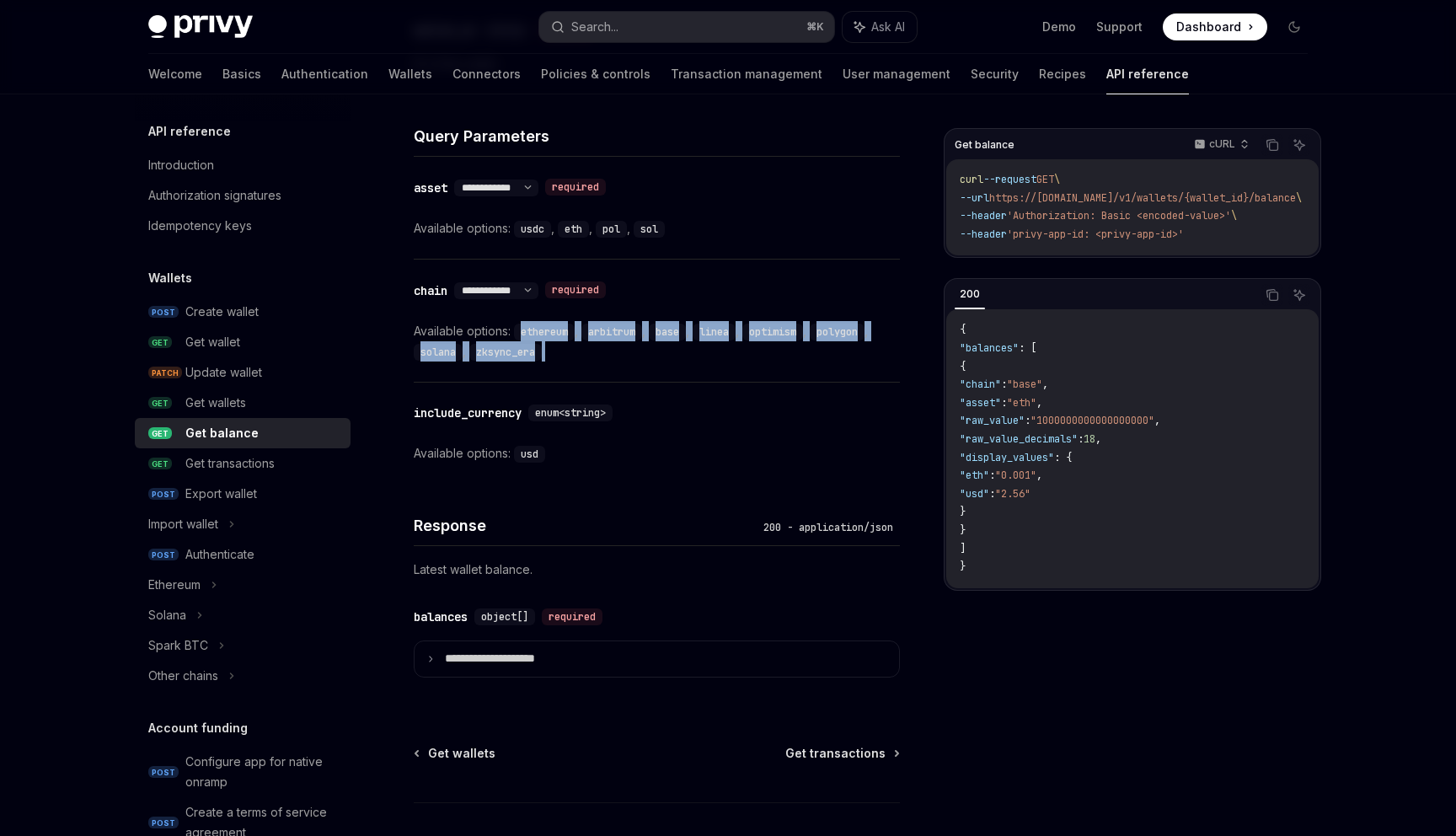
scroll to position [685, 0]
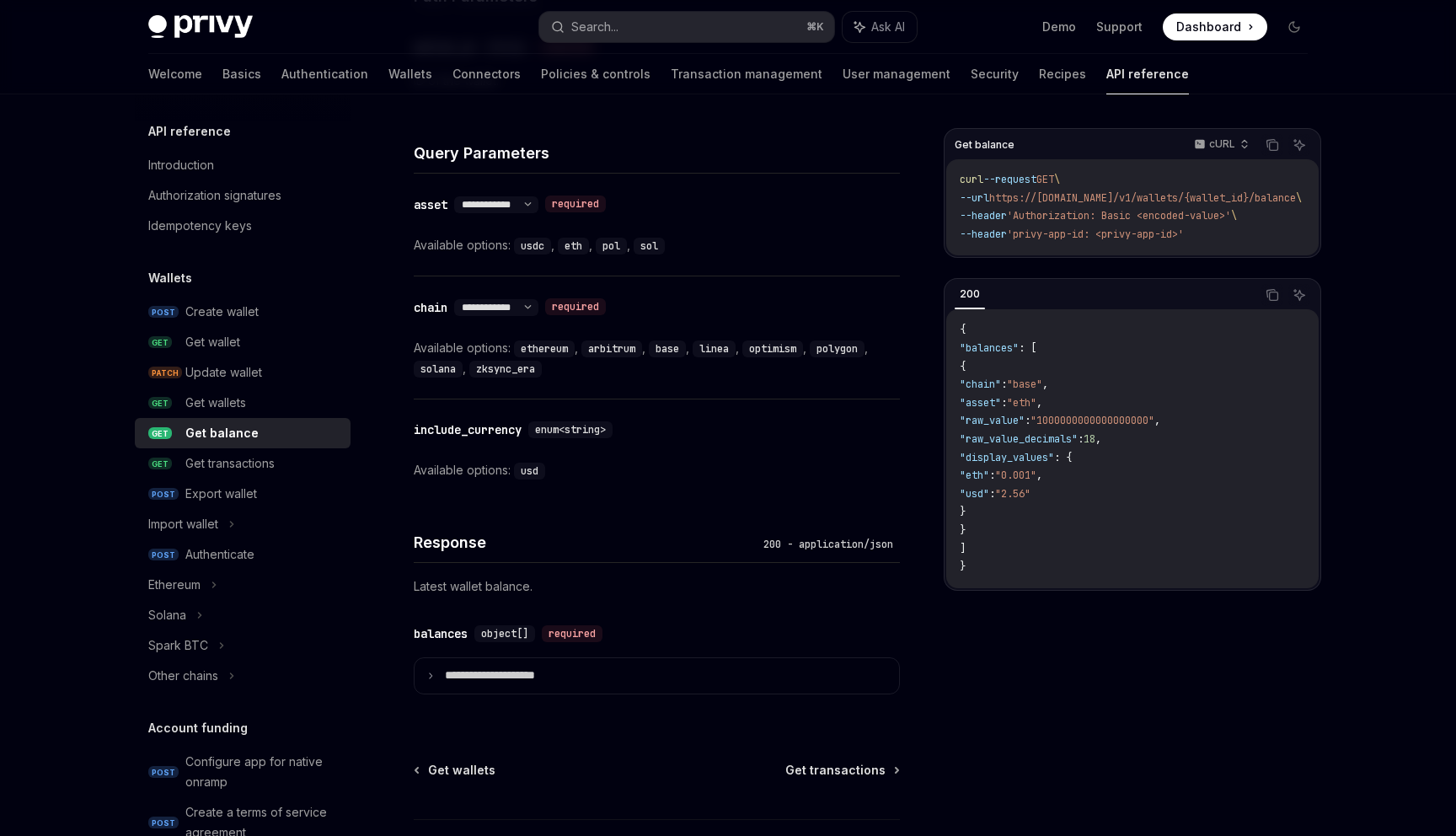
click at [540, 247] on code "usdc" at bounding box center [532, 246] width 37 height 16
drag, startPoint x: 540, startPoint y: 247, endPoint x: 653, endPoint y: 253, distance: 113.2
click at [653, 253] on div "Available options: usdc , eth , pol , sol" at bounding box center [656, 246] width 487 height 20
click at [263, 462] on div "Get transactions" at bounding box center [230, 464] width 89 height 20
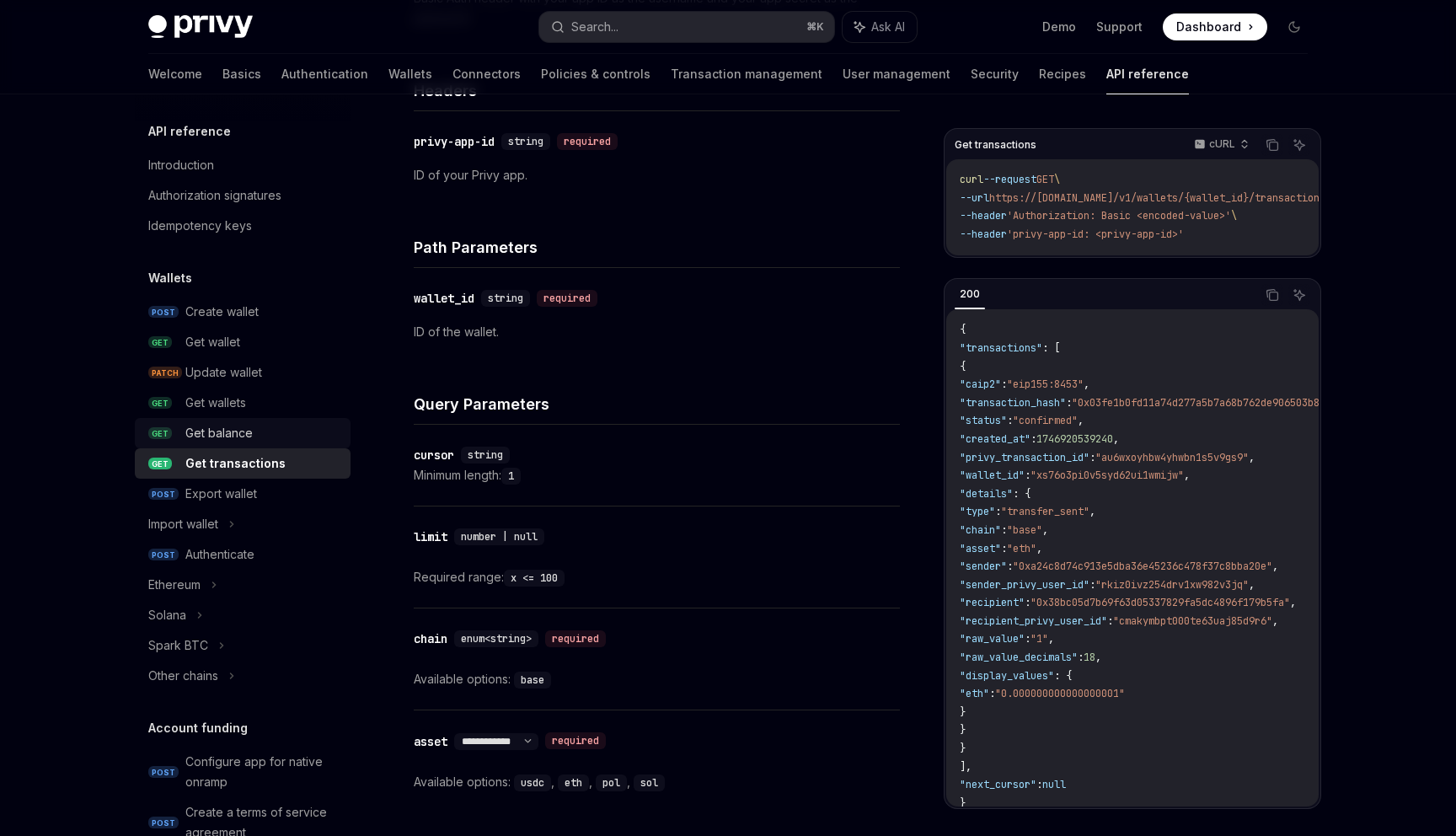
scroll to position [419, 0]
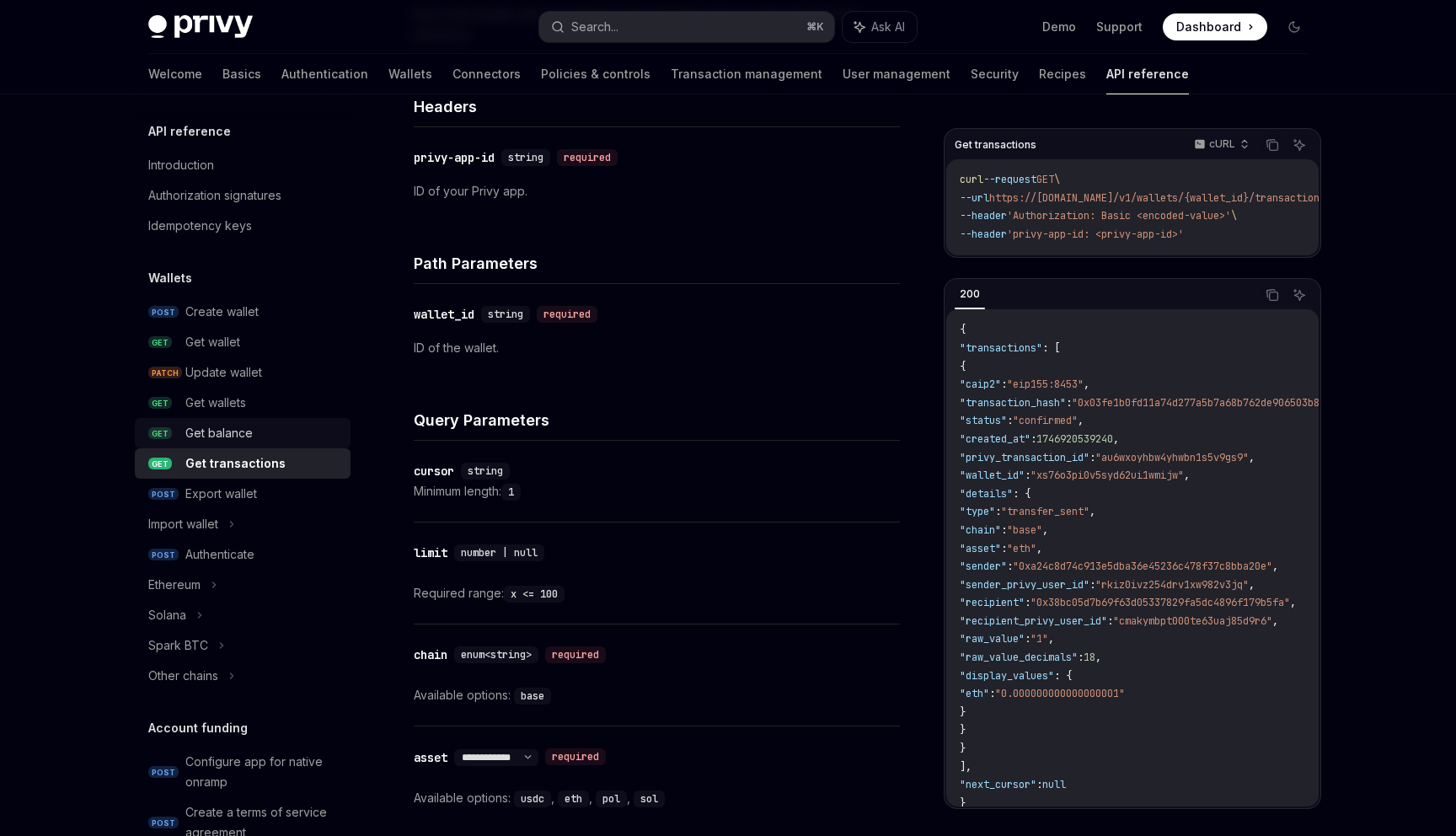
click at [285, 441] on div "Get balance" at bounding box center [263, 433] width 155 height 20
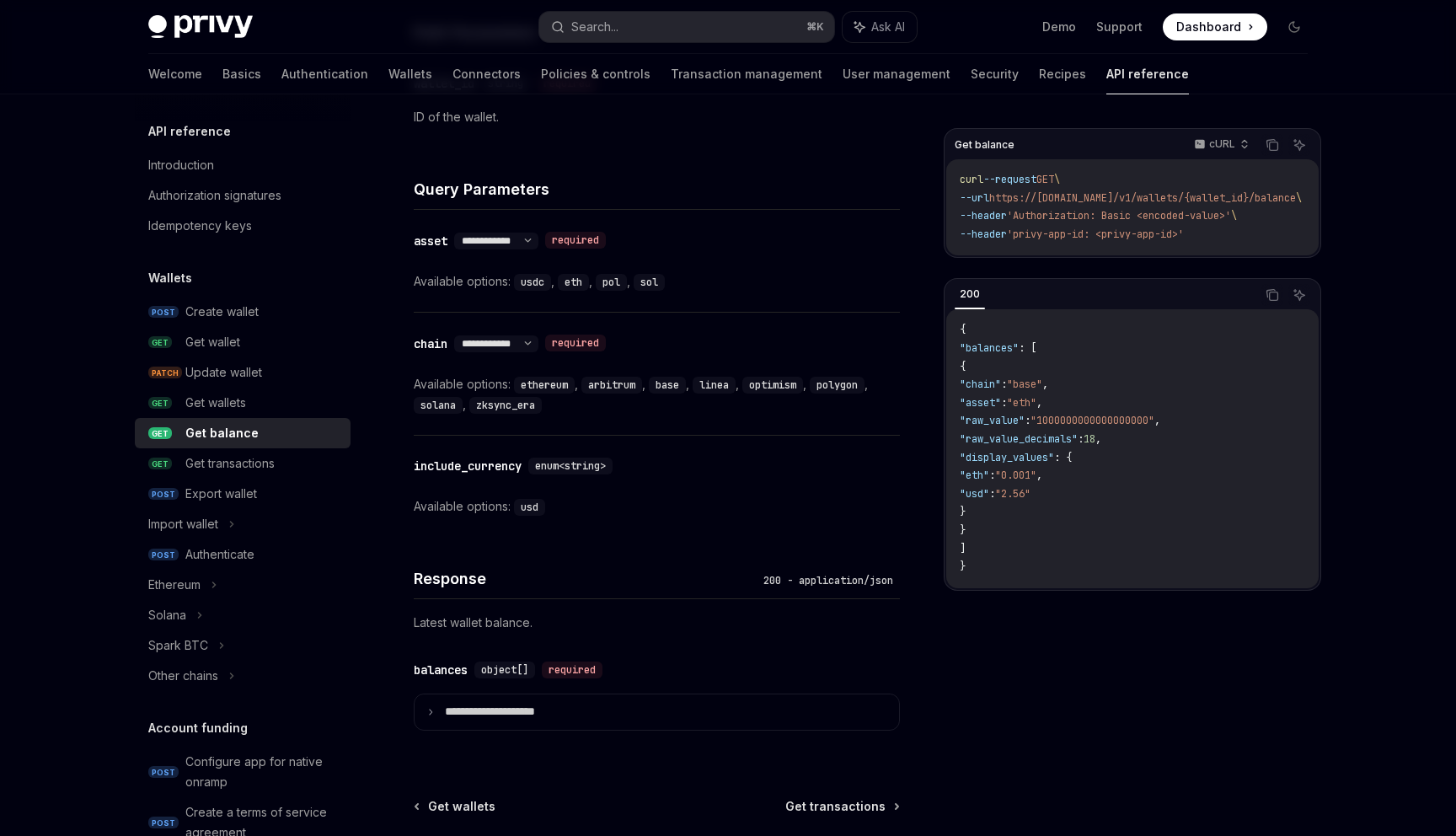
scroll to position [666, 0]
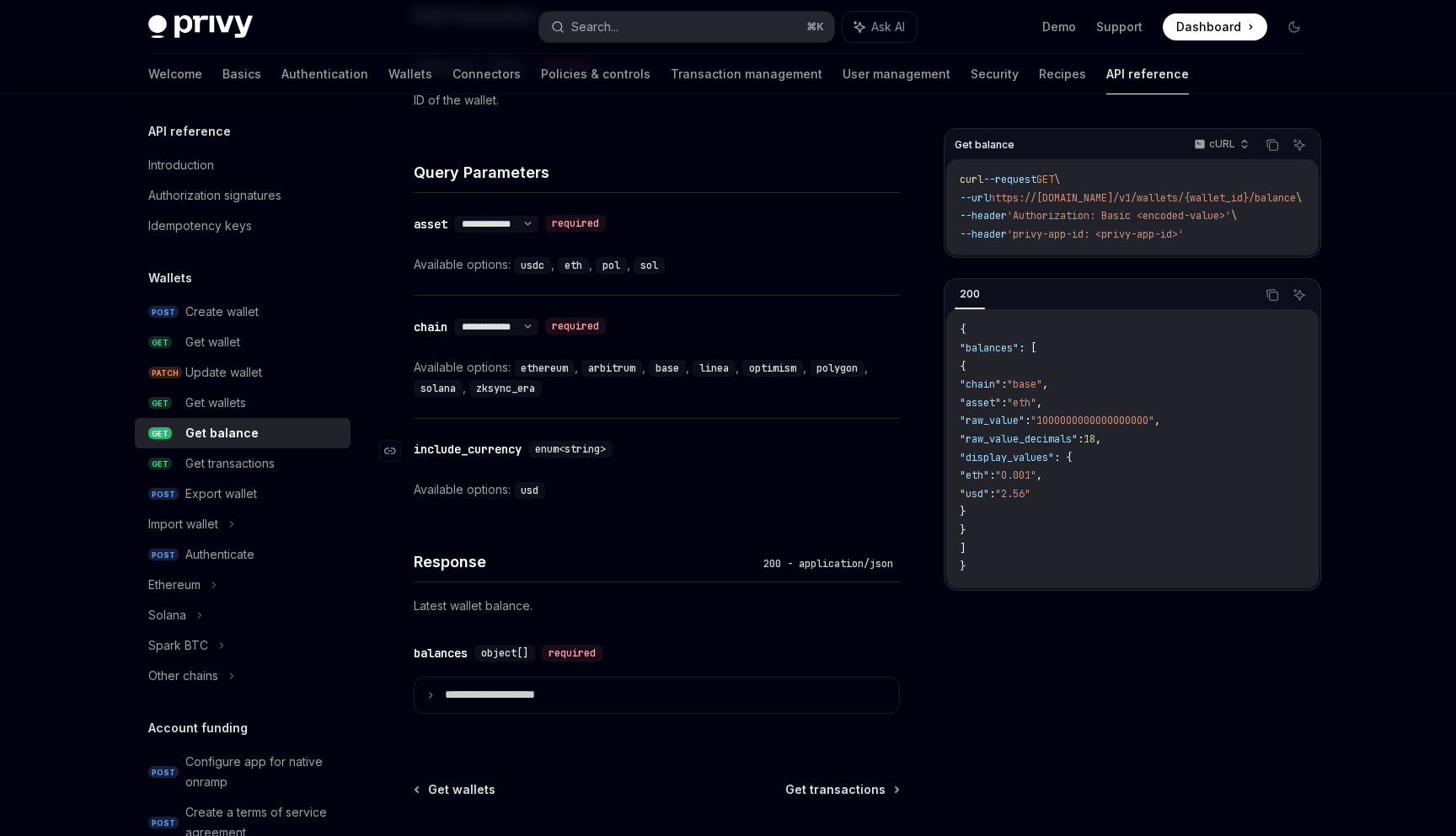
click at [441, 449] on div "include_currency" at bounding box center [467, 449] width 108 height 16
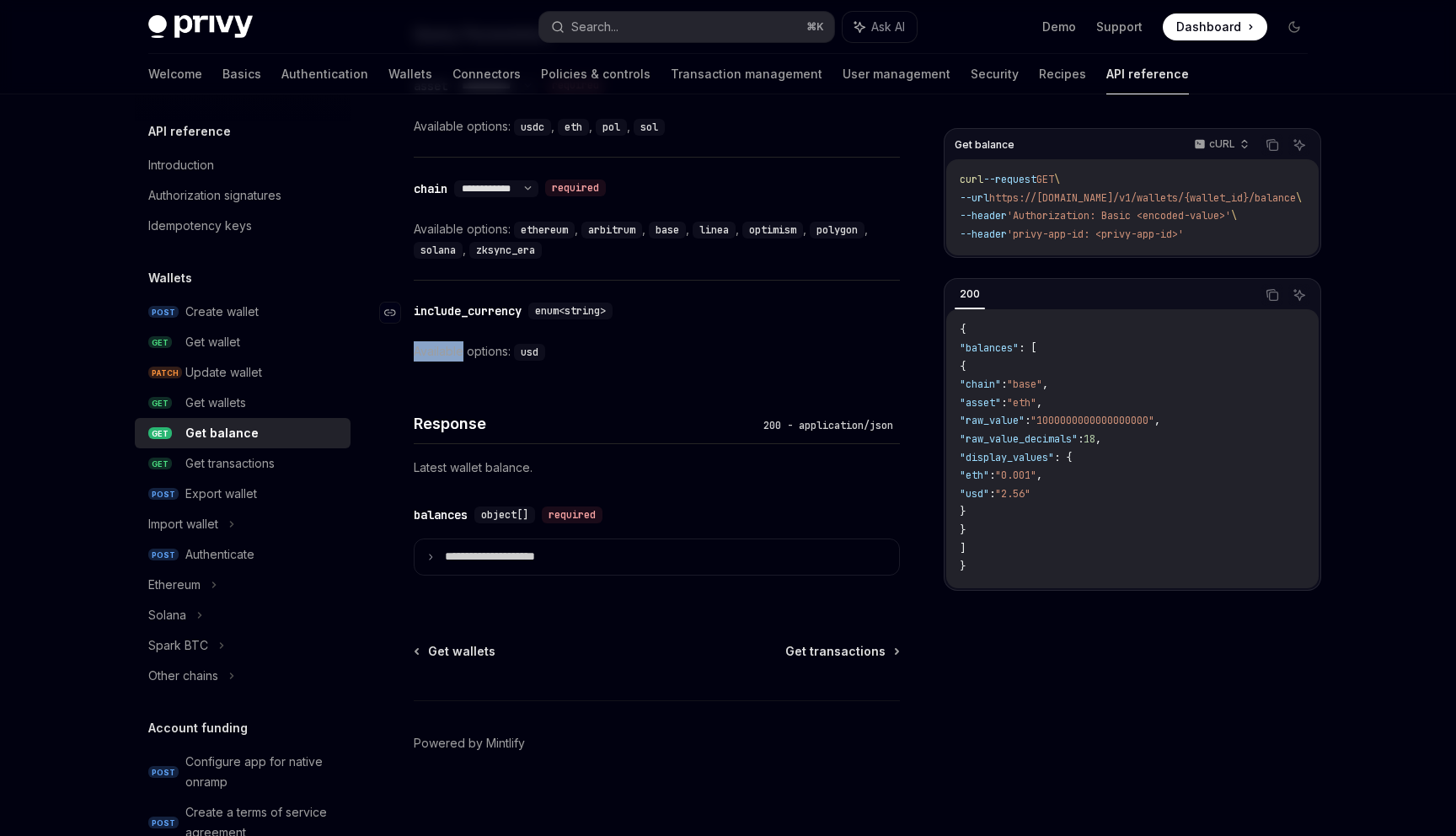
click at [441, 449] on div "**********" at bounding box center [656, 48] width 487 height 1093
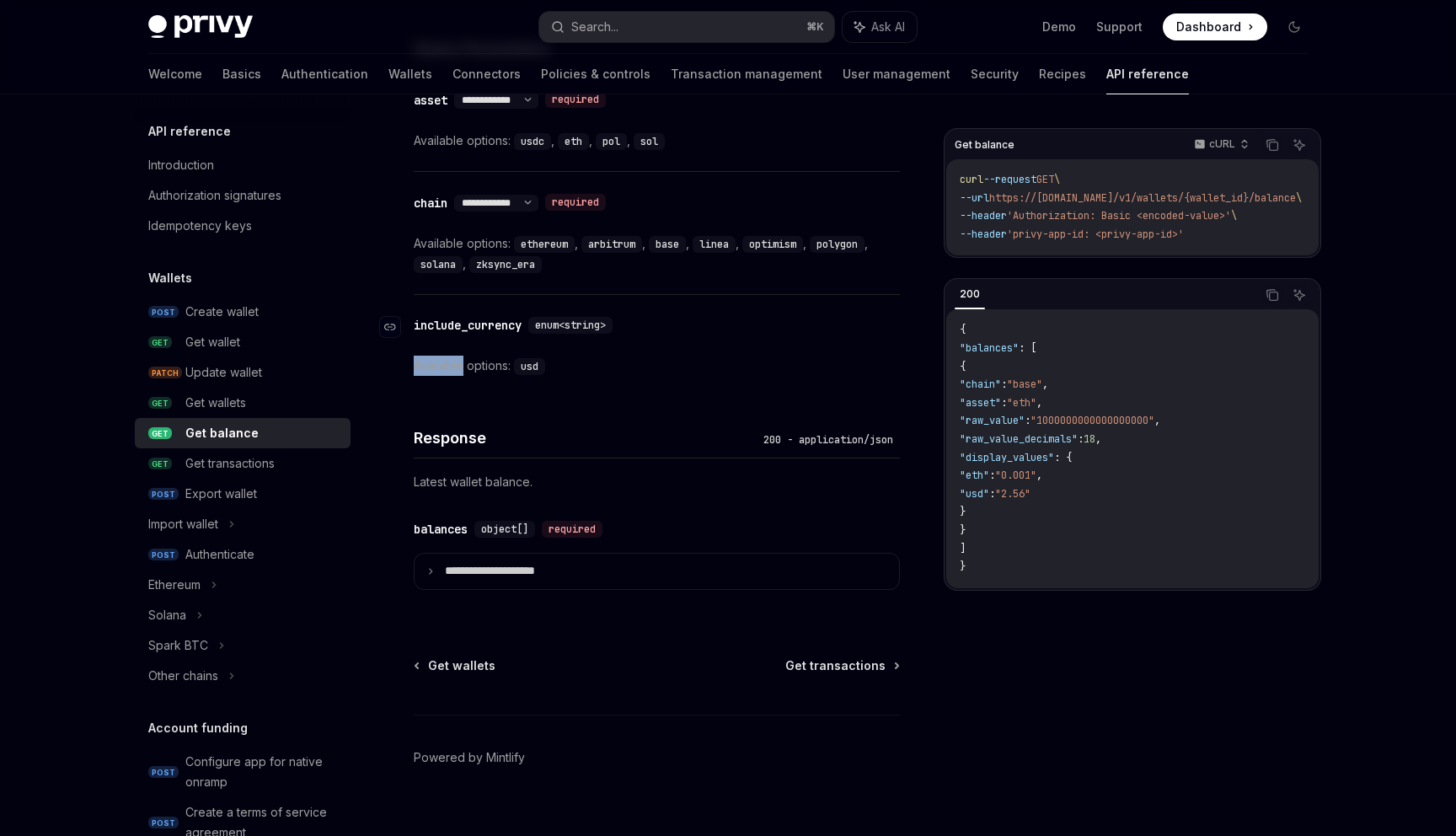
scroll to position [781, 0]
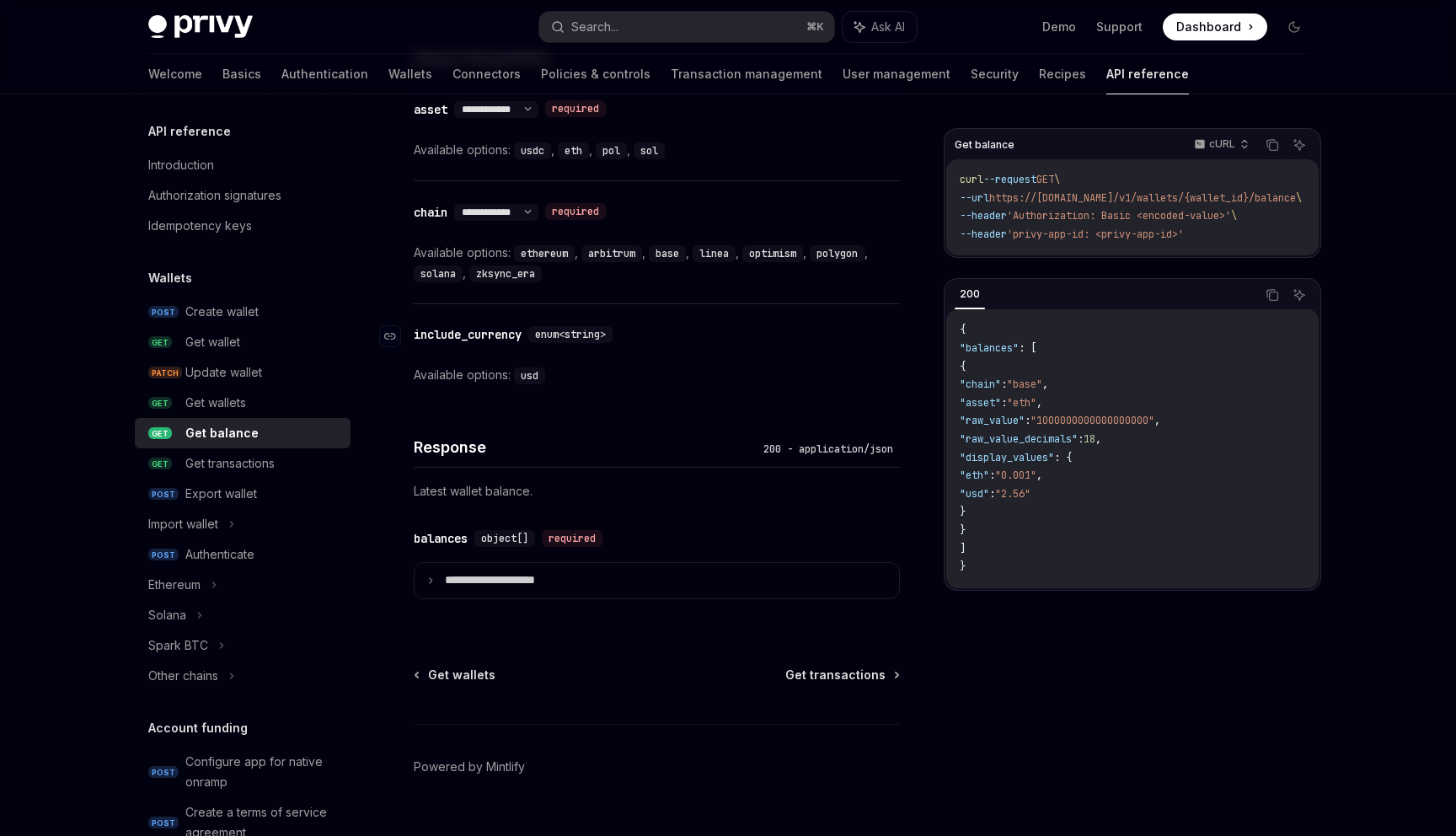
click at [436, 332] on div "include_currency" at bounding box center [467, 334] width 108 height 16
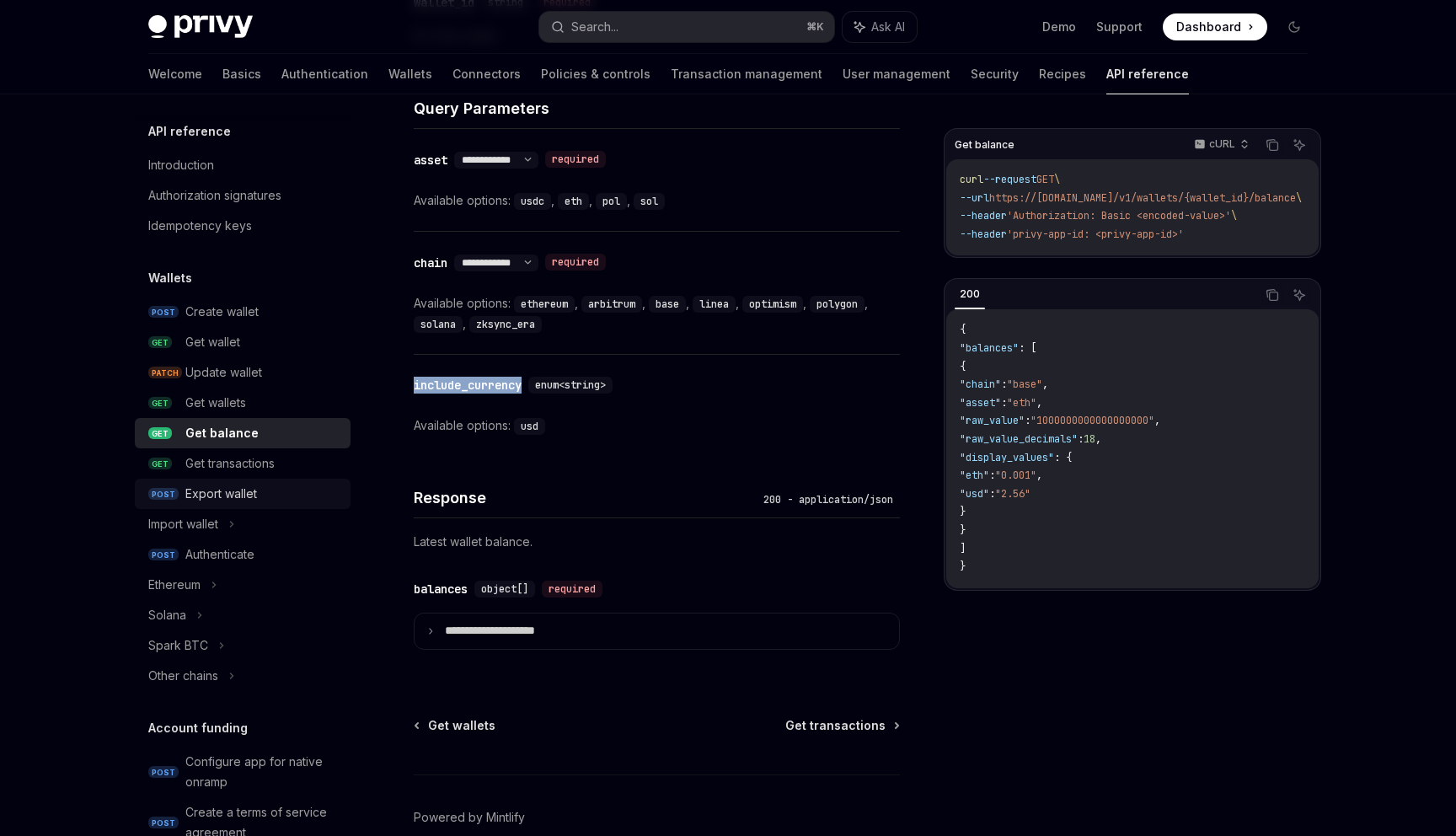
click at [268, 490] on div "Export wallet" at bounding box center [263, 494] width 155 height 20
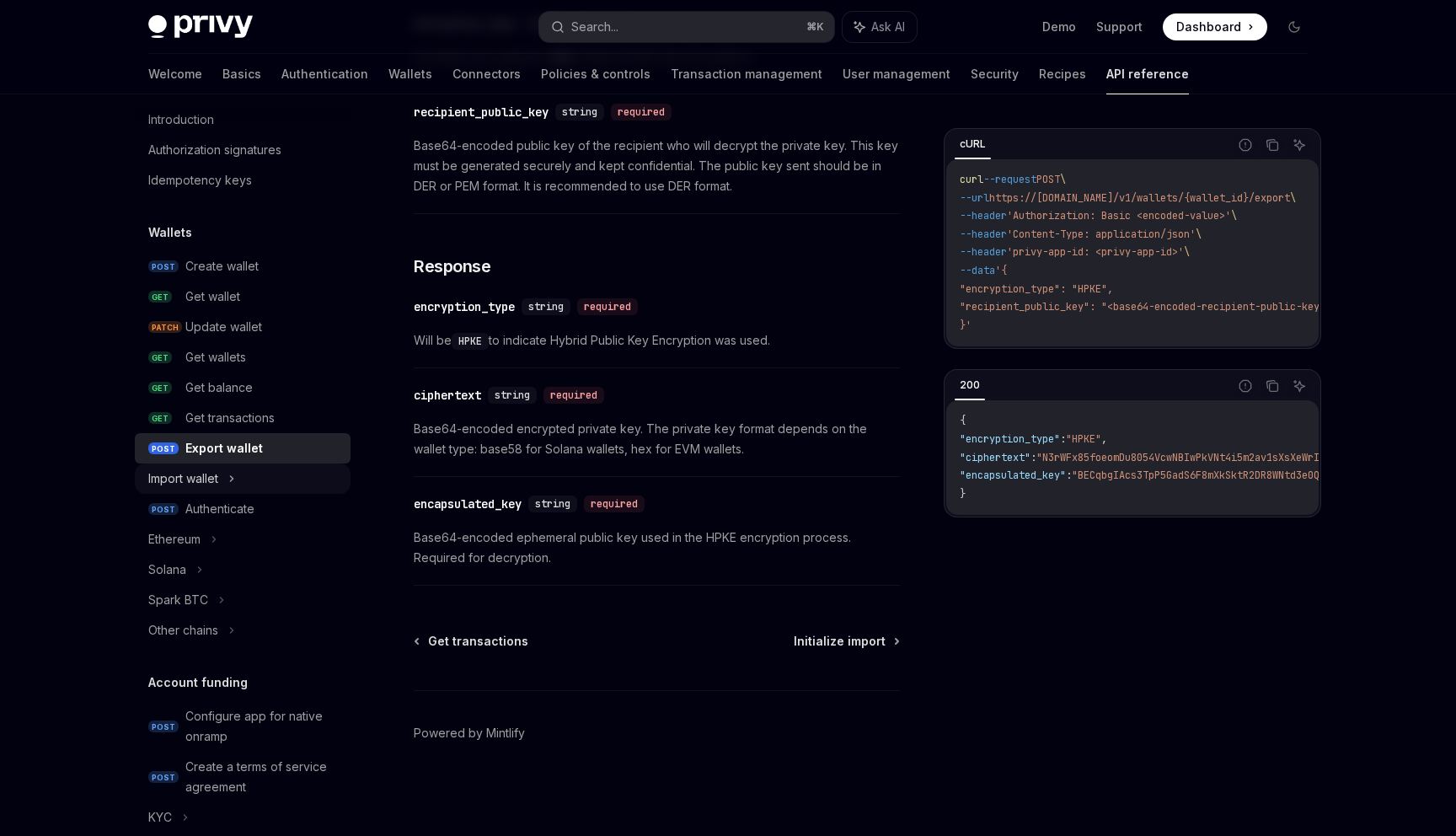
scroll to position [47, 0]
click at [269, 502] on div "Authenticate" at bounding box center [263, 507] width 155 height 20
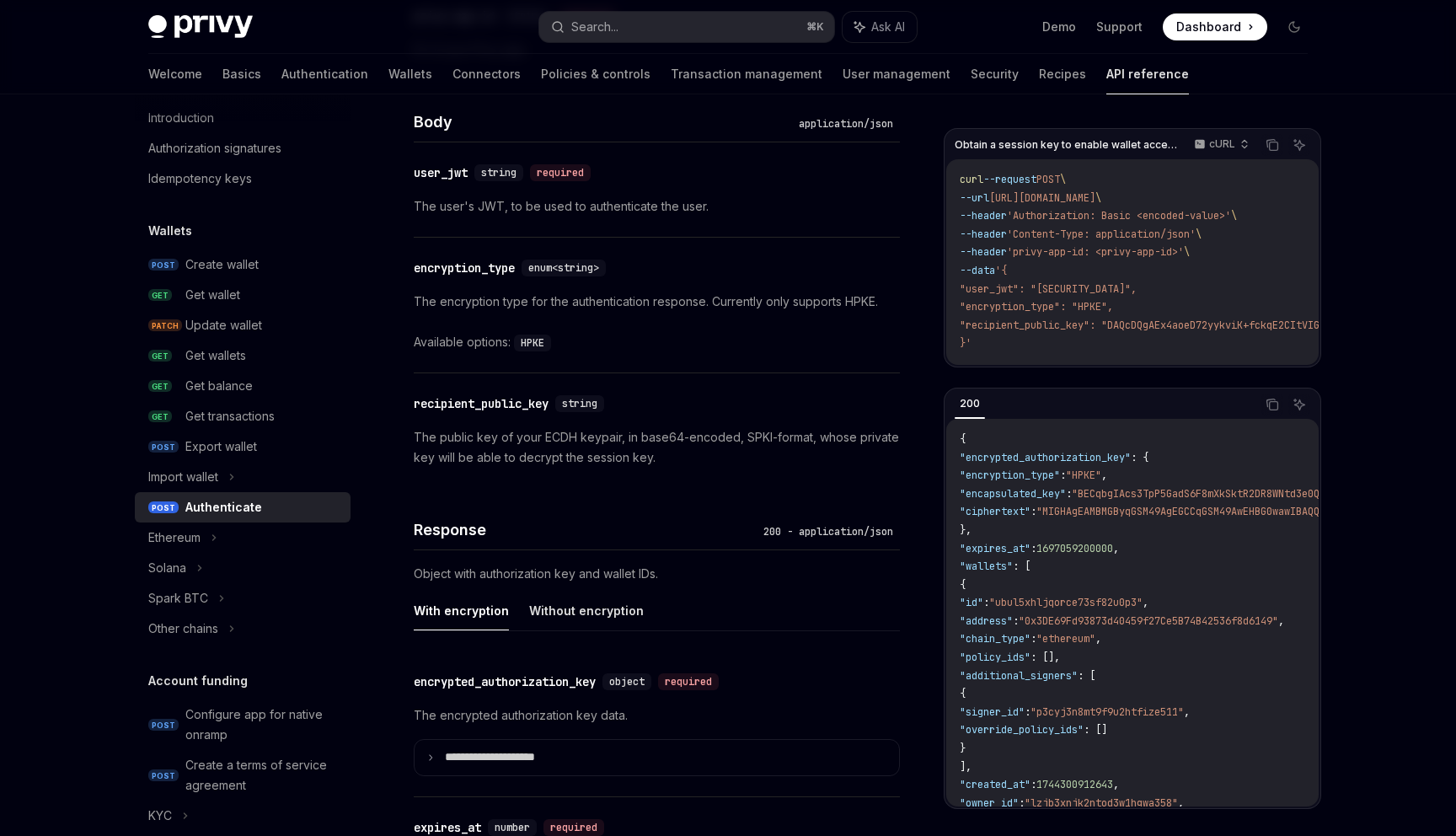
scroll to position [980, 0]
click at [219, 539] on div "Ethereum" at bounding box center [243, 537] width 215 height 30
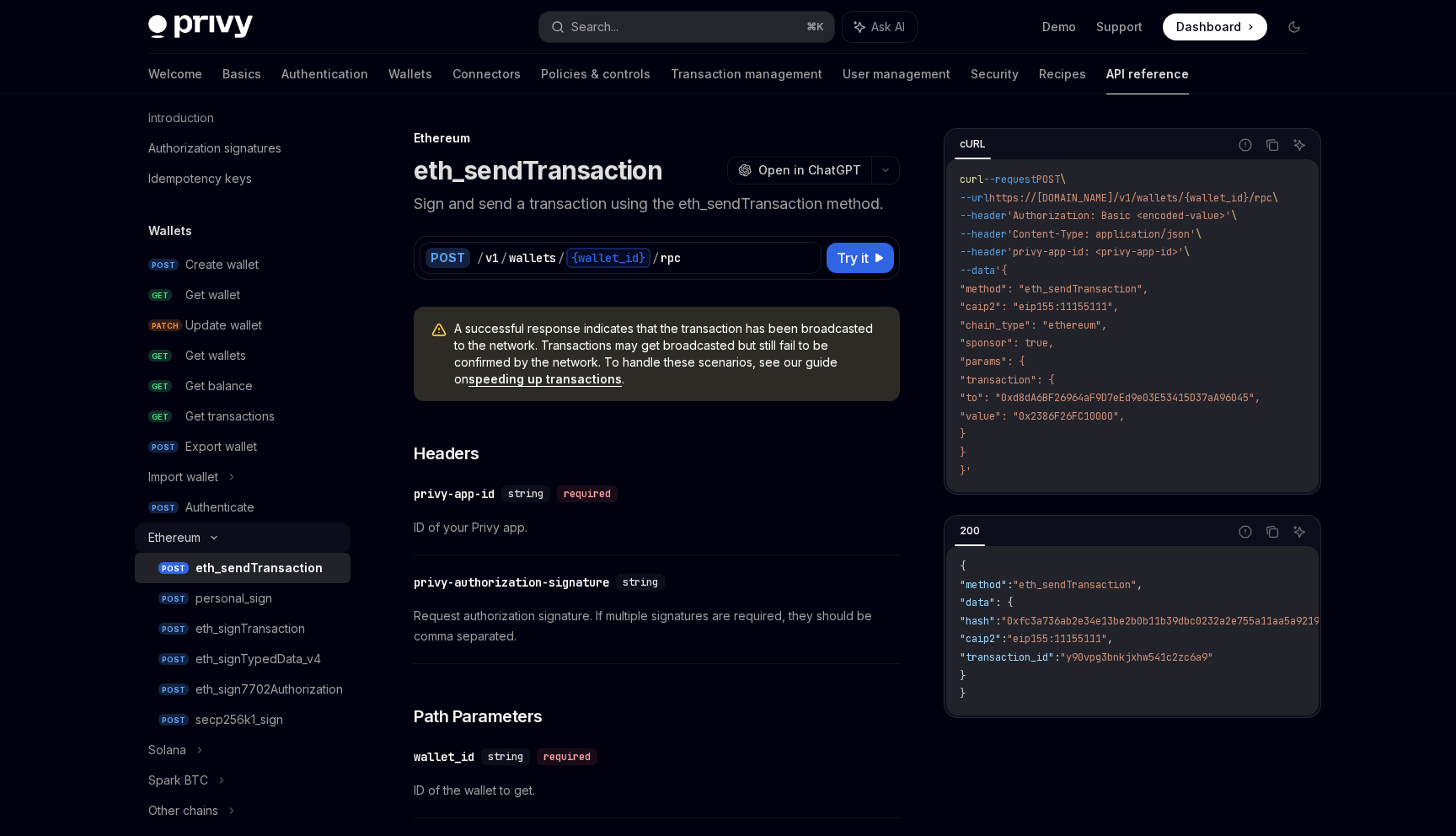
click at [219, 539] on icon at bounding box center [214, 537] width 20 height 6
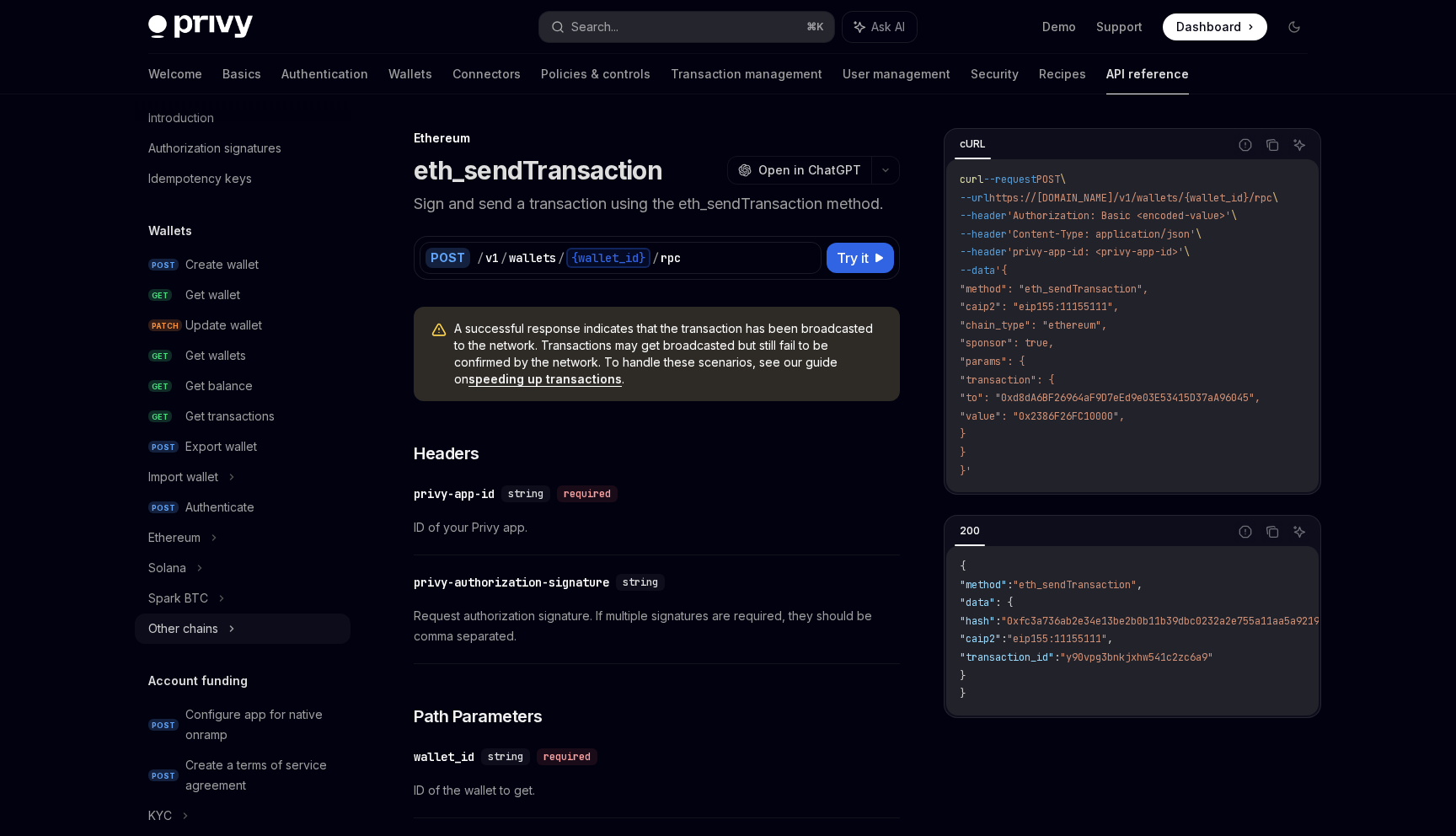
click at [225, 624] on div "Other chains" at bounding box center [243, 628] width 215 height 30
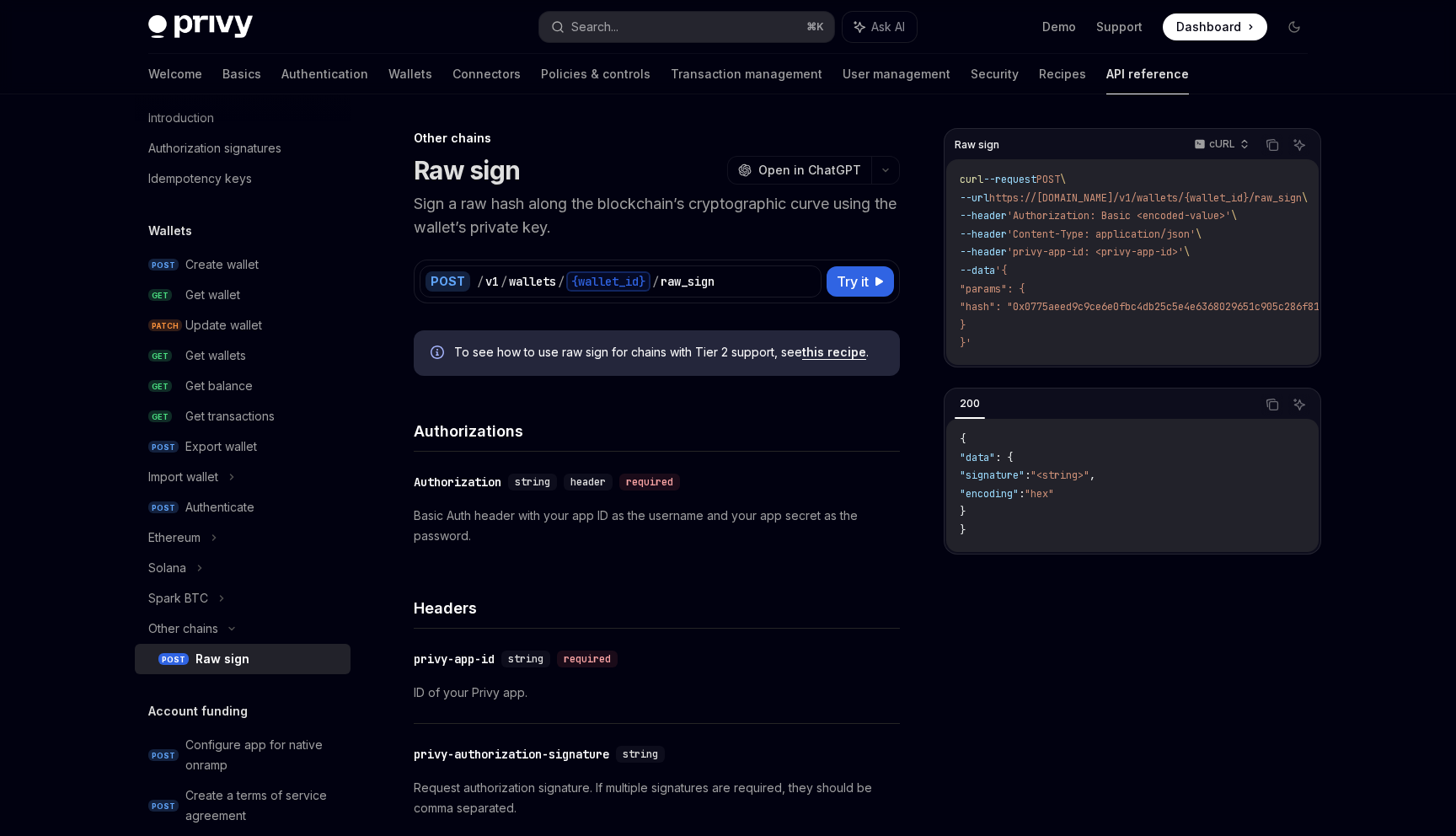
click at [475, 174] on h1 "Raw sign" at bounding box center [466, 170] width 106 height 30
drag, startPoint x: 475, startPoint y: 174, endPoint x: 438, endPoint y: 174, distance: 37.0
click at [438, 174] on h1 "Raw sign" at bounding box center [466, 170] width 106 height 30
click at [675, 283] on div "raw_sign" at bounding box center [687, 281] width 54 height 16
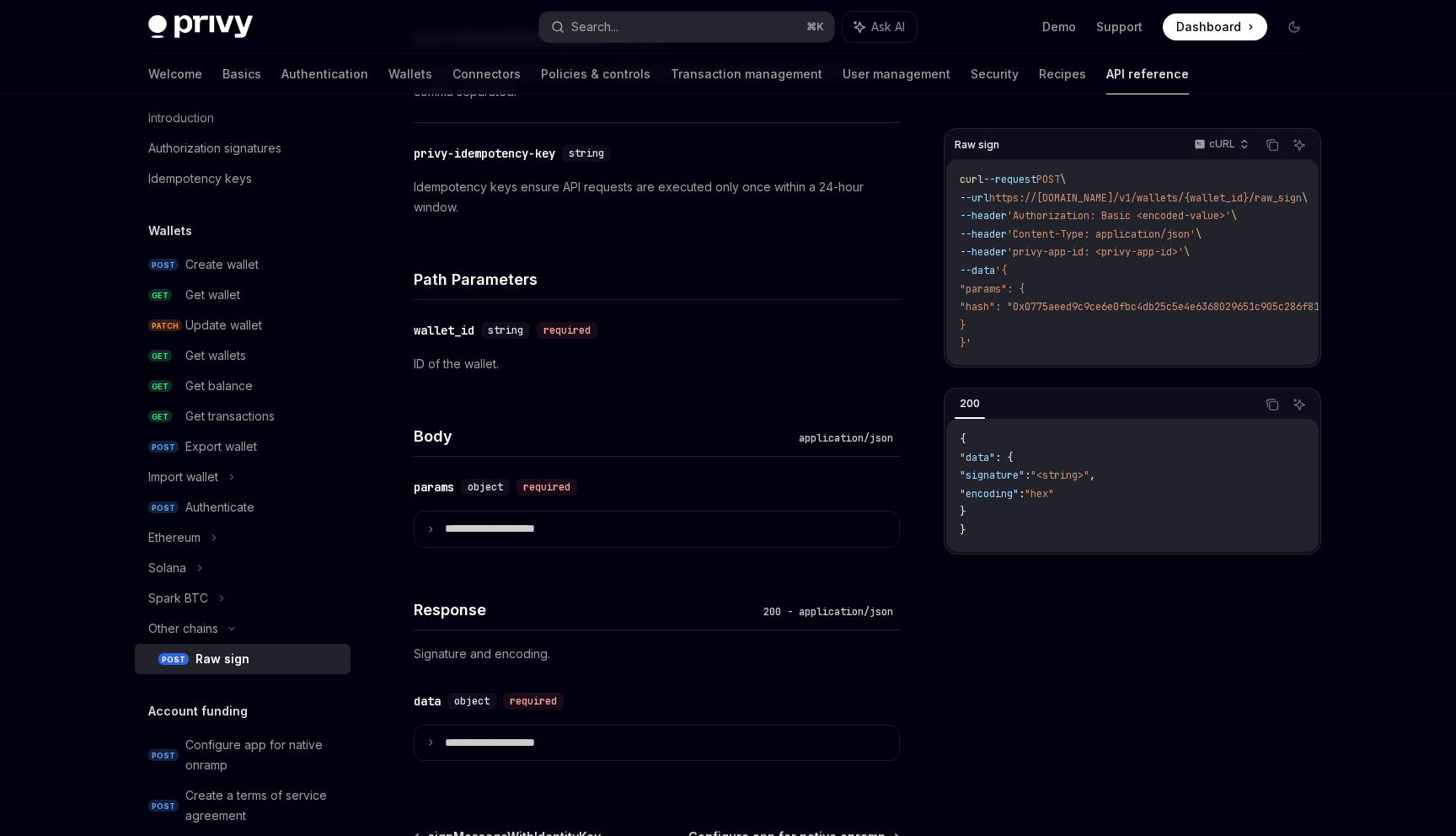
scroll to position [744, 0]
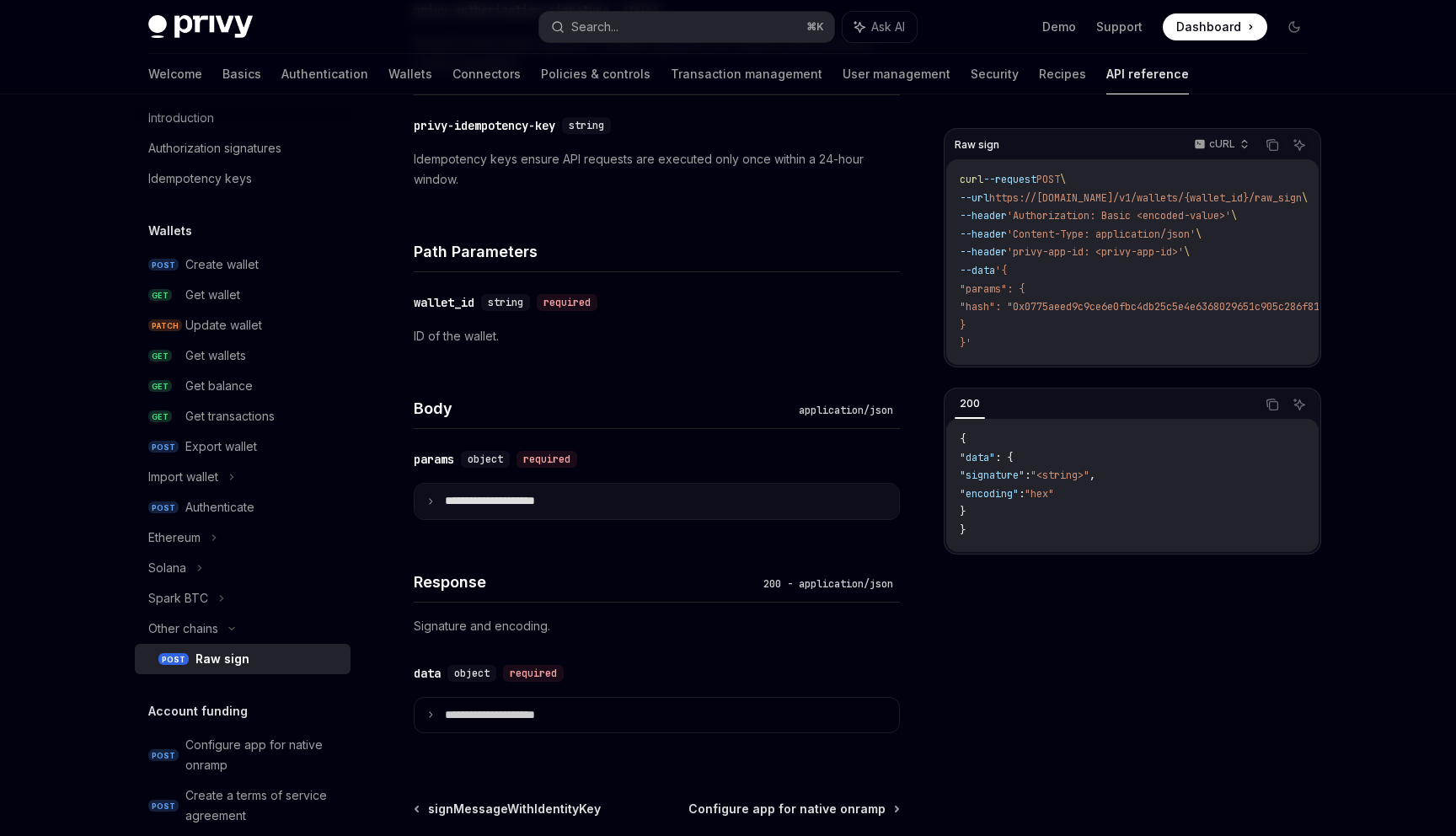
click at [430, 496] on summary "**********" at bounding box center [656, 501] width 485 height 36
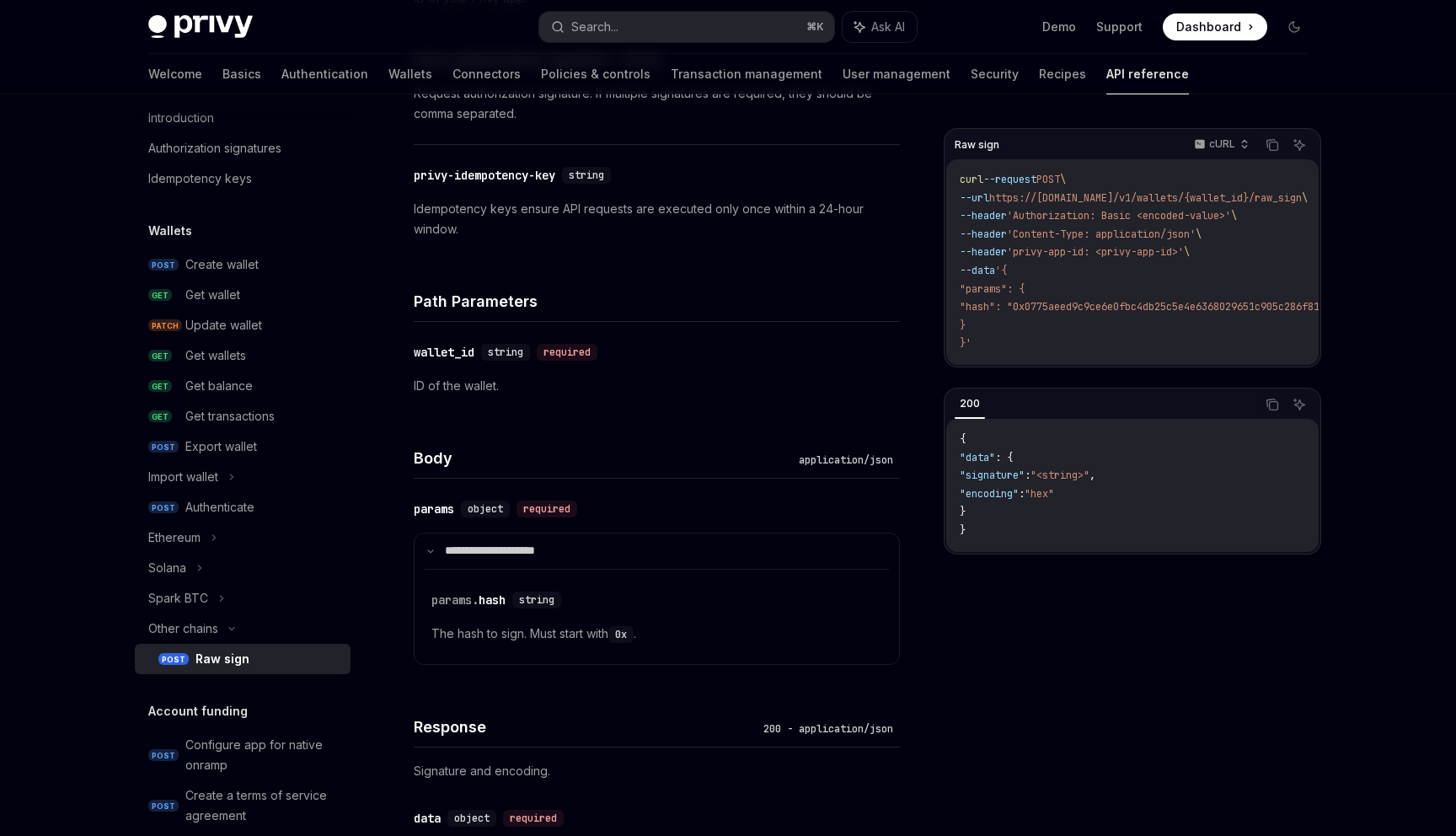
scroll to position [693, 0]
click at [419, 510] on div "params" at bounding box center [434, 510] width 40 height 16
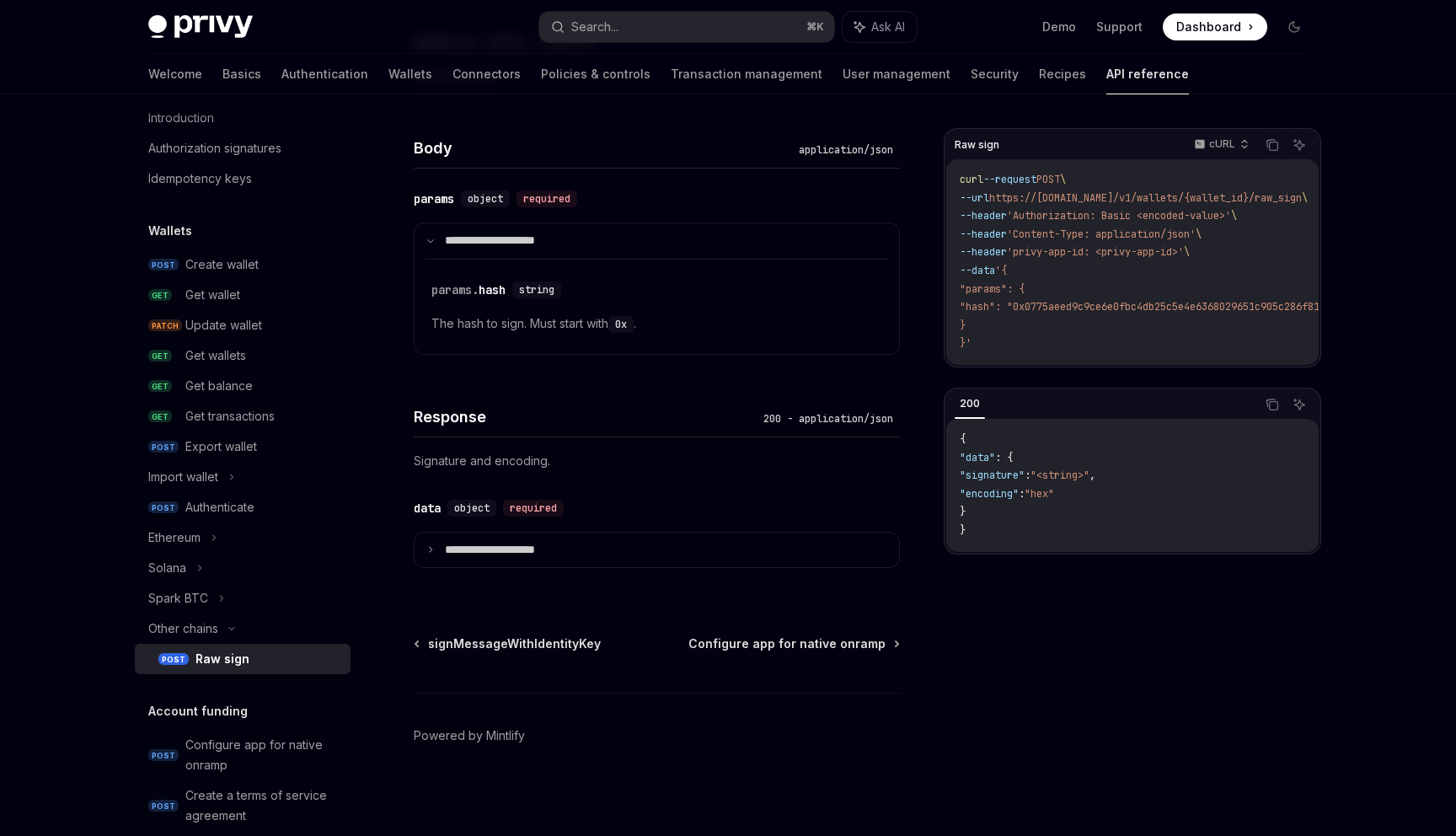
scroll to position [1007, 0]
click at [433, 198] on div "params" at bounding box center [434, 196] width 40 height 16
click at [975, 345] on code "curl --request POST \ --url https://api.privy.io/v1/wallets/{wallet_id}/raw_sig…" at bounding box center [1204, 261] width 488 height 182
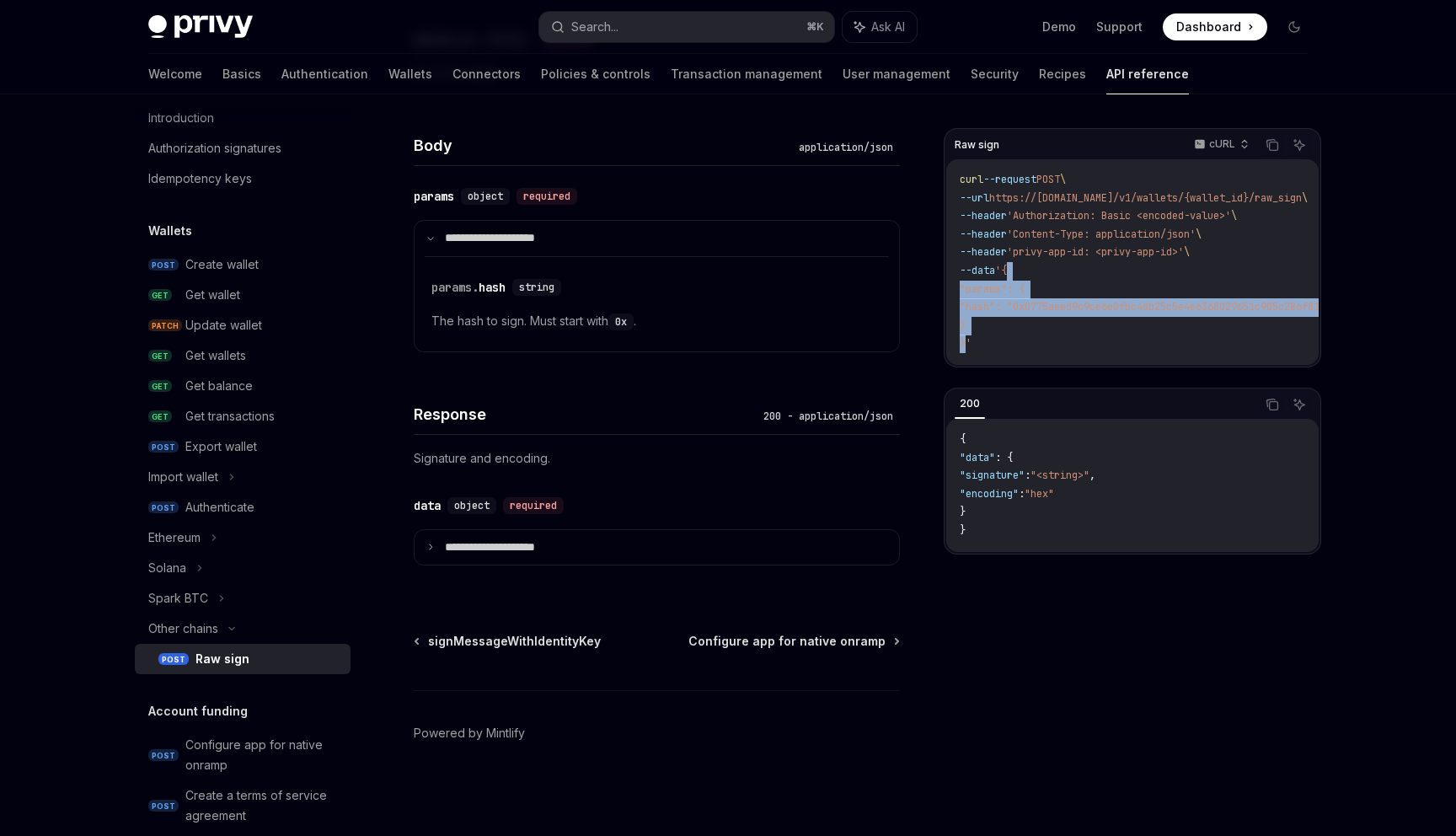
drag, startPoint x: 966, startPoint y: 346, endPoint x: 1021, endPoint y: 270, distance: 93.8
click at [1021, 270] on code "curl --request POST \ --url https://api.privy.io/v1/wallets/{wallet_id}/raw_sig…" at bounding box center [1204, 261] width 488 height 182
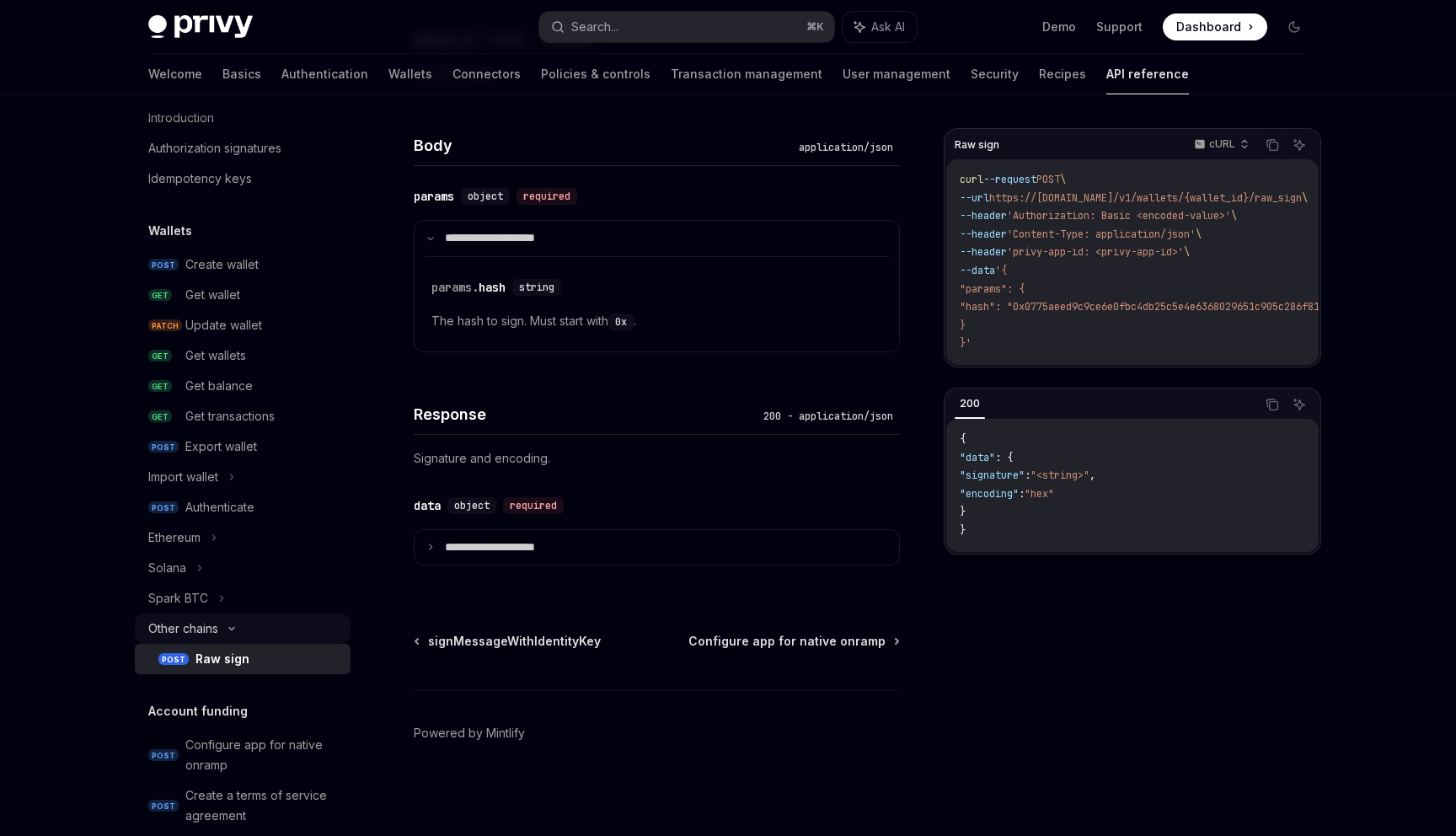
click at [224, 625] on icon at bounding box center [232, 628] width 20 height 6
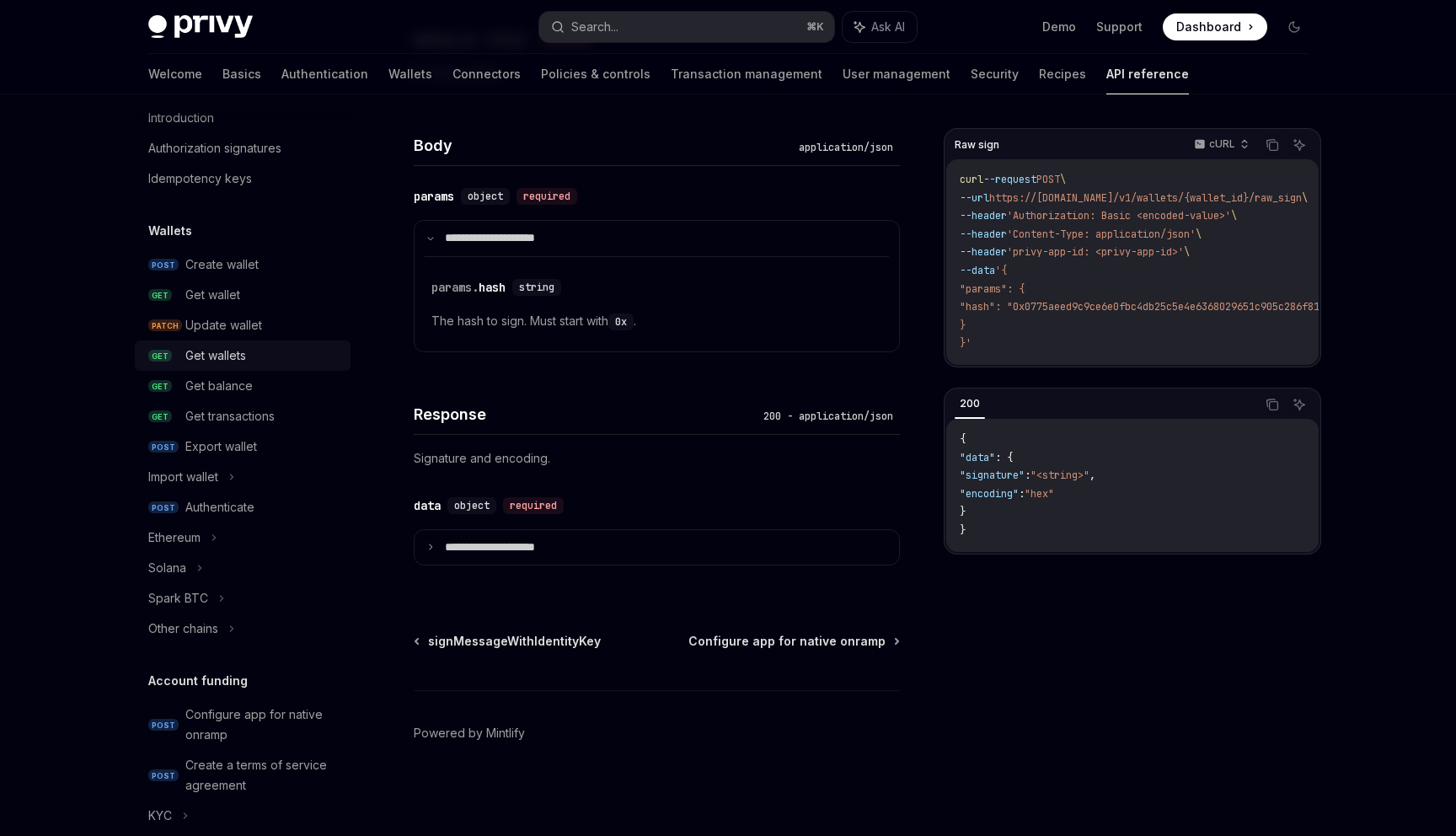
click at [240, 352] on div "Get wallets" at bounding box center [215, 356] width 60 height 20
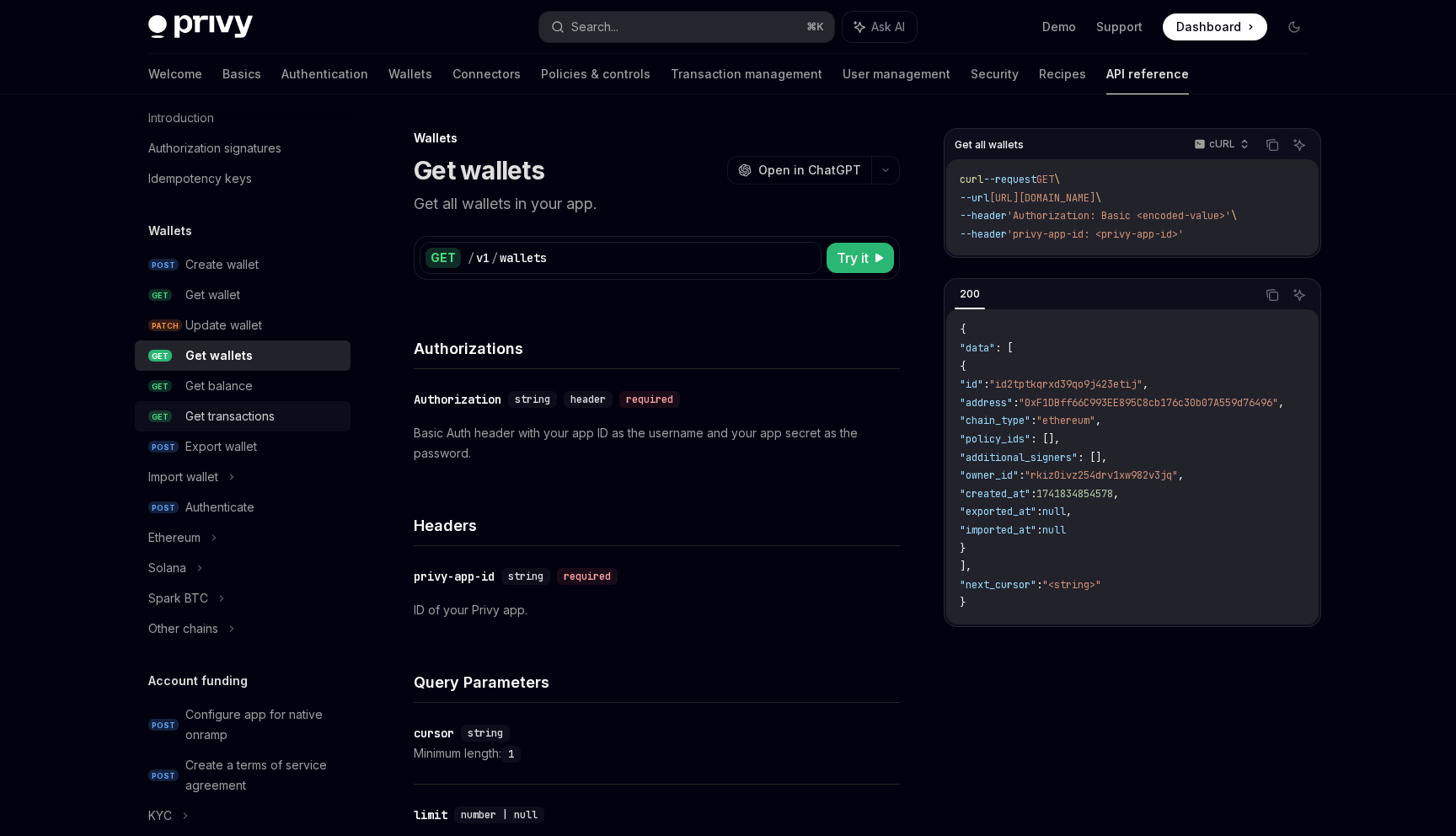
scroll to position [67, 0]
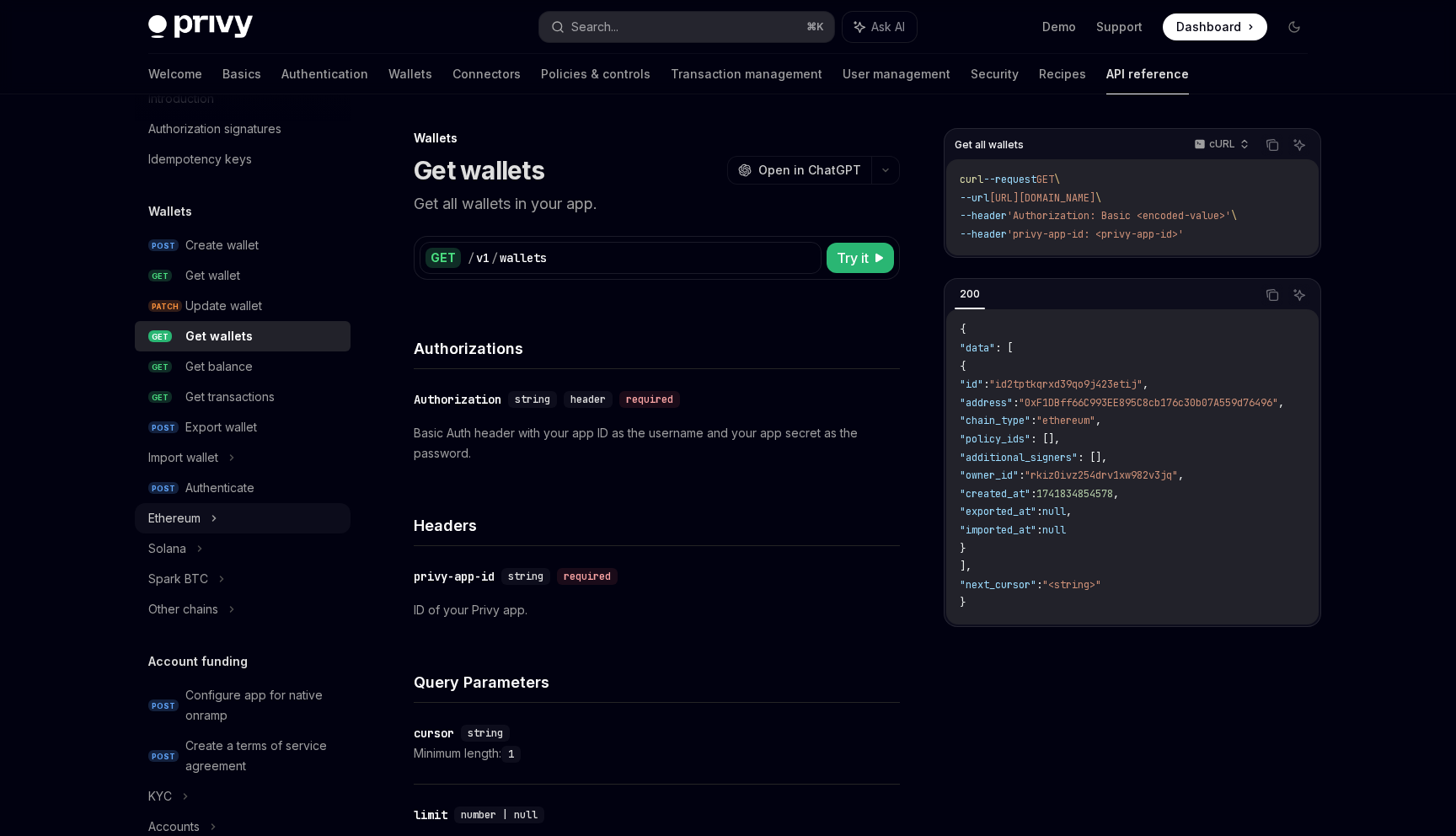
click at [212, 513] on icon at bounding box center [214, 518] width 6 height 20
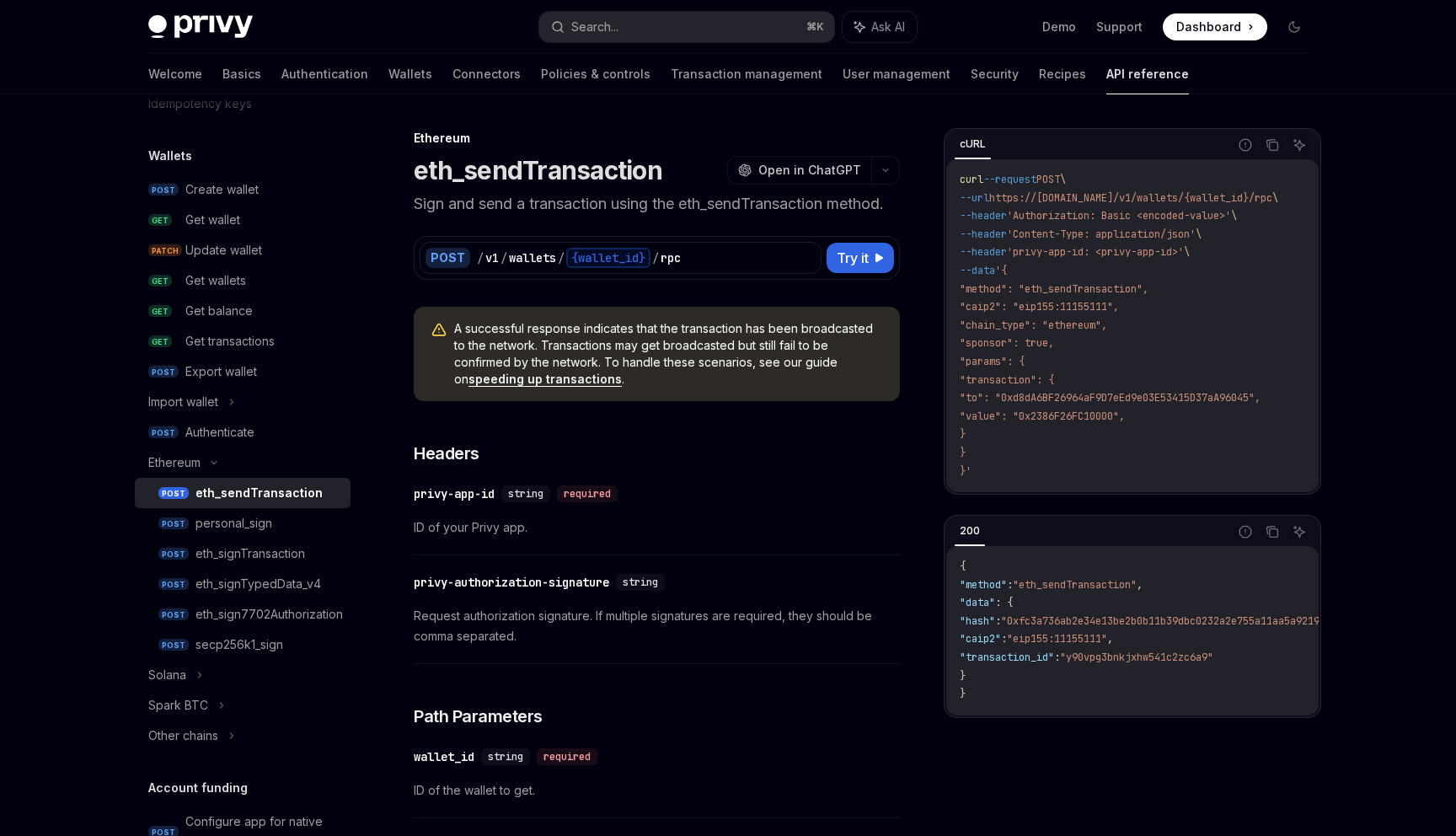
scroll to position [123, 0]
click at [258, 549] on div "eth_signTransaction" at bounding box center [250, 553] width 110 height 20
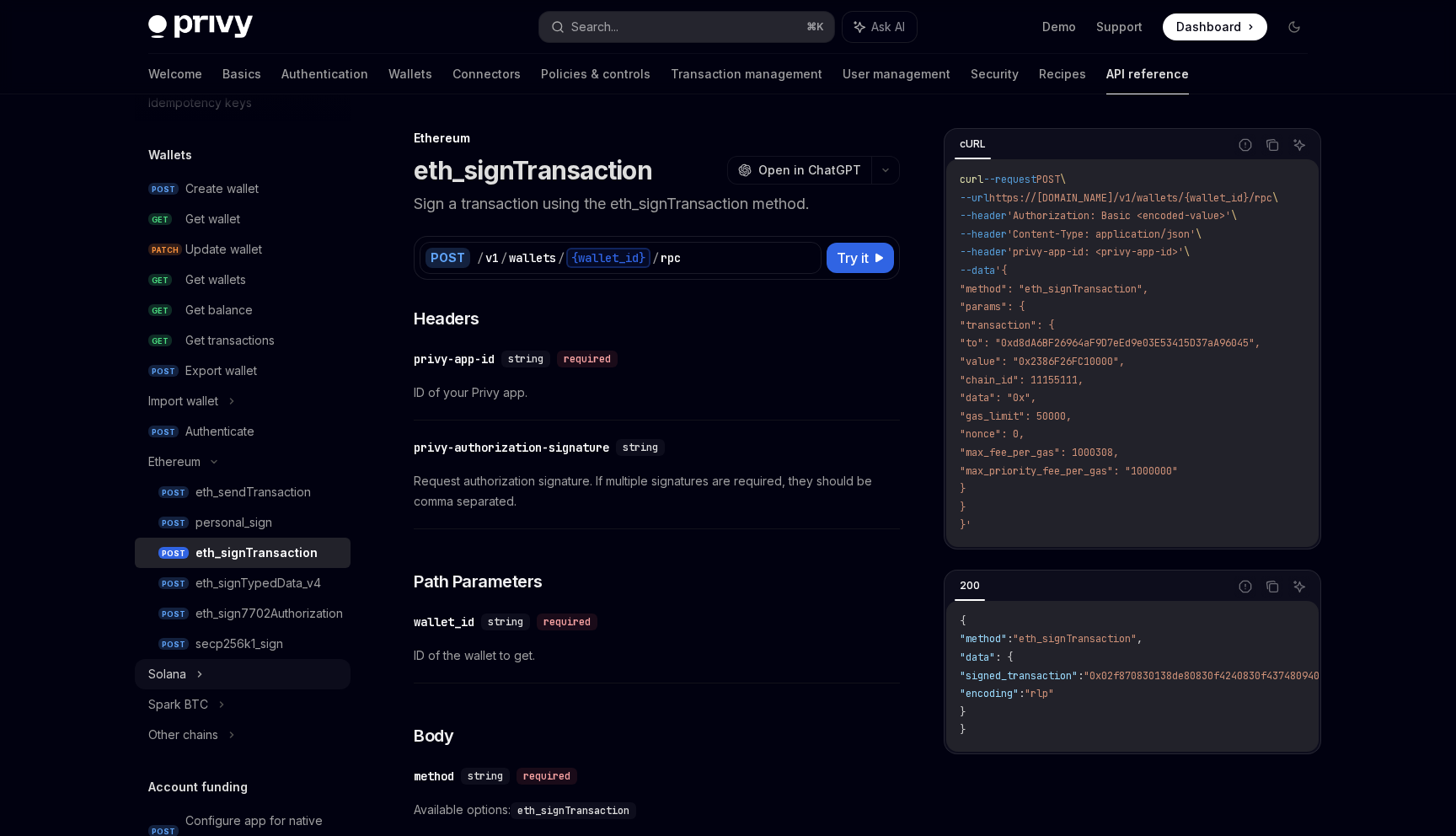
click at [196, 676] on icon at bounding box center [199, 674] width 6 height 20
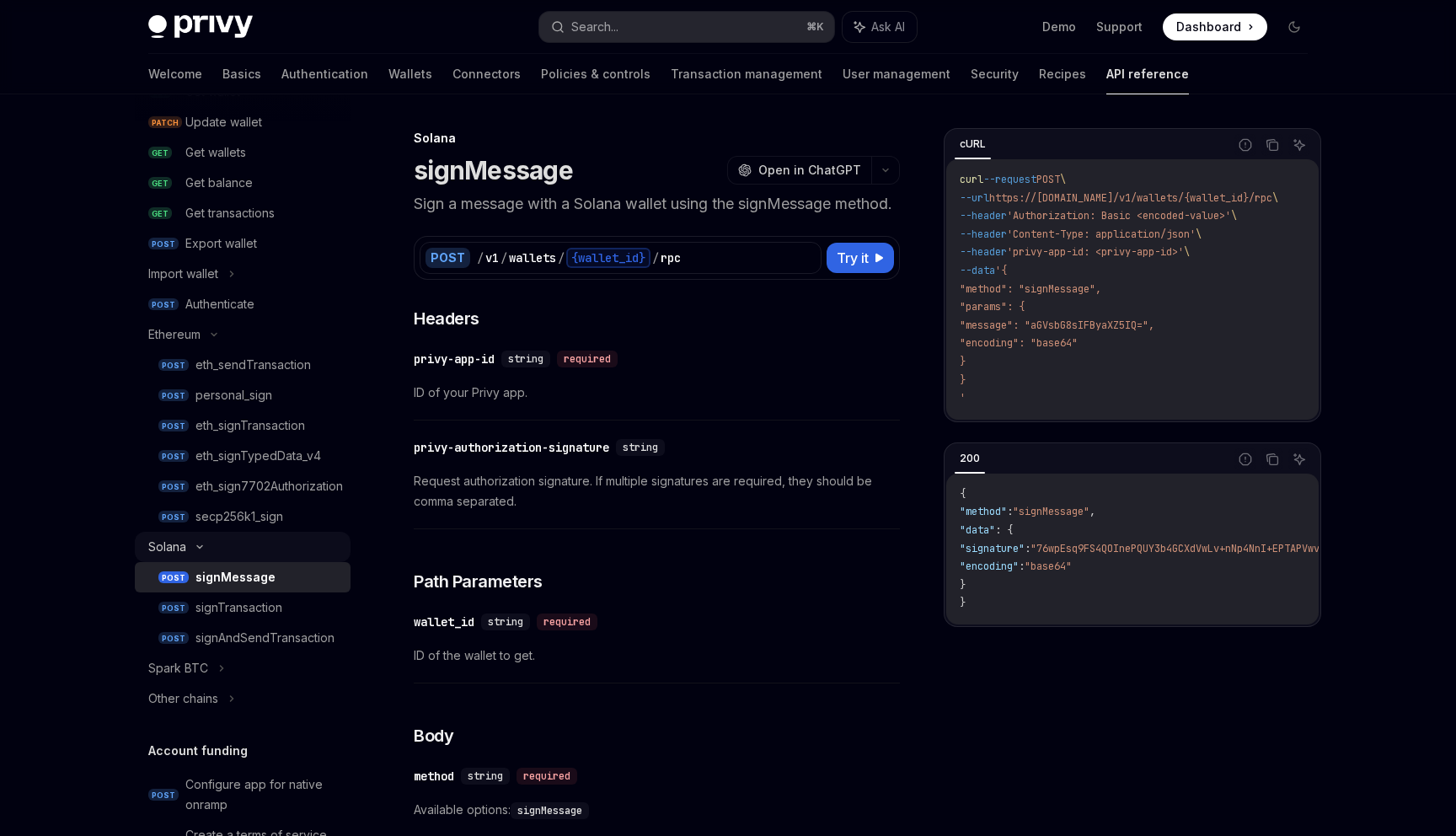
scroll to position [275, 0]
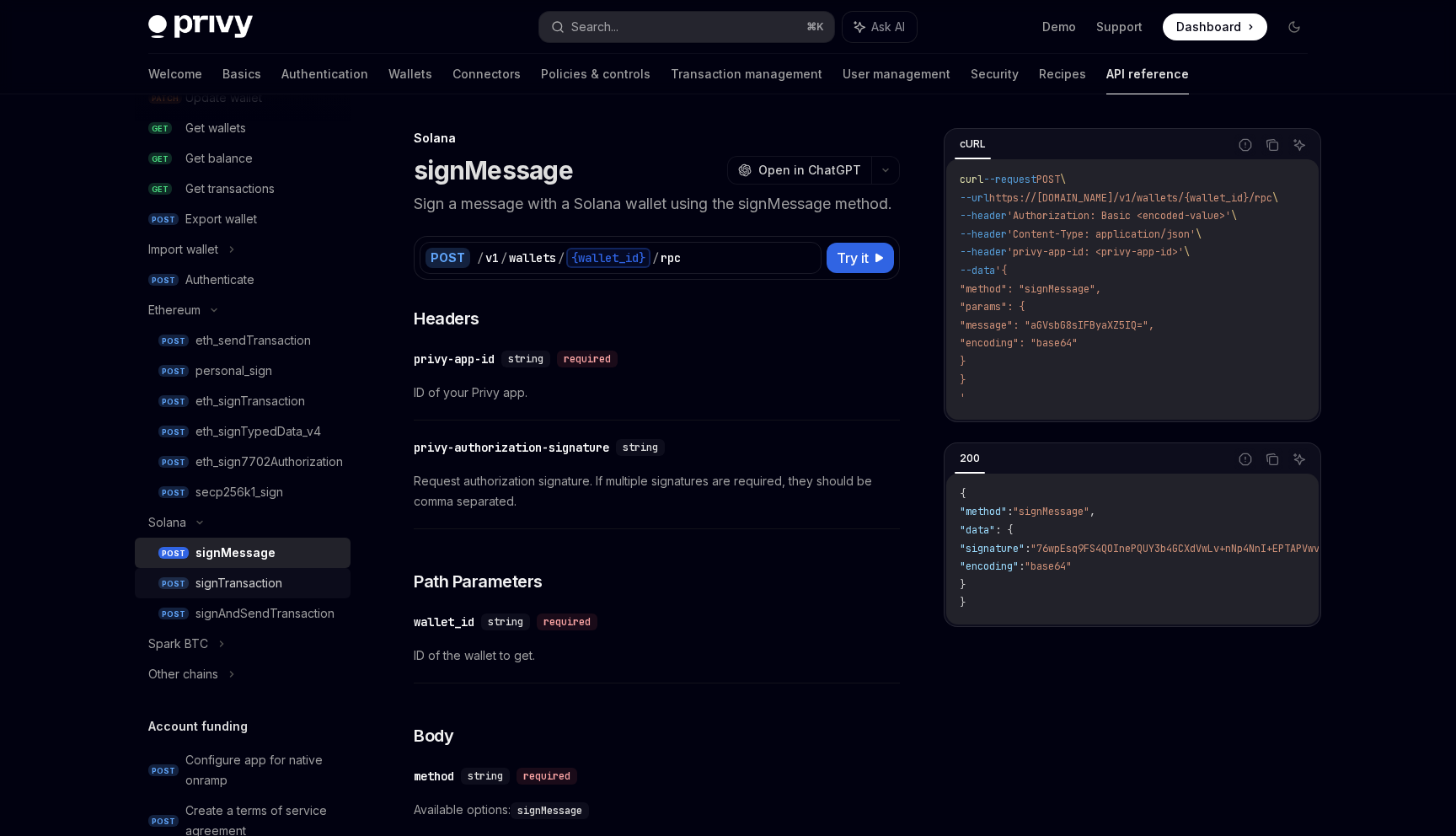
click at [268, 587] on div "signTransaction" at bounding box center [238, 583] width 87 height 20
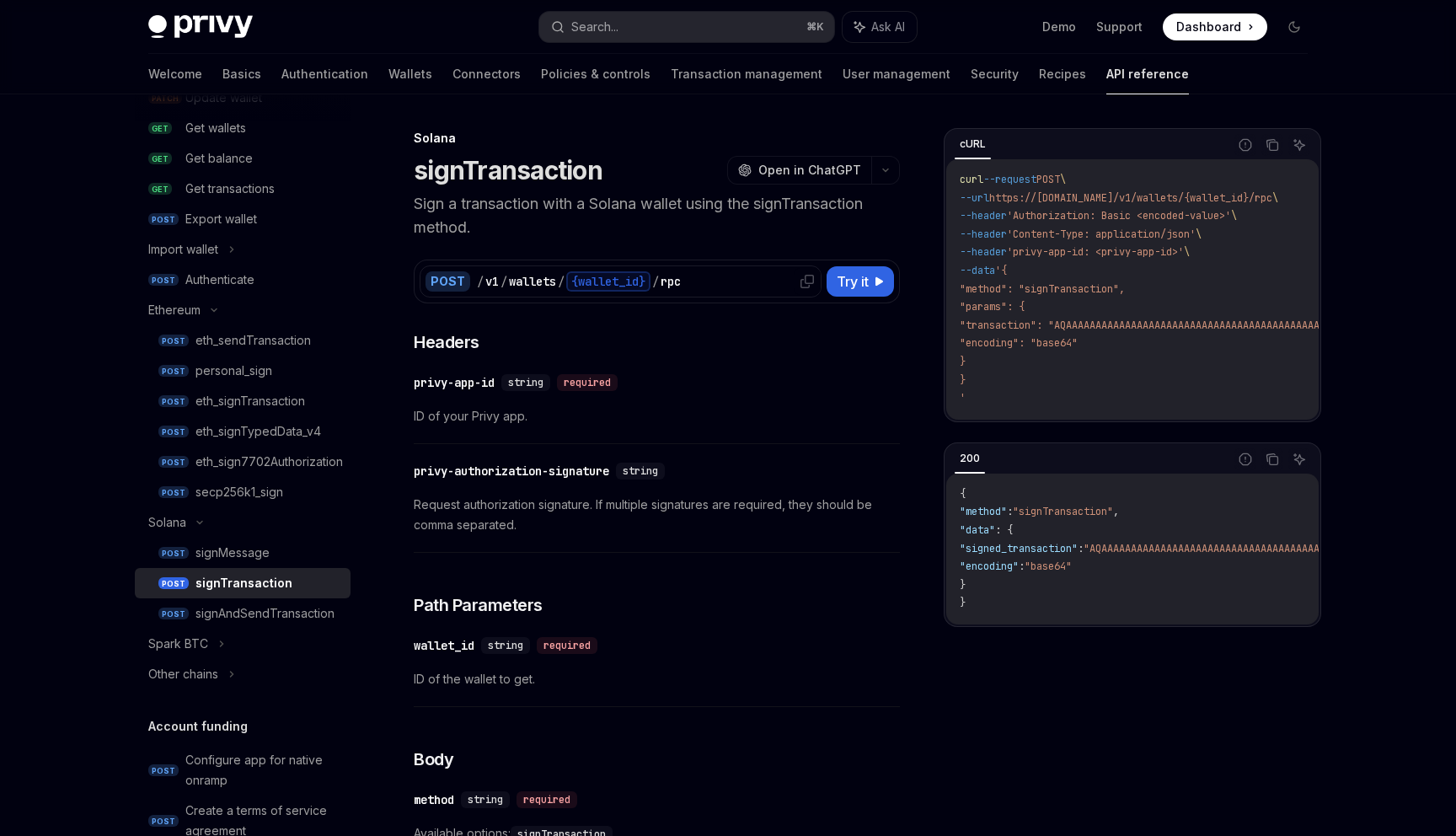
click at [681, 287] on div "rpc" at bounding box center [671, 281] width 20 height 16
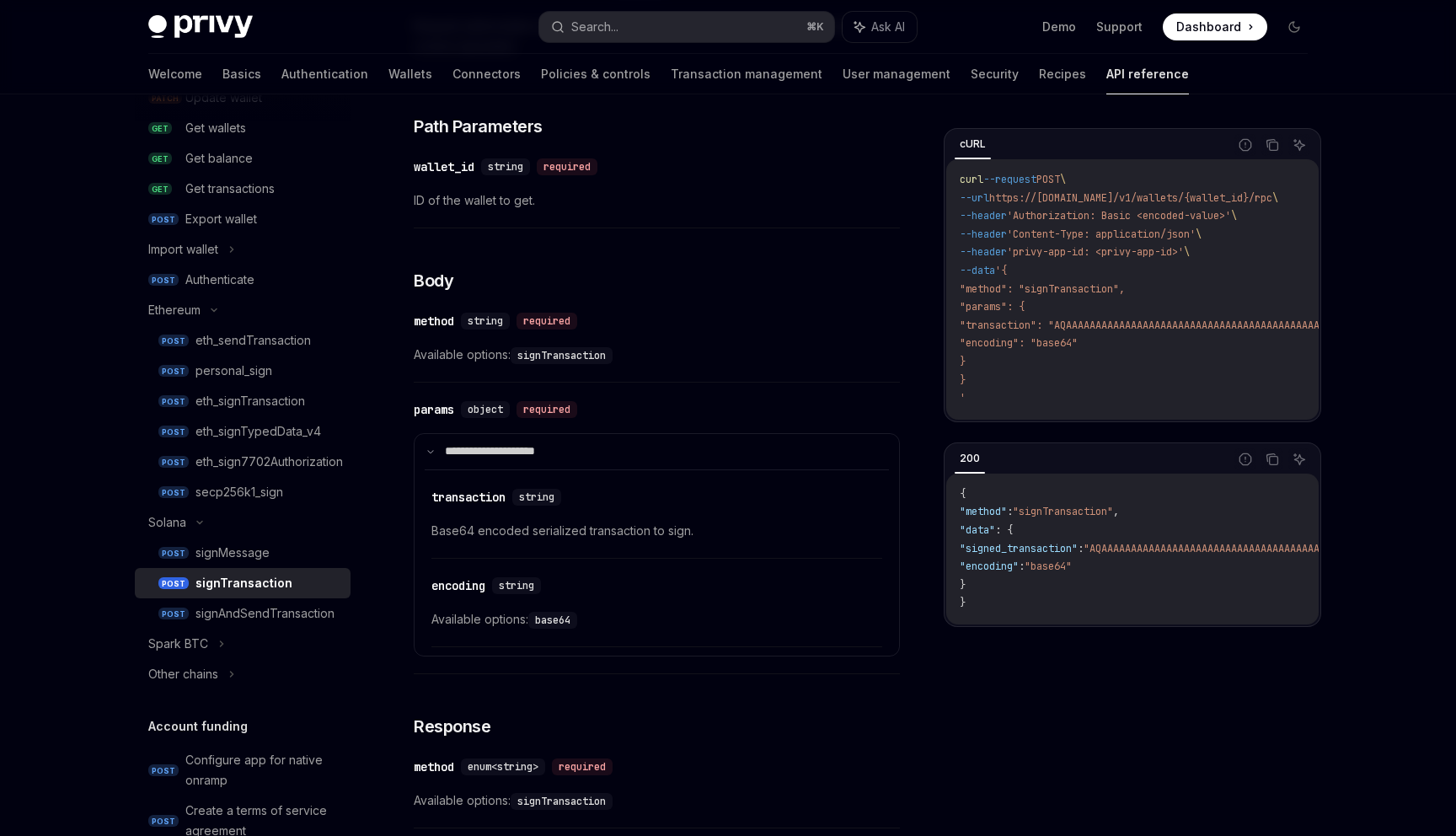
scroll to position [495, 0]
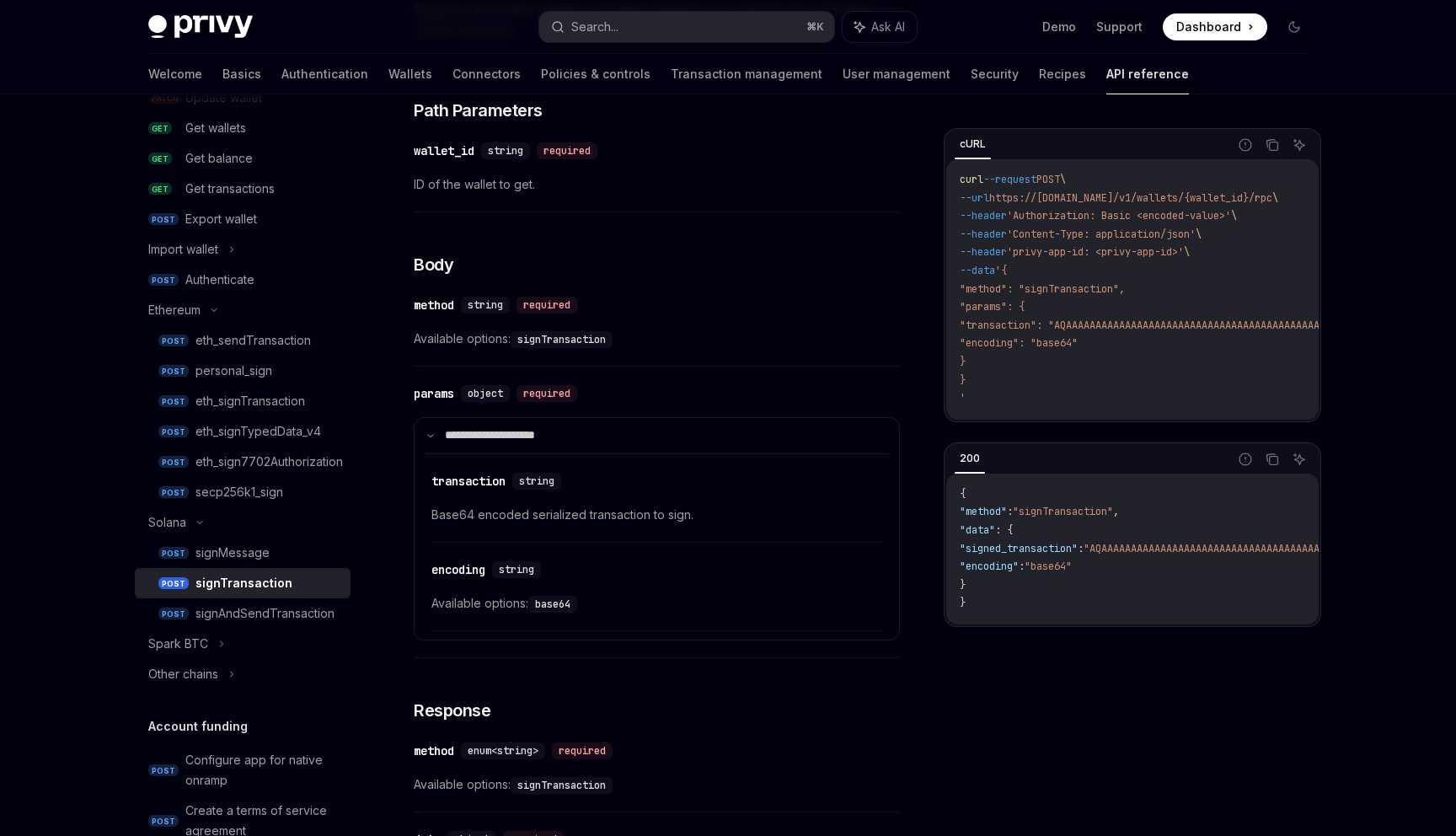
click at [556, 343] on code "signTransaction" at bounding box center [561, 340] width 102 height 16
click at [554, 345] on code "signTransaction" at bounding box center [561, 340] width 102 height 16
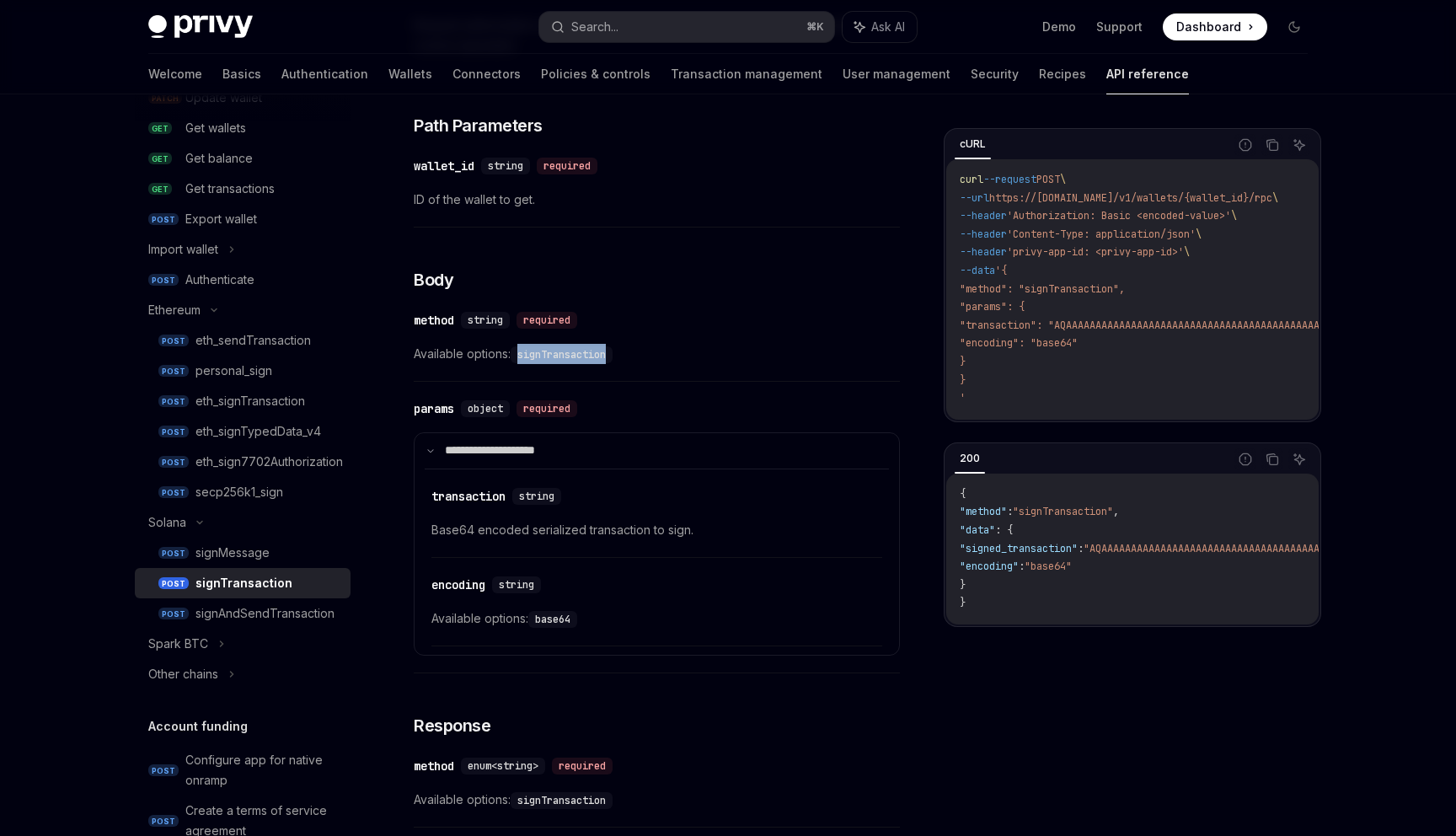
click at [588, 354] on code "signTransaction" at bounding box center [561, 354] width 102 height 16
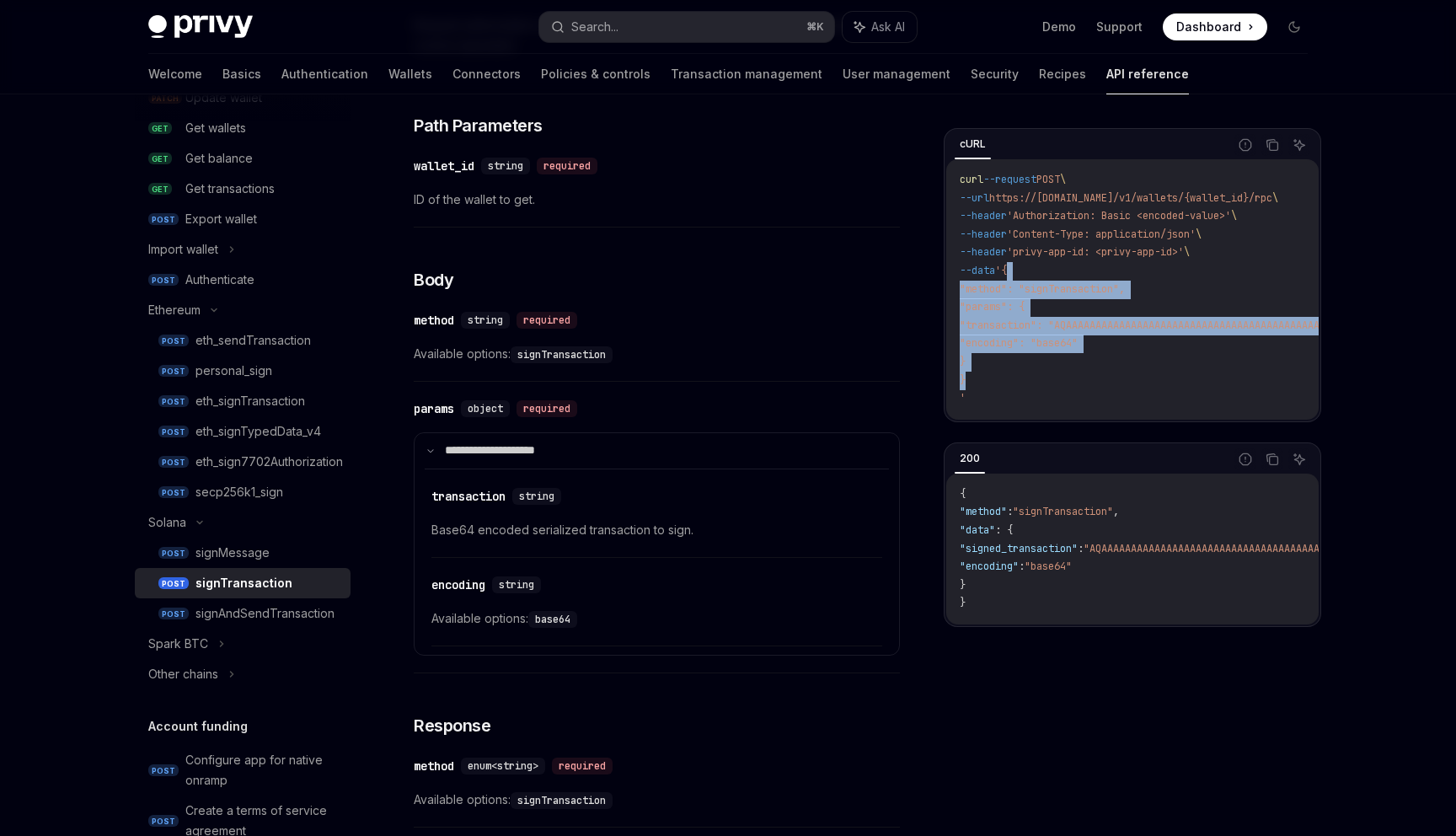
drag, startPoint x: 971, startPoint y: 381, endPoint x: 1022, endPoint y: 278, distance: 114.9
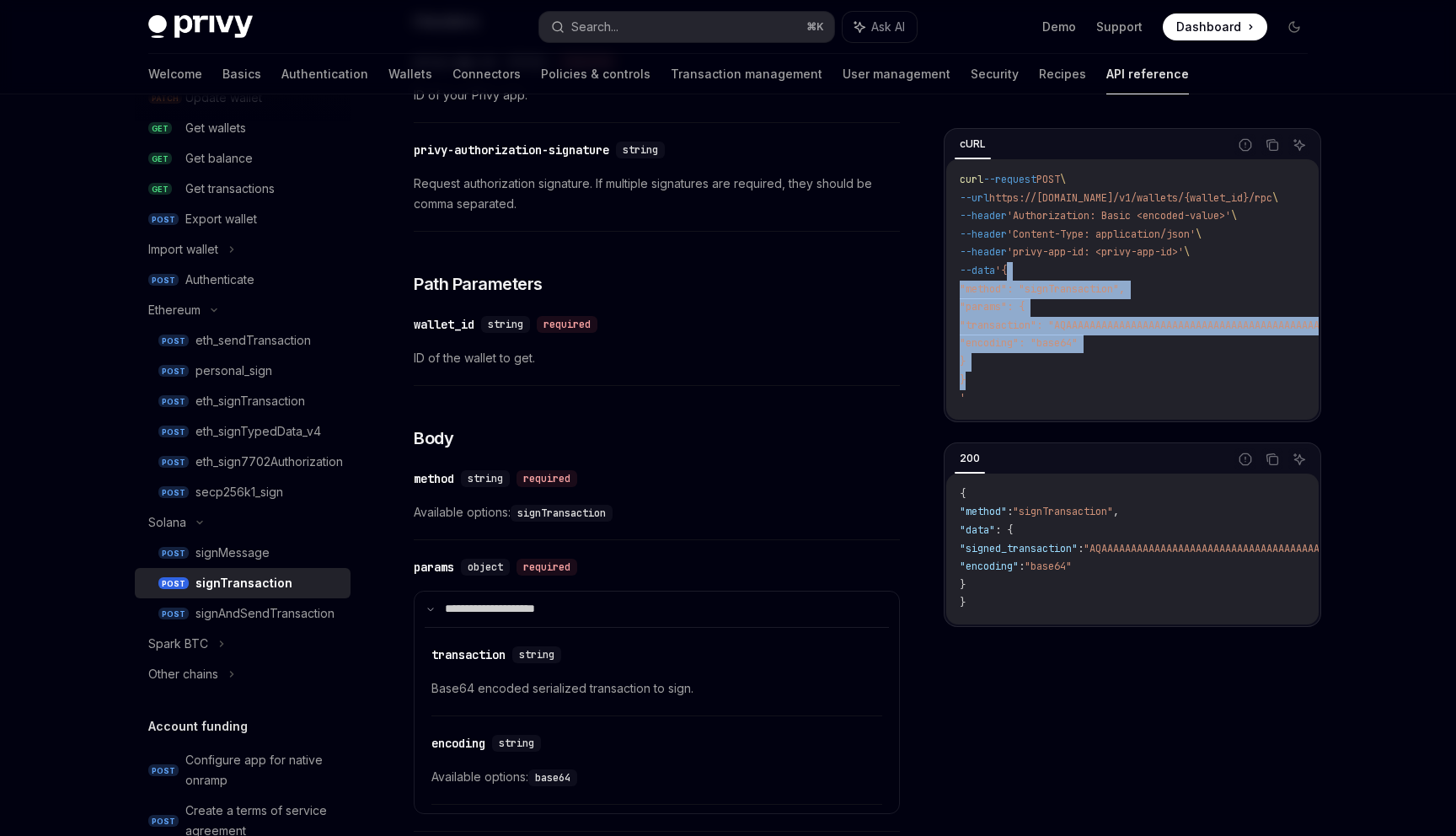
scroll to position [329, 0]
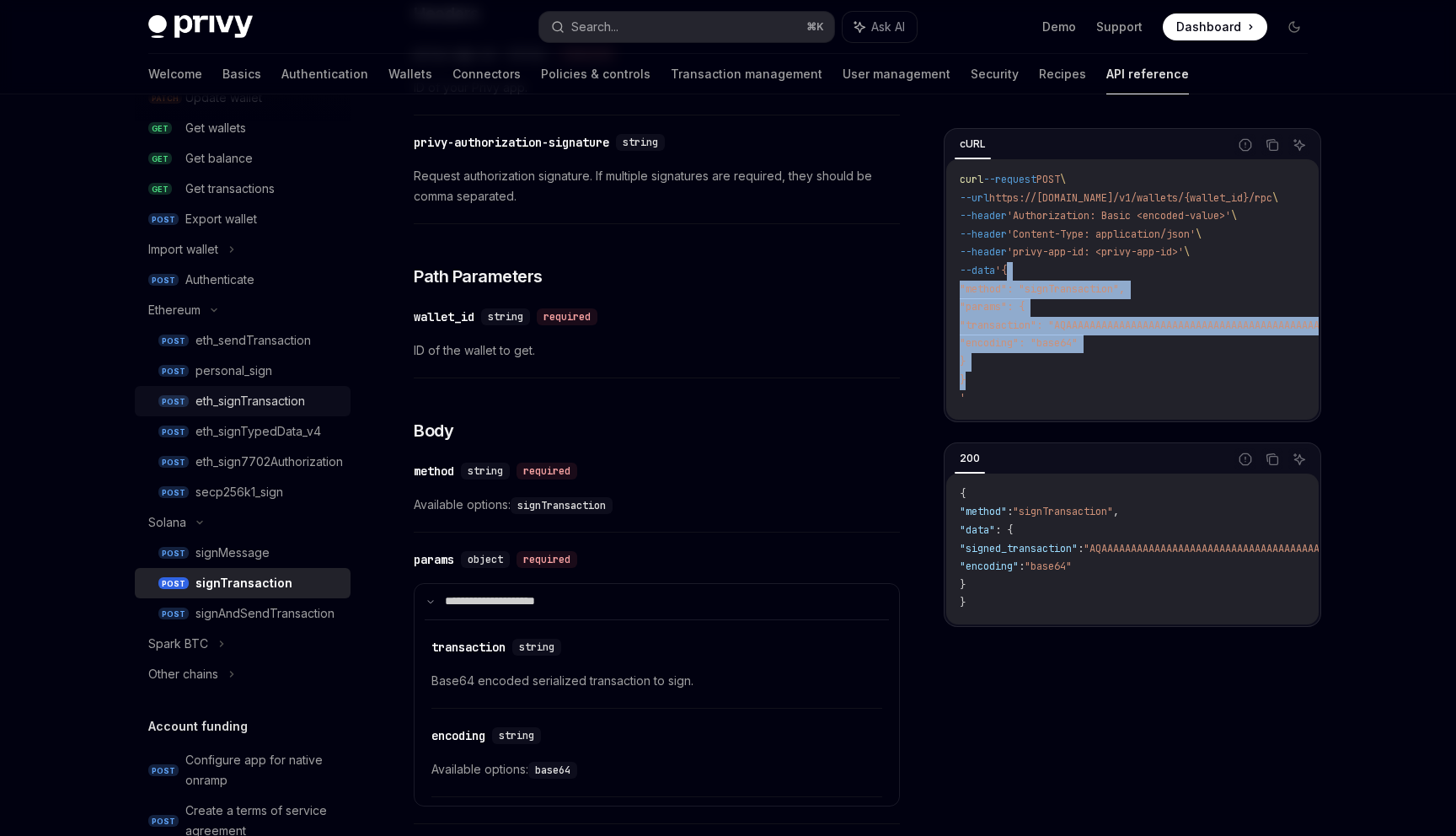
click at [278, 403] on div "eth_signTransaction" at bounding box center [250, 401] width 110 height 20
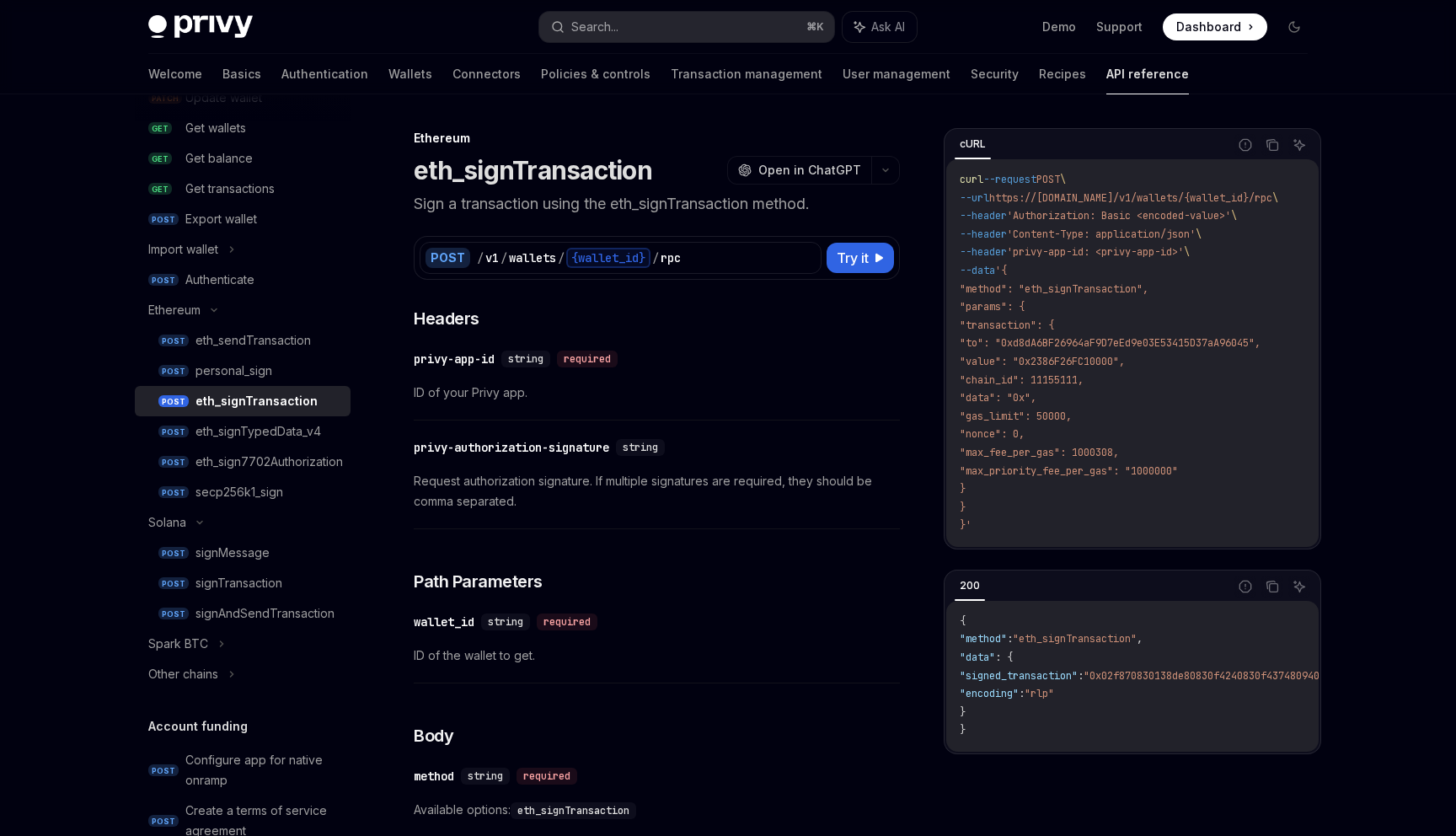
click at [528, 164] on h1 "eth_signTransaction" at bounding box center [532, 170] width 238 height 30
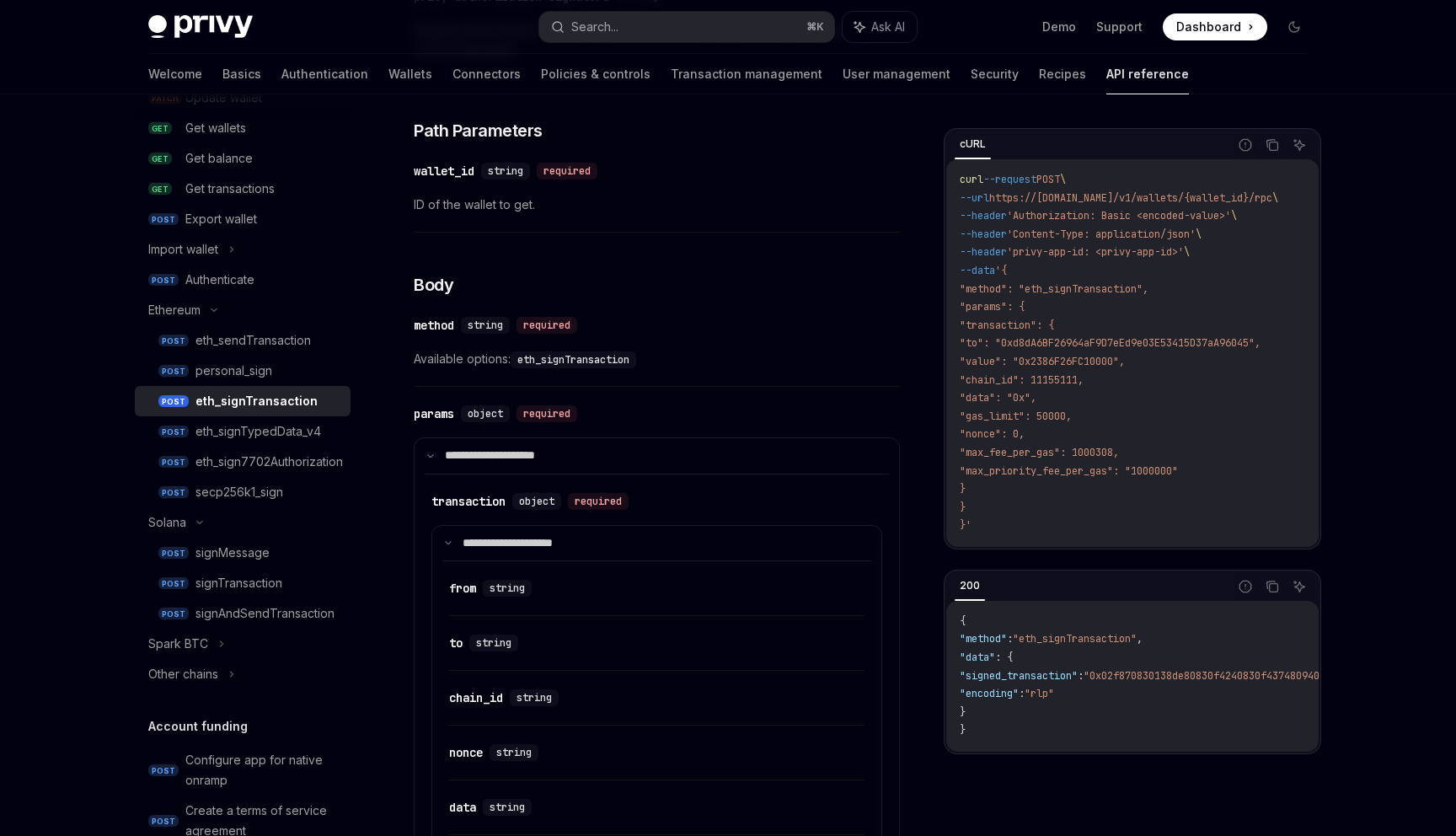
scroll to position [455, 0]
click at [540, 355] on code "eth_signTransaction" at bounding box center [573, 356] width 126 height 16
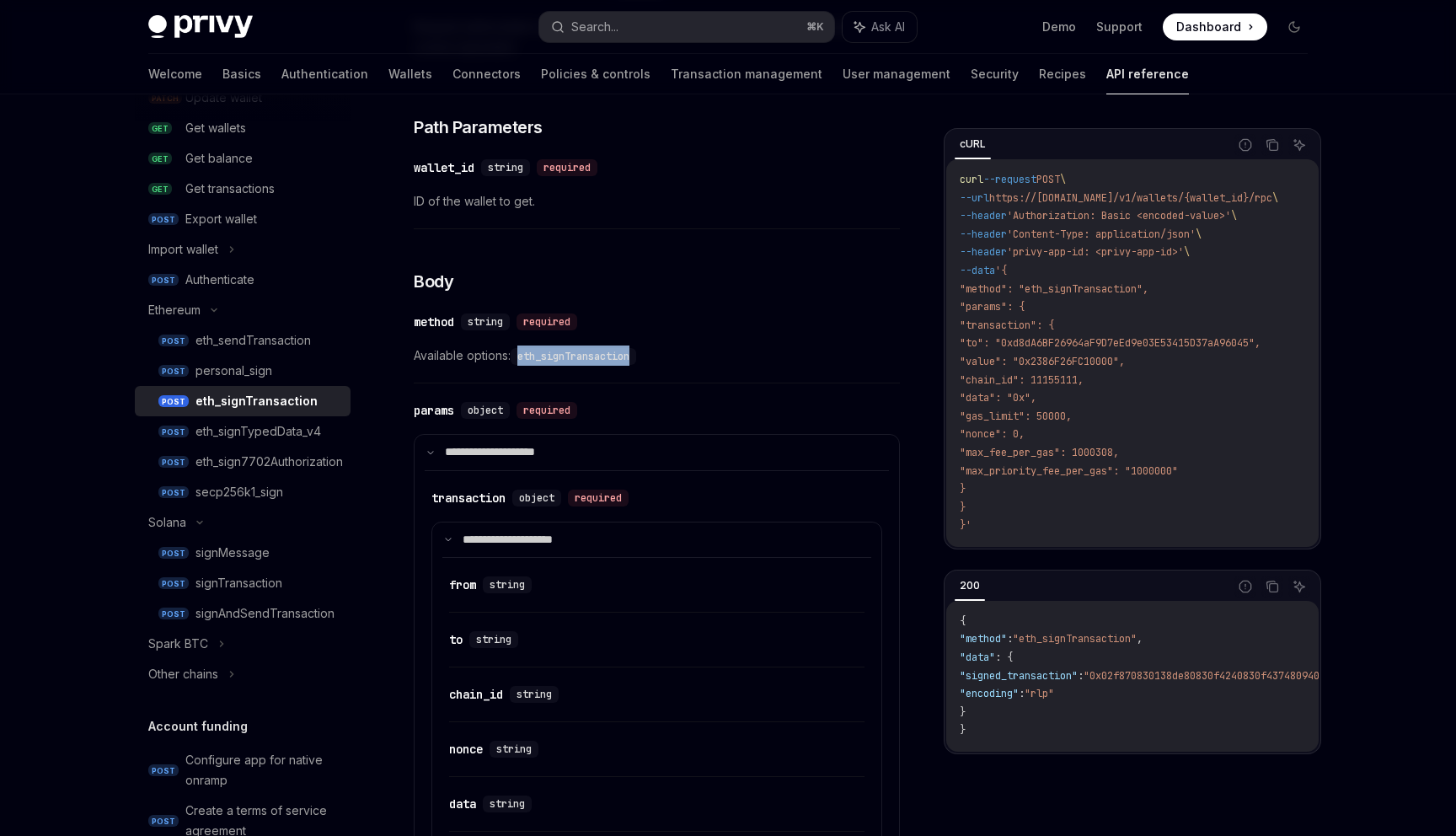
click at [540, 355] on code "eth_signTransaction" at bounding box center [573, 356] width 126 height 16
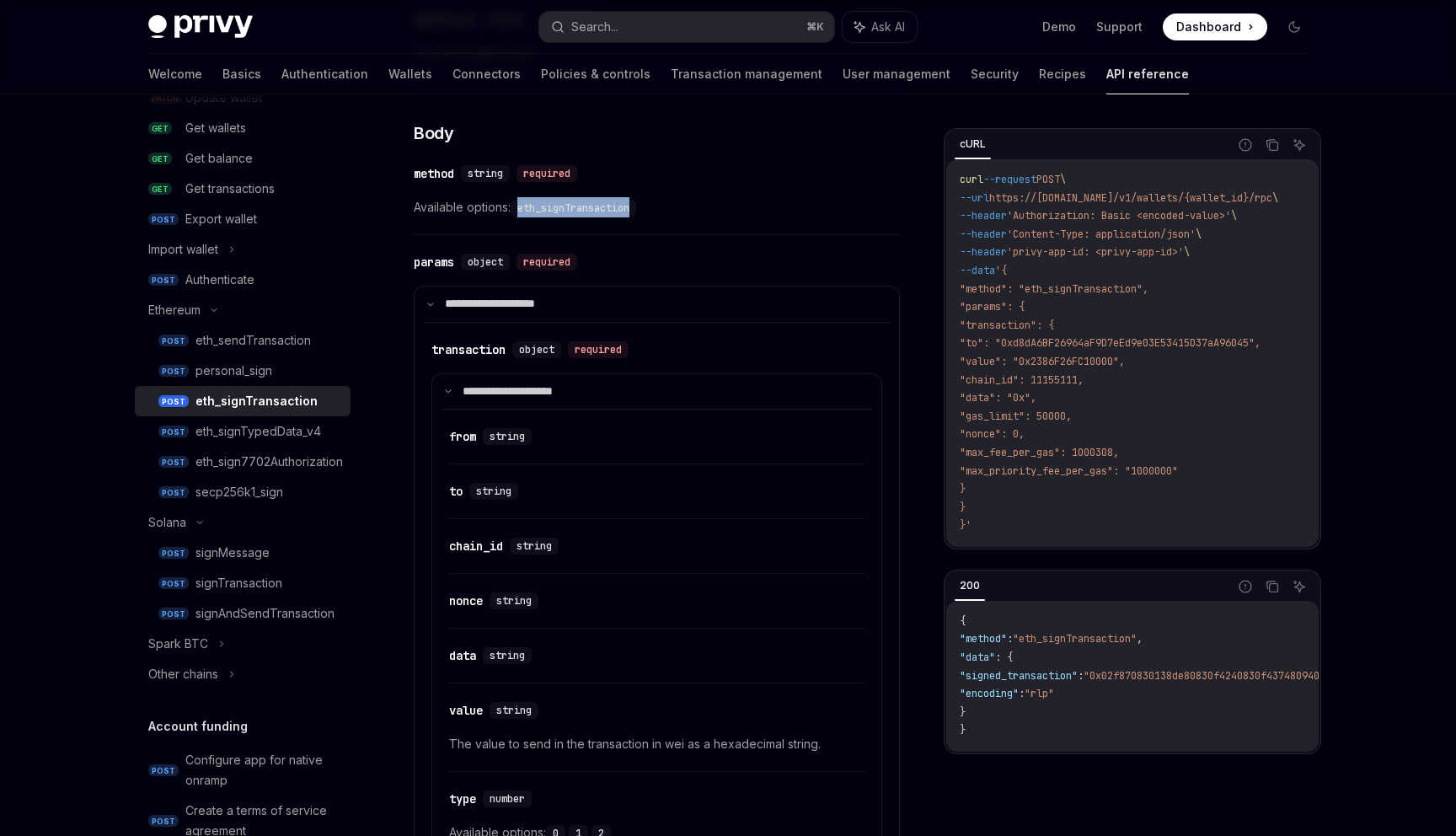
scroll to position [565, 0]
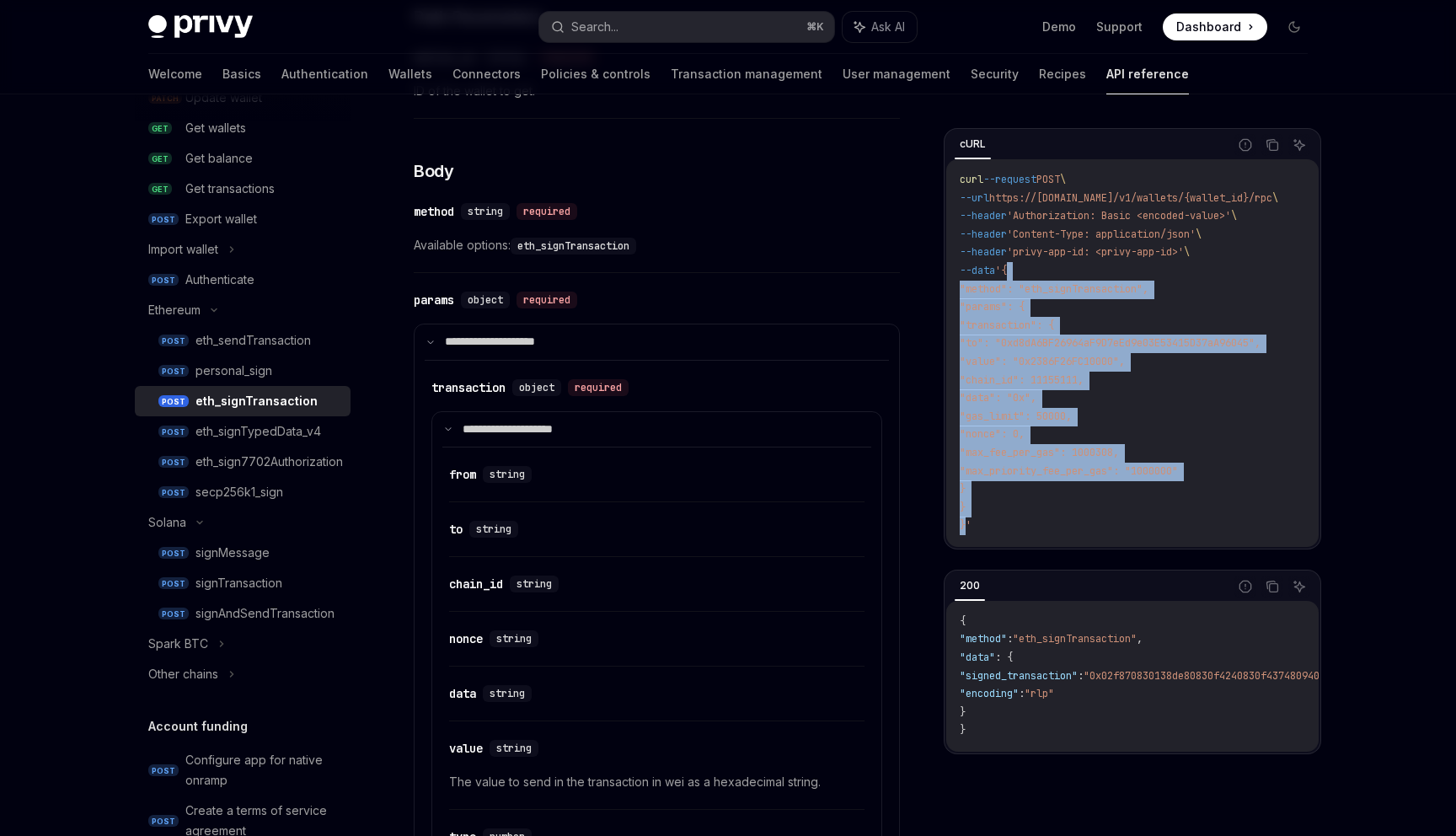
drag, startPoint x: 967, startPoint y: 525, endPoint x: 1020, endPoint y: 274, distance: 256.5
click at [1020, 274] on code "curl --request POST \ --url https://api.privy.io/v1/wallets/{wallet_id}/rpc \ -…" at bounding box center [1139, 352] width 359 height 364
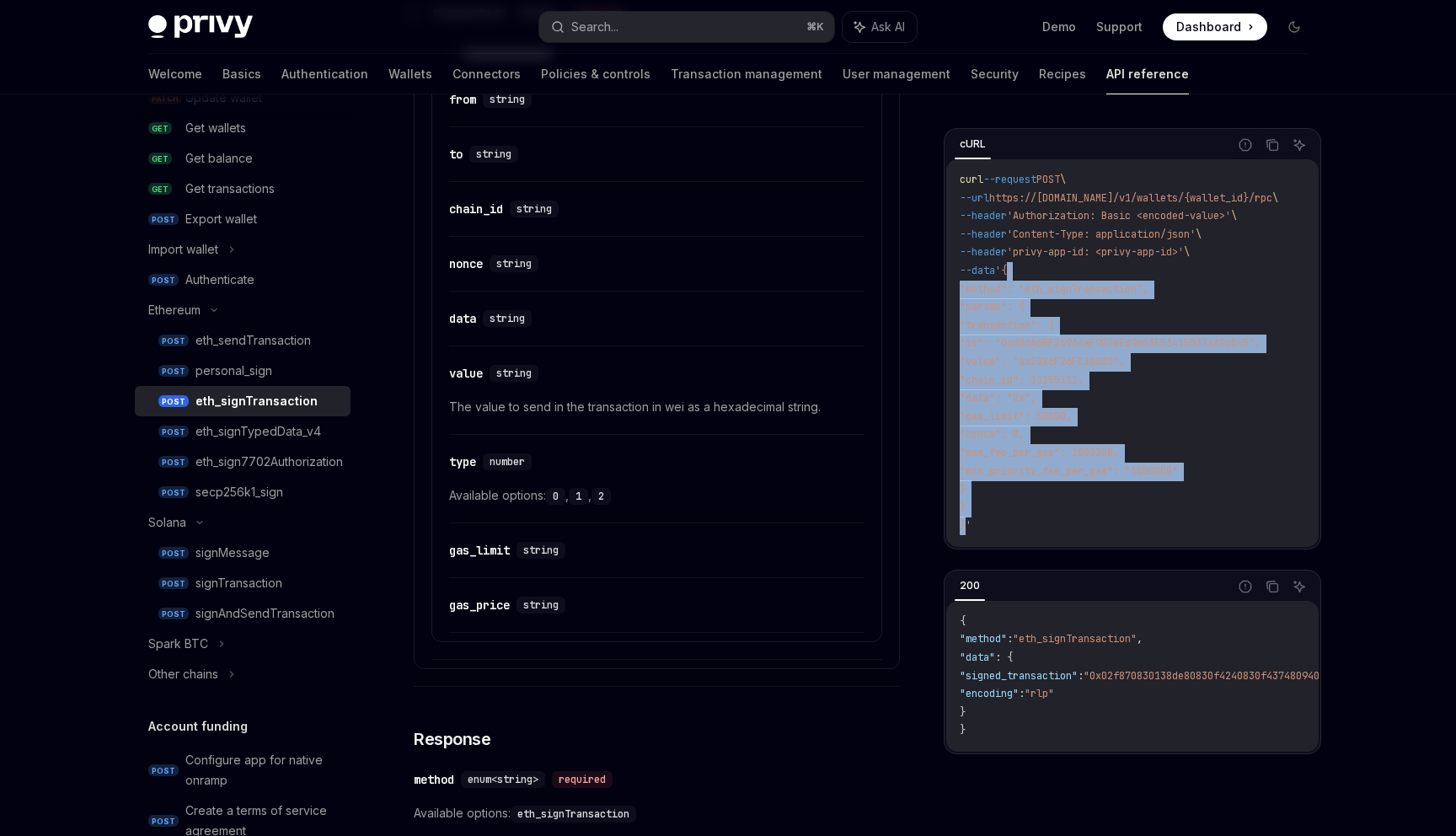
scroll to position [962, 0]
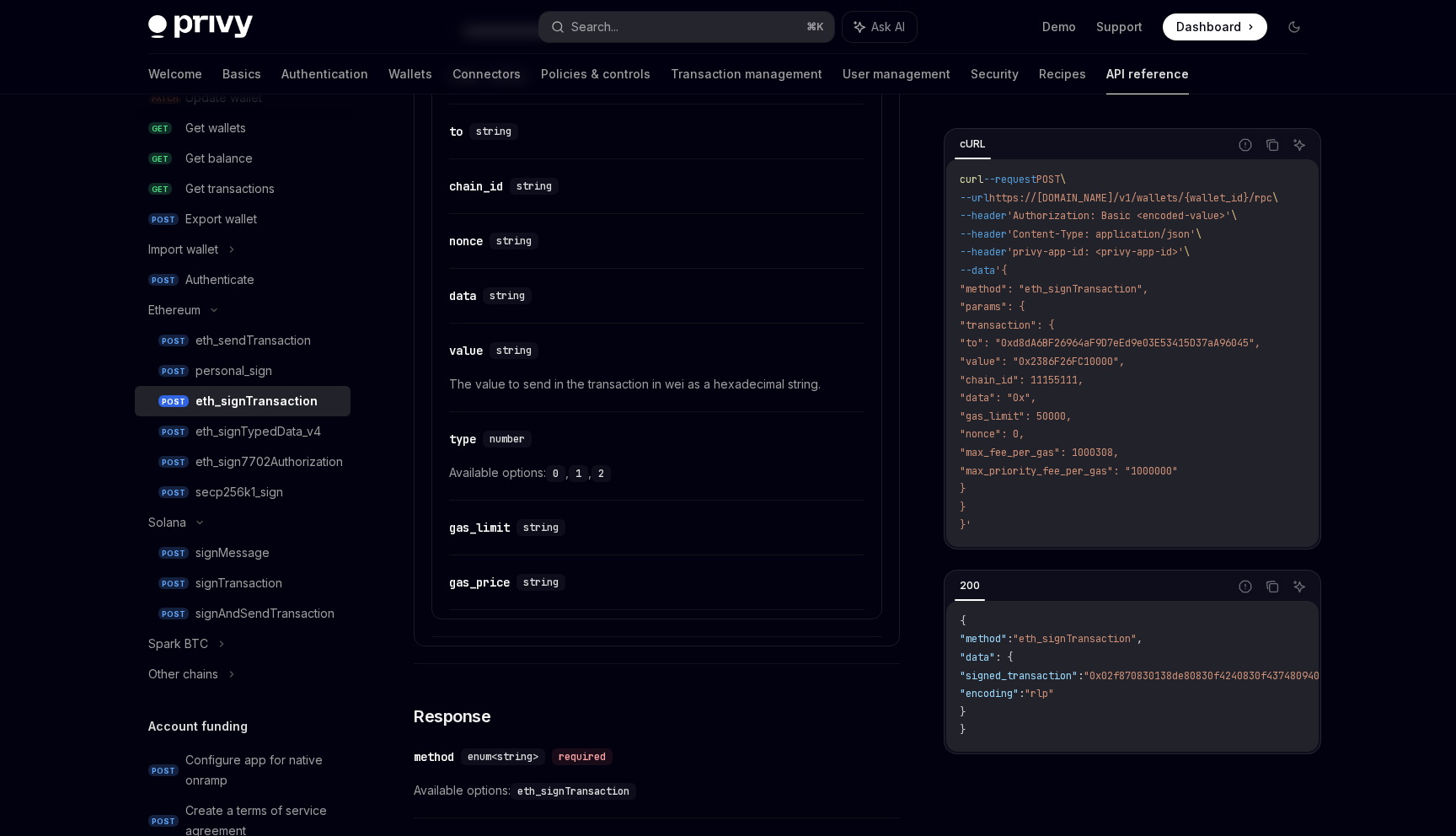
click at [585, 472] on code "1" at bounding box center [578, 474] width 19 height 16
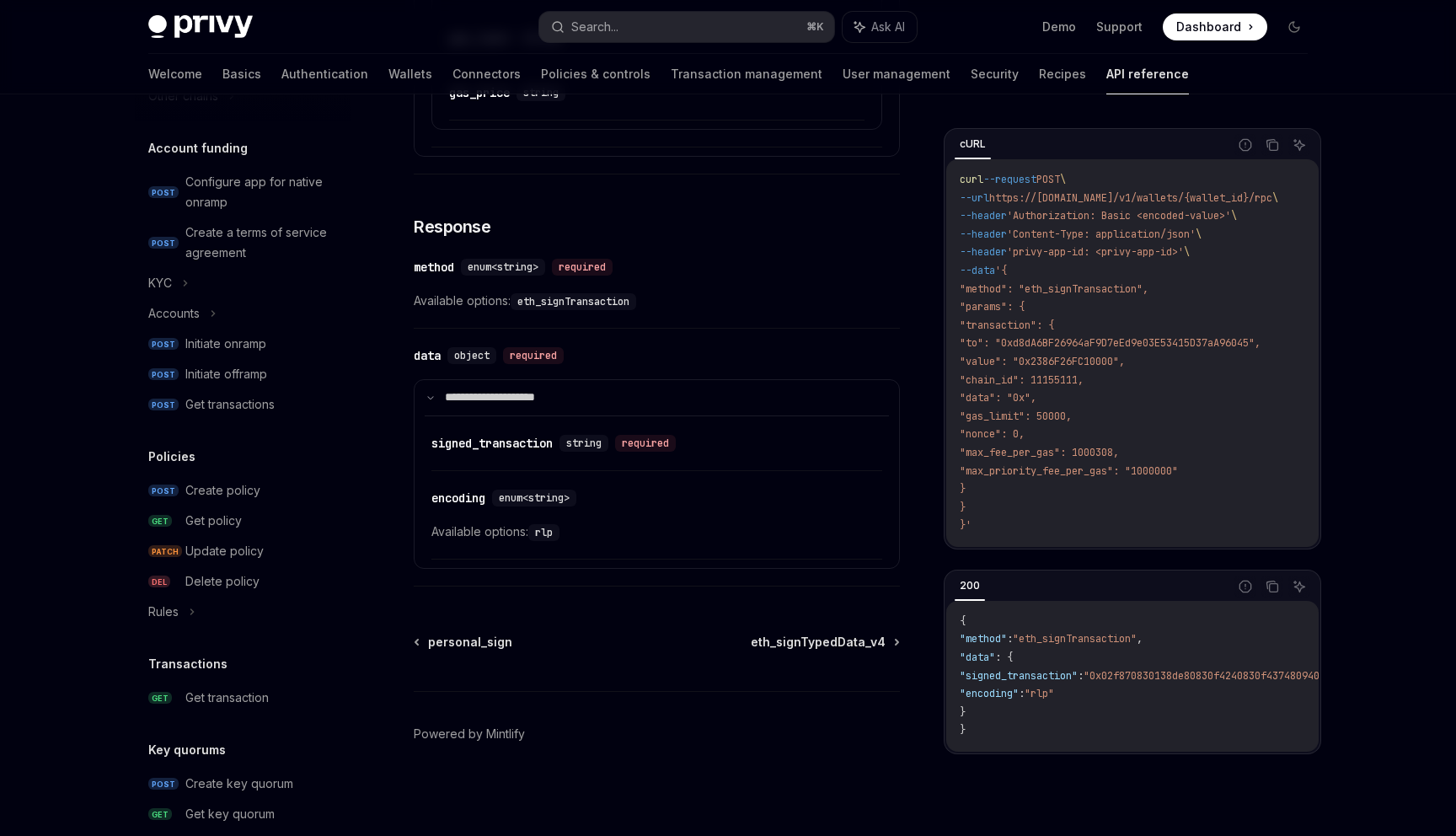
scroll to position [1208, 0]
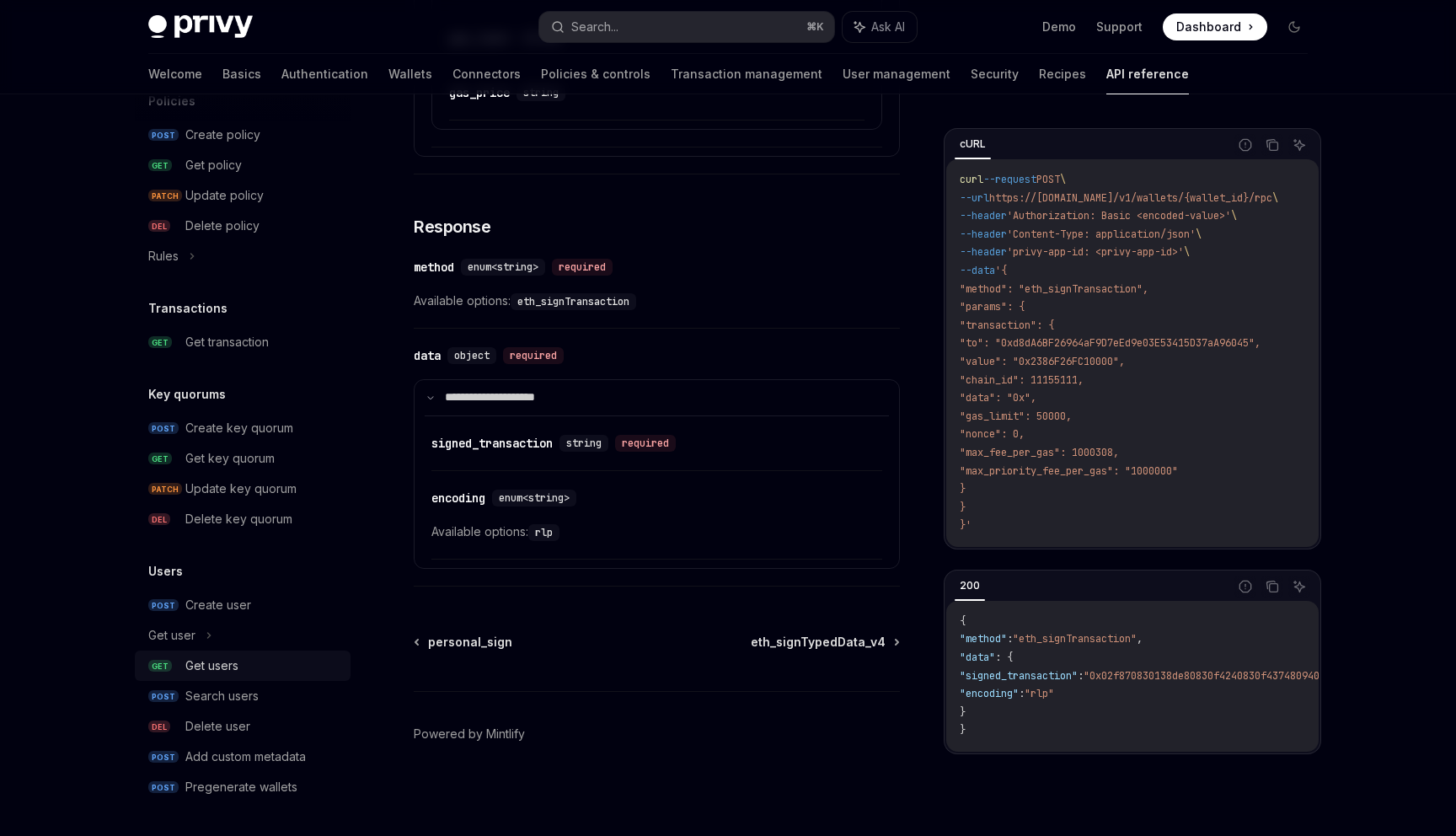
click at [259, 664] on div "Get users" at bounding box center [263, 665] width 155 height 20
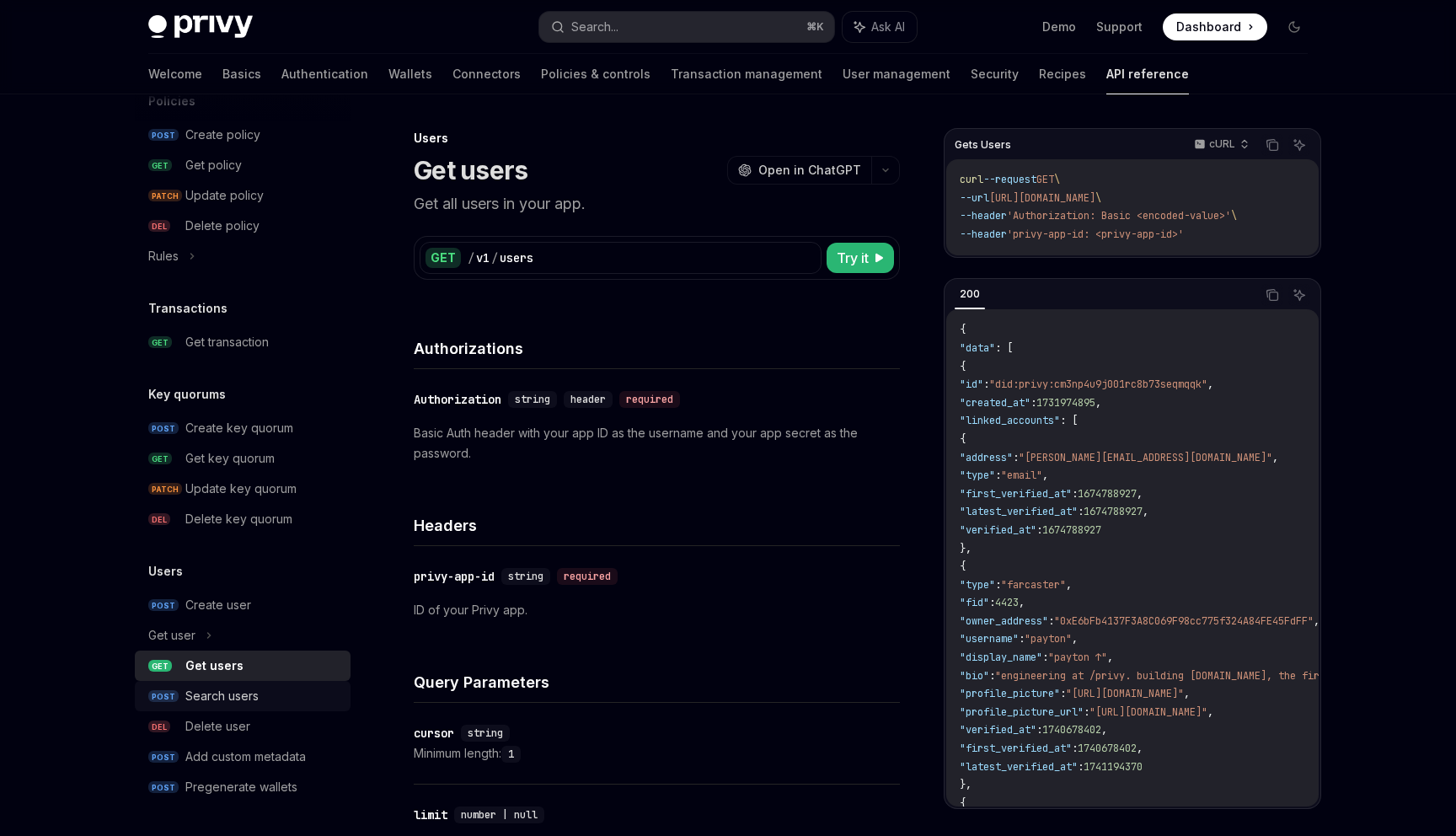
click at [269, 695] on div "Search users" at bounding box center [263, 695] width 155 height 20
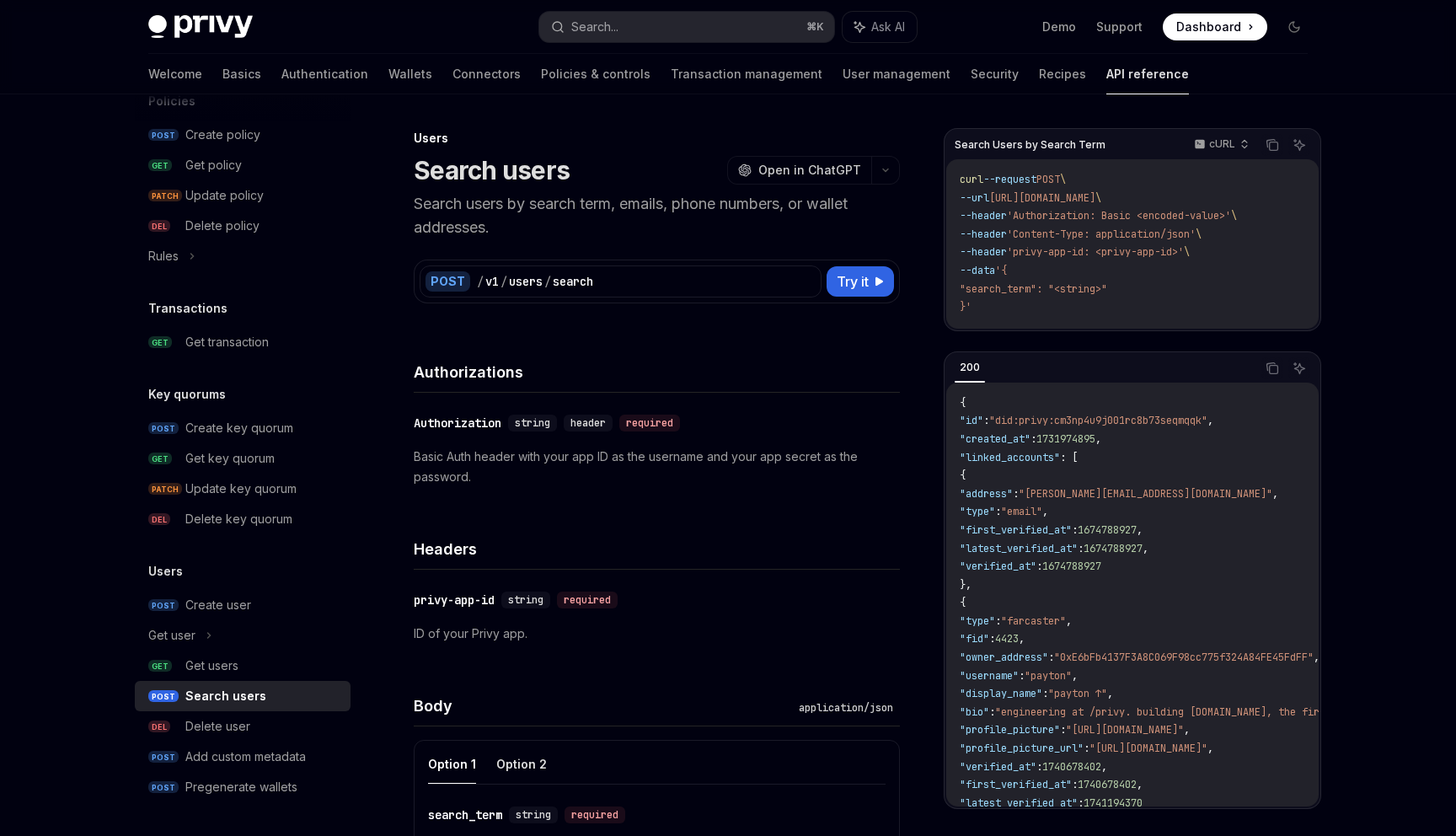
click at [254, 695] on div "Search users" at bounding box center [225, 695] width 81 height 20
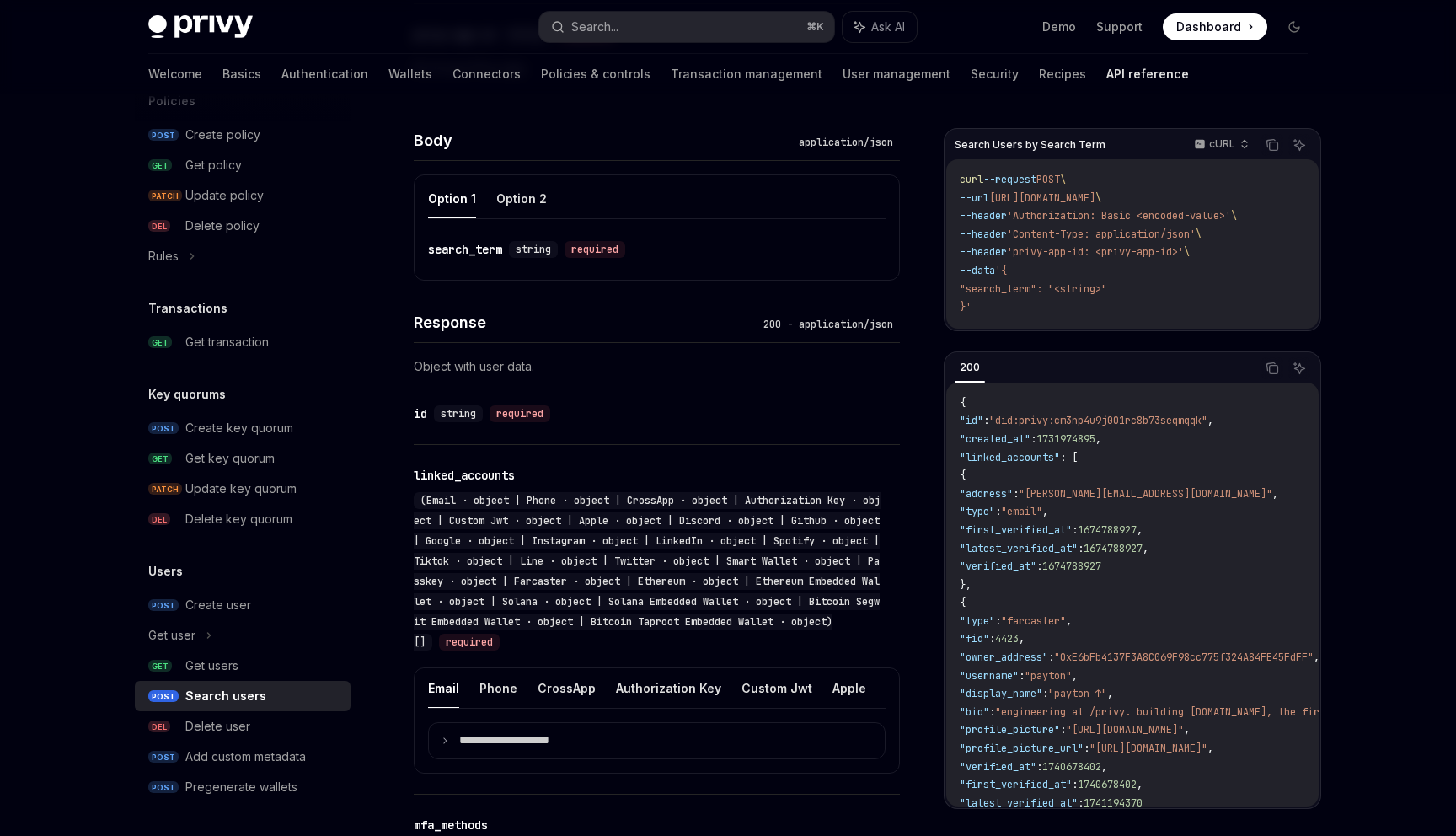
scroll to position [578, 0]
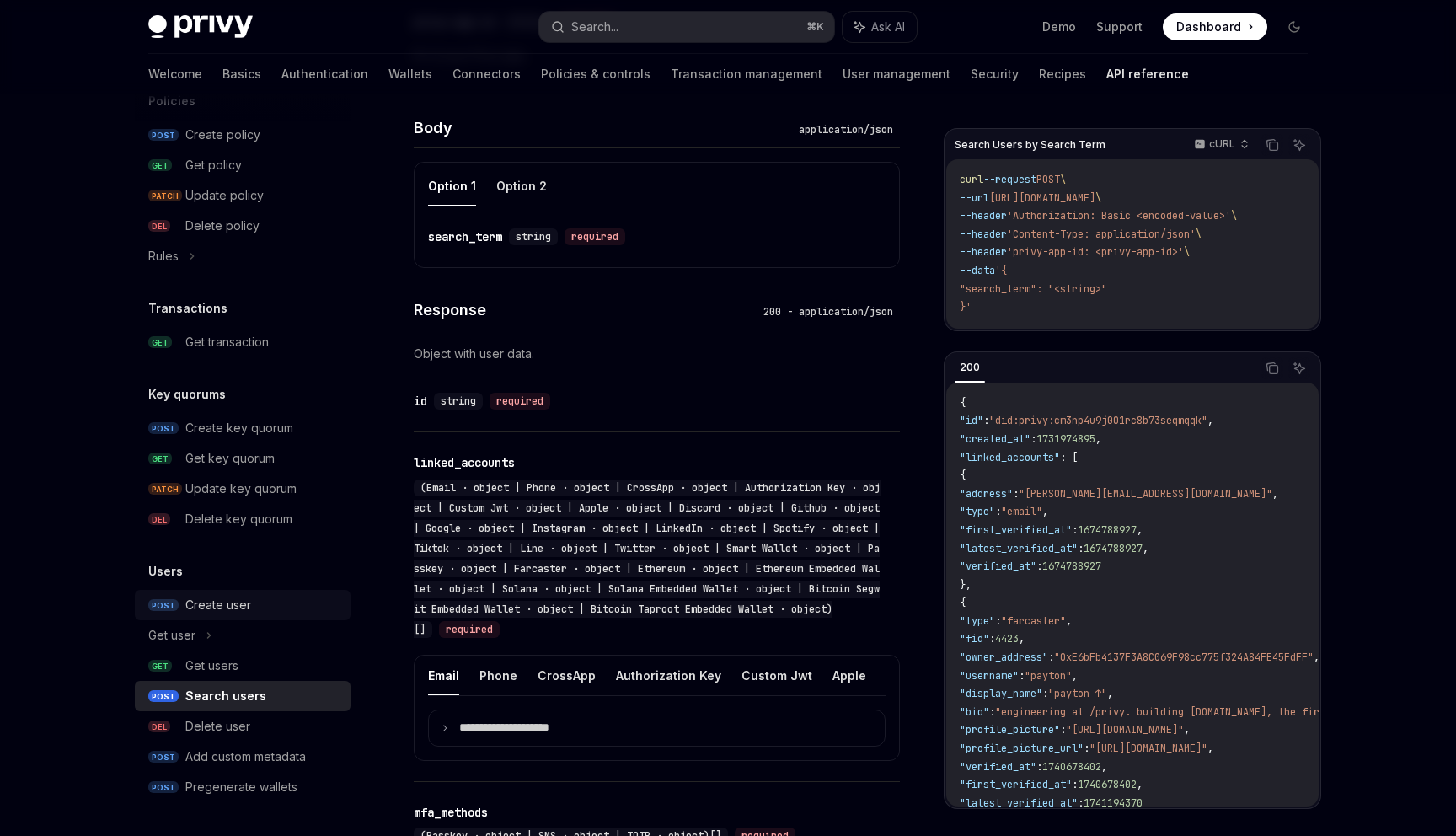
click at [242, 609] on div "Create user" at bounding box center [218, 605] width 66 height 20
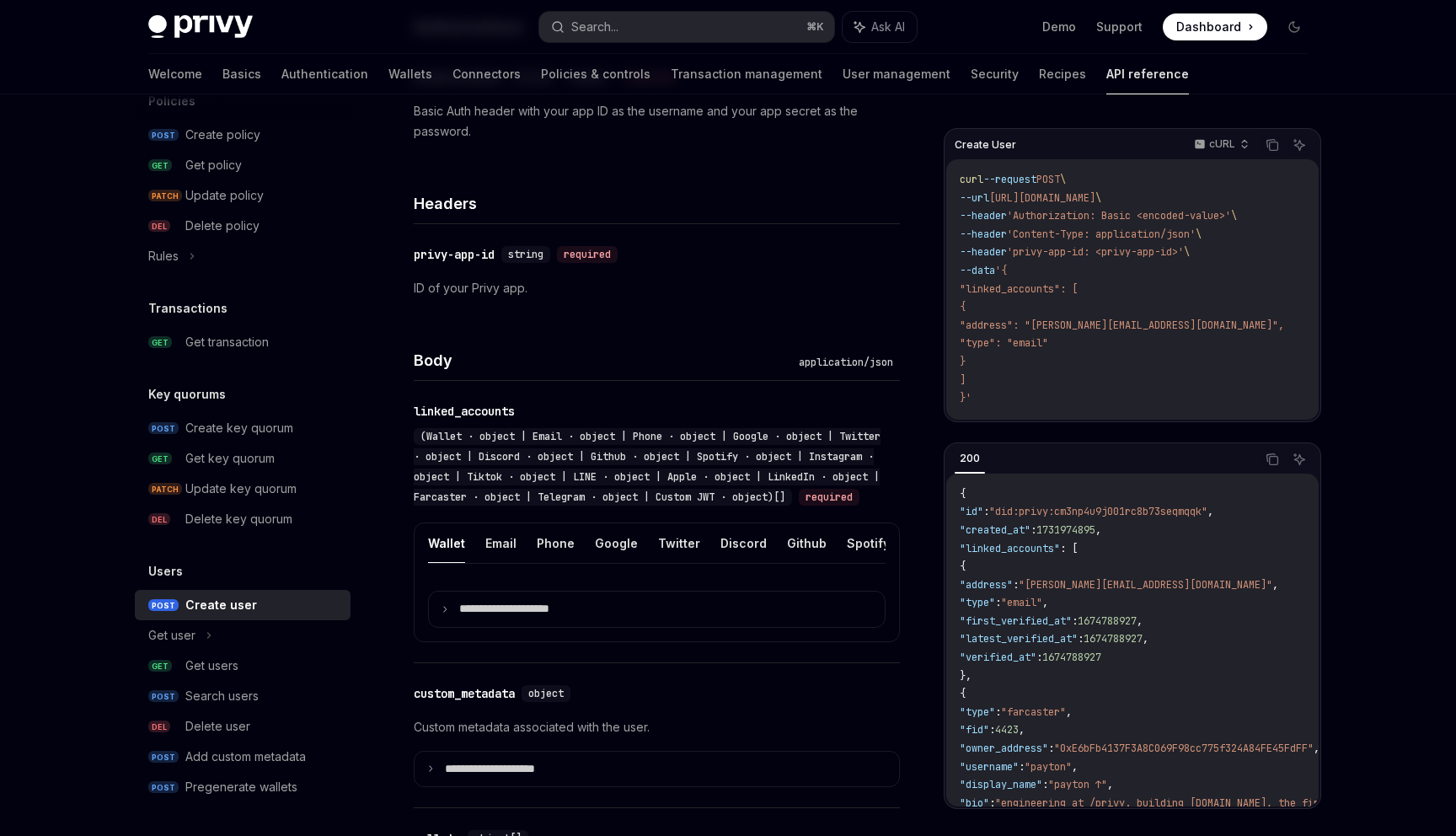
scroll to position [350, 0]
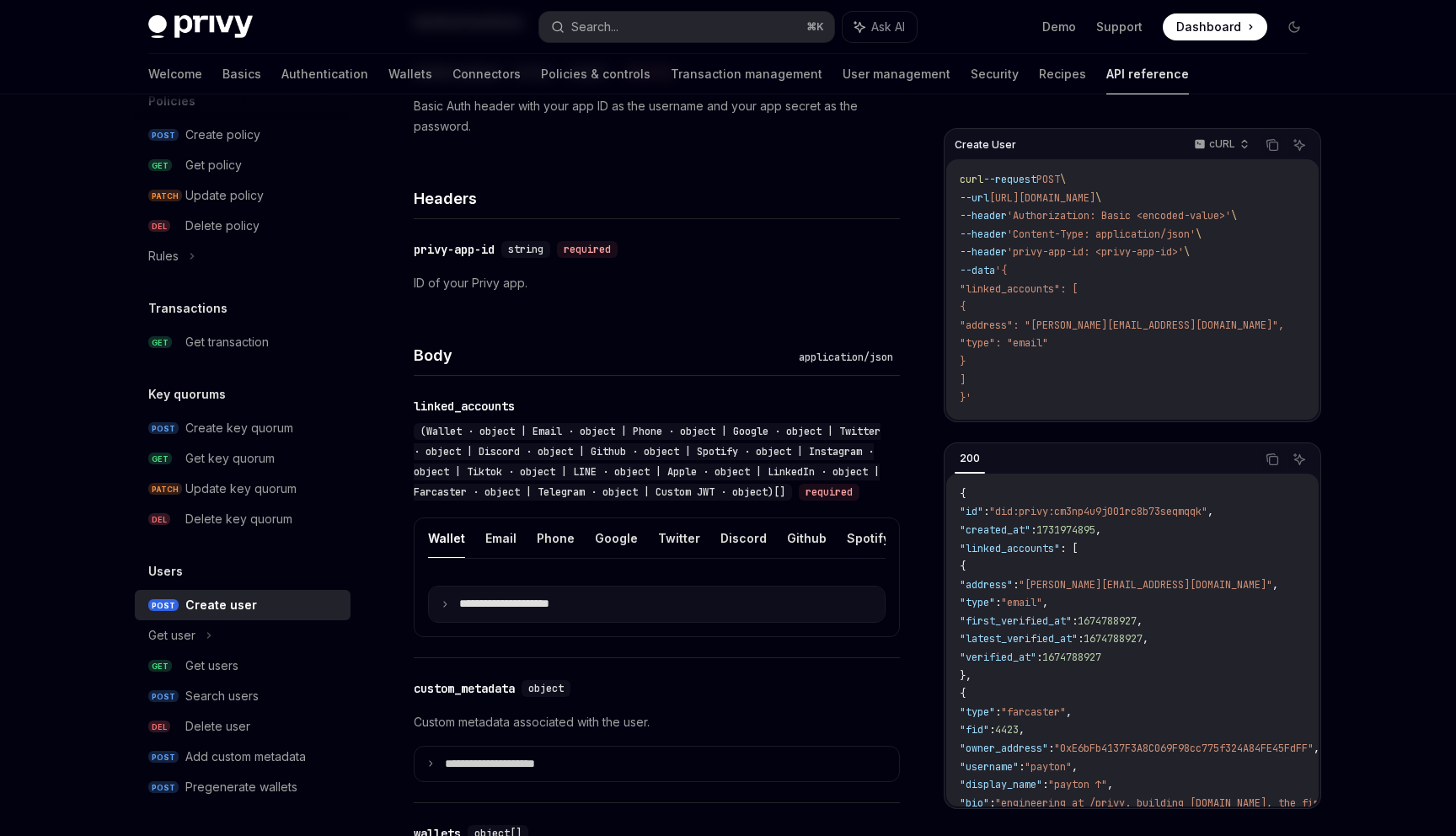
click at [498, 611] on p "**********" at bounding box center [518, 604] width 117 height 16
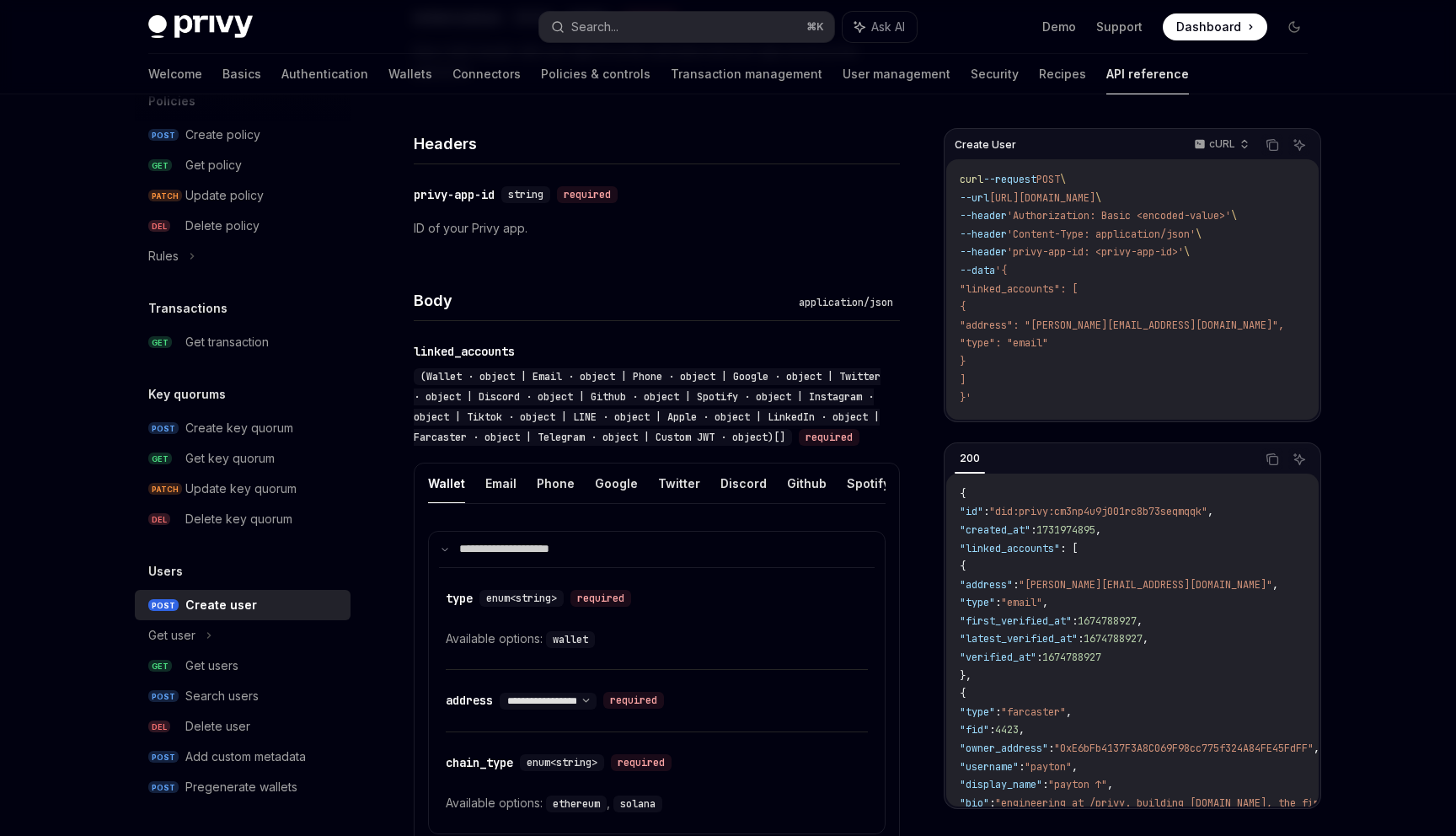
scroll to position [425, 0]
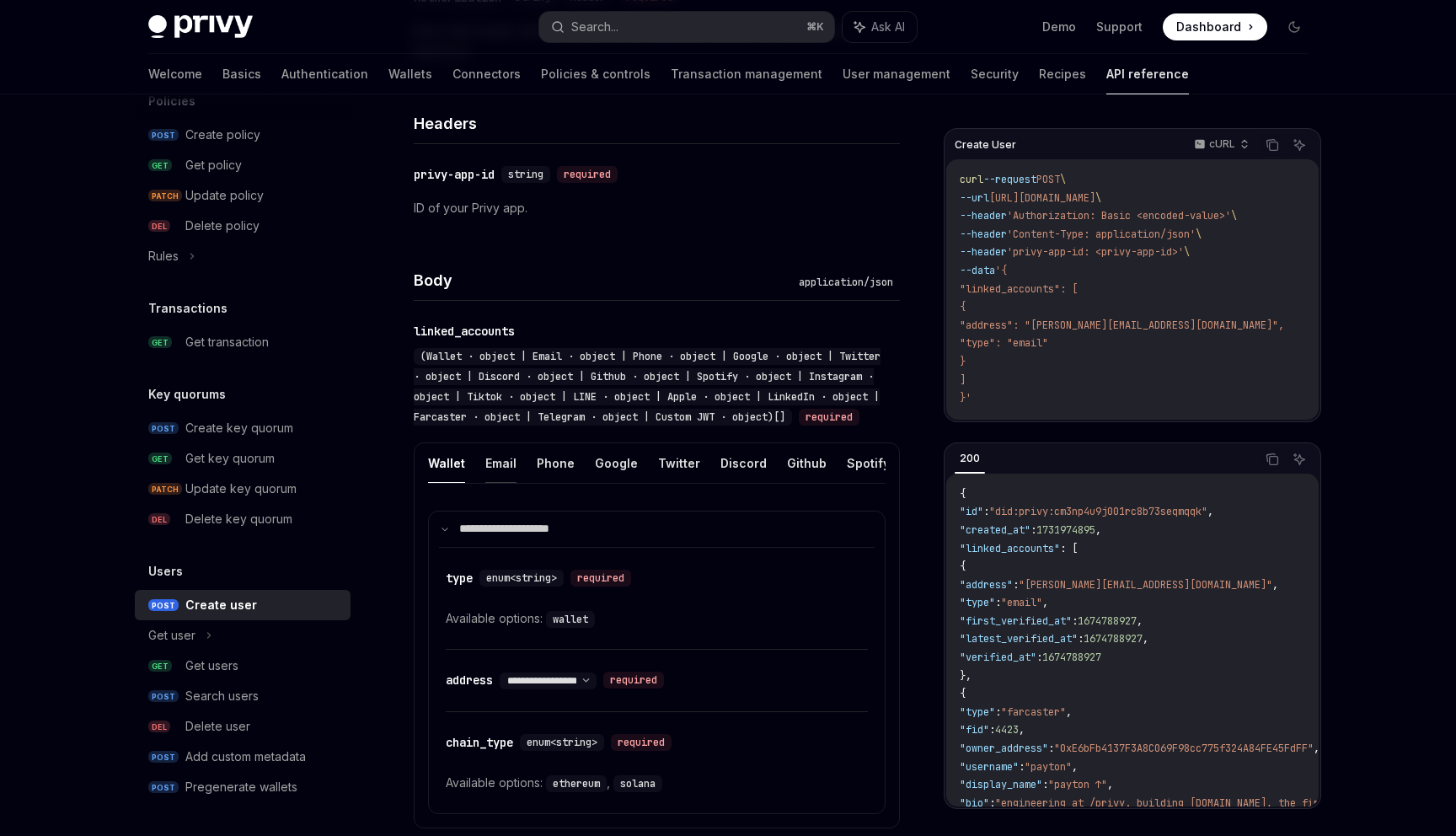
click at [493, 483] on button "Email" at bounding box center [501, 463] width 31 height 39
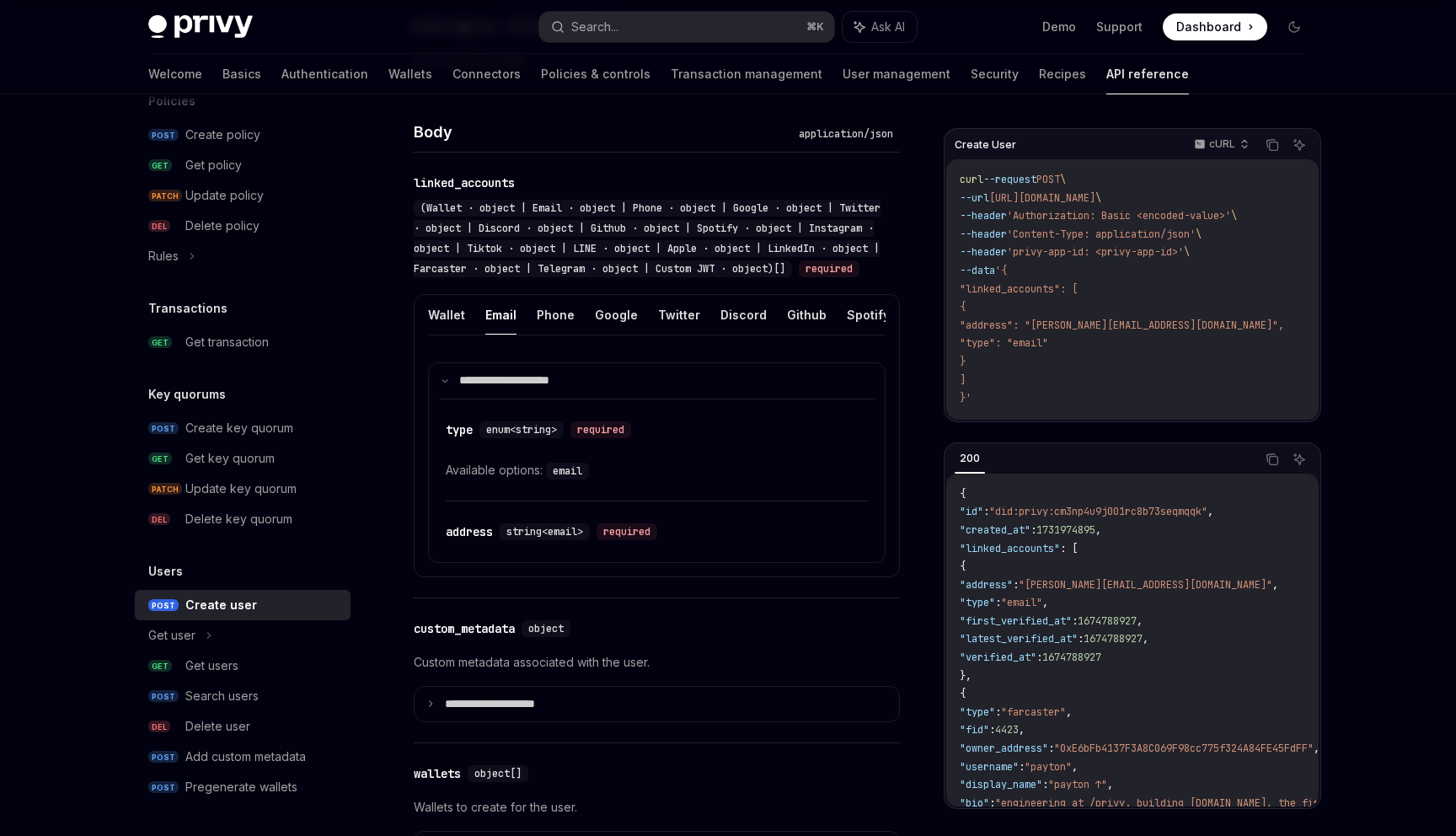
scroll to position [545, 0]
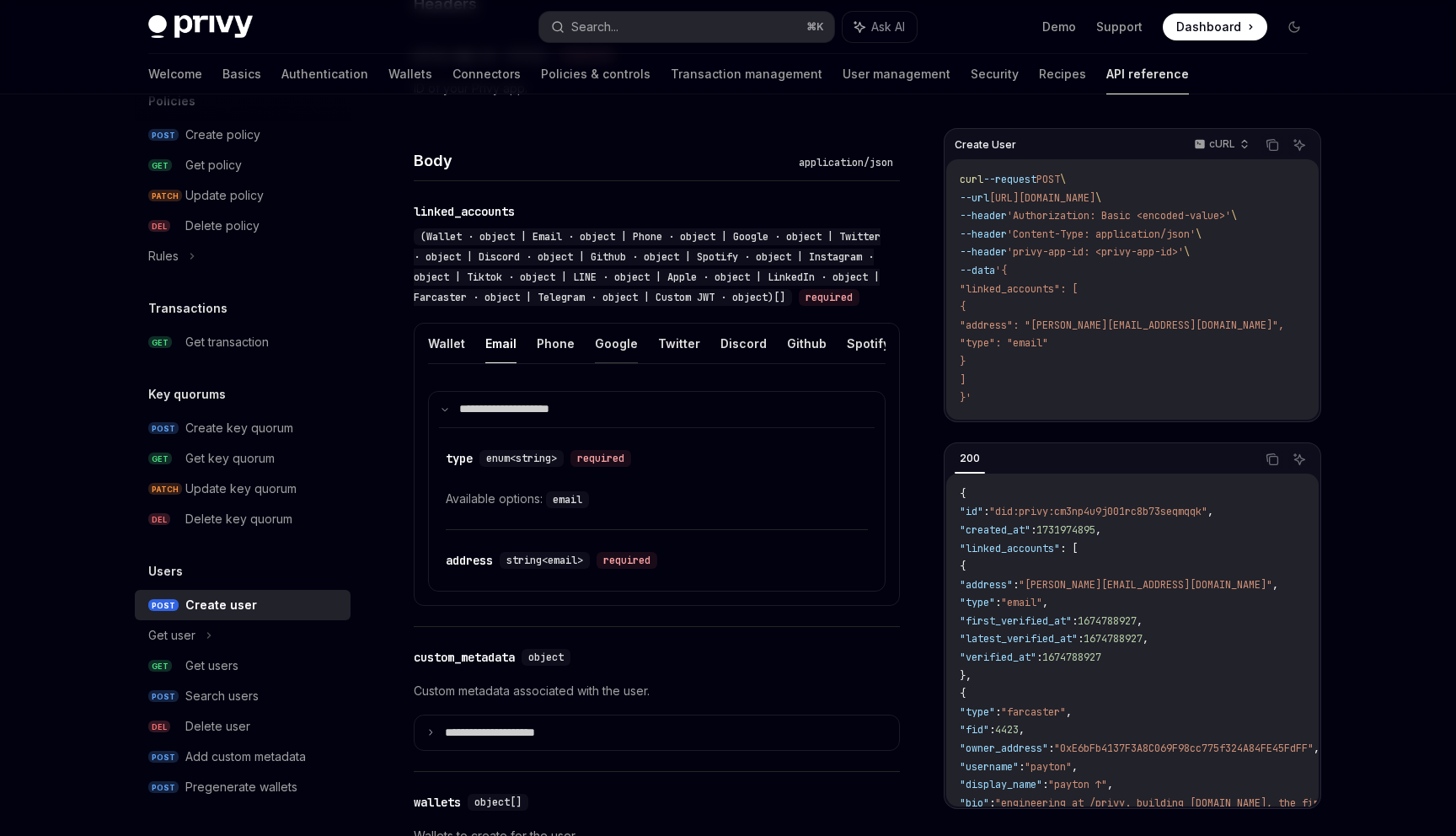
click at [618, 363] on button "Google" at bounding box center [616, 343] width 43 height 39
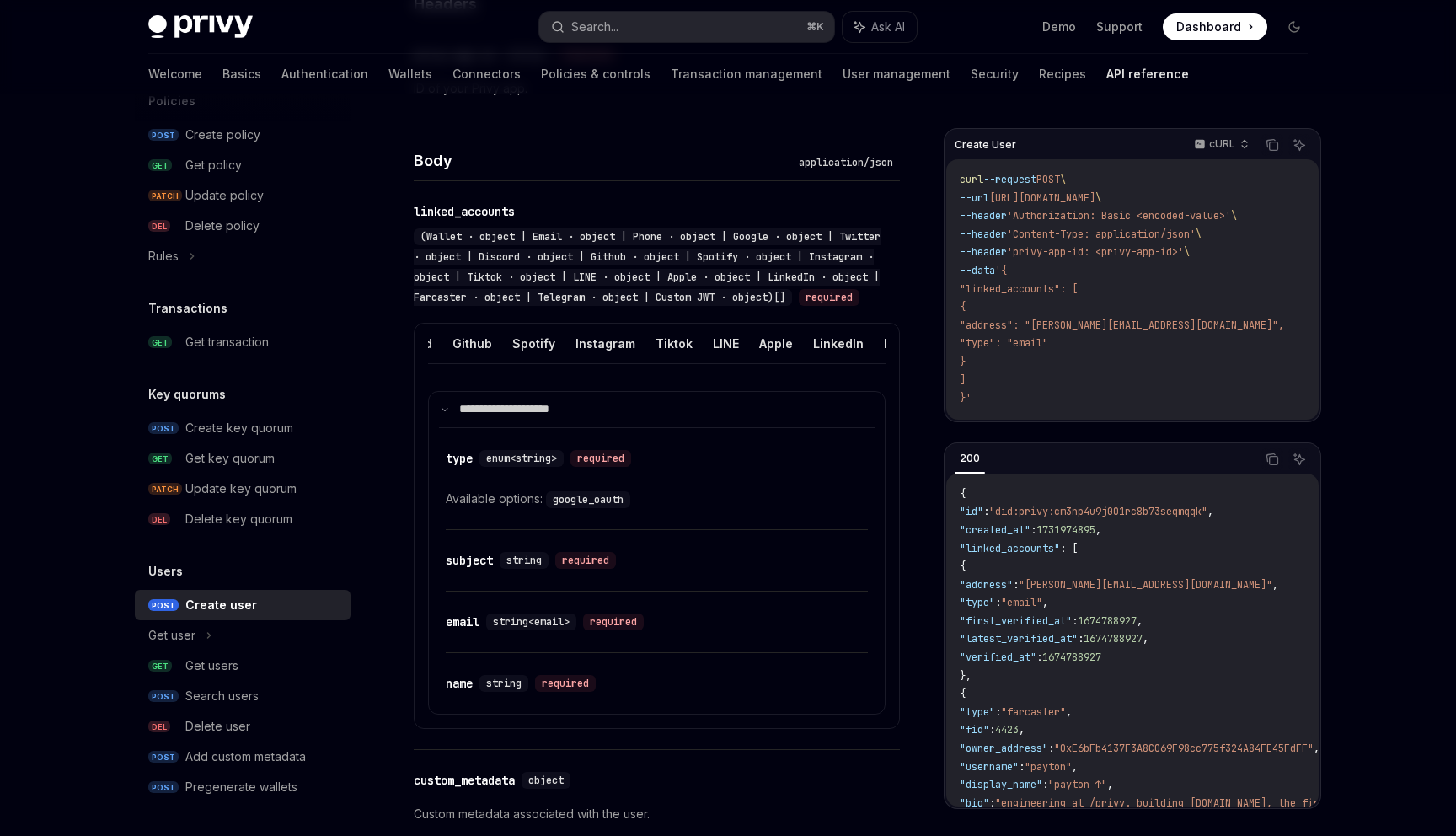
scroll to position [0, 344]
click at [750, 363] on button "Apple" at bounding box center [767, 343] width 34 height 39
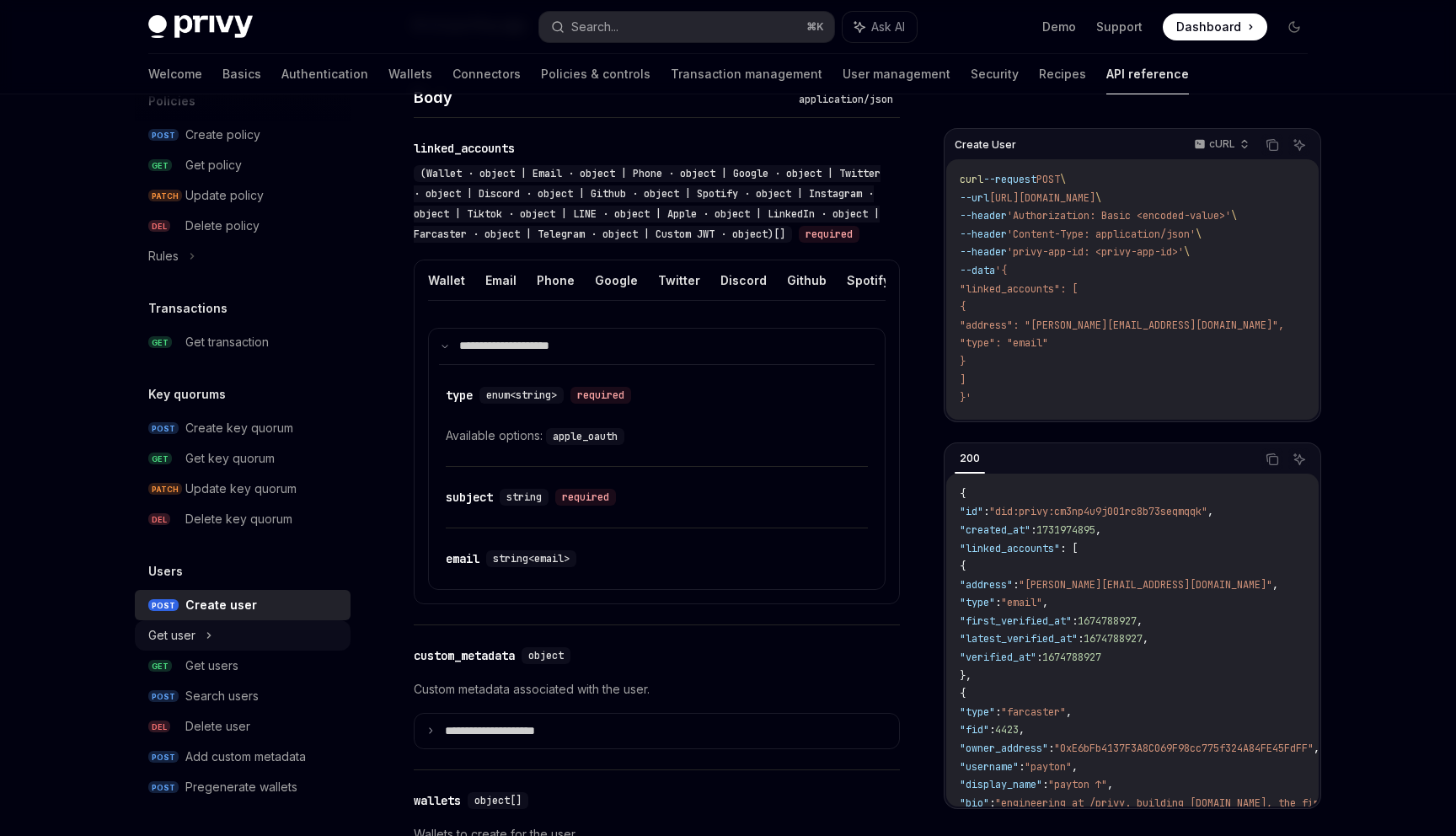
scroll to position [610, 0]
click at [247, 752] on div "Add custom metadata" at bounding box center [246, 757] width 120 height 20
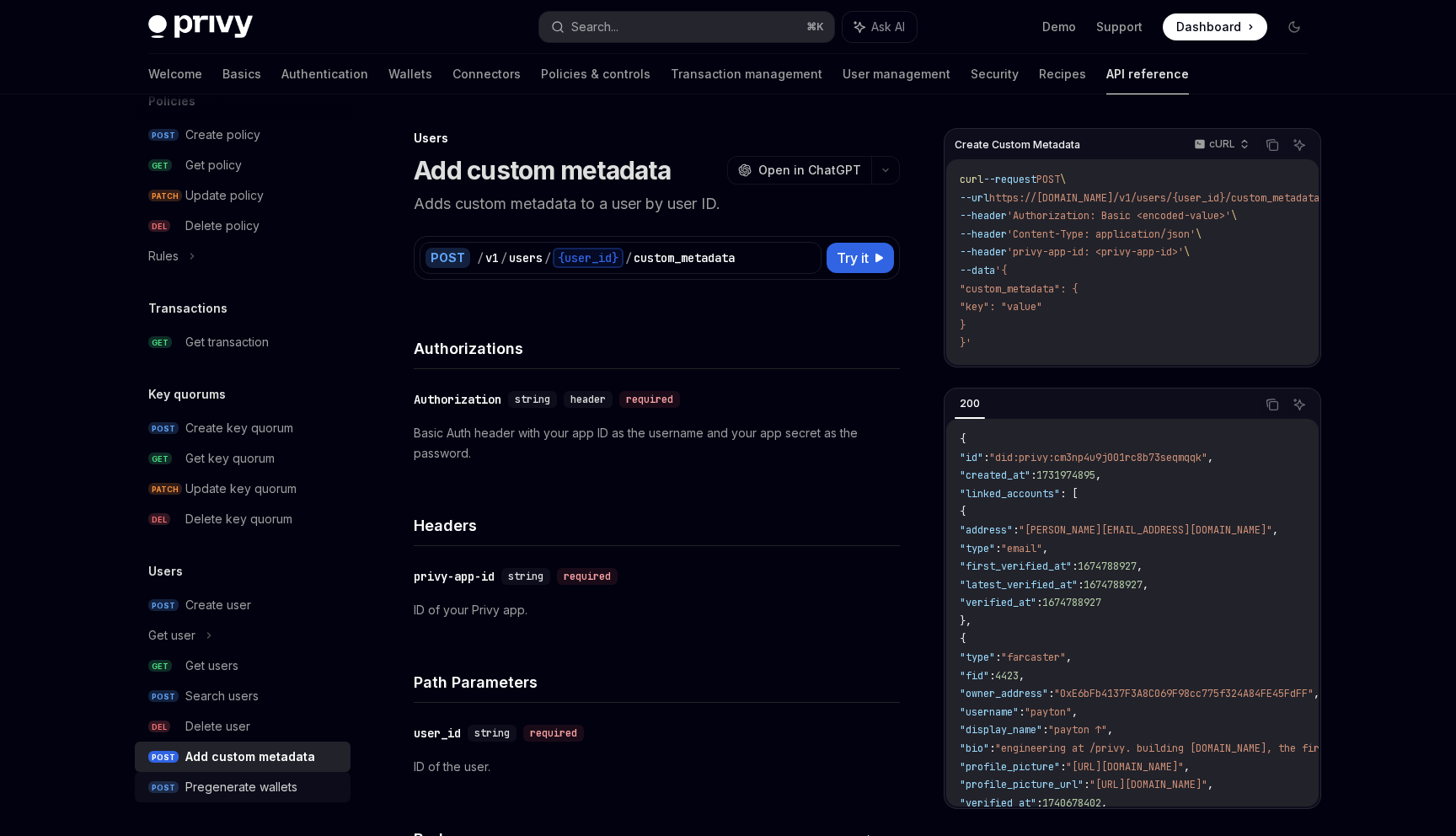
click at [241, 784] on div "Pregenerate wallets" at bounding box center [241, 787] width 112 height 20
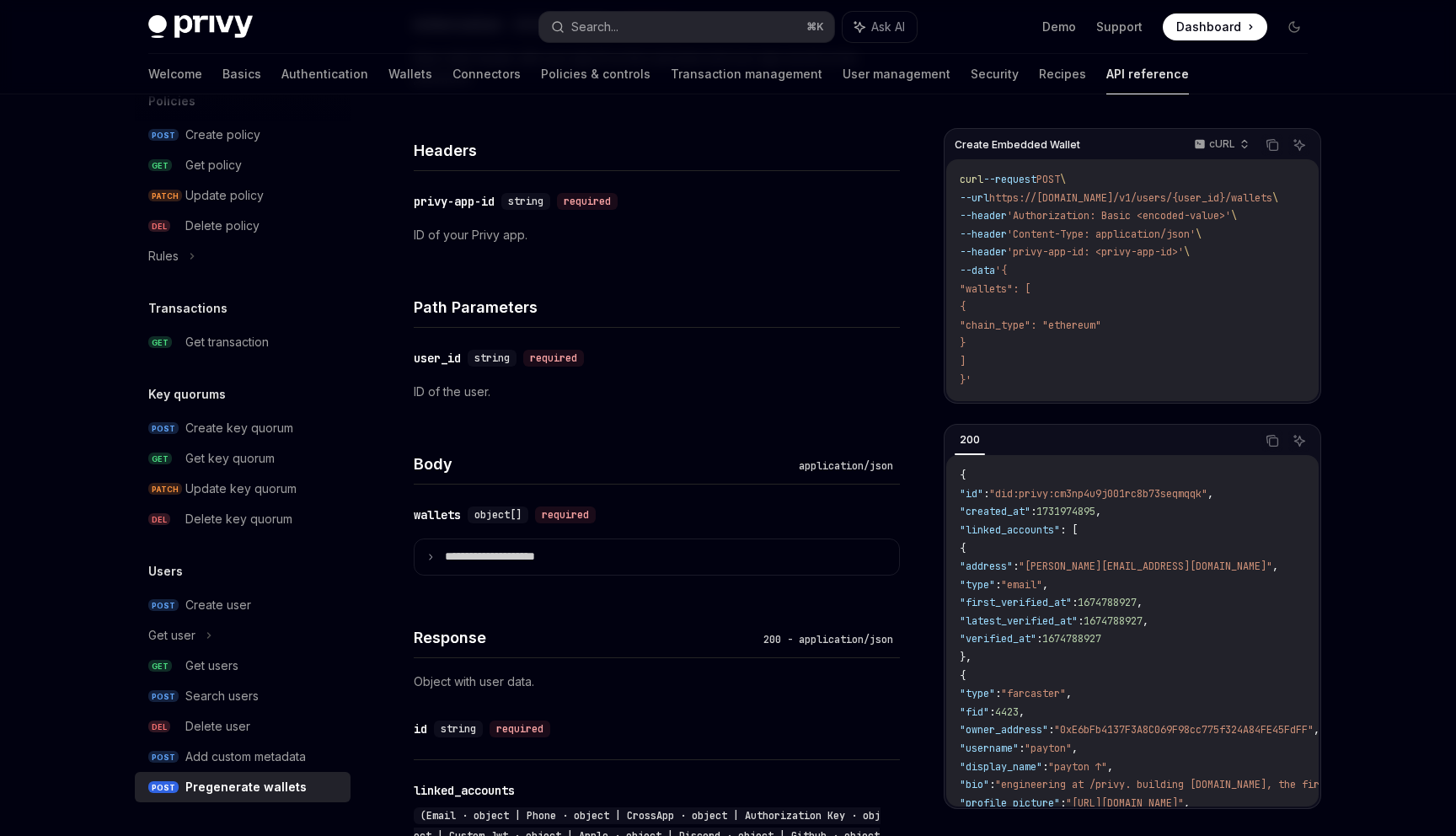
scroll to position [289, 0]
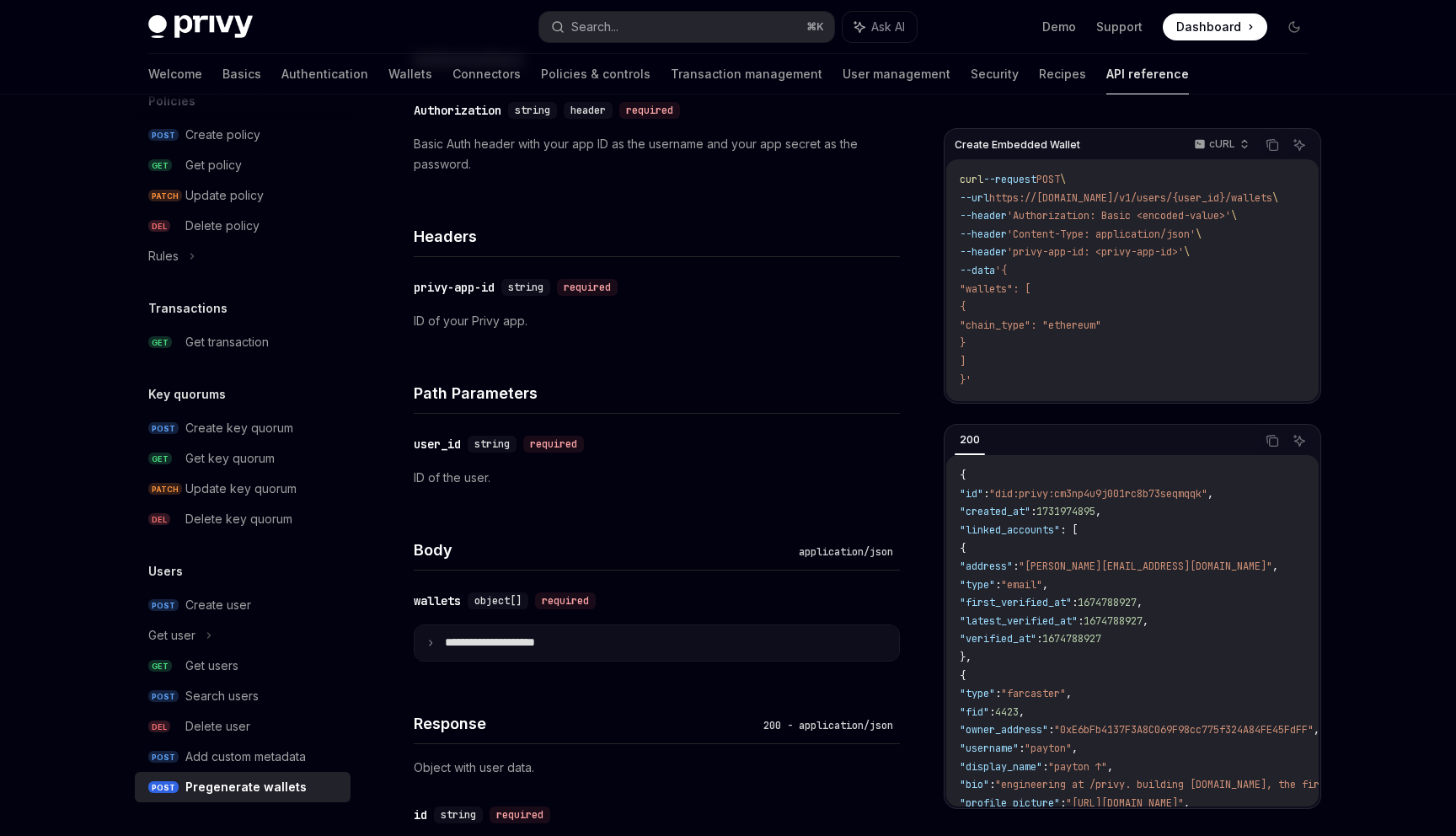
click at [433, 641] on icon at bounding box center [430, 643] width 8 height 8
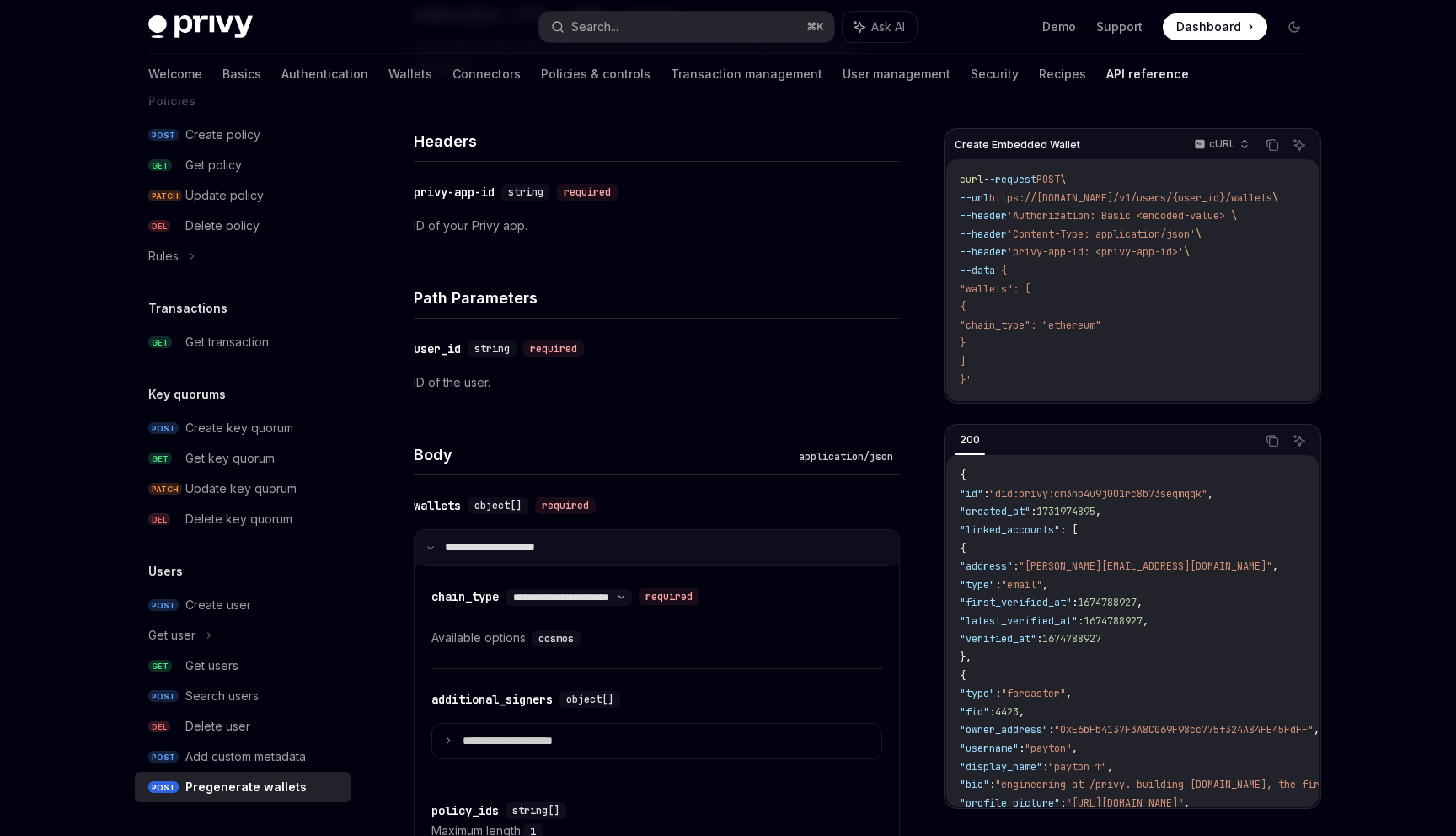
scroll to position [425, 0]
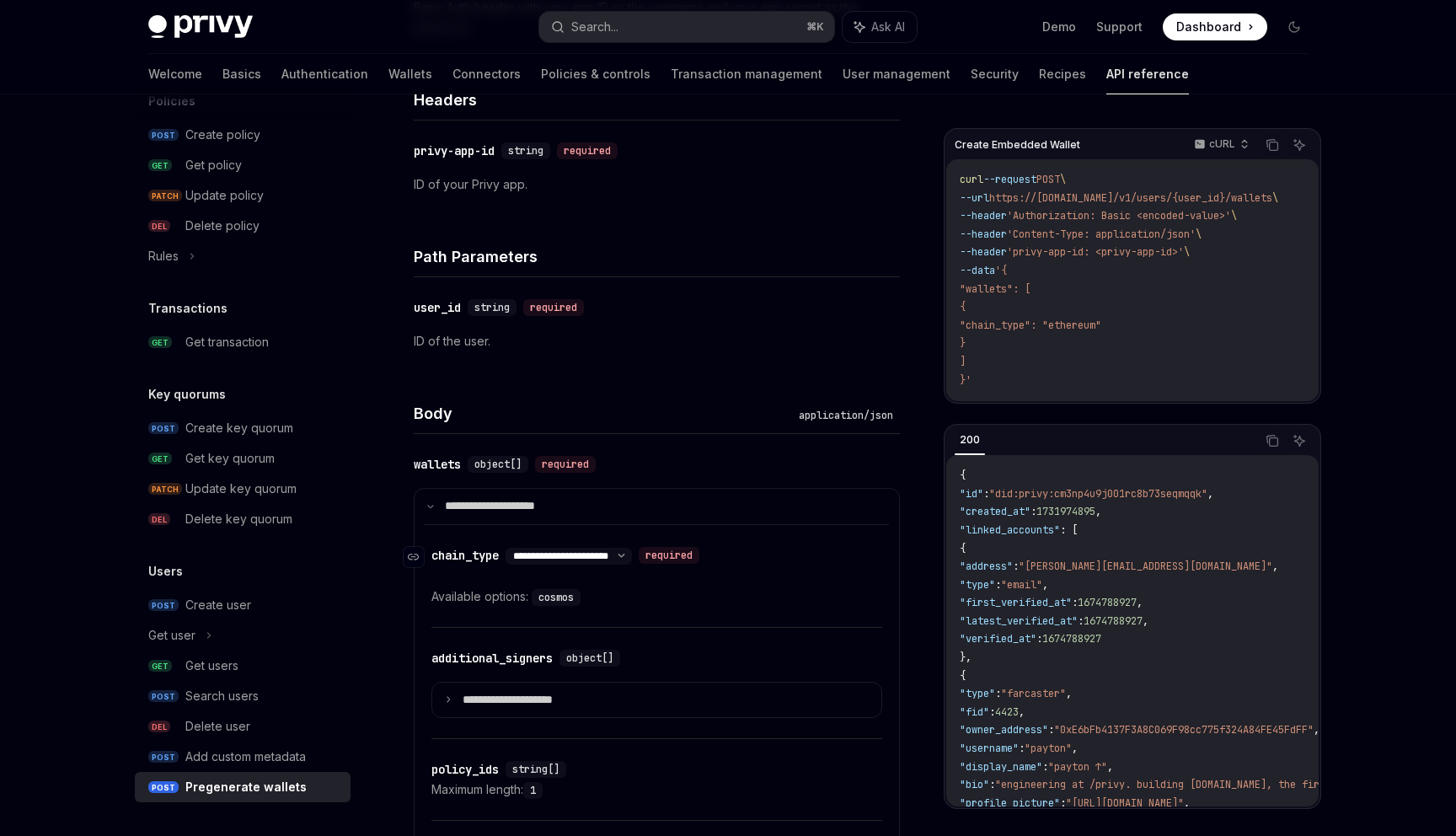
click at [606, 555] on select "**********" at bounding box center [569, 556] width 126 height 14
click at [549, 549] on select "**********" at bounding box center [569, 556] width 126 height 14
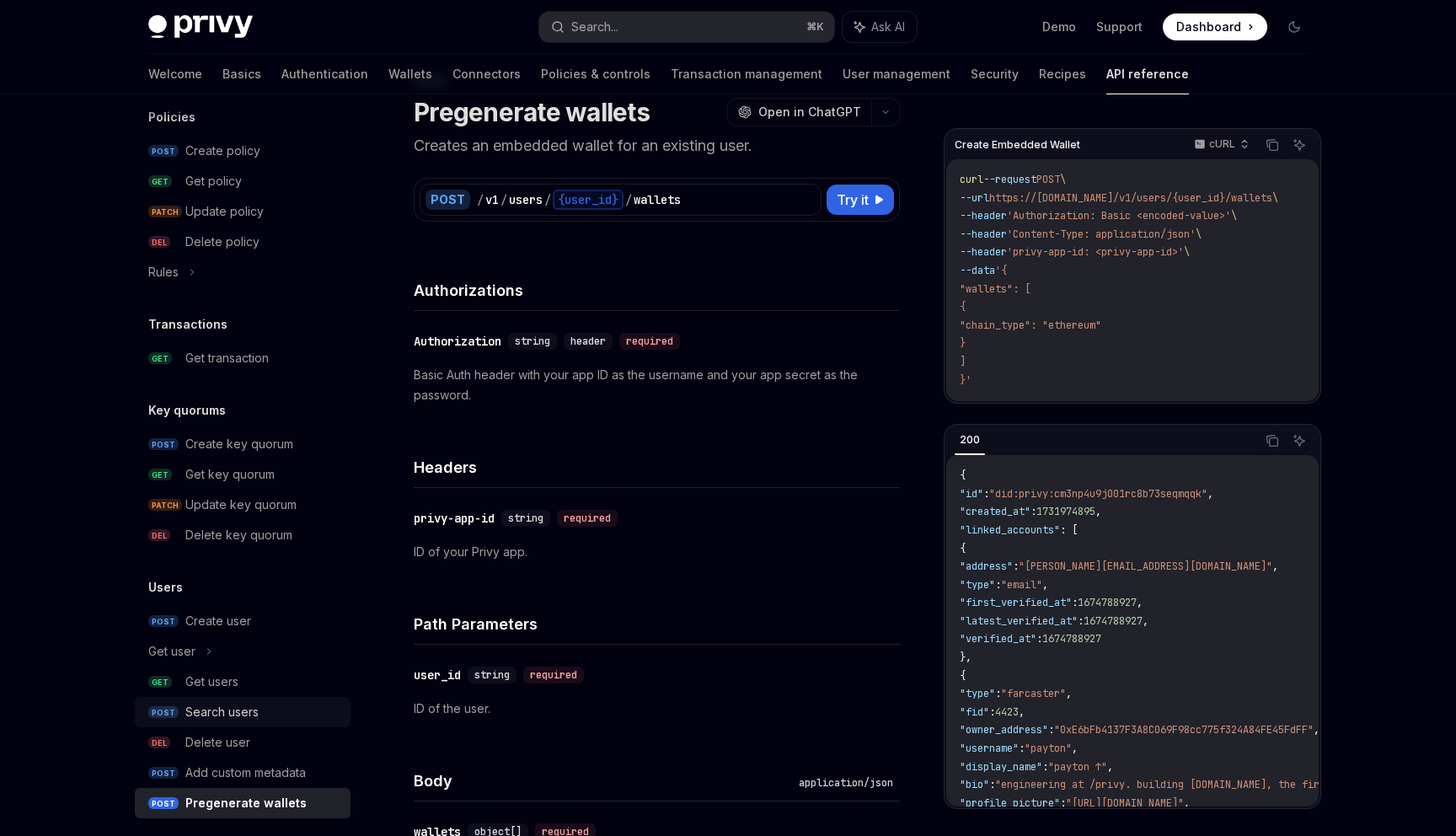
scroll to position [1180, 0]
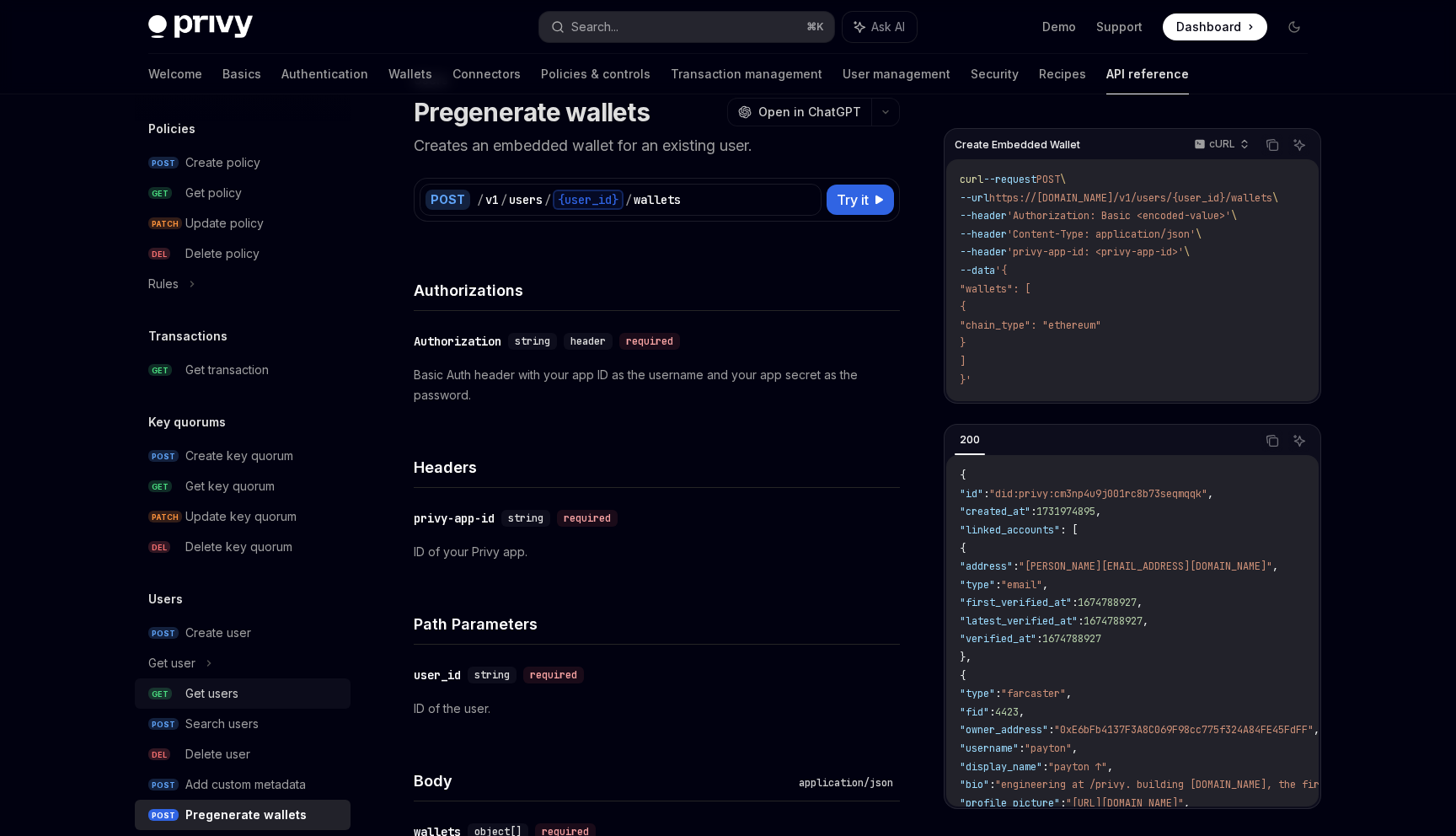
click at [228, 703] on div "Get users" at bounding box center [212, 694] width 53 height 20
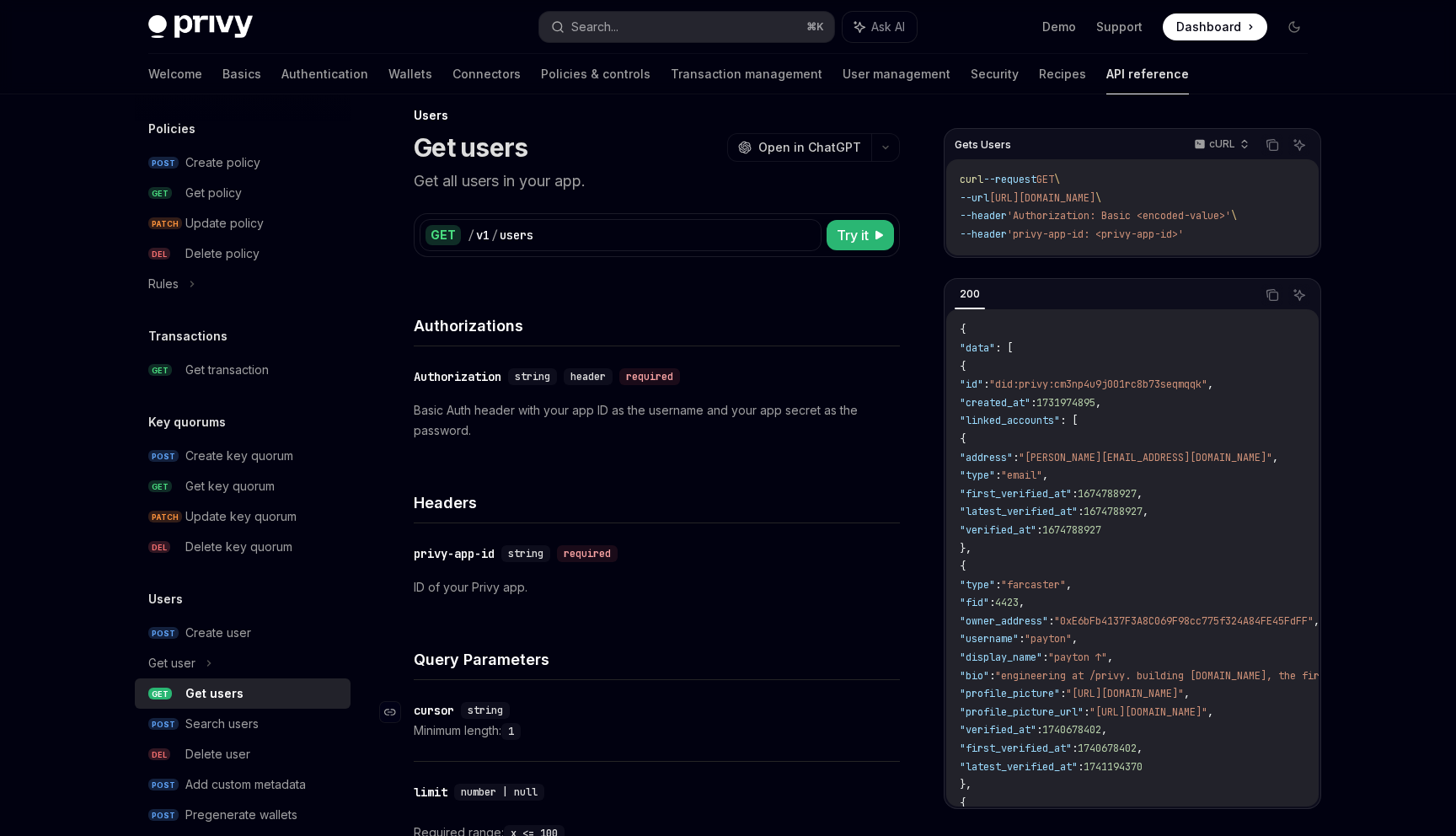
scroll to position [34, 0]
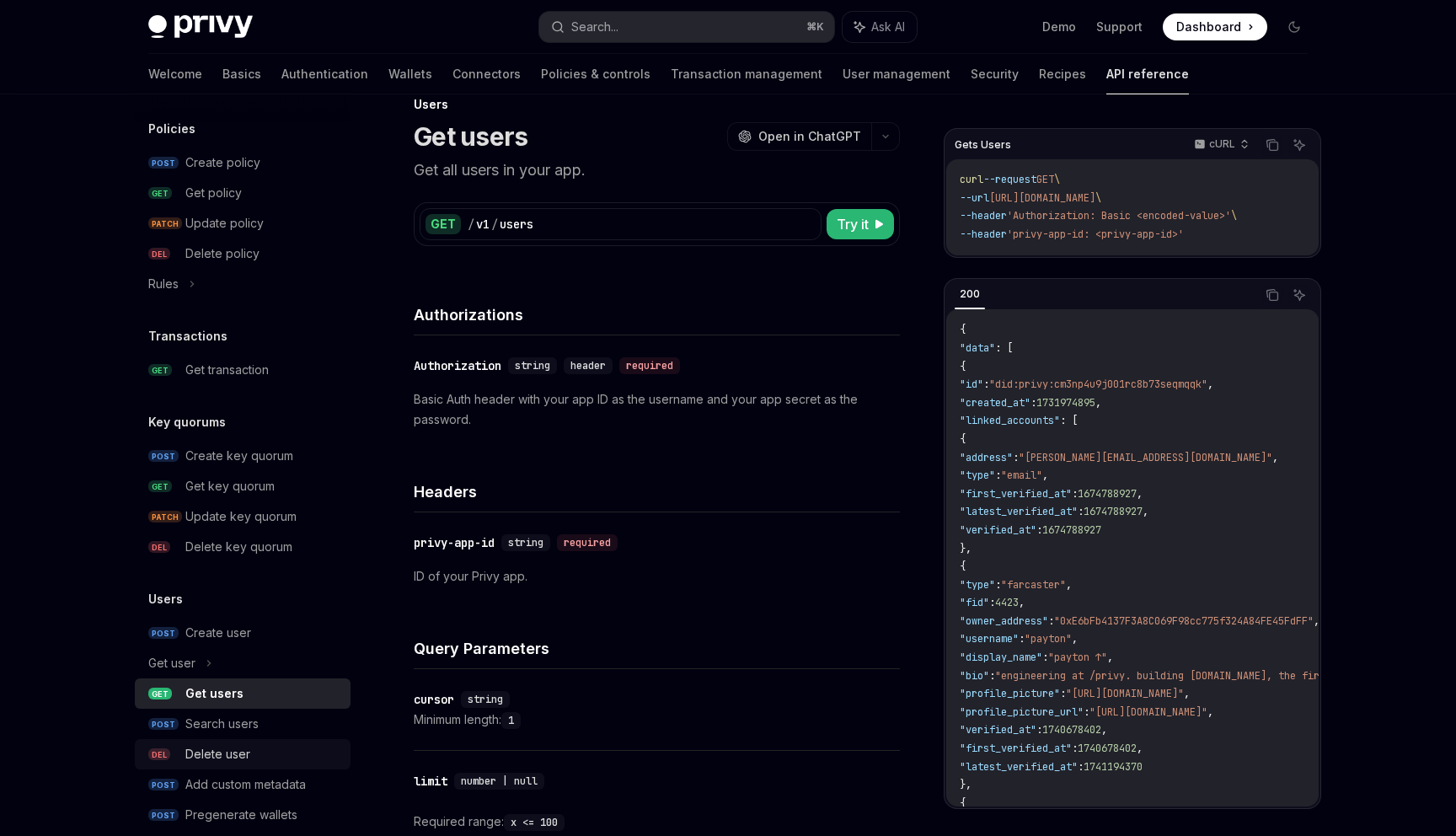
click at [291, 753] on div "Delete user" at bounding box center [263, 754] width 155 height 20
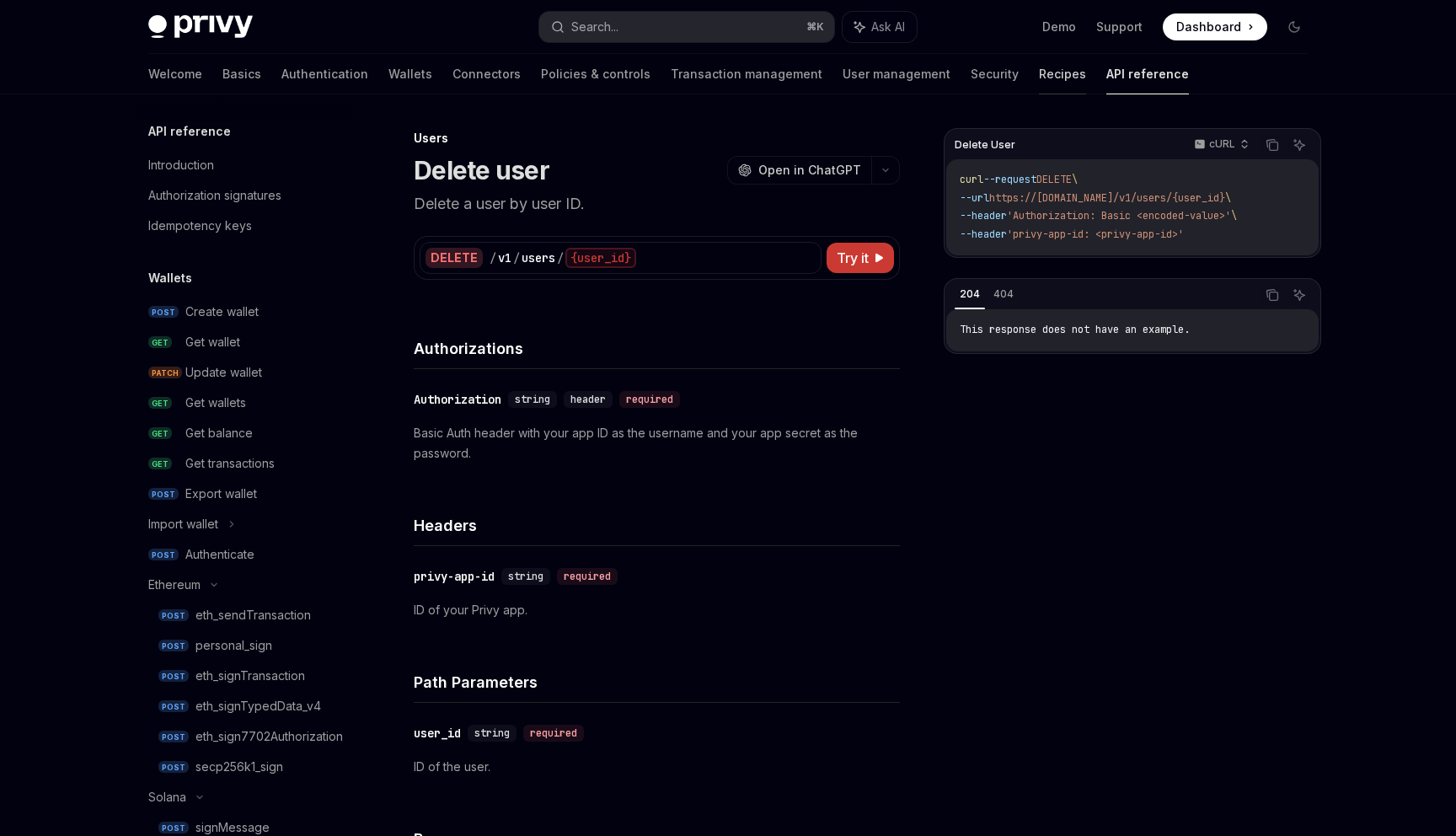
click at [1039, 82] on link "Recipes" at bounding box center [1063, 74] width 47 height 40
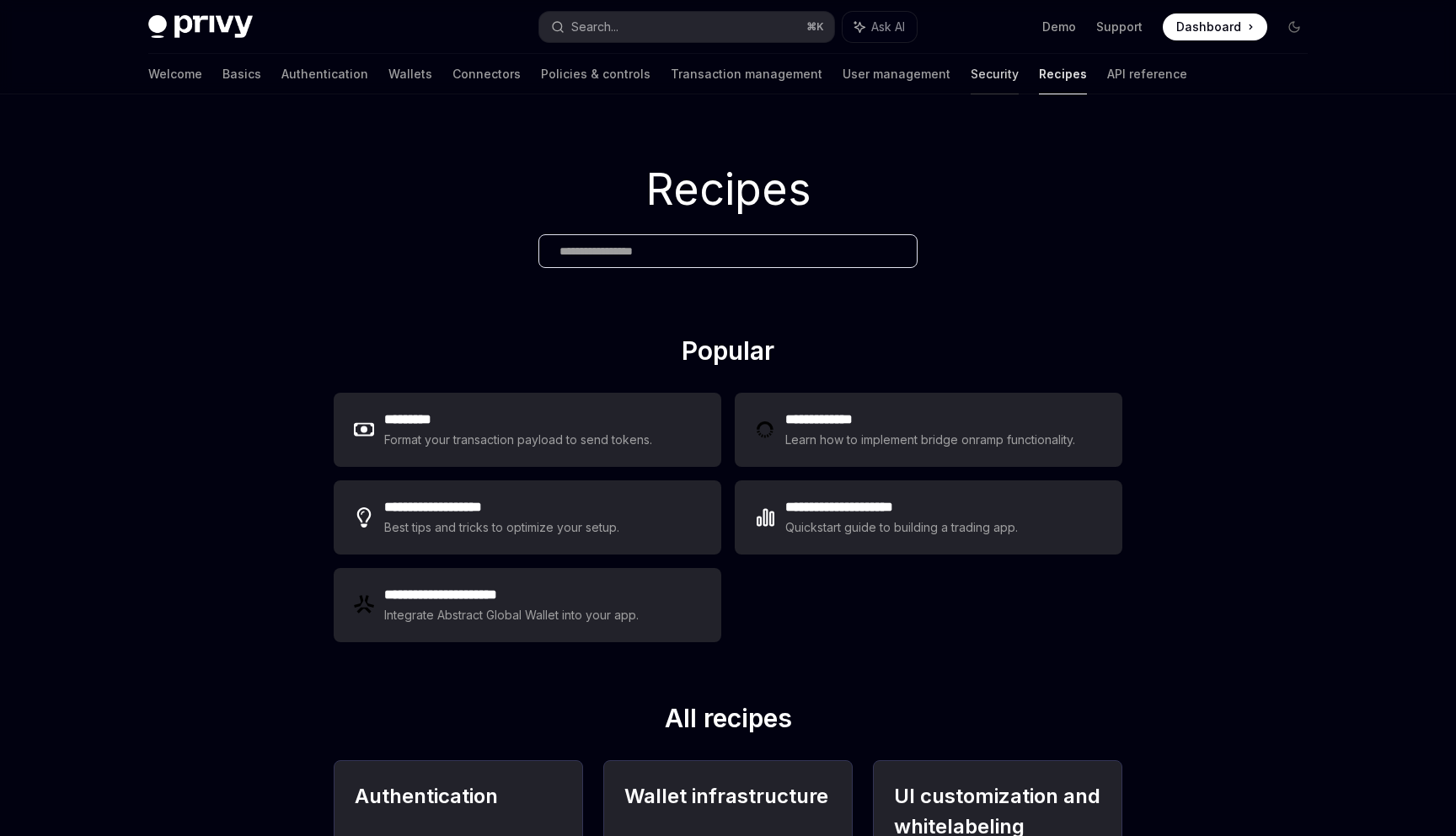
click at [971, 89] on link "Security" at bounding box center [995, 74] width 48 height 40
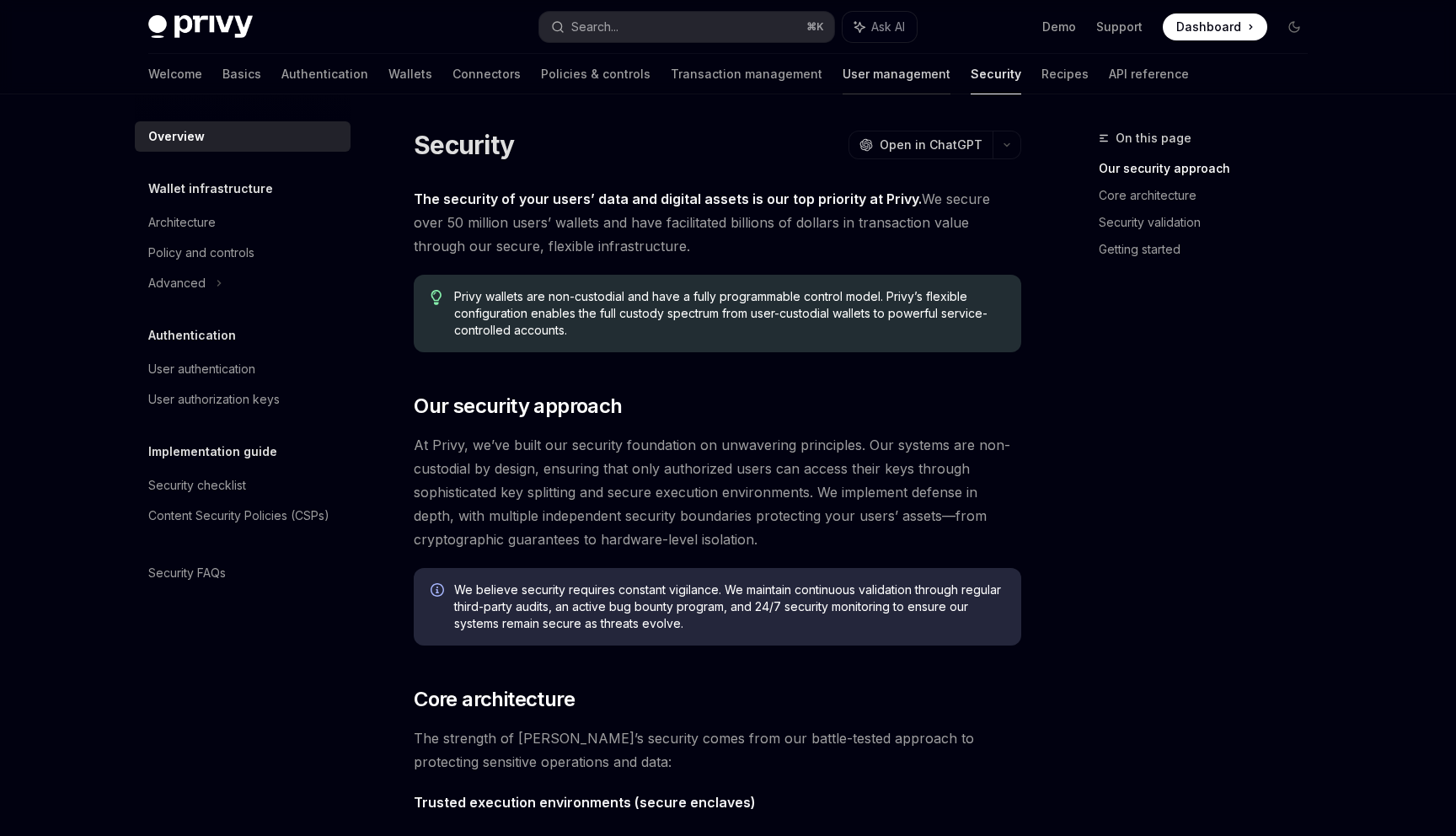
click at [843, 79] on link "User management" at bounding box center [896, 74] width 108 height 40
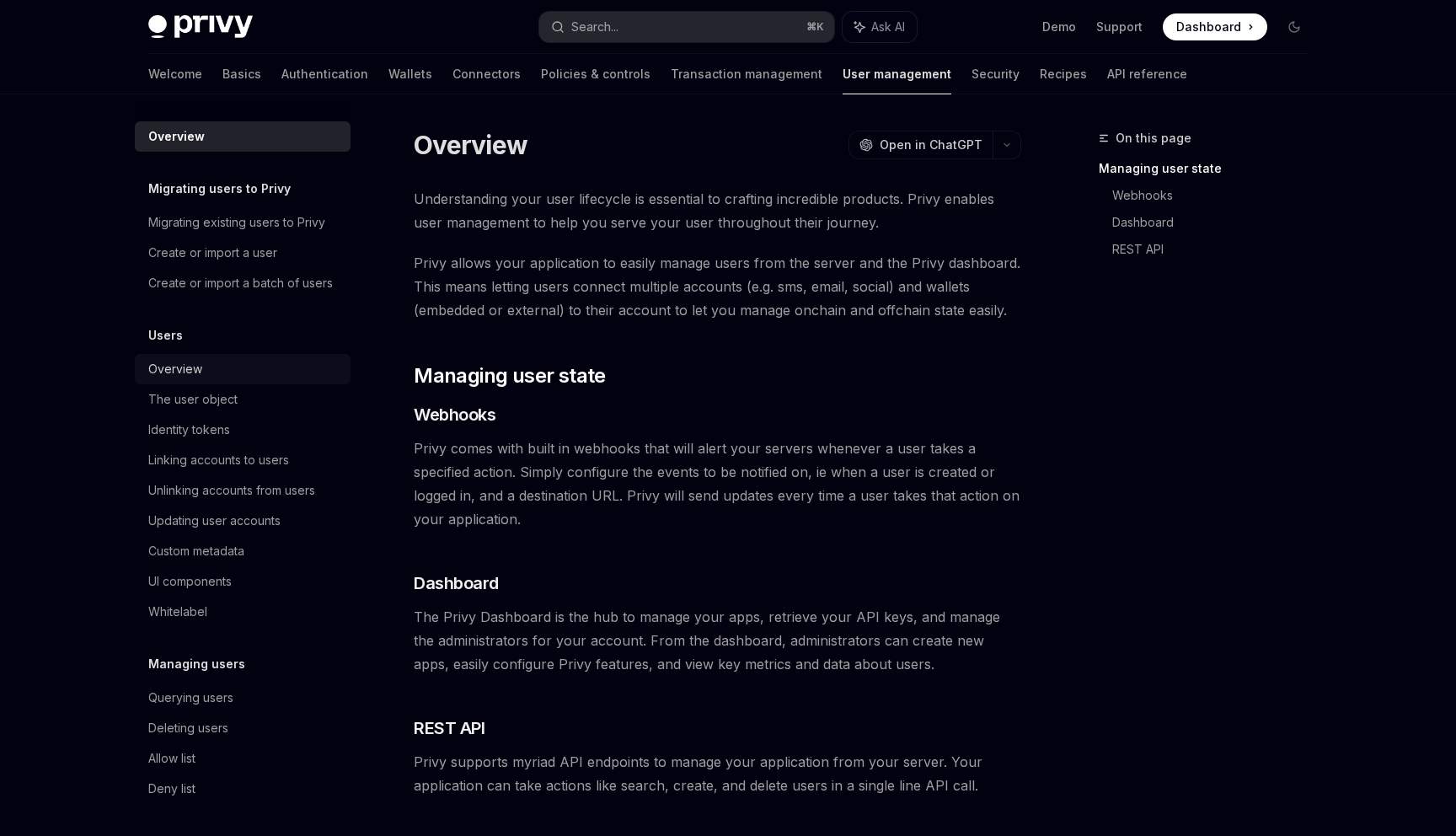
click at [189, 379] on link "Overview" at bounding box center [243, 369] width 215 height 30
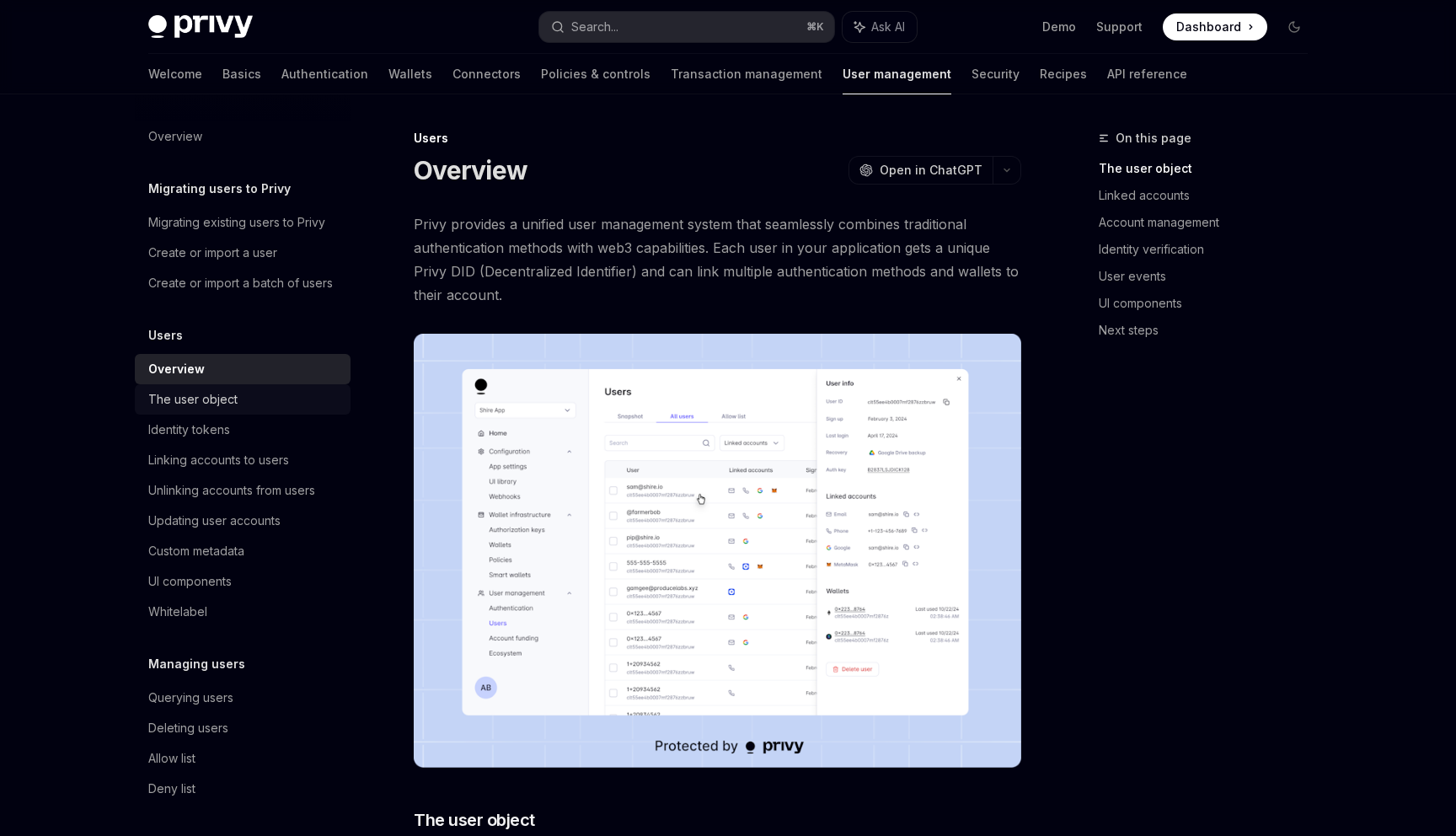
click at [192, 397] on div "The user object" at bounding box center [193, 400] width 89 height 20
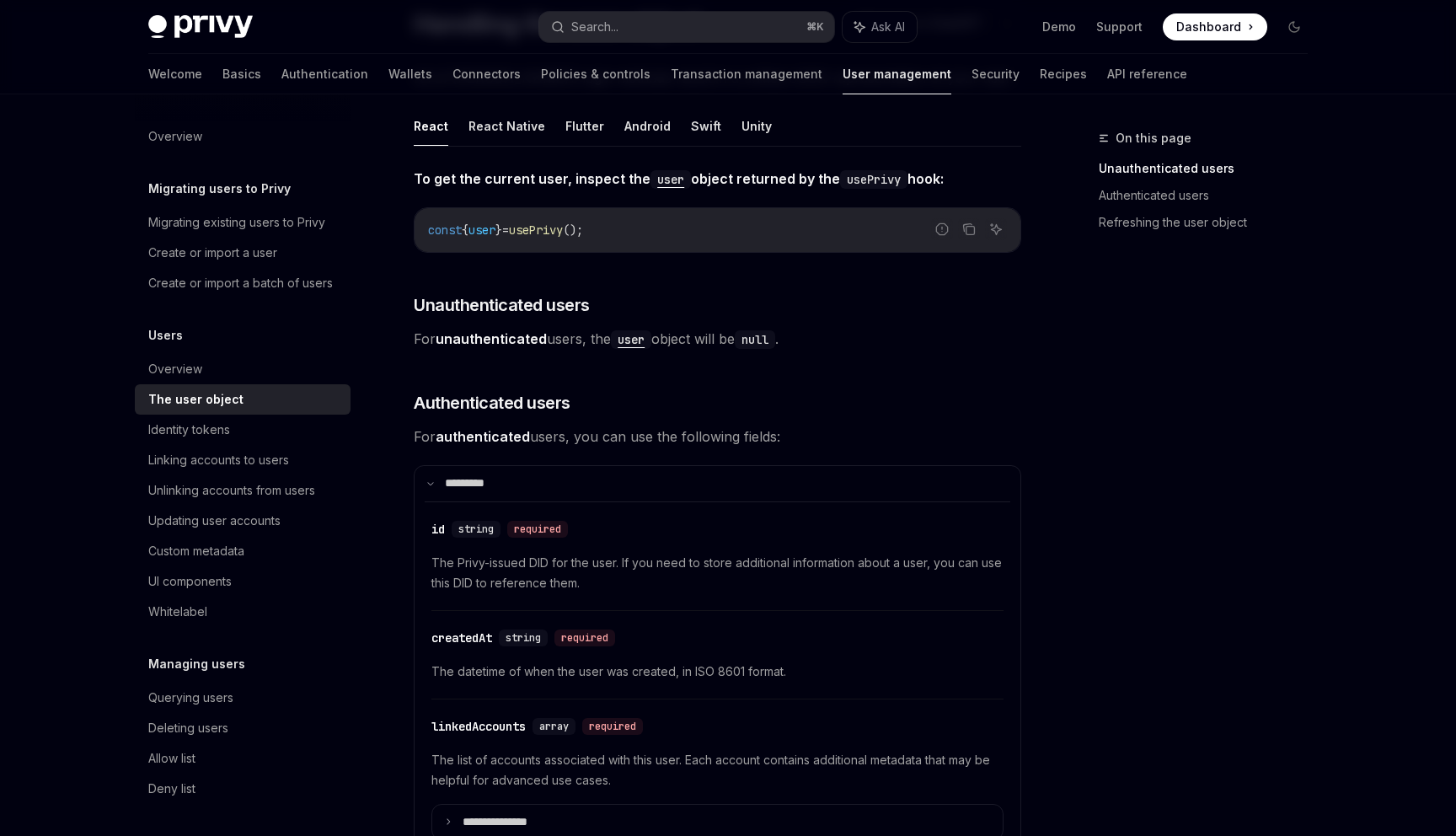
scroll to position [131, 0]
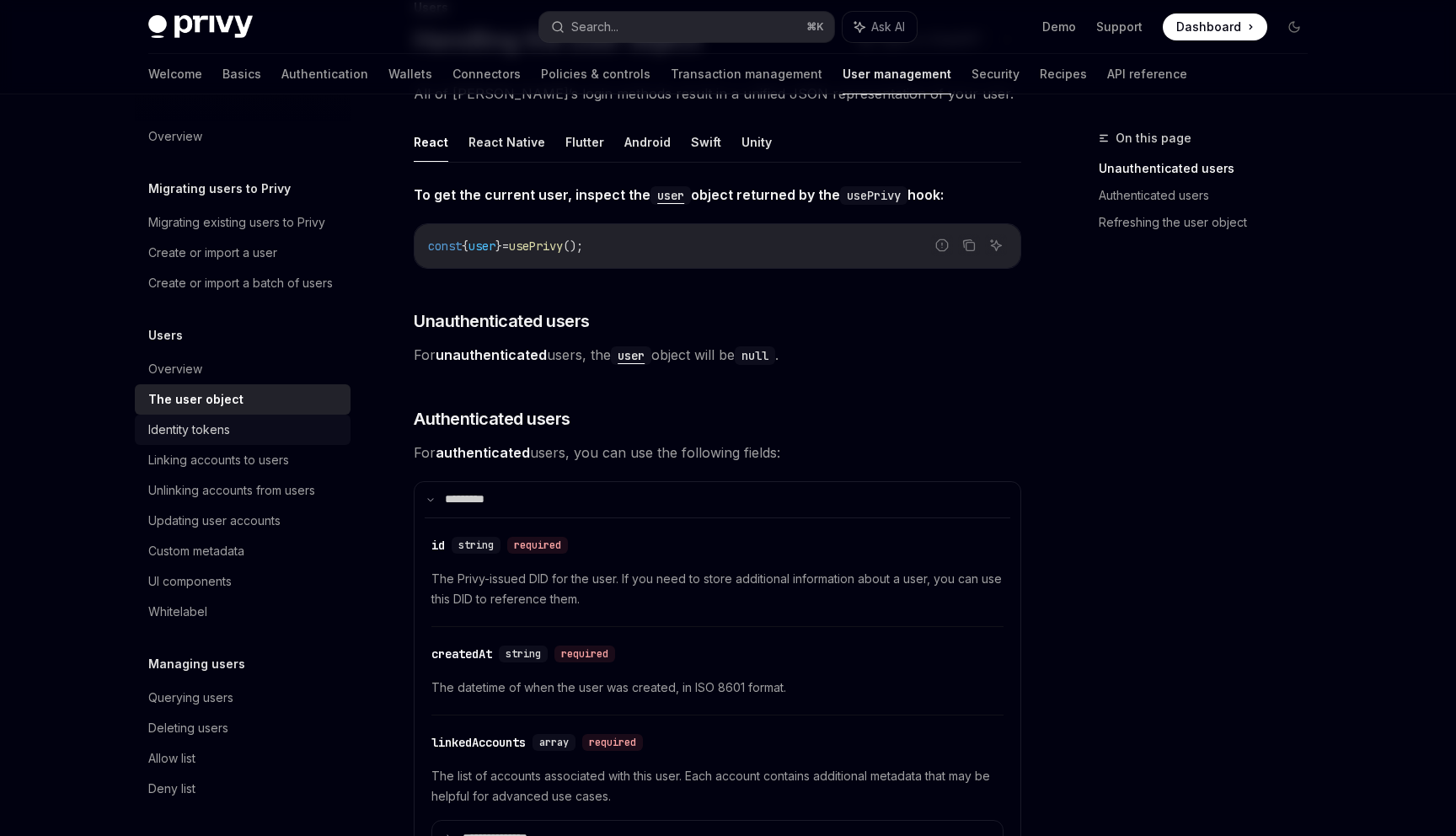
click at [242, 434] on div "Identity tokens" at bounding box center [244, 430] width 192 height 20
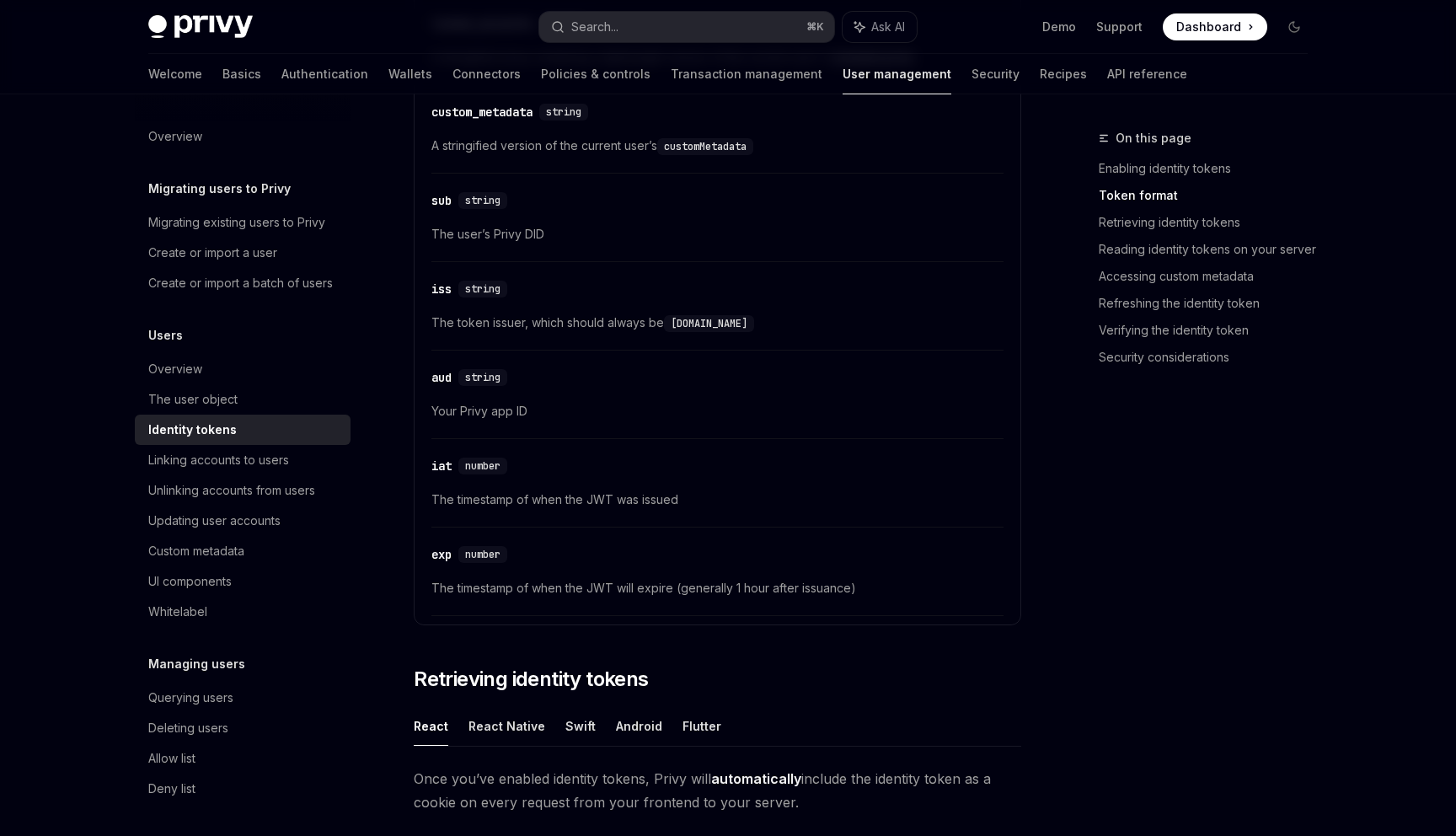
scroll to position [967, 0]
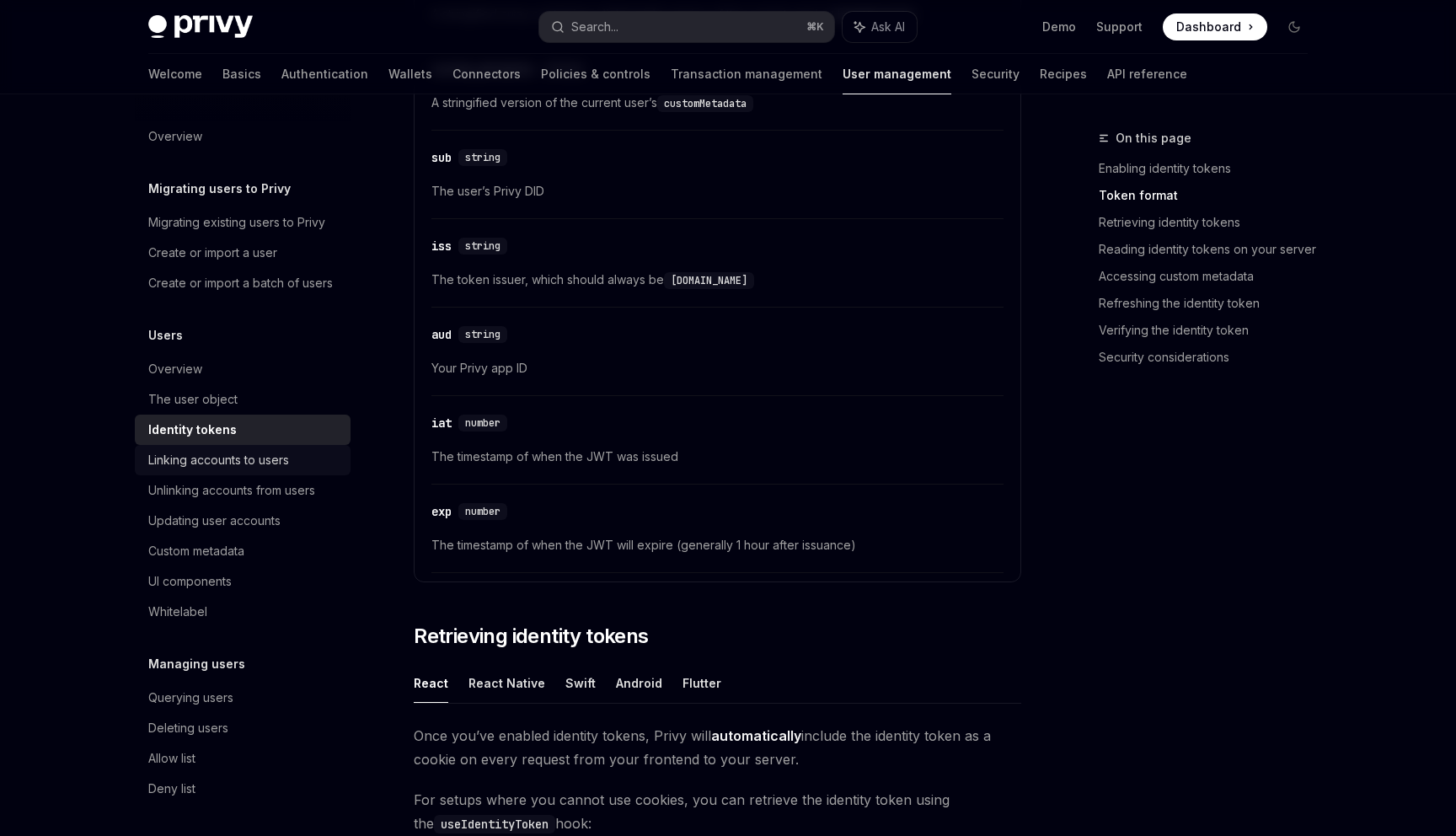
click at [280, 468] on div "Linking accounts to users" at bounding box center [218, 460] width 141 height 20
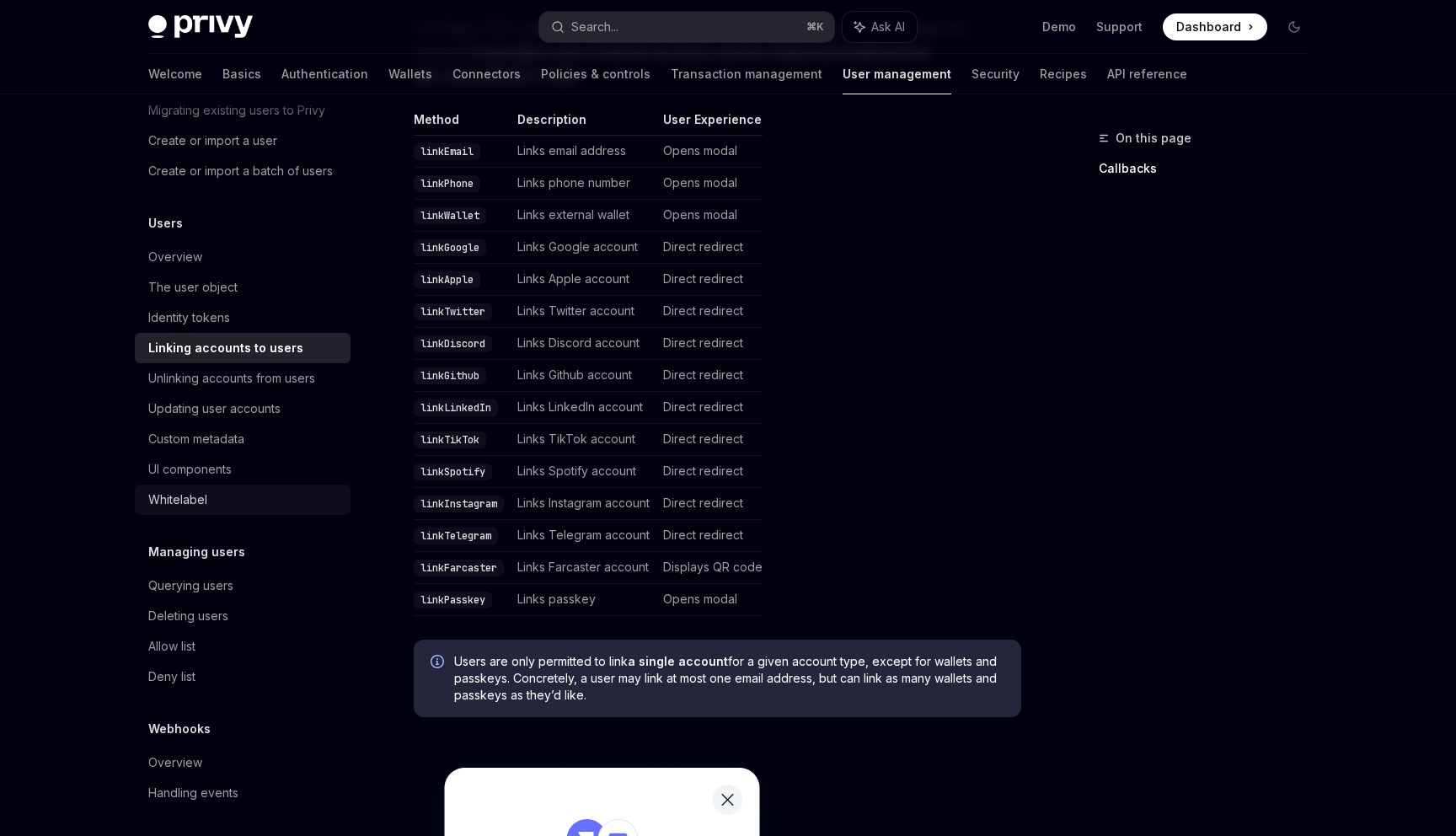
scroll to position [118, 0]
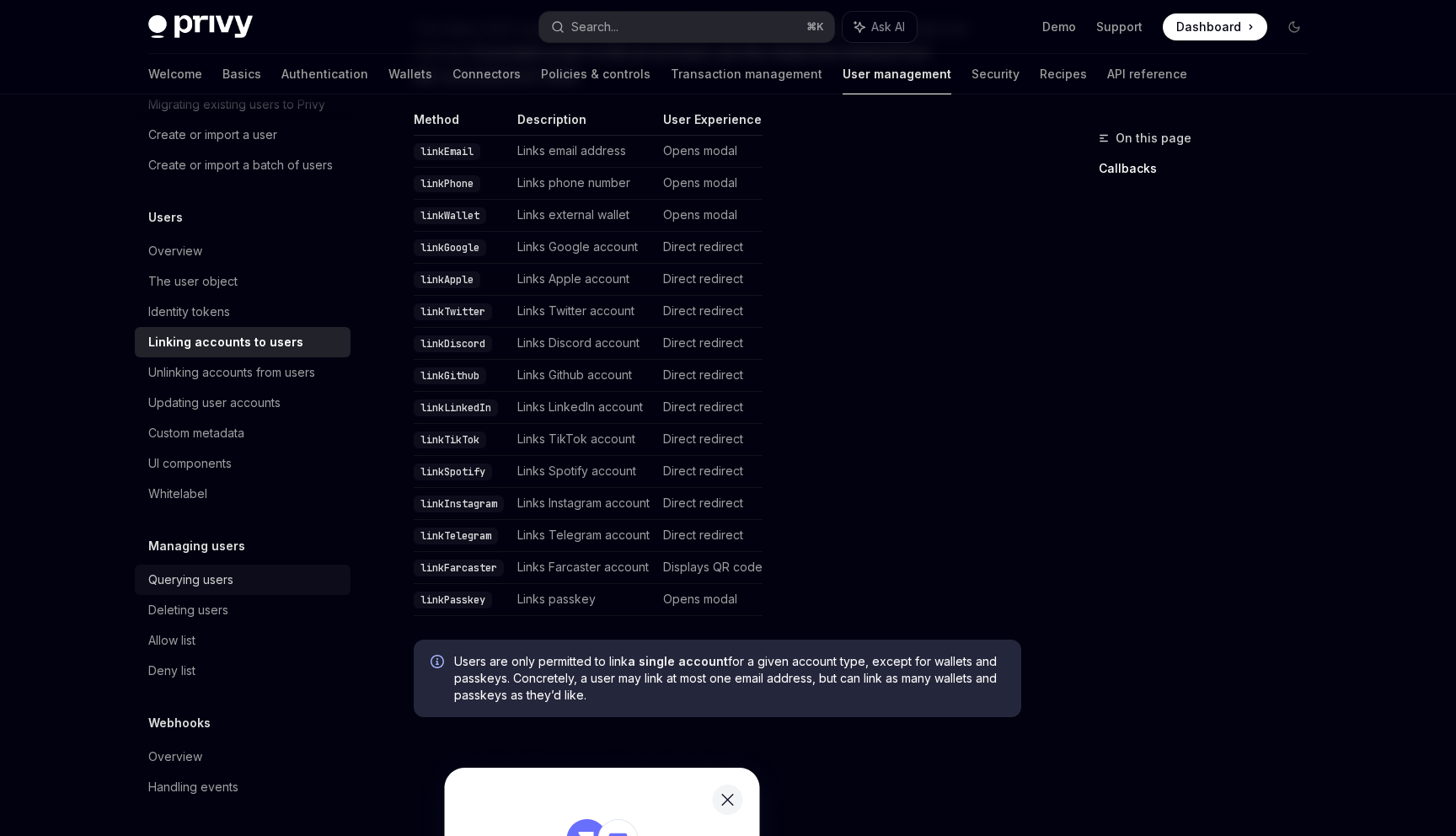
click at [198, 580] on div "Querying users" at bounding box center [190, 580] width 85 height 20
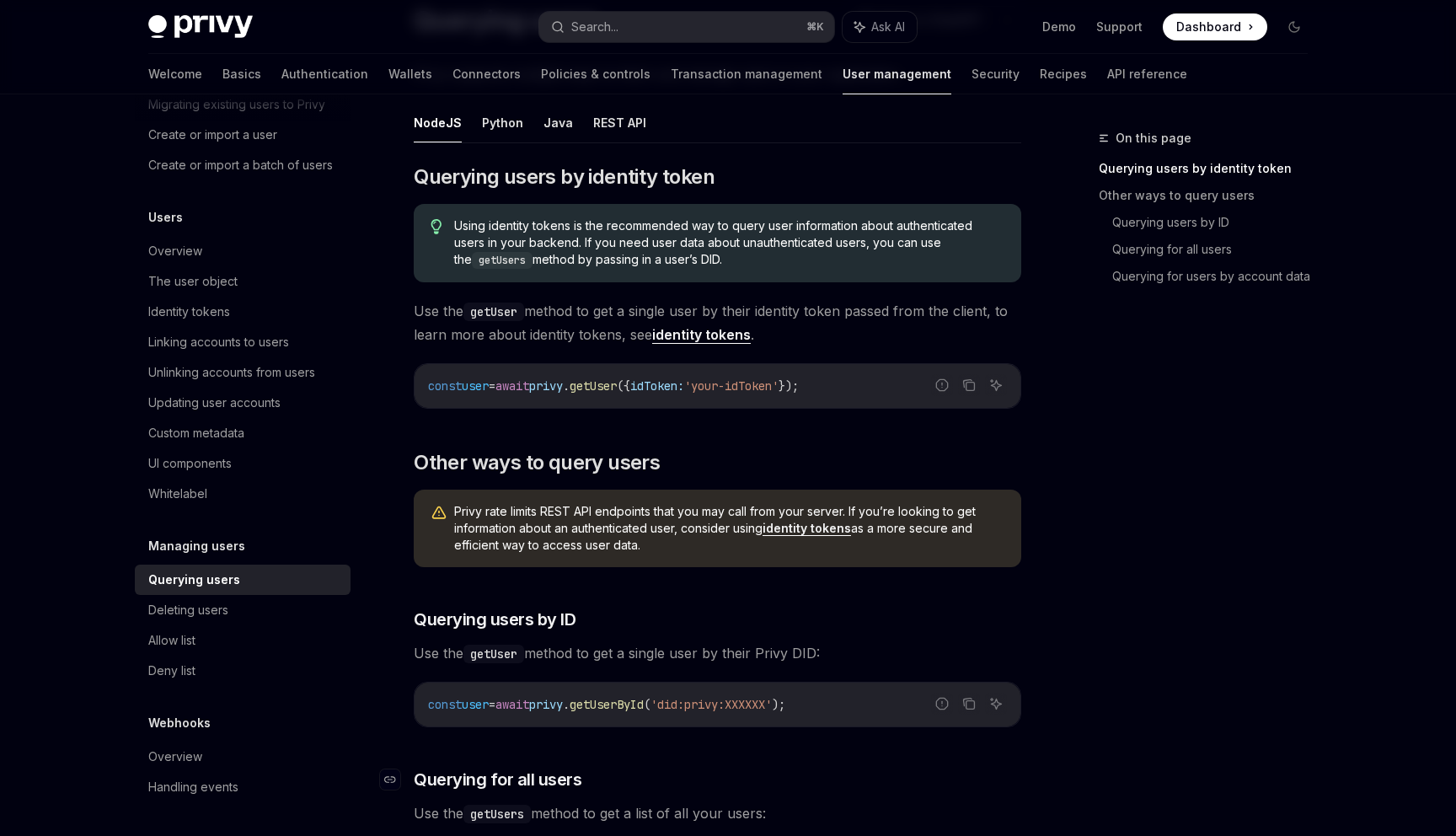
scroll to position [118, 0]
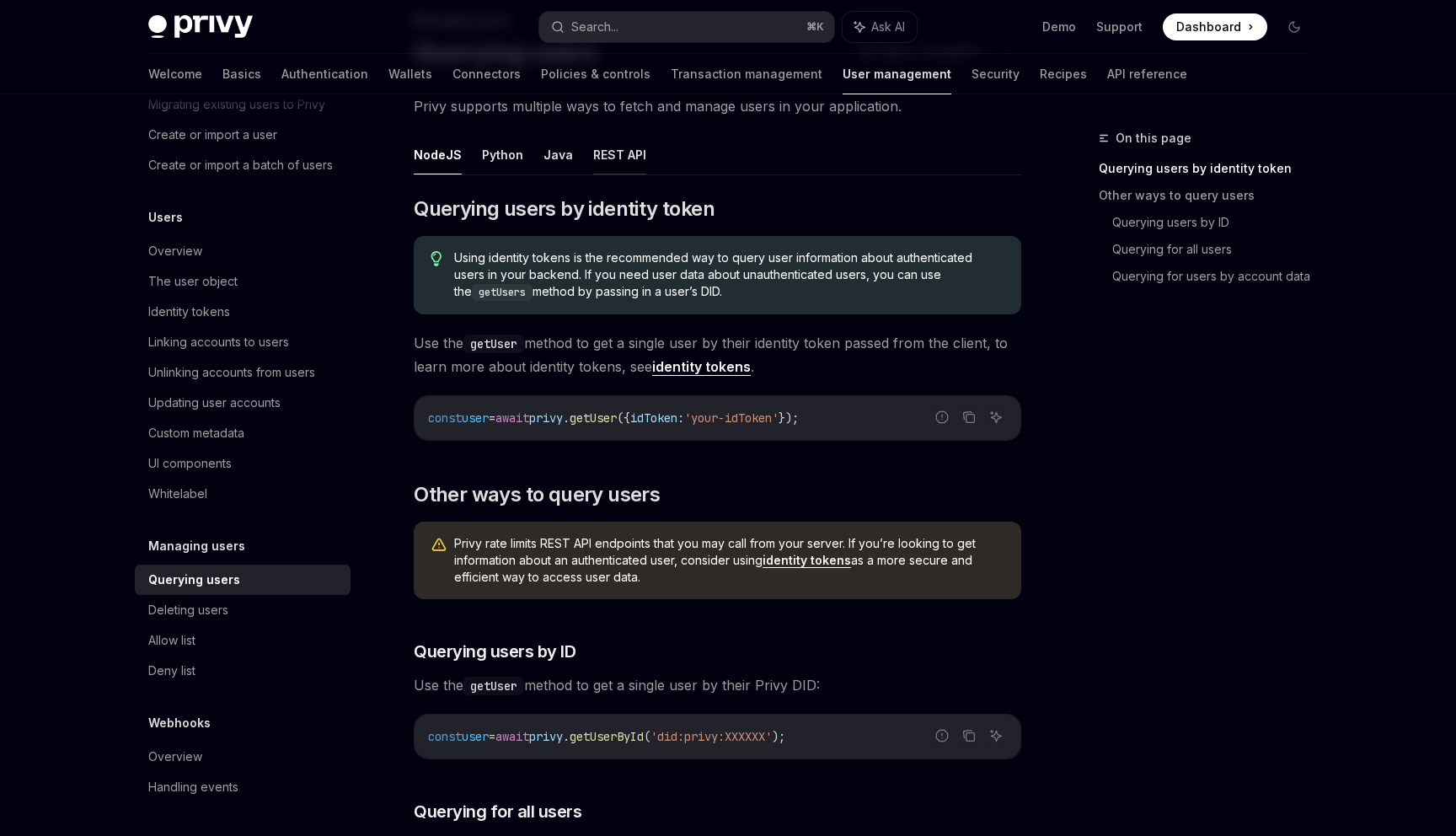
click at [613, 164] on button "REST API" at bounding box center [620, 154] width 53 height 39
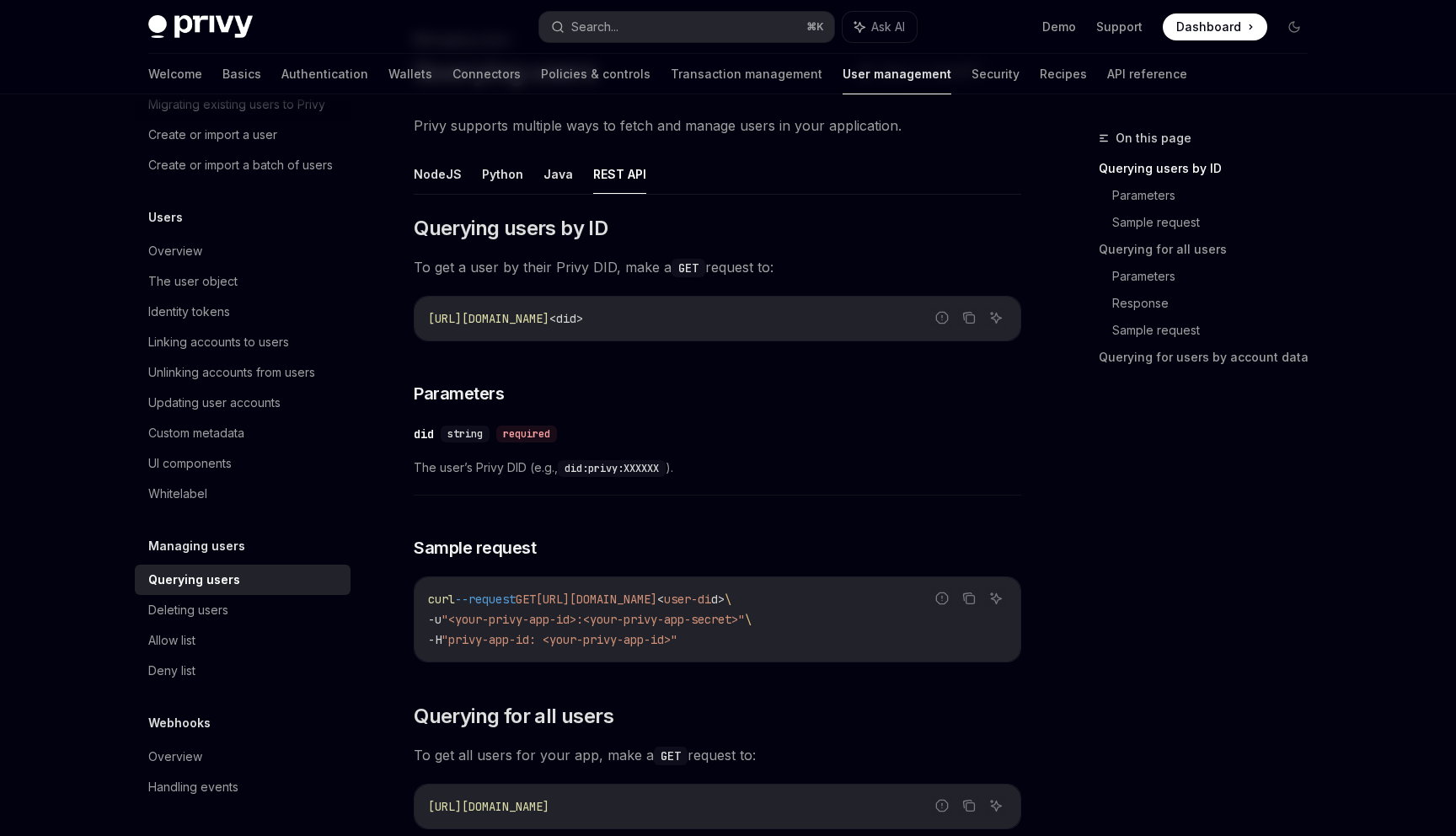
scroll to position [91, 0]
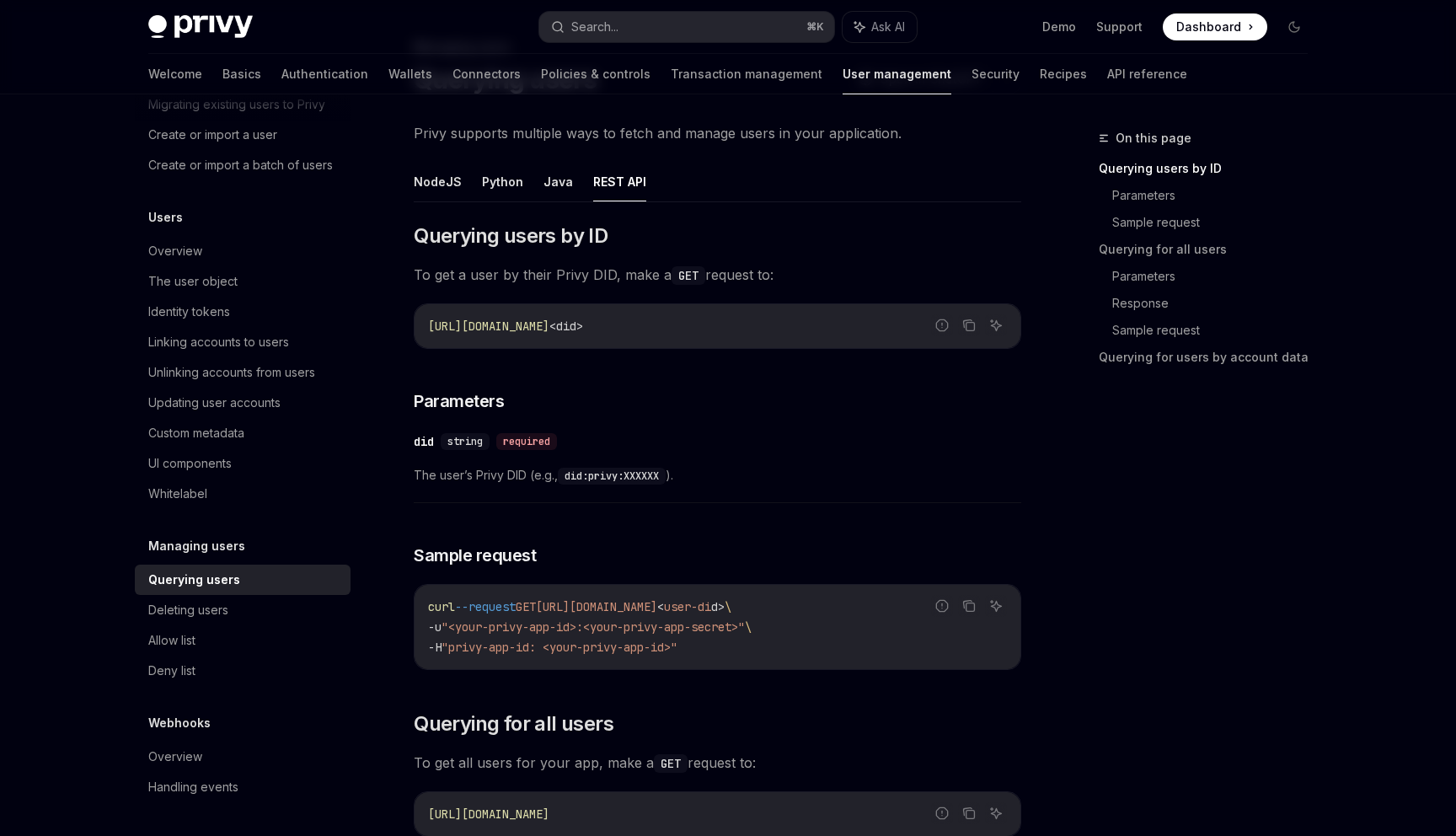
drag, startPoint x: 718, startPoint y: 325, endPoint x: 676, endPoint y: 325, distance: 42.0
click at [676, 325] on code "https://auth.privy.io/api/v1/users/ <did>" at bounding box center [718, 326] width 579 height 20
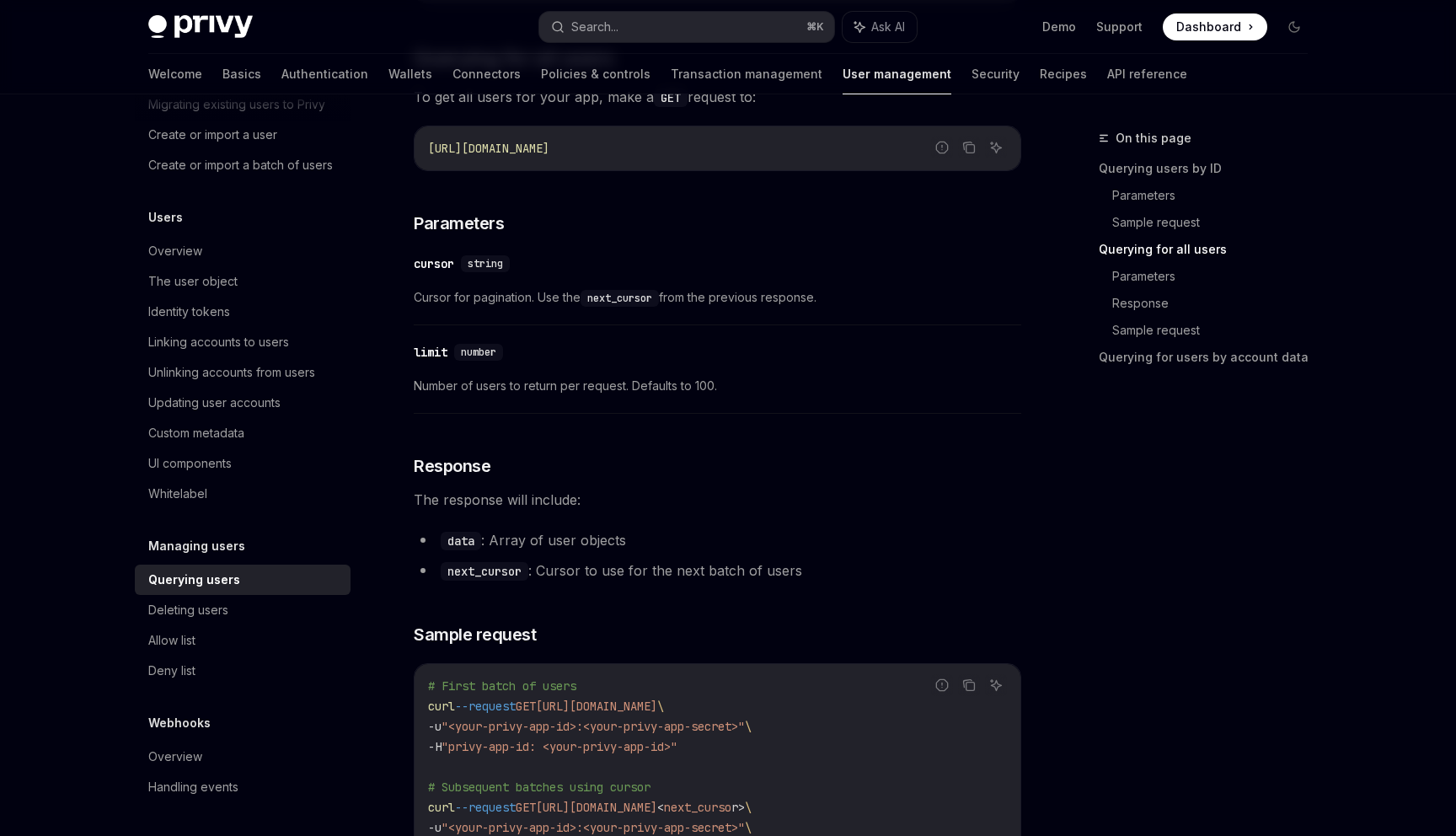
scroll to position [752, 0]
click at [445, 275] on div "cursor" at bounding box center [434, 267] width 40 height 16
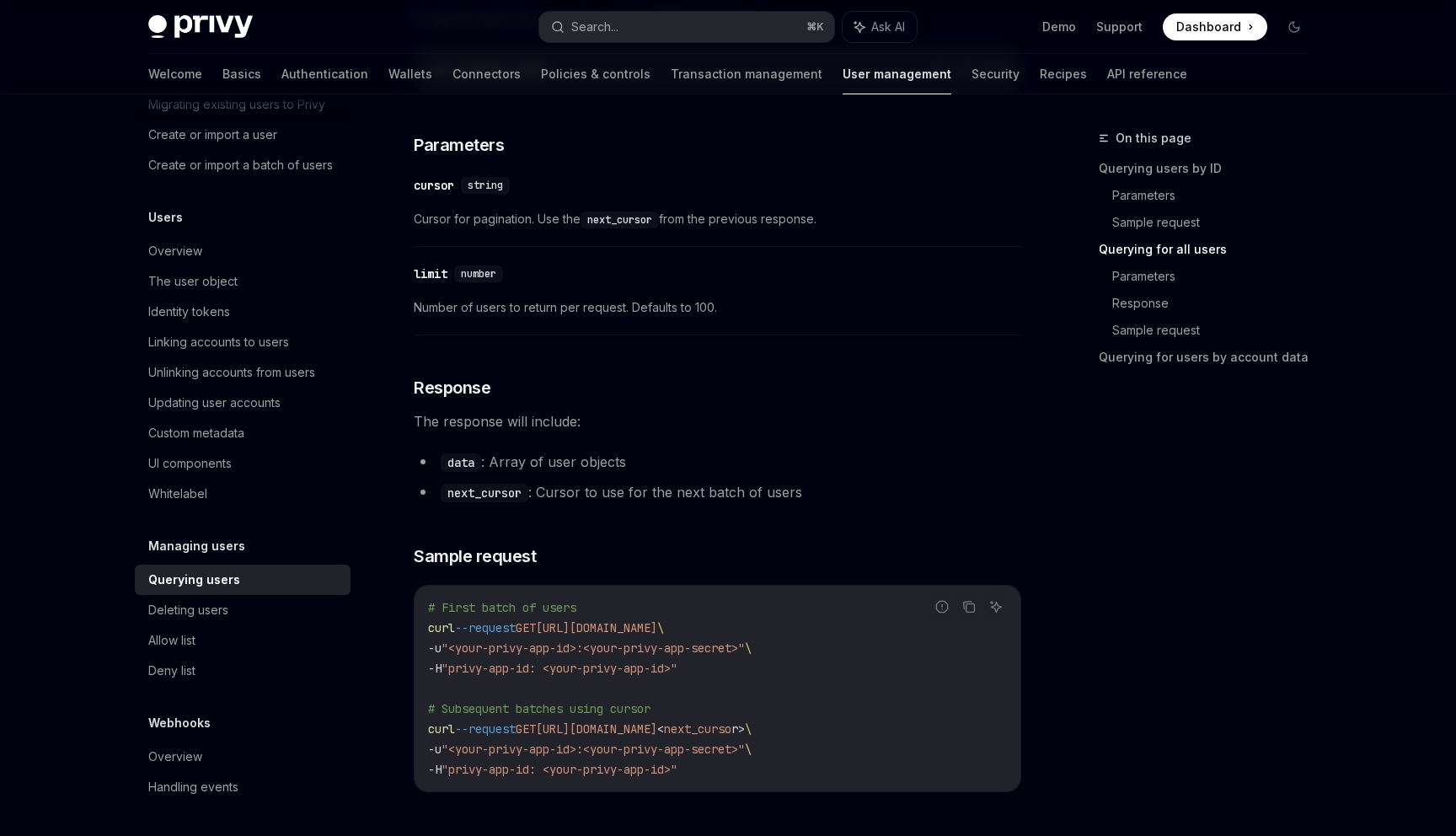
click at [445, 275] on div "​ Querying users by ID To get a user by their Privy DID, make a GET request to:…" at bounding box center [718, 427] width 608 height 1897
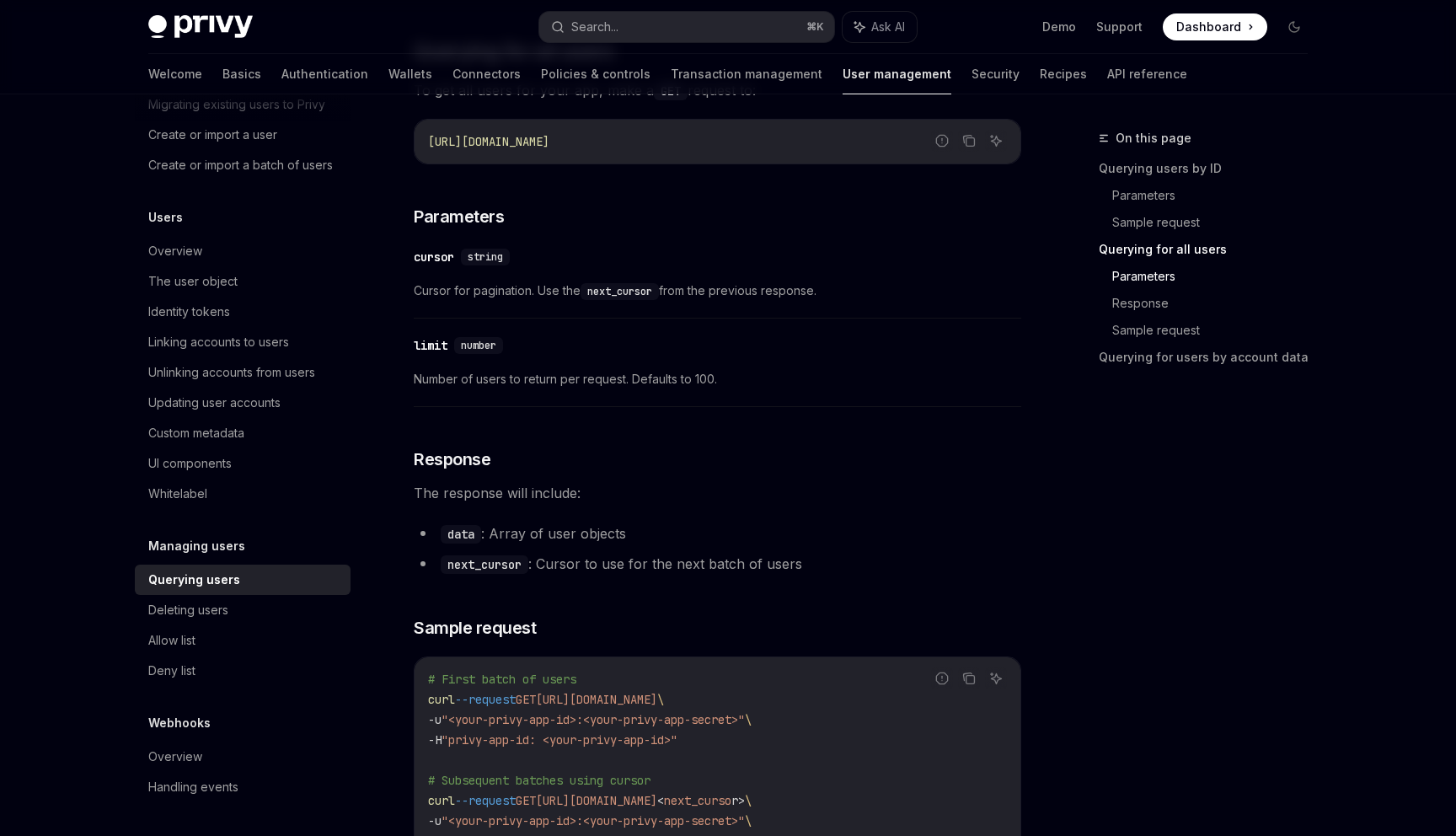
scroll to position [725, 0]
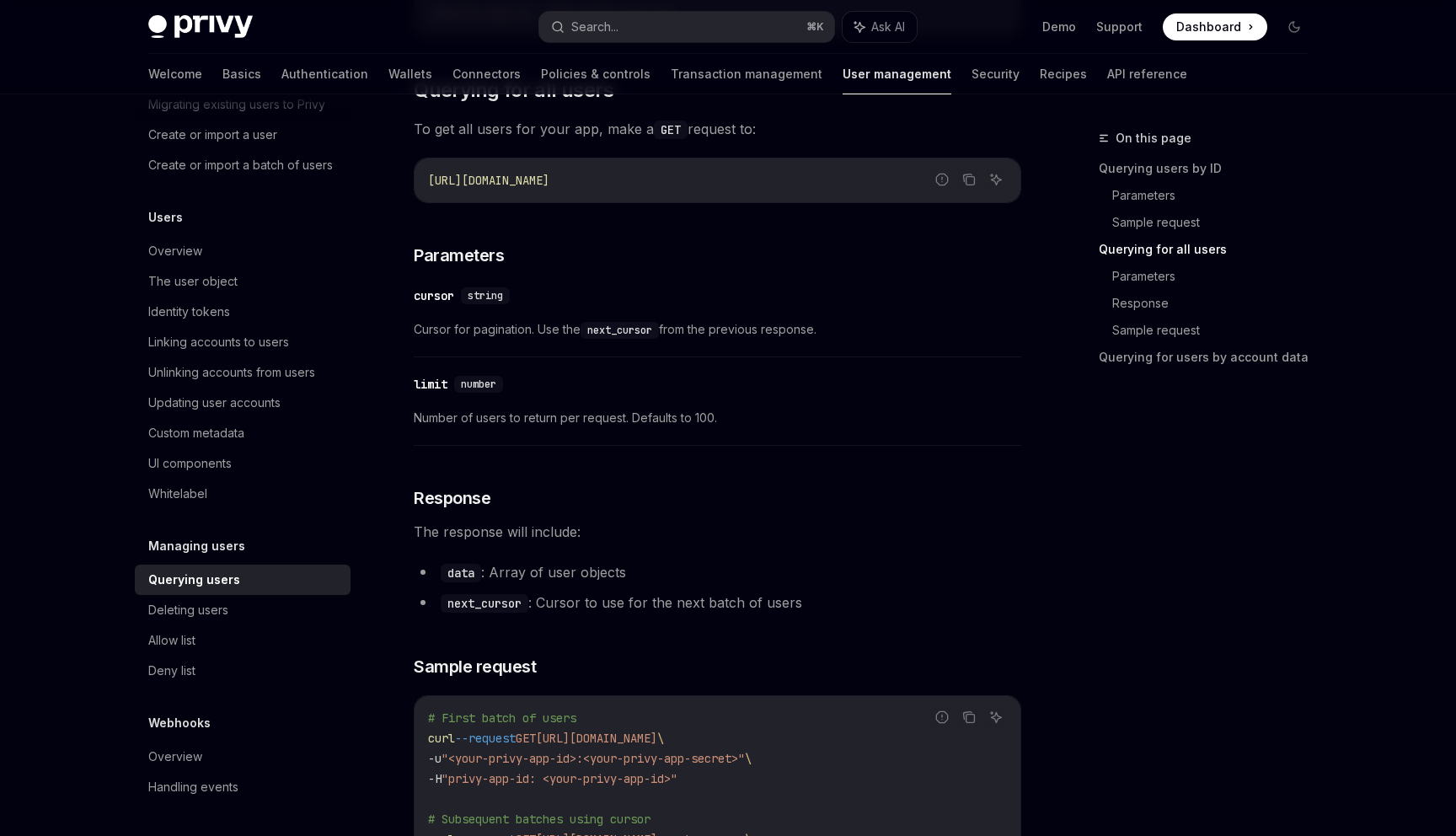
click at [435, 294] on div "cursor" at bounding box center [434, 296] width 40 height 16
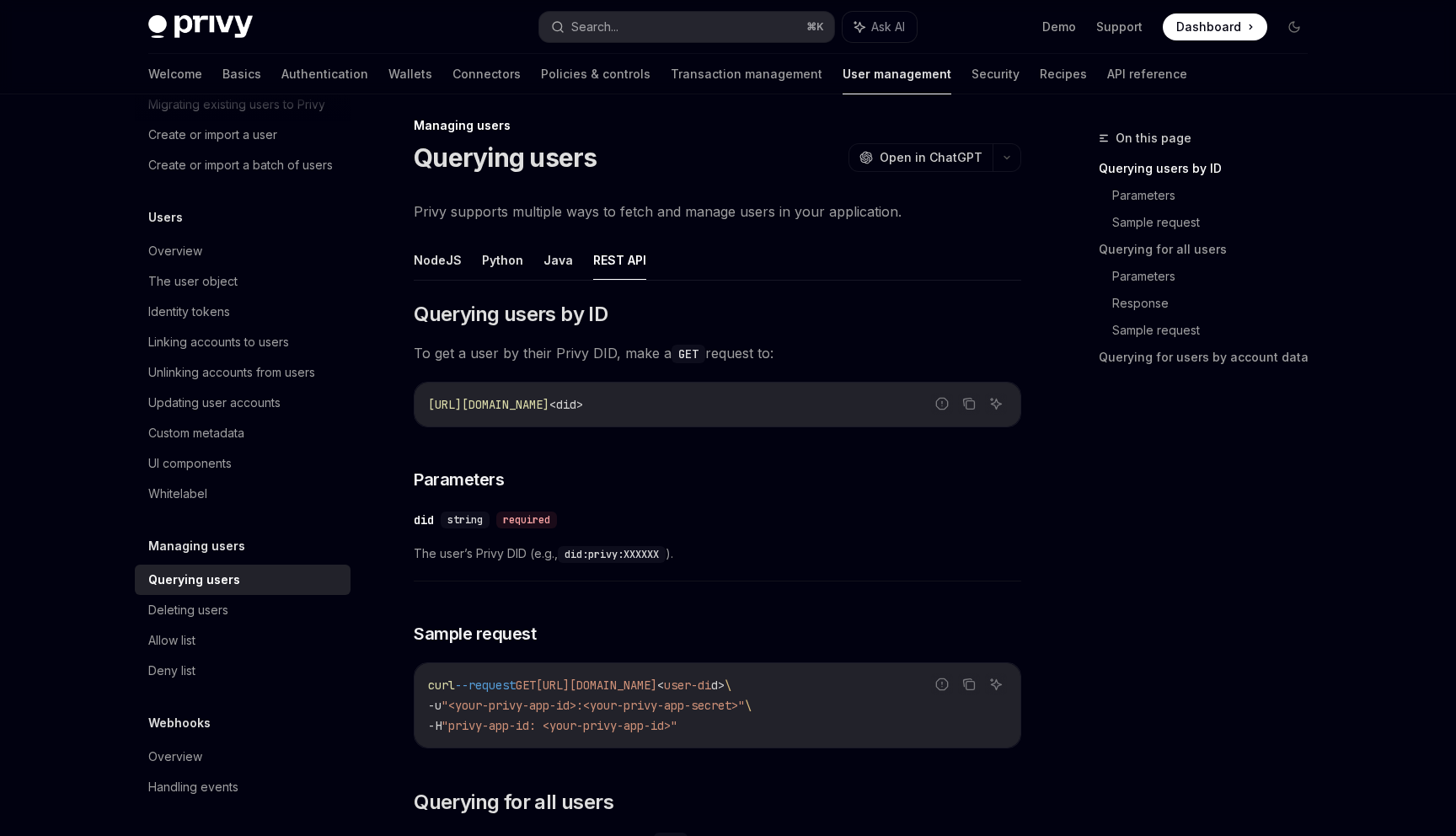
scroll to position [0, 0]
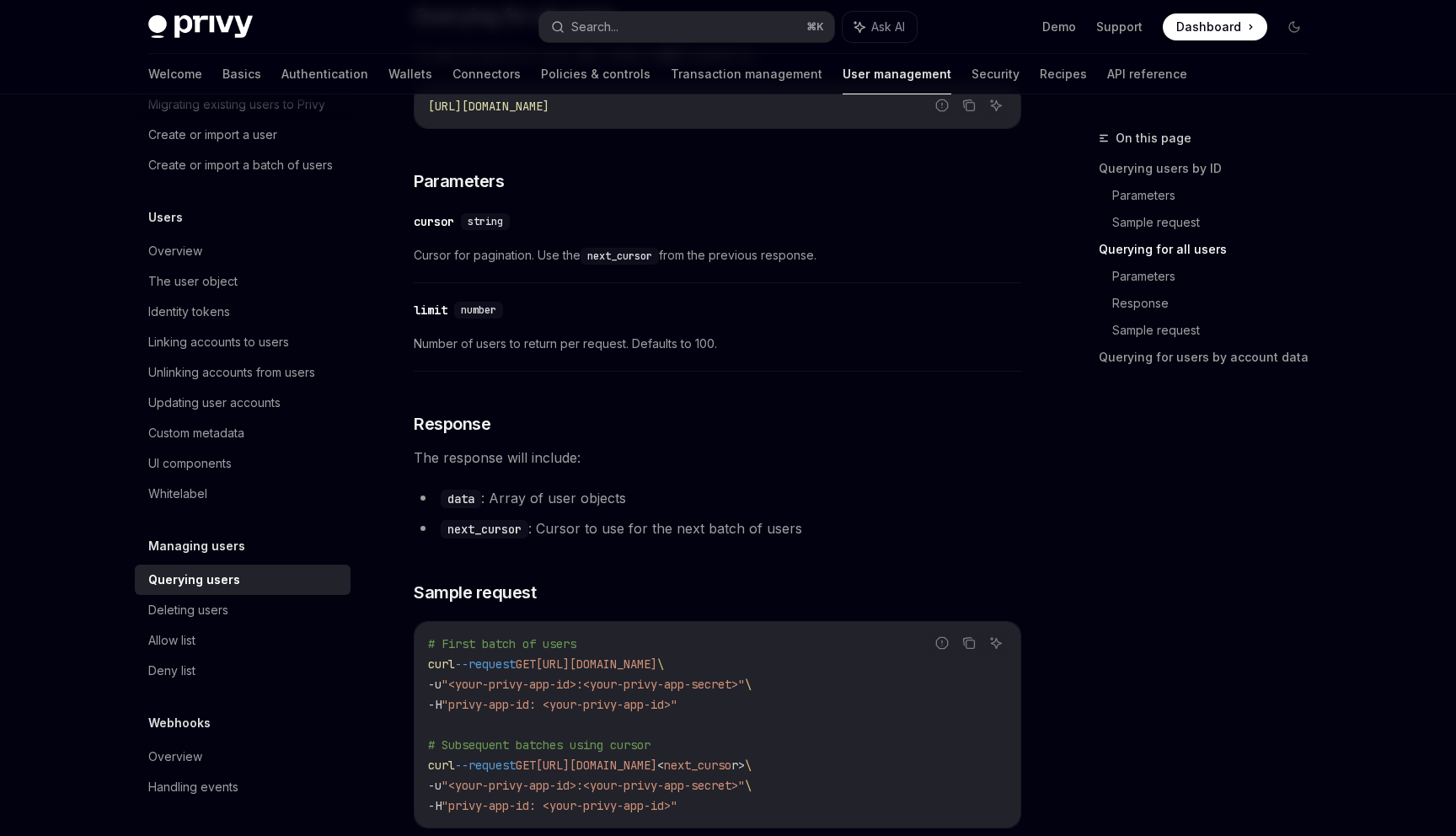
click at [435, 304] on div "limit" at bounding box center [430, 310] width 34 height 16
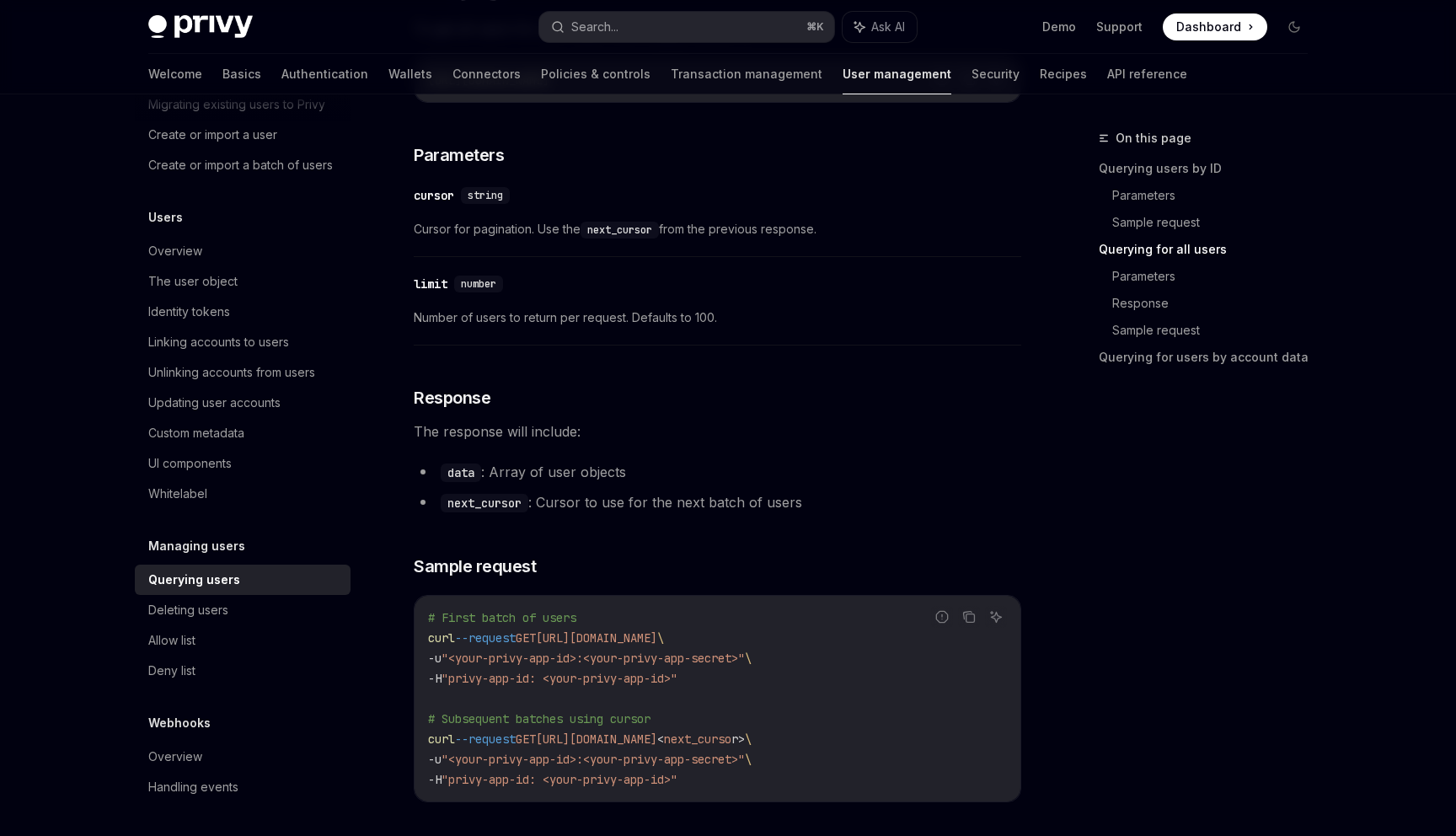
click at [435, 304] on div "​ Querying users by ID To get a user by their Privy DID, make a GET request to:…" at bounding box center [718, 437] width 608 height 1897
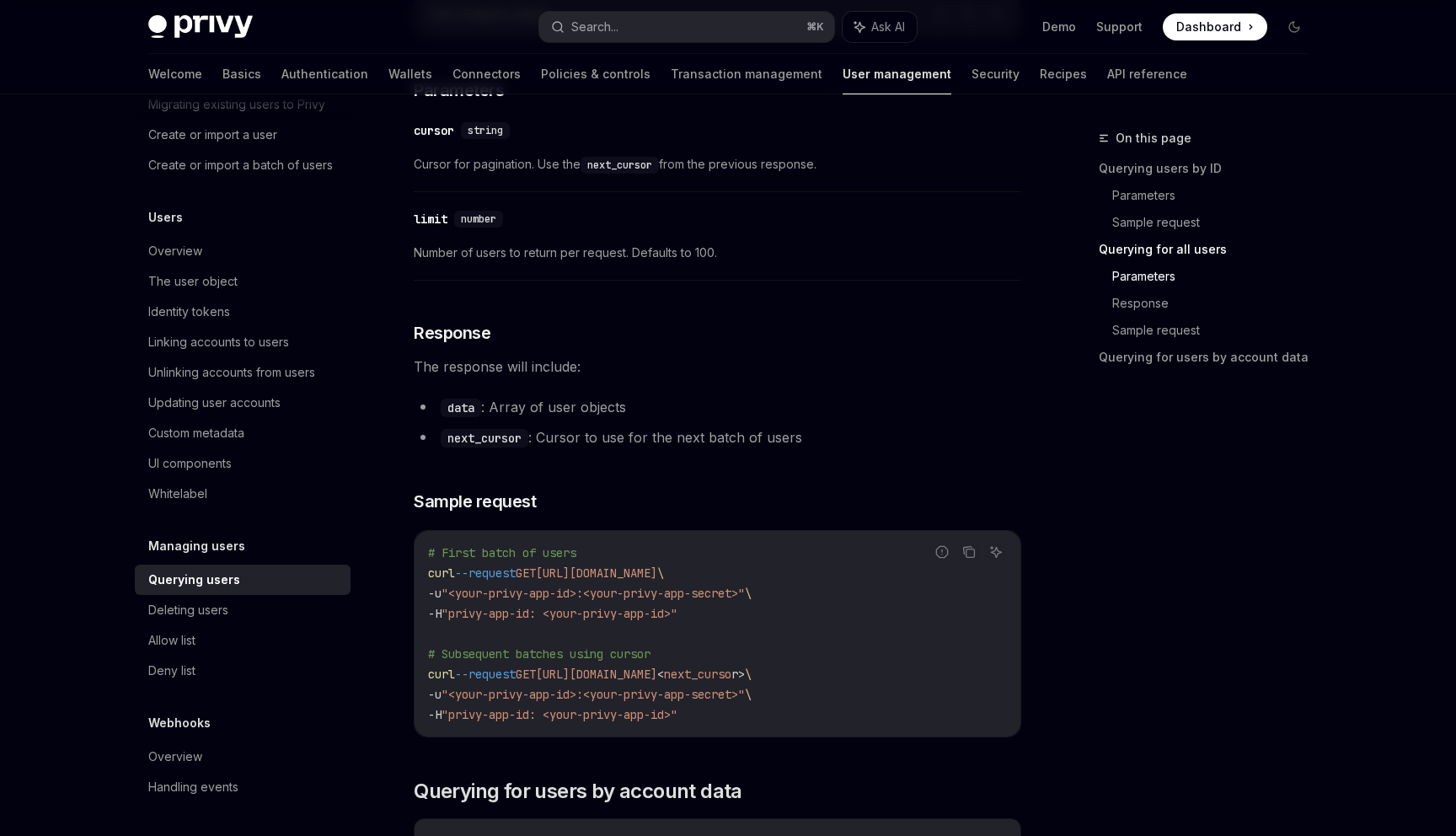
scroll to position [868, 0]
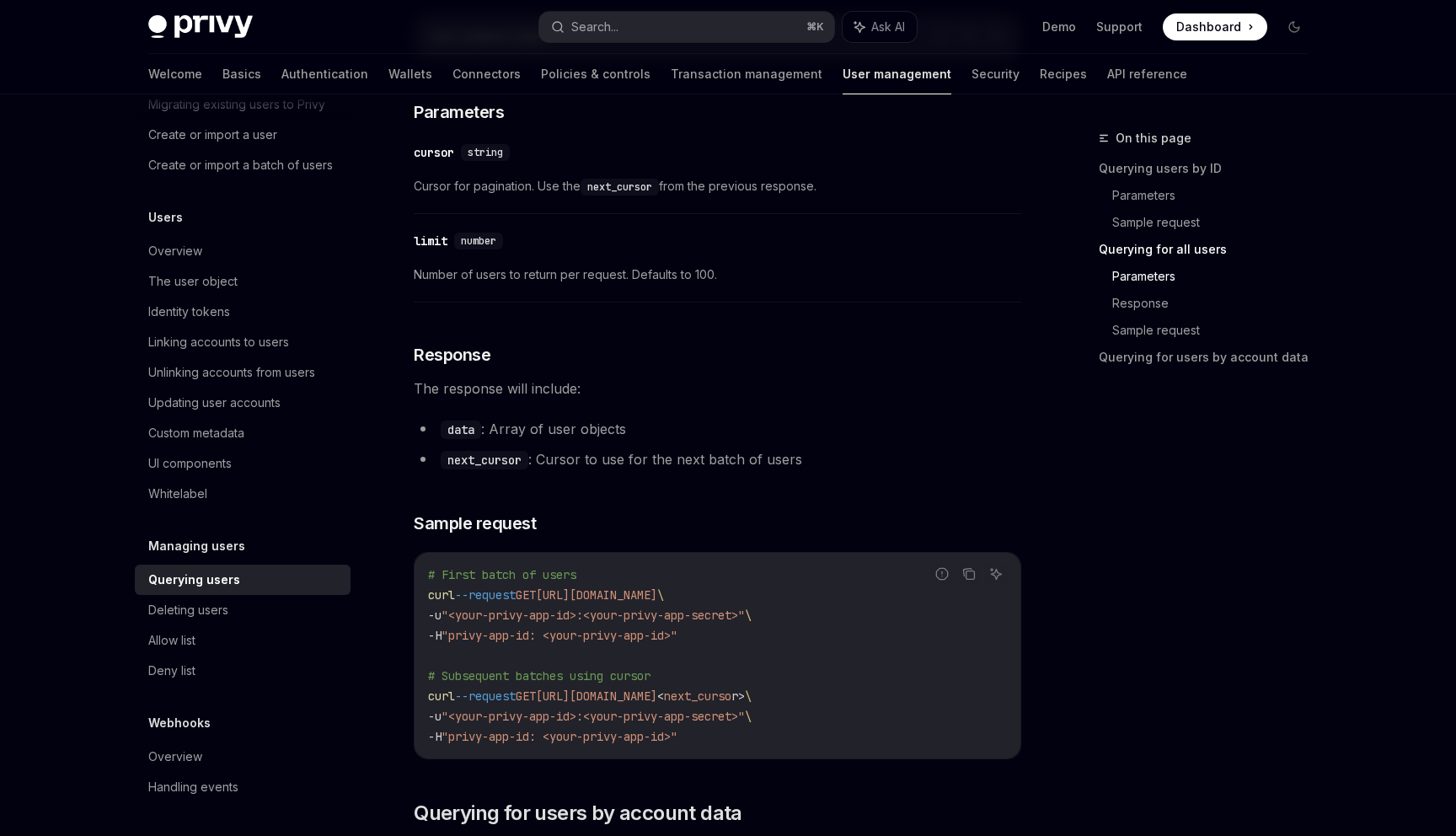
click at [434, 239] on div "limit" at bounding box center [430, 241] width 34 height 16
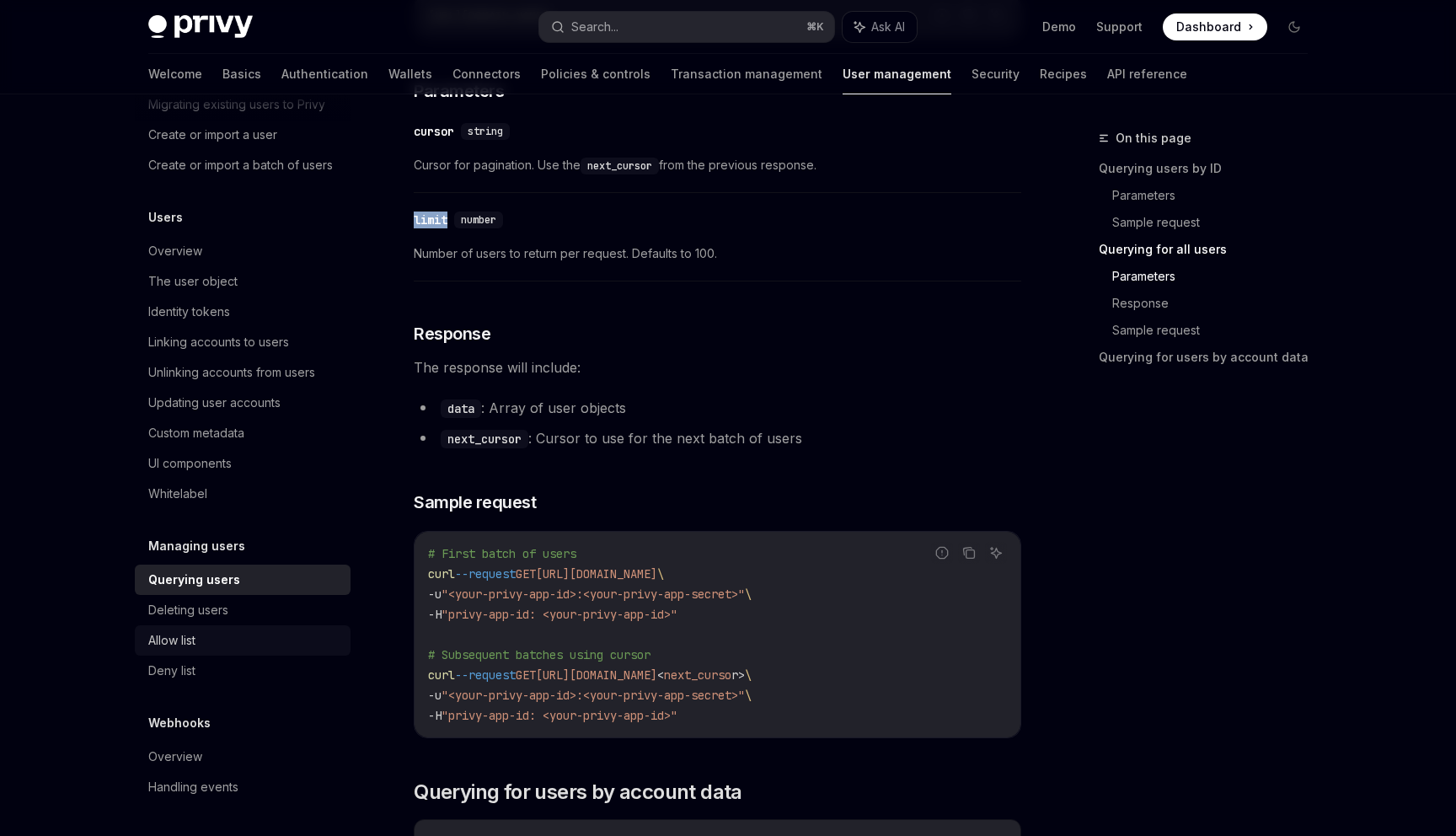
click at [269, 642] on div "Allow list" at bounding box center [244, 641] width 192 height 20
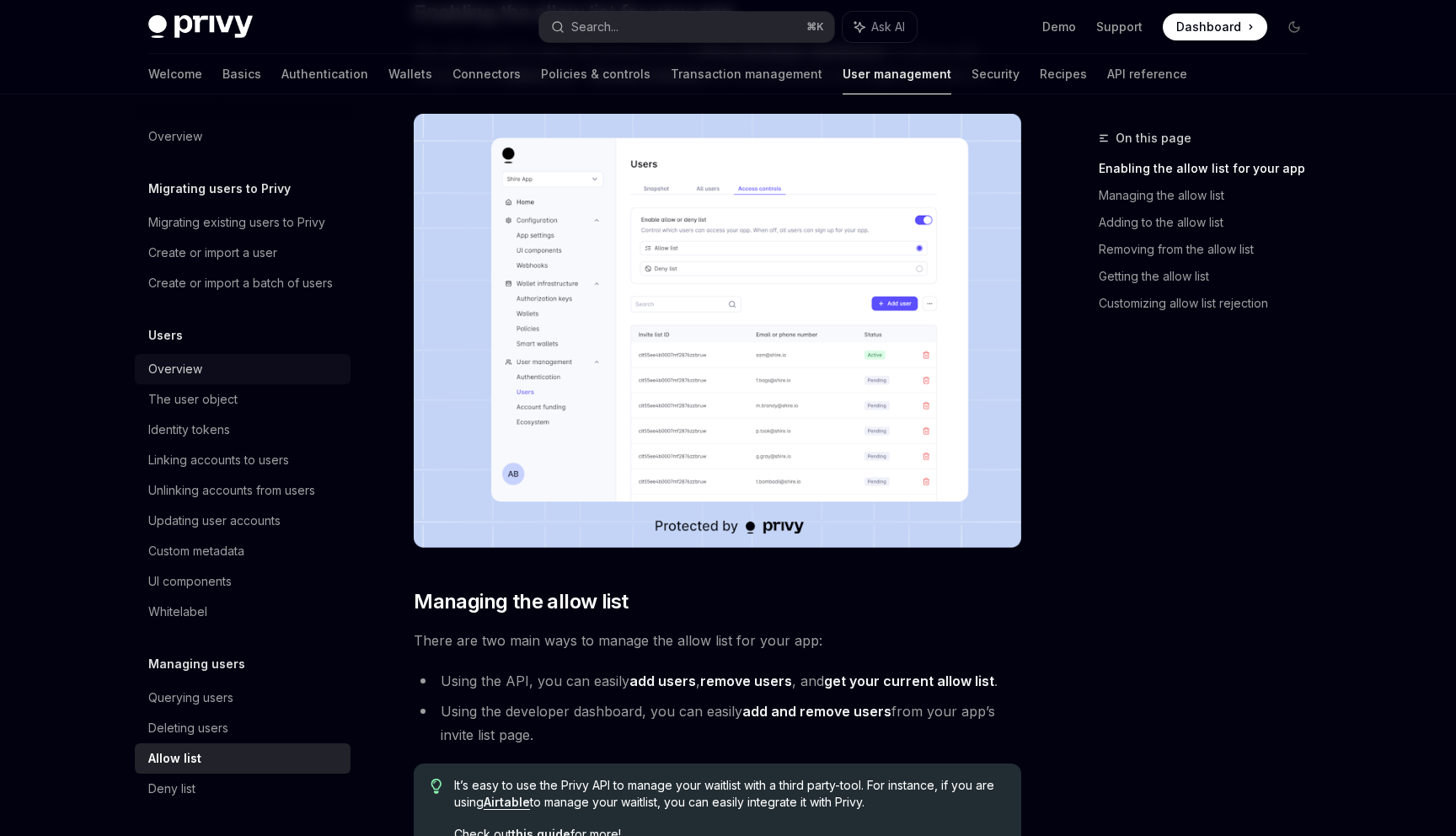
click at [172, 379] on link "Overview" at bounding box center [243, 369] width 215 height 30
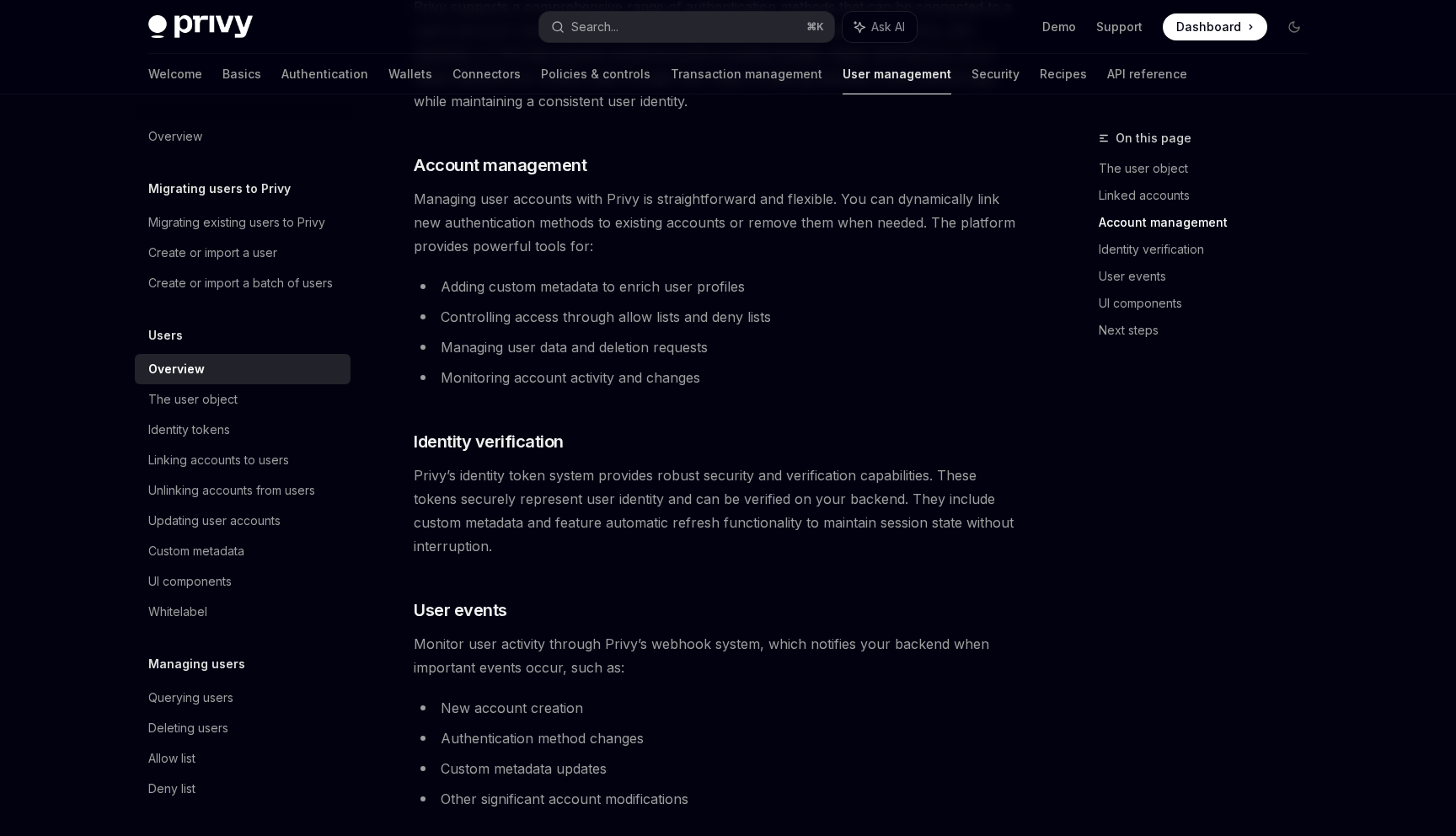
scroll to position [1099, 0]
click at [389, 81] on link "Wallets" at bounding box center [411, 74] width 44 height 40
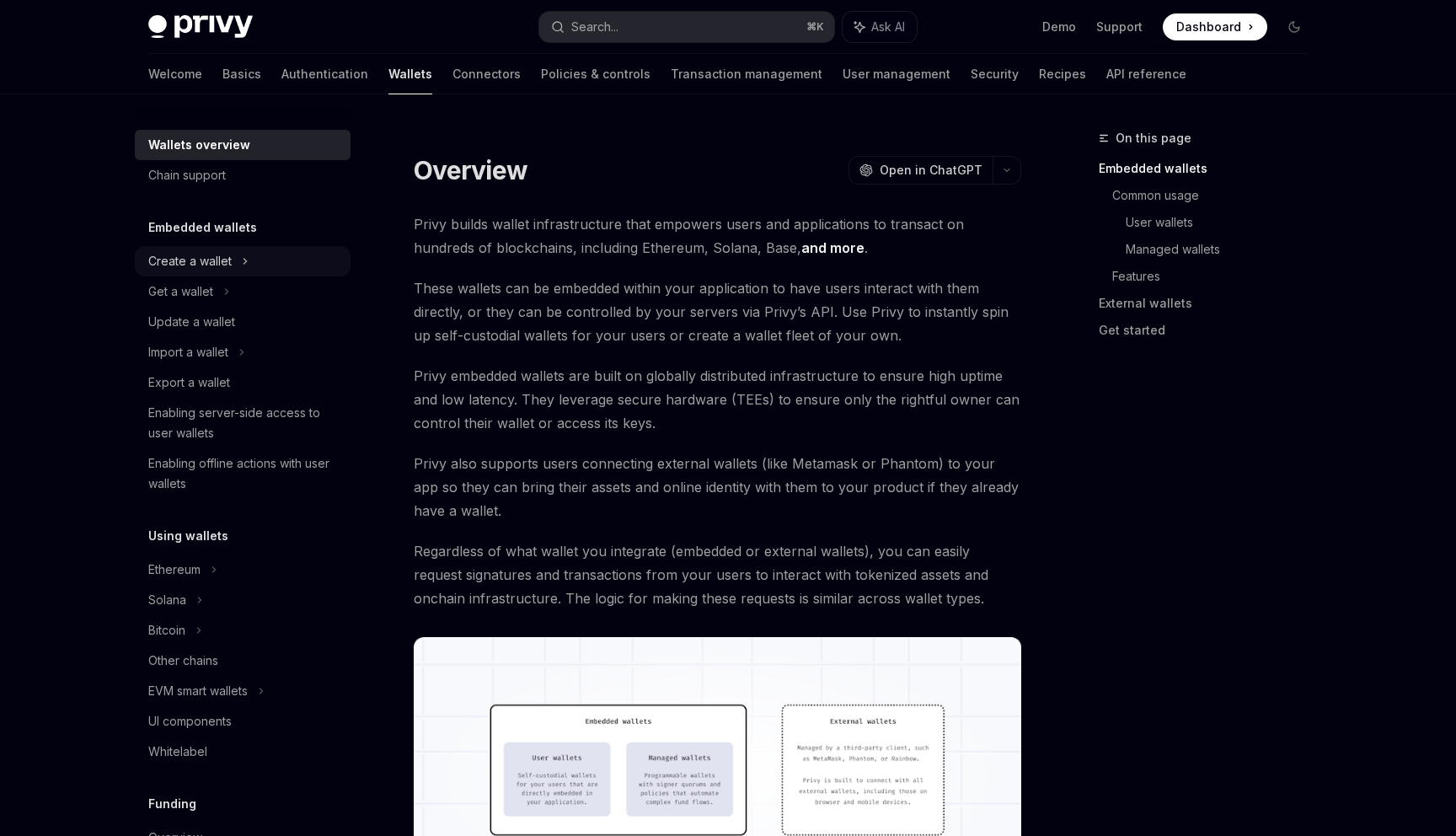
click at [224, 258] on div "Create a wallet" at bounding box center [189, 261] width 83 height 20
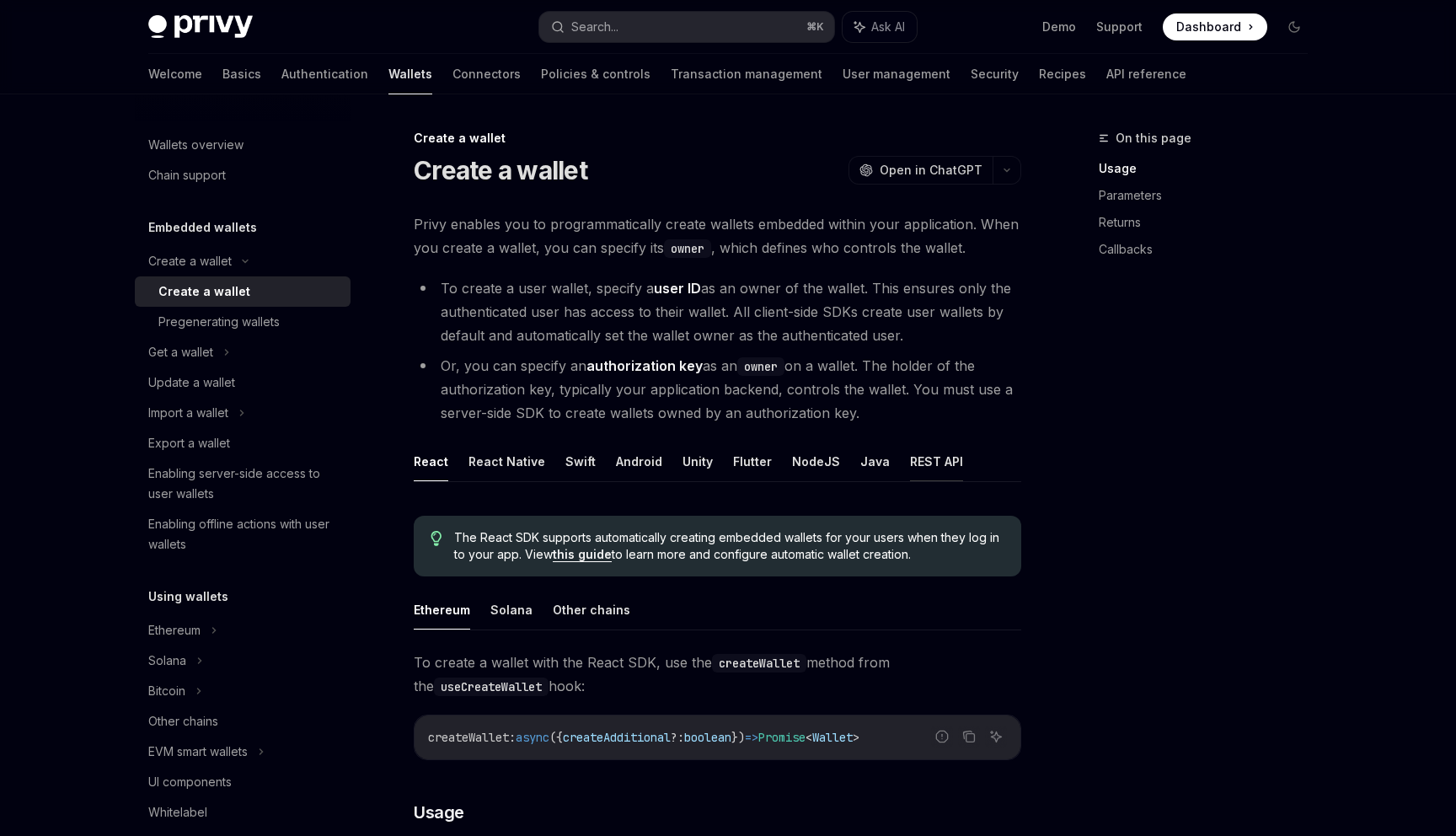
click at [910, 444] on button "REST API" at bounding box center [937, 461] width 53 height 39
type textarea "*"
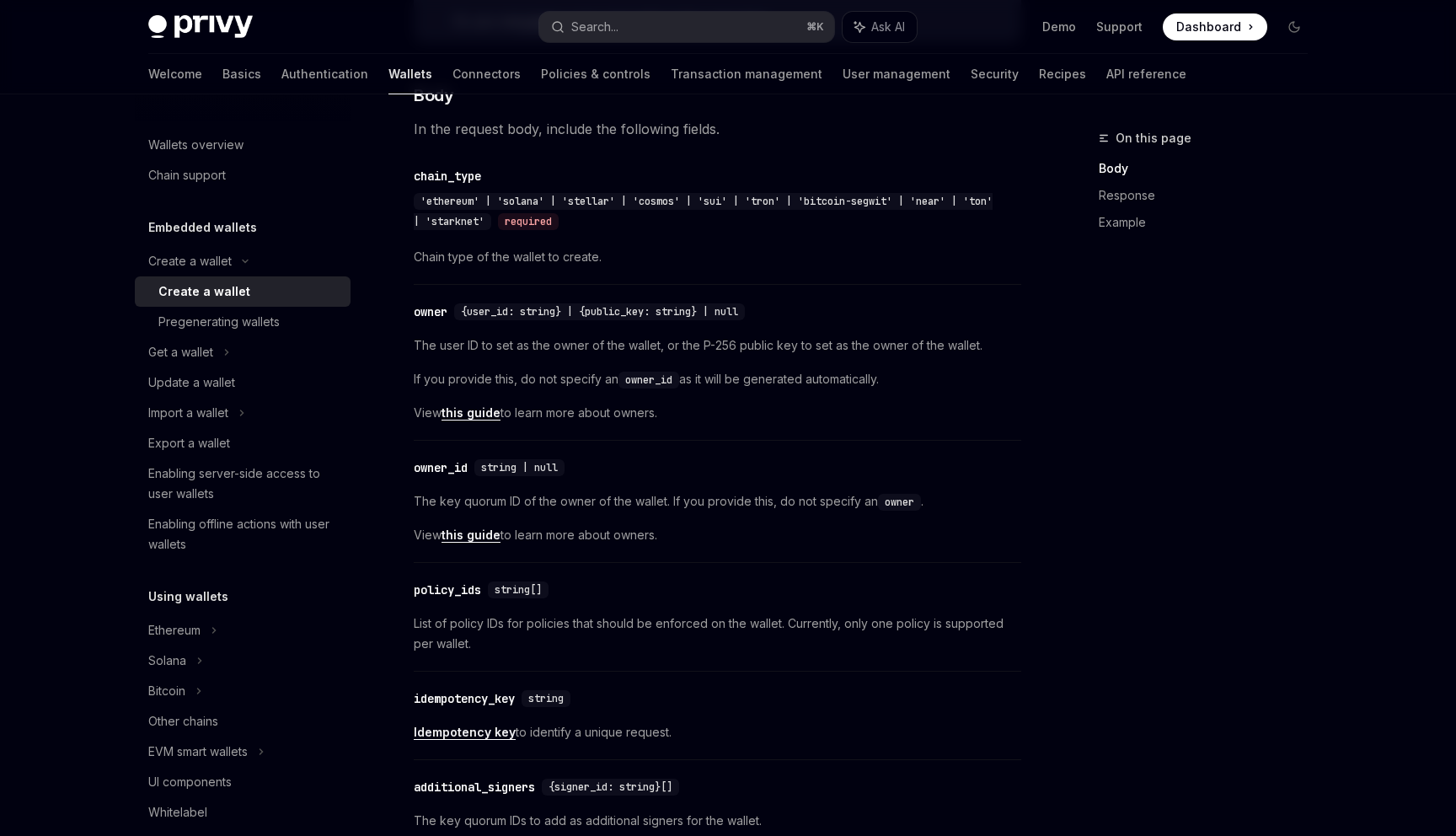
scroll to position [675, 0]
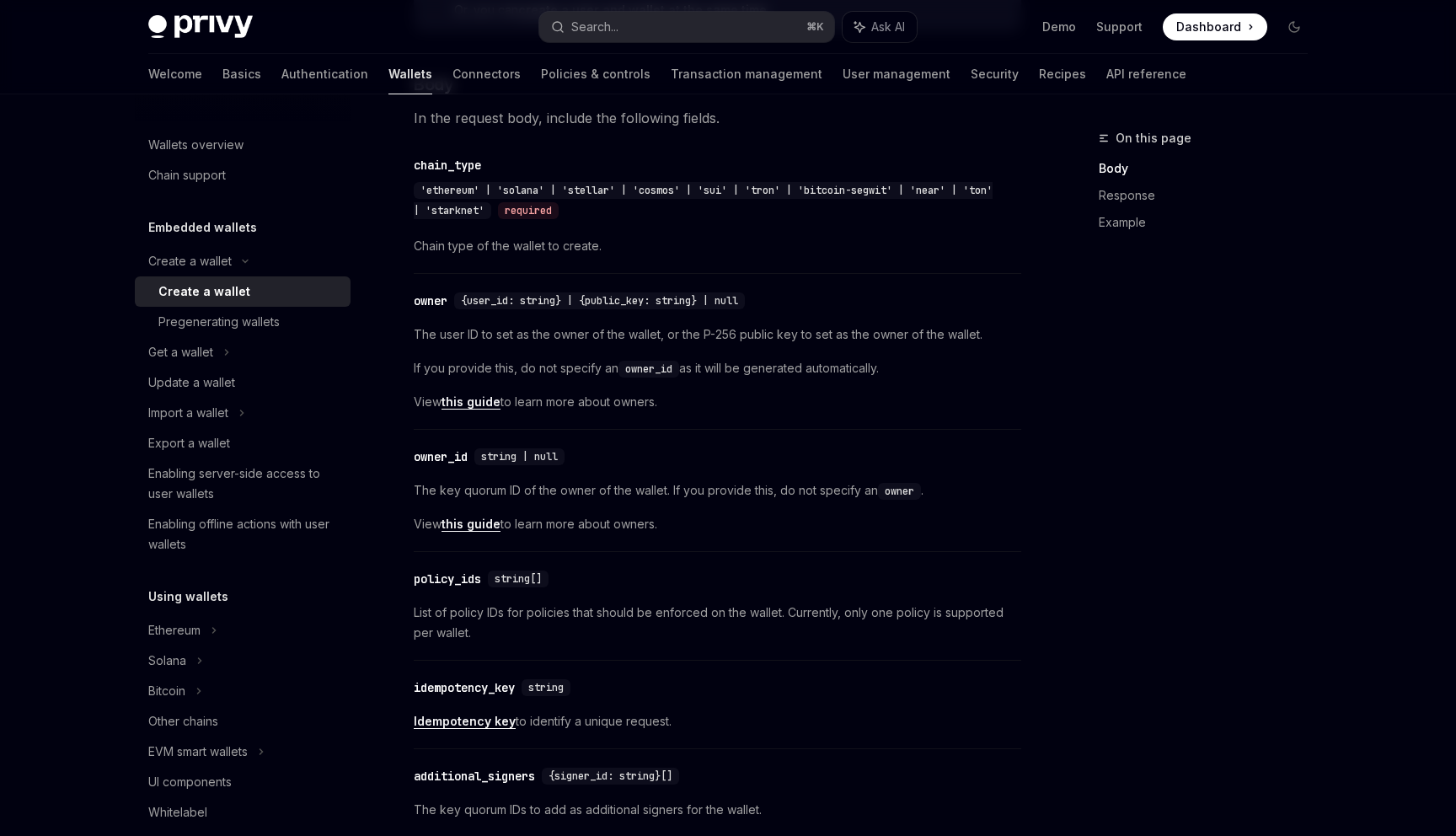
click at [454, 528] on link "this guide" at bounding box center [471, 524] width 59 height 16
click at [440, 306] on div "owner" at bounding box center [430, 300] width 34 height 16
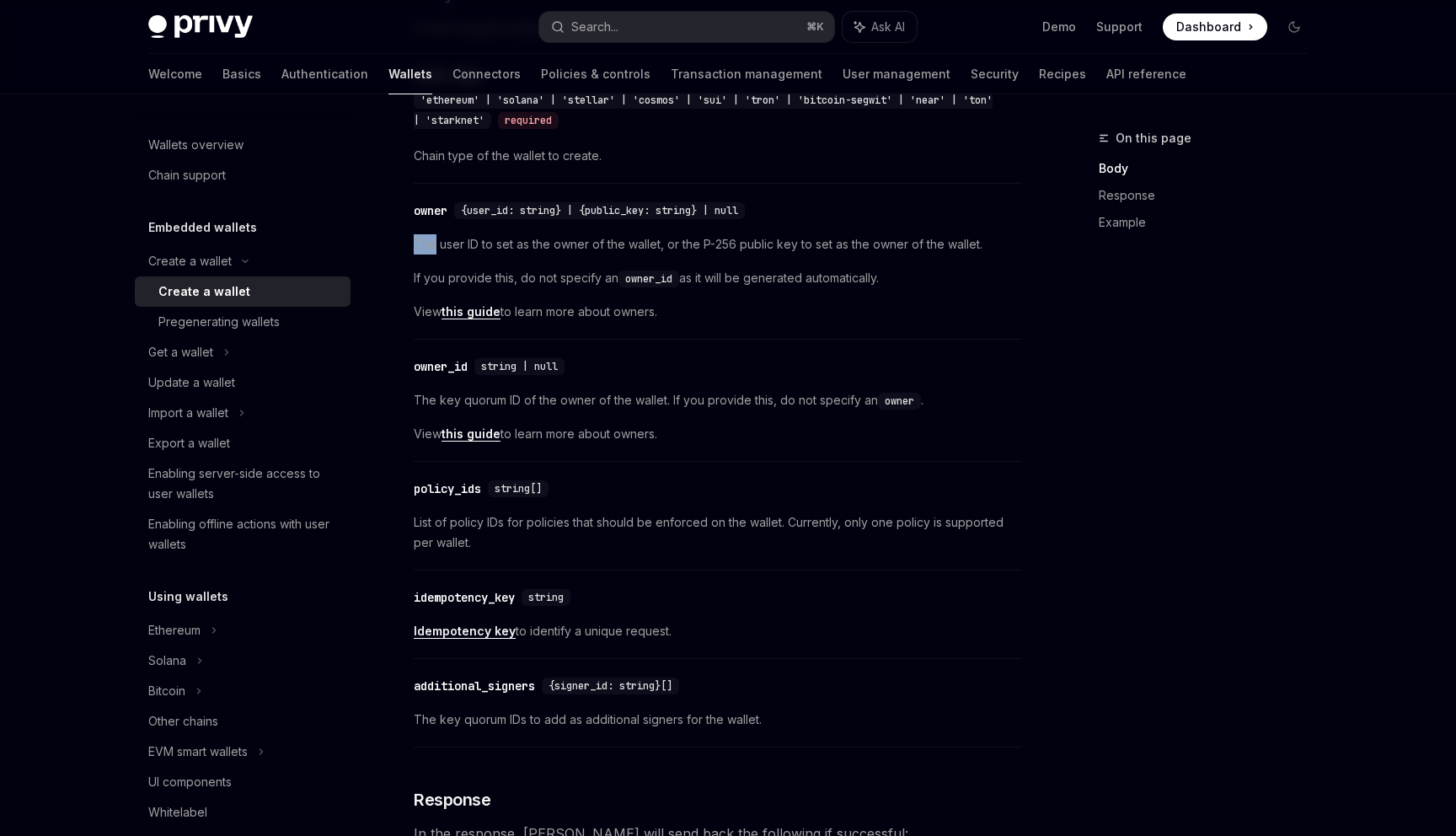
click at [440, 306] on div "The user ID to set as the owner of the wallet, or the P-256 public key to set a…" at bounding box center [718, 278] width 608 height 88
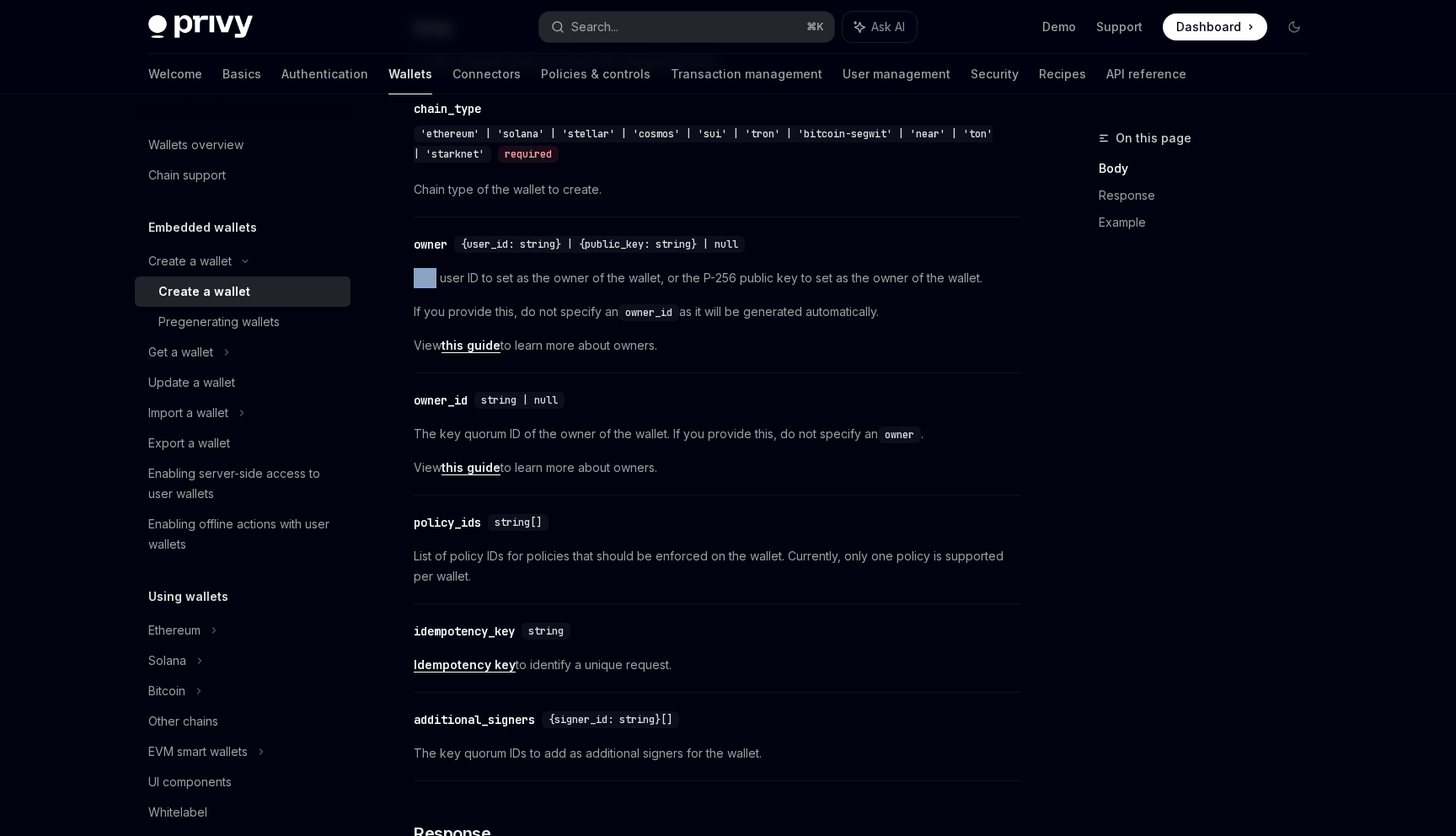
scroll to position [714, 0]
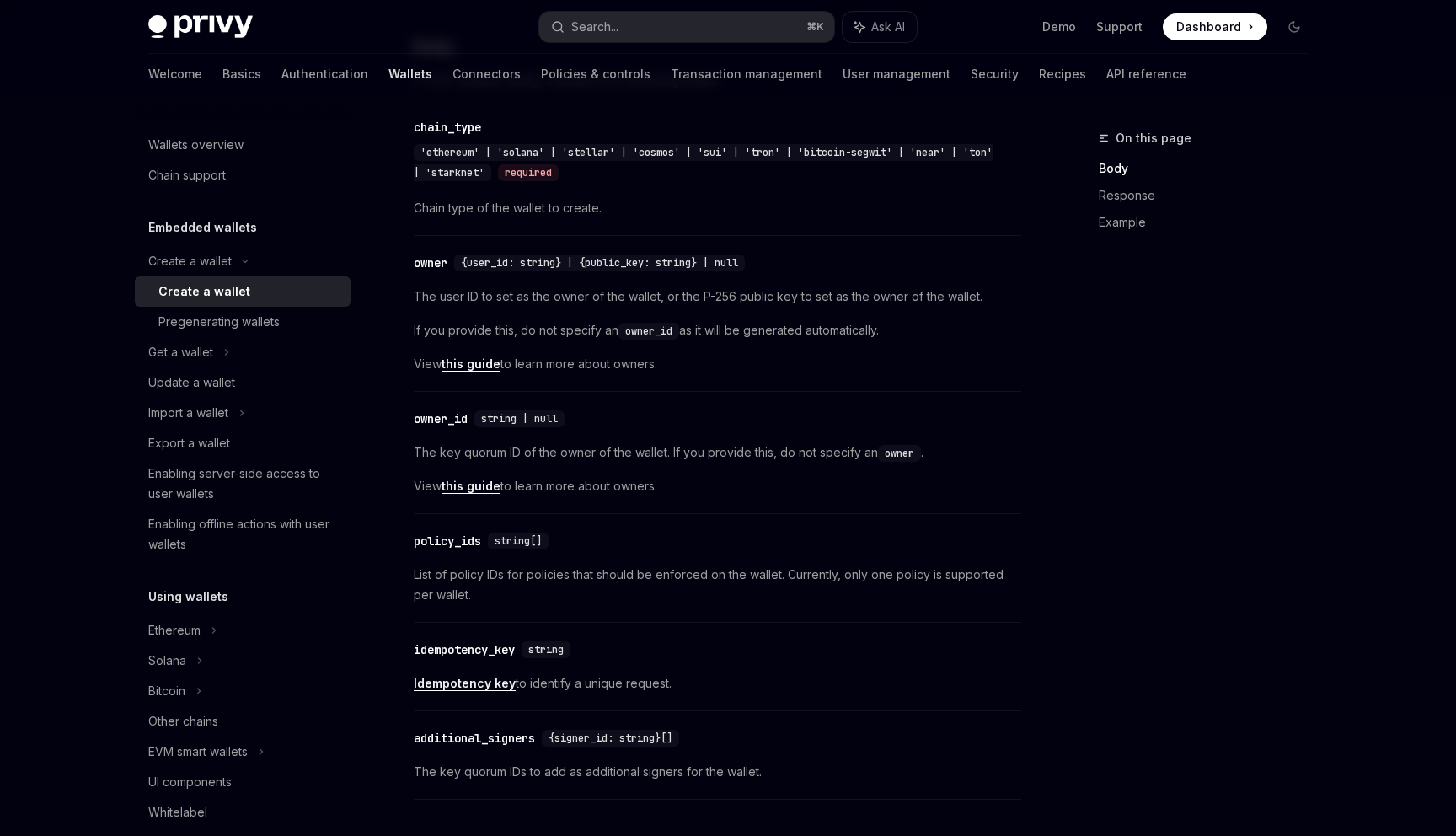
click at [478, 257] on span "{user_id: string} | {public_key: string} | null" at bounding box center [600, 263] width 278 height 14
click at [829, 149] on span "'ethereum' | 'solana' | 'stellar' | 'cosmos' | 'sui' | 'tron' | 'bitcoin-segwit…" at bounding box center [703, 162] width 579 height 34
click at [837, 148] on span "'ethereum' | 'solana' | 'stellar' | 'cosmos' | 'sui' | 'tron' | 'bitcoin-segwit…" at bounding box center [703, 162] width 579 height 34
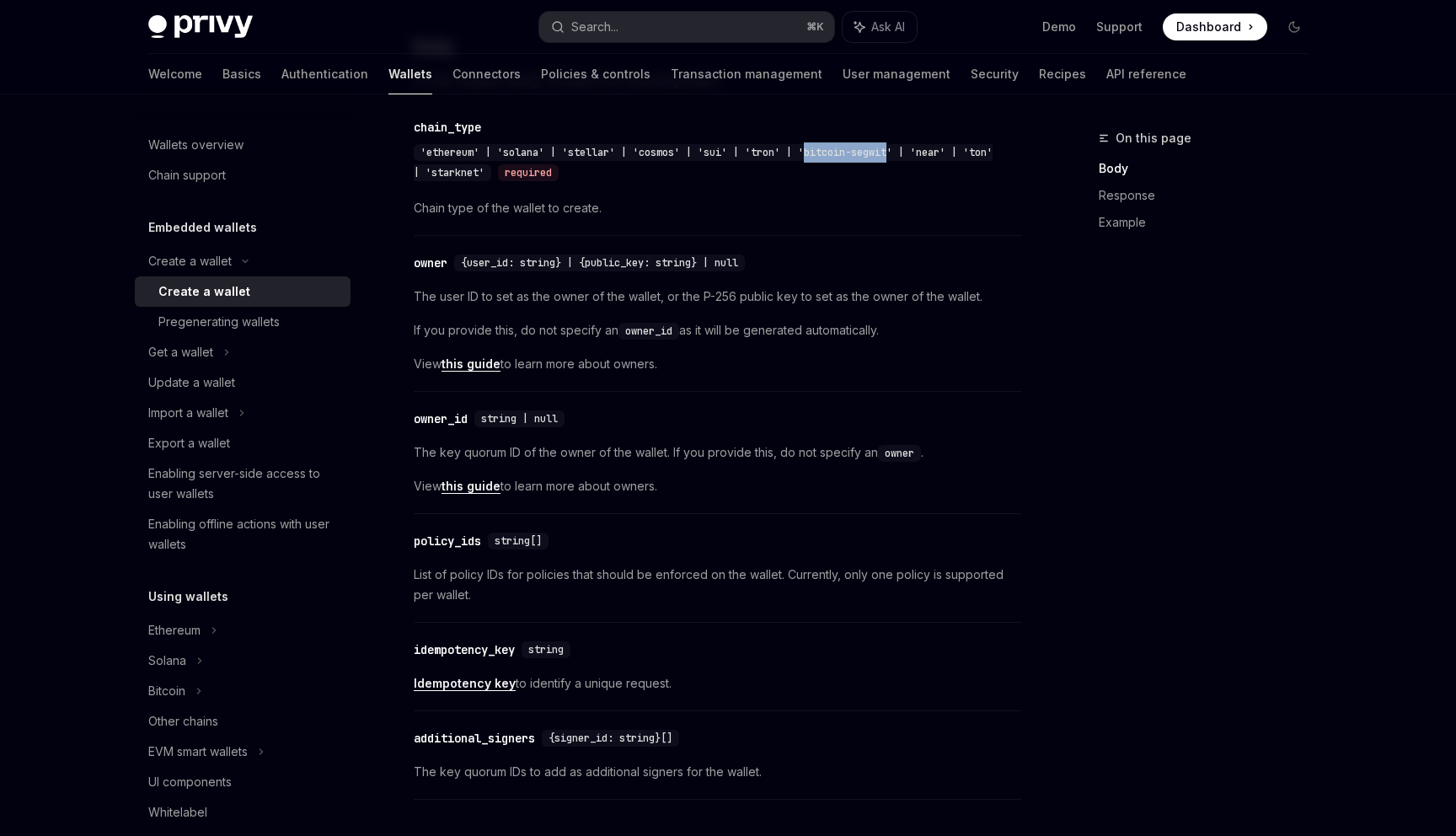
drag, startPoint x: 837, startPoint y: 148, endPoint x: 873, endPoint y: 148, distance: 36.0
click at [873, 148] on span "'ethereum' | 'solana' | 'stellar' | 'cosmos' | 'sui' | 'tron' | 'bitcoin-segwit…" at bounding box center [703, 162] width 579 height 34
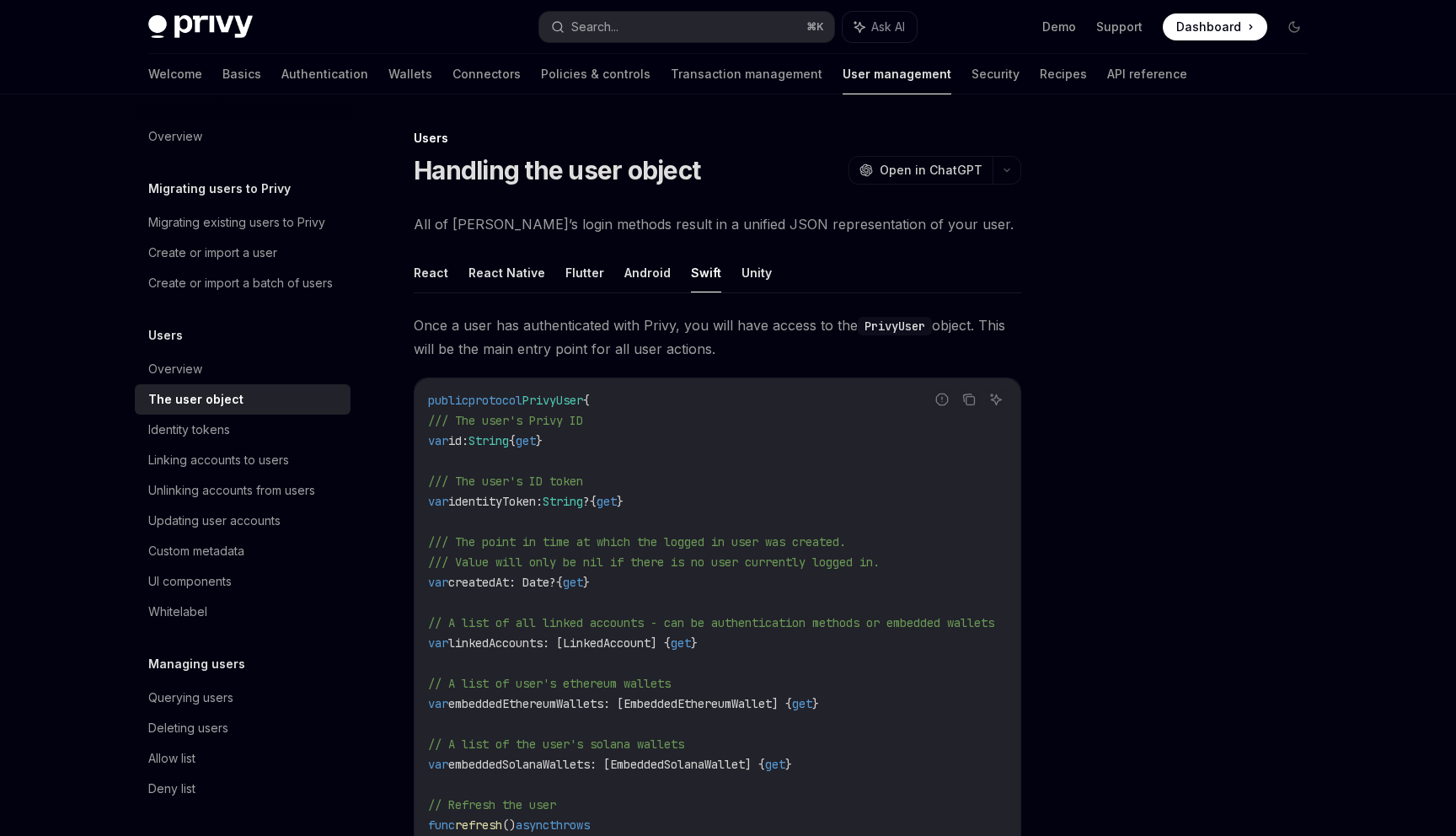
scroll to position [193, 0]
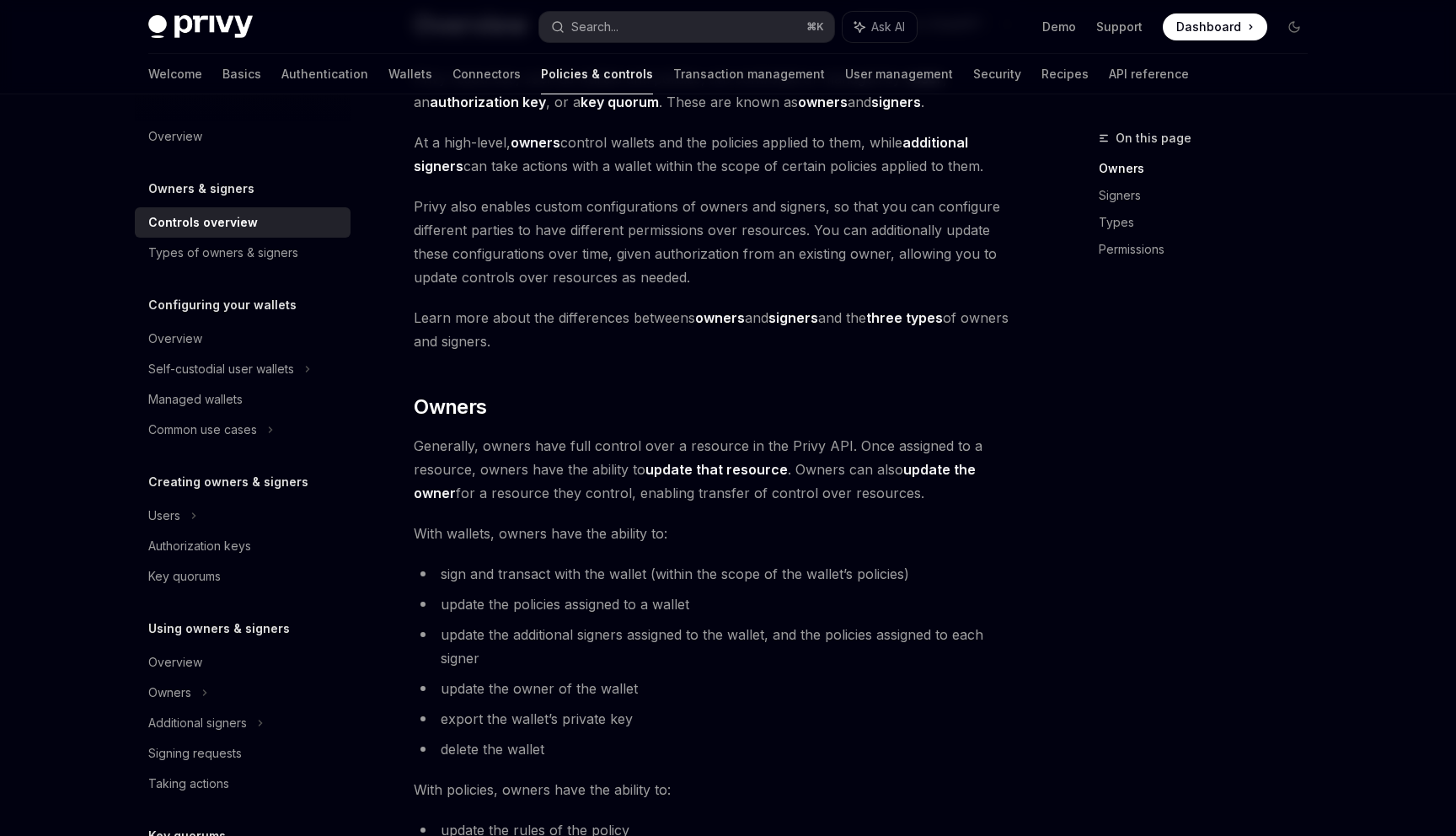
scroll to position [52, 0]
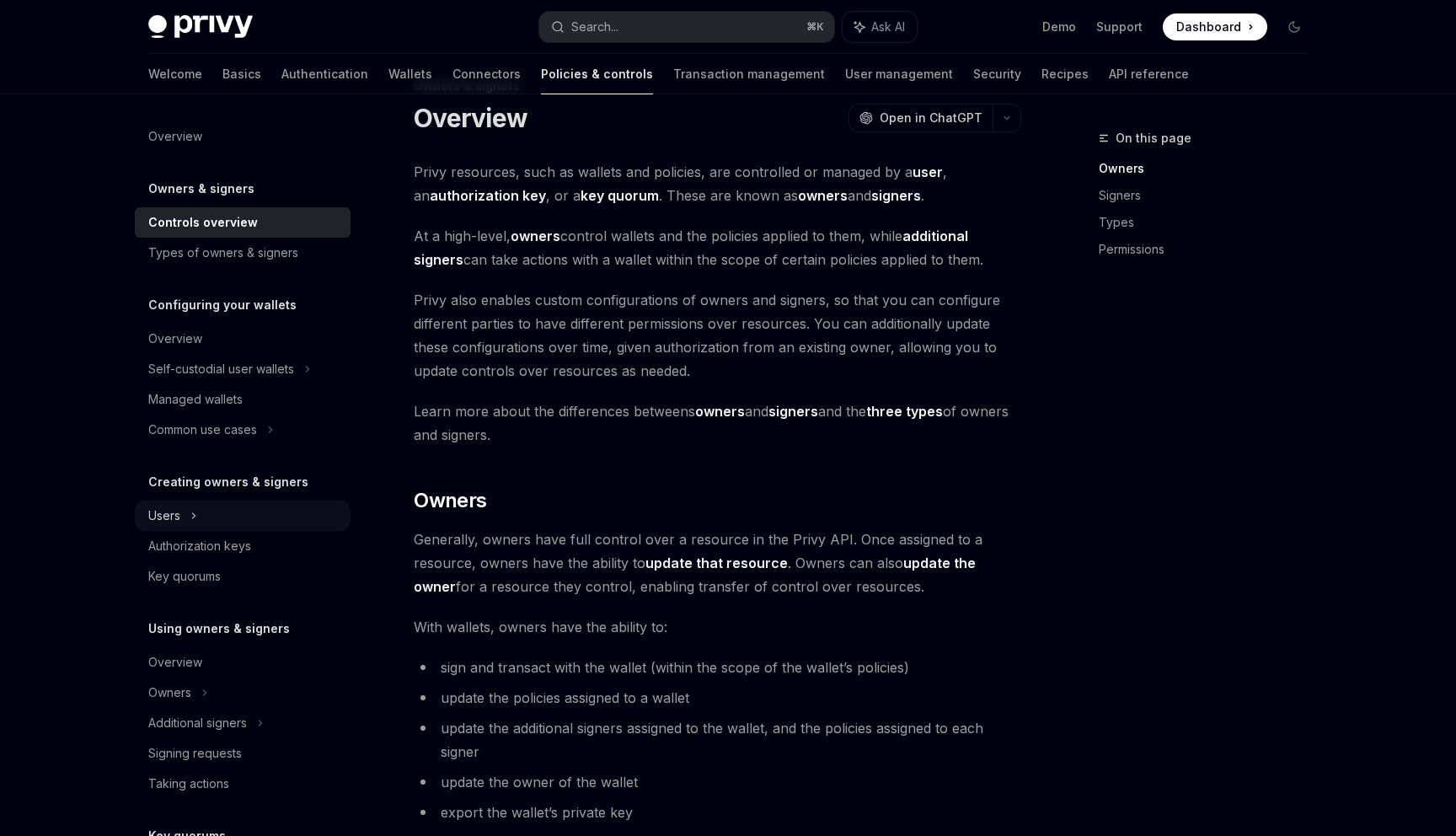
click at [183, 510] on div "Users" at bounding box center [243, 515] width 215 height 30
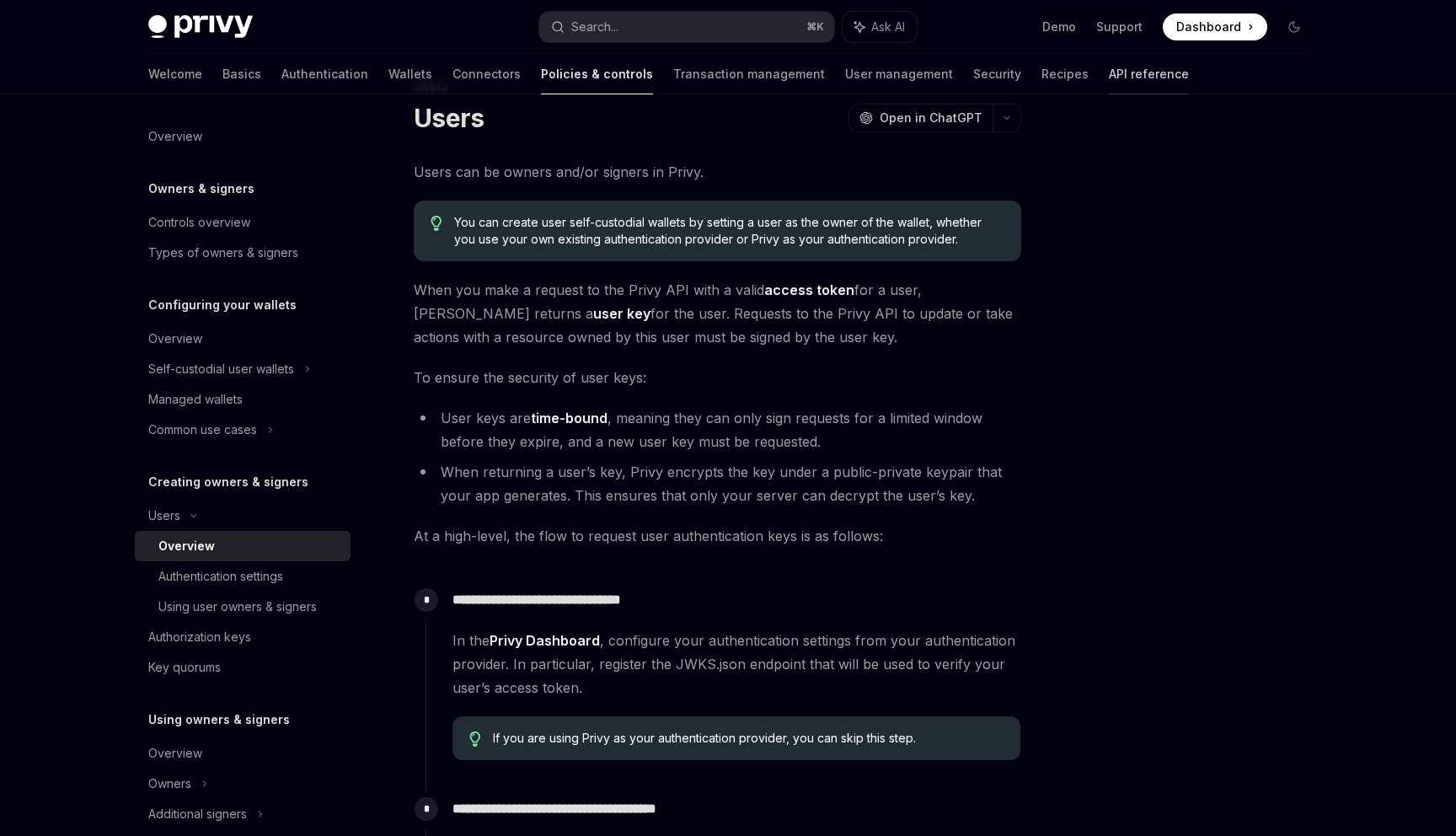
click at [1109, 76] on link "API reference" at bounding box center [1149, 74] width 80 height 40
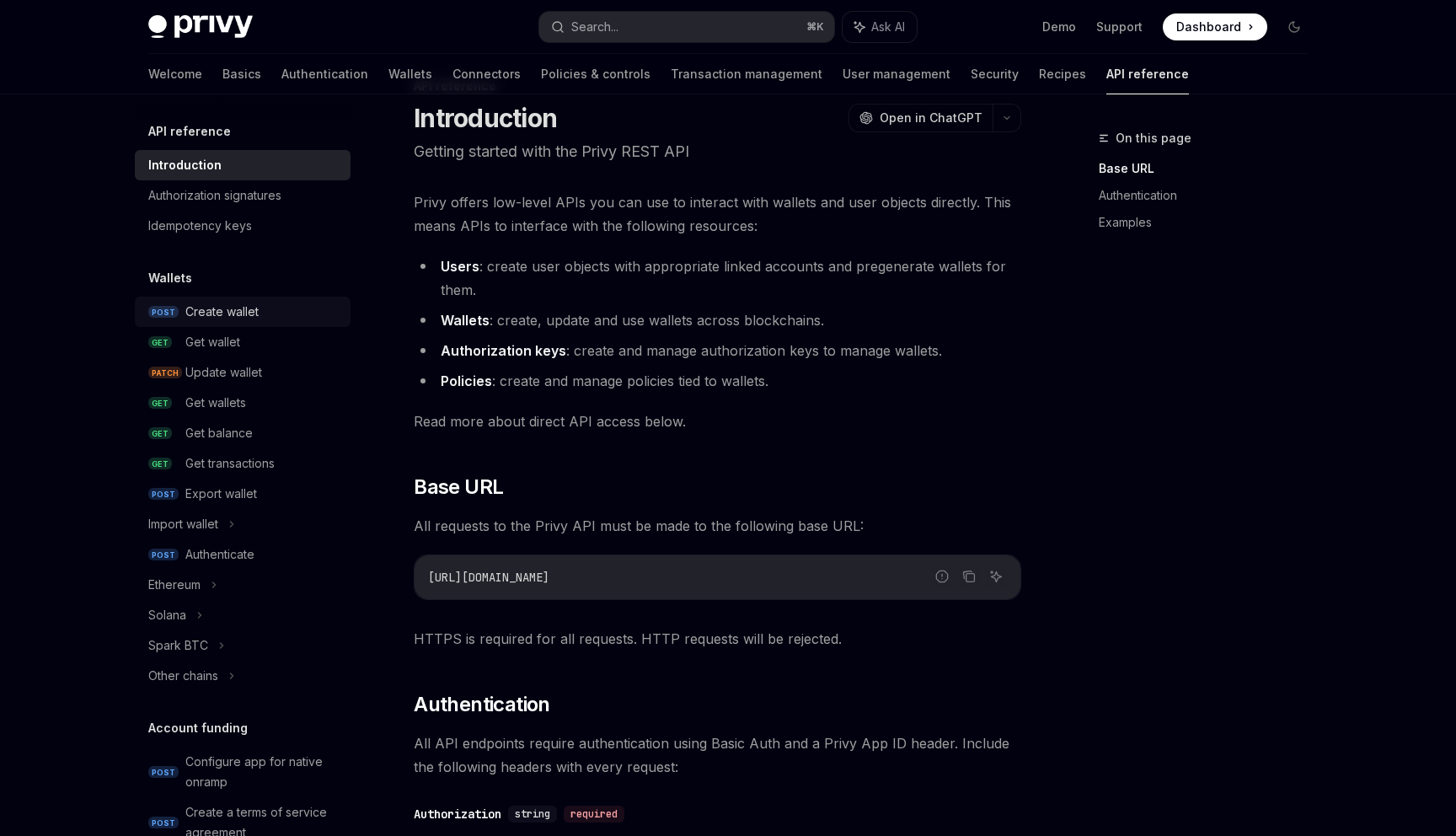
click at [257, 305] on div "Create wallet" at bounding box center [222, 312] width 73 height 20
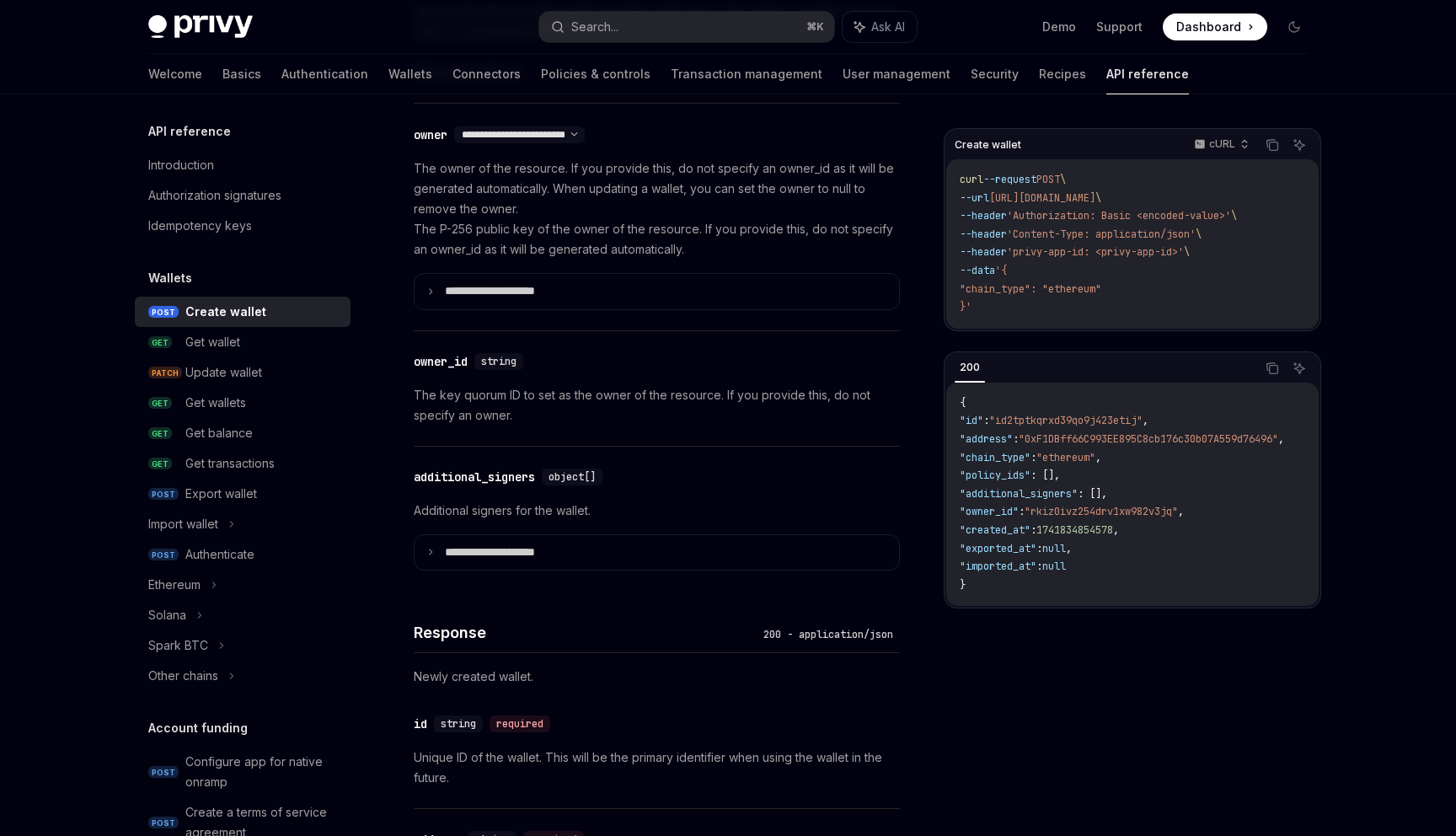
scroll to position [1049, 0]
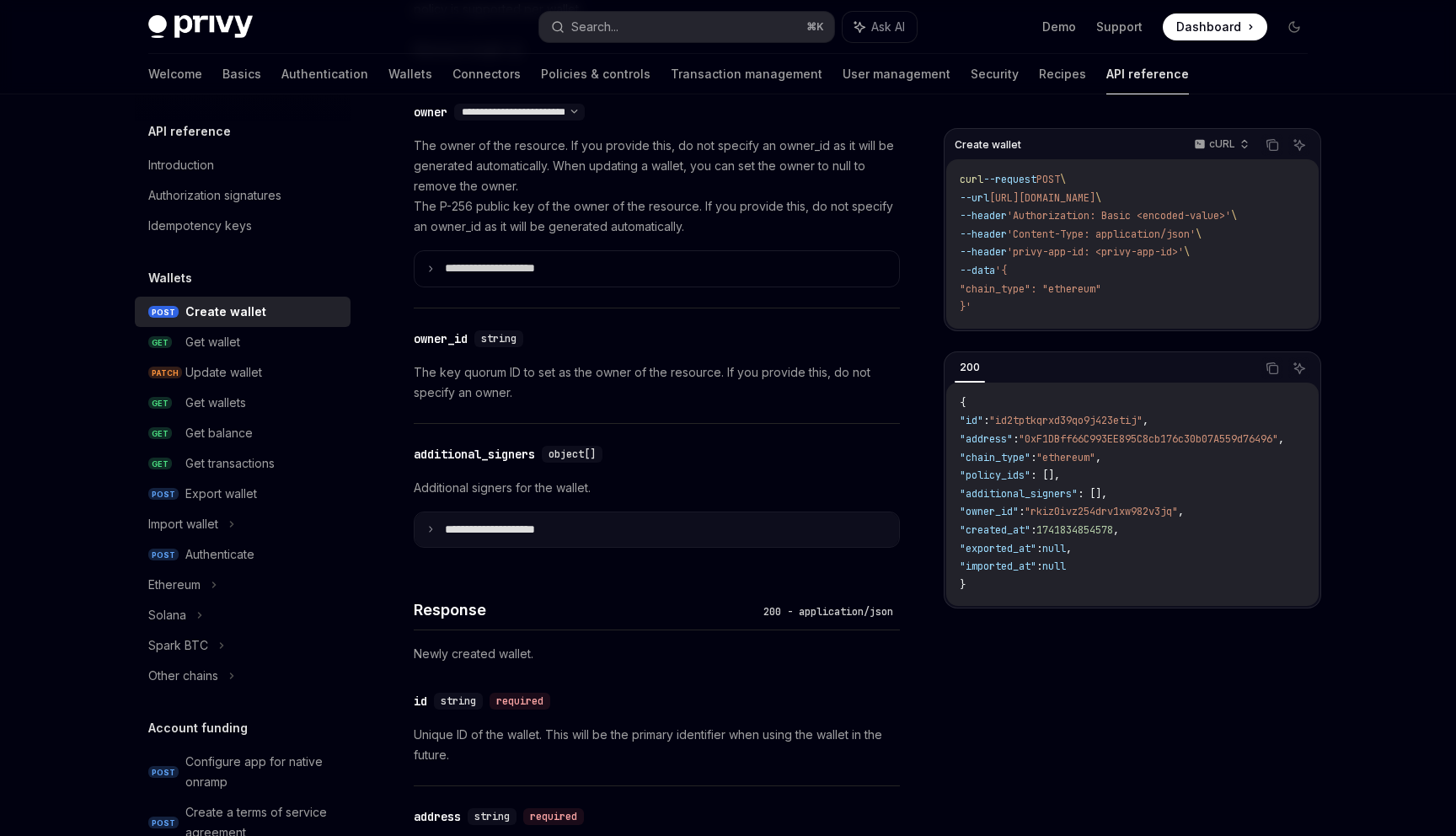
click at [583, 530] on summary "**********" at bounding box center [656, 529] width 485 height 36
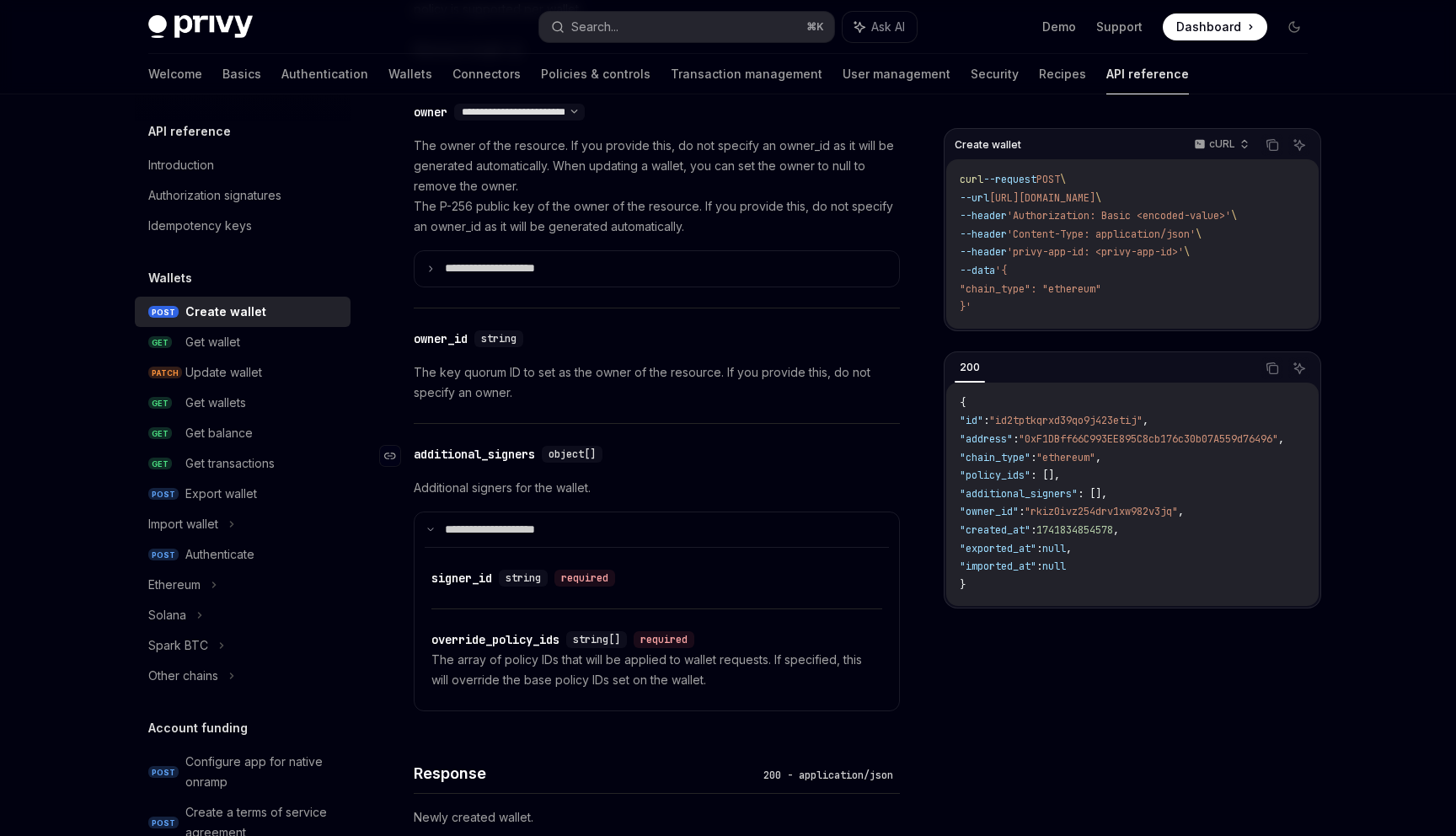
click at [554, 455] on div "object[]" at bounding box center [572, 454] width 60 height 16
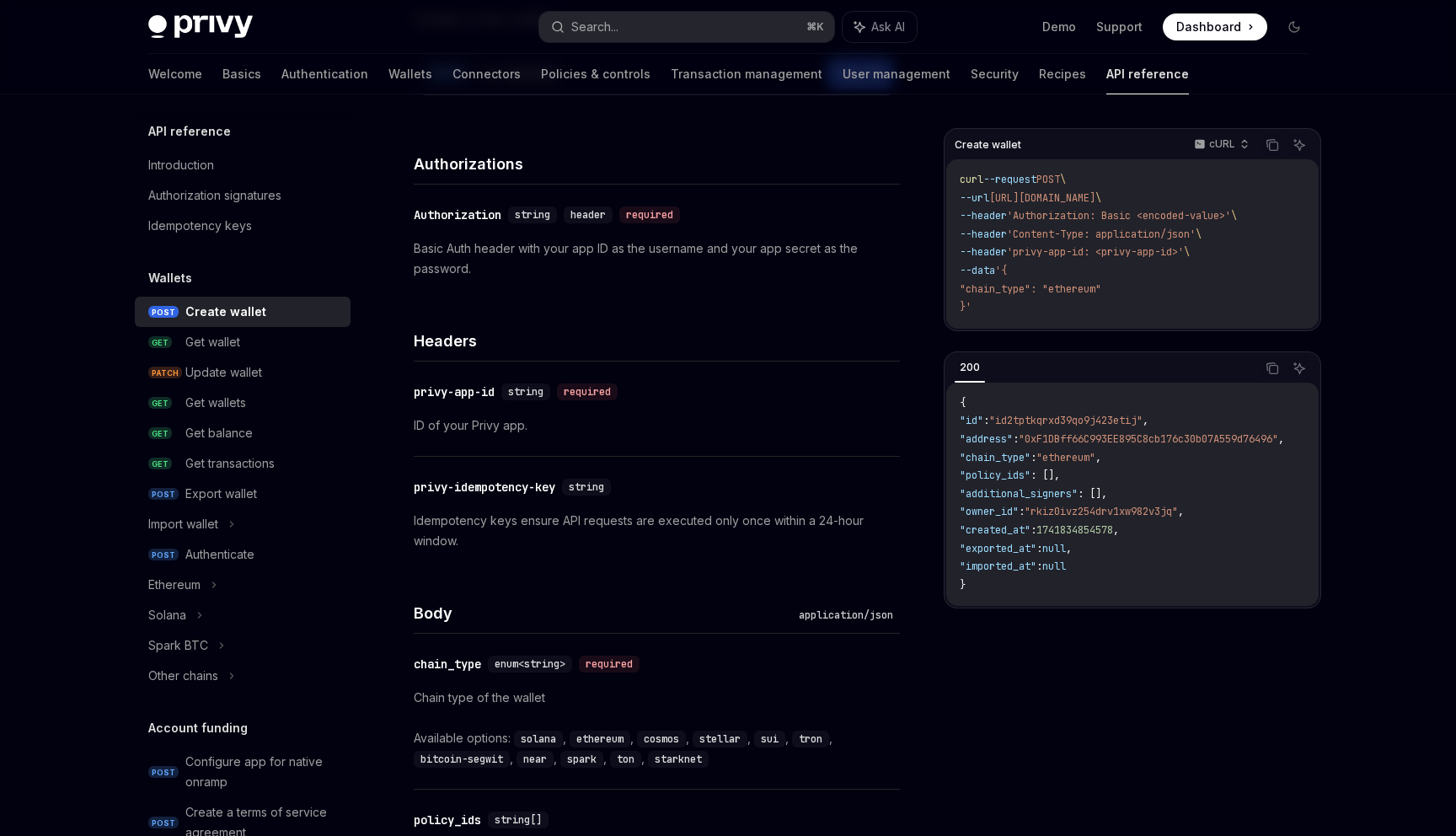
scroll to position [124, 0]
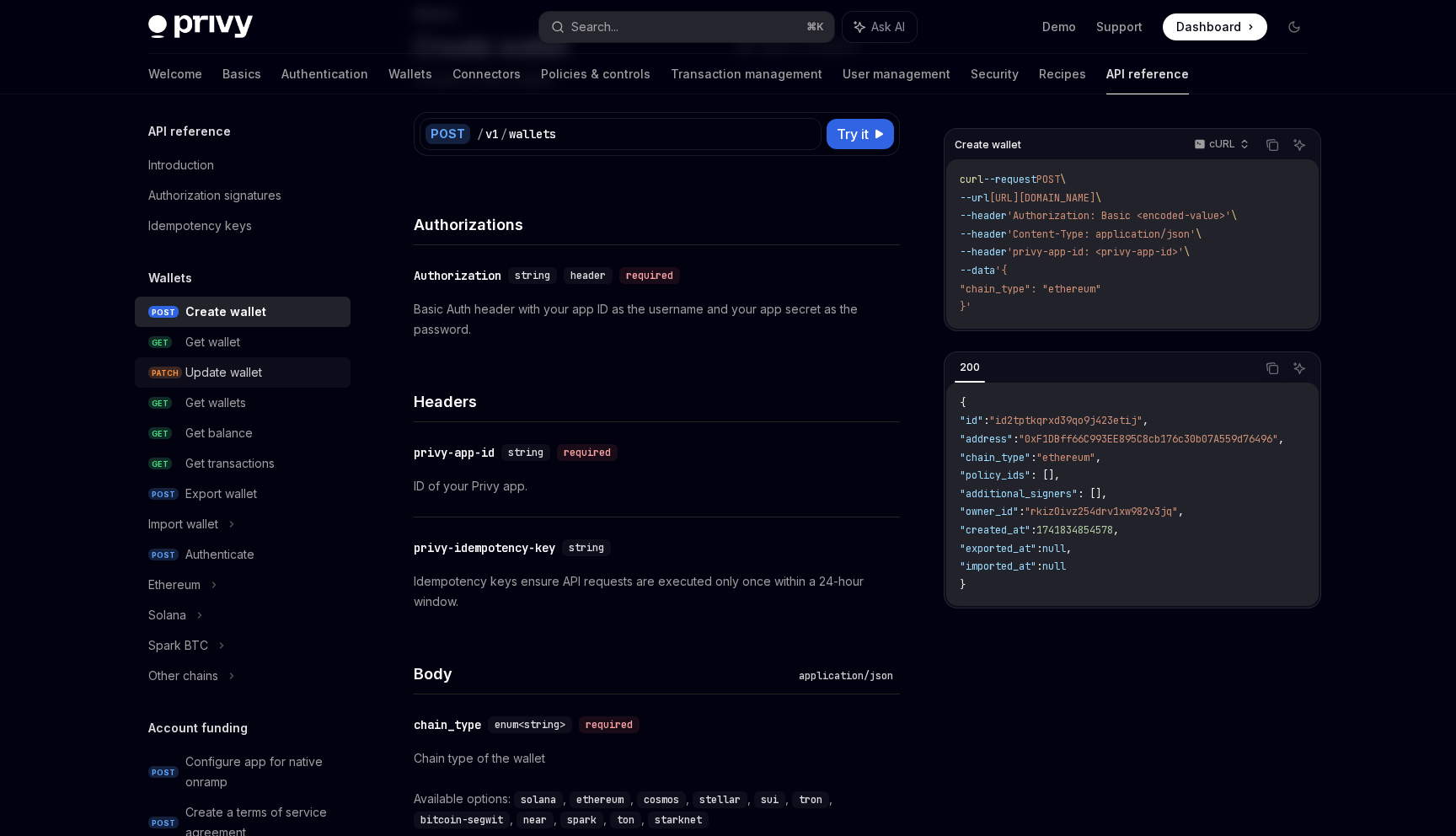
click at [254, 379] on div "Update wallet" at bounding box center [224, 372] width 77 height 20
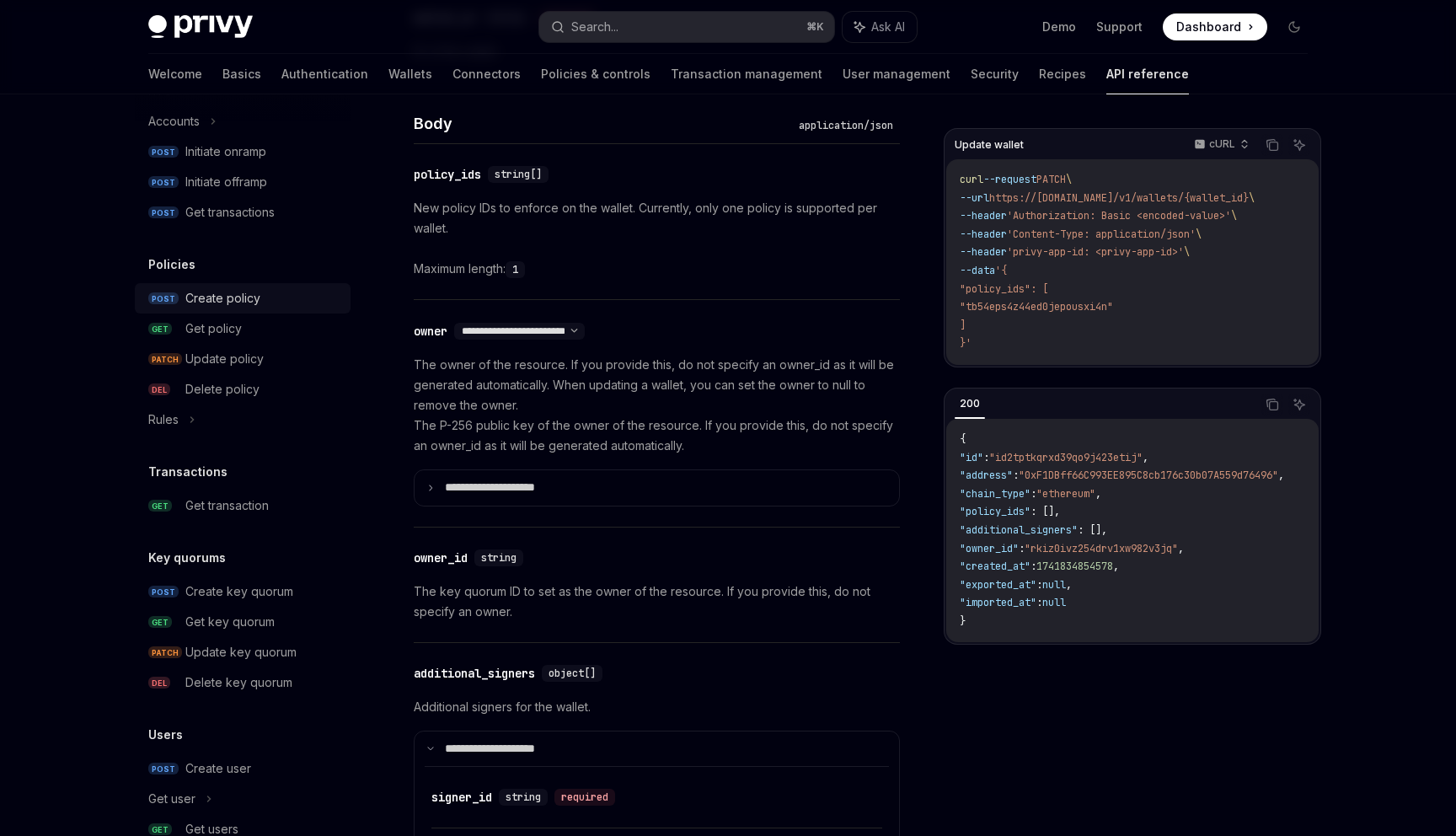
scroll to position [807, 0]
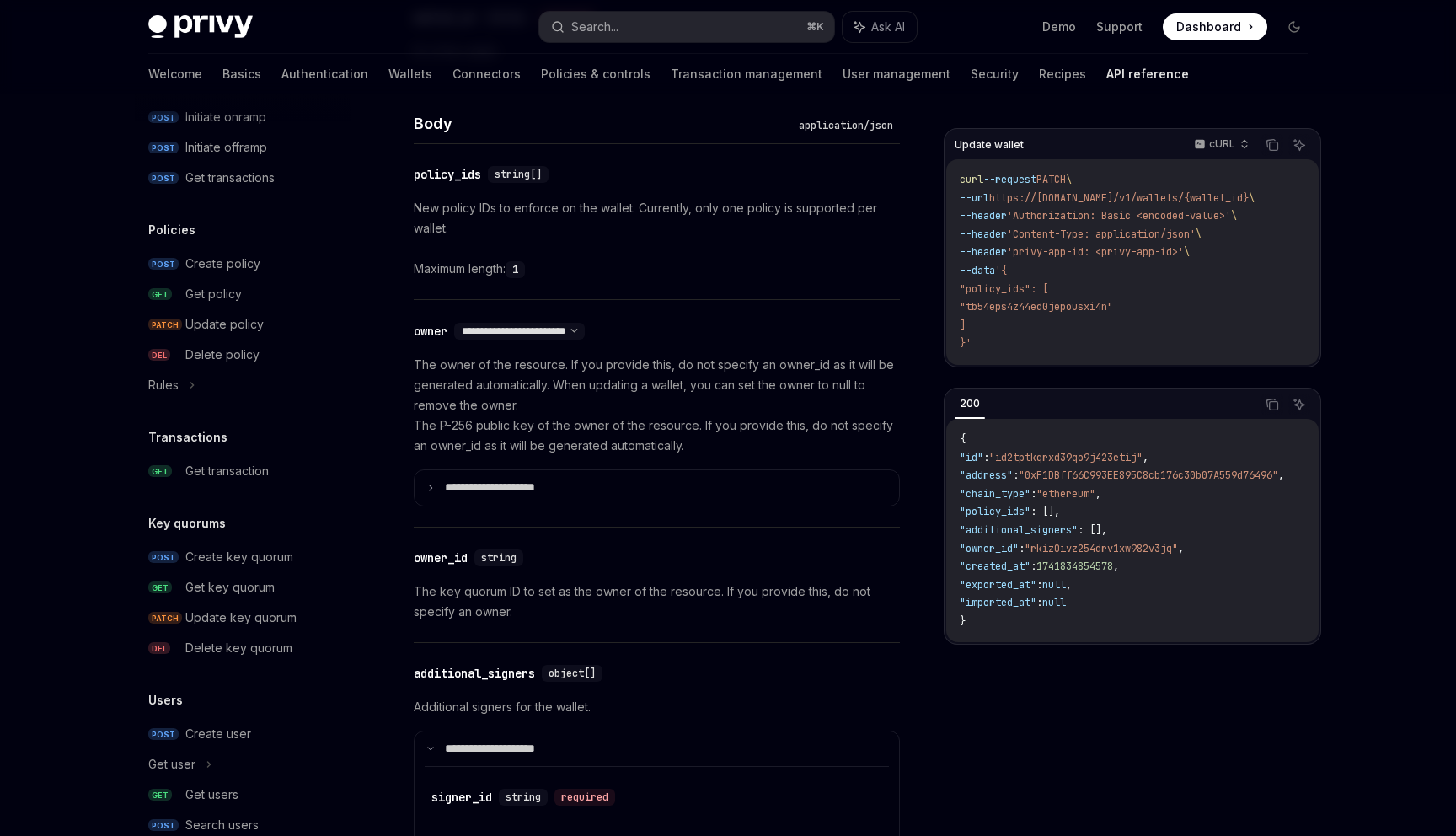
click at [222, 521] on h5 "Key quorums" at bounding box center [186, 523] width 78 height 20
click at [218, 537] on div "Key quorums POST Create key quorum GET Get key quorum PATCH Update key quorum D…" at bounding box center [243, 588] width 215 height 150
click at [217, 556] on div "Create key quorum" at bounding box center [239, 557] width 108 height 20
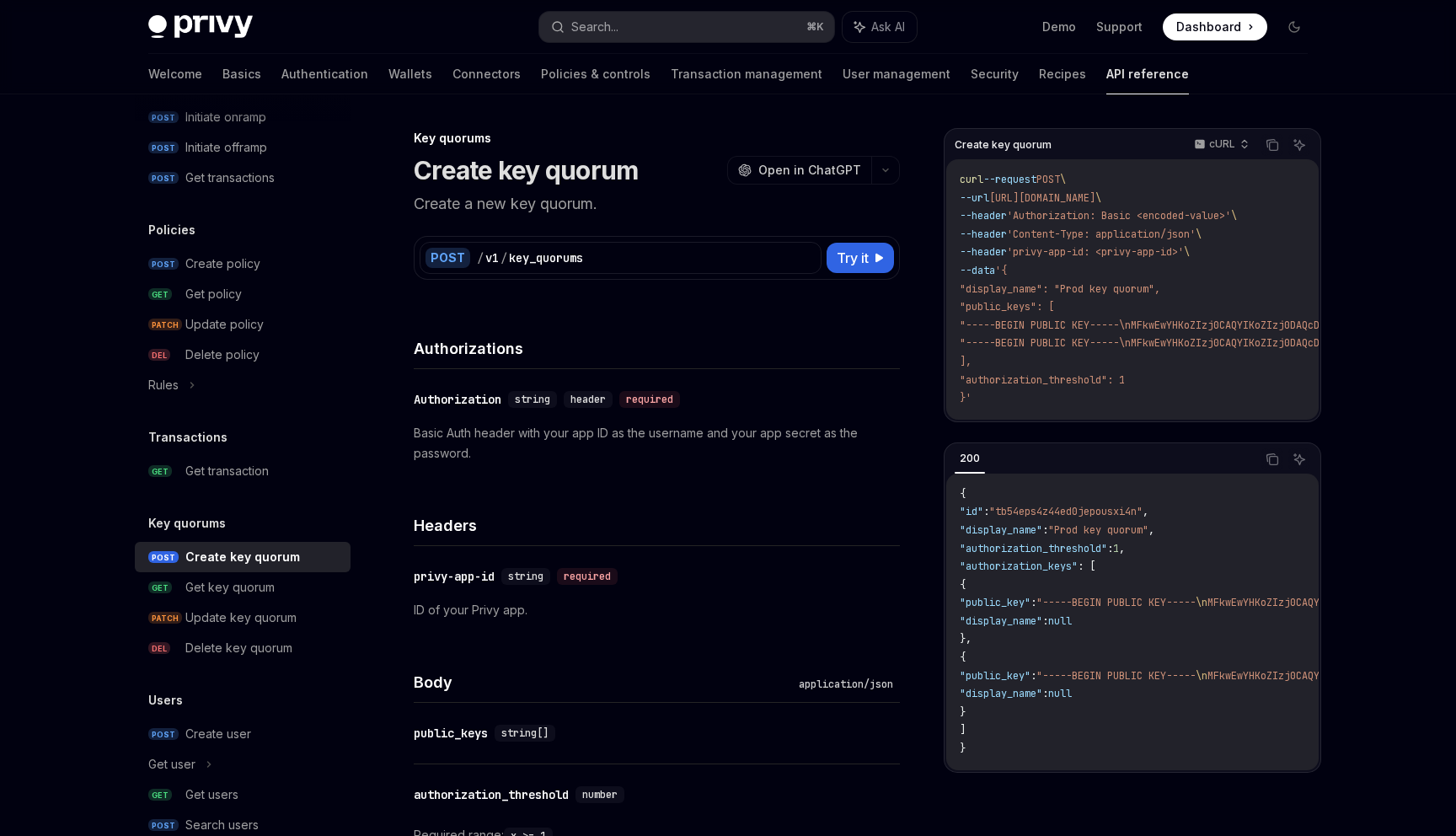
click at [449, 175] on h1 "Create key quorum" at bounding box center [526, 170] width 225 height 30
drag, startPoint x: 449, startPoint y: 175, endPoint x: 572, endPoint y: 176, distance: 123.0
click at [572, 176] on h1 "Create key quorum" at bounding box center [526, 170] width 225 height 30
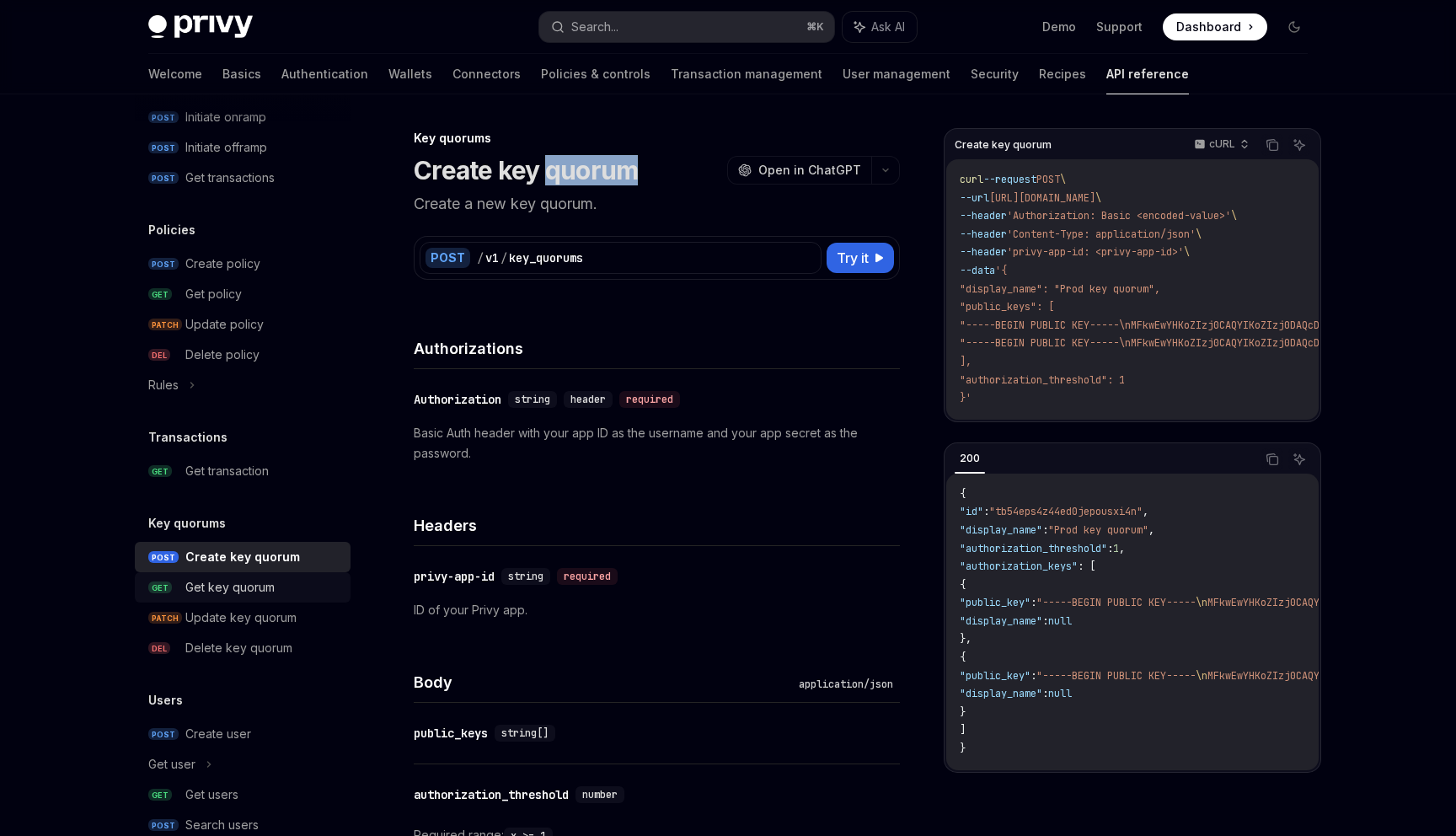
click at [236, 587] on div "Get key quorum" at bounding box center [230, 587] width 89 height 20
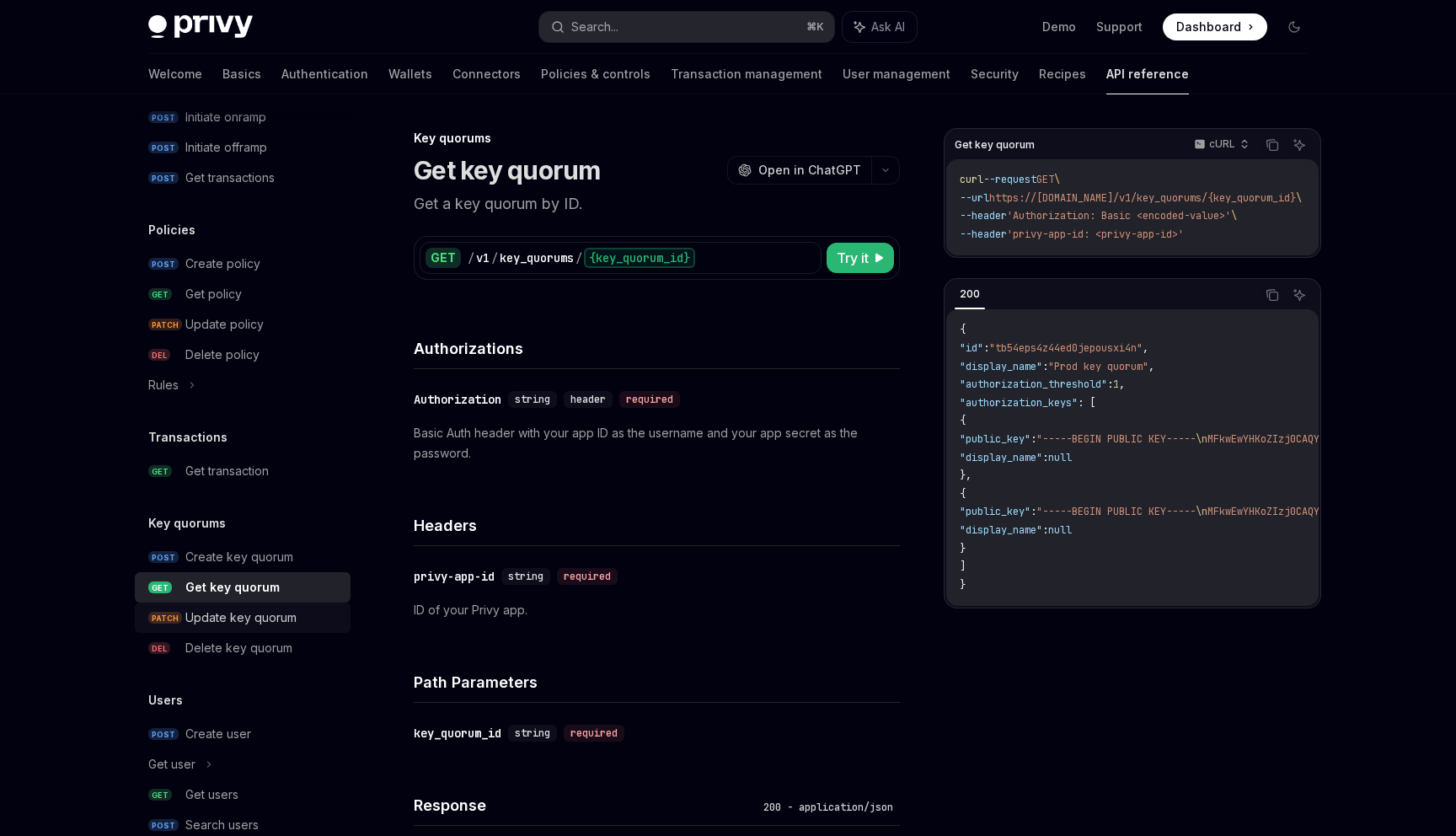
click at [222, 627] on div "Update key quorum" at bounding box center [241, 618] width 111 height 20
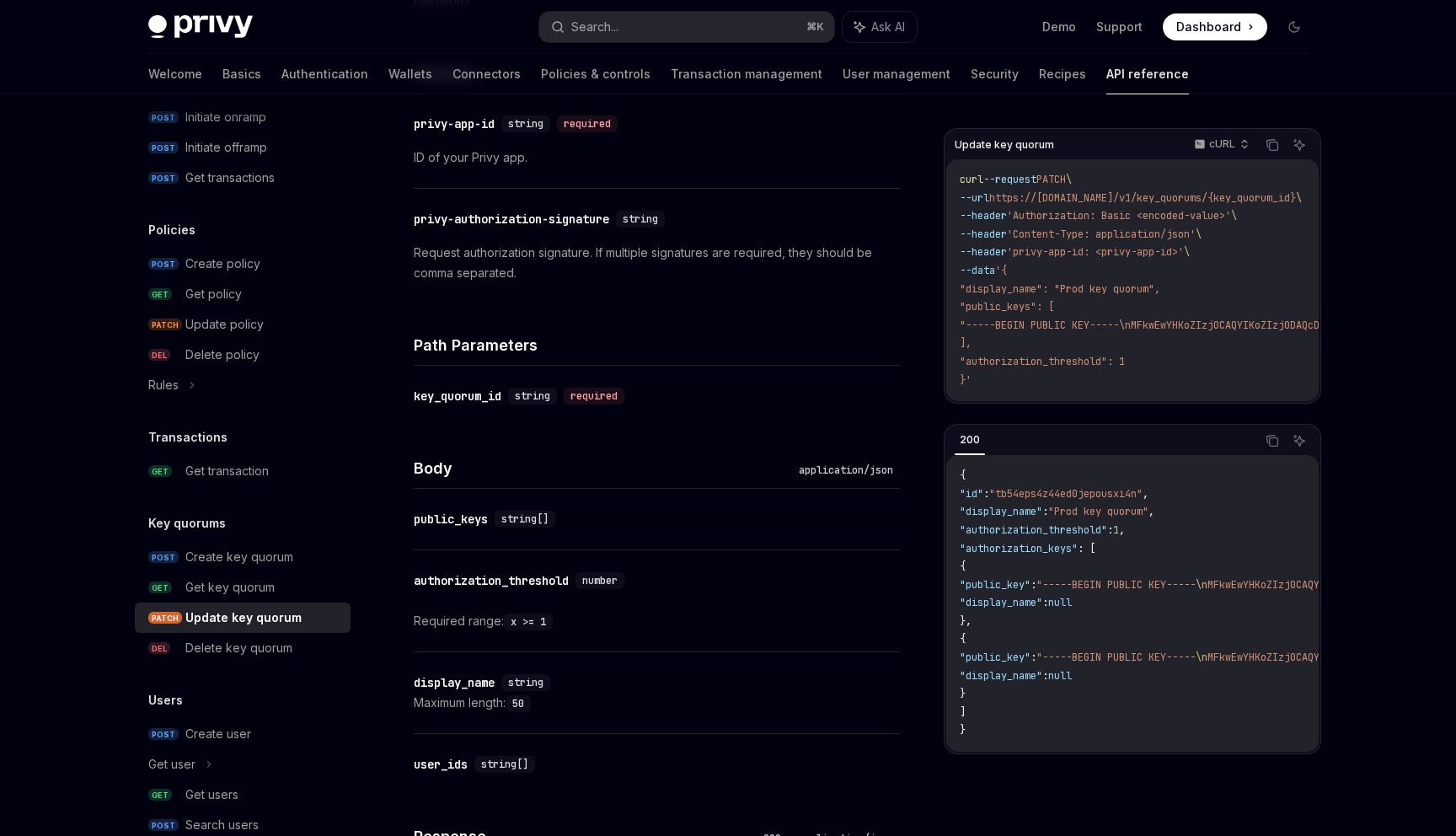
scroll to position [274, 0]
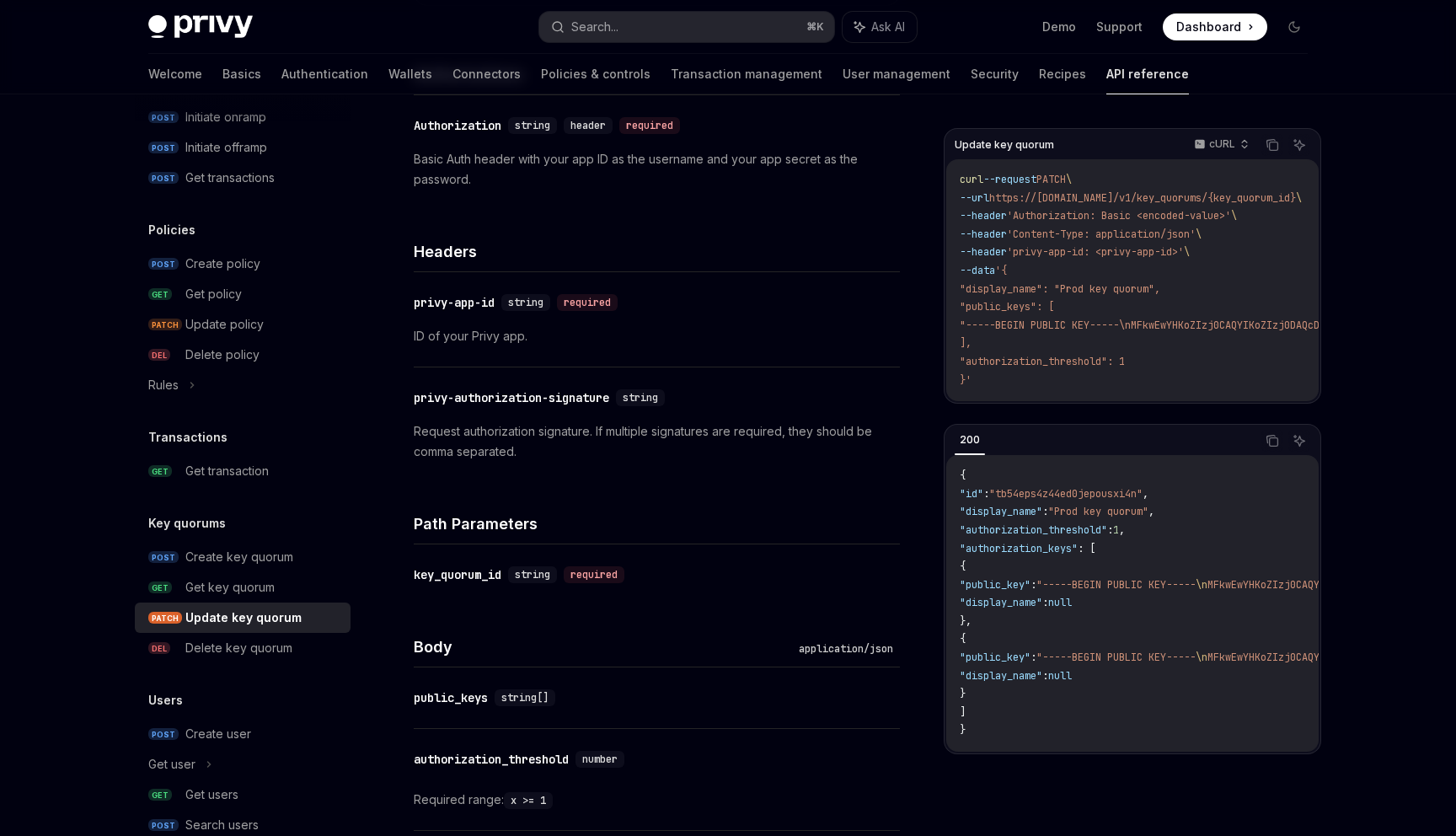
click at [235, 533] on div "Key quorums POST Create key quorum GET Get key quorum PATCH Update key quorum D…" at bounding box center [243, 588] width 215 height 150
click at [207, 523] on h5 "Key quorums" at bounding box center [186, 523] width 78 height 20
click at [228, 544] on link "POST Create key quorum" at bounding box center [243, 557] width 215 height 30
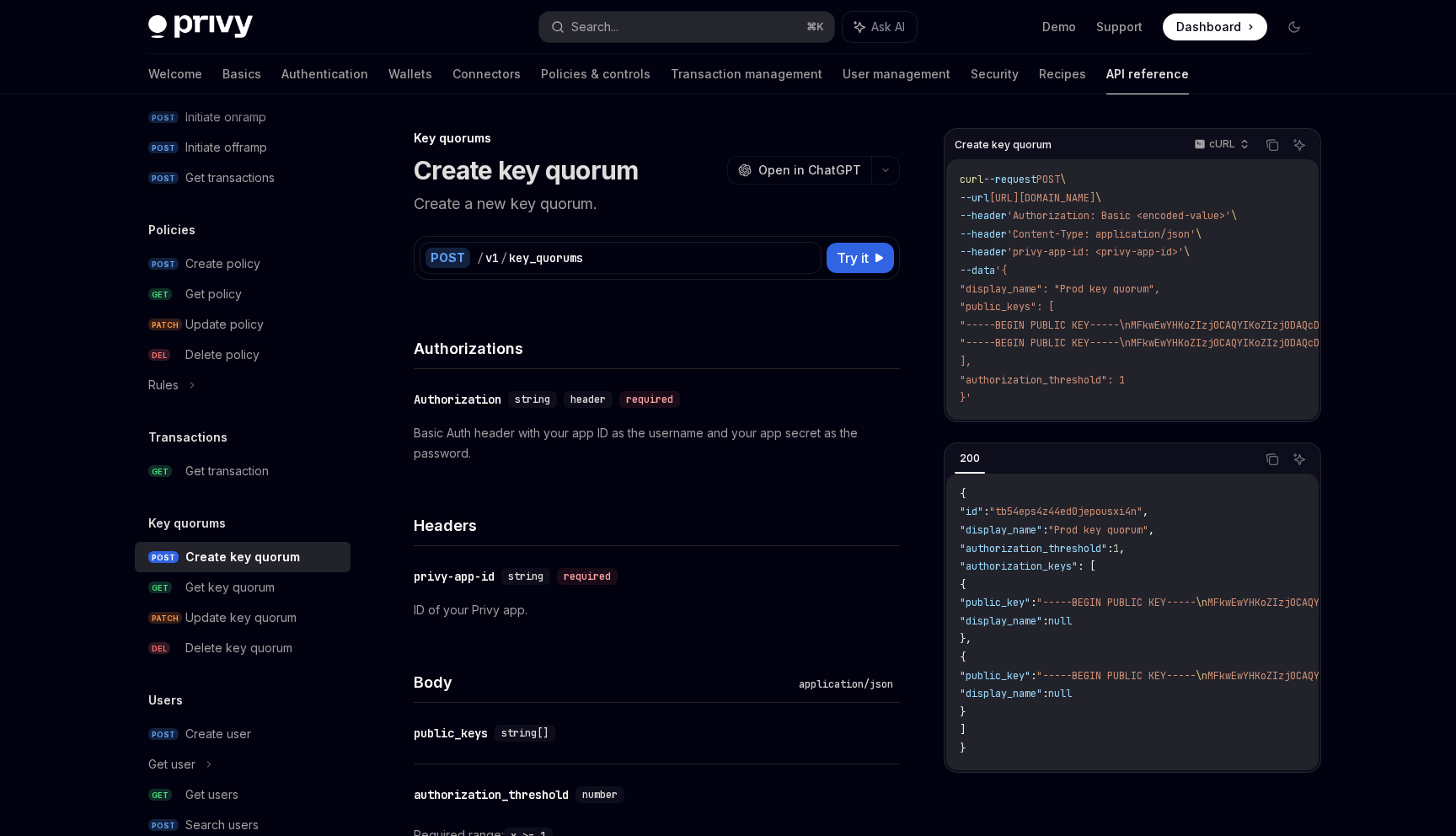
click at [419, 173] on h1 "Create key quorum" at bounding box center [526, 170] width 225 height 30
click at [511, 170] on h1 "Create key quorum" at bounding box center [526, 170] width 225 height 30
drag, startPoint x: 511, startPoint y: 170, endPoint x: 609, endPoint y: 173, distance: 98.0
click at [609, 173] on h1 "Create key quorum" at bounding box center [526, 170] width 225 height 30
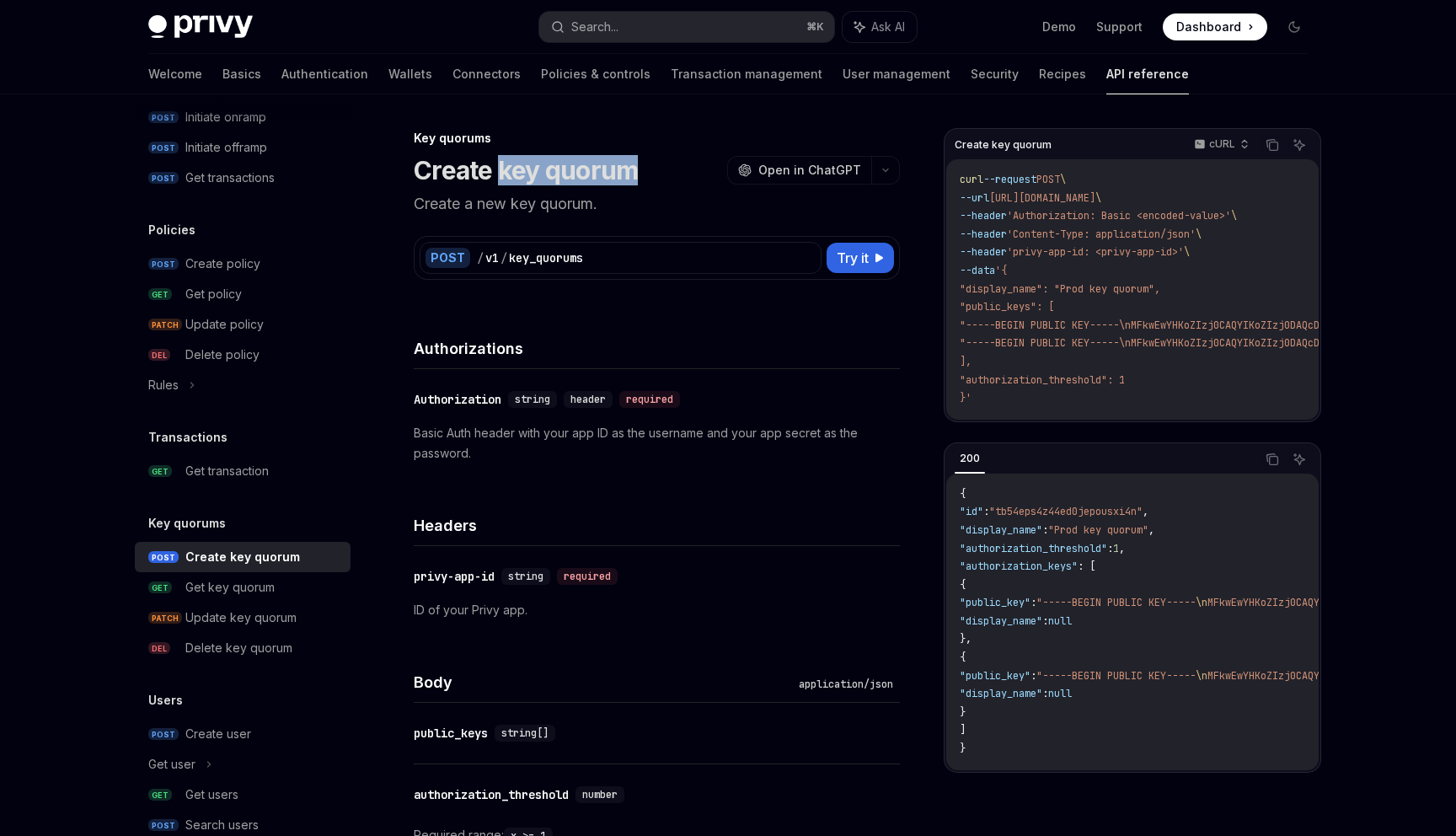
copy h1 "key quorum"
click at [215, 581] on div "Get key quorum" at bounding box center [230, 587] width 89 height 20
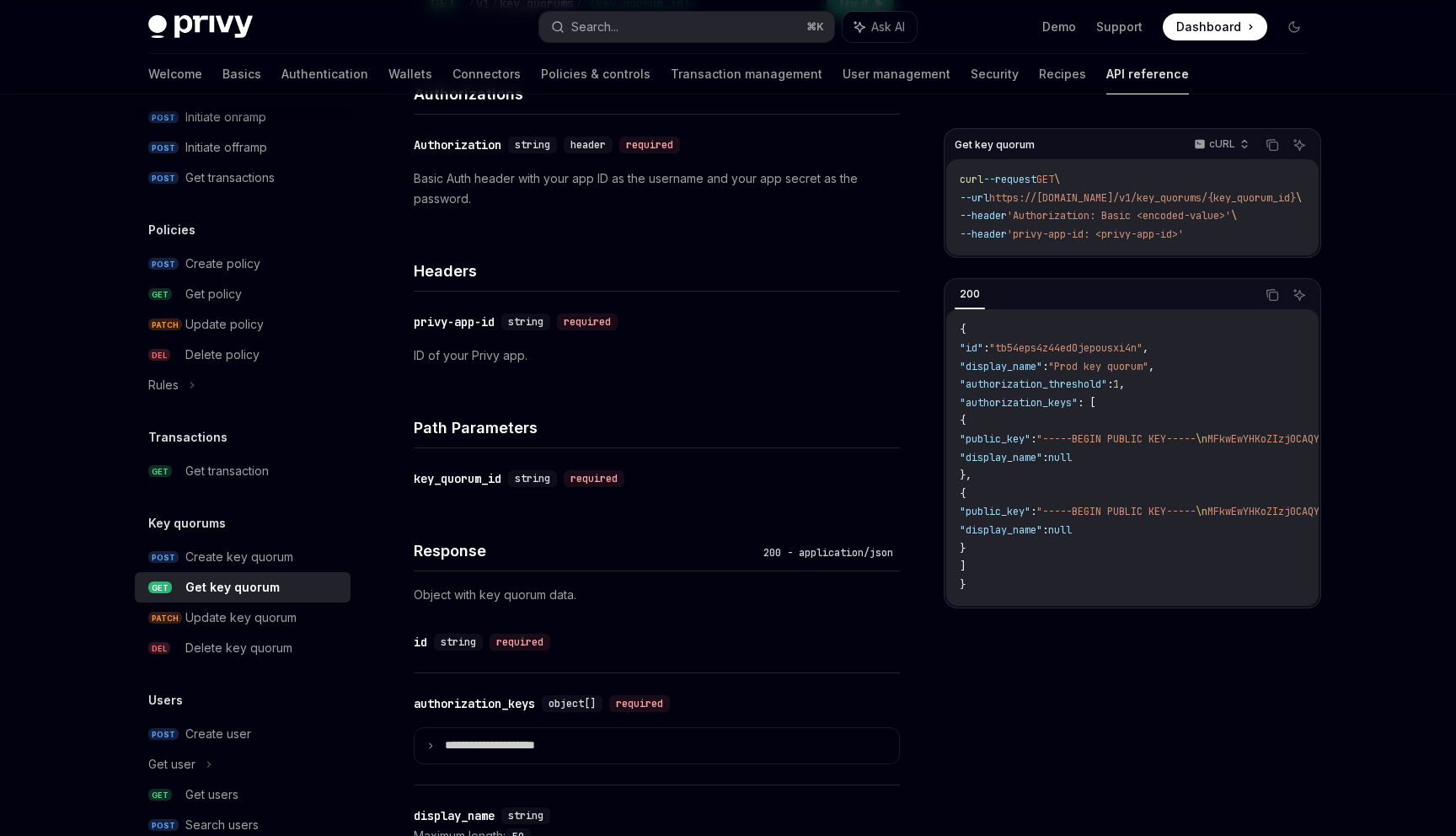
scroll to position [325, 0]
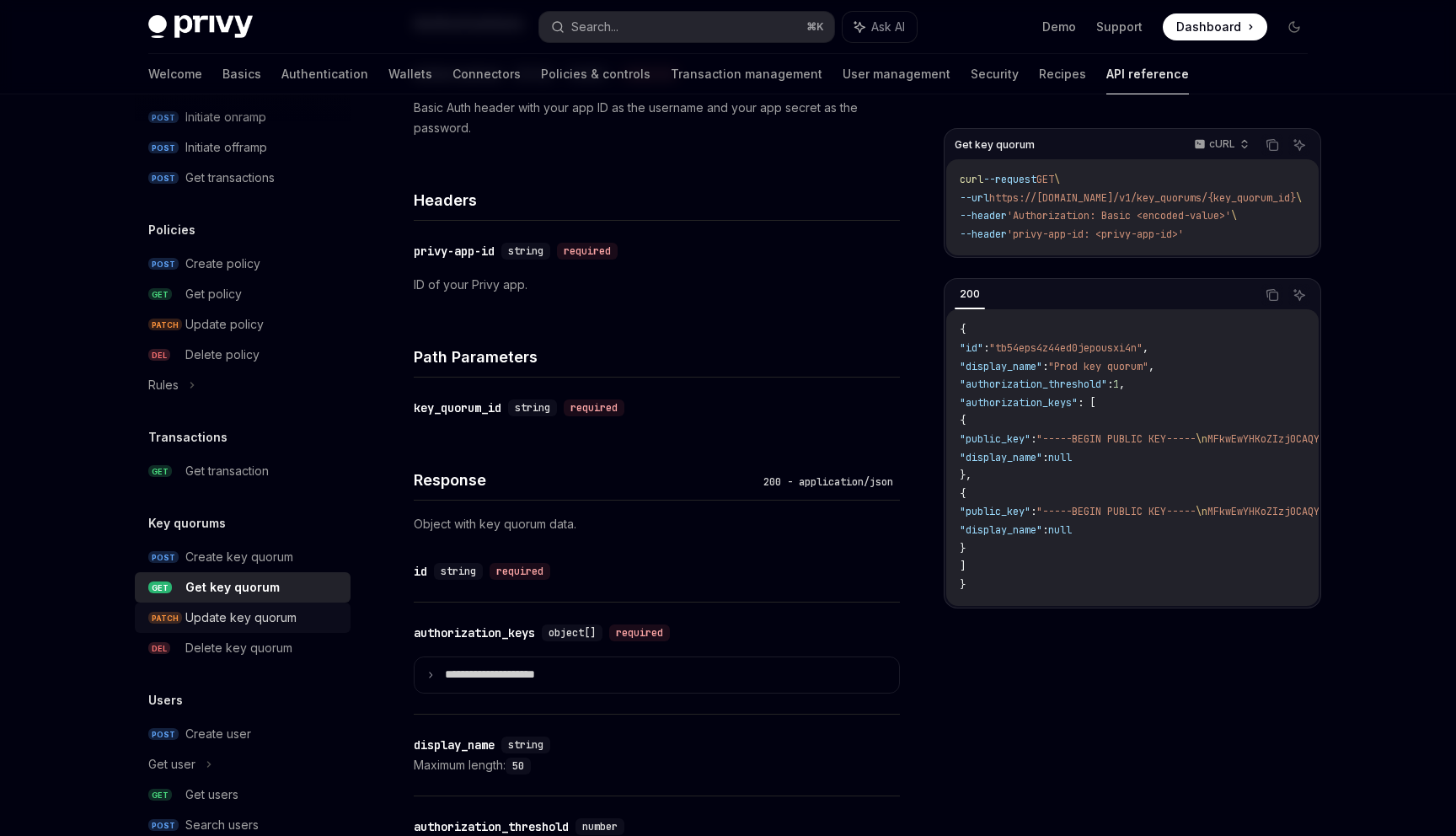
click at [246, 623] on div "Update key quorum" at bounding box center [241, 618] width 111 height 20
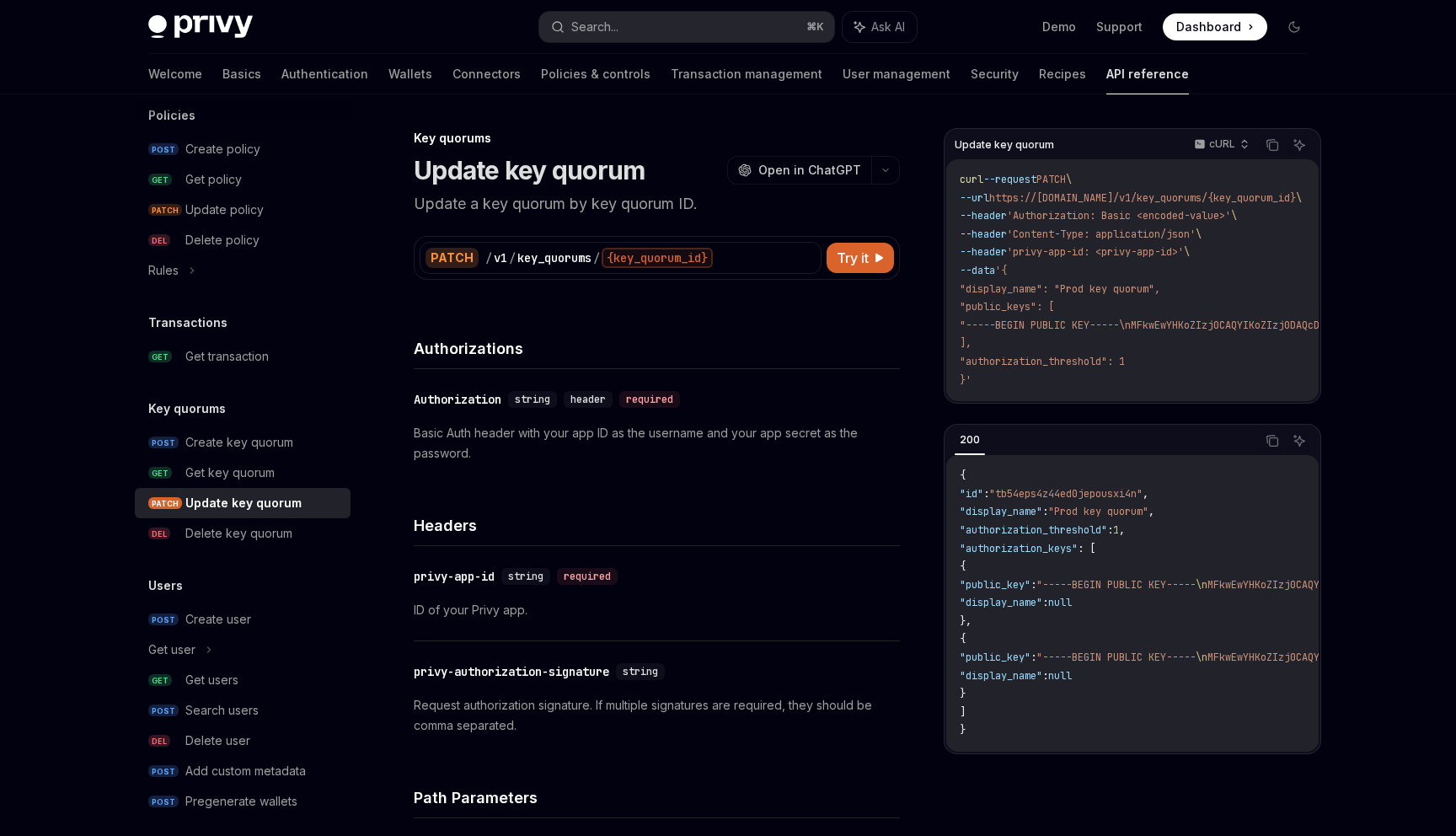
scroll to position [935, 0]
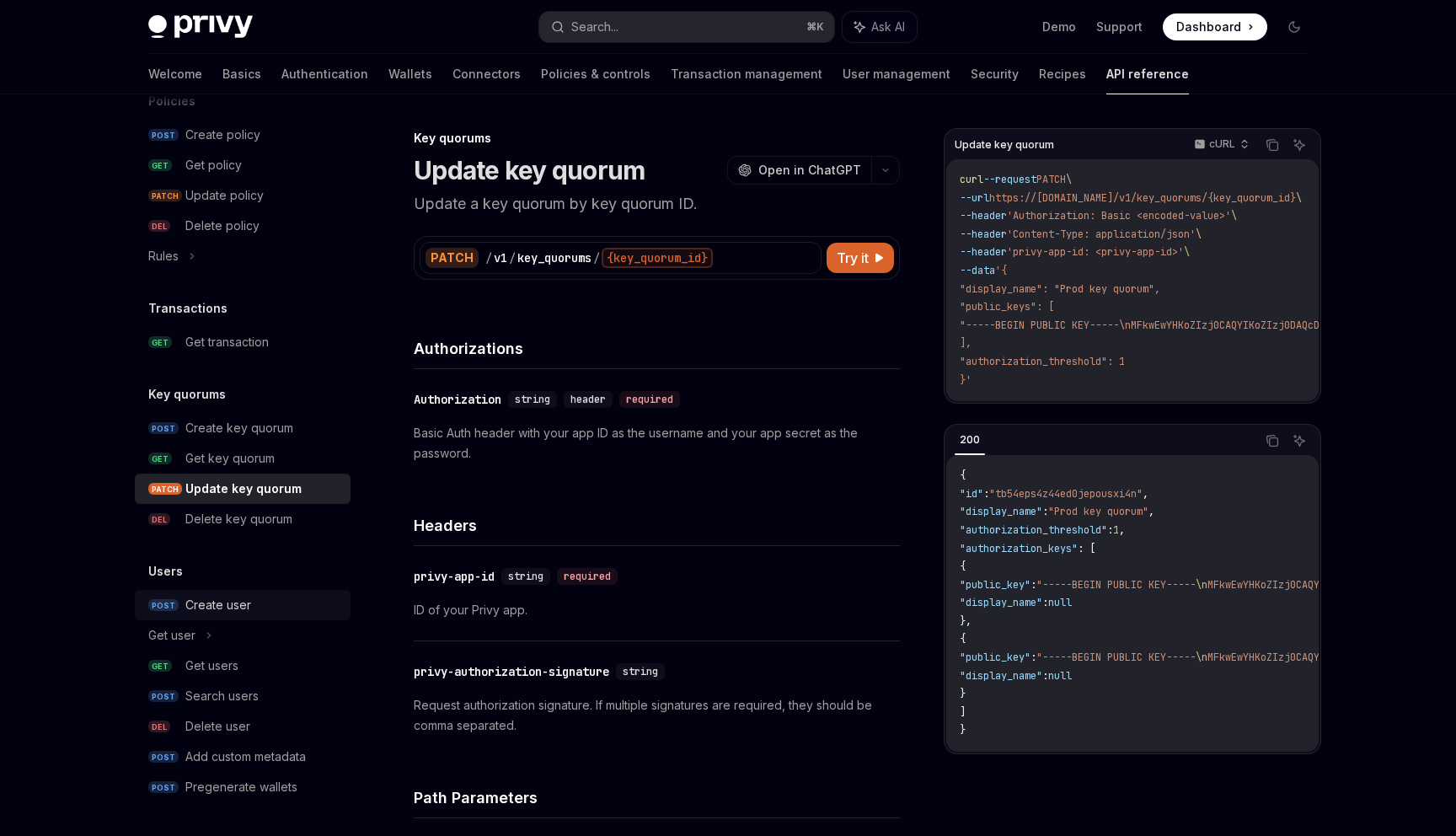
click at [241, 605] on div "Create user" at bounding box center [218, 605] width 66 height 20
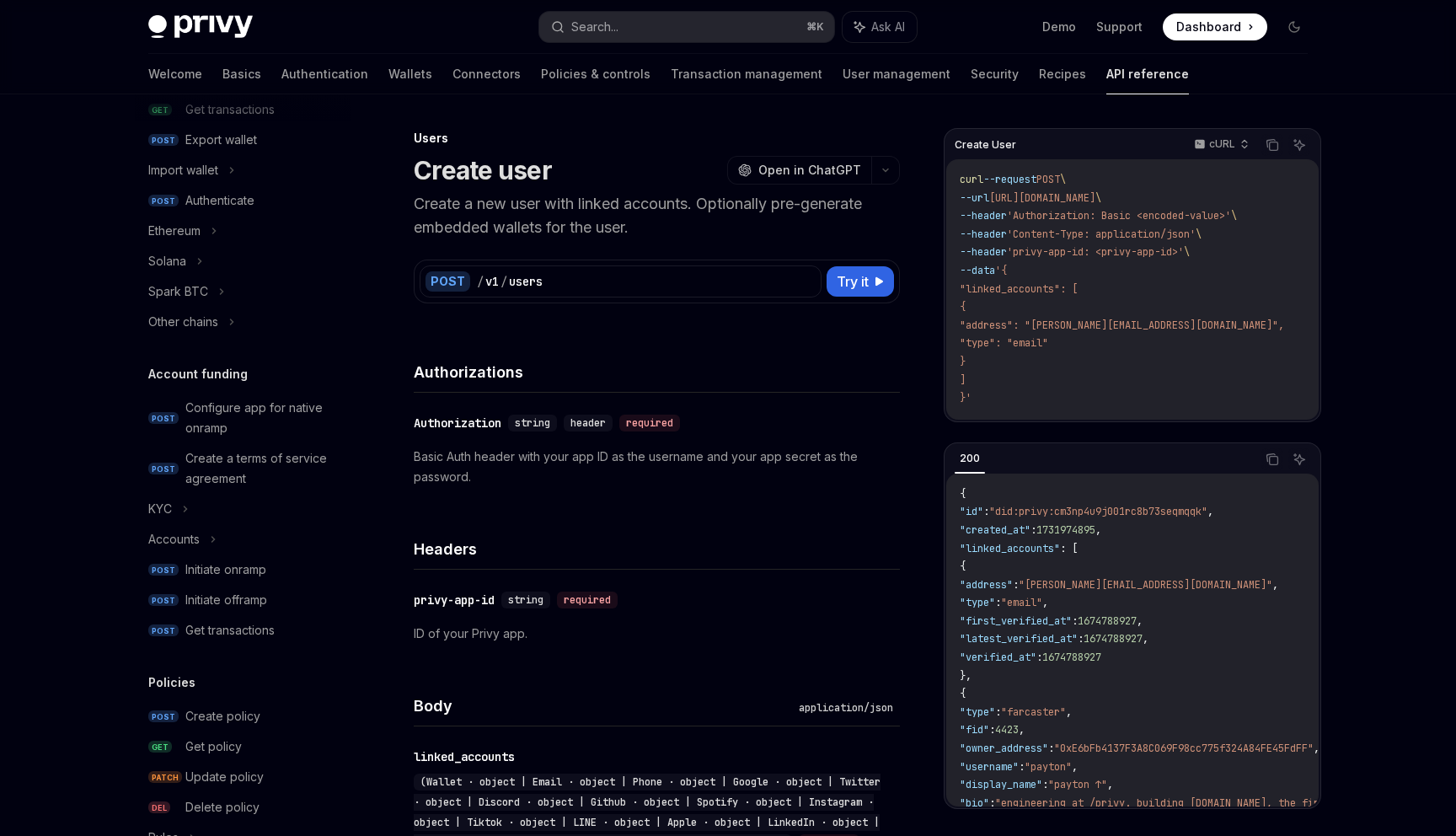
scroll to position [295, 0]
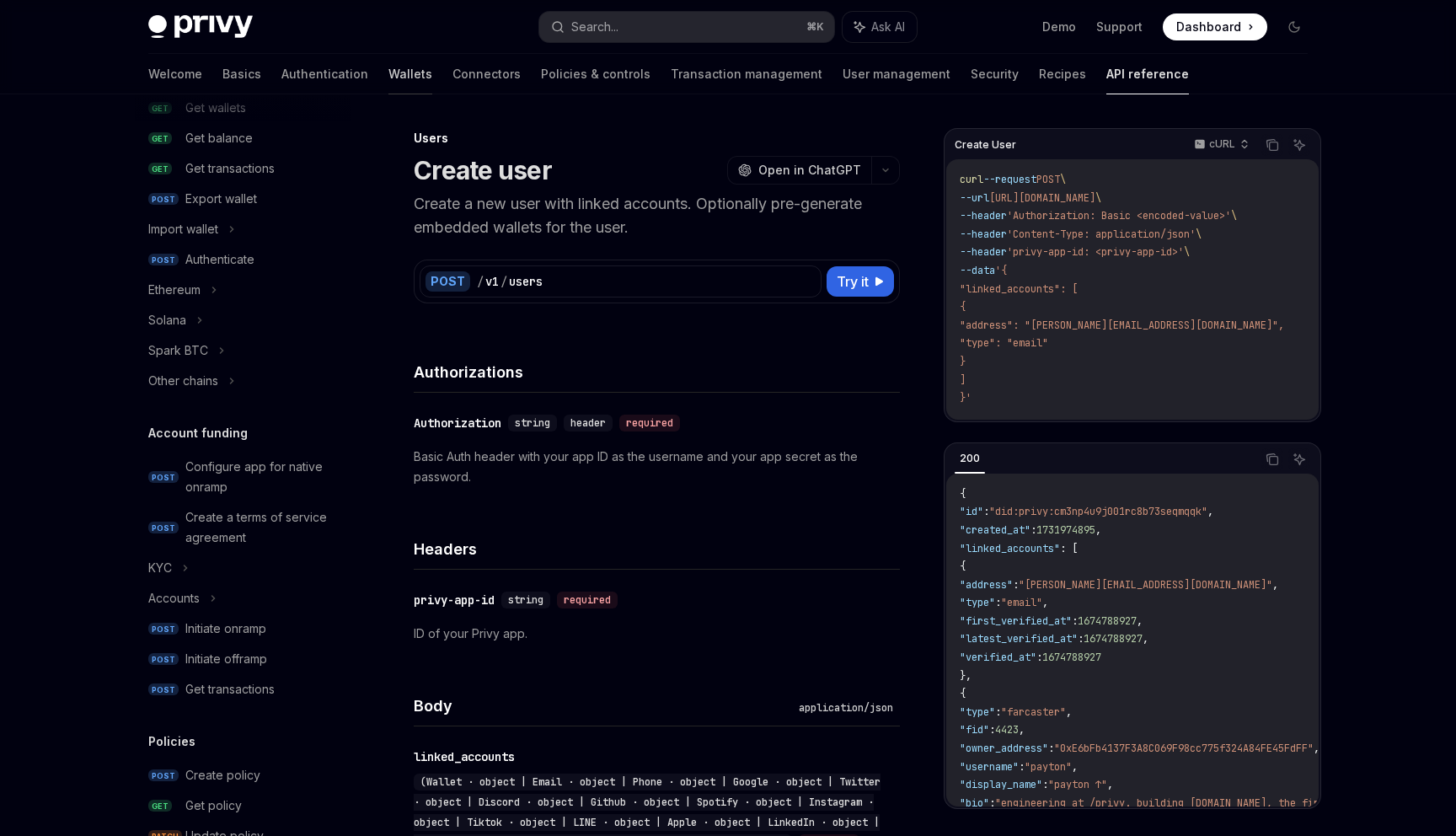
click at [389, 86] on link "Wallets" at bounding box center [411, 74] width 44 height 40
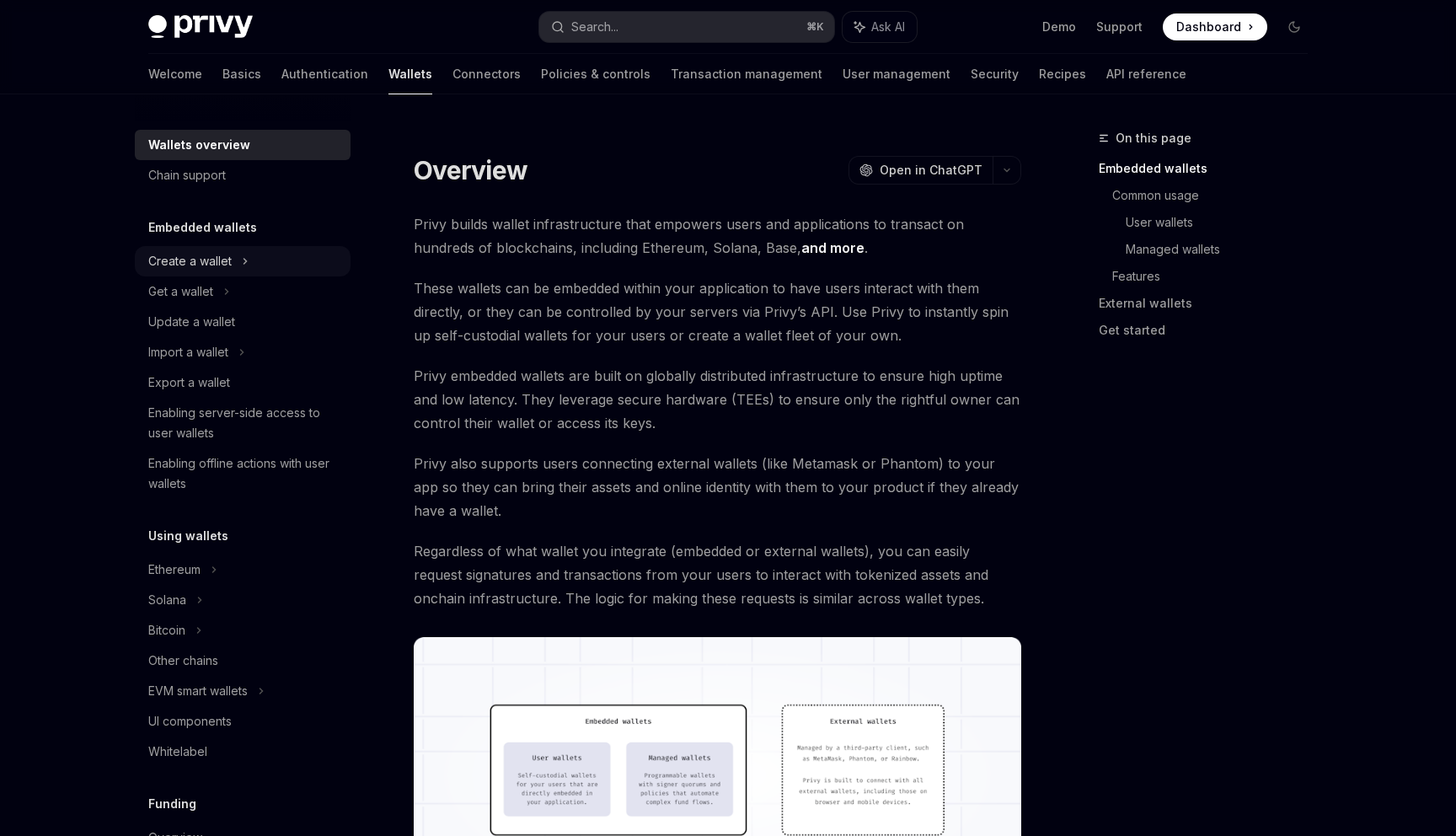
click at [241, 256] on div "Create a wallet" at bounding box center [243, 261] width 215 height 30
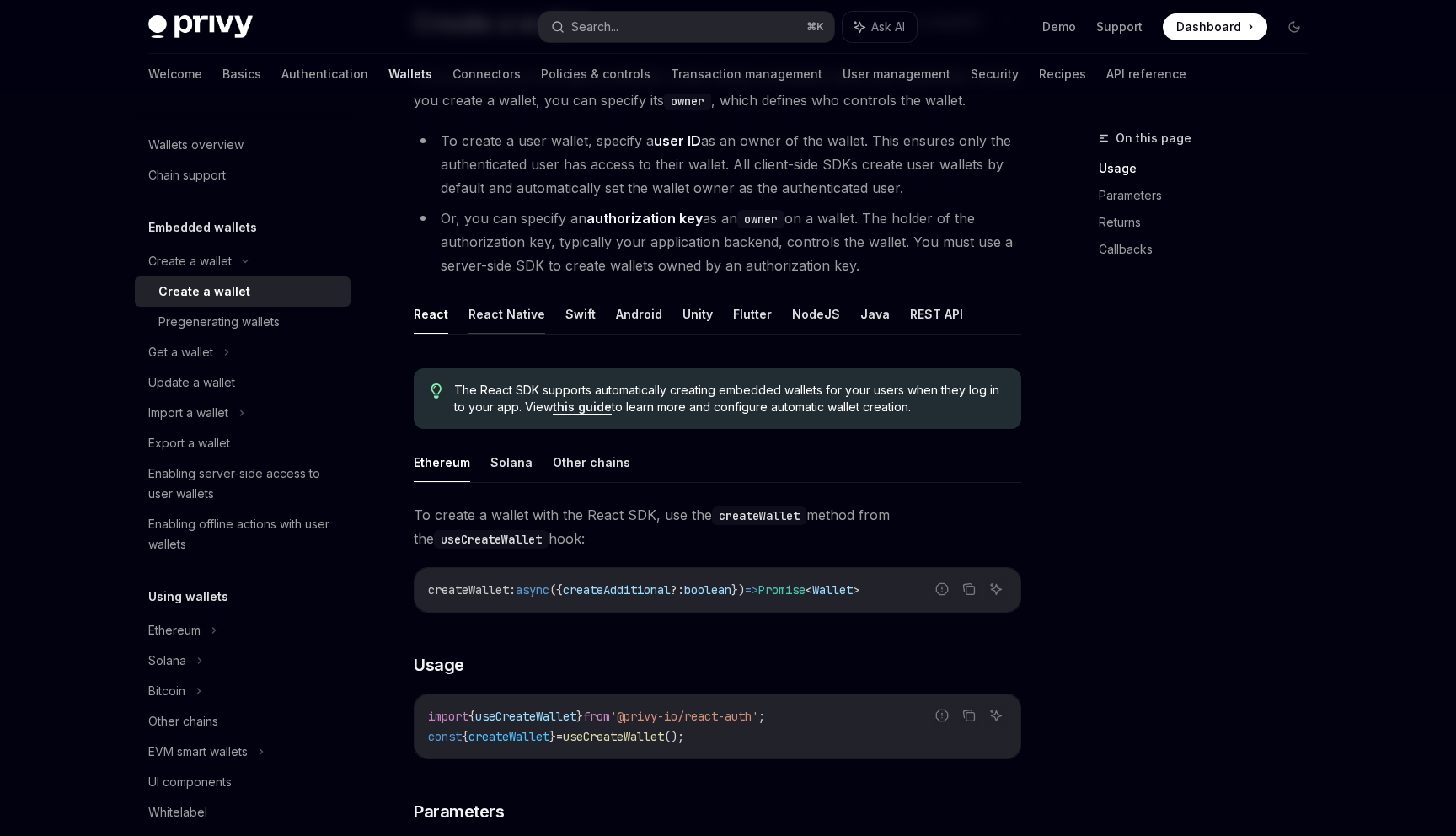
scroll to position [149, 0]
click at [916, 317] on button "REST API" at bounding box center [937, 311] width 53 height 39
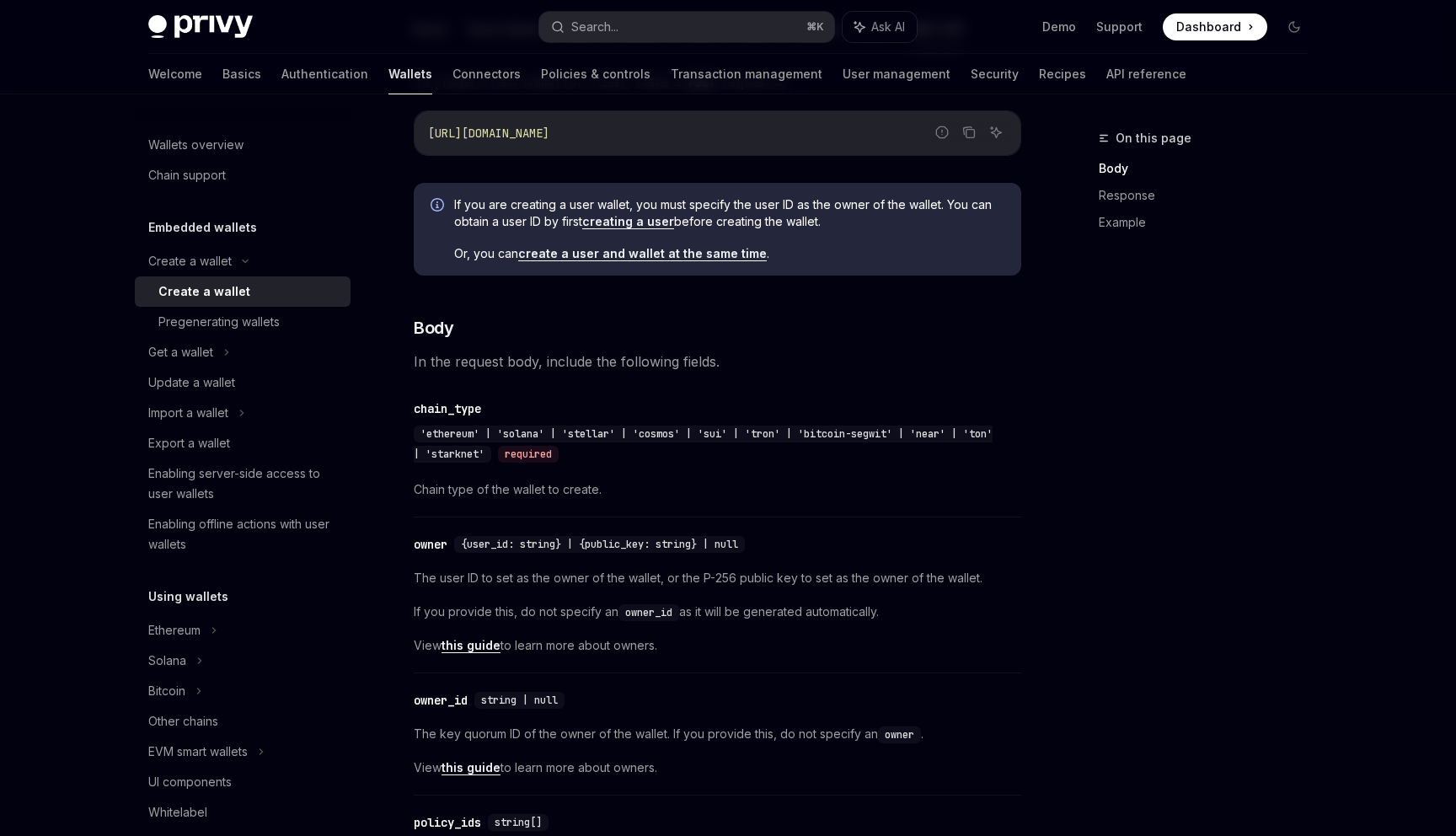
scroll to position [590, 0]
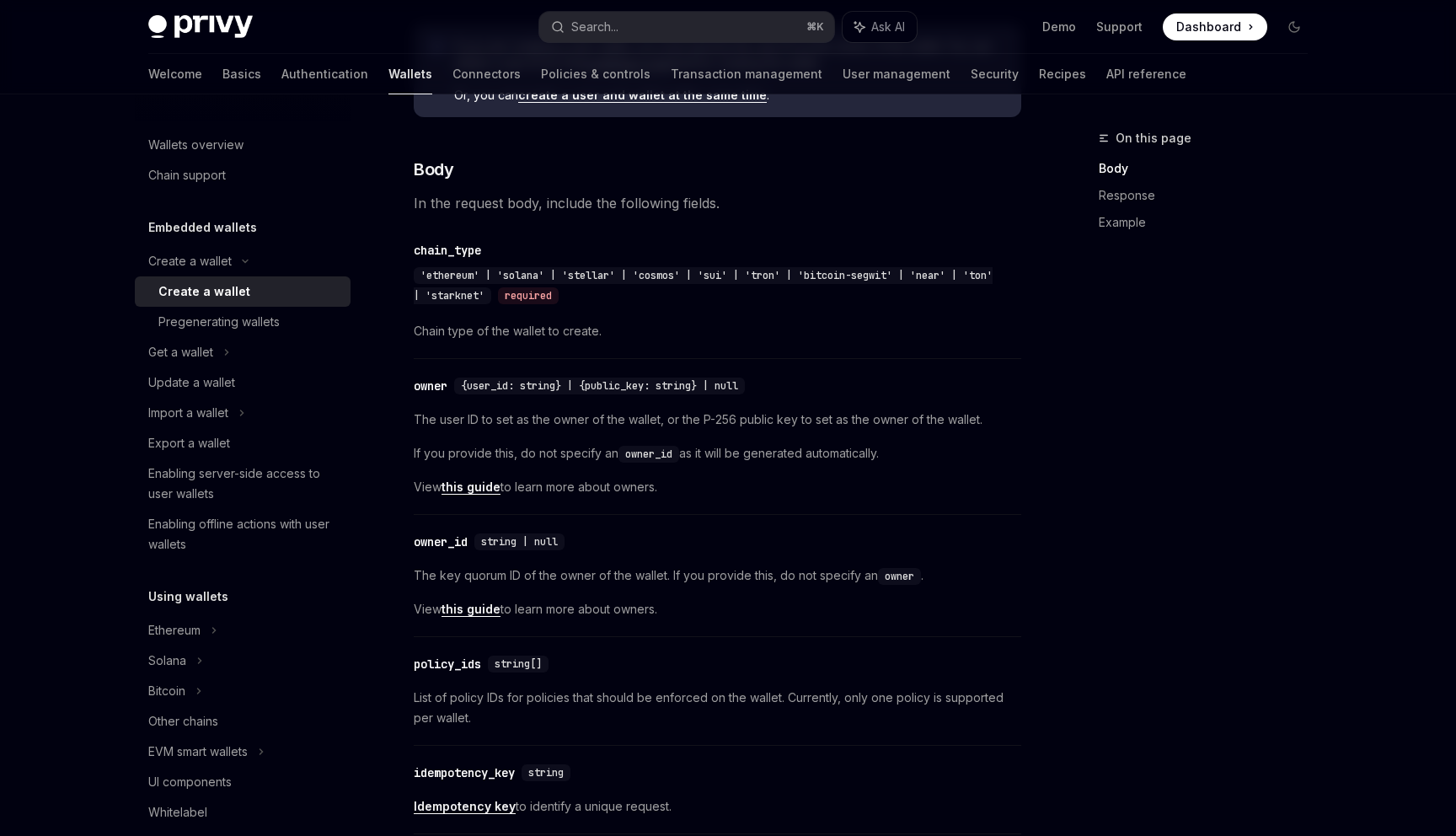
click at [434, 386] on div "owner" at bounding box center [430, 386] width 34 height 16
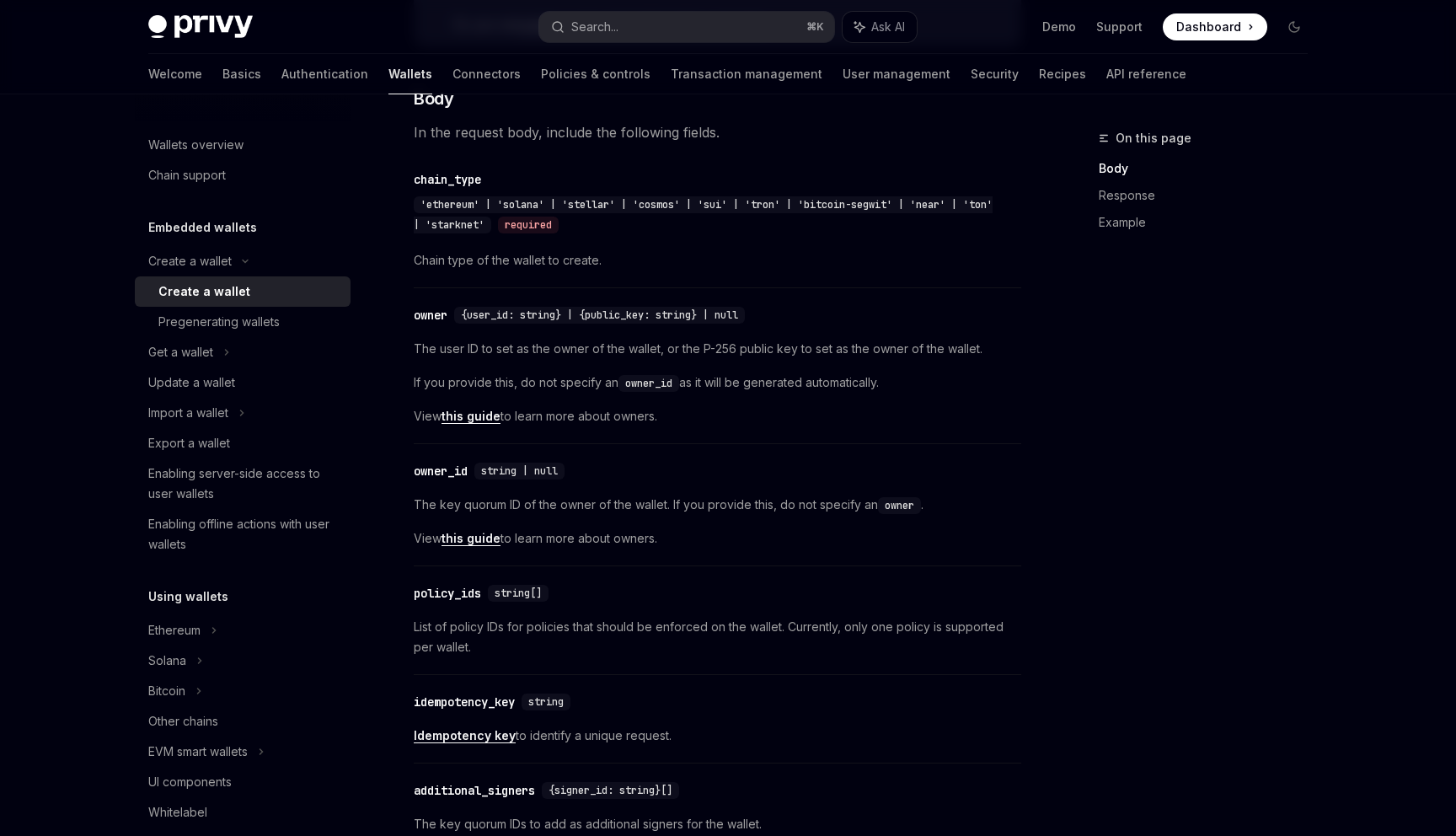
click at [434, 386] on div "​ owner {user_id: string} | {public_key: string} | null The user ID to set as t…" at bounding box center [718, 371] width 608 height 148
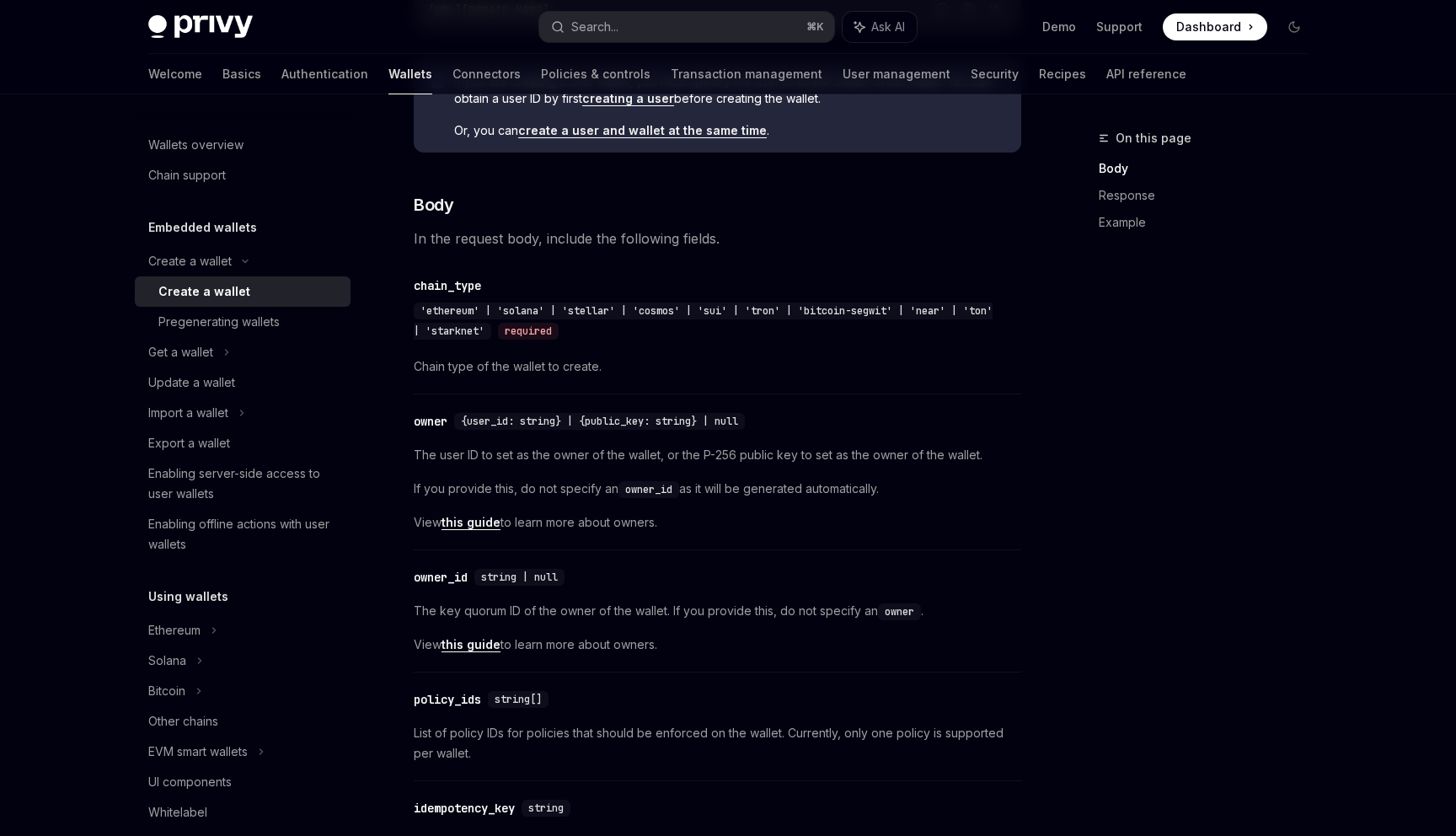
scroll to position [460, 0]
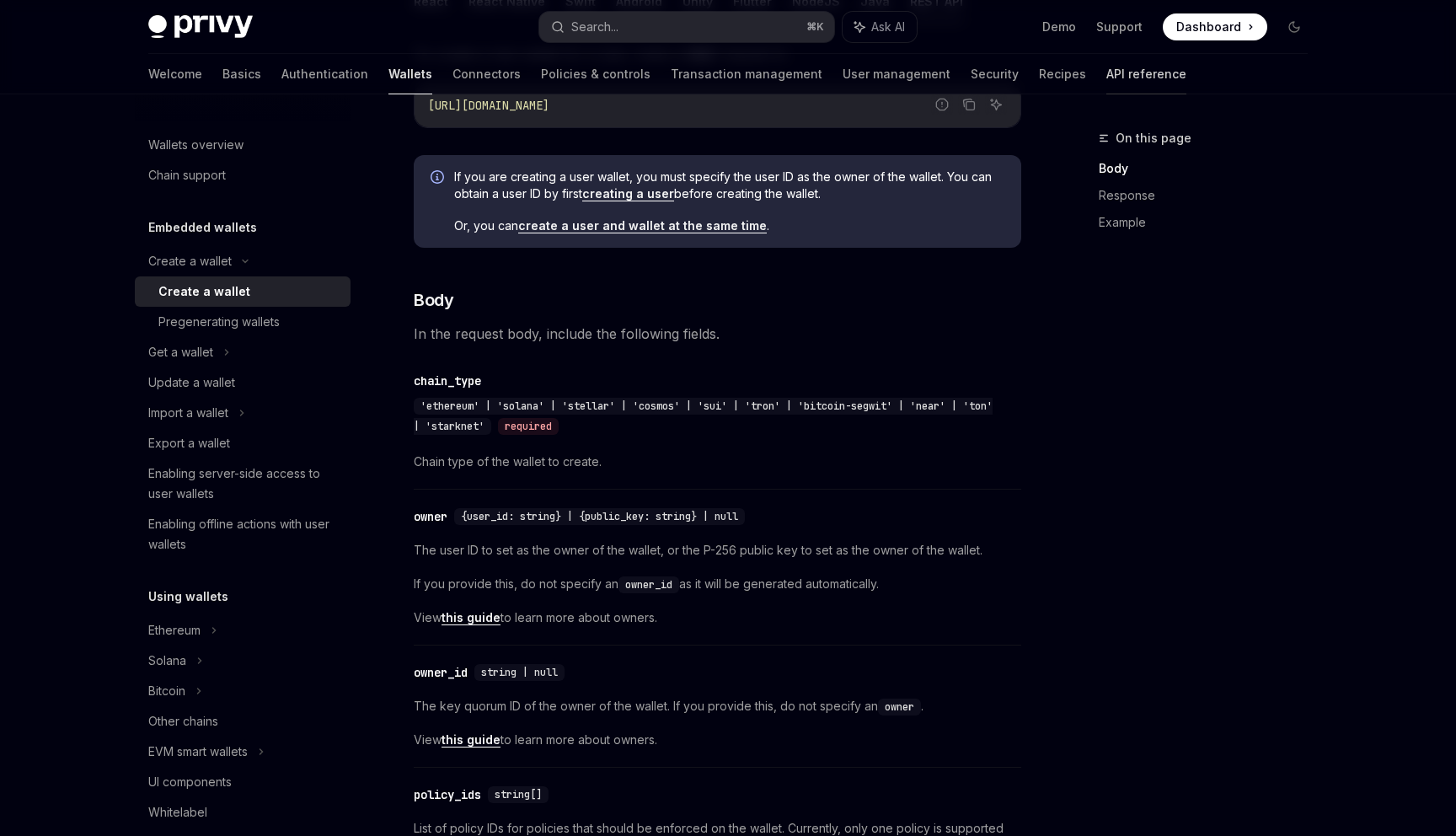
click at [1106, 71] on link "API reference" at bounding box center [1147, 74] width 80 height 40
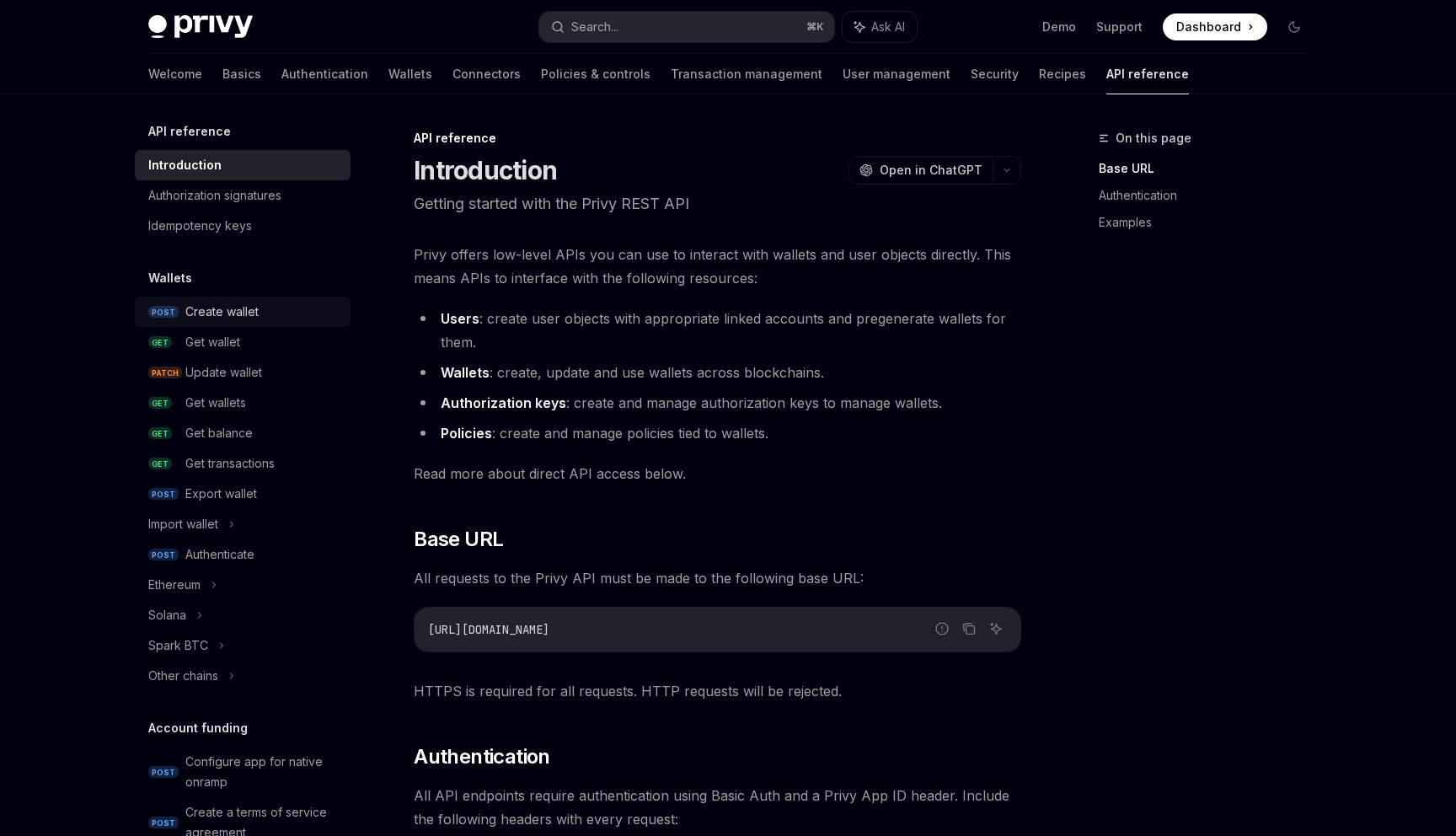
click at [244, 307] on div "Create wallet" at bounding box center [222, 312] width 73 height 20
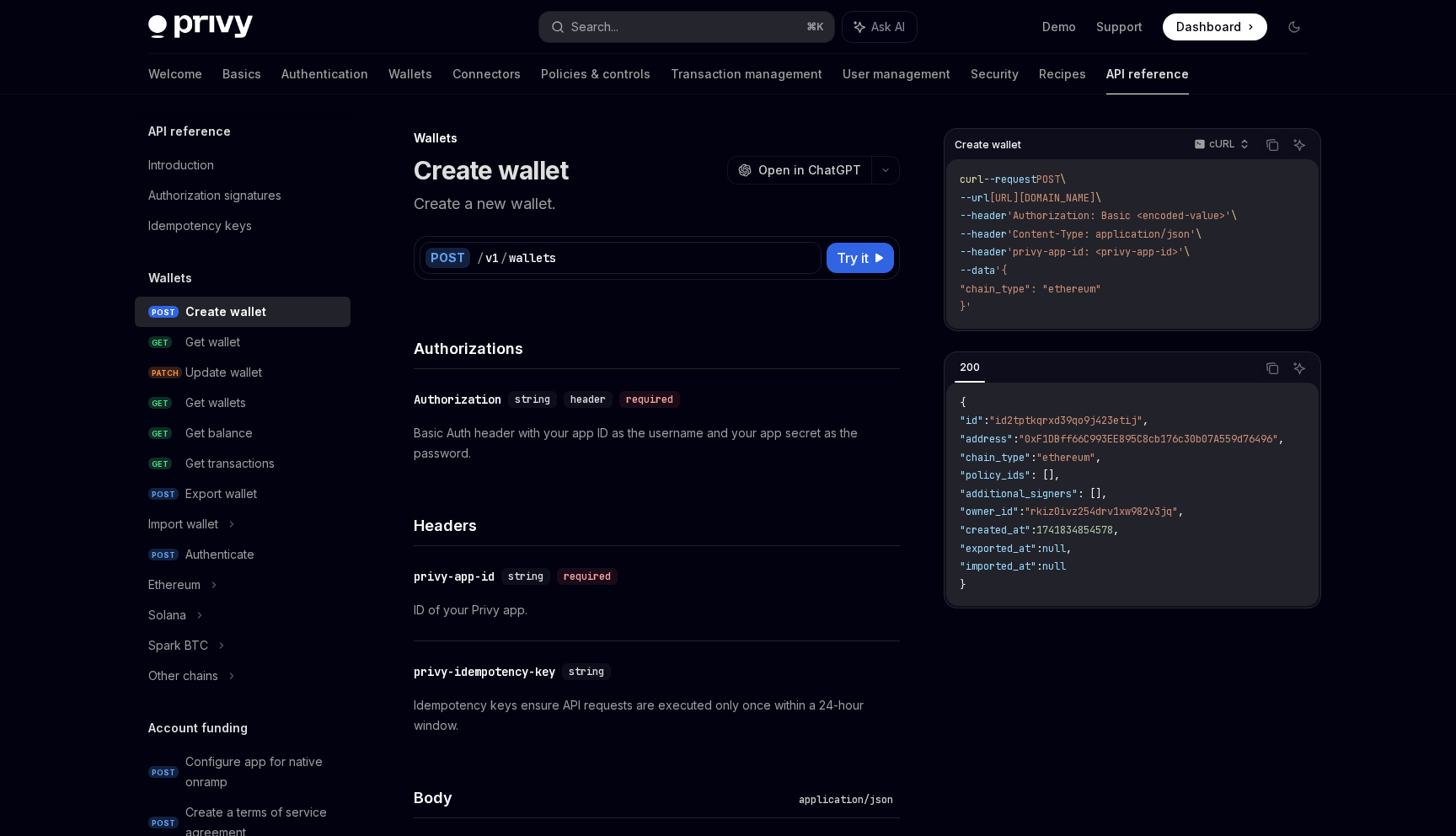
type textarea "*"
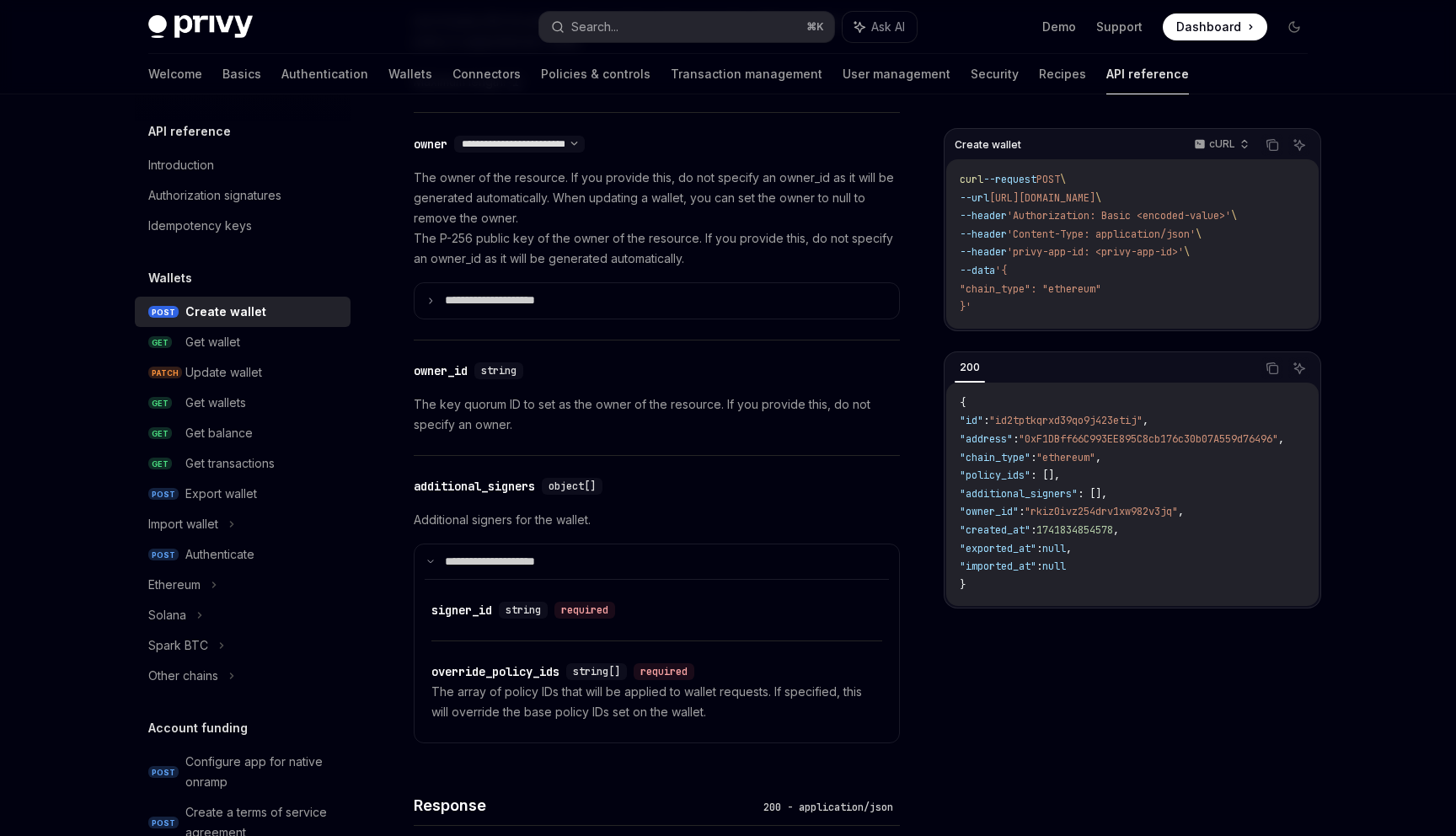
scroll to position [976, 0]
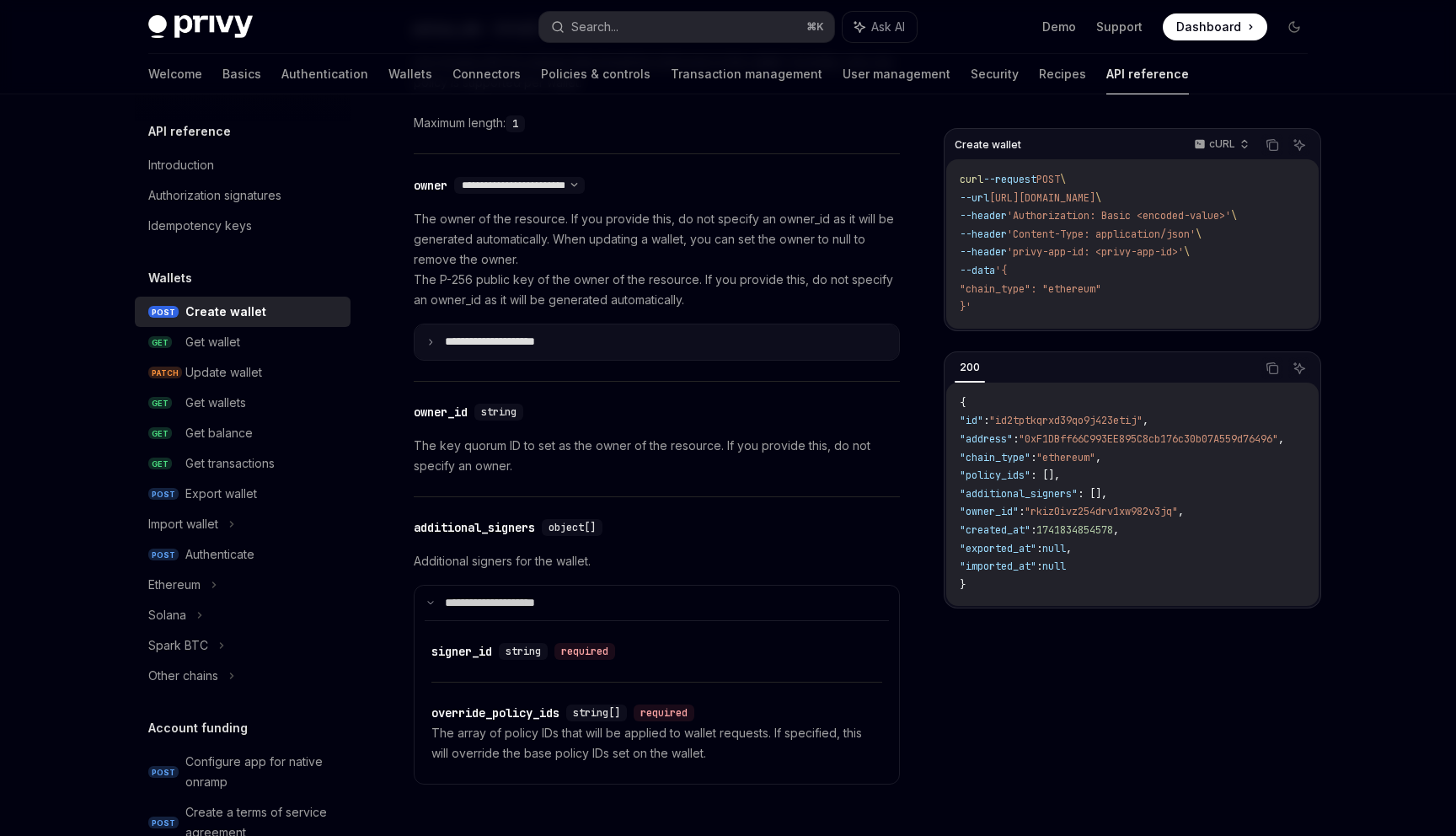
click at [535, 357] on summary "**********" at bounding box center [656, 341] width 485 height 36
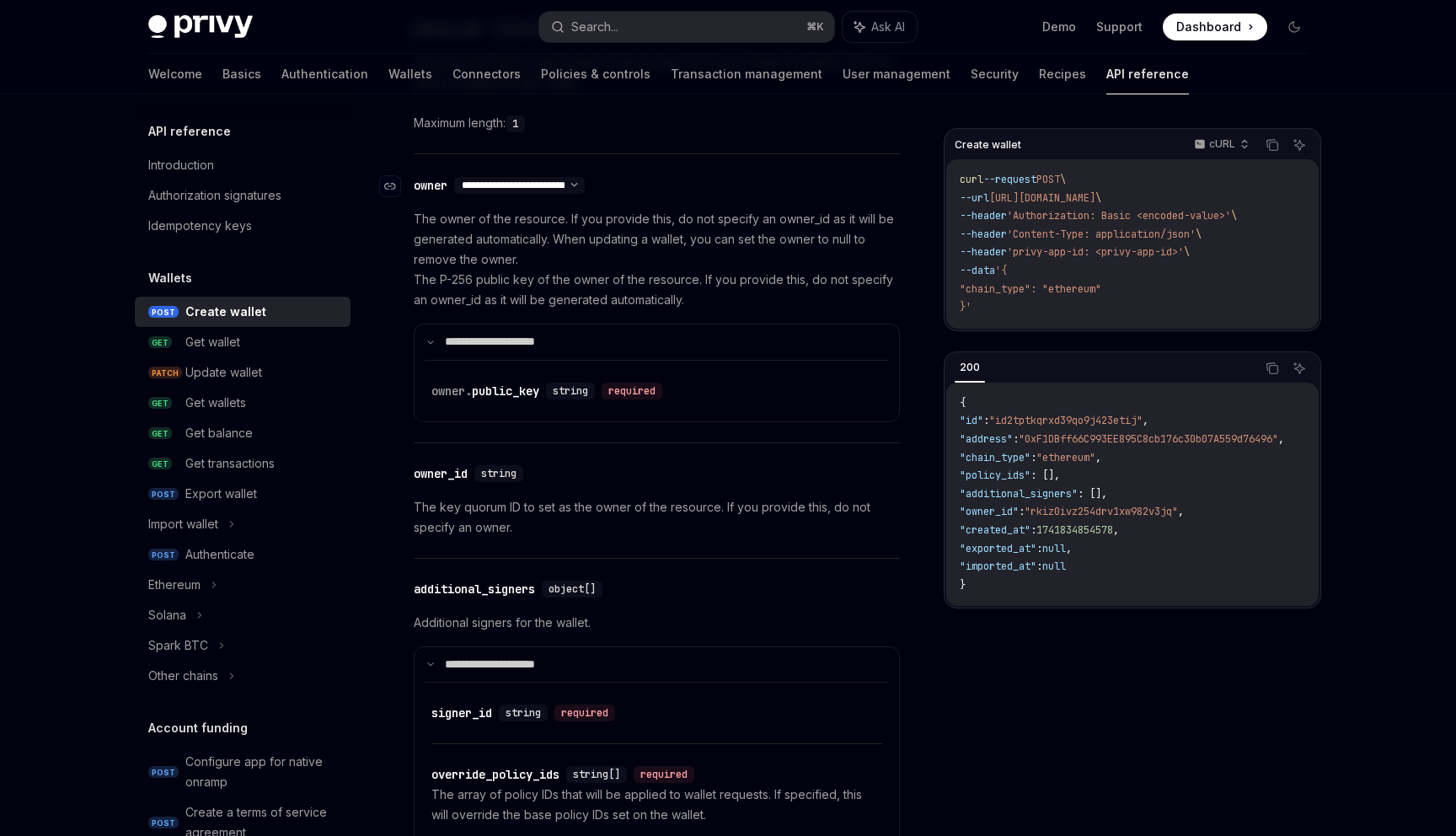
click at [585, 187] on select "**********" at bounding box center [519, 185] width 131 height 14
select select "*"
click at [456, 179] on select "**********" at bounding box center [519, 185] width 131 height 14
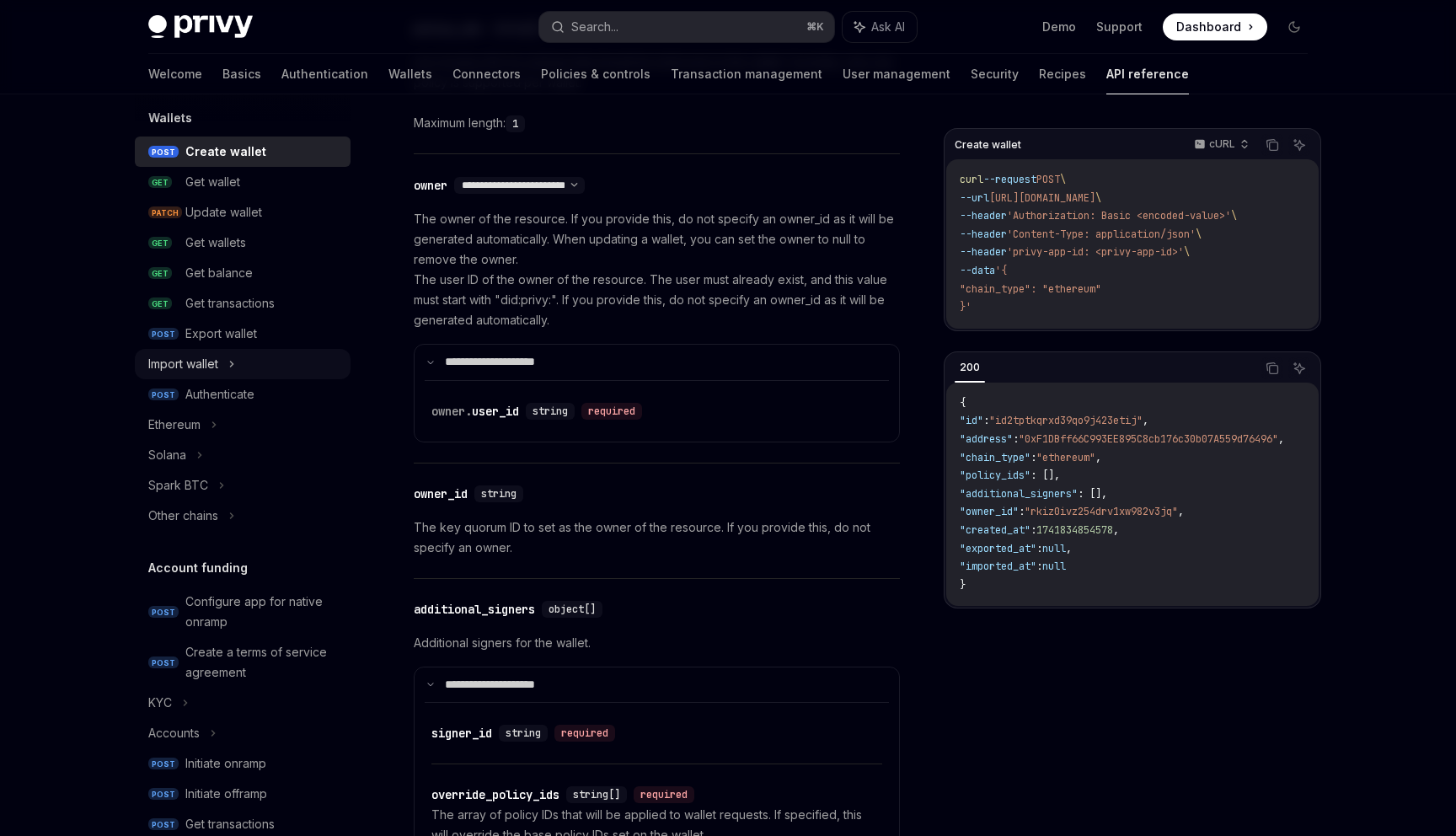
scroll to position [0, 0]
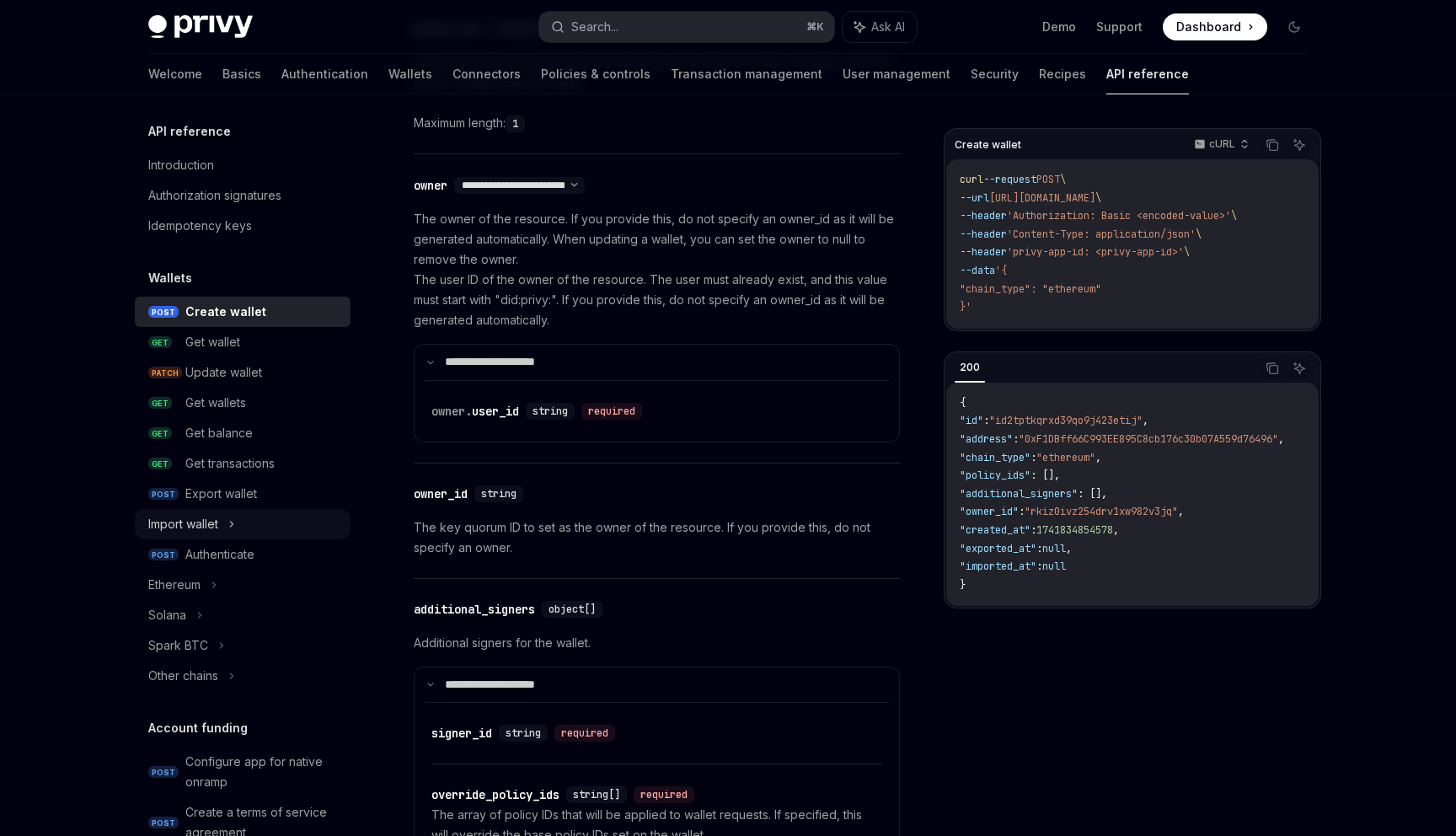
click at [236, 526] on icon at bounding box center [231, 524] width 6 height 20
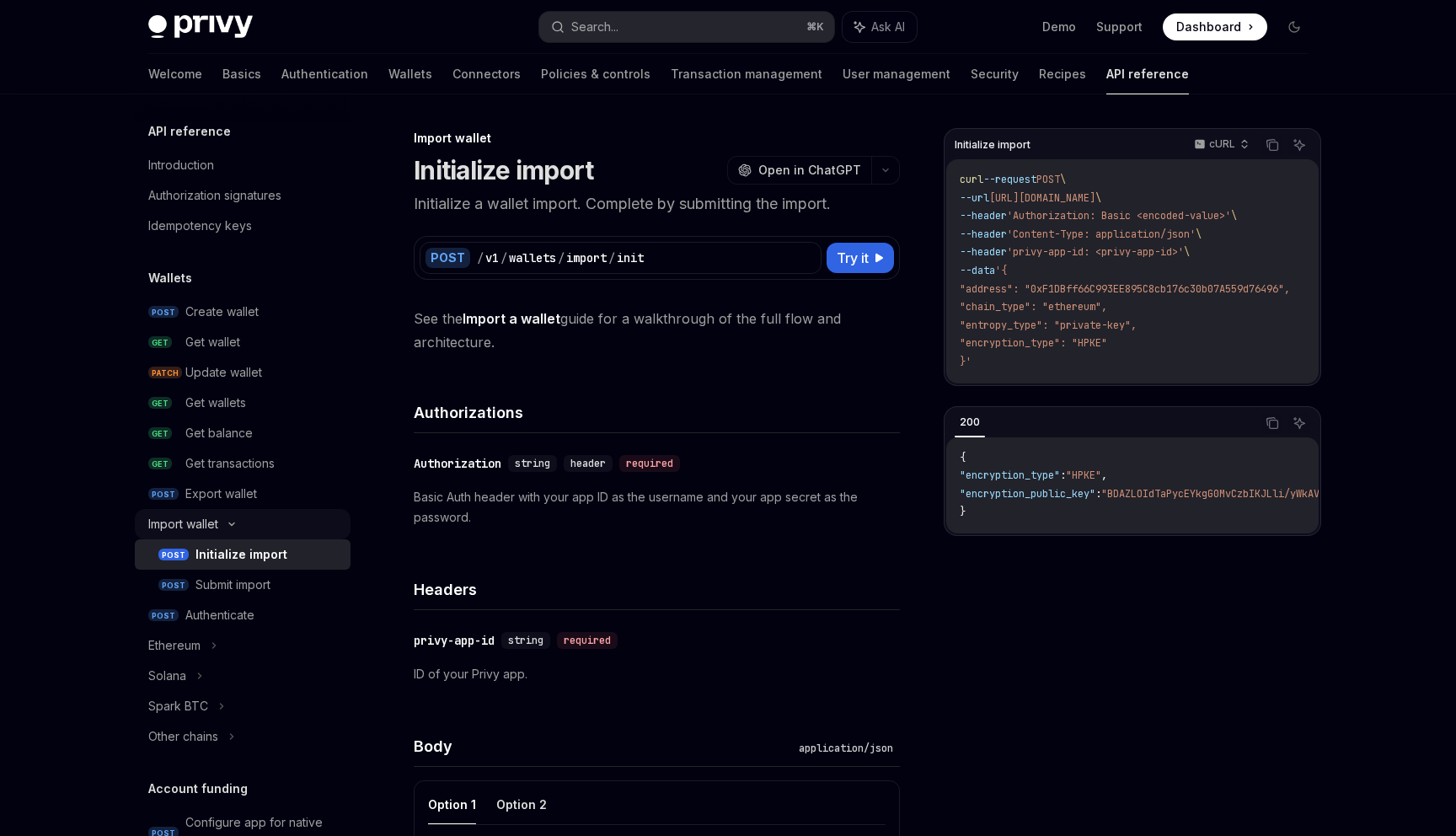
click at [236, 526] on icon at bounding box center [232, 524] width 20 height 6
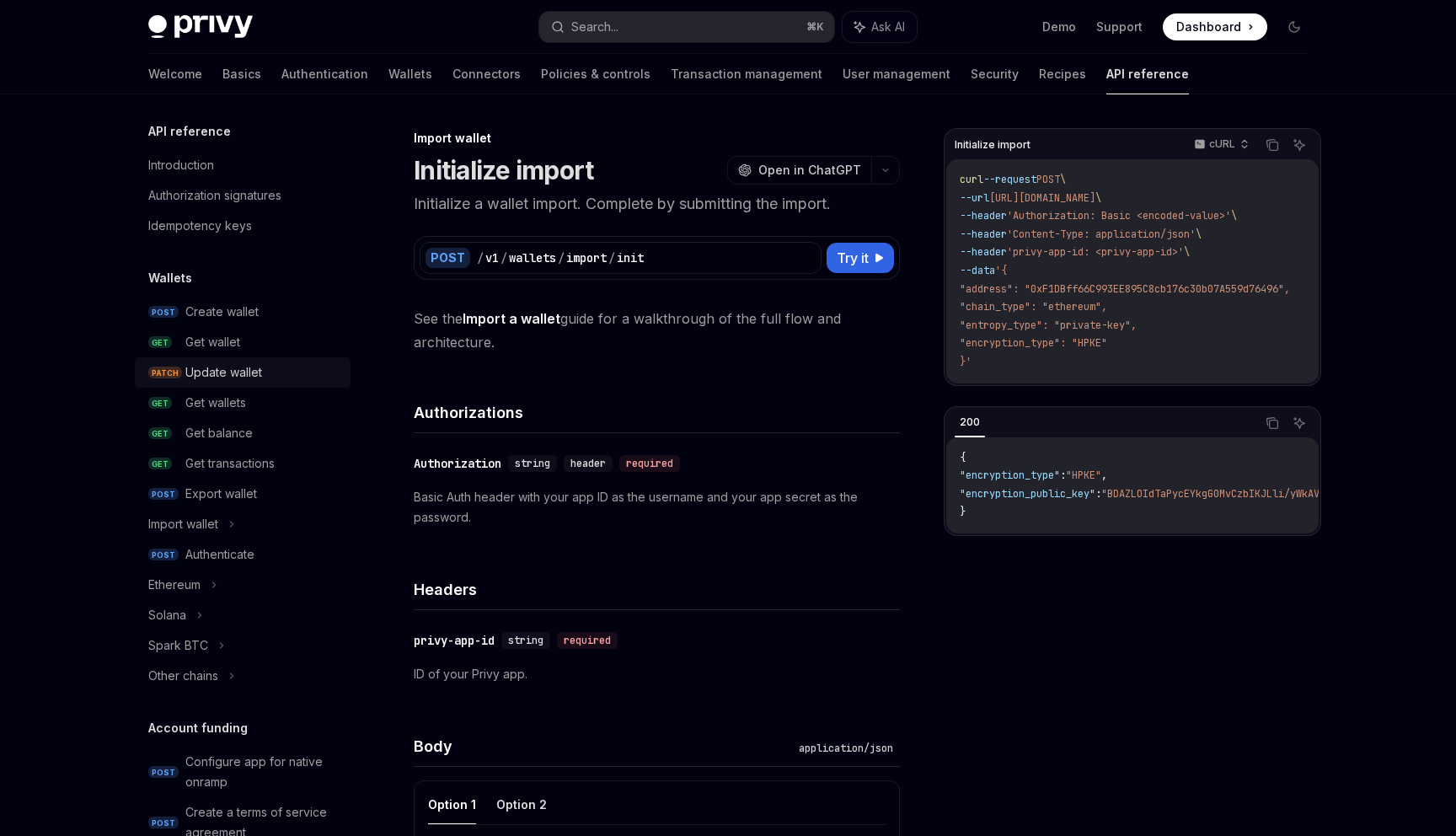
click at [253, 380] on div "Update wallet" at bounding box center [224, 372] width 77 height 20
type textarea "*"
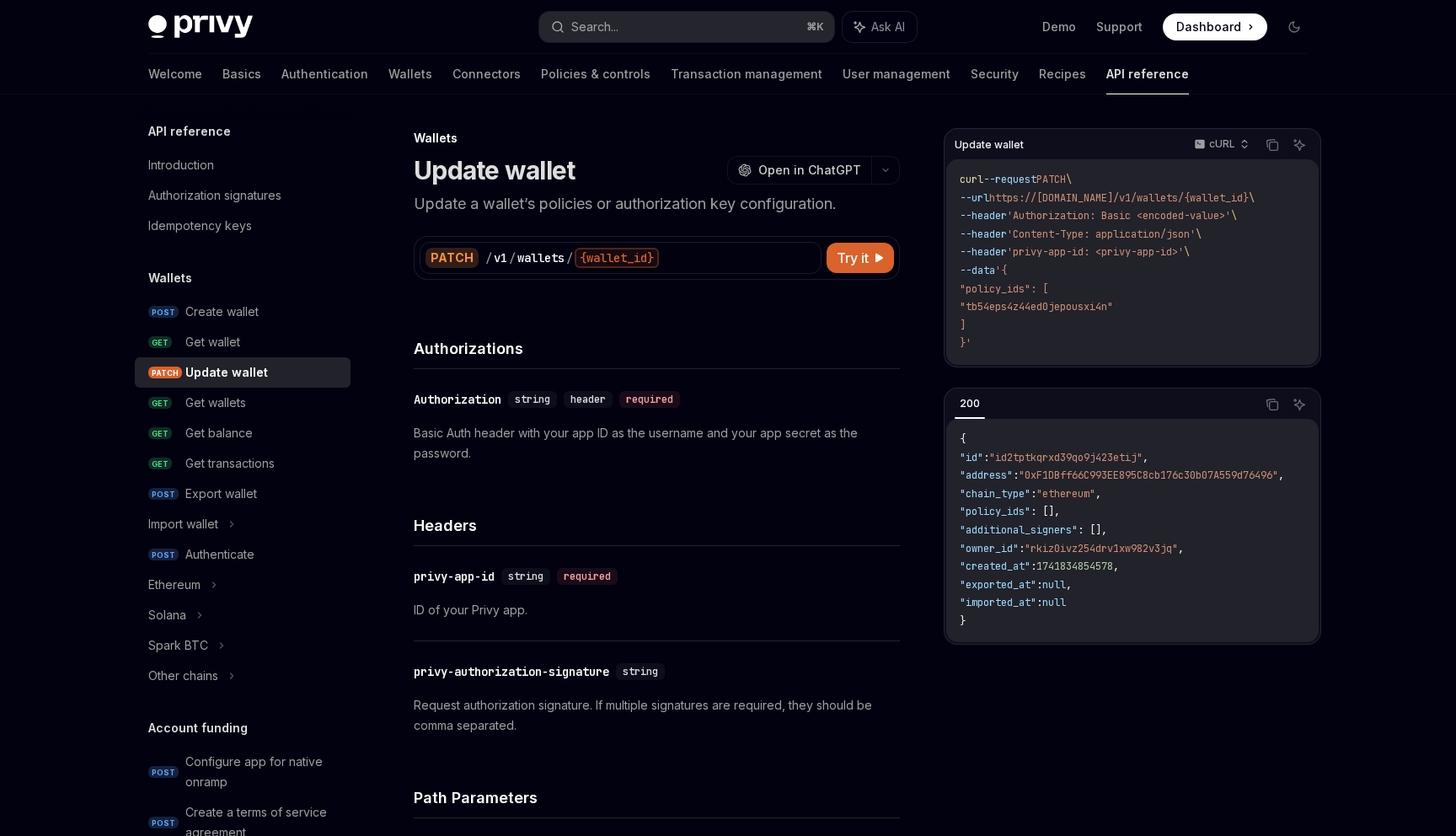
click at [455, 179] on h1 "Update wallet" at bounding box center [494, 170] width 161 height 30
drag, startPoint x: 455, startPoint y: 179, endPoint x: 528, endPoint y: 174, distance: 73.2
click at [528, 174] on h1 "Update wallet" at bounding box center [494, 170] width 161 height 30
copy h1 "Update wallet"
click at [452, 256] on div "PATCH" at bounding box center [452, 257] width 53 height 20
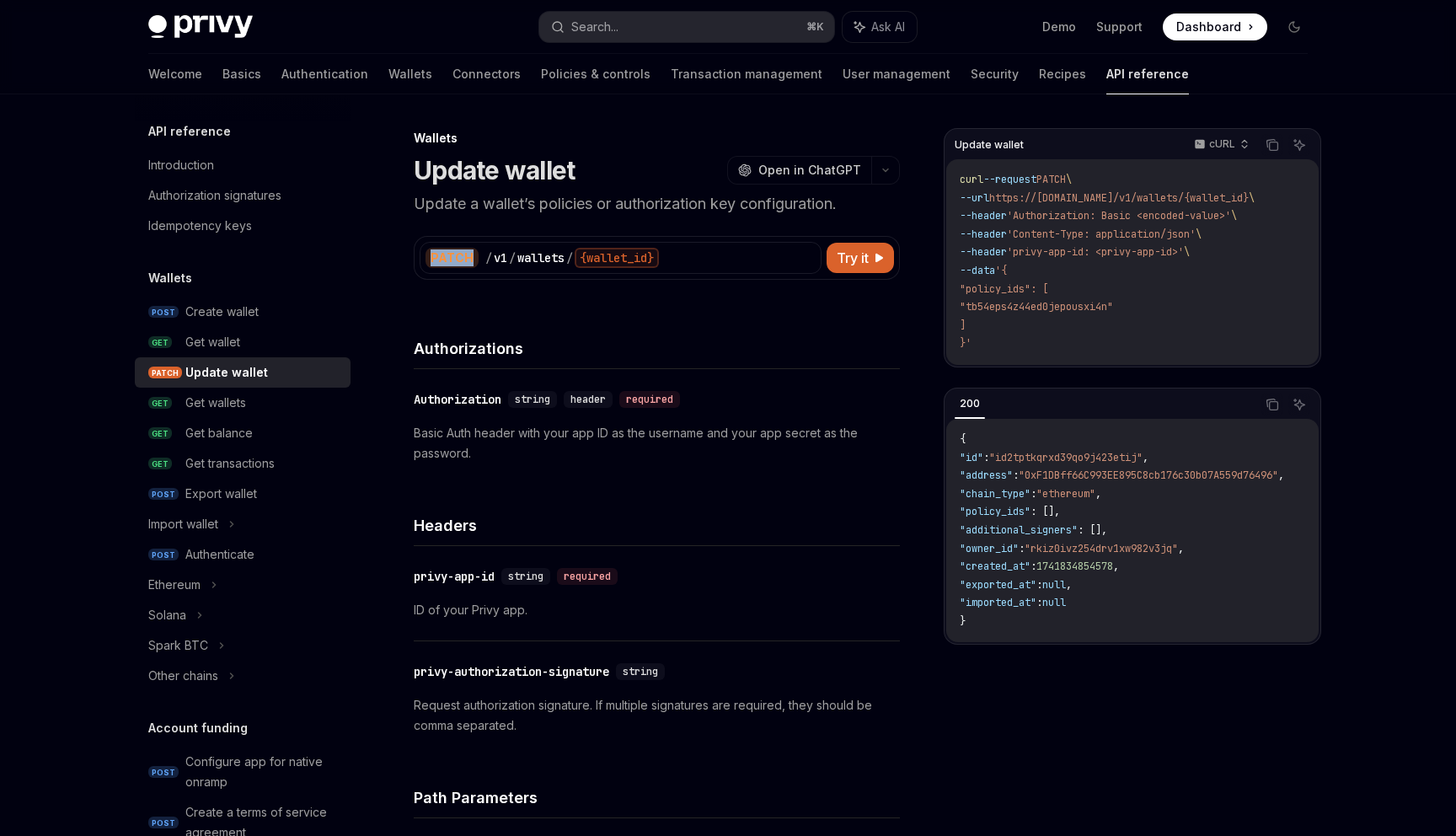
click at [452, 256] on div "PATCH" at bounding box center [452, 257] width 53 height 20
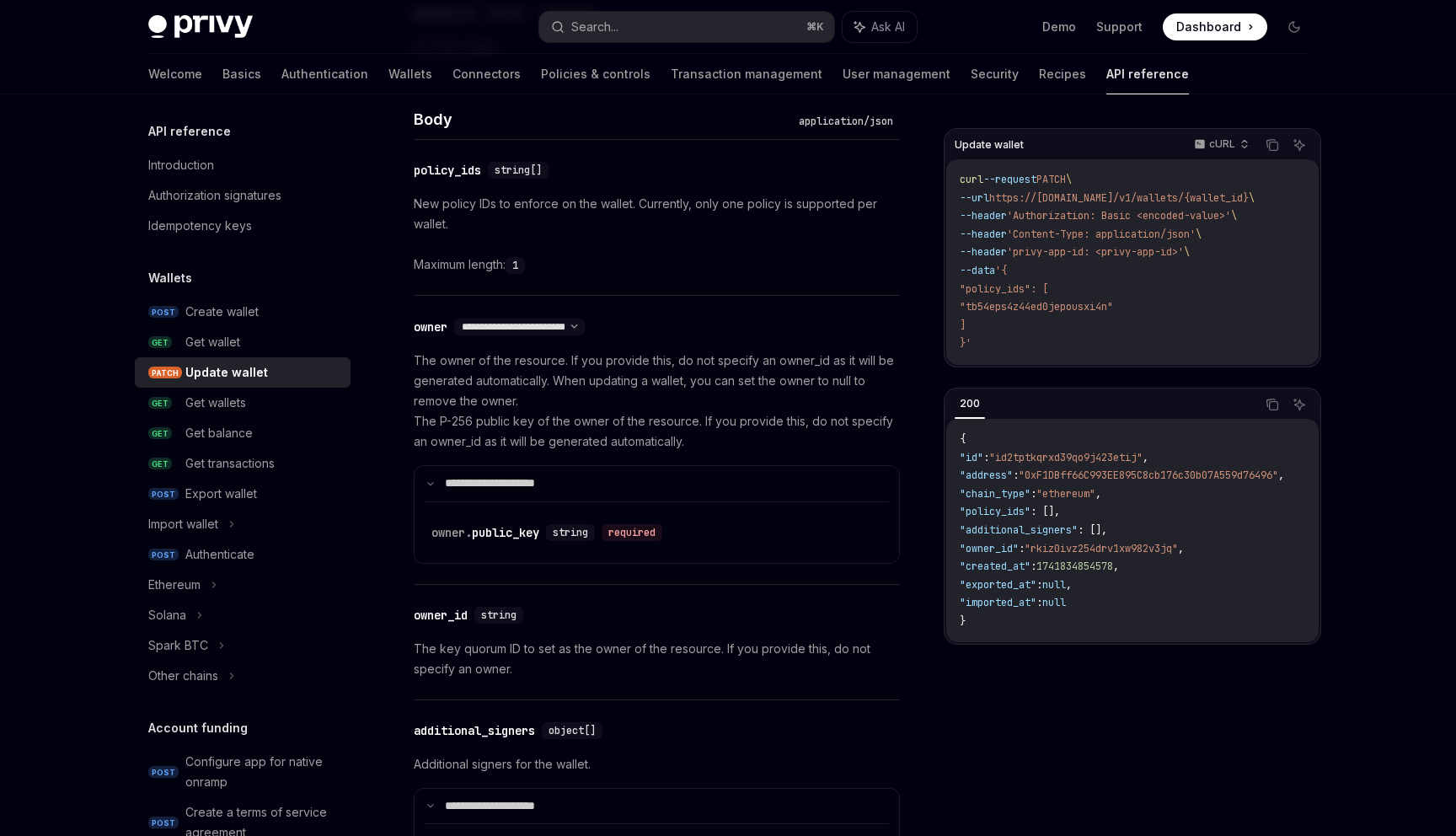
scroll to position [845, 0]
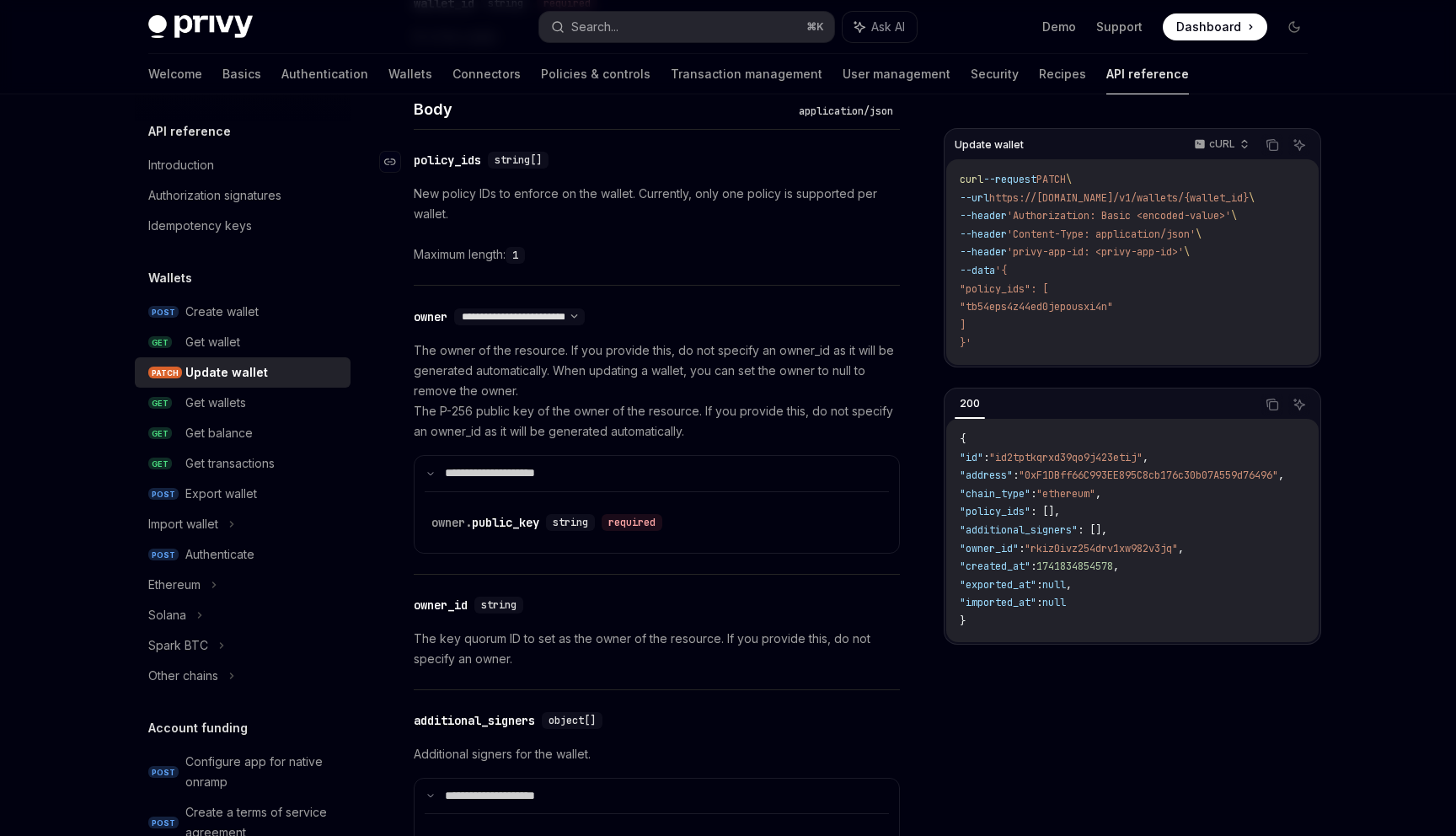
click at [437, 162] on div "policy_ids" at bounding box center [447, 160] width 68 height 16
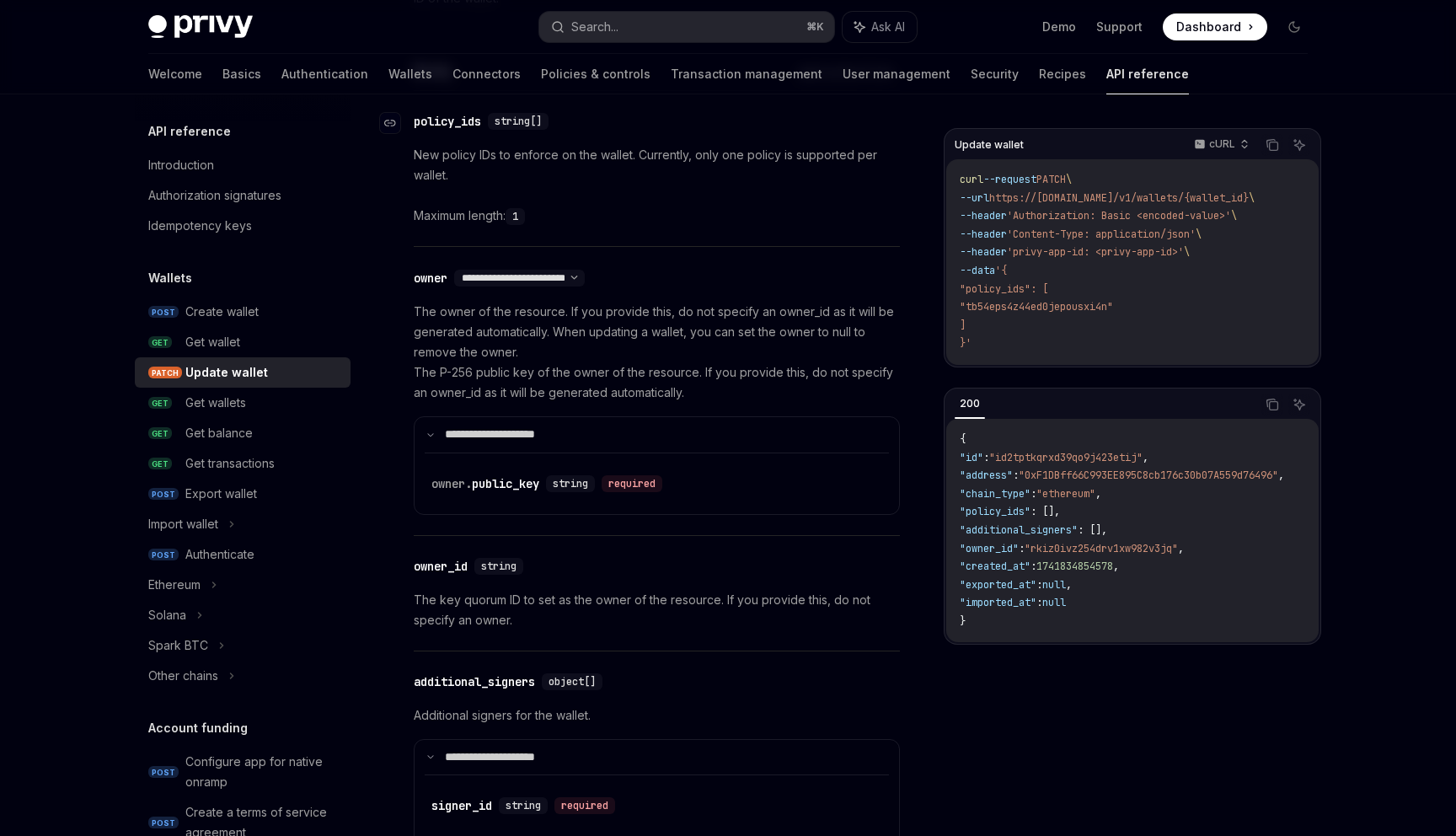
click at [442, 131] on div "​ policy_ids string[]" at bounding box center [648, 121] width 469 height 20
click at [452, 118] on div "policy_ids" at bounding box center [447, 121] width 68 height 16
copy div "policy_ids"
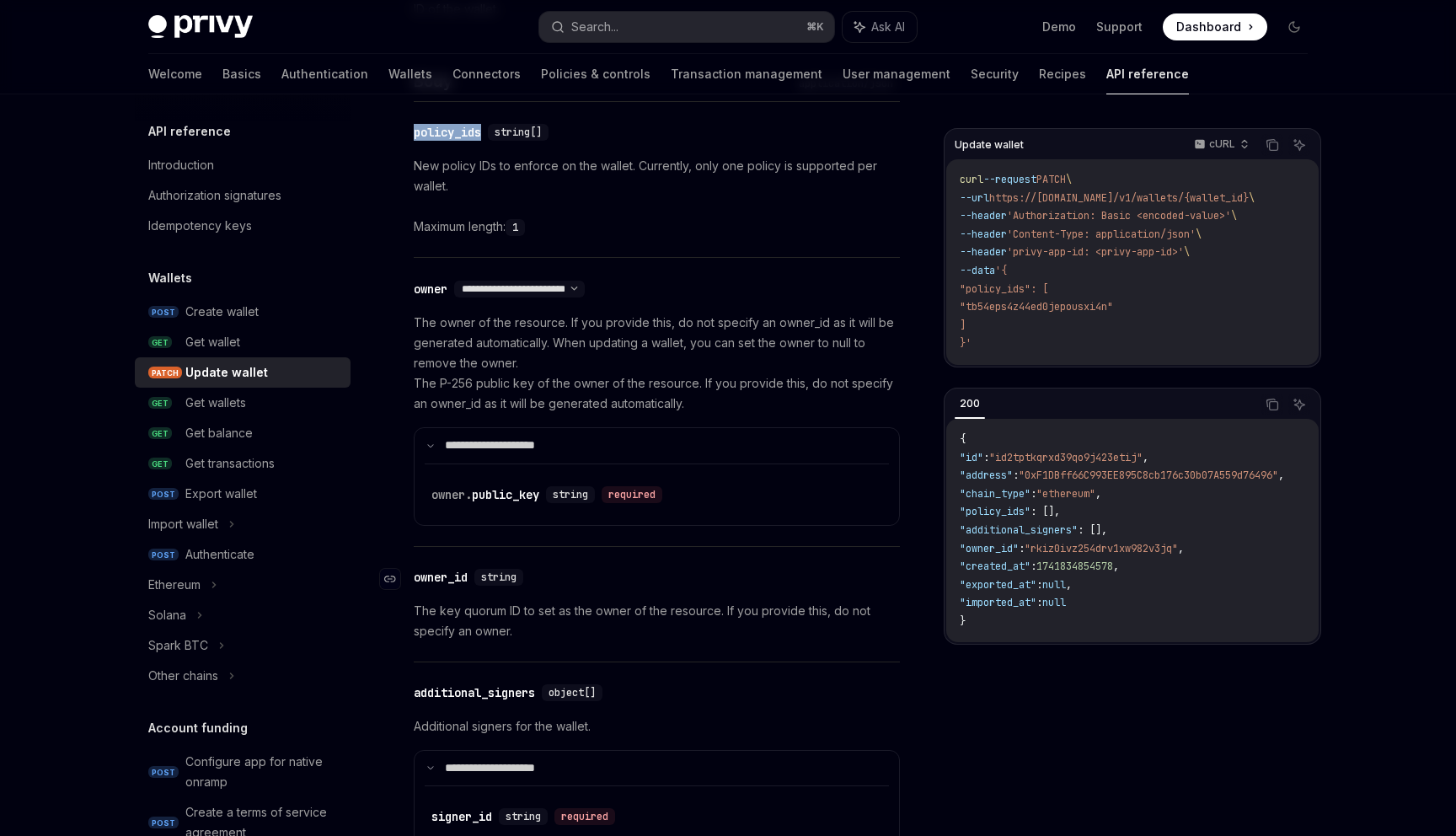
scroll to position [831, 0]
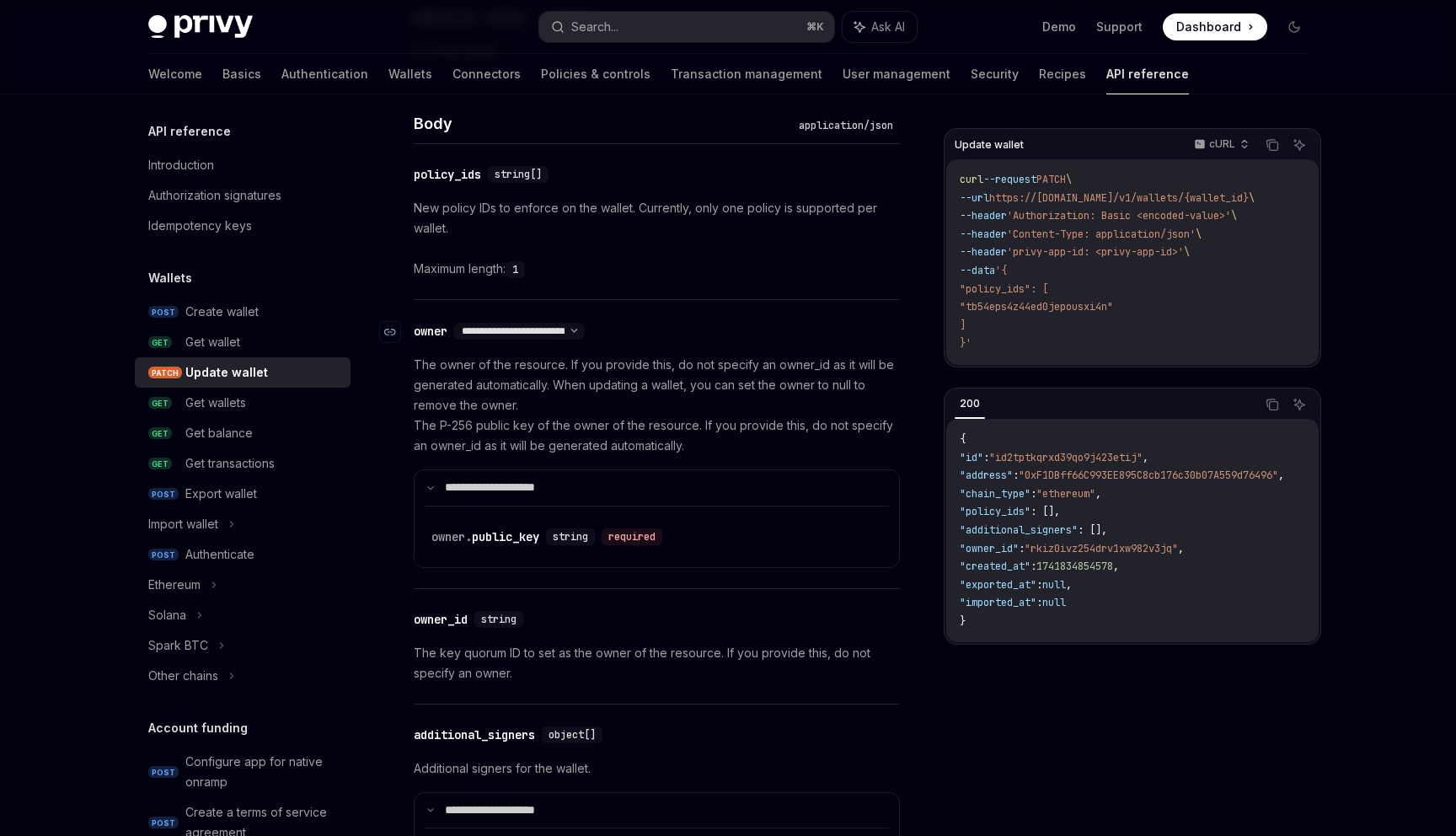
click at [627, 339] on div "**********" at bounding box center [648, 330] width 469 height 21
click at [585, 333] on select "**********" at bounding box center [519, 330] width 131 height 14
select select "*"
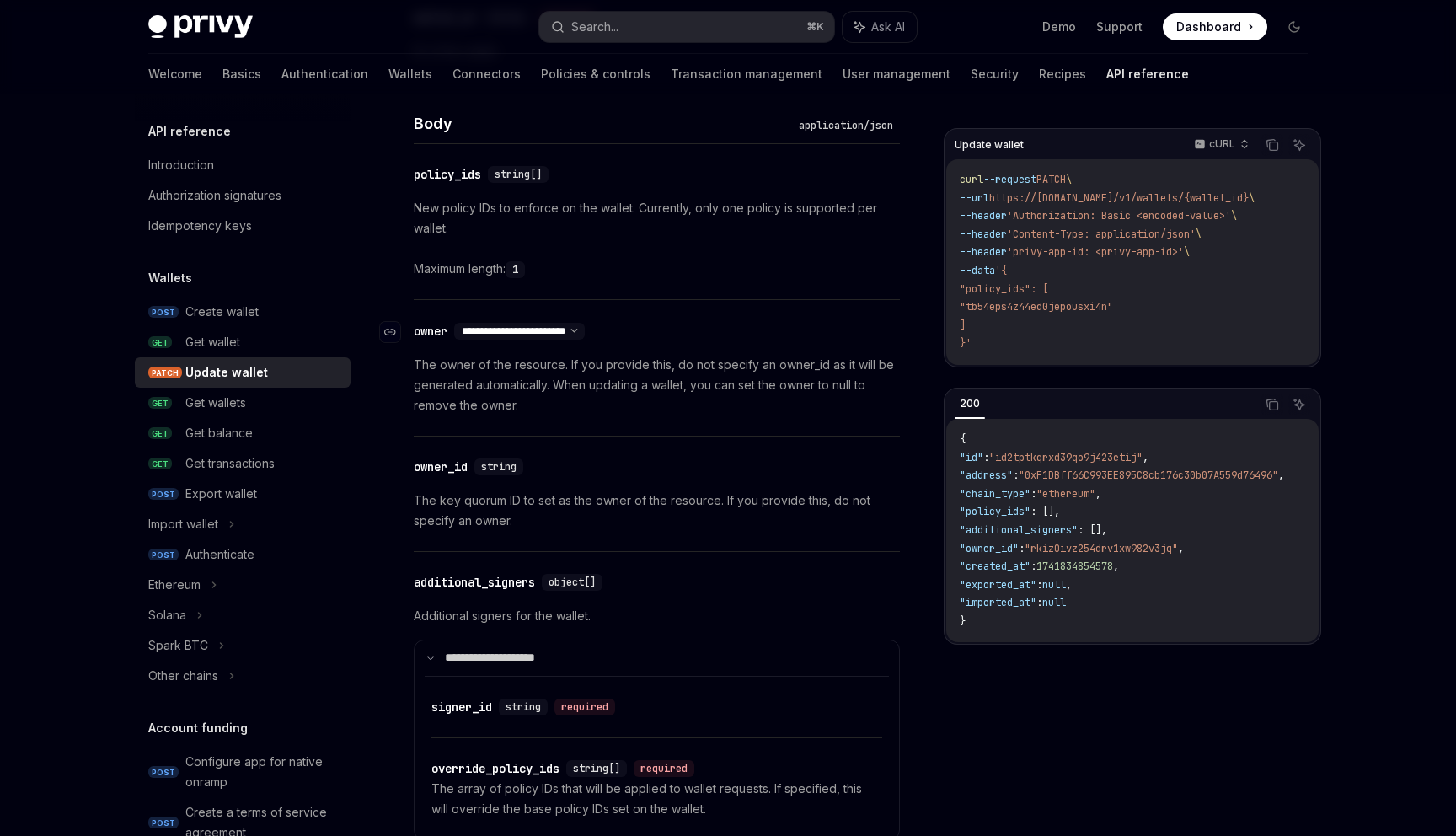
click at [578, 331] on select "**********" at bounding box center [519, 330] width 131 height 14
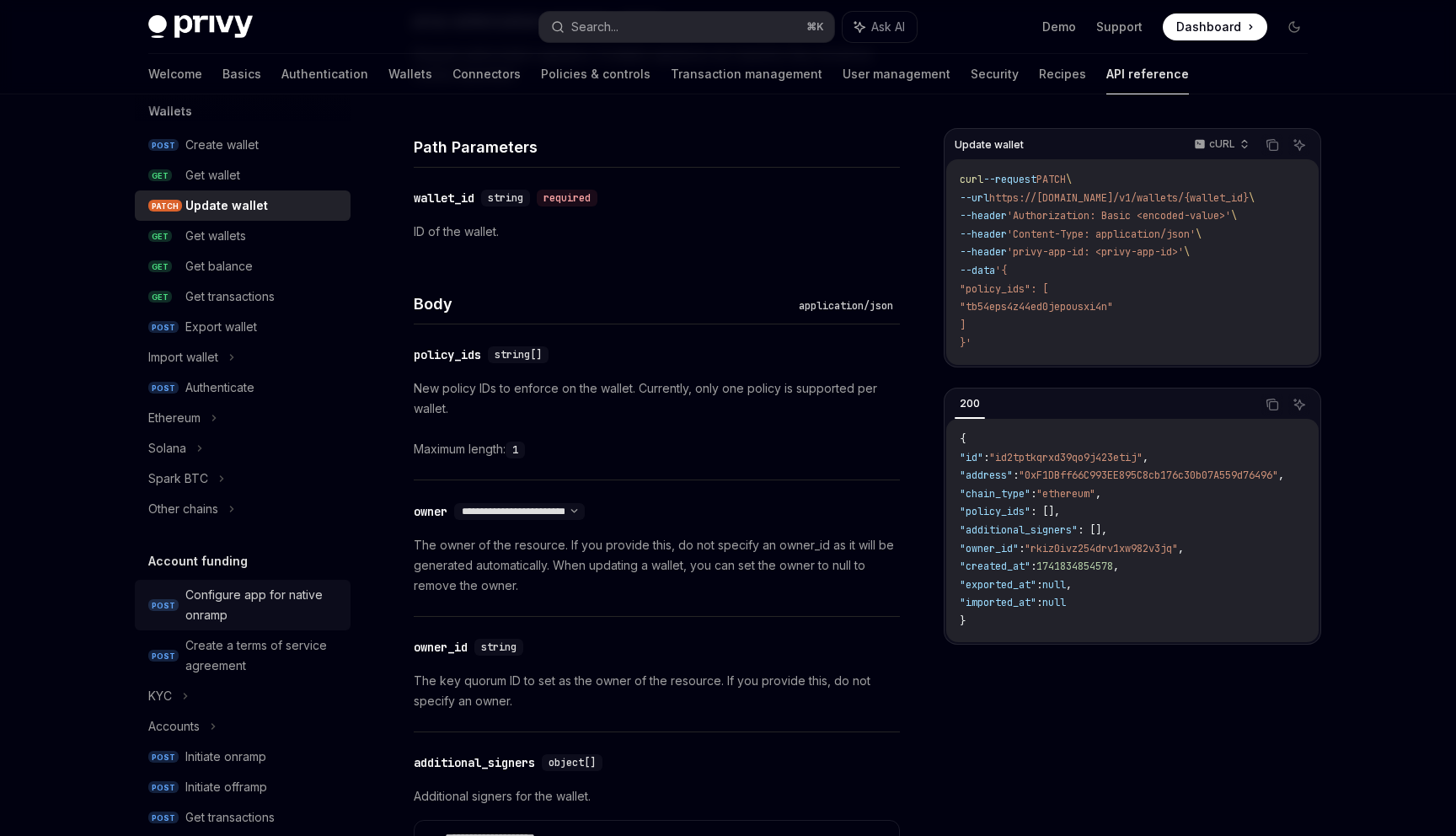
scroll to position [71, 0]
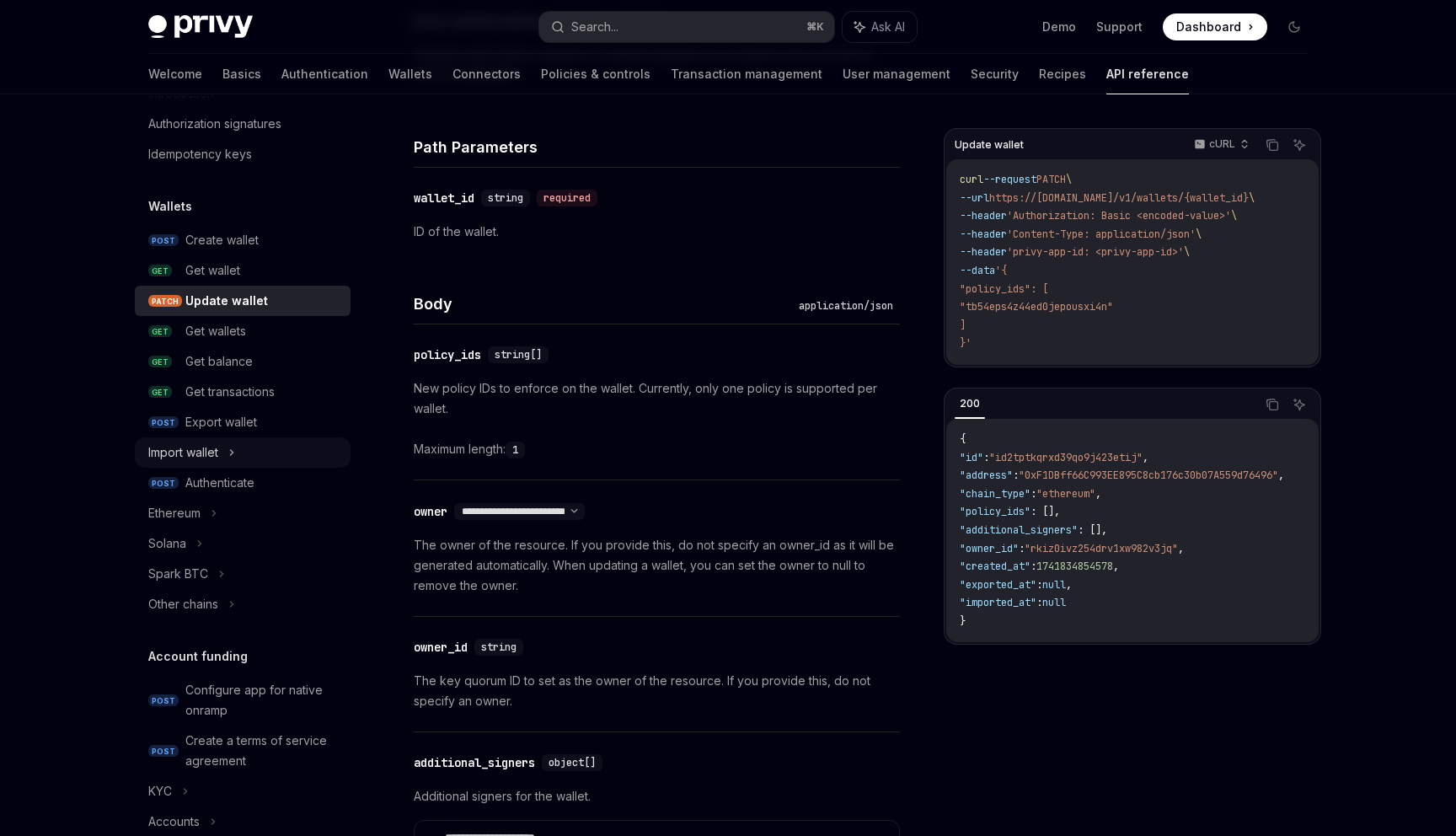
click at [235, 450] on icon at bounding box center [231, 453] width 6 height 20
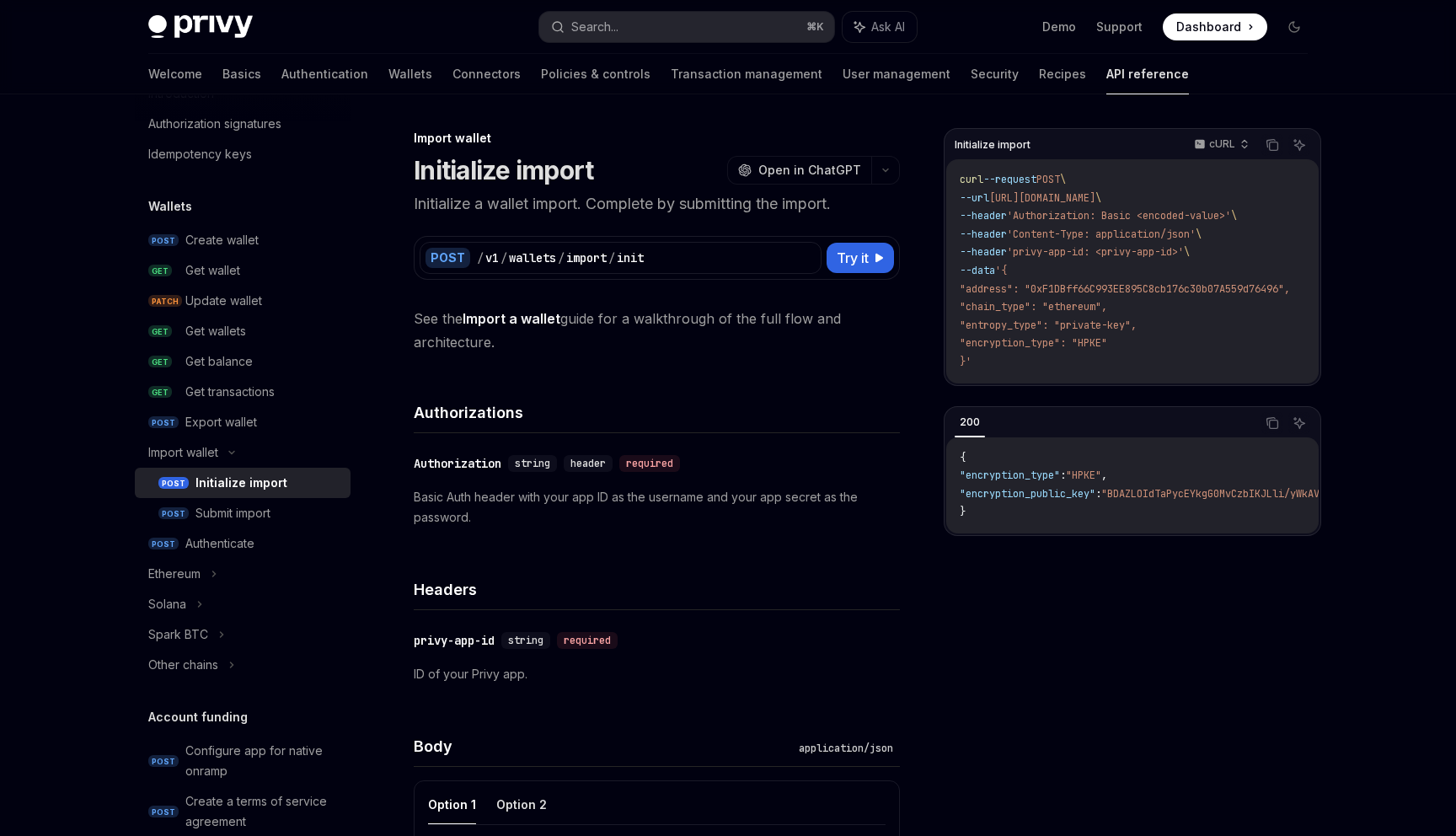
click at [257, 486] on div "Initialize import" at bounding box center [241, 483] width 92 height 20
click at [266, 516] on div "Submit import" at bounding box center [233, 513] width 75 height 20
type textarea "*"
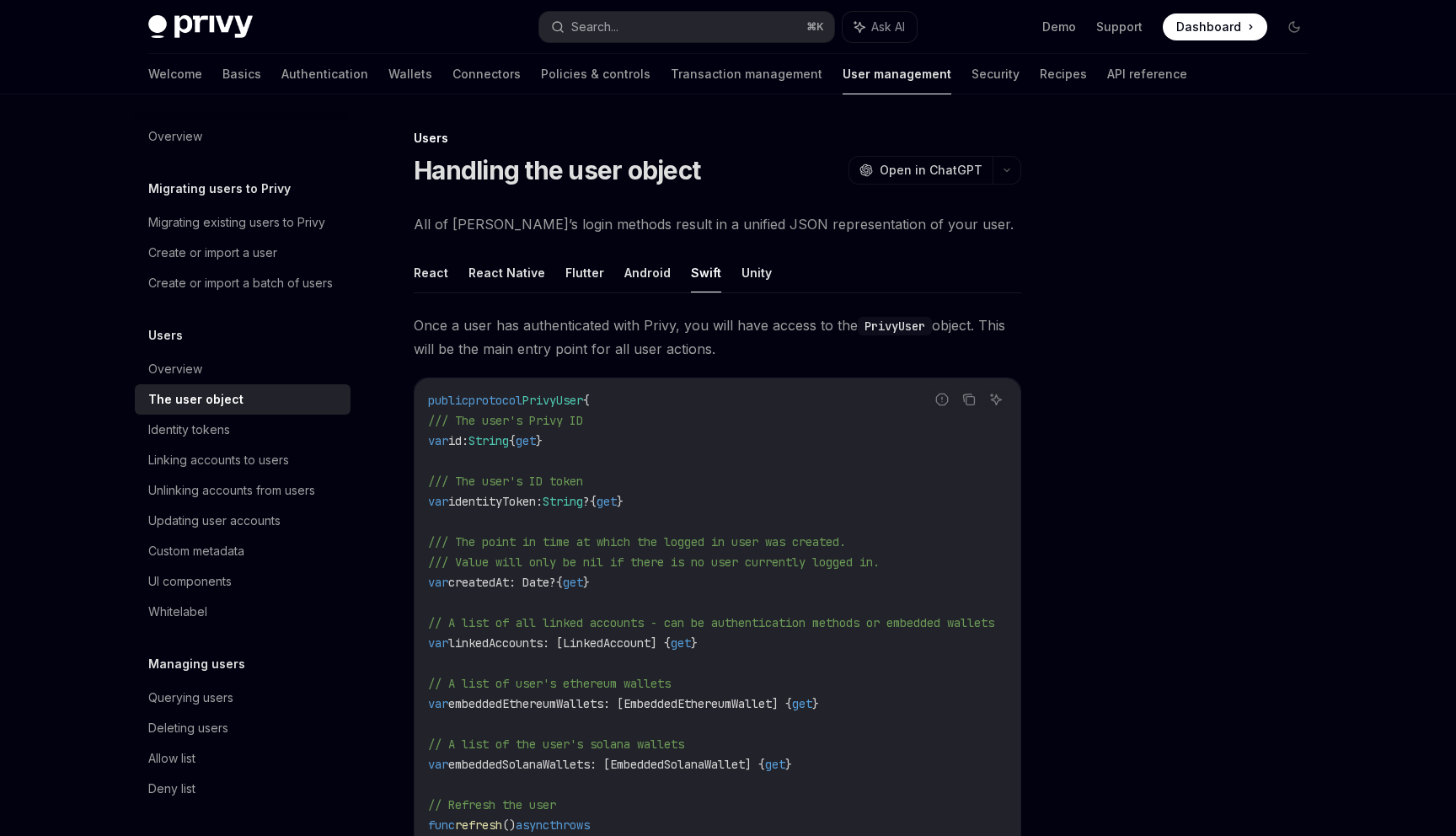
scroll to position [193, 0]
